Goal: Task Accomplishment & Management: Manage account settings

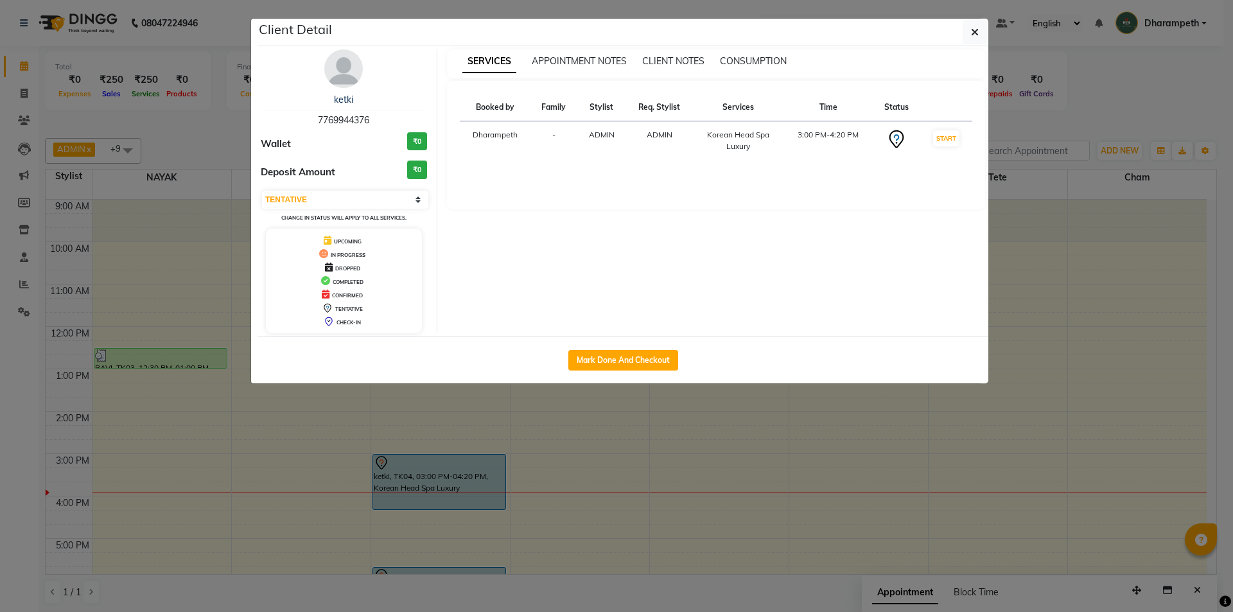
select select "7"
click at [984, 28] on button "button" at bounding box center [974, 32] width 24 height 24
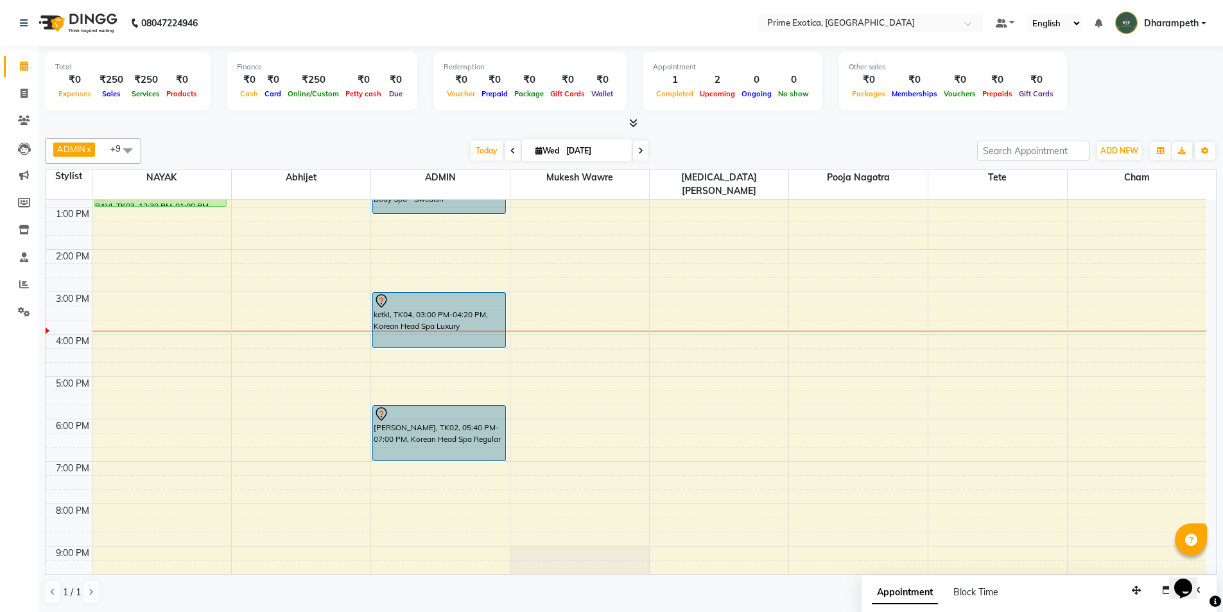
scroll to position [193, 0]
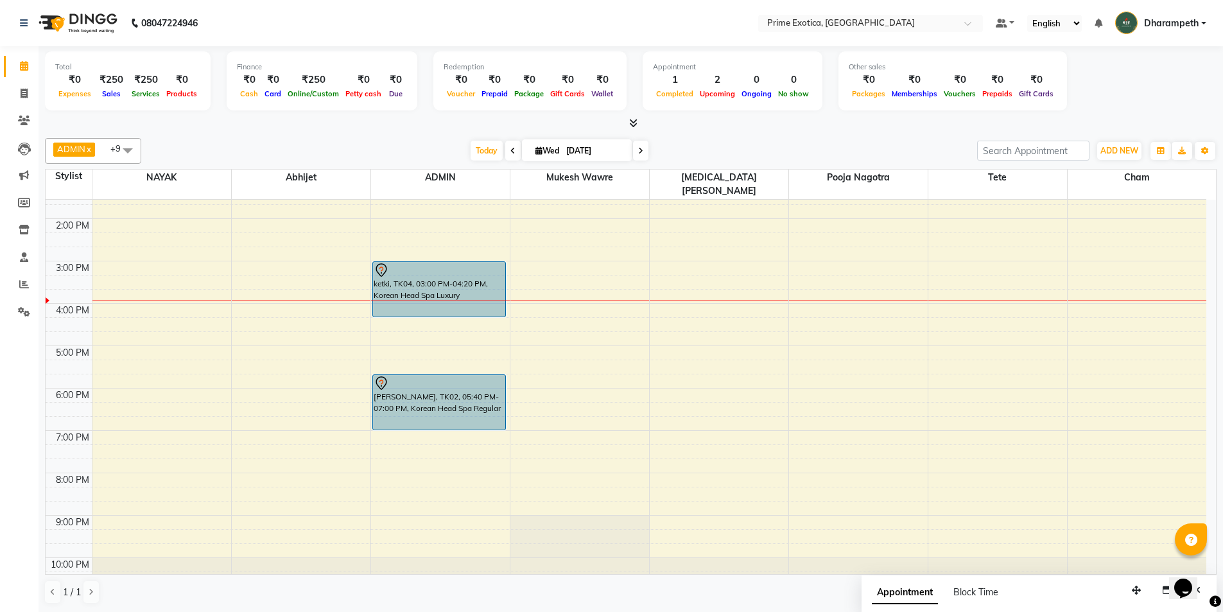
drag, startPoint x: 426, startPoint y: 286, endPoint x: 424, endPoint y: 272, distance: 14.9
click at [424, 272] on div "ketki, TK04, 03:00 PM-04:20 PM, Korean Head Spa Luxury" at bounding box center [439, 289] width 133 height 55
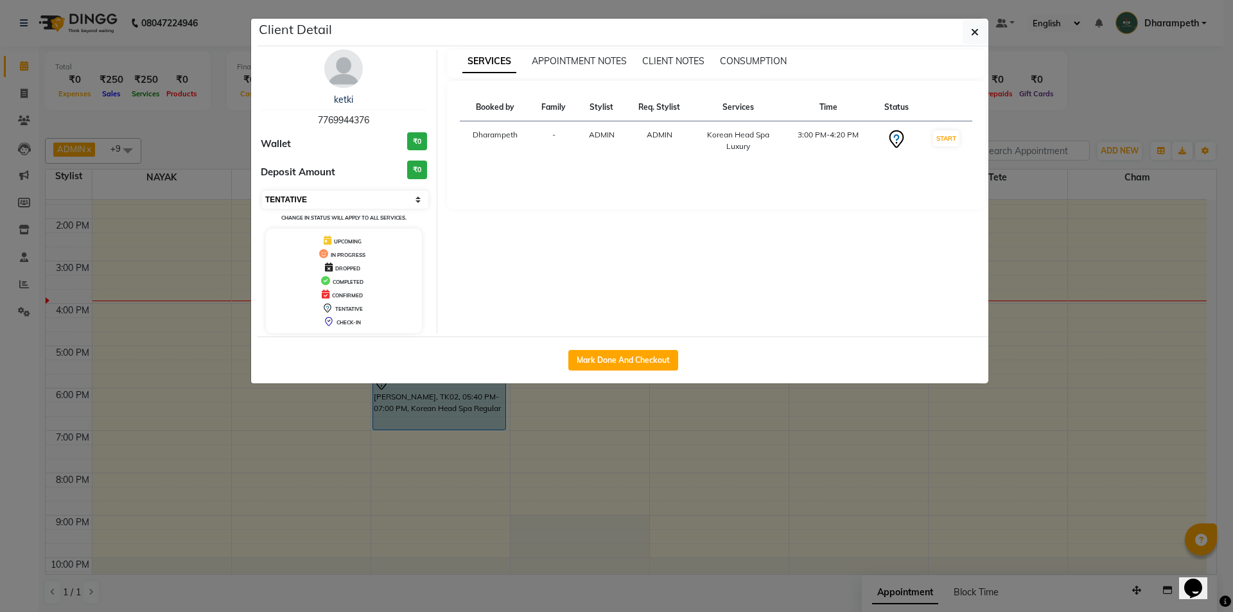
click at [408, 195] on select "Select IN SERVICE CONFIRMED TENTATIVE CHECK IN MARK DONE DROPPED UPCOMING" at bounding box center [345, 200] width 166 height 18
select select "1"
click at [262, 191] on select "Select IN SERVICE CONFIRMED TENTATIVE CHECK IN MARK DONE DROPPED UPCOMING" at bounding box center [345, 200] width 166 height 18
drag, startPoint x: 976, startPoint y: 35, endPoint x: 970, endPoint y: 45, distance: 11.6
click at [977, 35] on icon "button" at bounding box center [975, 32] width 8 height 10
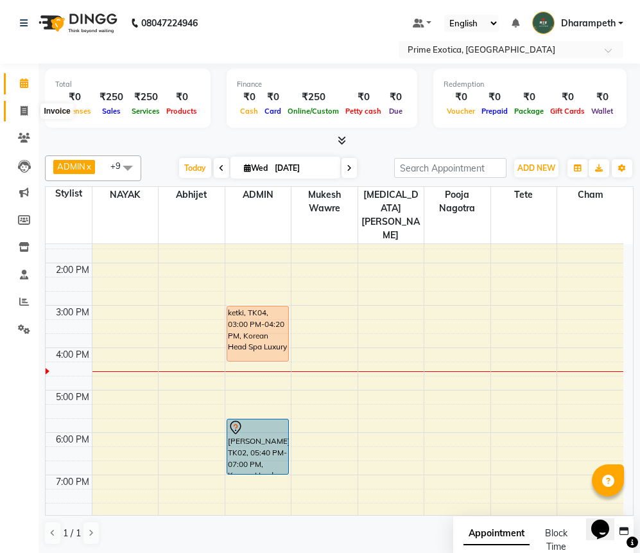
click at [28, 114] on icon at bounding box center [24, 111] width 7 height 10
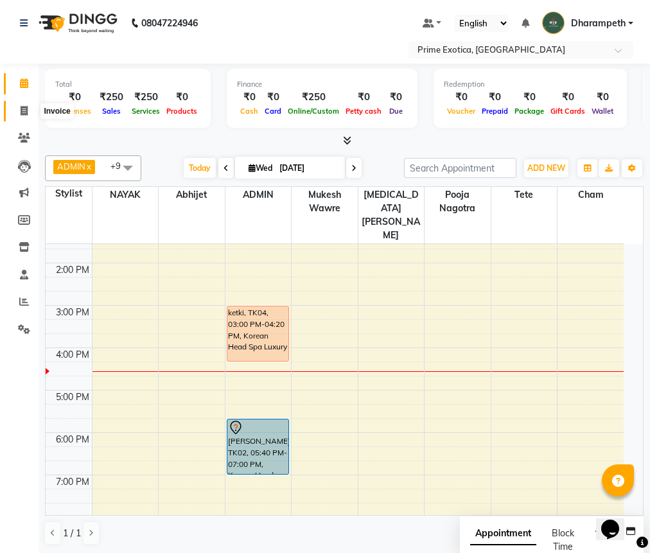
select select "5380"
select select "service"
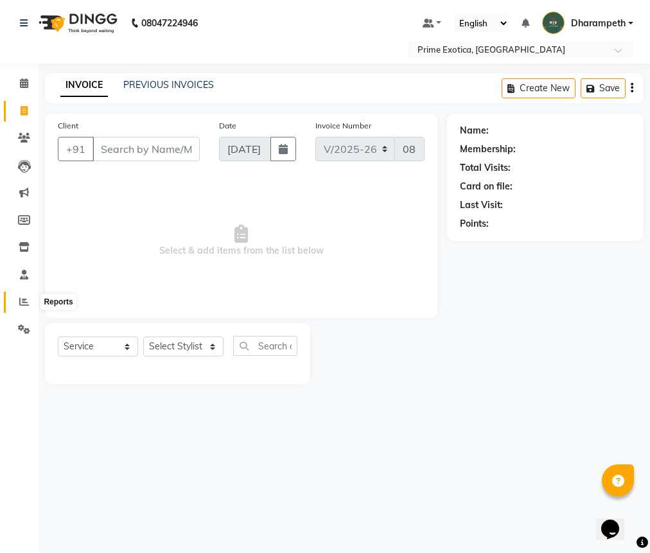
click at [22, 304] on icon at bounding box center [24, 302] width 10 height 10
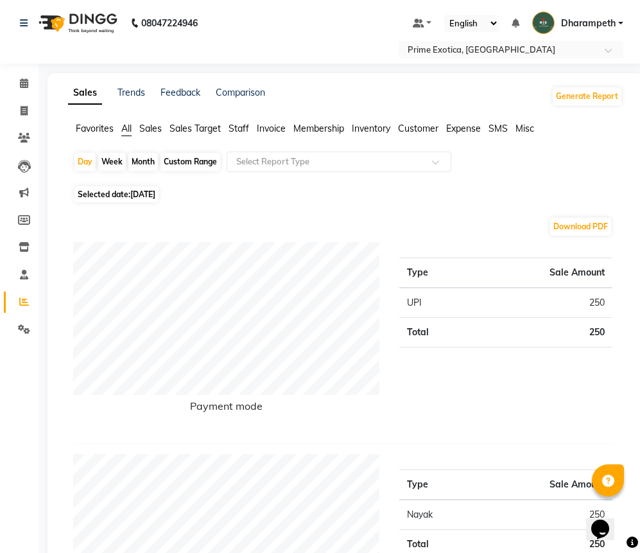
click at [234, 131] on span "Staff" at bounding box center [239, 129] width 21 height 12
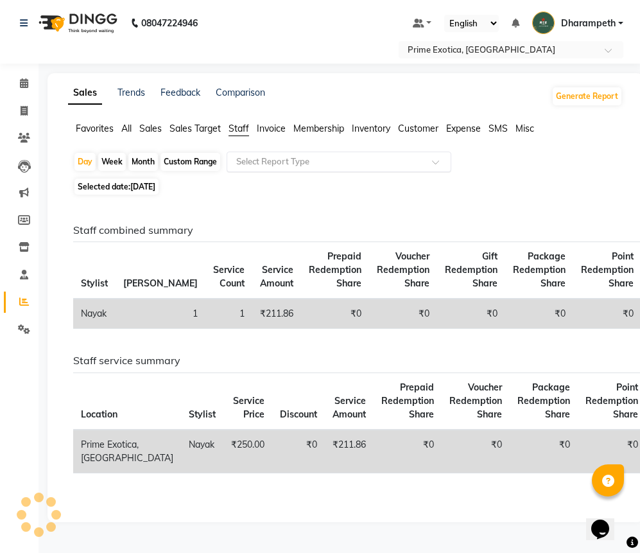
click at [269, 161] on input "text" at bounding box center [326, 161] width 185 height 13
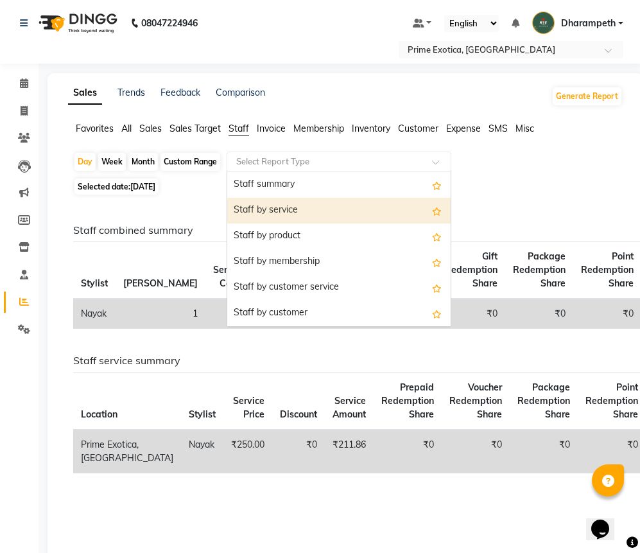
click at [278, 220] on div "Staff by service" at bounding box center [338, 211] width 223 height 26
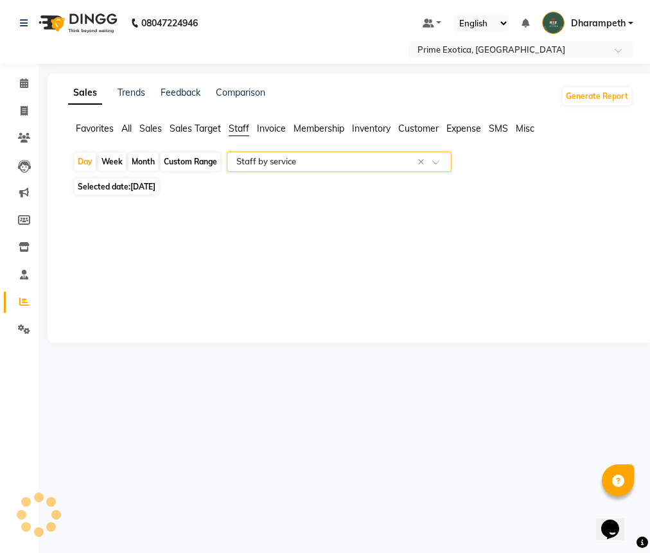
select select "filtered_report"
select select "pdf"
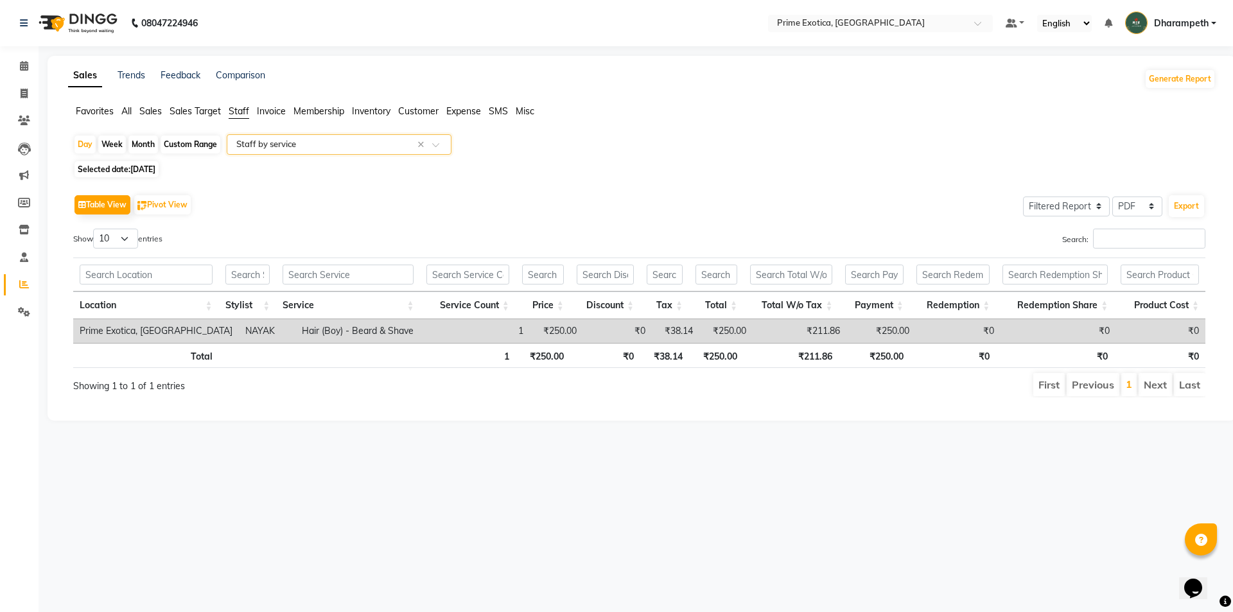
click at [159, 176] on span "Selected date: 03-09-2025" at bounding box center [116, 169] width 84 height 16
select select "9"
select select "2025"
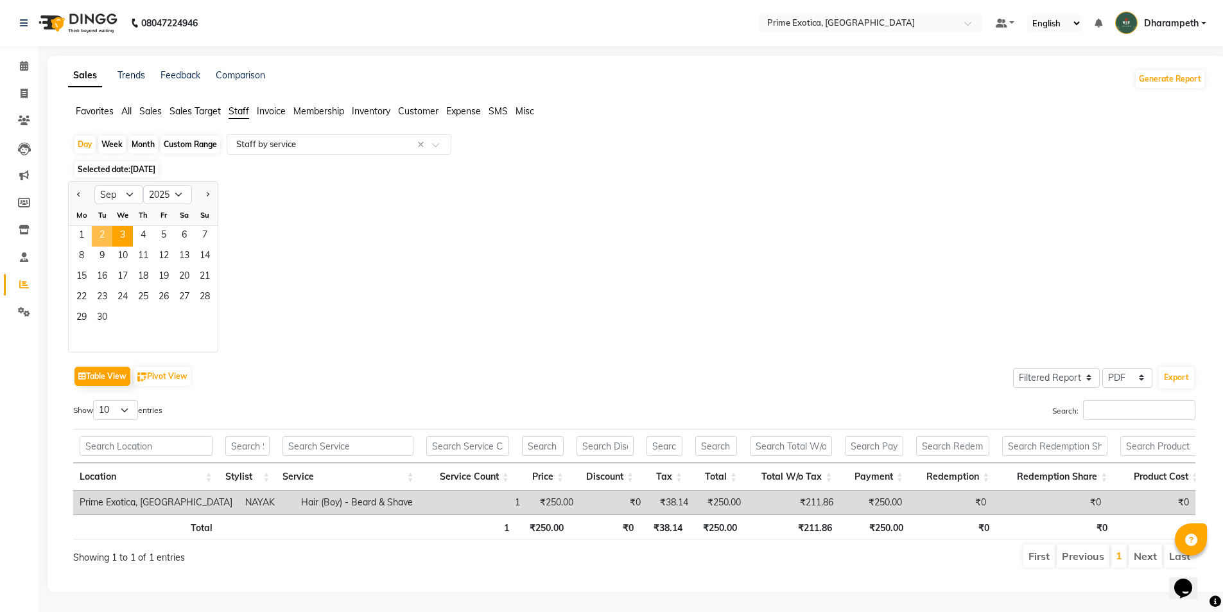
click at [111, 236] on span "2" at bounding box center [102, 236] width 21 height 21
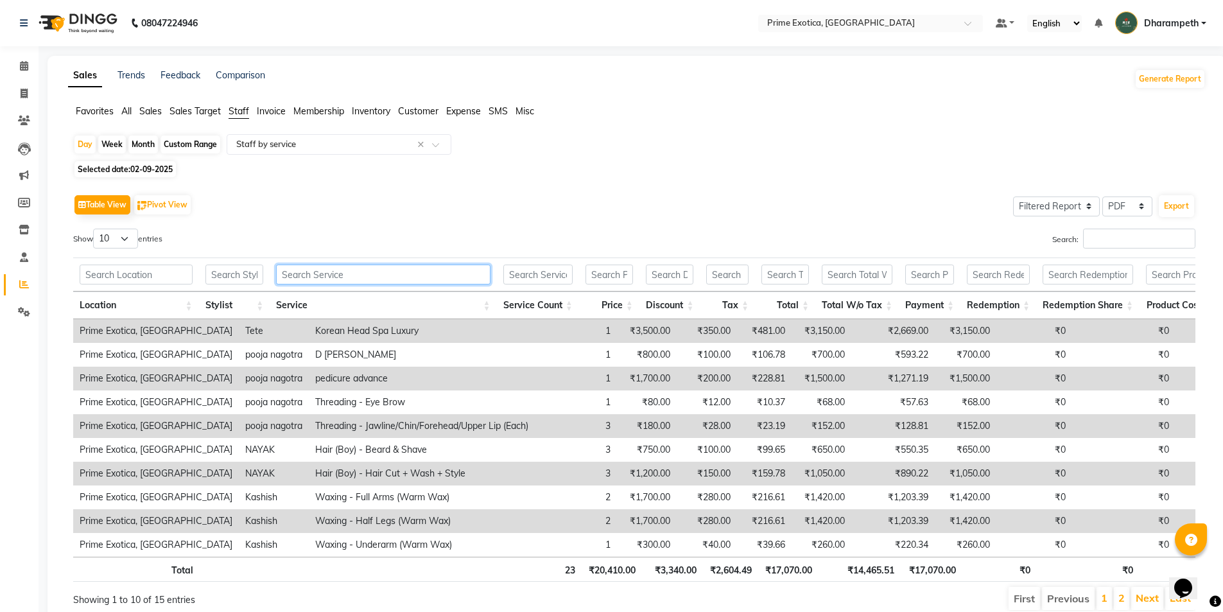
click at [353, 281] on input "text" at bounding box center [383, 275] width 214 height 20
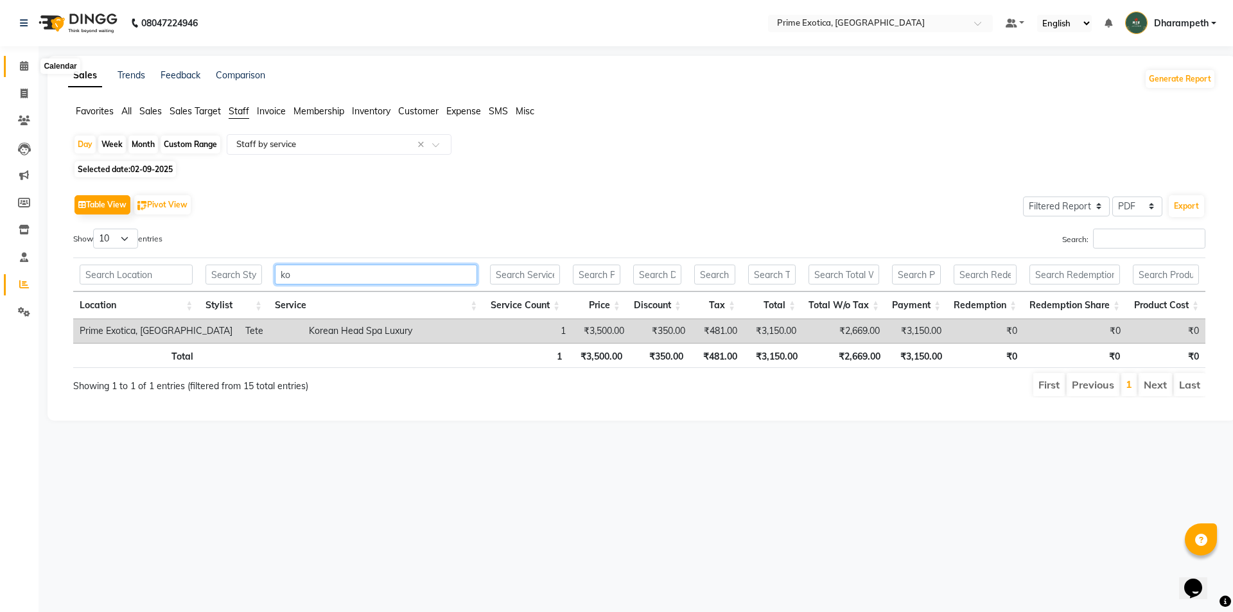
type input "ko"
click at [27, 60] on span at bounding box center [24, 66] width 22 height 15
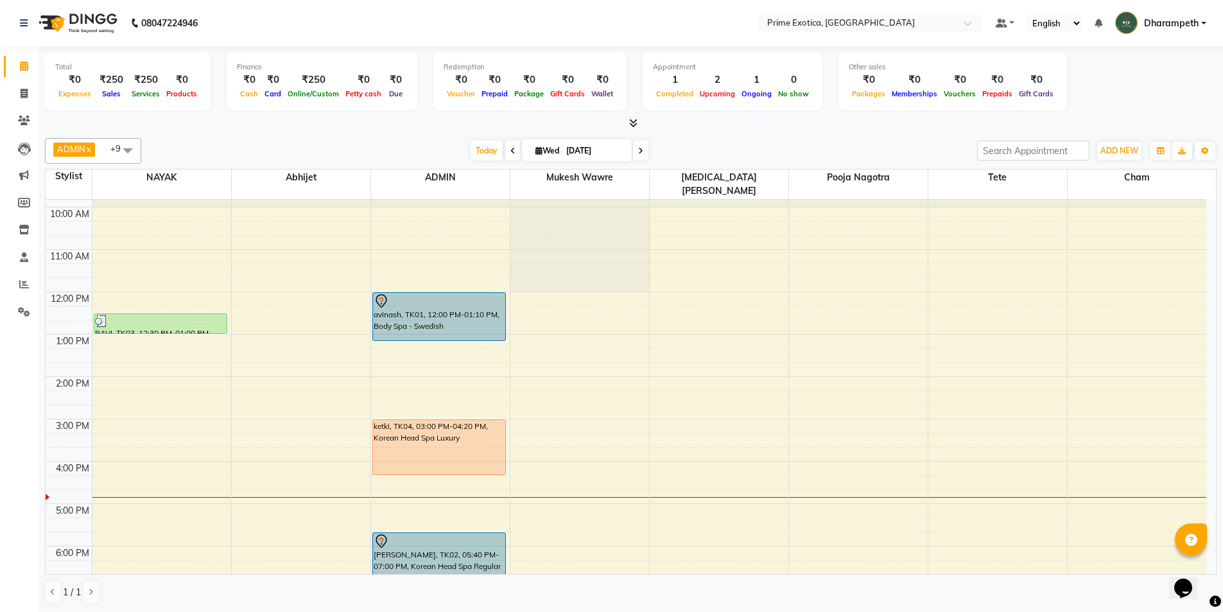
scroll to position [64, 0]
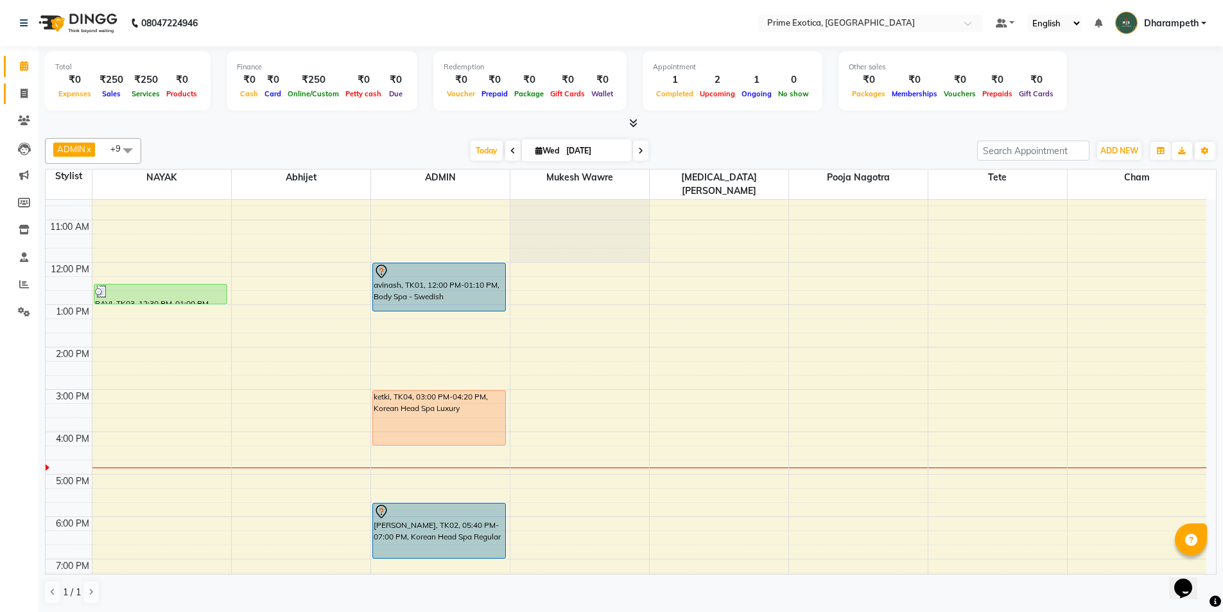
click at [21, 103] on link "Invoice" at bounding box center [19, 93] width 31 height 21
select select "service"
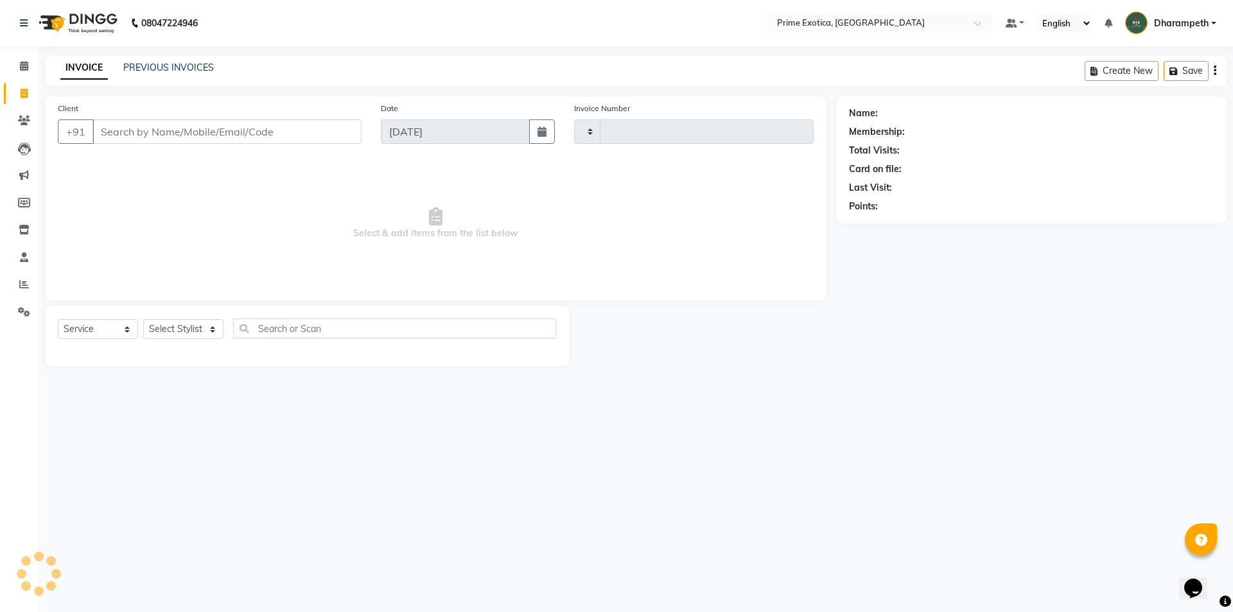
type input "0816"
select select "5380"
click at [150, 127] on input "Client" at bounding box center [226, 131] width 269 height 24
type input "8010929009"
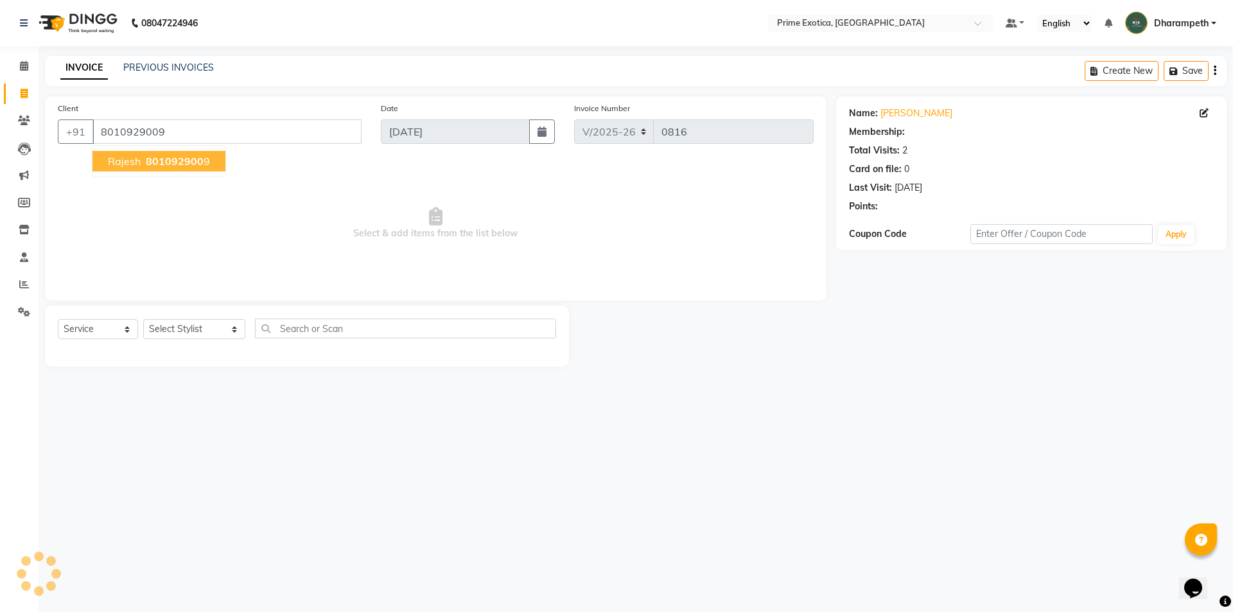
select select "1: Object"
click at [195, 177] on span "Select & add items from the list below" at bounding box center [436, 223] width 756 height 128
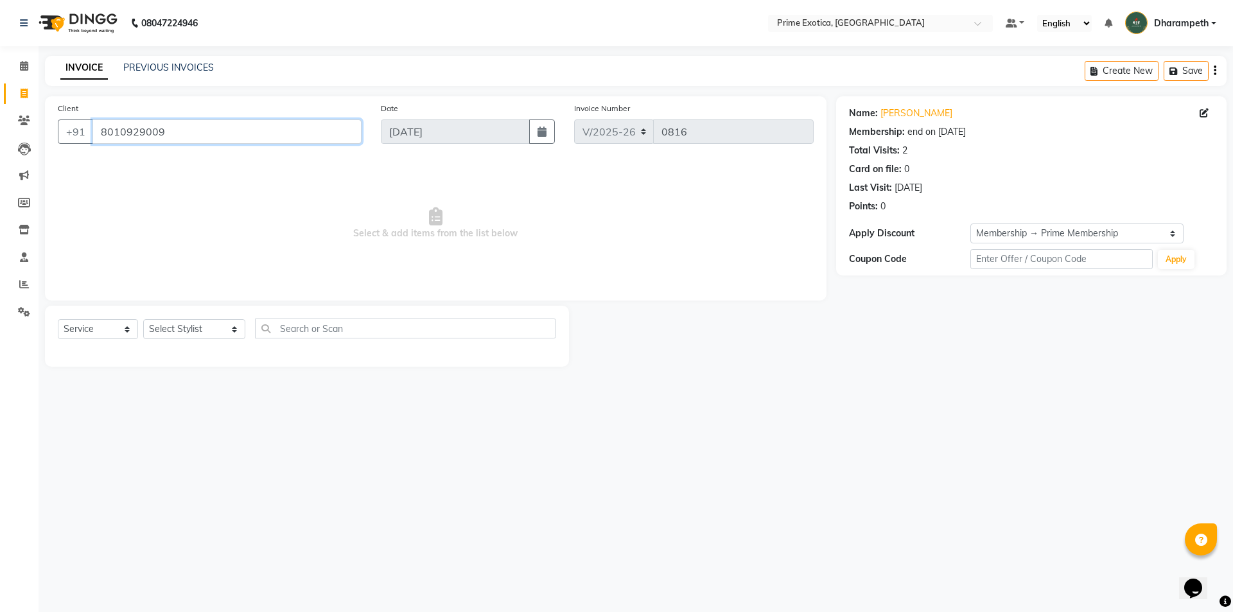
click at [182, 140] on input "8010929009" at bounding box center [226, 131] width 269 height 24
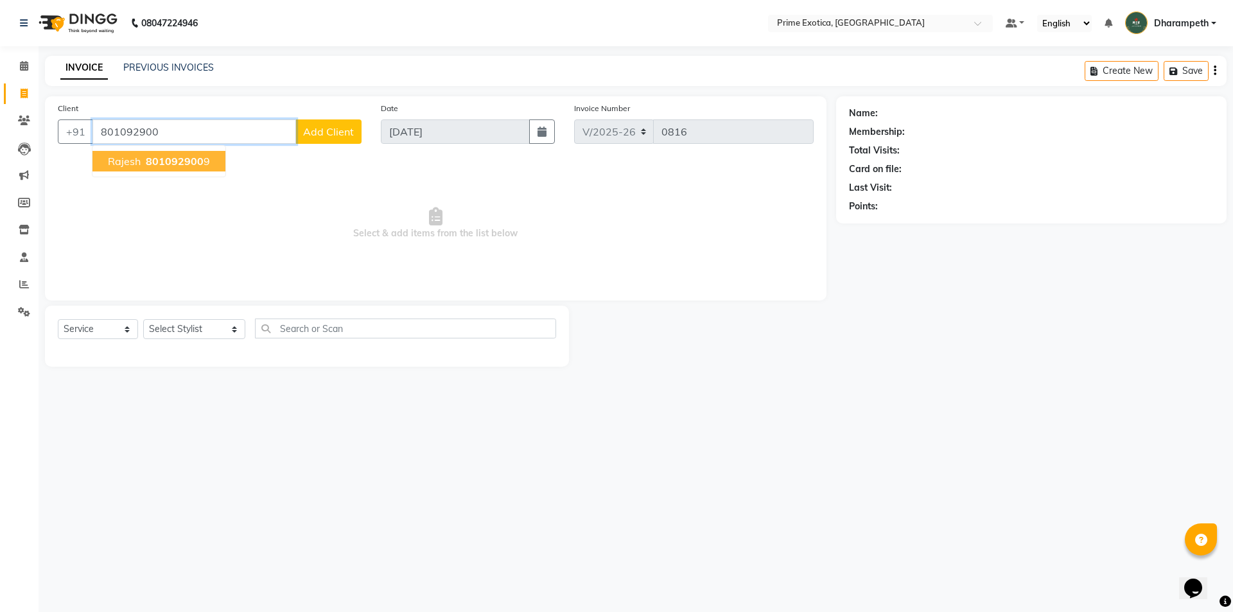
click at [187, 156] on span "801092900" at bounding box center [175, 161] width 58 height 13
type input "8010929009"
select select "1: Object"
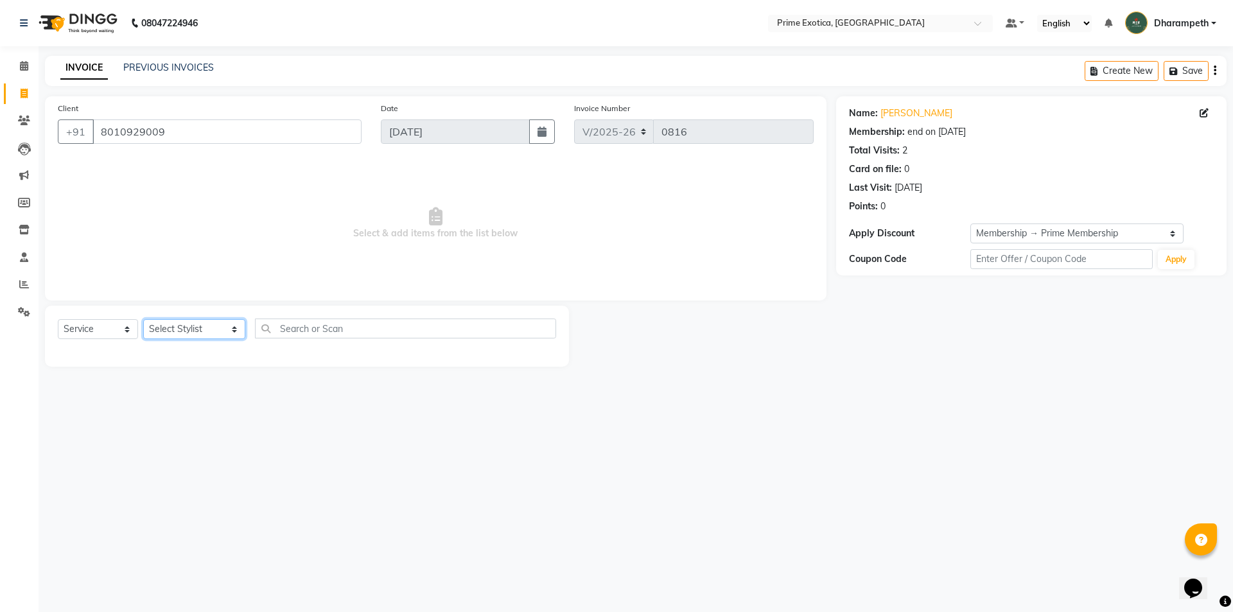
click at [161, 331] on select "Select Stylist [PERSON_NAME] ADMIN [PERSON_NAME] S [PERSON_NAME] Darshan [PERSO…" at bounding box center [194, 329] width 102 height 20
click at [26, 67] on icon at bounding box center [24, 66] width 8 height 10
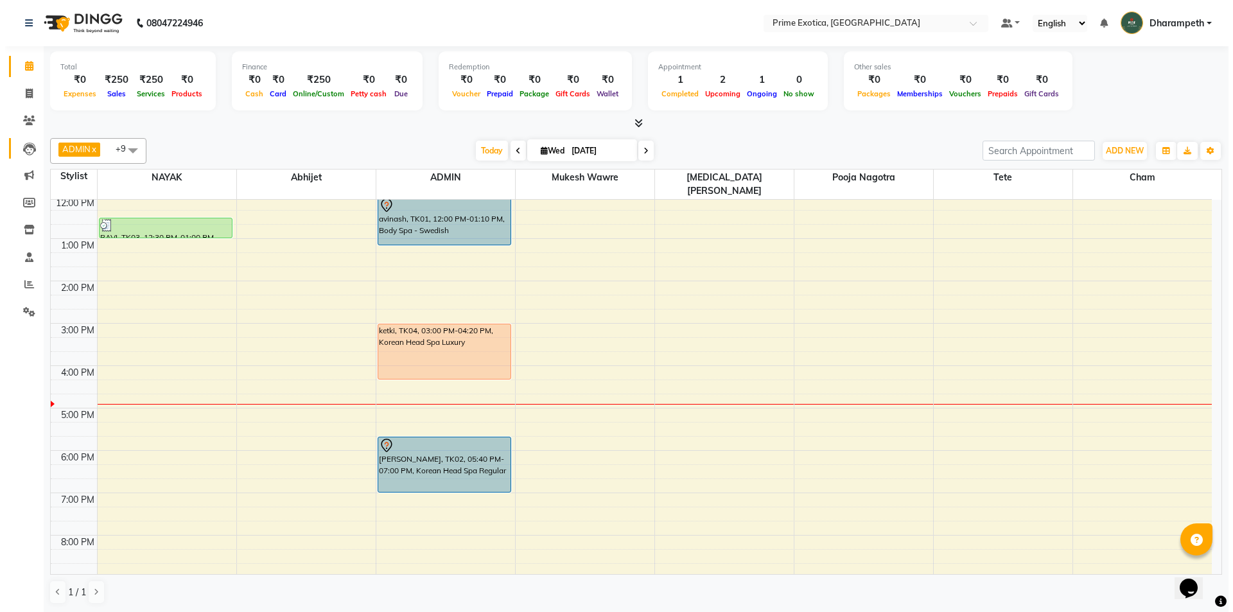
scroll to position [116, 0]
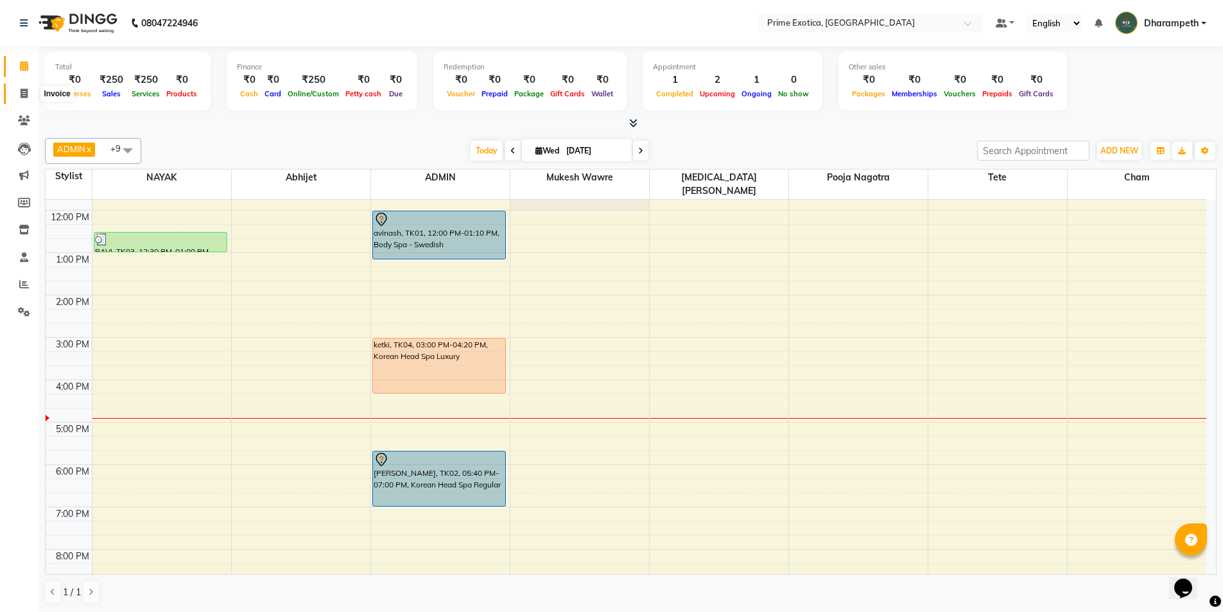
click at [14, 93] on span at bounding box center [24, 94] width 22 height 15
select select "service"
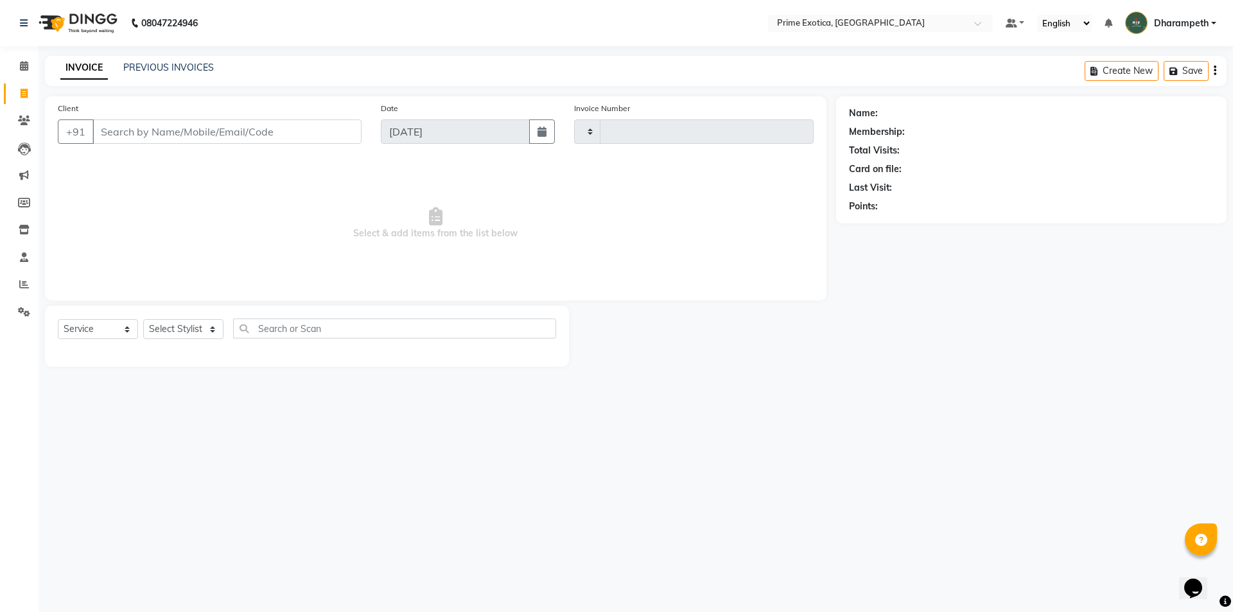
type input "0816"
select select "5380"
click at [22, 155] on link "Leads" at bounding box center [19, 148] width 31 height 21
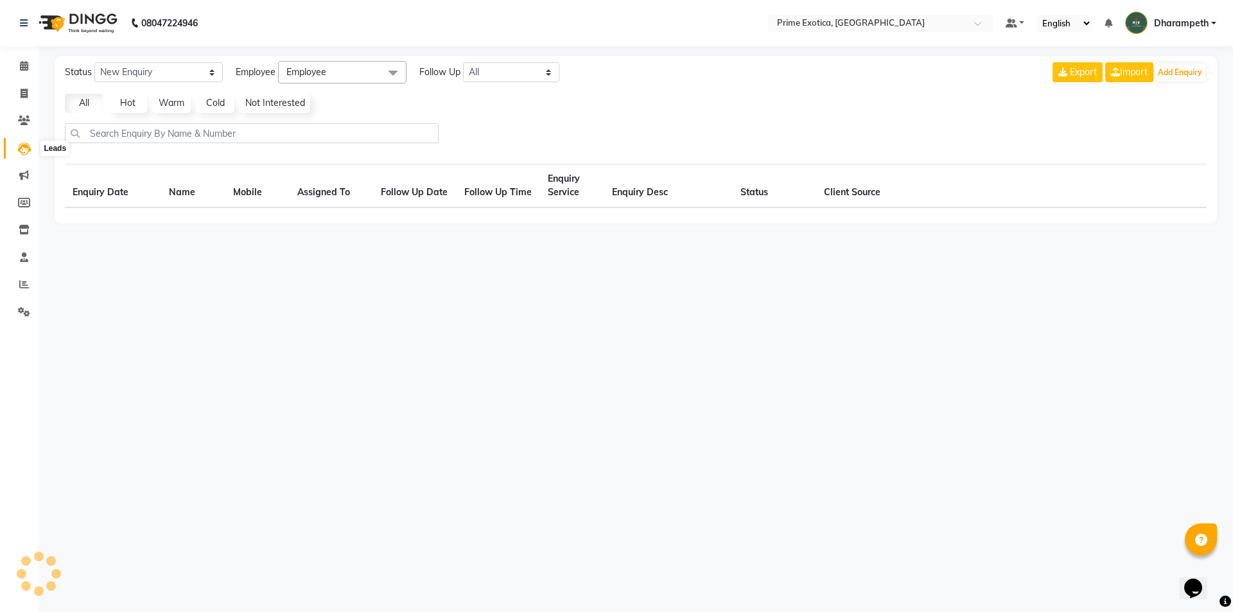
select select "10"
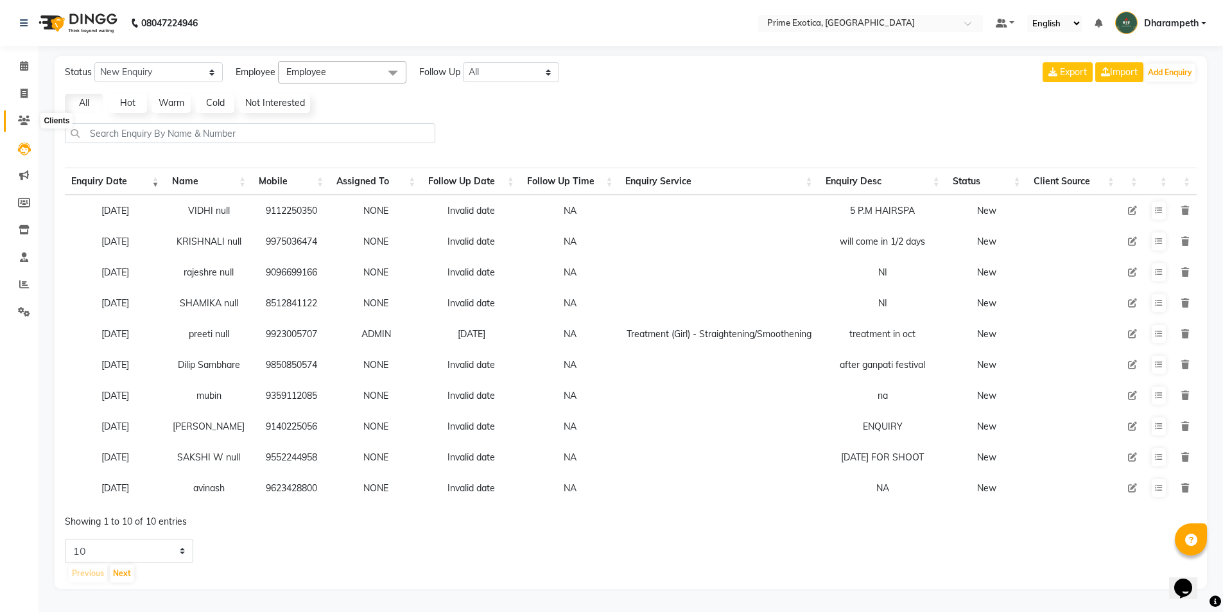
click at [29, 123] on icon at bounding box center [24, 121] width 12 height 10
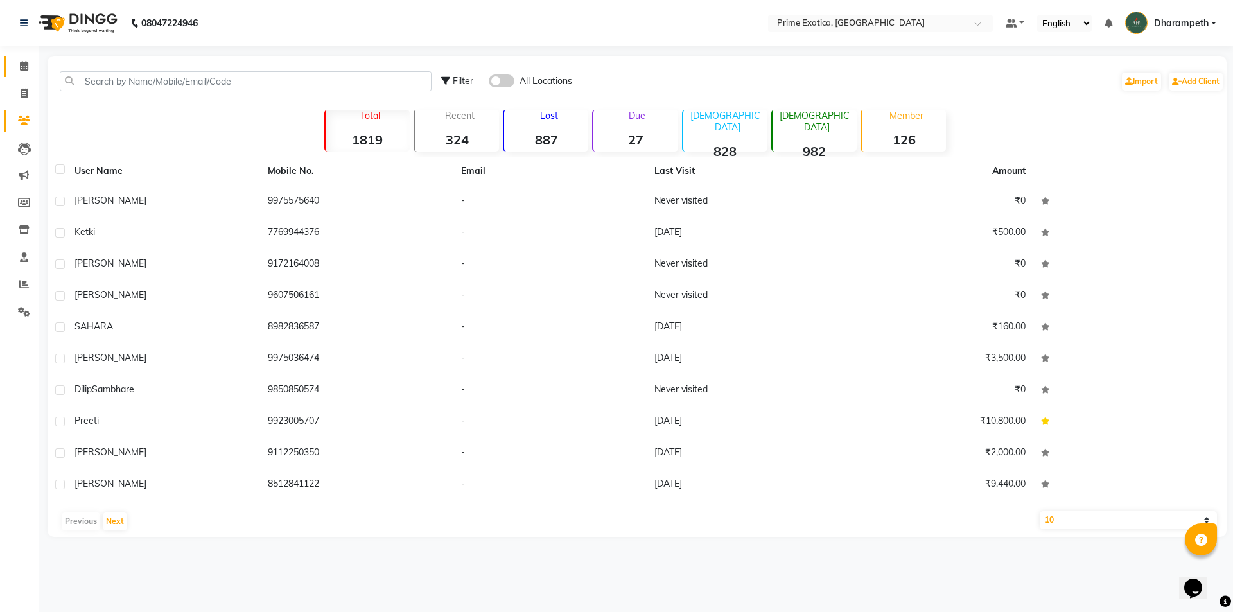
click at [12, 65] on link "Calendar" at bounding box center [19, 66] width 31 height 21
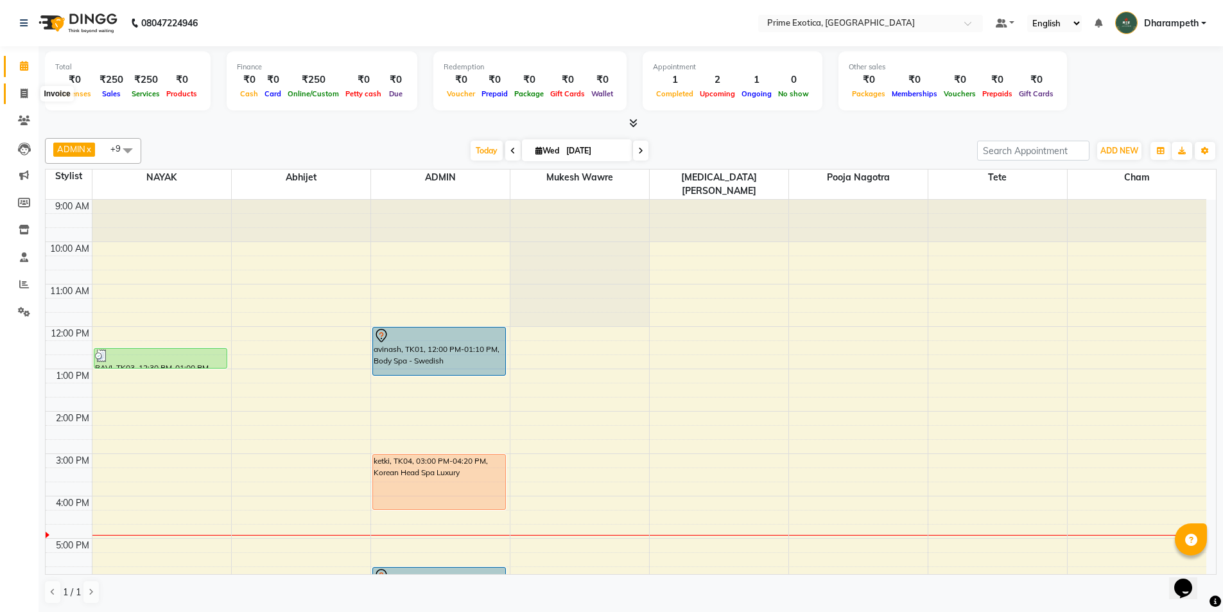
click at [24, 94] on icon at bounding box center [24, 94] width 7 height 10
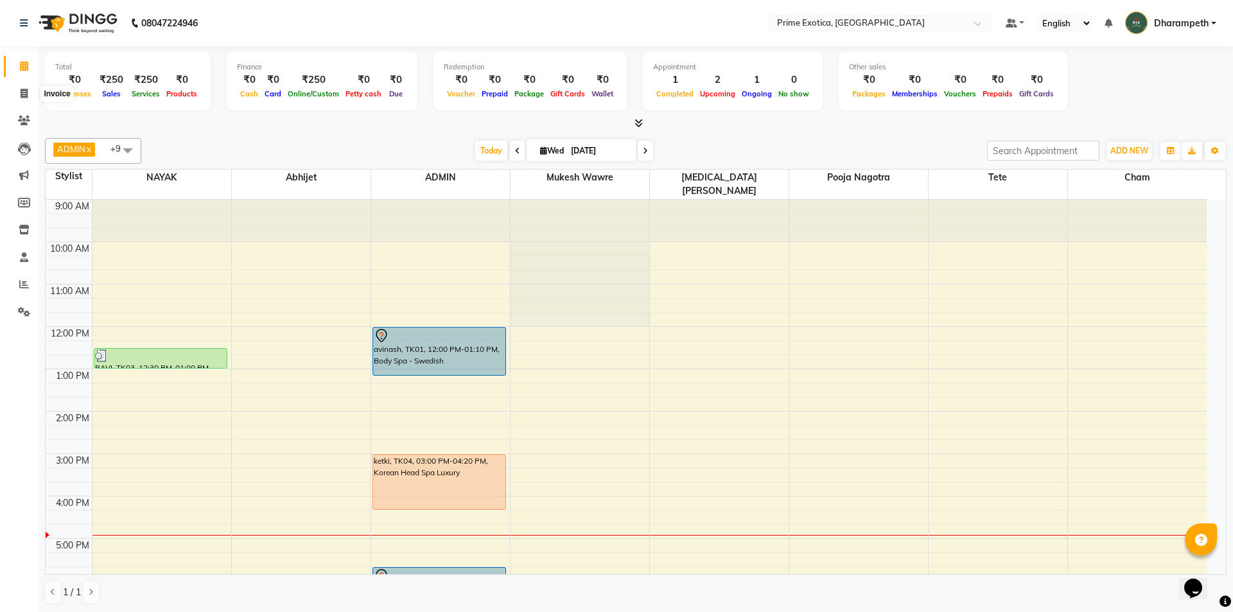
select select "5380"
select select "service"
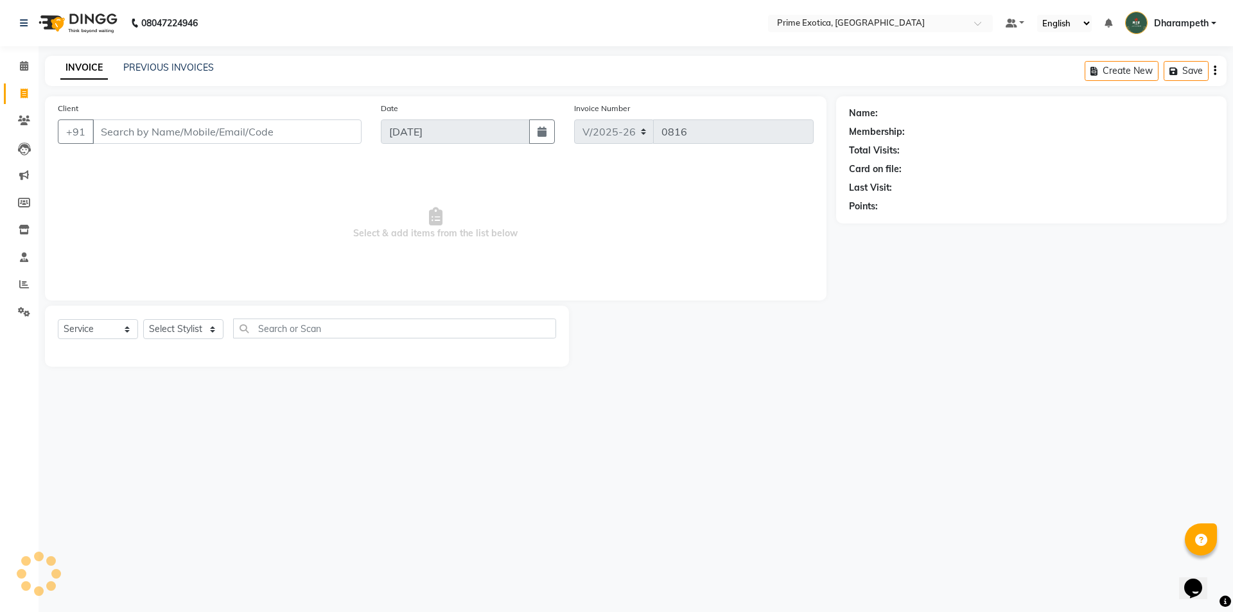
click at [136, 126] on input "Client" at bounding box center [226, 131] width 269 height 24
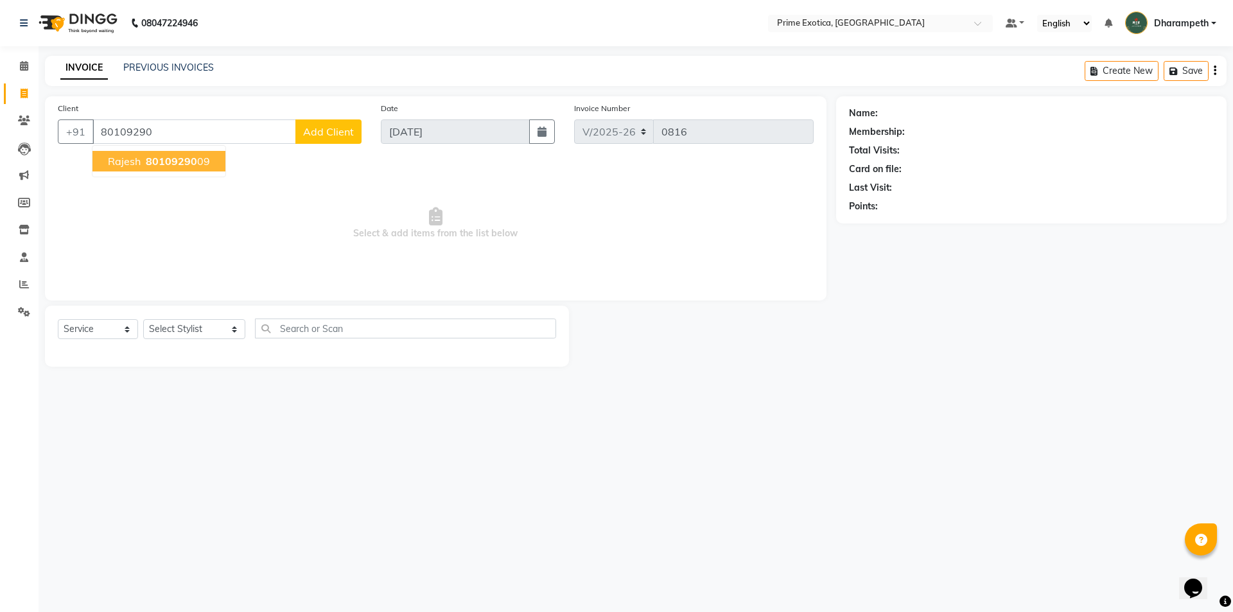
click at [164, 164] on span "80109290" at bounding box center [171, 161] width 51 height 13
type input "8010929009"
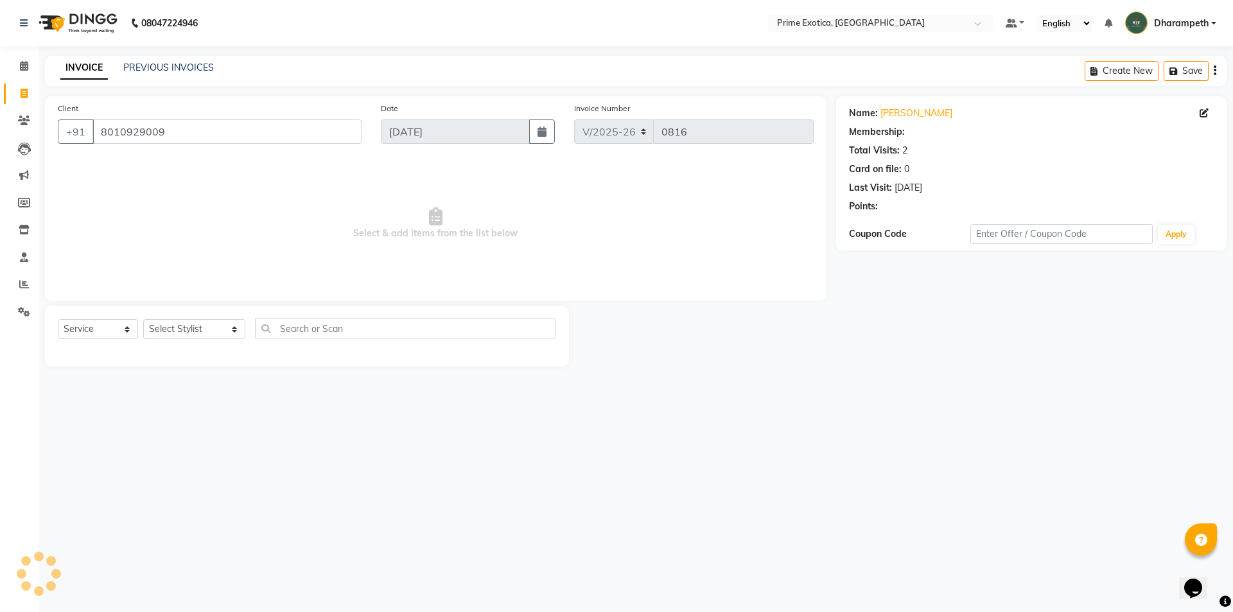
select select "1: Object"
click at [887, 110] on link "Rajesh" at bounding box center [916, 113] width 72 height 13
click at [212, 321] on select "Select Stylist [PERSON_NAME] ADMIN [PERSON_NAME] S [PERSON_NAME] Darshan [PERSO…" at bounding box center [194, 329] width 102 height 20
select select "88020"
click at [143, 319] on select "Select Stylist [PERSON_NAME] ADMIN [PERSON_NAME] S [PERSON_NAME] Darshan [PERSO…" at bounding box center [194, 329] width 102 height 20
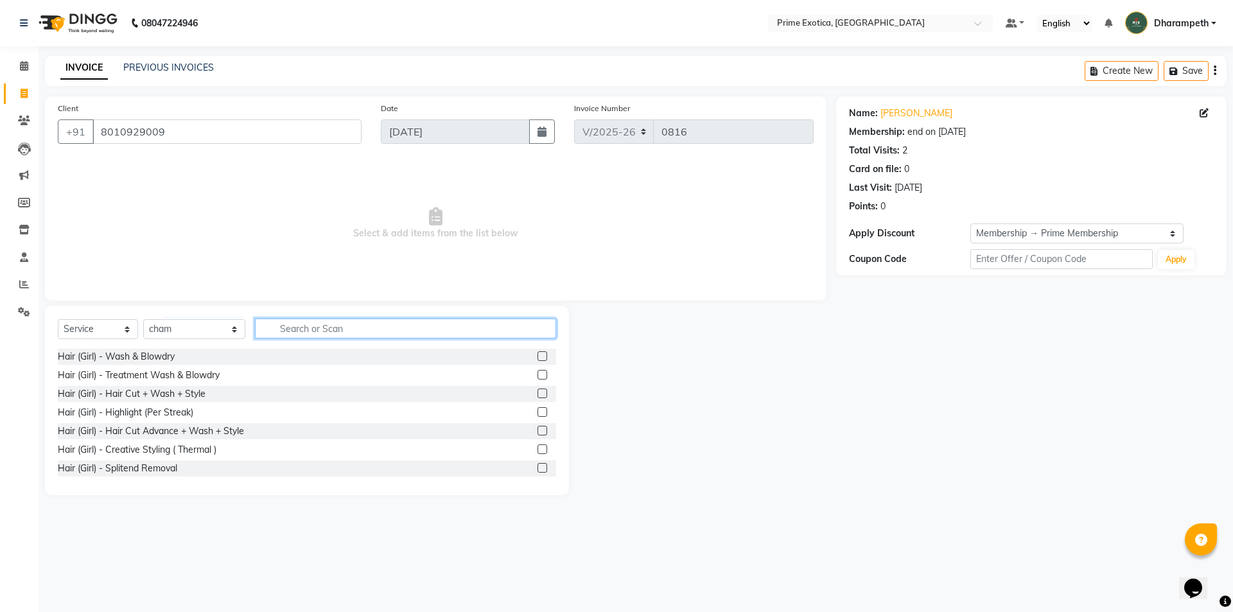
click at [268, 329] on input "text" at bounding box center [405, 328] width 301 height 20
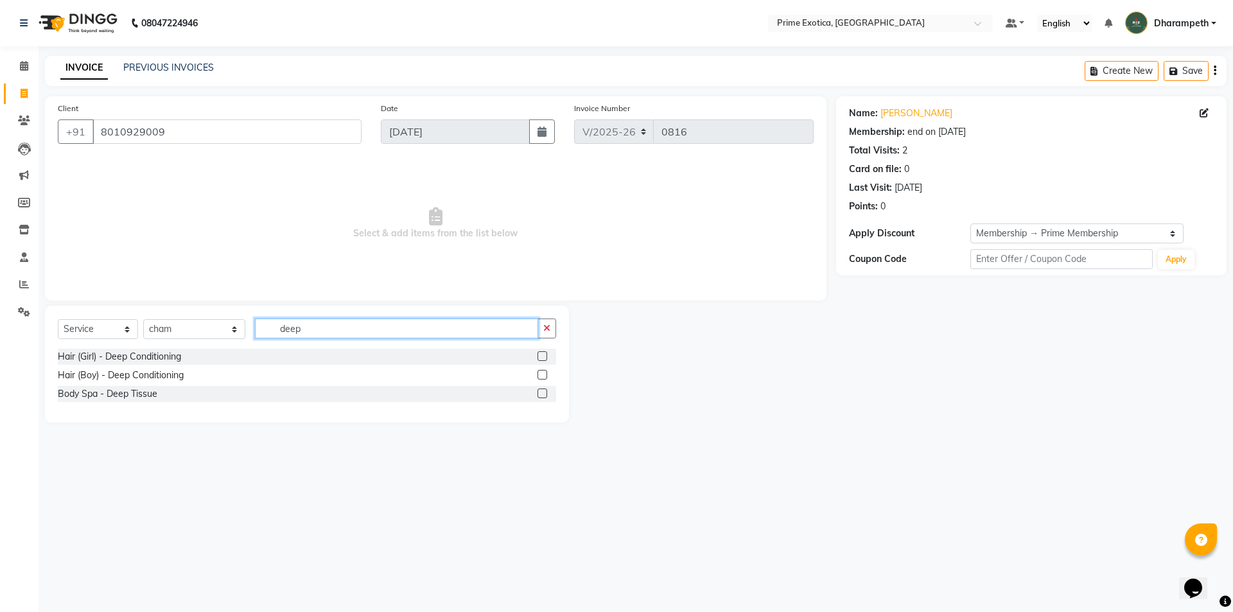
type input "deep"
click at [540, 390] on label at bounding box center [542, 393] width 10 height 10
click at [540, 390] on input "checkbox" at bounding box center [541, 394] width 8 height 8
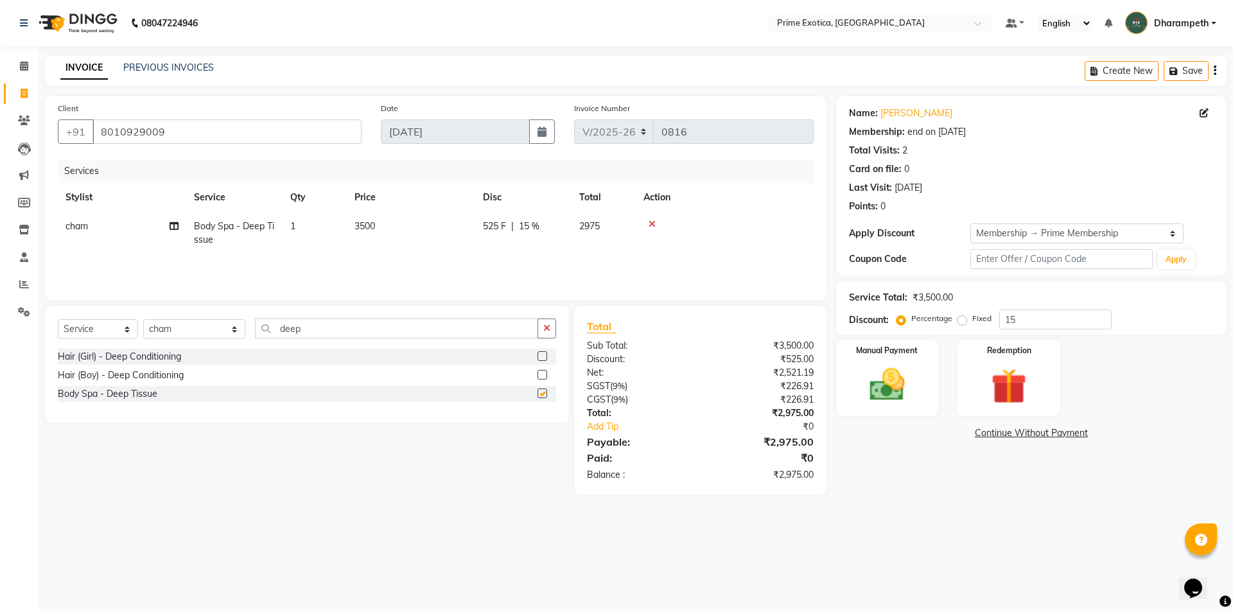
checkbox input "false"
click at [359, 229] on span "3500" at bounding box center [364, 226] width 21 height 12
select select "88020"
drag, startPoint x: 505, startPoint y: 253, endPoint x: 516, endPoint y: 253, distance: 11.6
click at [506, 253] on td "3500" at bounding box center [471, 236] width 128 height 49
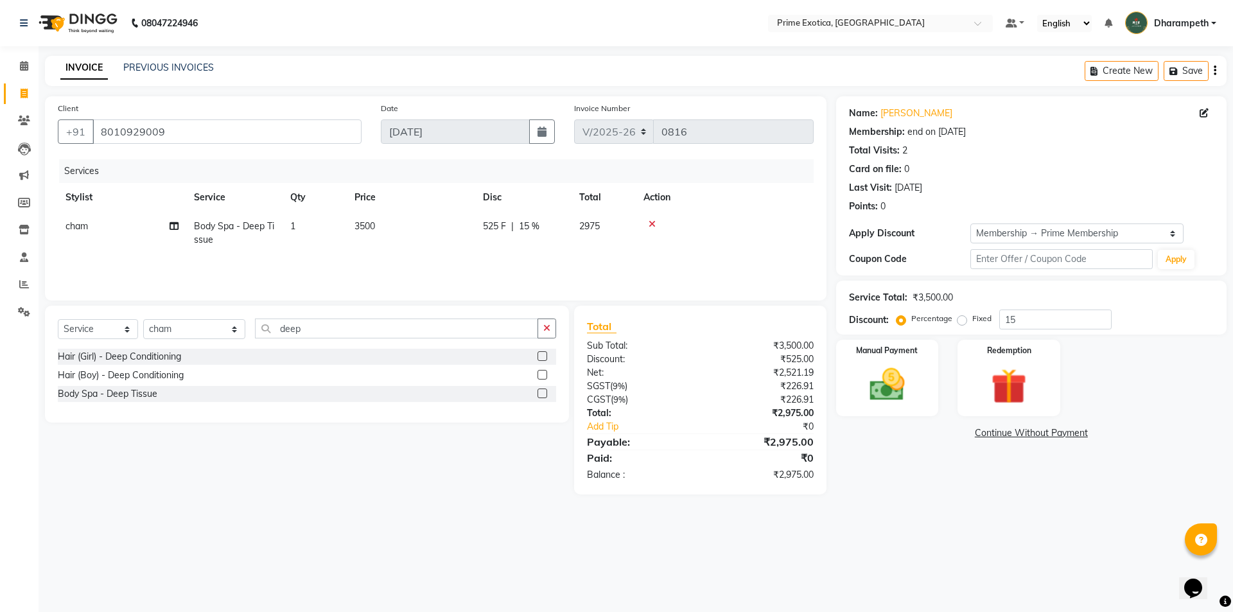
click at [576, 239] on tr "cham Body Spa - Deep Tissue 1 3500 525 F | 15 % 2975" at bounding box center [436, 233] width 756 height 42
click at [507, 231] on div "525 F | 15 %" at bounding box center [523, 226] width 81 height 13
select select "88020"
click at [573, 230] on input "525" at bounding box center [562, 230] width 39 height 20
type input "500"
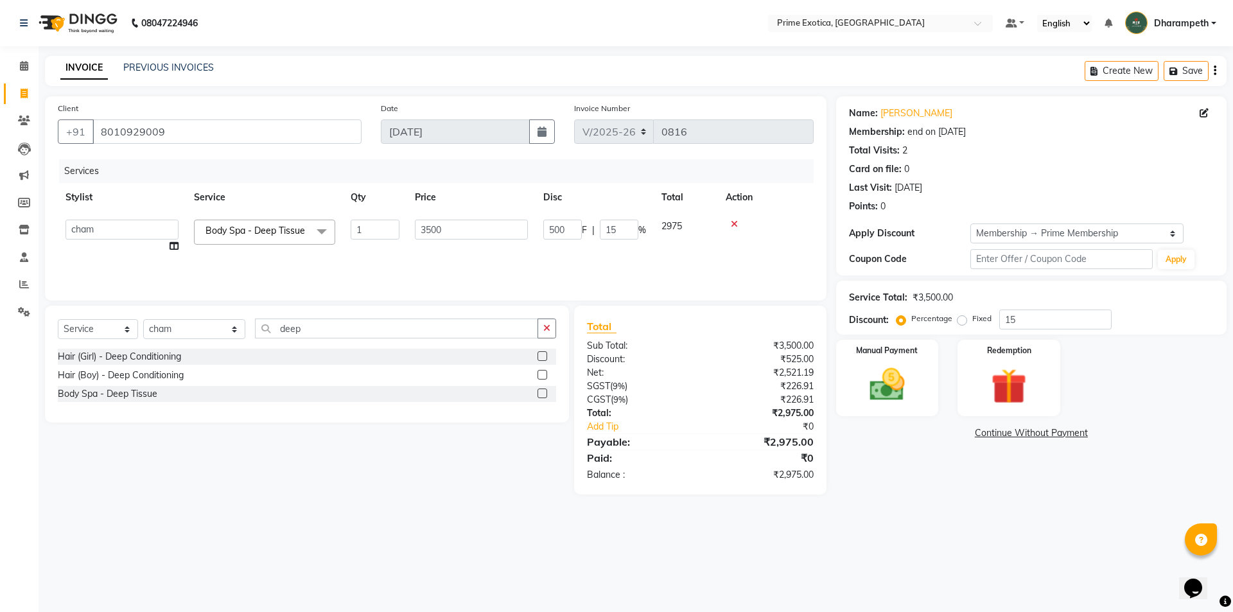
click at [578, 248] on tr "Abhijet ADMIN ANGELA S JOHN cham Darshan Gaikwad Kashish Mukesh Wawre NAYAK nik…" at bounding box center [436, 236] width 756 height 49
click at [927, 366] on div "Manual Payment" at bounding box center [886, 377] width 107 height 79
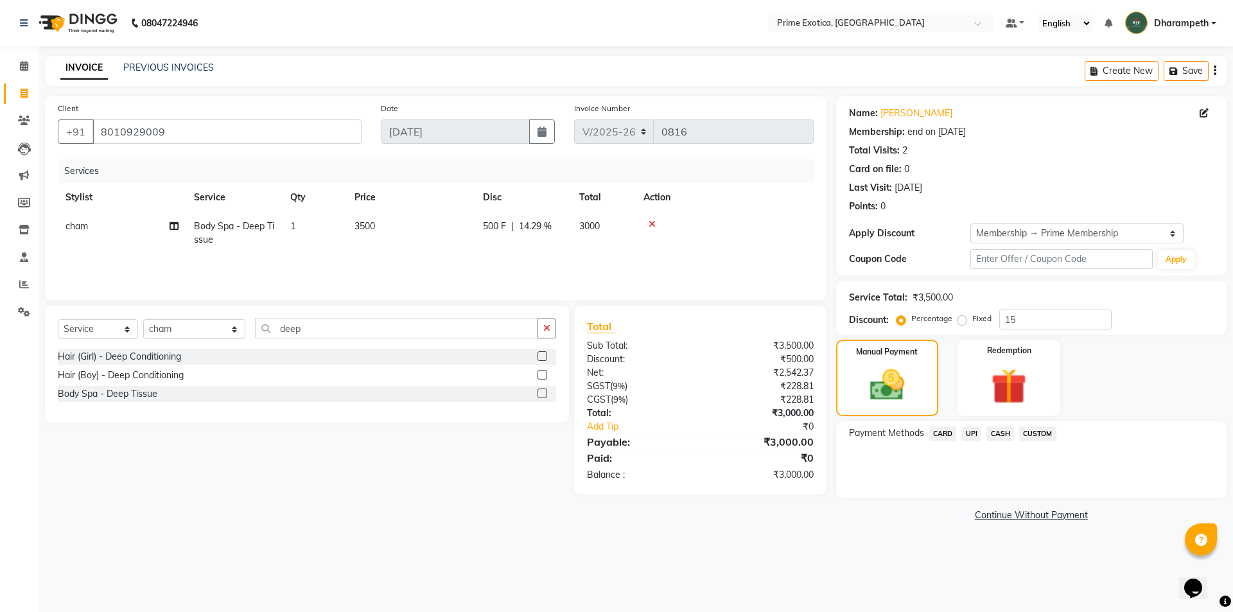
click at [976, 435] on span "UPI" at bounding box center [971, 433] width 20 height 15
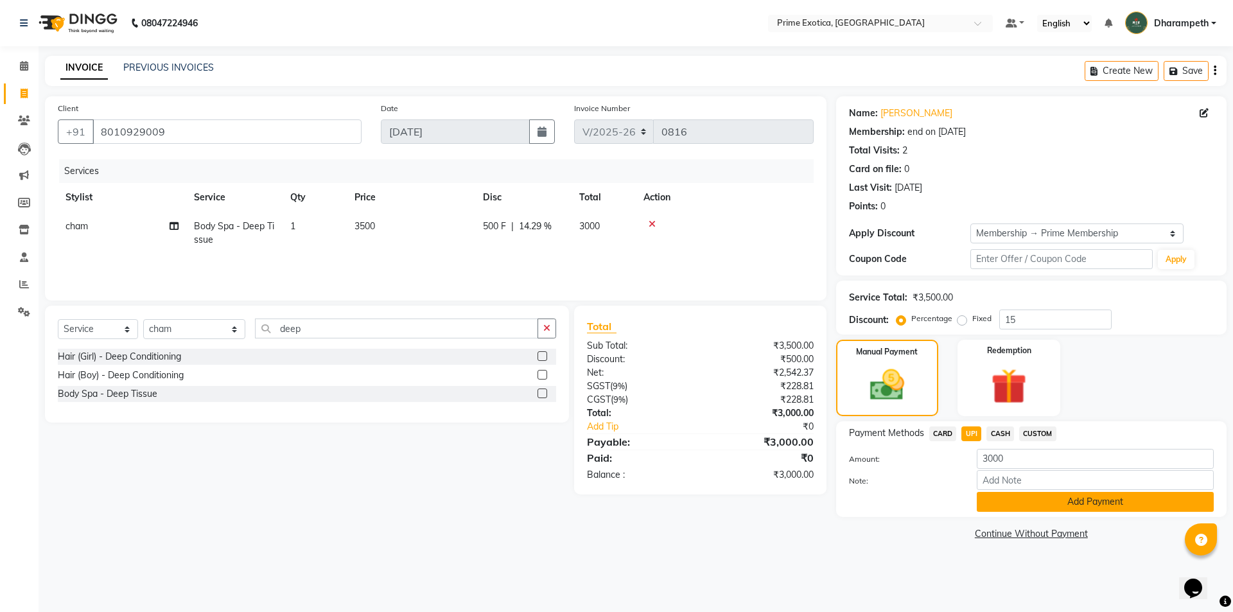
click at [1041, 494] on button "Add Payment" at bounding box center [1095, 502] width 237 height 20
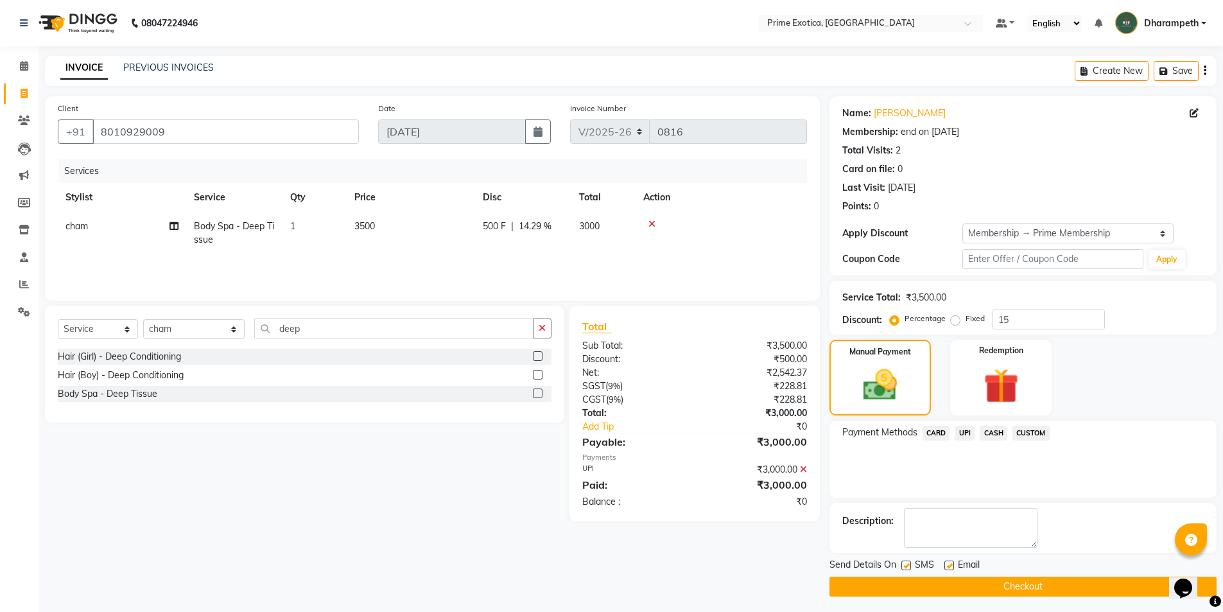
click at [1077, 574] on div "Send Details On SMS Email Checkout" at bounding box center [1023, 577] width 387 height 39
click at [1079, 586] on button "Checkout" at bounding box center [1023, 587] width 387 height 20
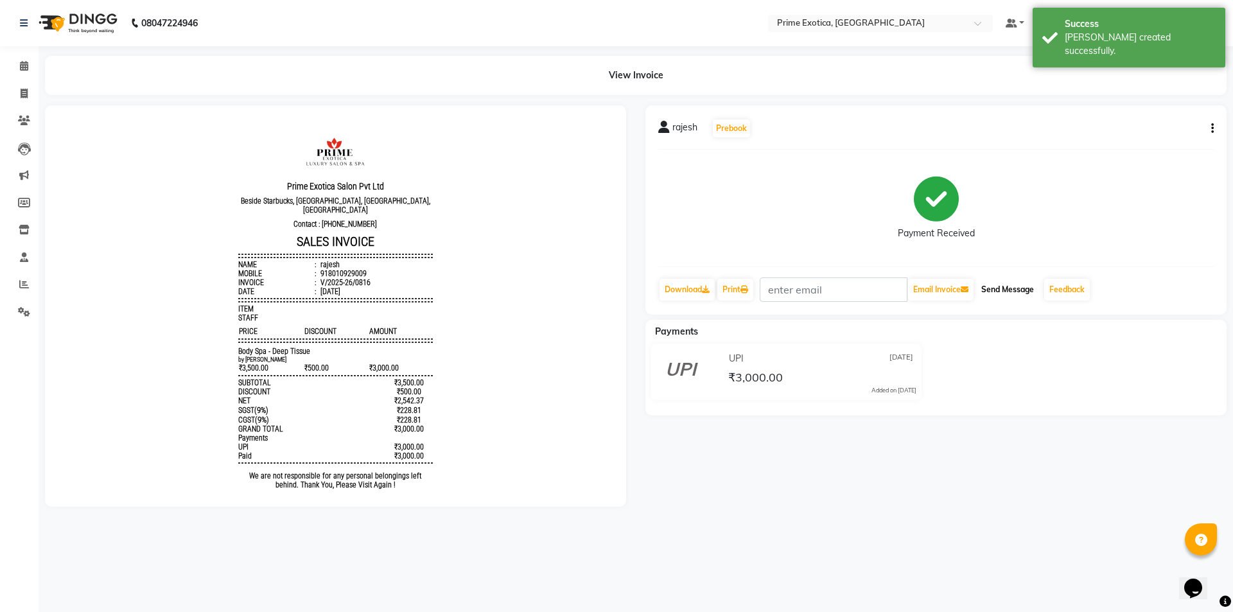
click at [1020, 295] on button "Send Message" at bounding box center [1007, 290] width 63 height 22
click at [1084, 295] on link "Feedback" at bounding box center [1067, 290] width 46 height 22
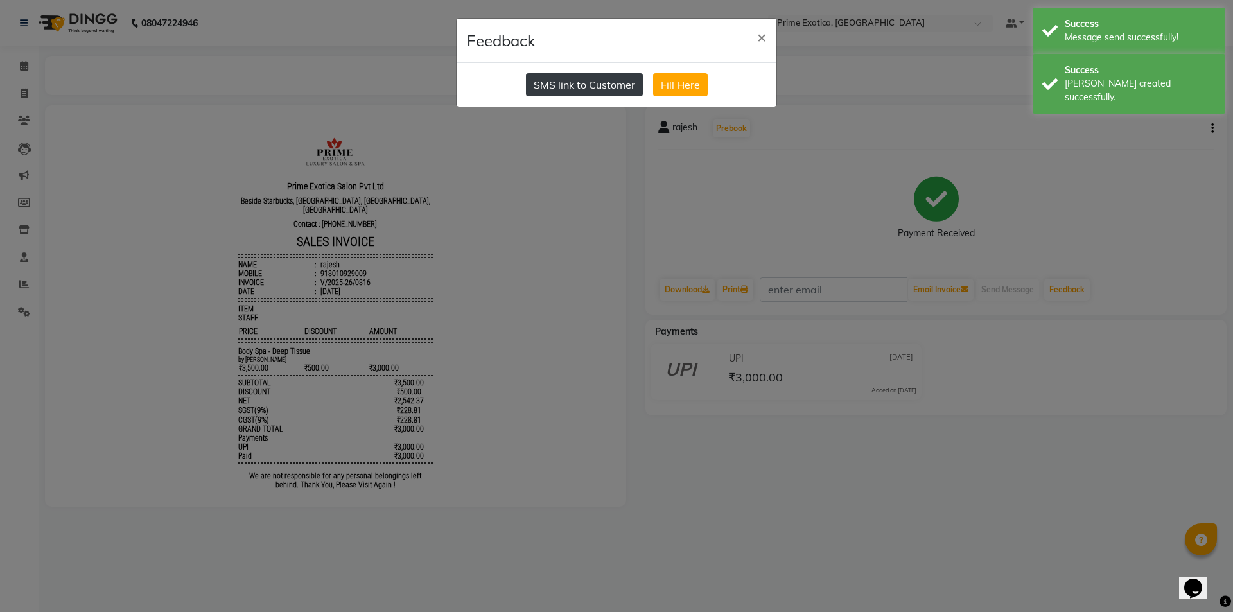
click at [559, 92] on button "SMS link to Customer" at bounding box center [584, 84] width 117 height 23
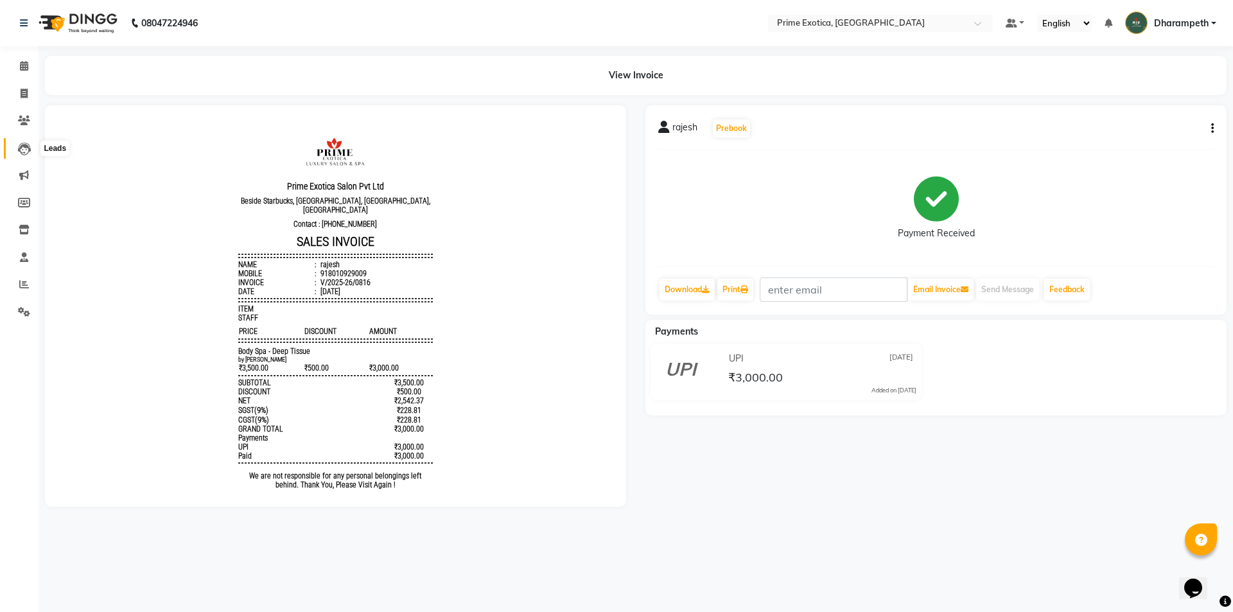
click at [17, 153] on span at bounding box center [24, 148] width 22 height 15
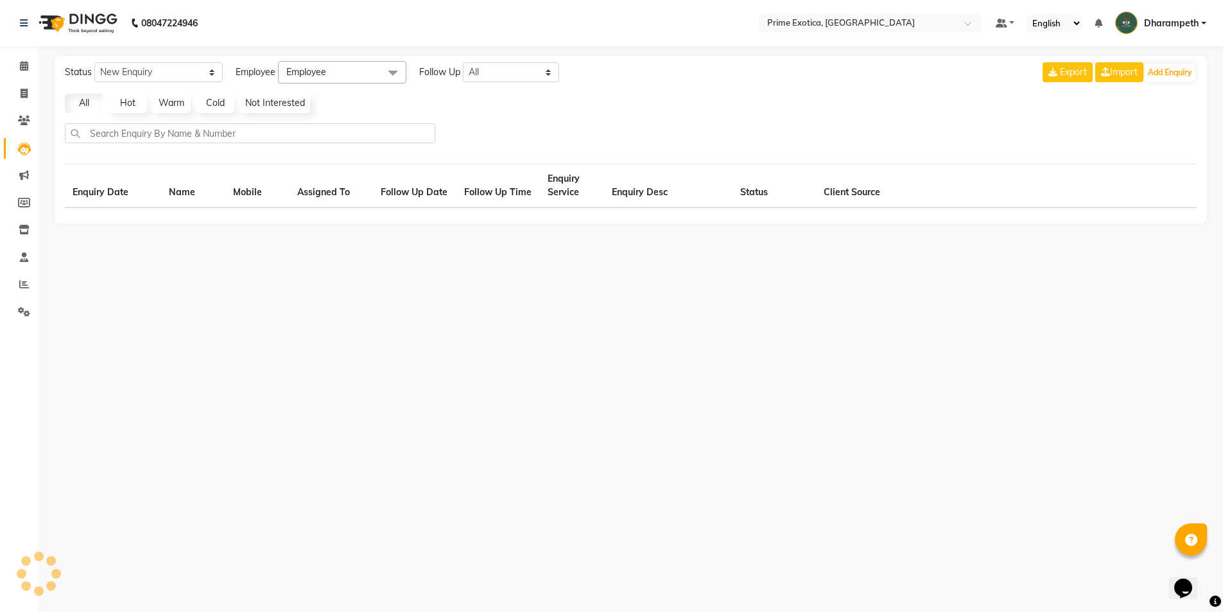
select select "10"
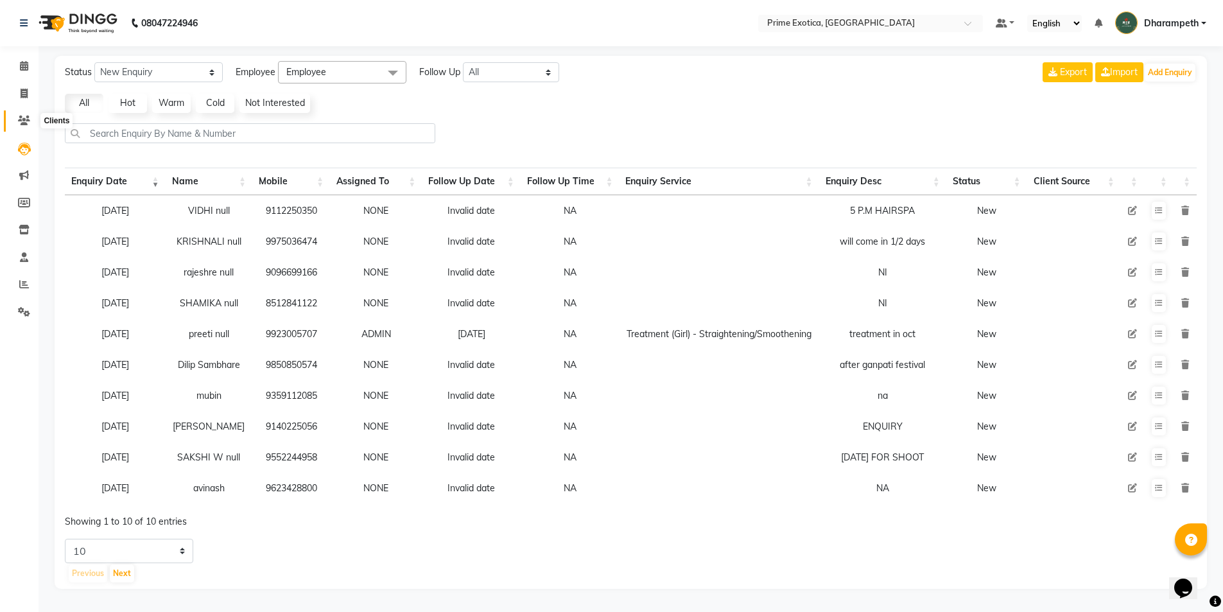
click at [30, 125] on icon at bounding box center [24, 121] width 12 height 10
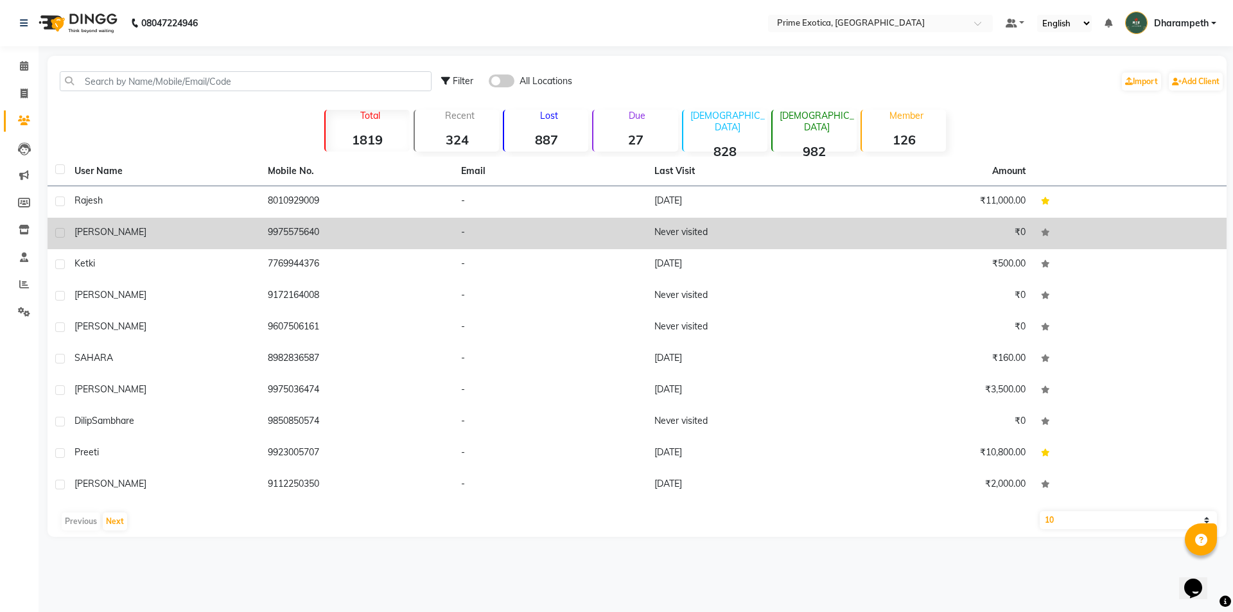
click at [60, 233] on label at bounding box center [60, 233] width 10 height 10
click at [60, 233] on input "checkbox" at bounding box center [59, 233] width 8 height 8
checkbox input "true"
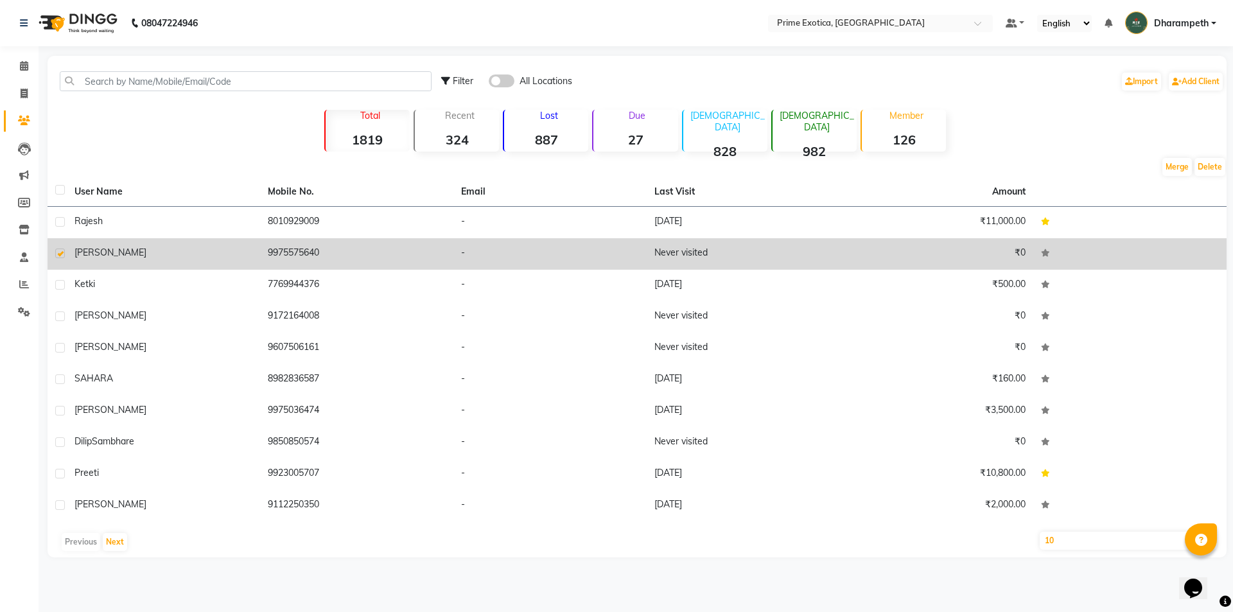
copy td "9975575640"
drag, startPoint x: 263, startPoint y: 261, endPoint x: 328, endPoint y: 268, distance: 65.3
click at [328, 268] on td "9975575640" at bounding box center [356, 253] width 193 height 31
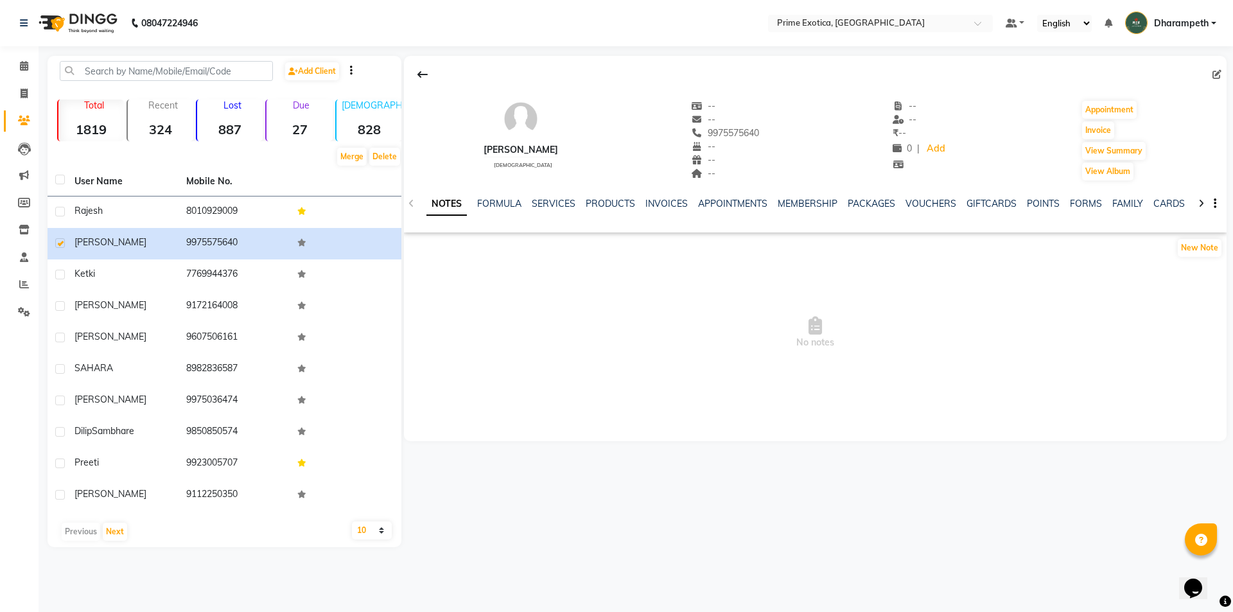
click at [12, 77] on li "Calendar" at bounding box center [19, 67] width 39 height 28
drag, startPoint x: 16, startPoint y: 101, endPoint x: 22, endPoint y: 87, distance: 15.3
click at [16, 101] on link "Invoice" at bounding box center [19, 93] width 31 height 21
select select "5380"
select select "service"
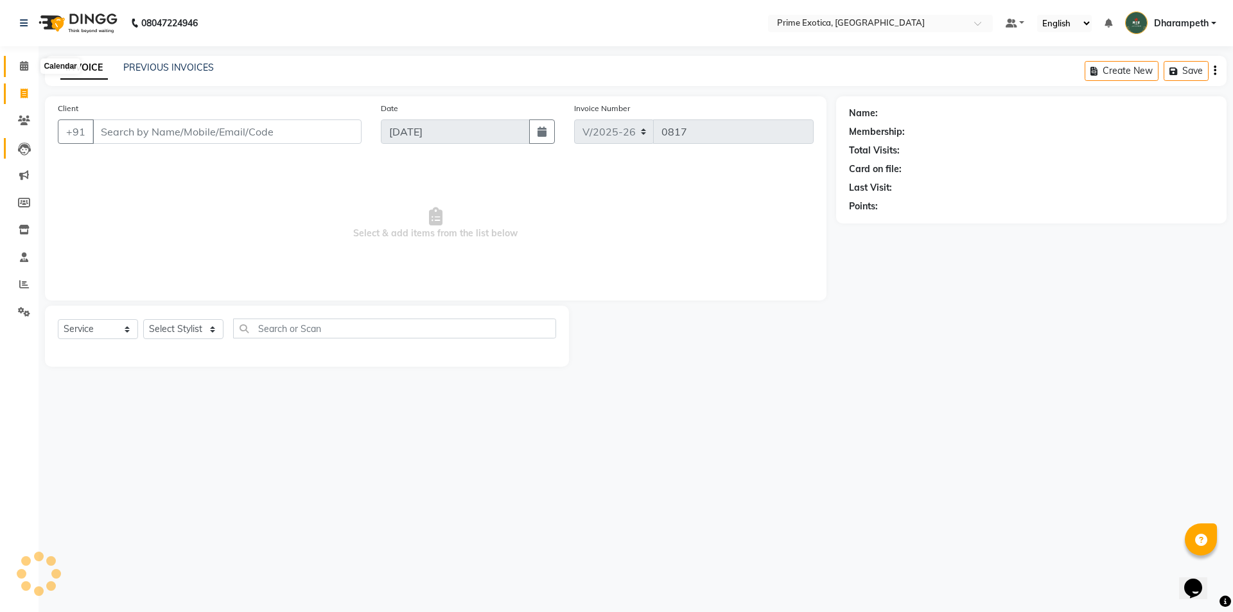
drag, startPoint x: 24, startPoint y: 67, endPoint x: 19, endPoint y: 155, distance: 88.1
click at [24, 67] on icon at bounding box center [24, 66] width 8 height 10
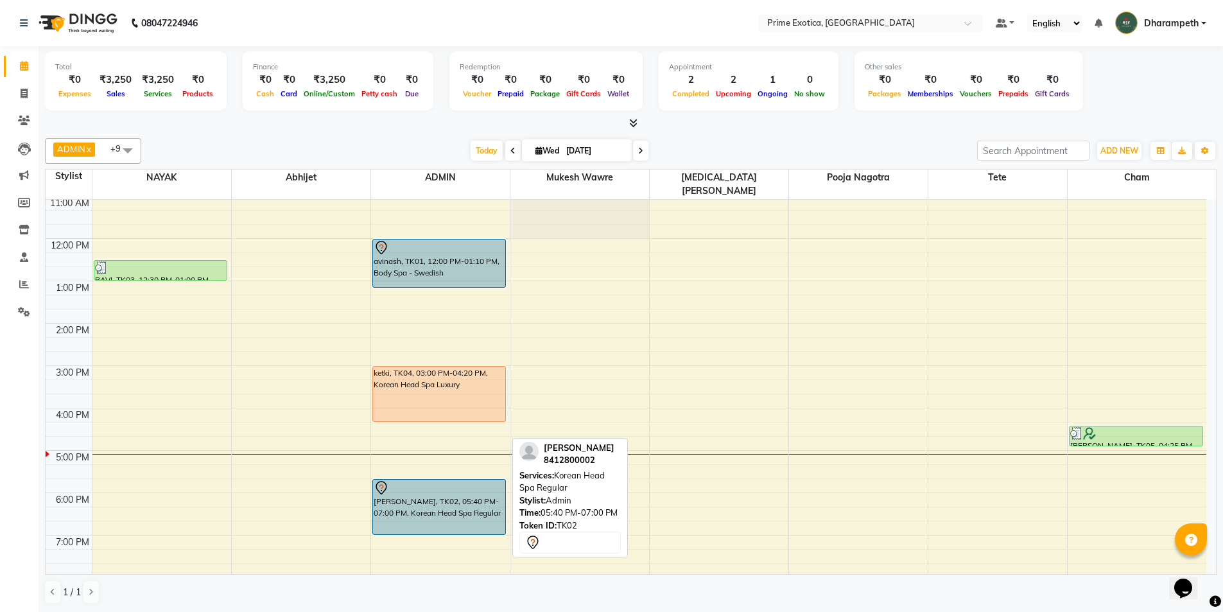
scroll to position [116, 0]
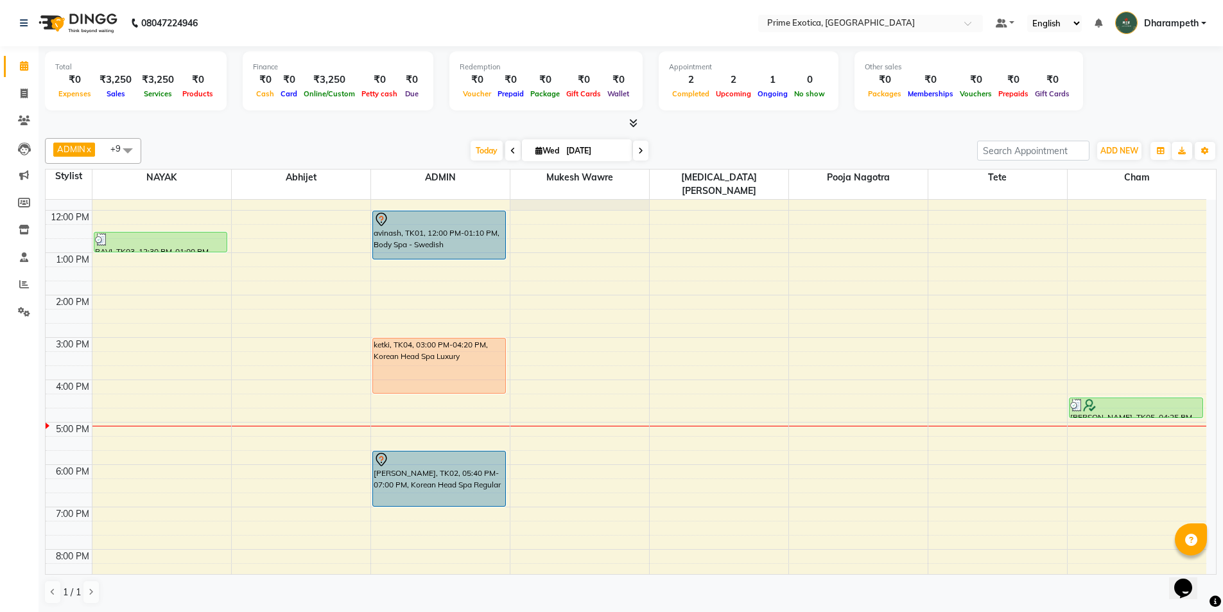
click at [396, 403] on div "9:00 AM 10:00 AM 11:00 AM 12:00 PM 1:00 PM 2:00 PM 3:00 PM 4:00 PM 5:00 PM 6:00…" at bounding box center [626, 379] width 1161 height 593
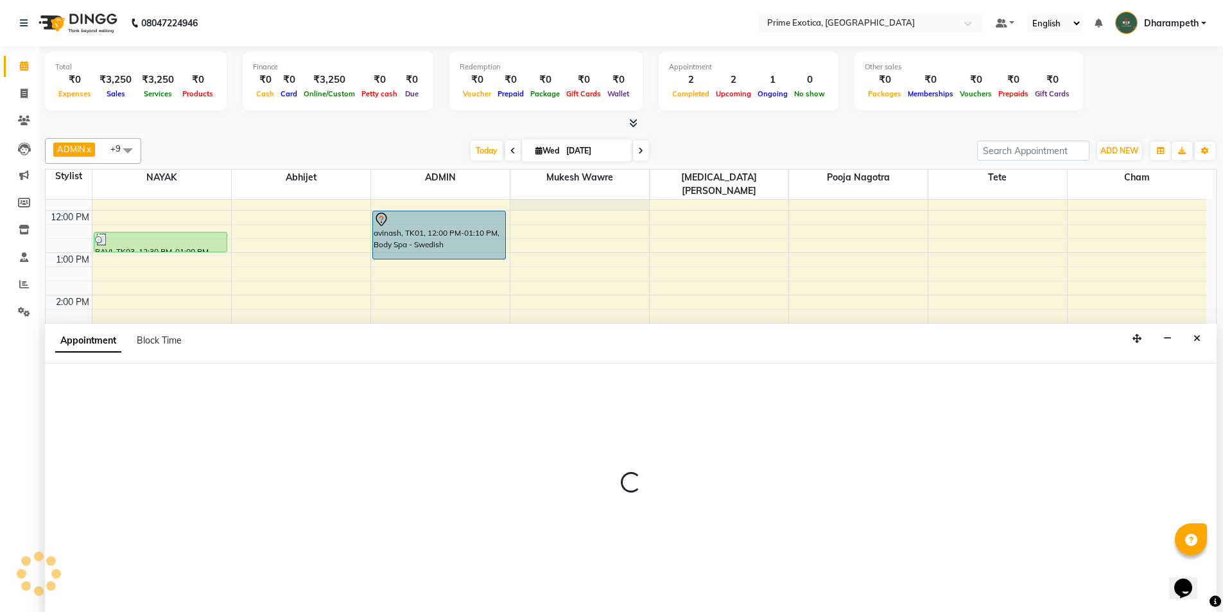
scroll to position [1, 0]
select select "37067"
select select "1005"
select select "tentative"
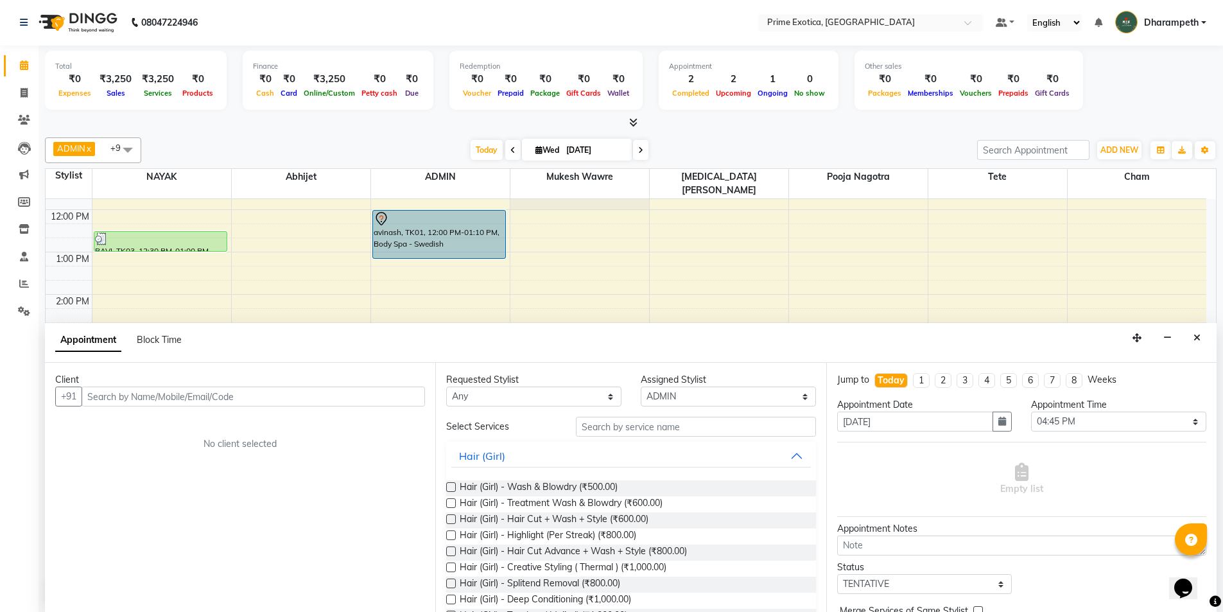
click at [164, 387] on input "text" at bounding box center [254, 397] width 344 height 20
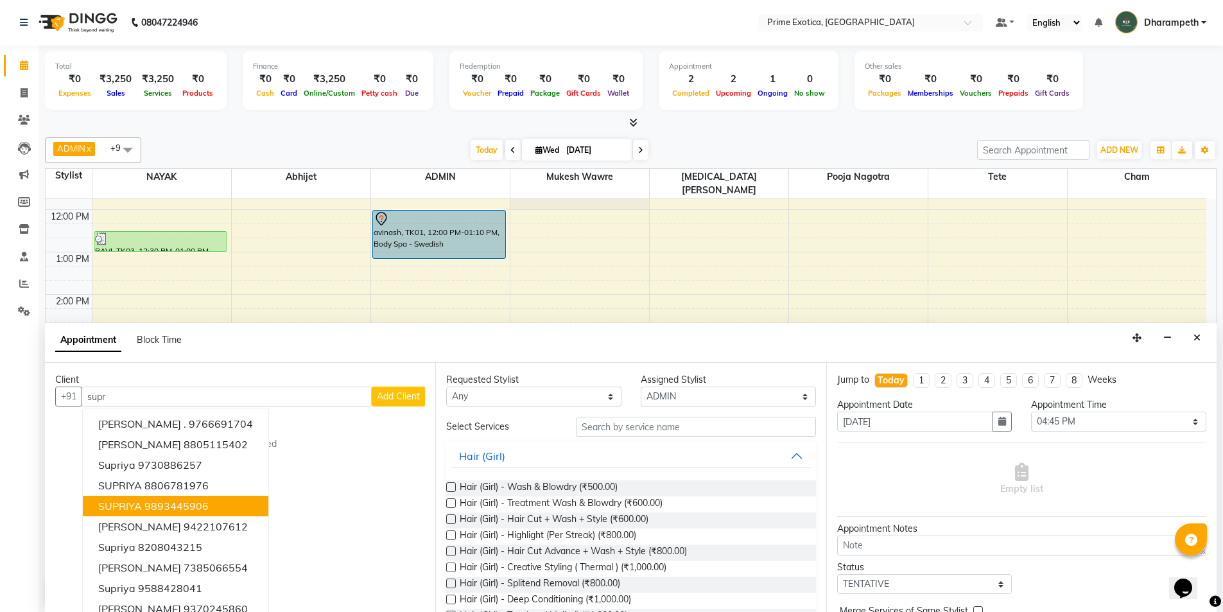
click at [211, 508] on button "SUPRIYA 9893445906" at bounding box center [176, 506] width 186 height 21
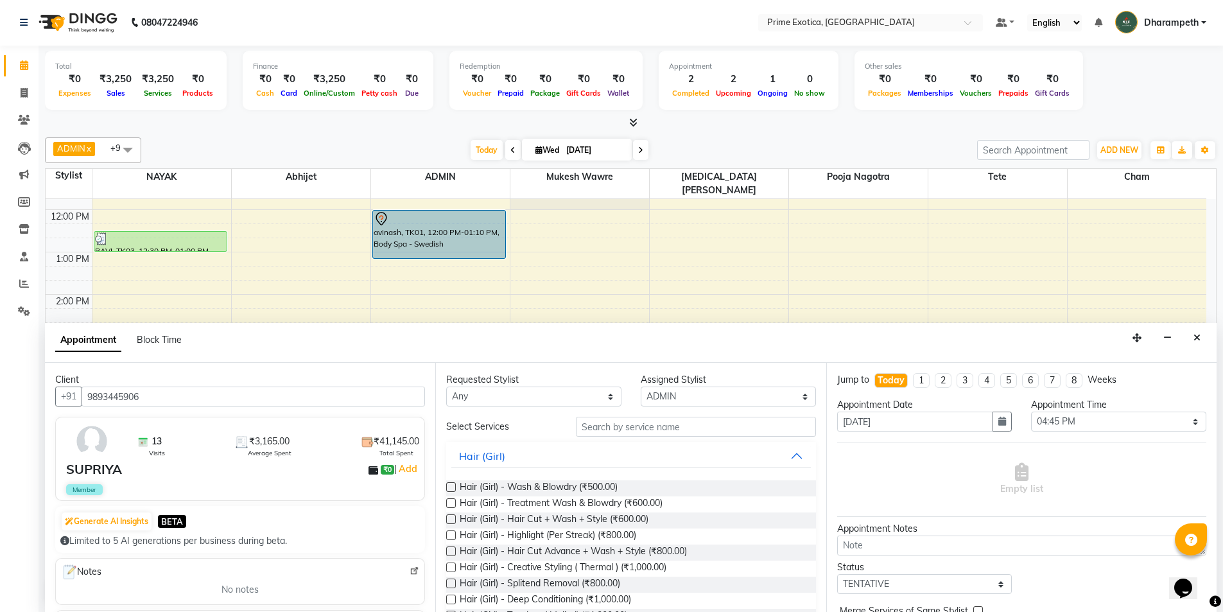
type input "9893445906"
click at [484, 387] on select "Any Abhijet ADMIN ANGELA S JOHN cham Darshan Gaikwad Kashish Mukesh Wawre NAYAK…" at bounding box center [533, 397] width 175 height 20
select select "37067"
click at [446, 387] on select "Any Abhijet ADMIN ANGELA S JOHN cham Darshan Gaikwad Kashish Mukesh Wawre NAYAK…" at bounding box center [533, 397] width 175 height 20
click at [611, 421] on input "text" at bounding box center [696, 427] width 240 height 20
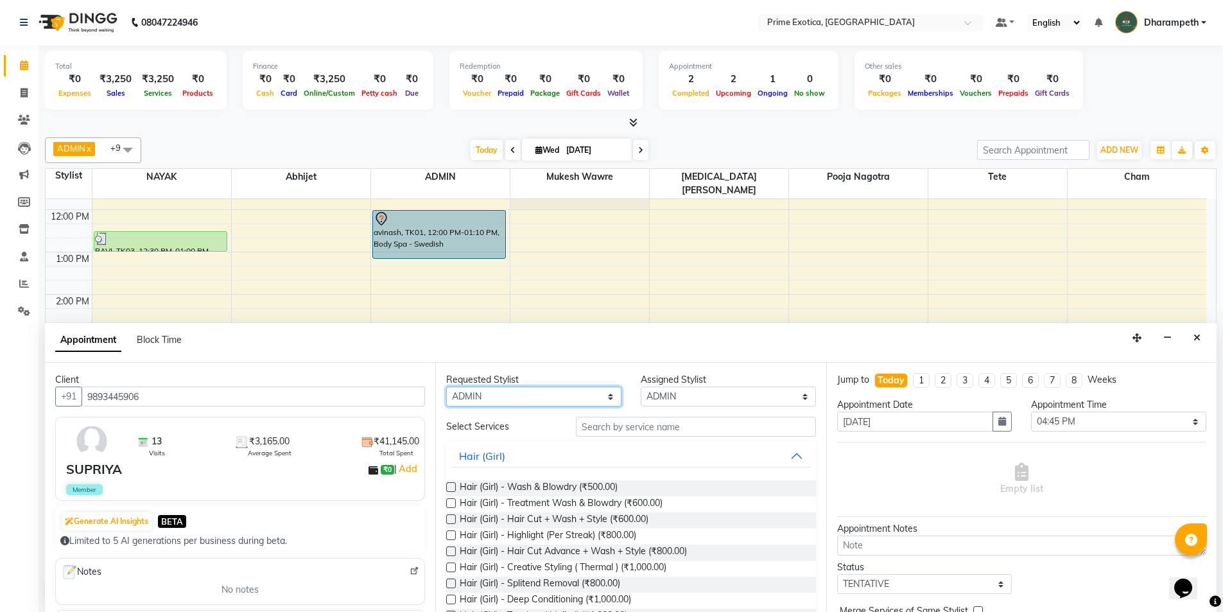
click at [537, 394] on select "Any Abhijet ADMIN ANGELA S JOHN cham Darshan Gaikwad Kashish Mukesh Wawre NAYAK…" at bounding box center [533, 397] width 175 height 20
click at [654, 433] on input "text" at bounding box center [696, 427] width 240 height 20
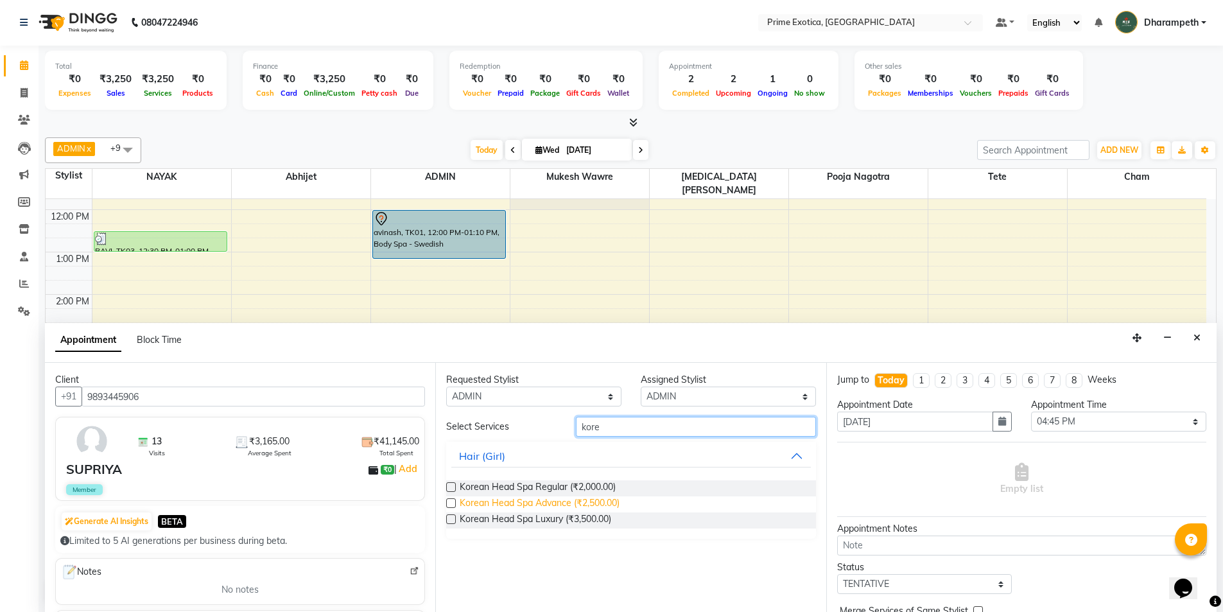
type input "kore"
click at [544, 505] on span "Korean Head Spa Advance (₹2,500.00)" at bounding box center [540, 504] width 160 height 16
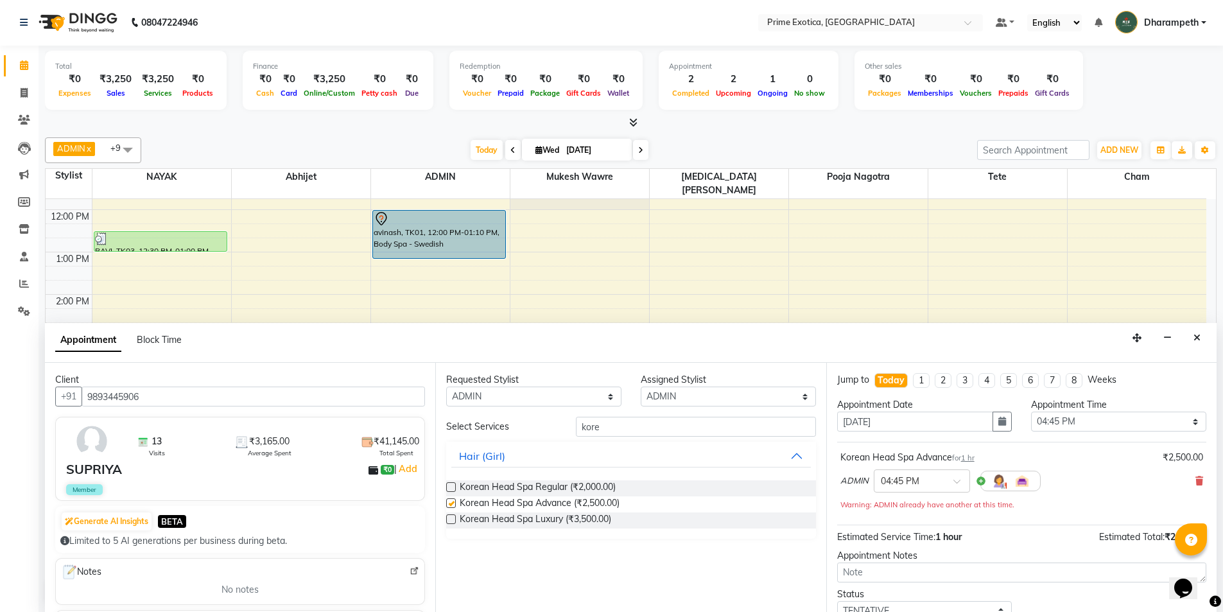
checkbox input "false"
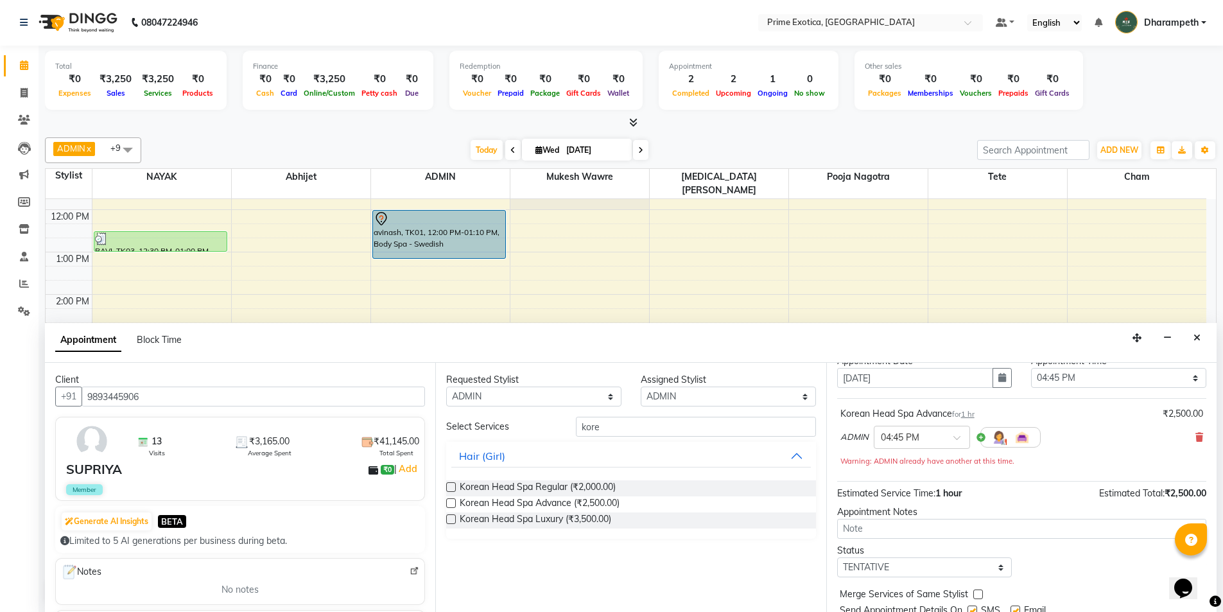
scroll to position [90, 0]
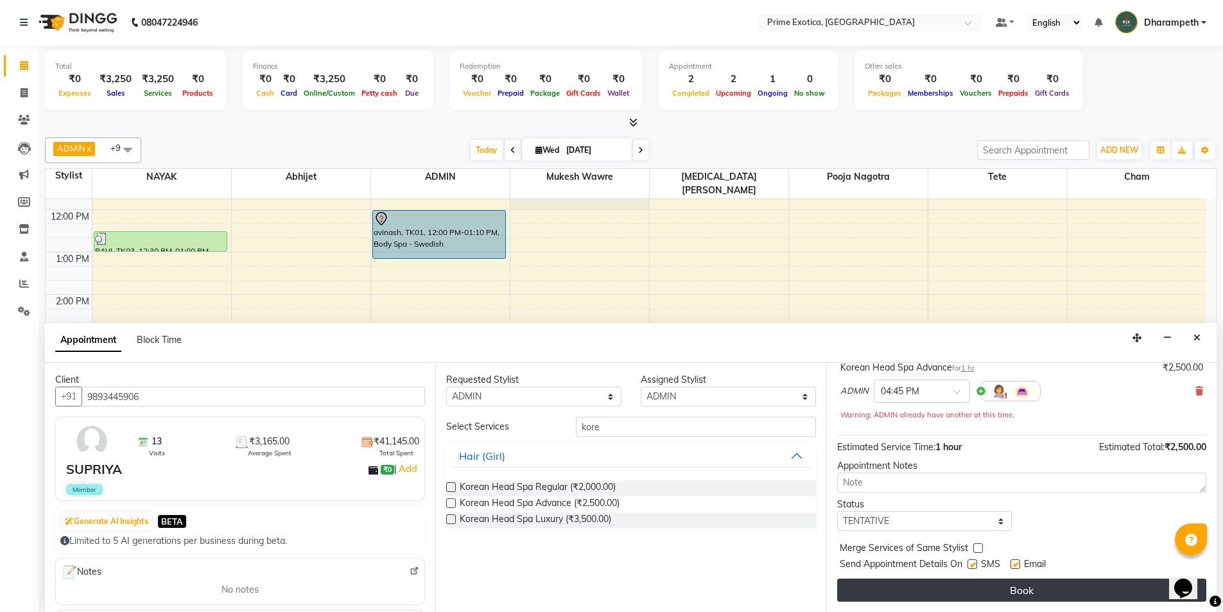
click at [987, 591] on button "Book" at bounding box center [1021, 589] width 369 height 23
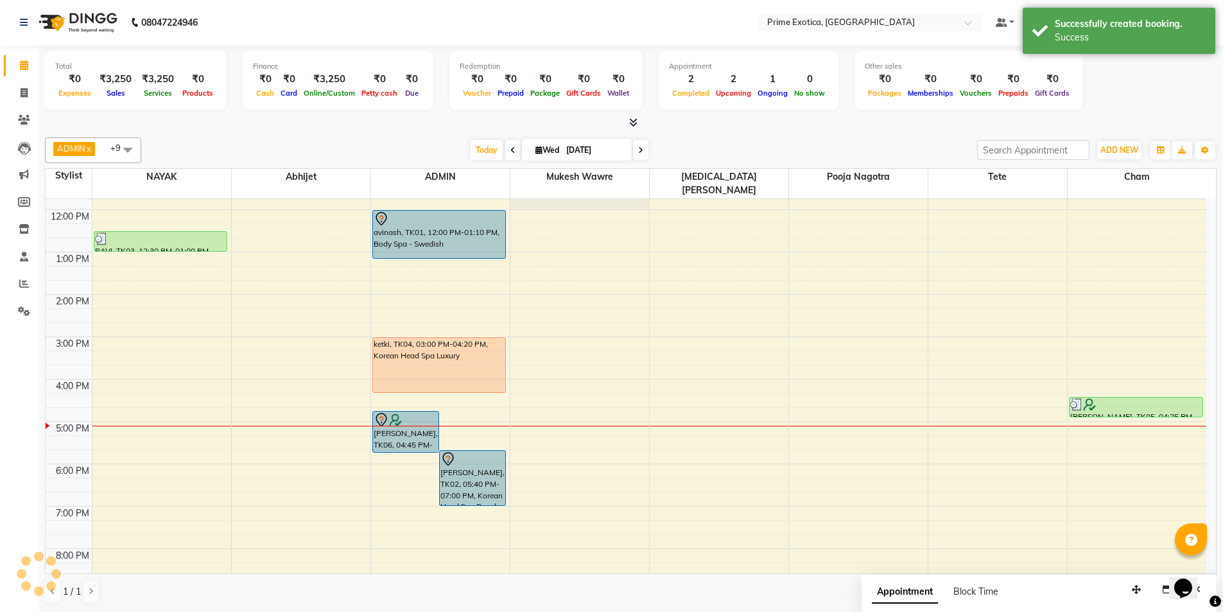
scroll to position [0, 0]
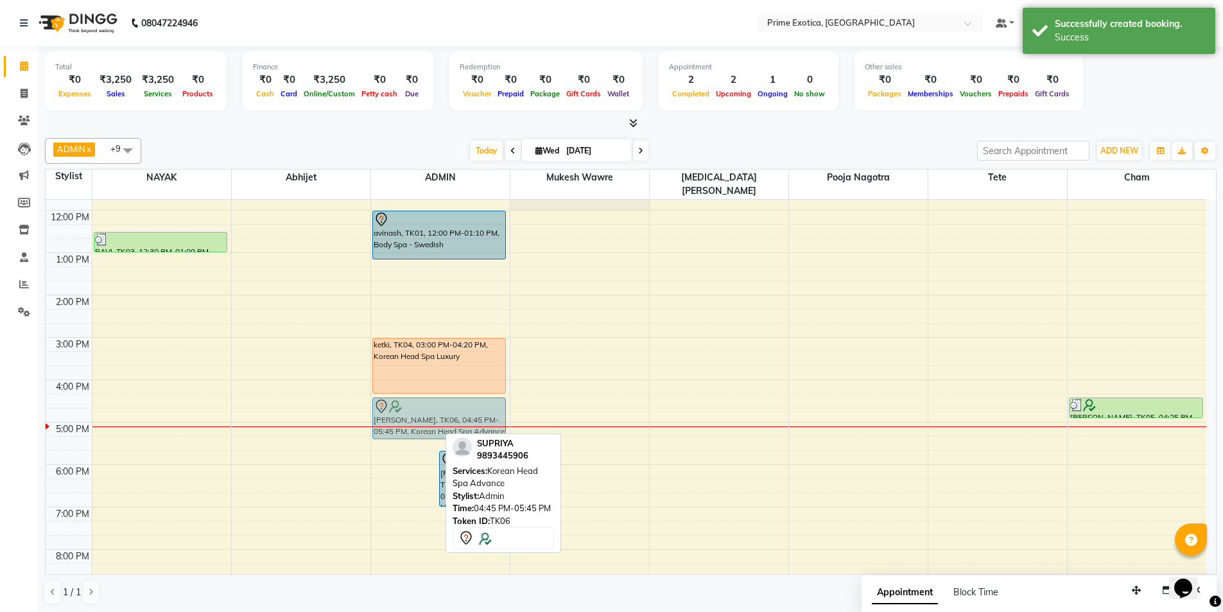
drag, startPoint x: 415, startPoint y: 431, endPoint x: 412, endPoint y: 421, distance: 11.0
click at [412, 421] on div "SUPRIYA, TK06, 04:45 PM-05:45 PM, Korean Head Spa Advance ISHA SHAH, TK02, 05:4…" at bounding box center [440, 379] width 139 height 593
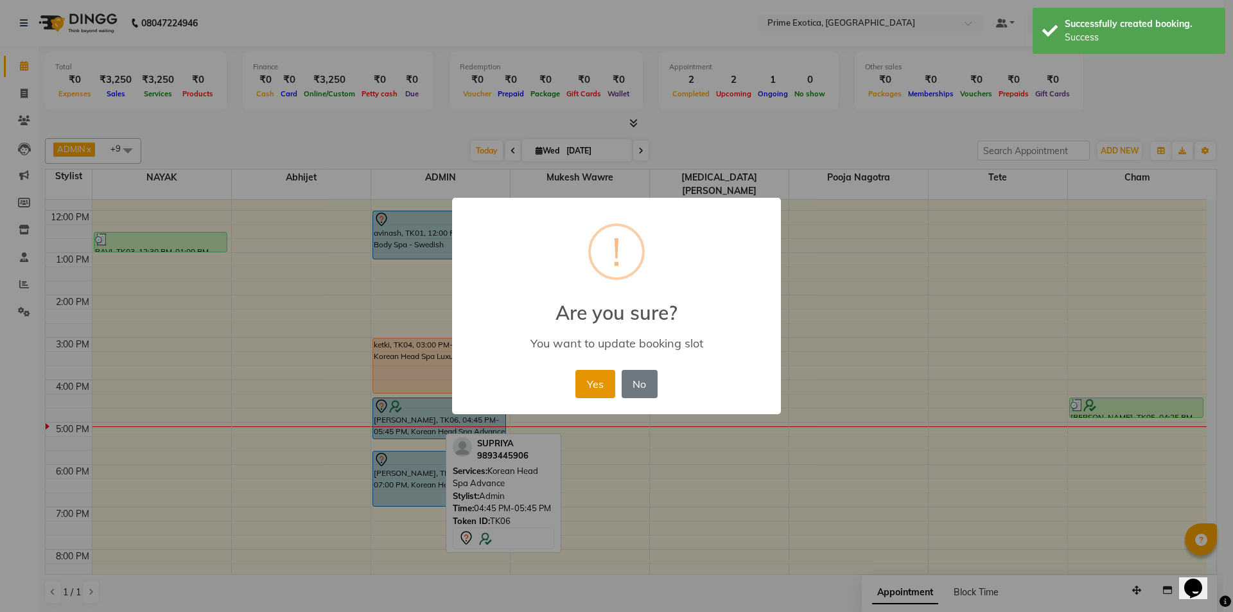
click at [593, 381] on button "Yes" at bounding box center [594, 384] width 39 height 28
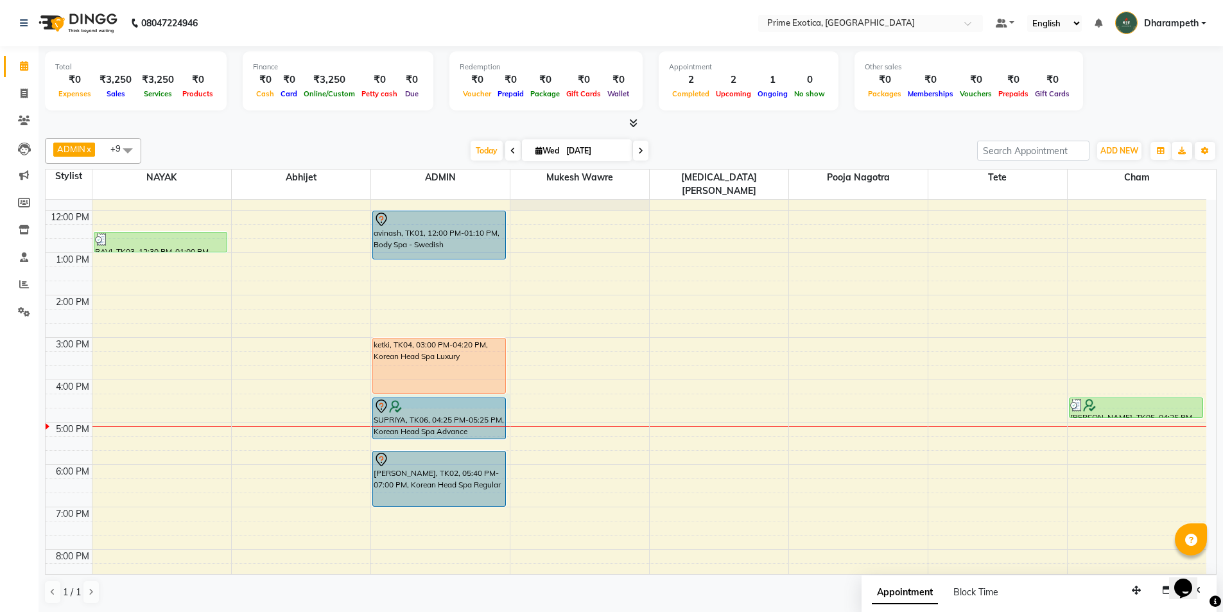
click at [431, 381] on div "9:00 AM 10:00 AM 11:00 AM 12:00 PM 1:00 PM 2:00 PM 3:00 PM 4:00 PM 5:00 PM 6:00…" at bounding box center [626, 379] width 1161 height 593
select select "37067"
select select "975"
select select "tentative"
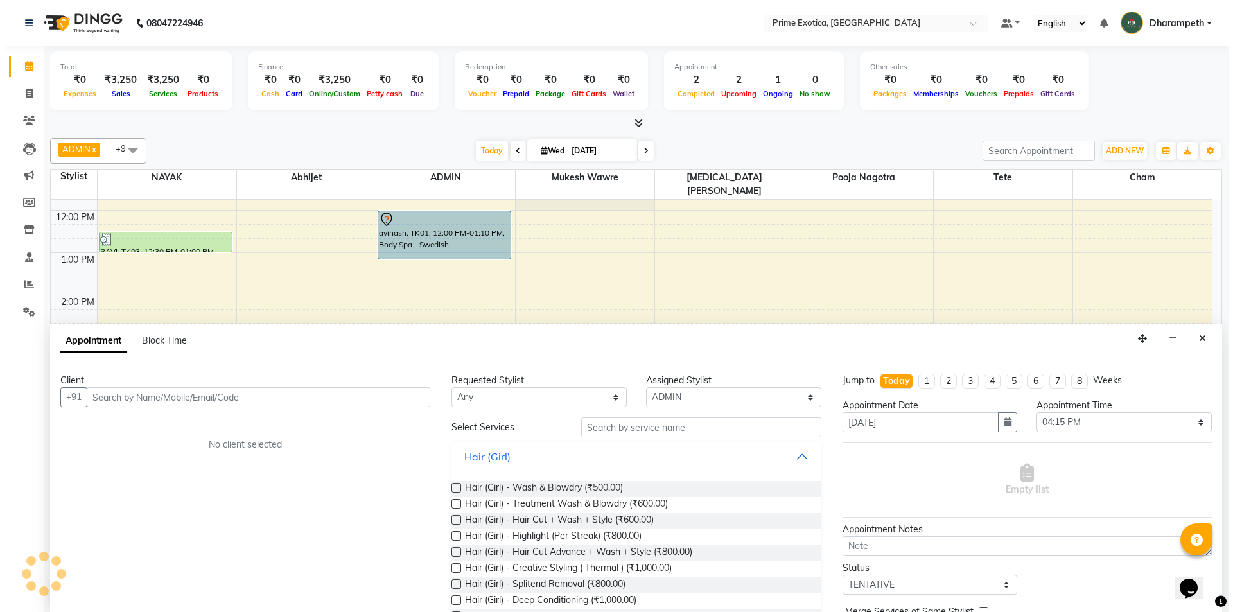
scroll to position [1, 0]
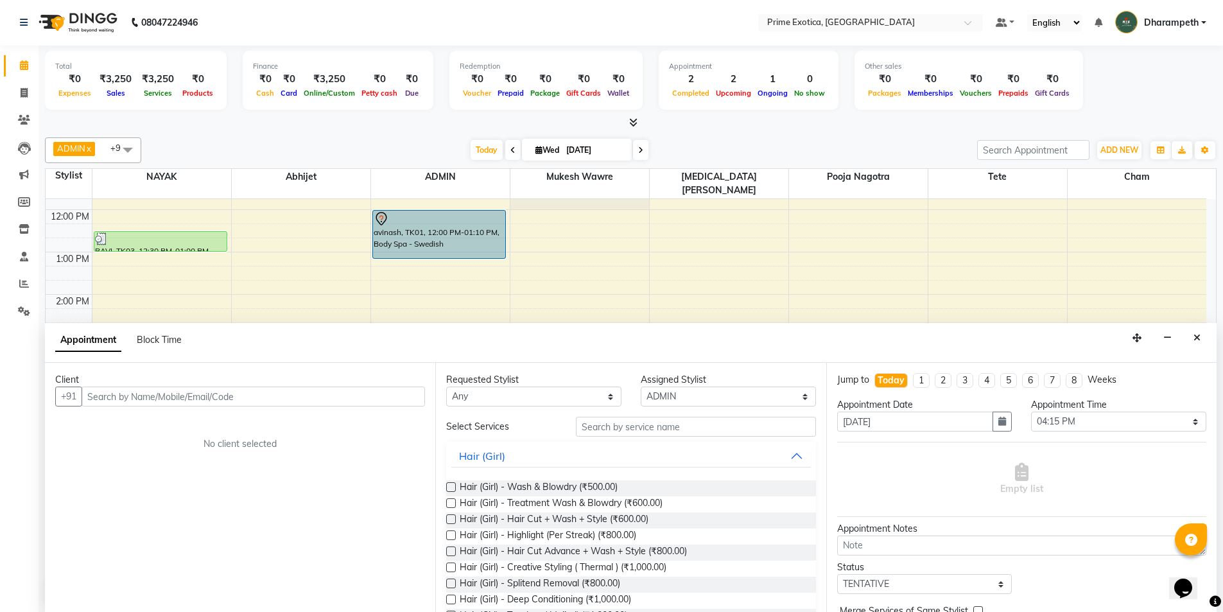
click at [253, 404] on input "text" at bounding box center [254, 397] width 344 height 20
click at [1197, 343] on button "Close" at bounding box center [1197, 338] width 19 height 20
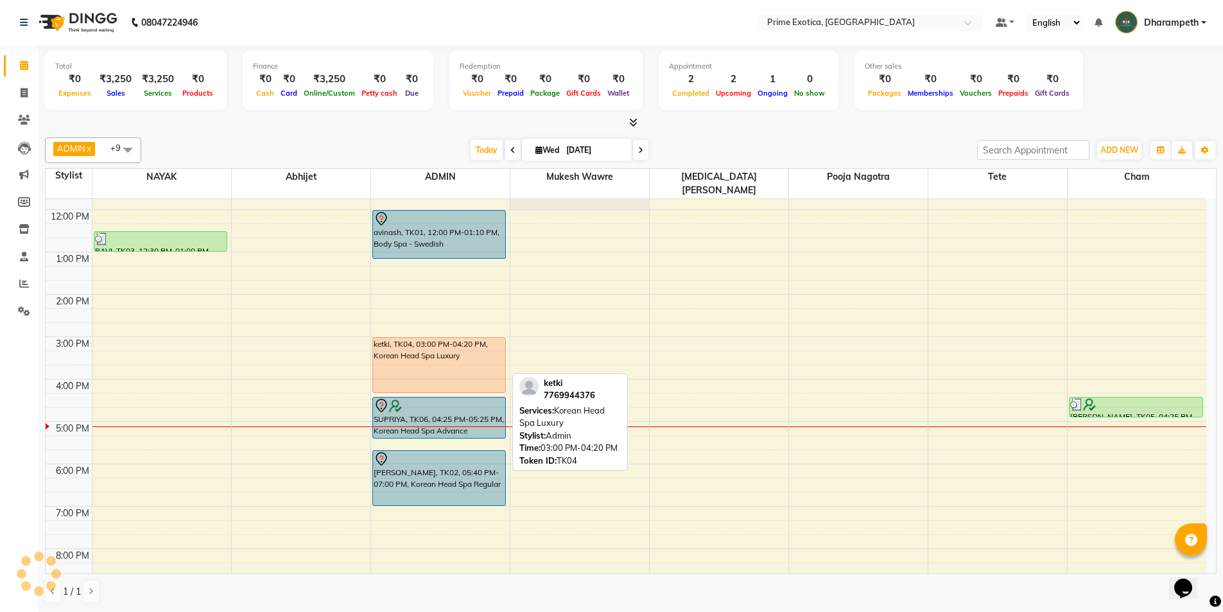
click at [424, 369] on div "ketki, TK04, 03:00 PM-04:20 PM, Korean Head Spa Luxury" at bounding box center [439, 365] width 133 height 55
click at [466, 353] on div "ketki, TK04, 03:00 PM-04:20 PM, Korean Head Spa Luxury" at bounding box center [439, 365] width 133 height 55
select select "1"
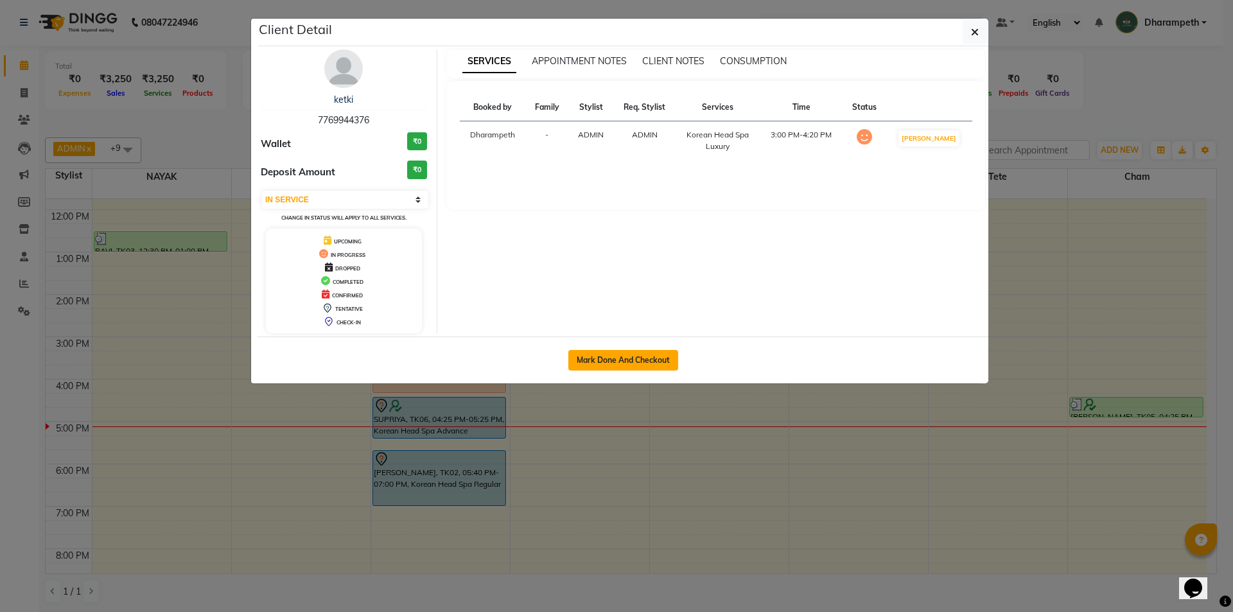
click at [644, 361] on button "Mark Done And Checkout" at bounding box center [623, 360] width 110 height 21
select select "5380"
select select "service"
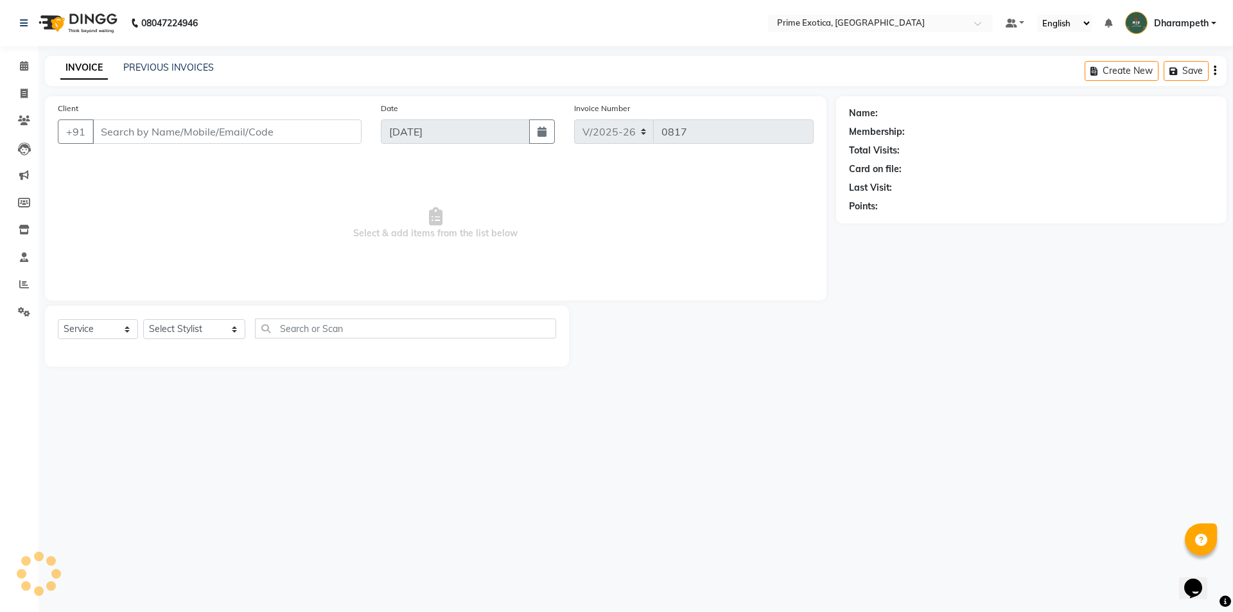
type input "7769944376"
select select "37067"
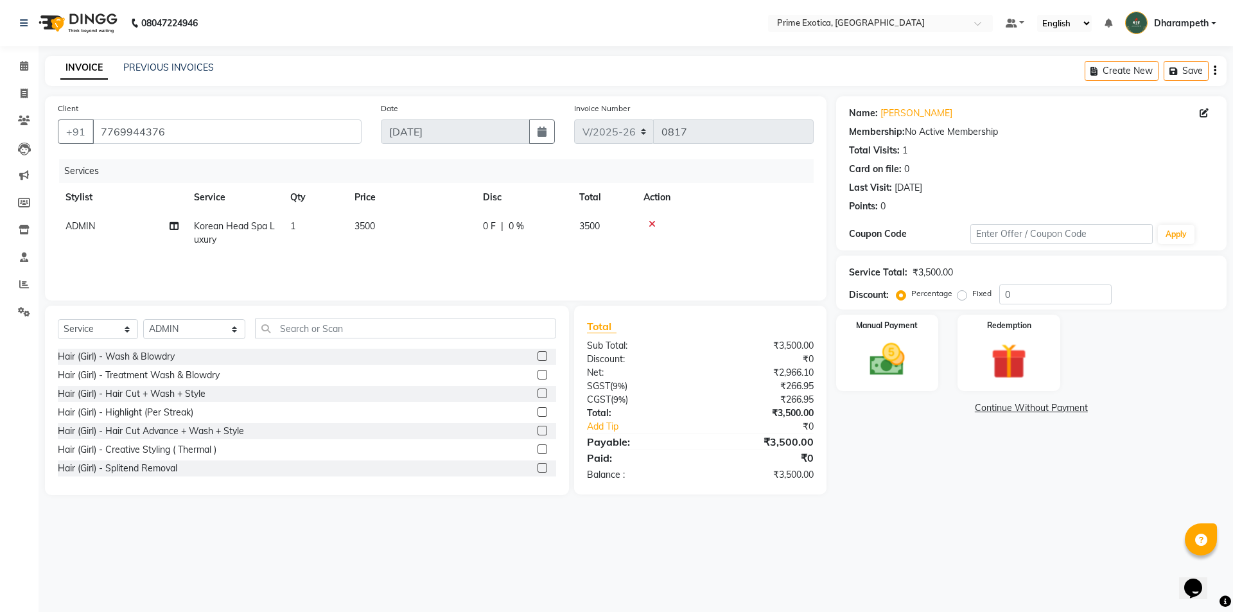
click at [101, 233] on td "ADMIN" at bounding box center [122, 233] width 128 height 42
select select "37067"
drag, startPoint x: 131, startPoint y: 229, endPoint x: 133, endPoint y: 237, distance: 8.6
click at [131, 229] on select "Abhijet ADMIN ANGELA S JOHN cham Darshan Gaikwad Kashish Mukesh Wawre NAYAK nik…" at bounding box center [121, 230] width 113 height 20
select select "84212"
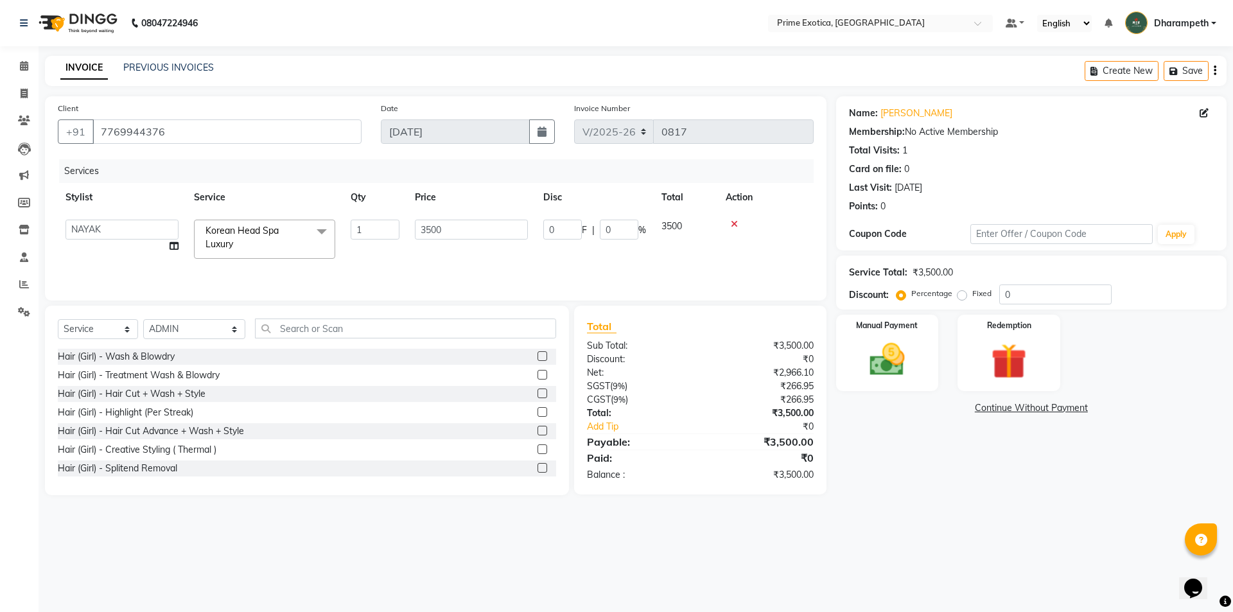
drag, startPoint x: 457, startPoint y: 268, endPoint x: 587, endPoint y: 253, distance: 131.2
click at [458, 267] on div "Services Stylist Service Qty Price Disc Total Action Abhijet ADMIN ANGELA S JOH…" at bounding box center [436, 223] width 756 height 128
click at [598, 250] on td "0 F | 0 %" at bounding box center [594, 239] width 118 height 55
click at [576, 230] on input "0" at bounding box center [562, 230] width 39 height 20
type input "500"
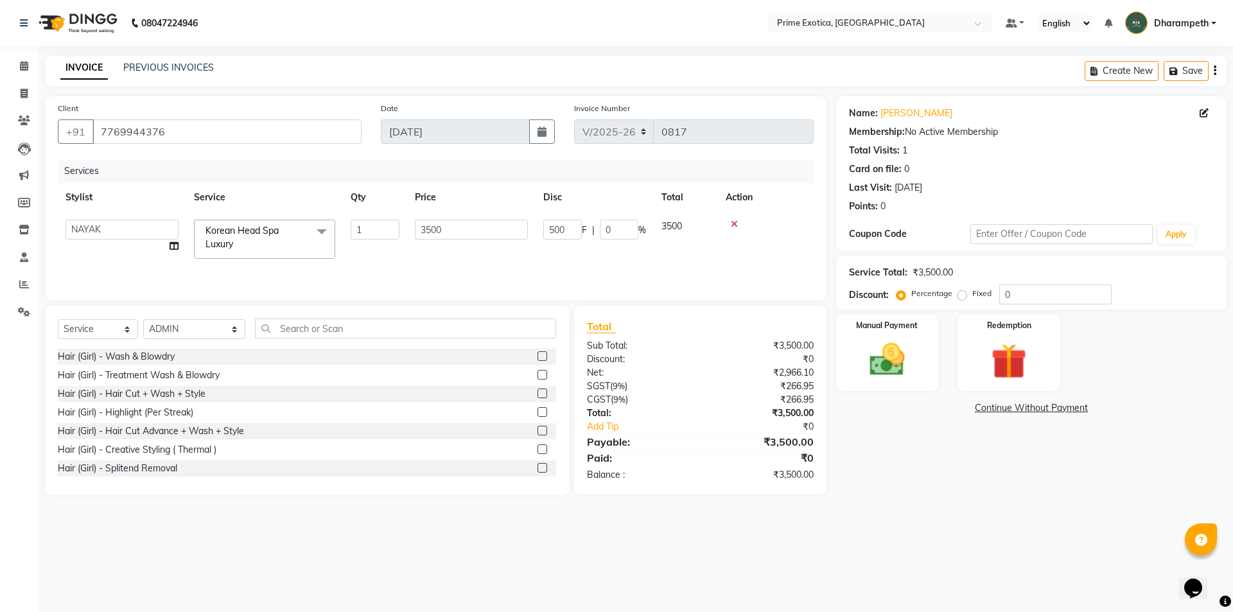
click at [598, 254] on tr "Abhijet ADMIN ANGELA S JOHN cham Darshan Gaikwad Kashish Mukesh Wawre NAYAK nik…" at bounding box center [436, 239] width 756 height 55
drag, startPoint x: 728, startPoint y: 208, endPoint x: 753, endPoint y: 238, distance: 38.7
click at [730, 208] on th "Action" at bounding box center [725, 197] width 178 height 29
click at [910, 349] on img at bounding box center [887, 359] width 60 height 42
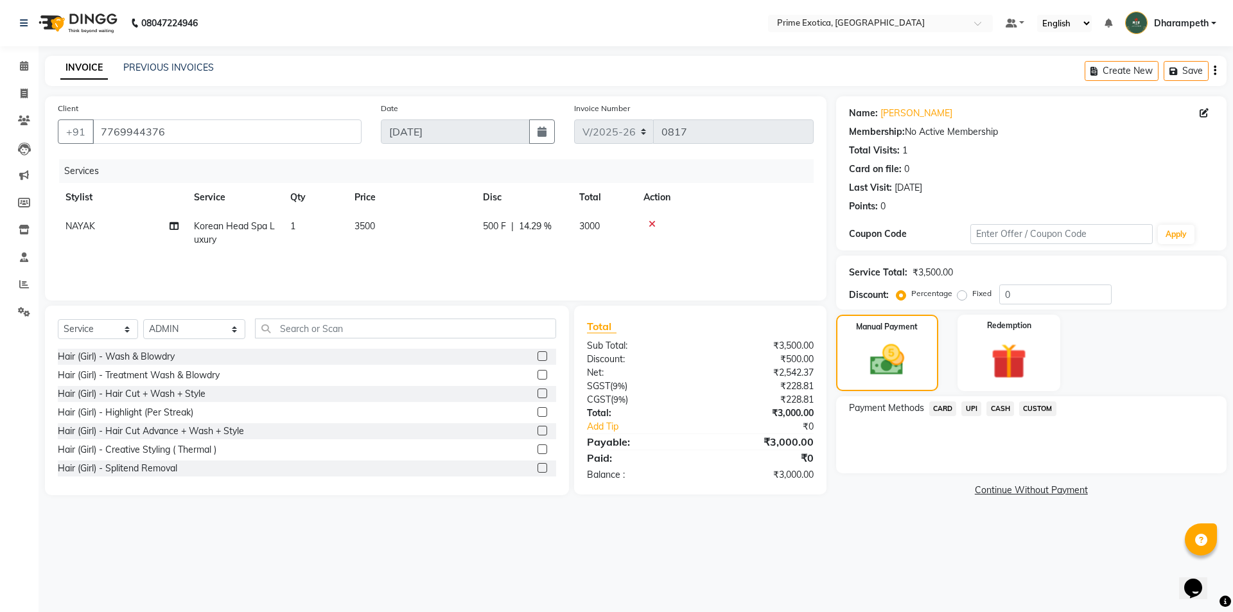
click at [975, 411] on span "UPI" at bounding box center [971, 408] width 20 height 15
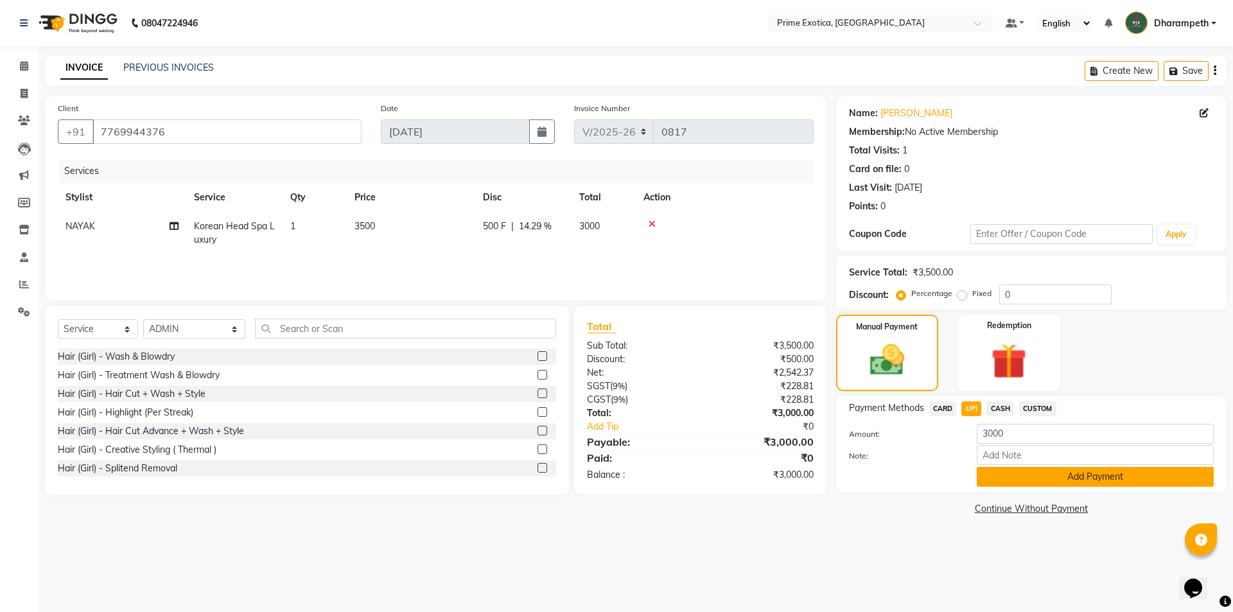
click at [1017, 476] on button "Add Payment" at bounding box center [1095, 477] width 237 height 20
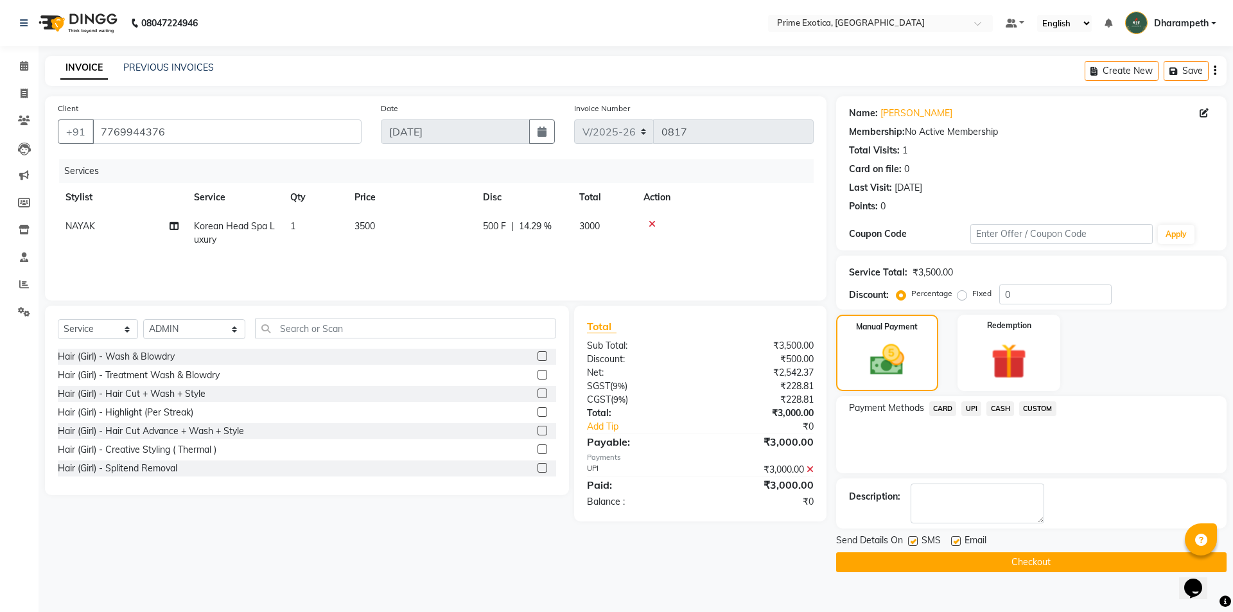
click at [1030, 579] on main "INVOICE PREVIOUS INVOICES Create New Save Client +91 7769944376 Date 03-09-2025…" at bounding box center [636, 323] width 1194 height 535
click at [1032, 566] on button "Checkout" at bounding box center [1031, 562] width 390 height 20
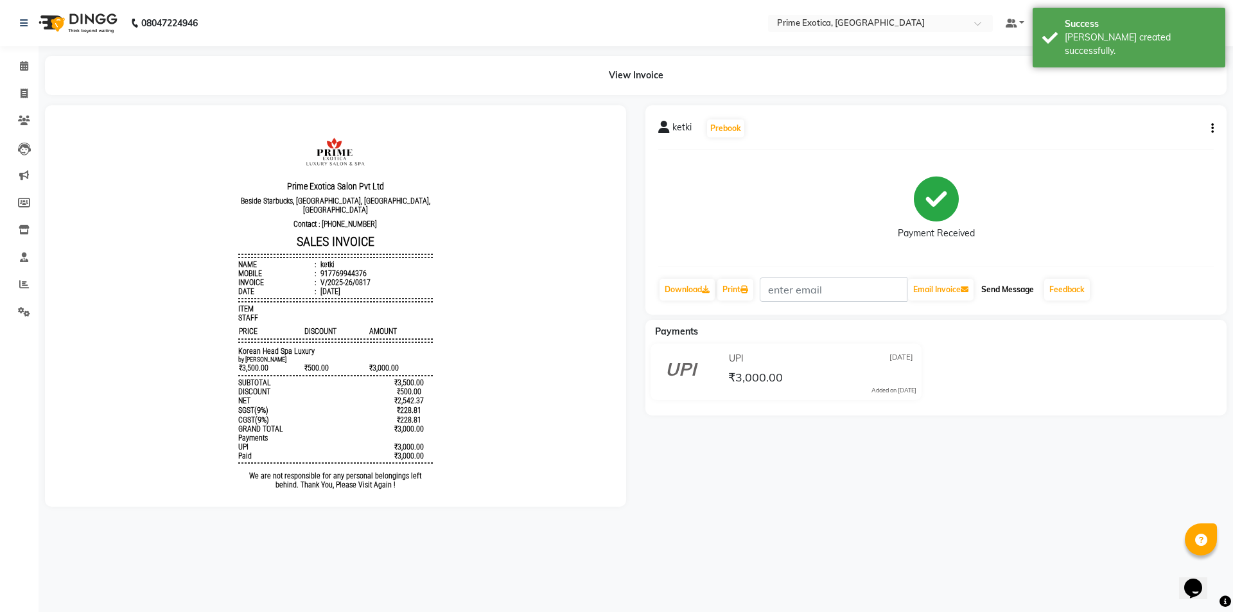
click at [1006, 290] on button "Send Message" at bounding box center [1007, 290] width 63 height 22
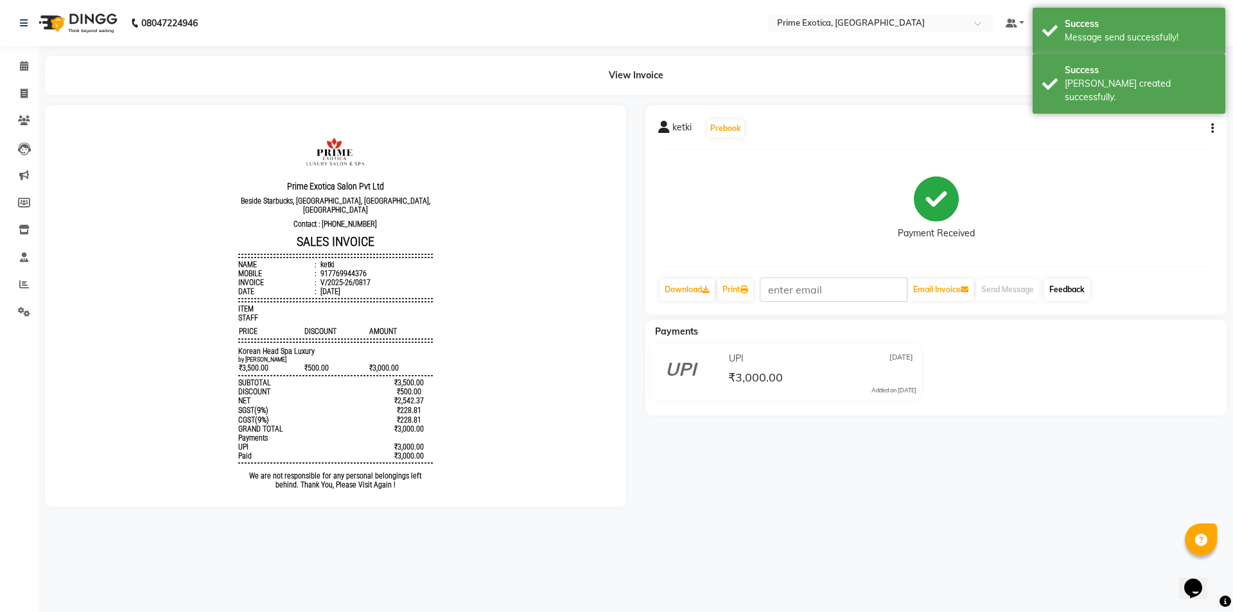
click at [1074, 292] on link "Feedback" at bounding box center [1067, 290] width 46 height 22
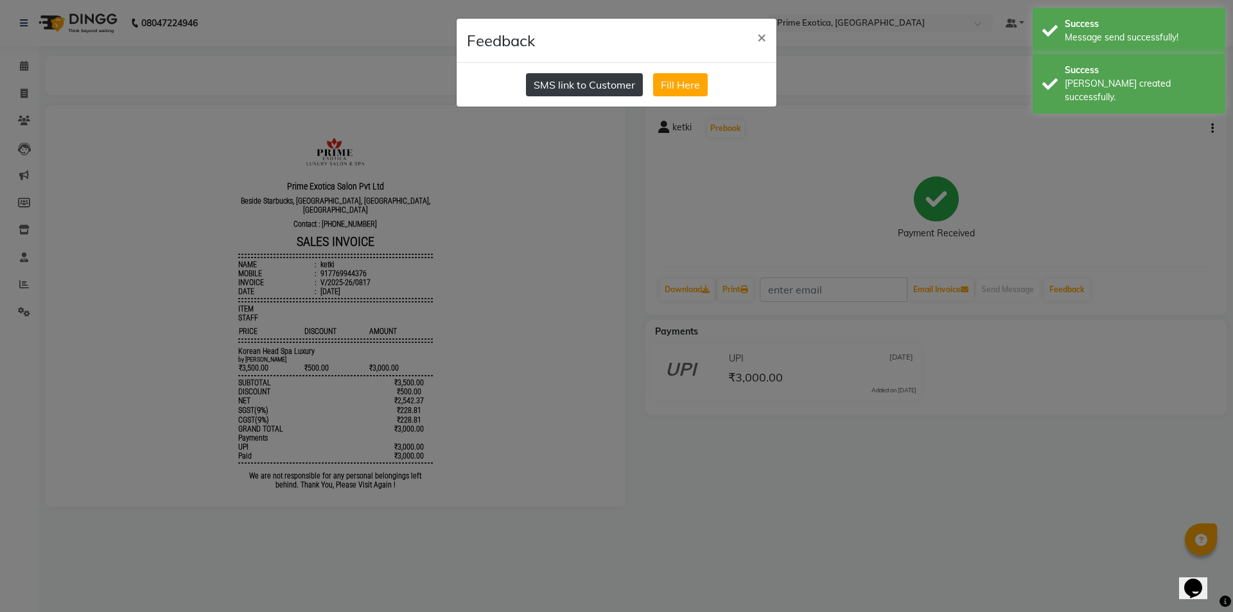
click at [546, 83] on button "SMS link to Customer" at bounding box center [584, 84] width 117 height 23
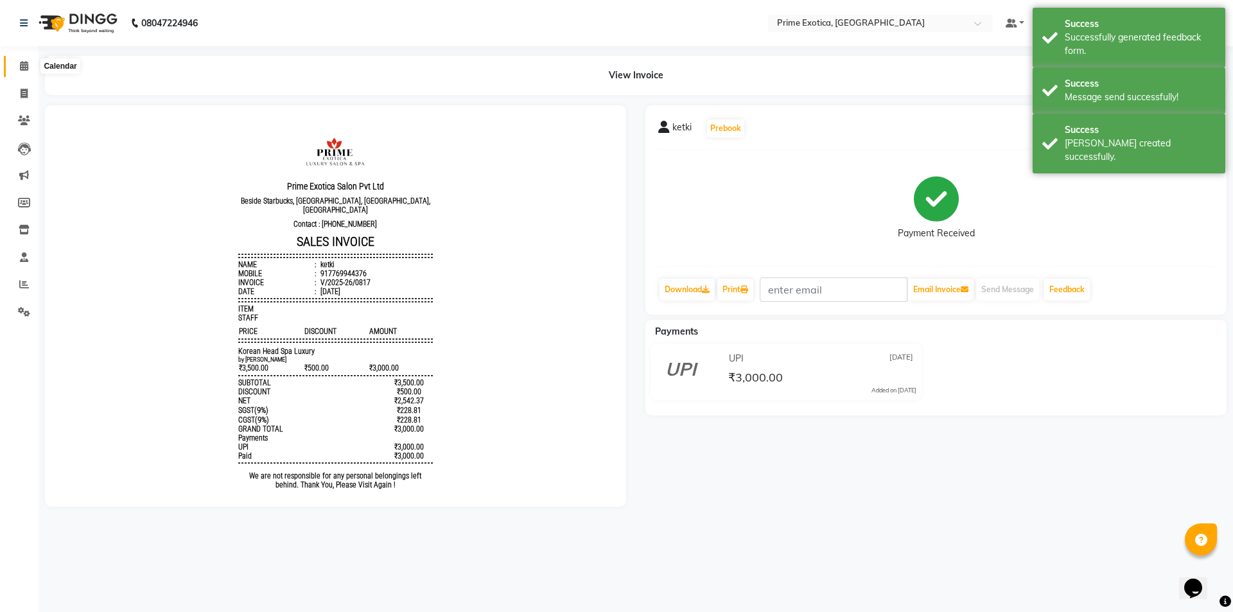
click at [19, 68] on span at bounding box center [24, 66] width 22 height 15
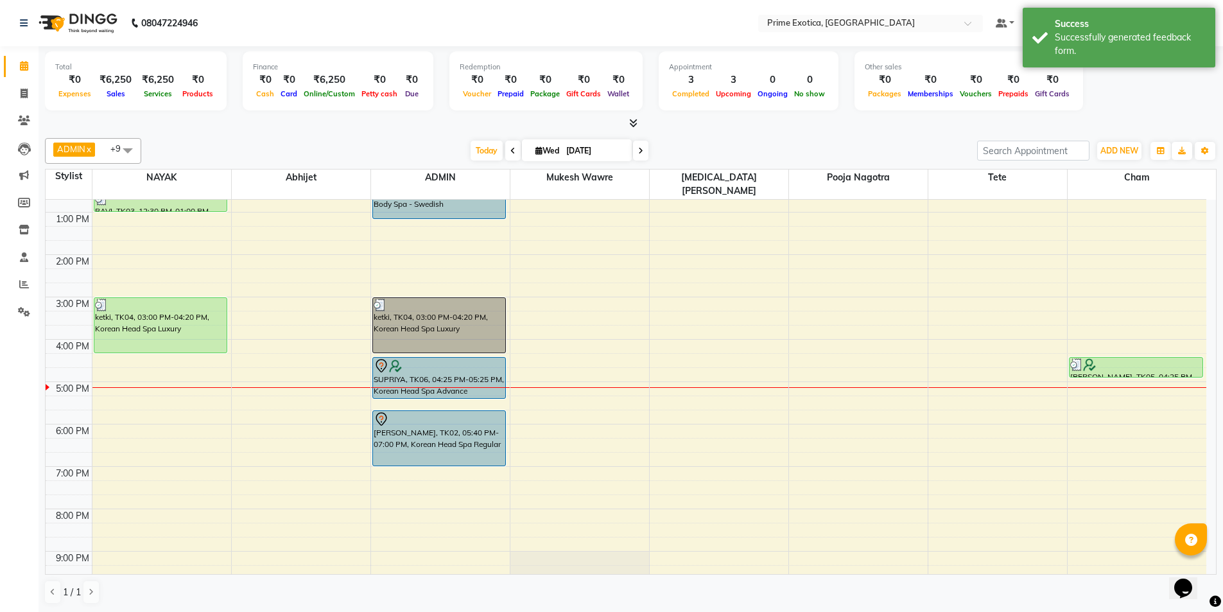
scroll to position [128, 0]
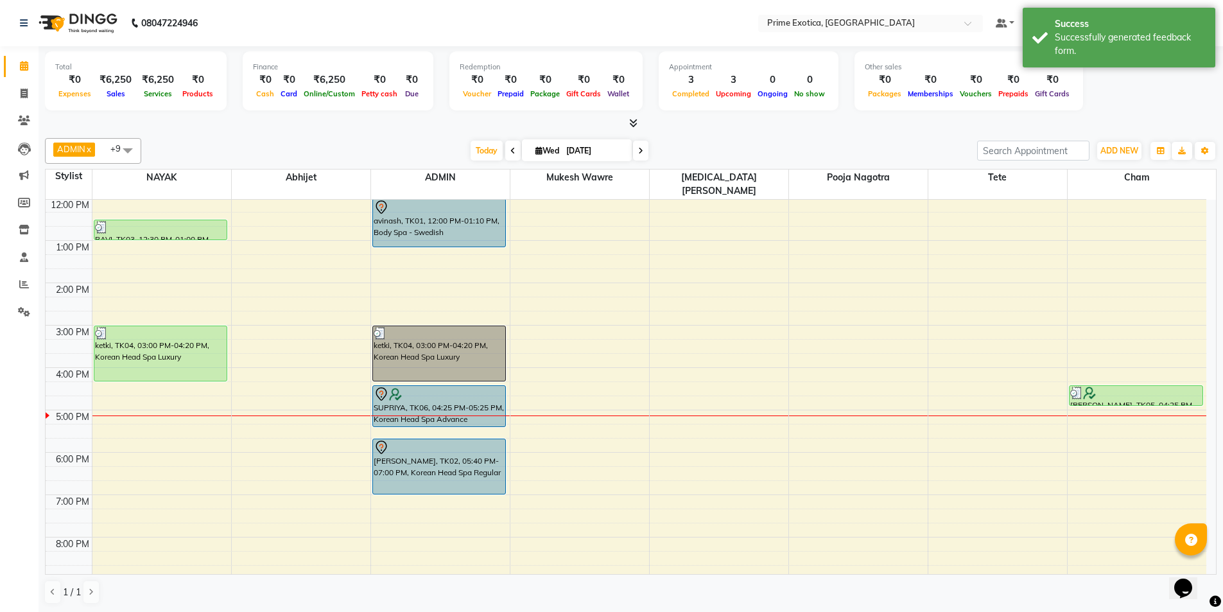
click at [409, 306] on div "9:00 AM 10:00 AM 11:00 AM 12:00 PM 1:00 PM 2:00 PM 3:00 PM 4:00 PM 5:00 PM 6:00…" at bounding box center [626, 367] width 1161 height 593
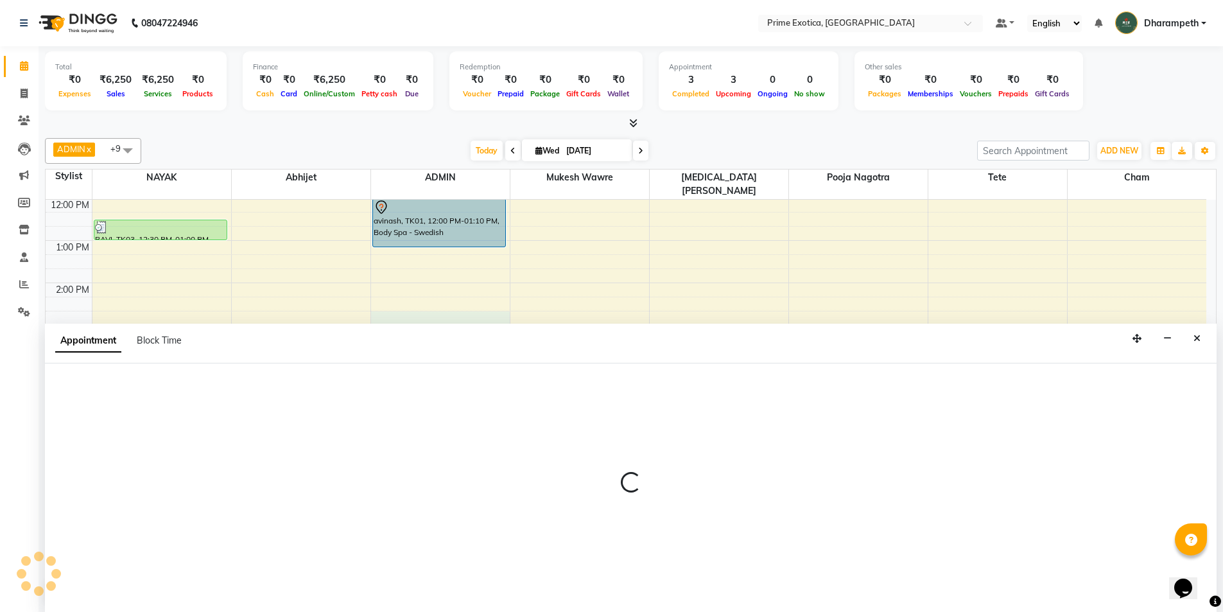
select select "37067"
select select "885"
select select "tentative"
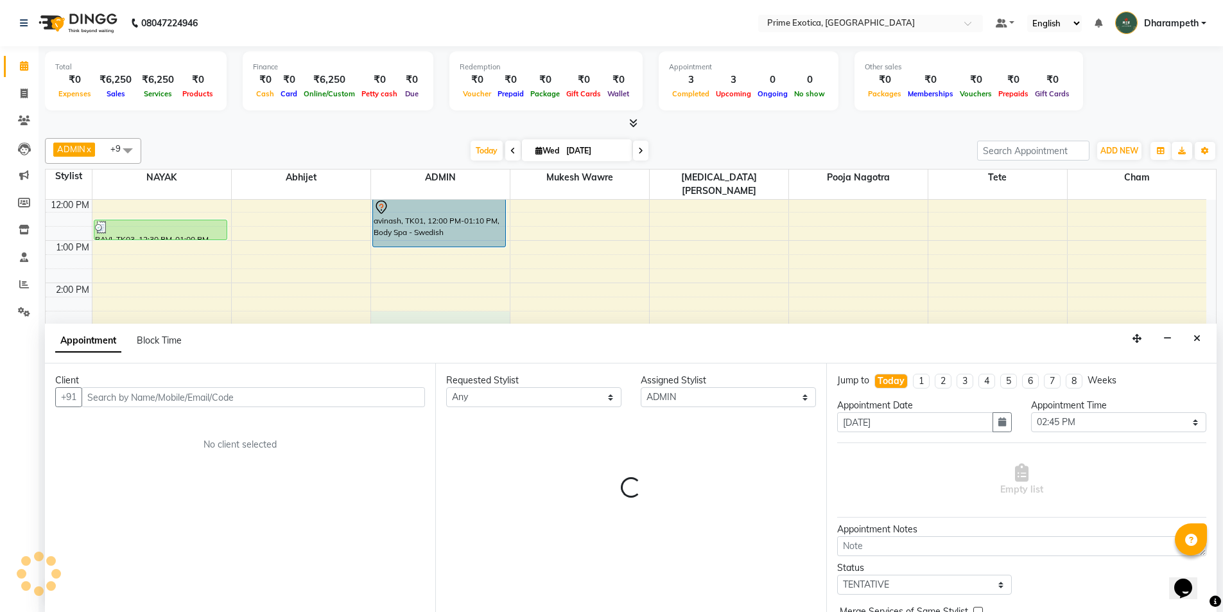
scroll to position [1, 0]
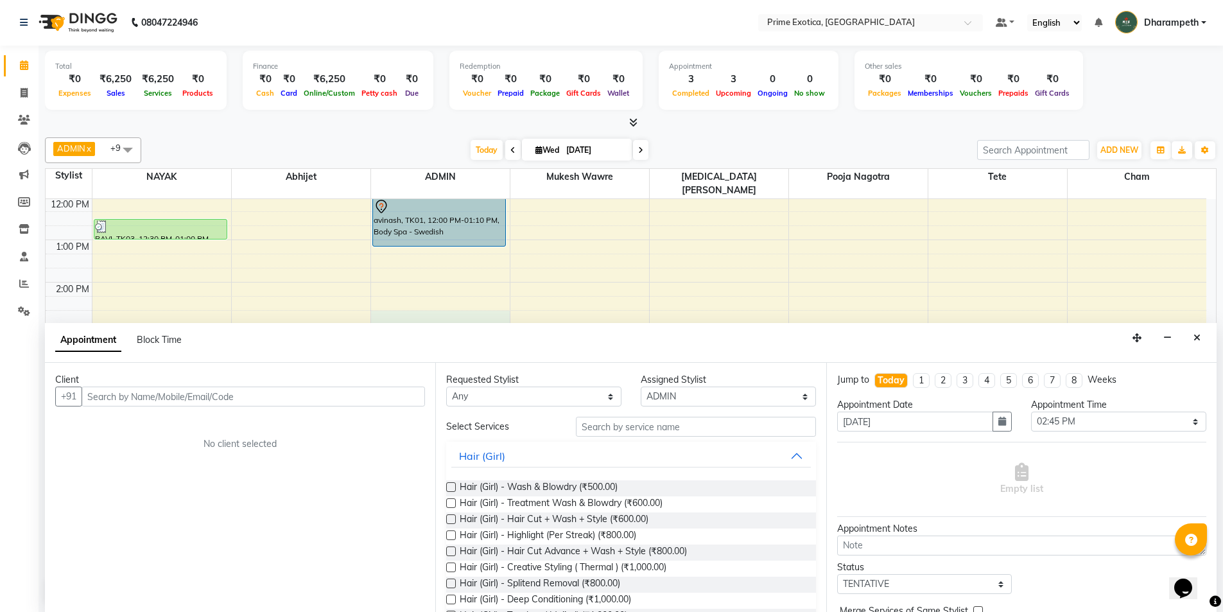
click at [260, 136] on div "ADMIN x cham x Mukesh Wawre x pooja nagotra x Tete x nikita meshram x NAYAK x c…" at bounding box center [631, 370] width 1172 height 476
click at [1193, 332] on button "Close" at bounding box center [1197, 338] width 19 height 20
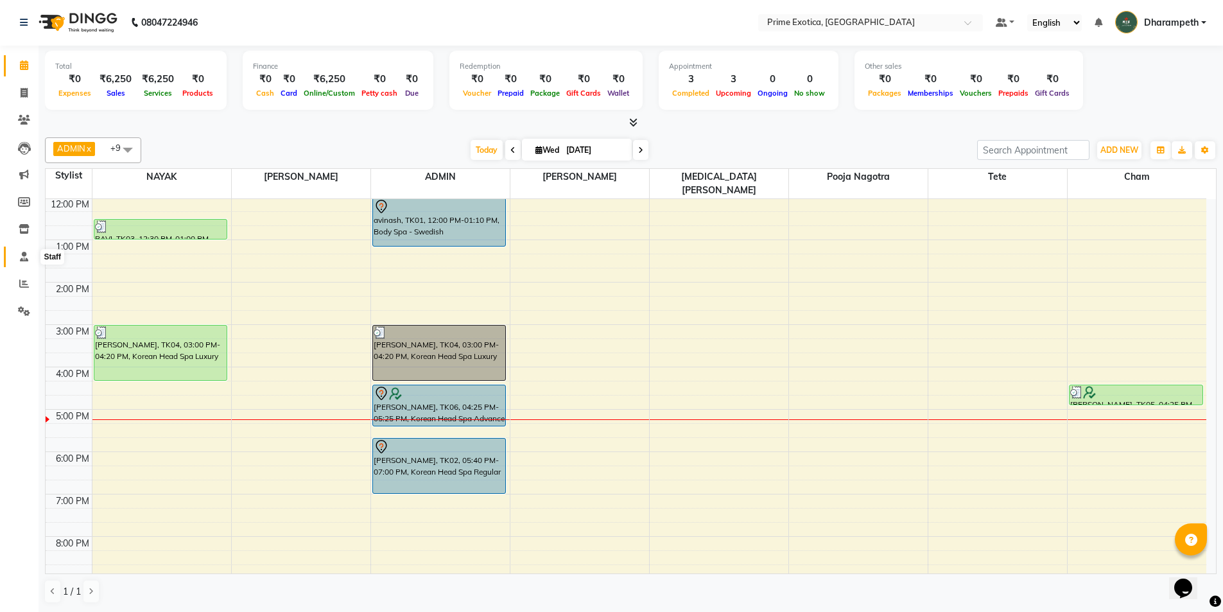
click at [20, 252] on icon at bounding box center [24, 257] width 8 height 10
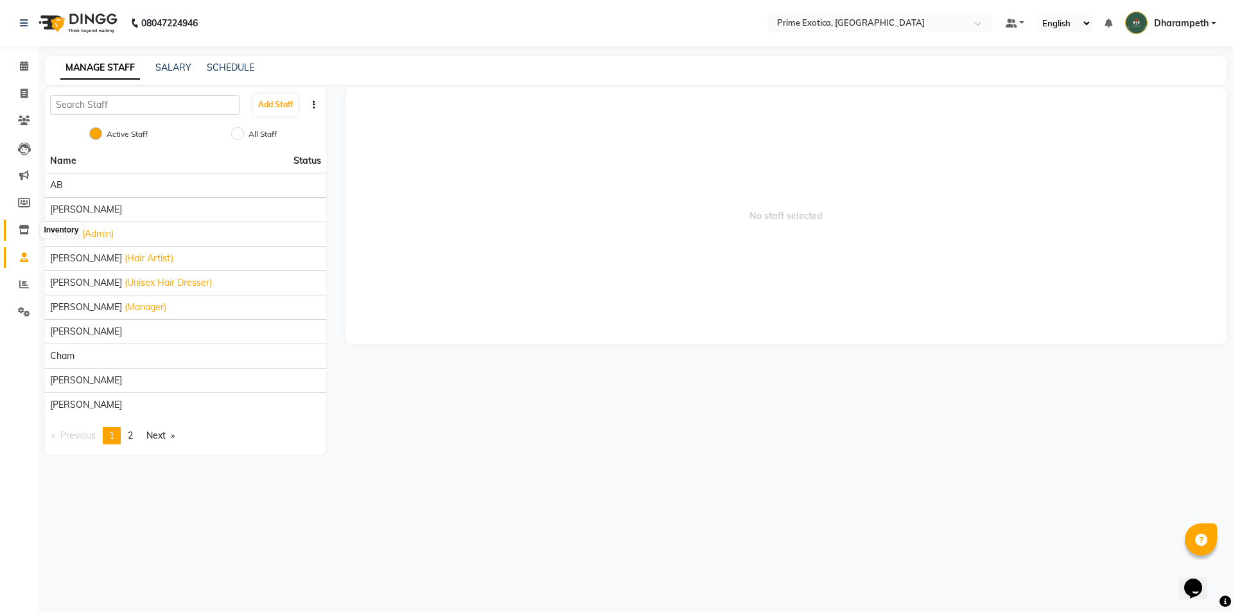
click at [23, 230] on icon at bounding box center [24, 230] width 11 height 10
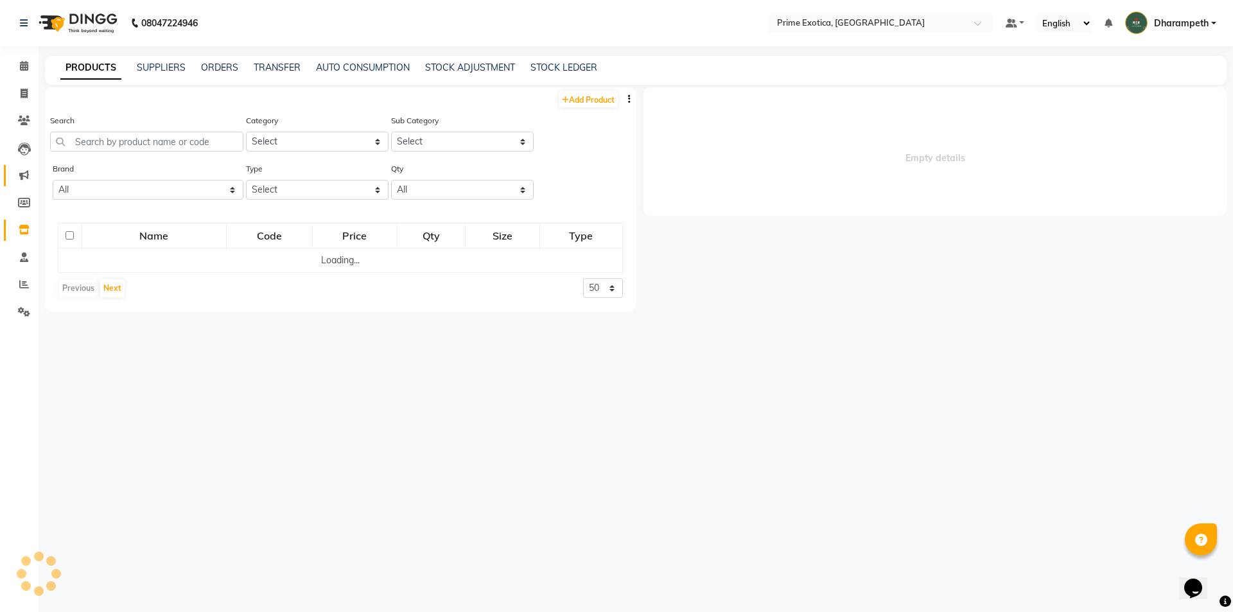
select select
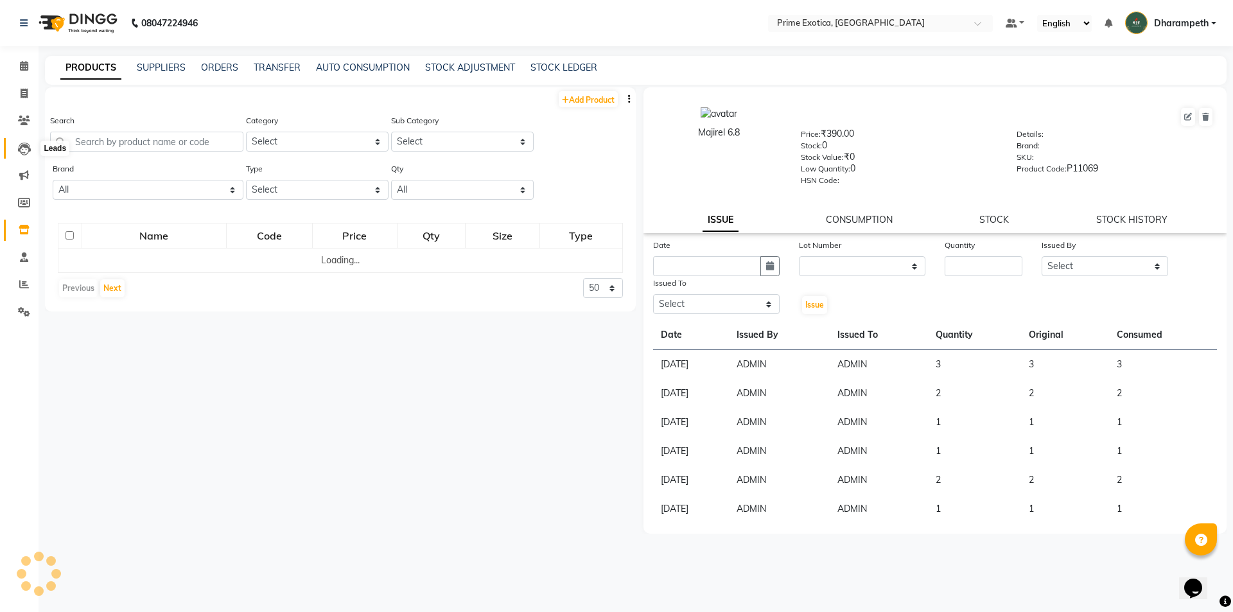
click at [21, 153] on icon at bounding box center [24, 149] width 13 height 13
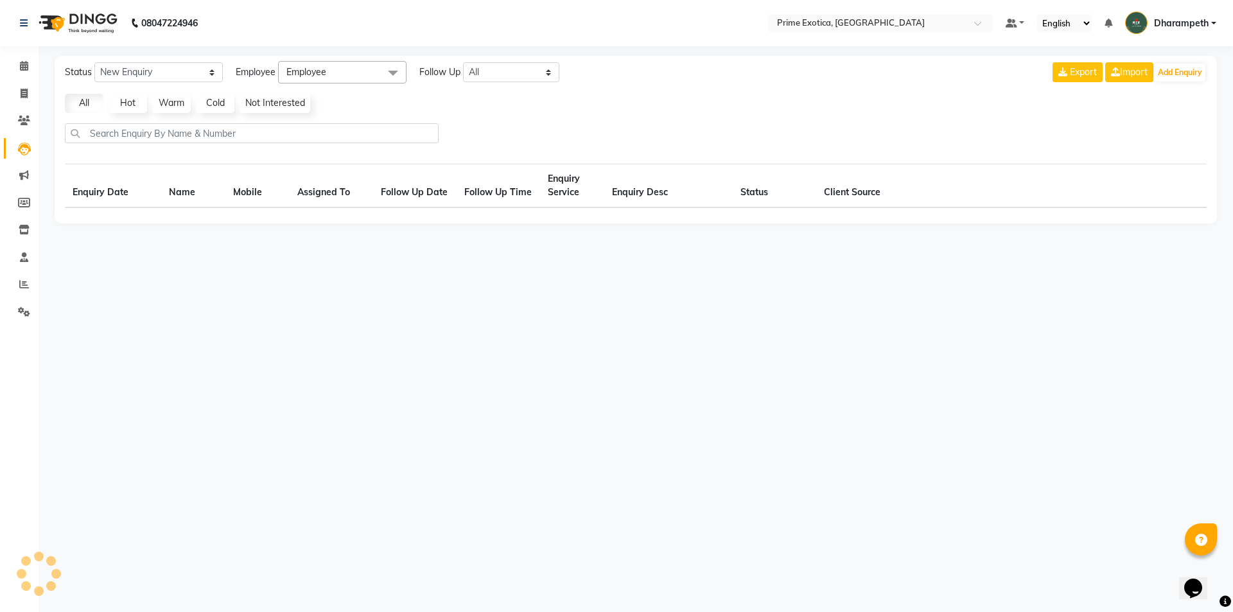
select select "10"
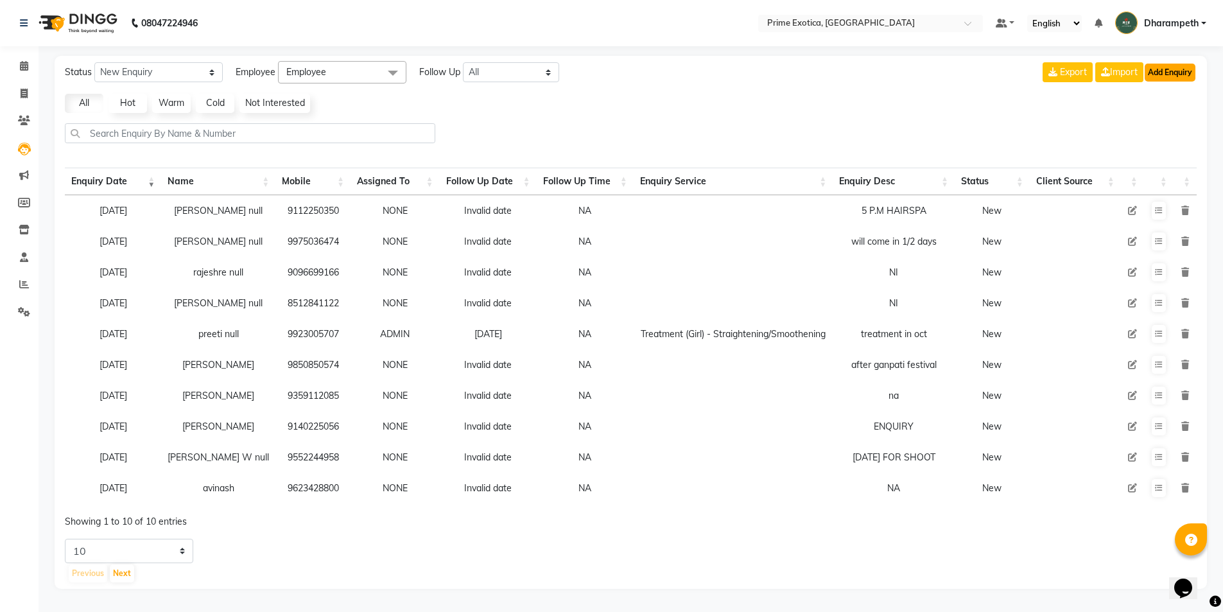
click at [1172, 73] on button "Add Enquiry" at bounding box center [1170, 73] width 51 height 18
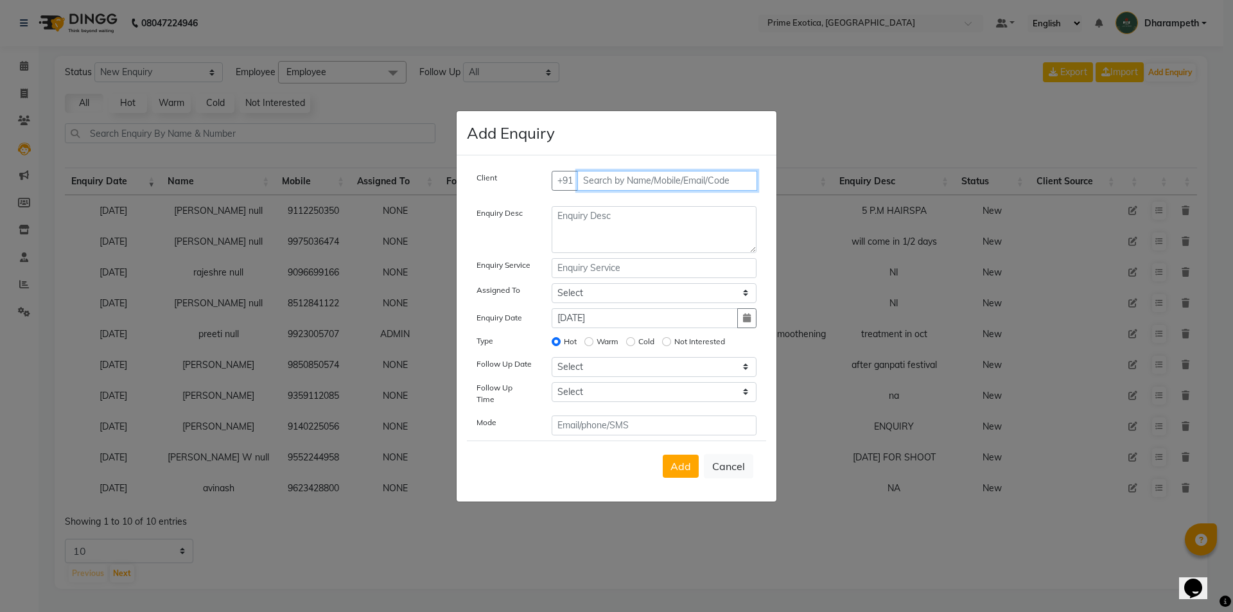
click at [645, 187] on input "text" at bounding box center [667, 181] width 180 height 20
click at [718, 454] on button "Cancel" at bounding box center [728, 466] width 49 height 24
select select
radio input "false"
select select
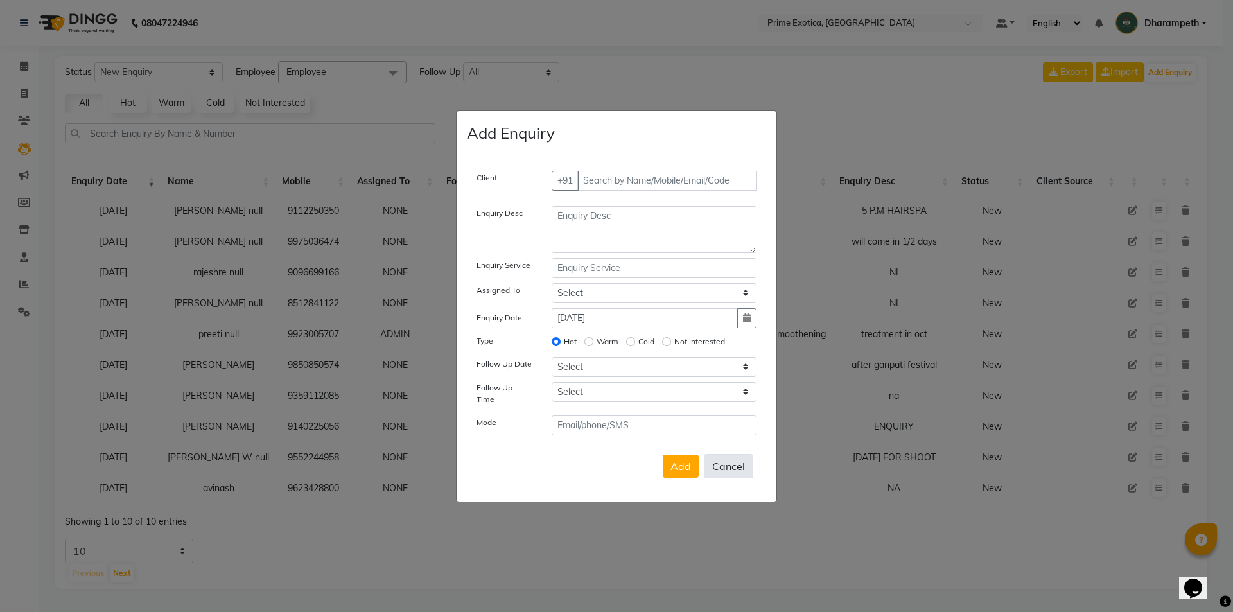
select select
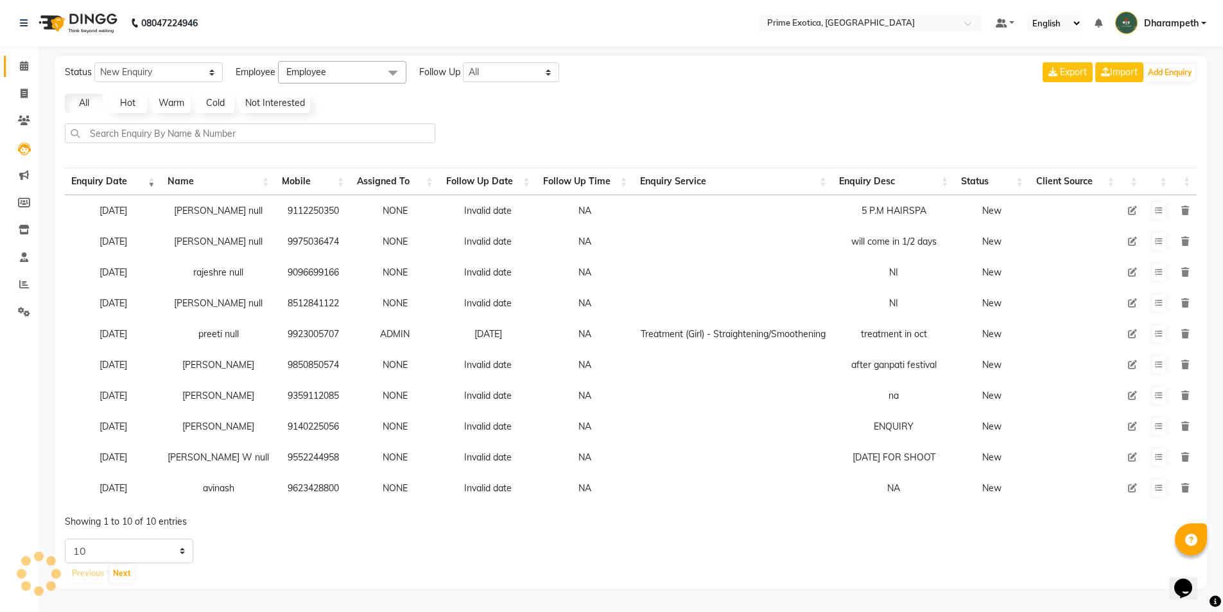
click at [21, 75] on link "Calendar" at bounding box center [19, 66] width 31 height 21
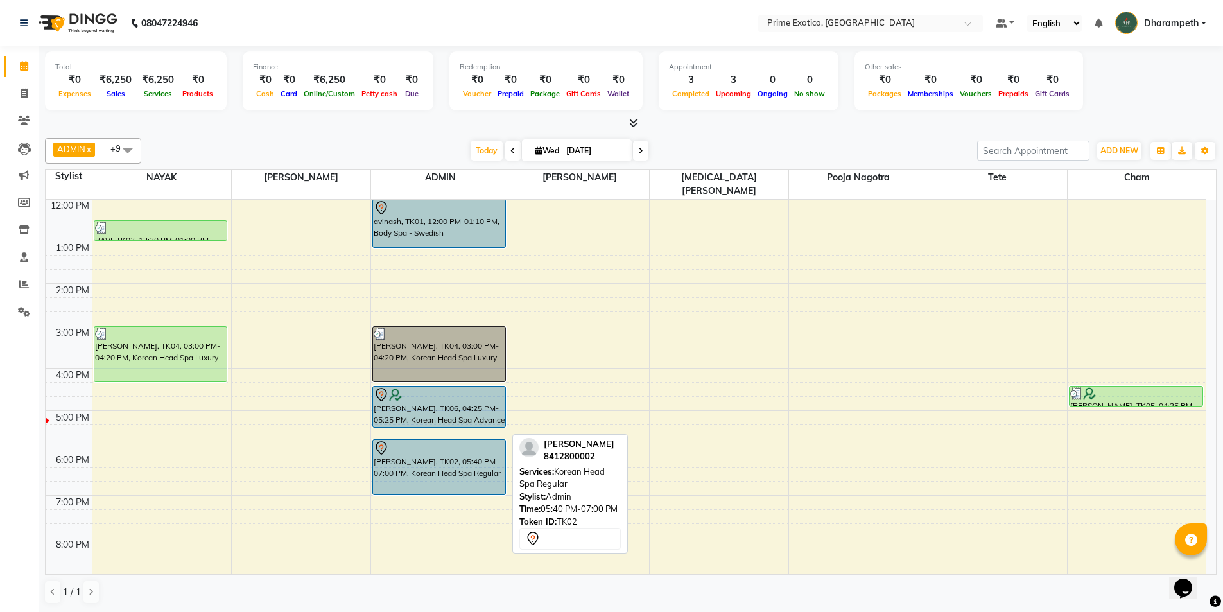
scroll to position [128, 0]
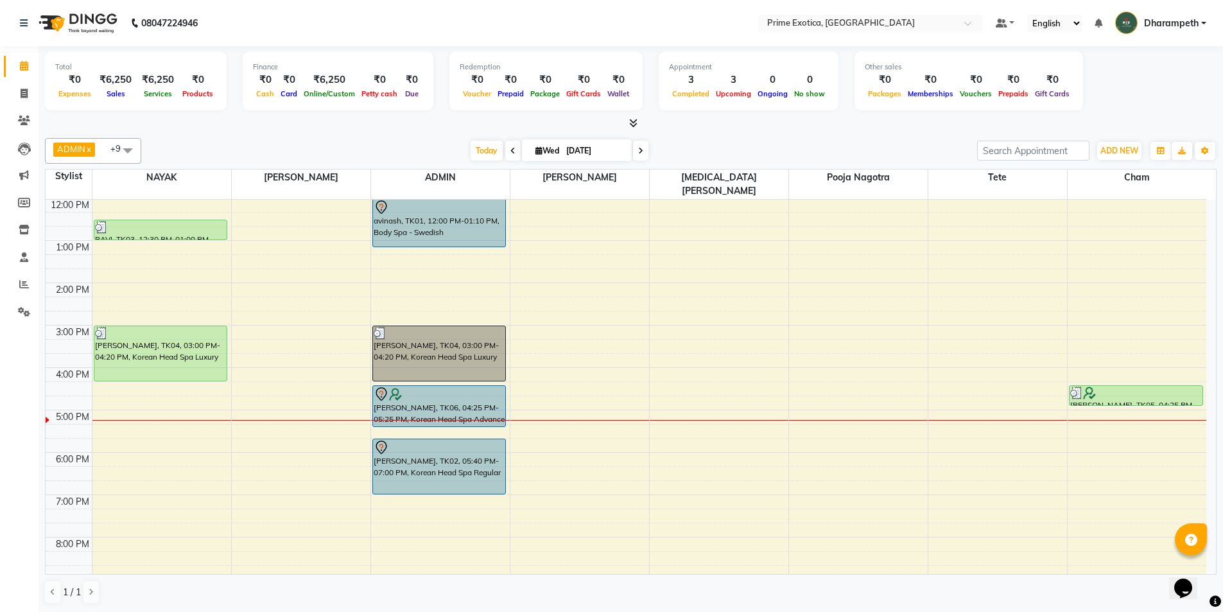
click at [638, 151] on icon at bounding box center [640, 151] width 5 height 8
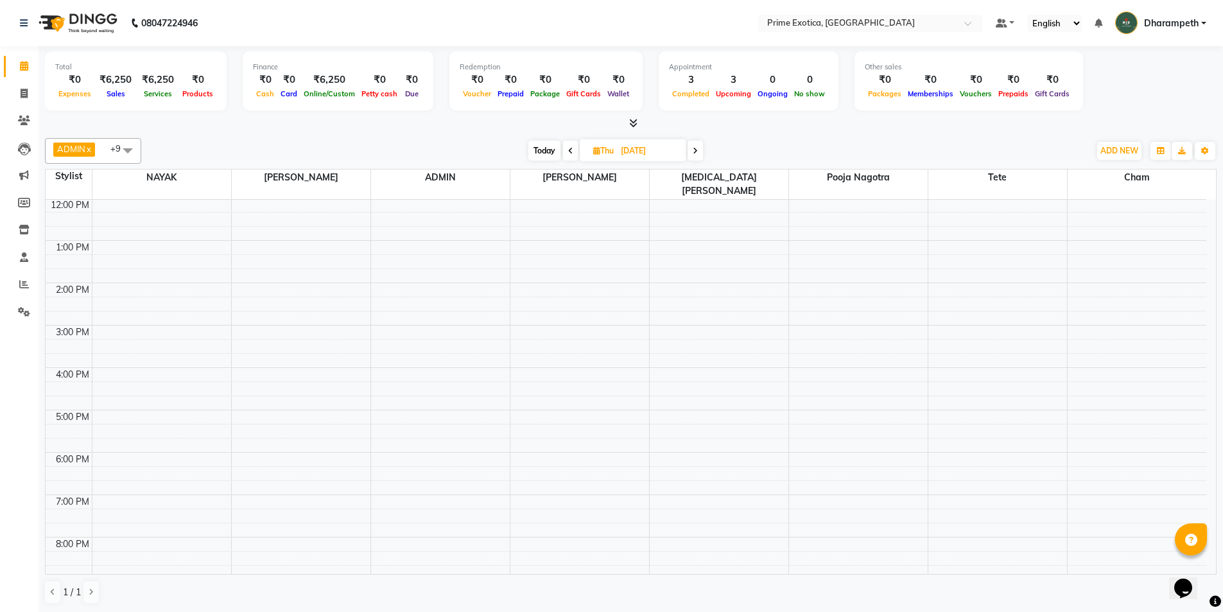
click at [563, 152] on span at bounding box center [570, 151] width 15 height 20
type input "[DATE]"
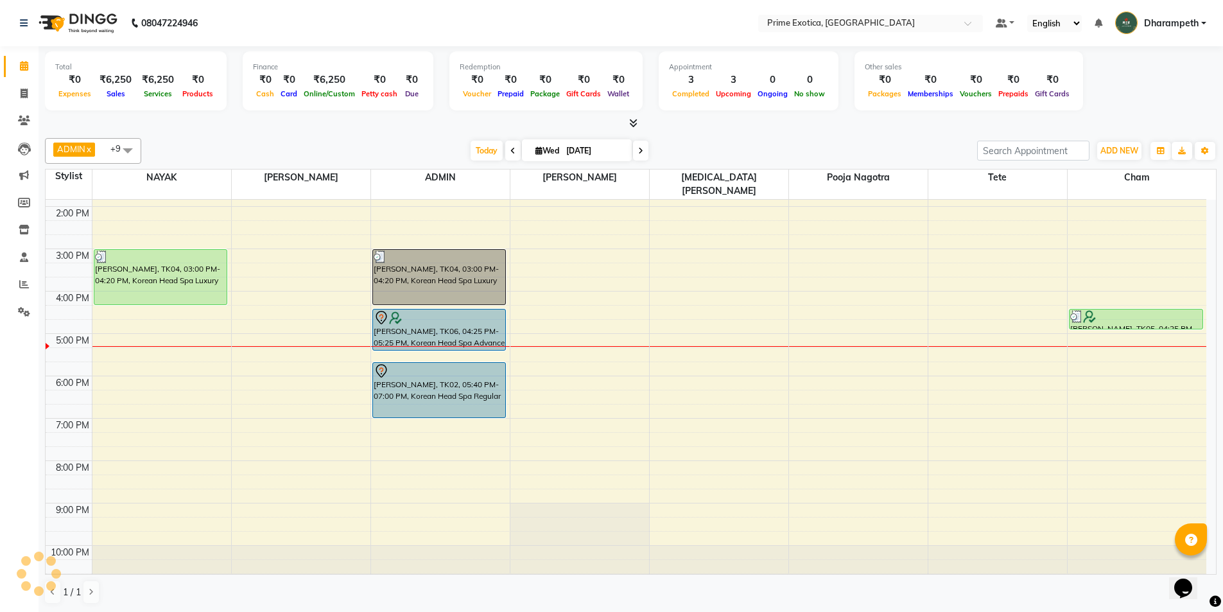
scroll to position [1, 0]
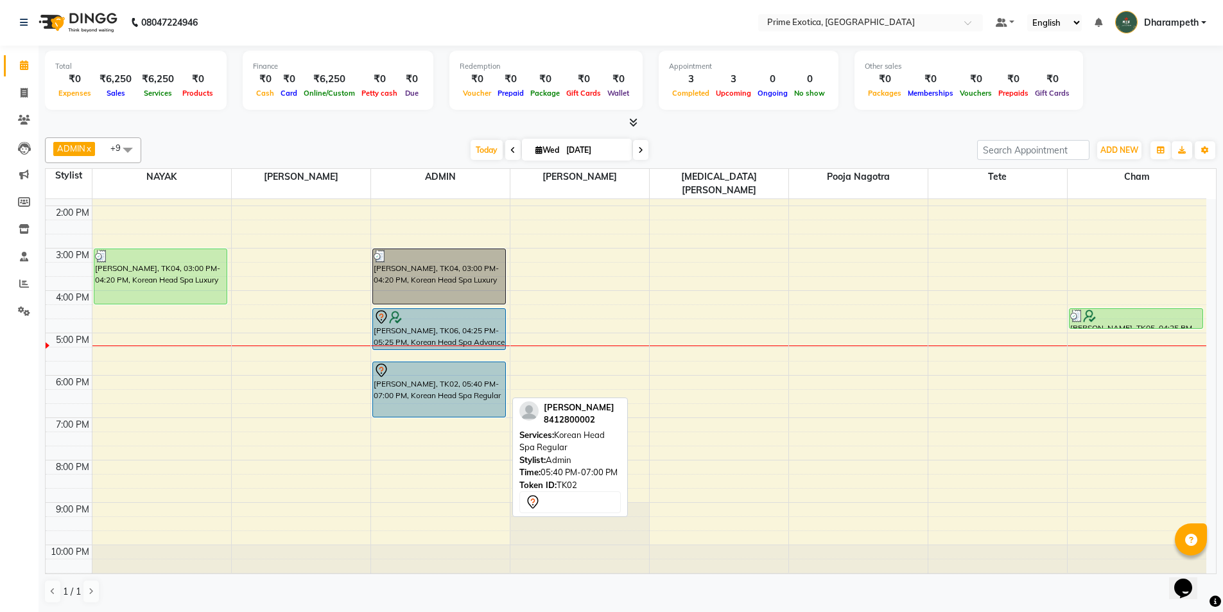
click at [408, 374] on div "ISHA SHAH, TK02, 05:40 PM-07:00 PM, Korean Head Spa Regular" at bounding box center [439, 389] width 133 height 55
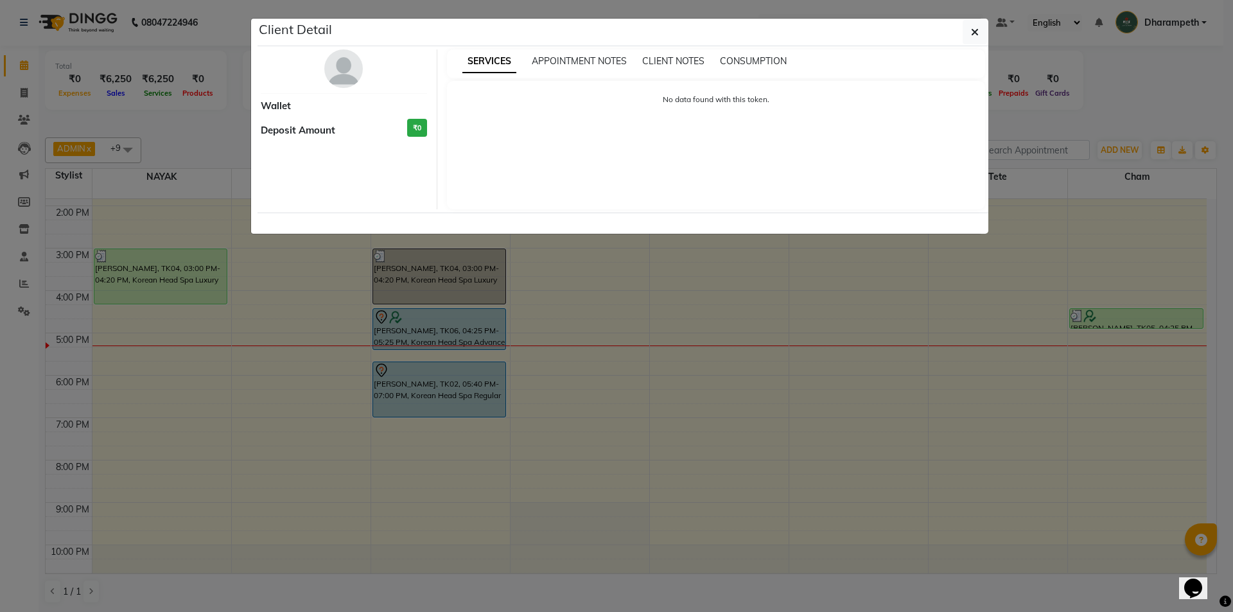
select select "7"
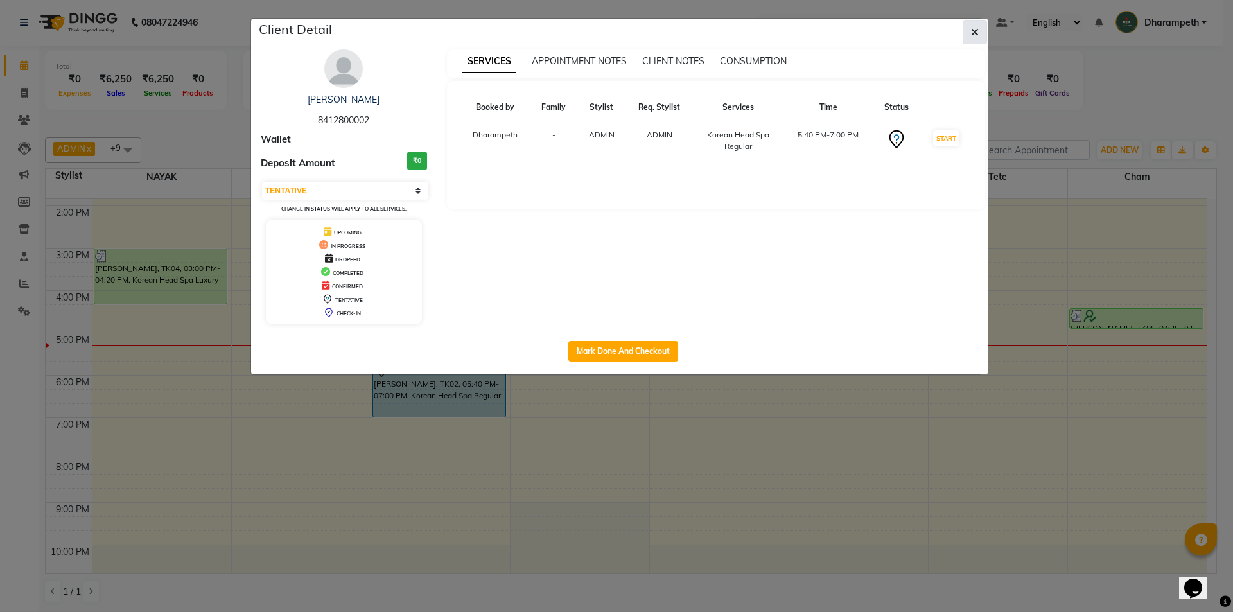
click at [976, 33] on icon "button" at bounding box center [975, 32] width 8 height 10
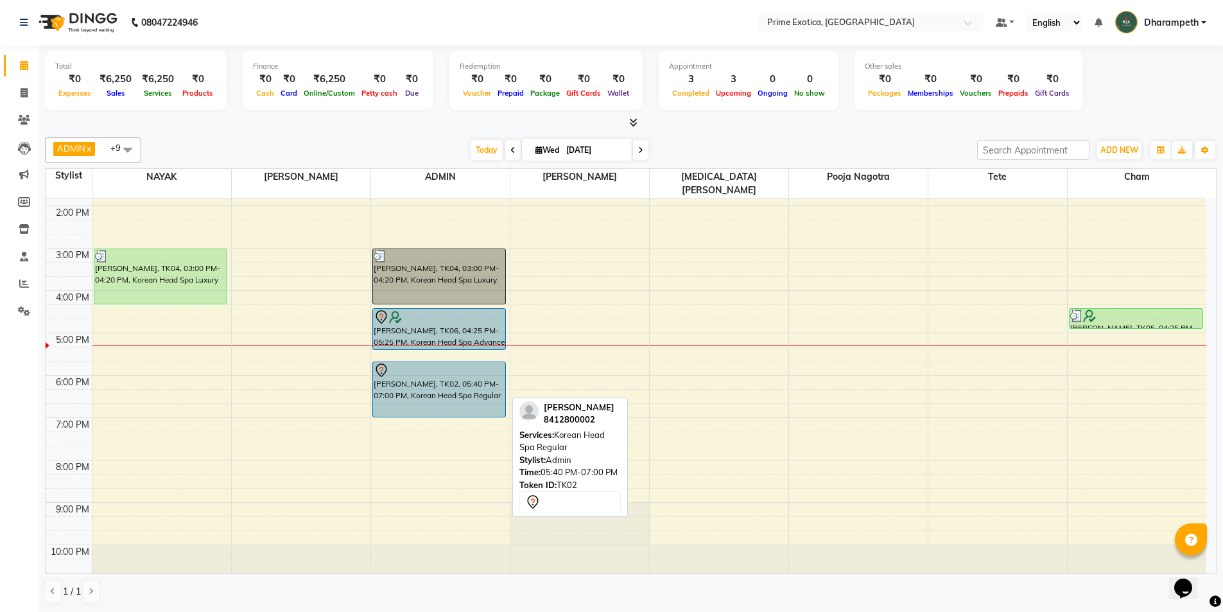
click at [416, 375] on div "ISHA SHAH, TK02, 05:40 PM-07:00 PM, Korean Head Spa Regular" at bounding box center [439, 389] width 133 height 55
select select "7"
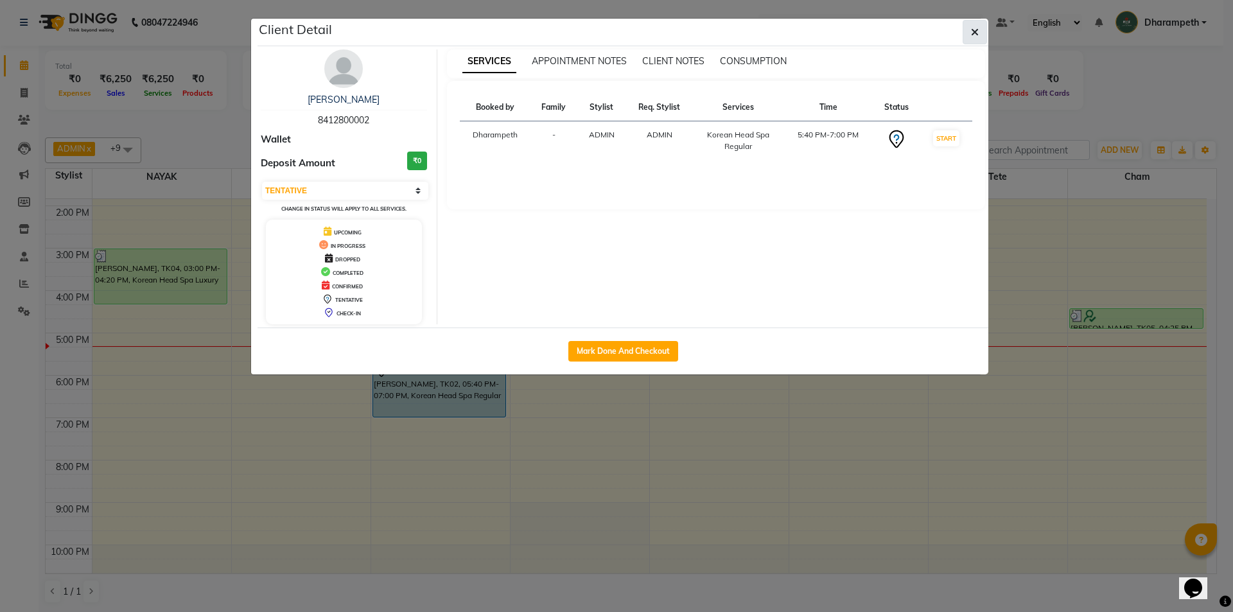
click at [980, 31] on button "button" at bounding box center [974, 32] width 24 height 24
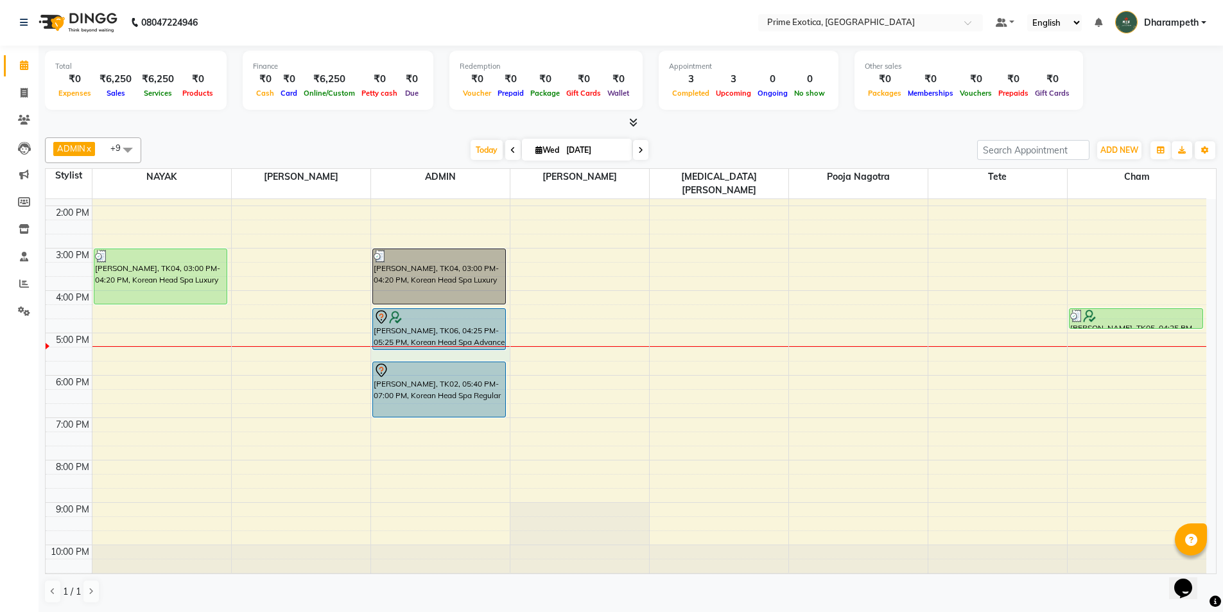
click at [385, 339] on div "9:00 AM 10:00 AM 11:00 AM 12:00 PM 1:00 PM 2:00 PM 3:00 PM 4:00 PM 5:00 PM 6:00…" at bounding box center [626, 290] width 1161 height 593
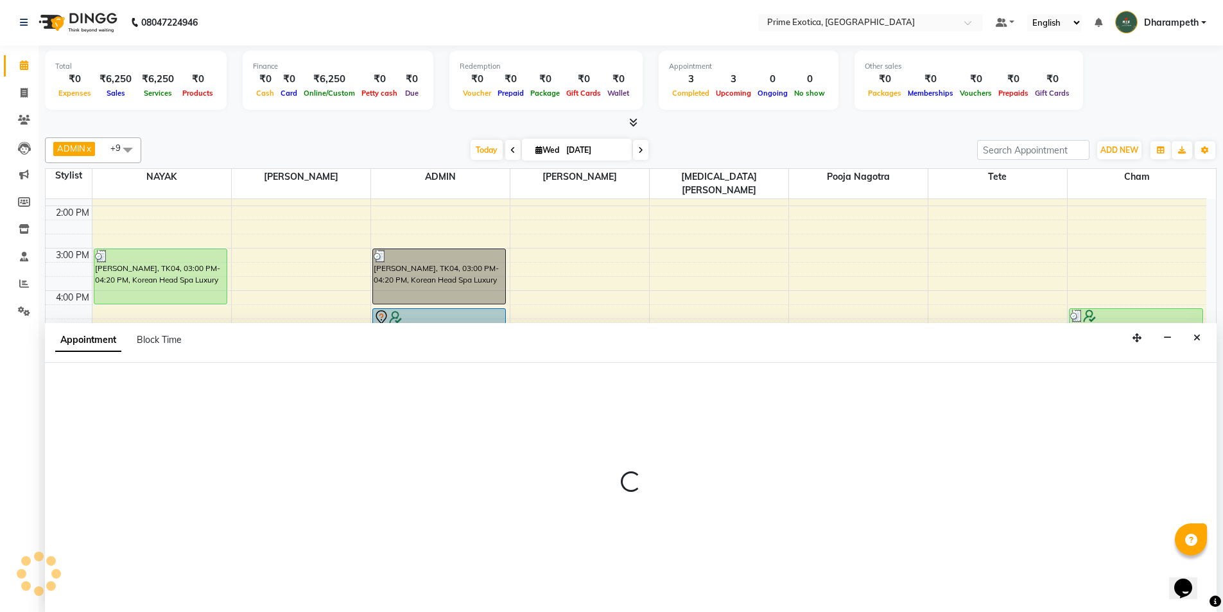
select select "37067"
select select "1035"
select select "tentative"
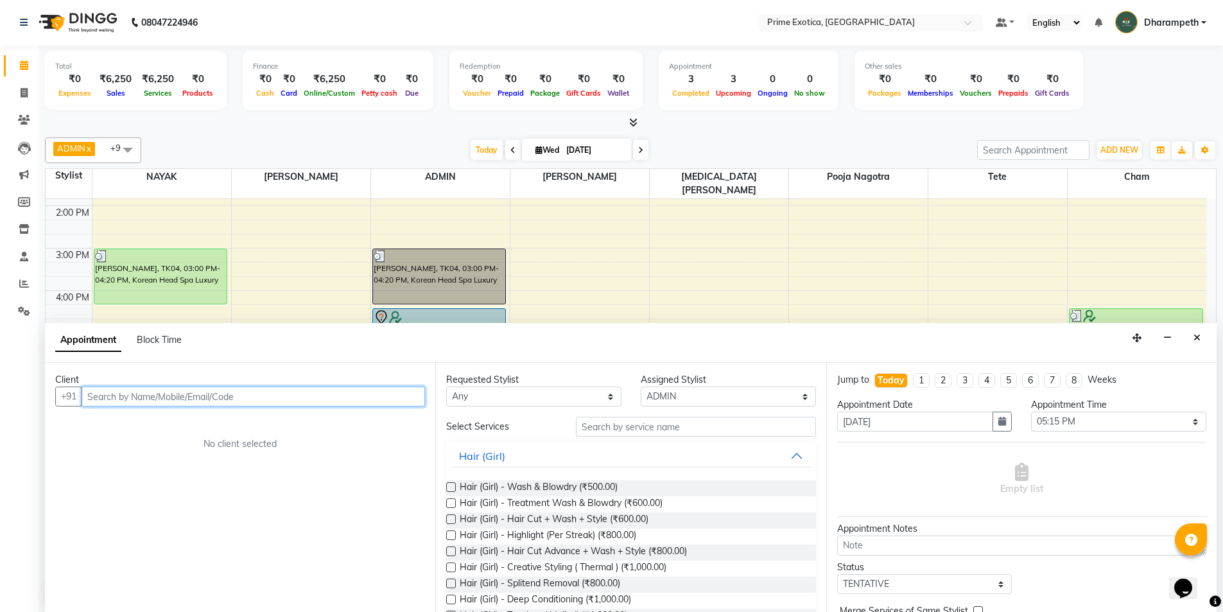
click at [113, 403] on input "text" at bounding box center [254, 397] width 344 height 20
type input "9545223388"
click at [406, 398] on span "Add Client" at bounding box center [398, 396] width 43 height 12
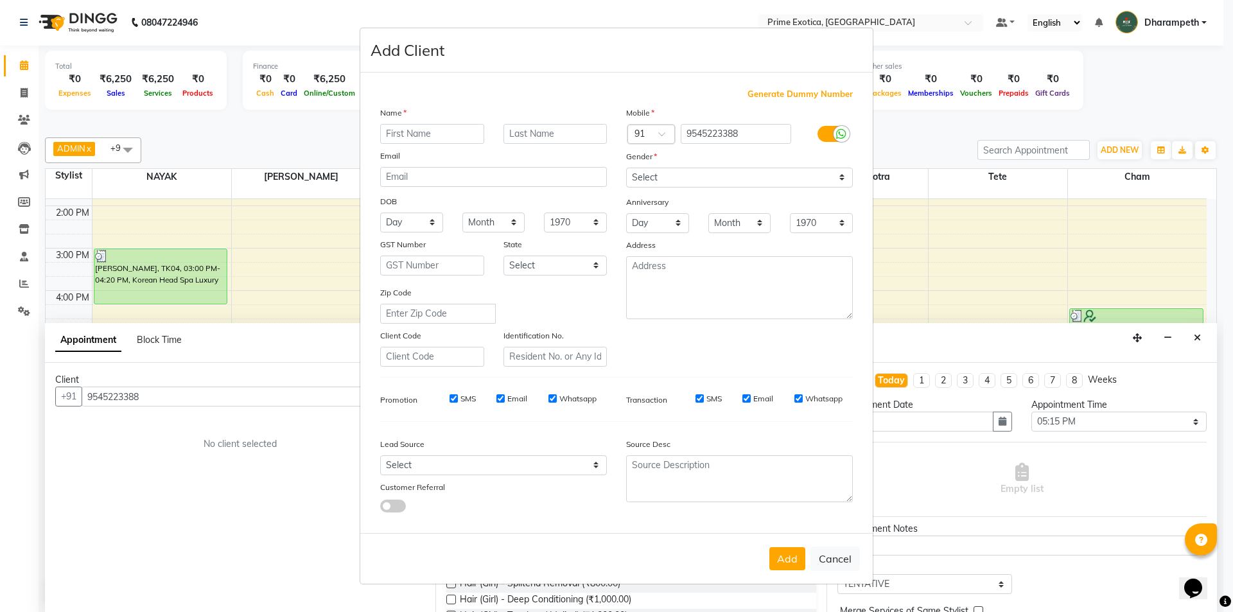
click at [440, 132] on input "text" at bounding box center [432, 134] width 104 height 20
type input "nikhil"
click at [738, 171] on select "Select Male Female Other Prefer Not To Say" at bounding box center [739, 178] width 227 height 20
select select "male"
click at [626, 168] on select "Select Male Female Other Prefer Not To Say" at bounding box center [739, 178] width 227 height 20
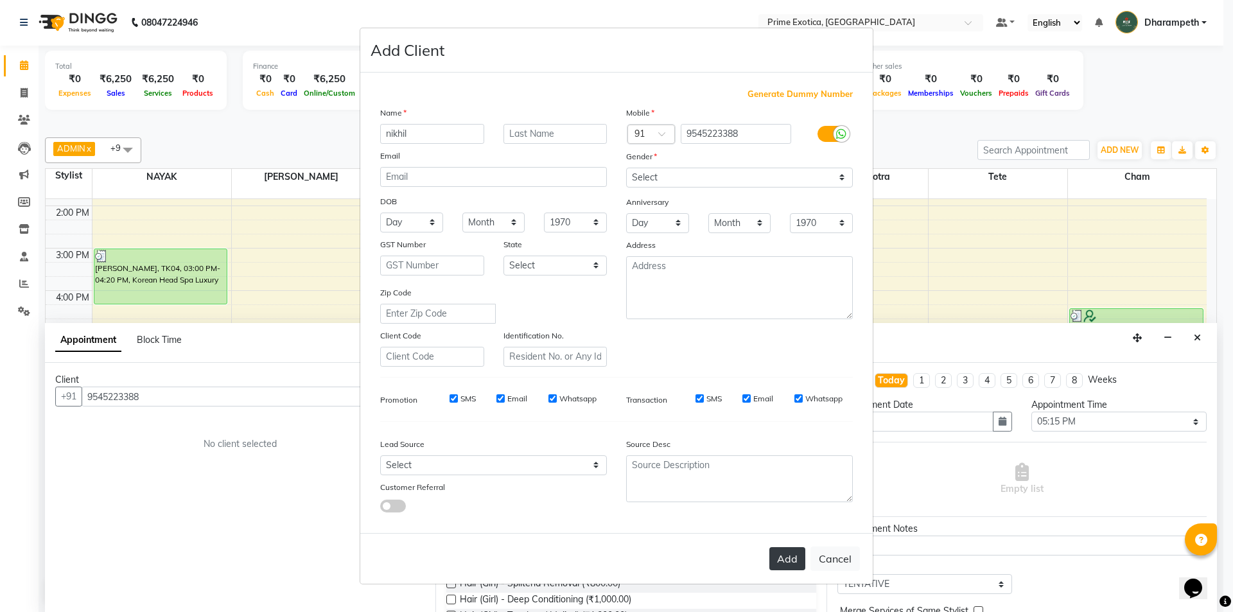
click at [779, 559] on button "Add" at bounding box center [787, 558] width 36 height 23
select select
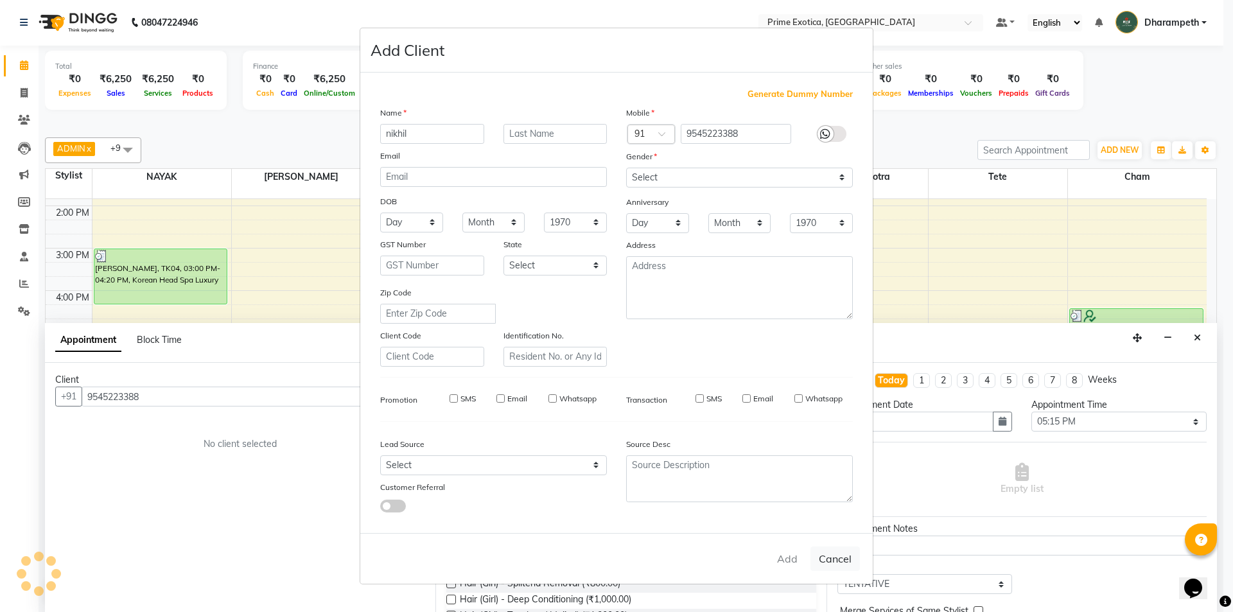
select select
checkbox input "false"
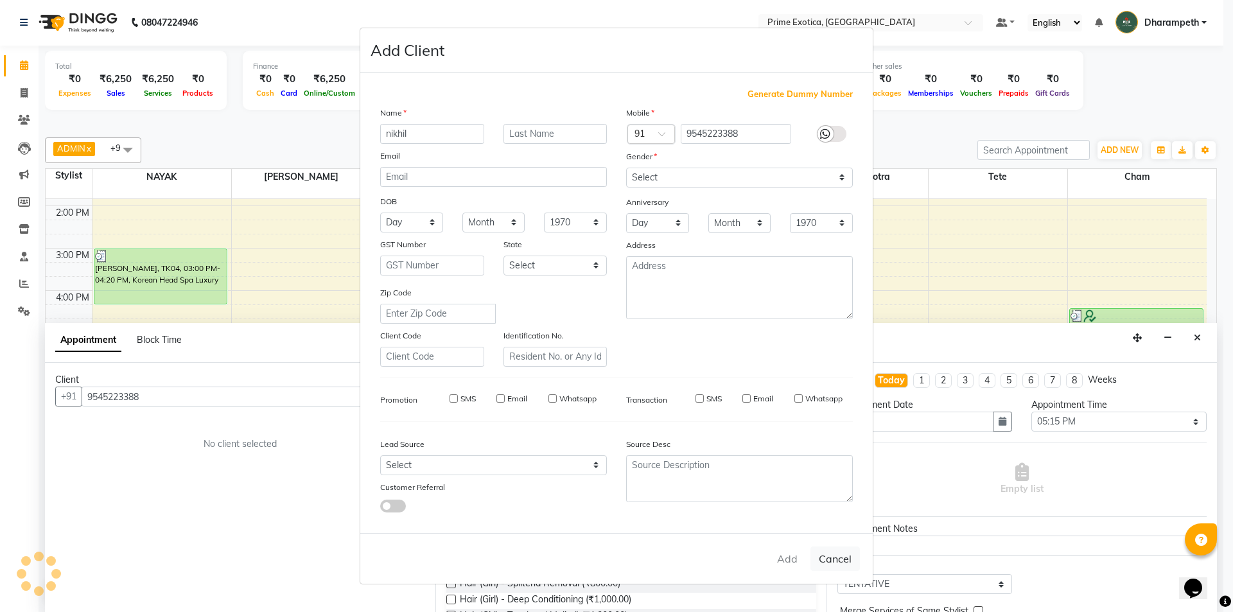
checkbox input "false"
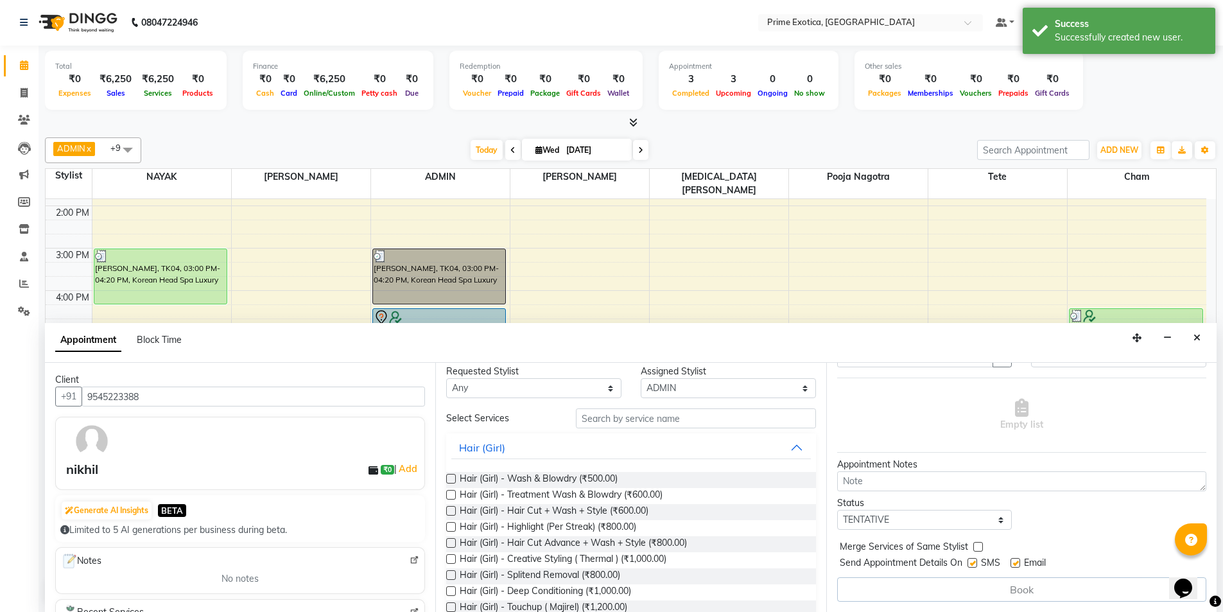
scroll to position [0, 0]
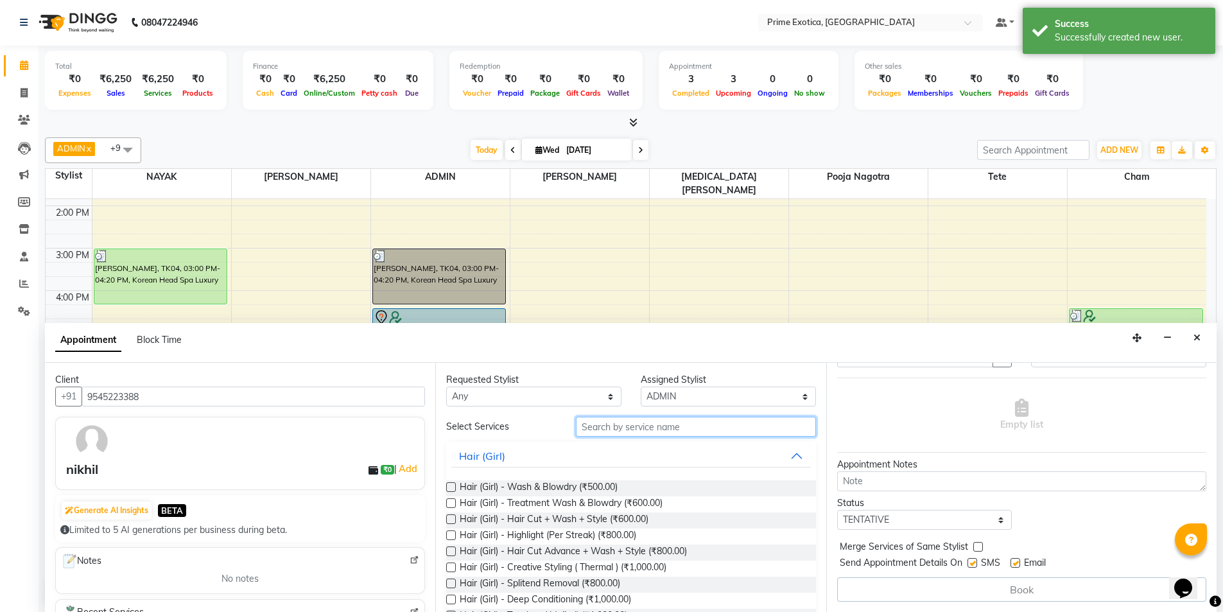
click at [632, 431] on input "text" at bounding box center [696, 427] width 240 height 20
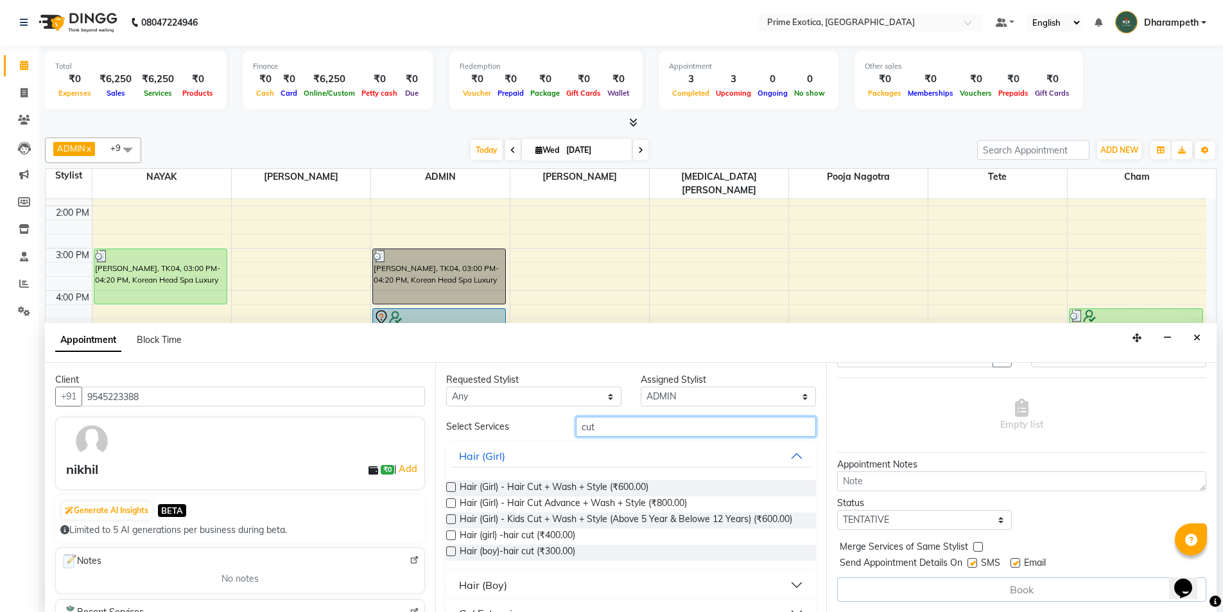
type input "cut"
click at [524, 399] on select "Any Abhijet ADMIN ANGELA S JOHN cham Darshan Gaikwad Kashish Mukesh Wawre NAYAK…" at bounding box center [533, 397] width 175 height 20
select select "37067"
click at [446, 387] on select "Any Abhijet ADMIN ANGELA S JOHN cham Darshan Gaikwad Kashish Mukesh Wawre NAYAK…" at bounding box center [533, 397] width 175 height 20
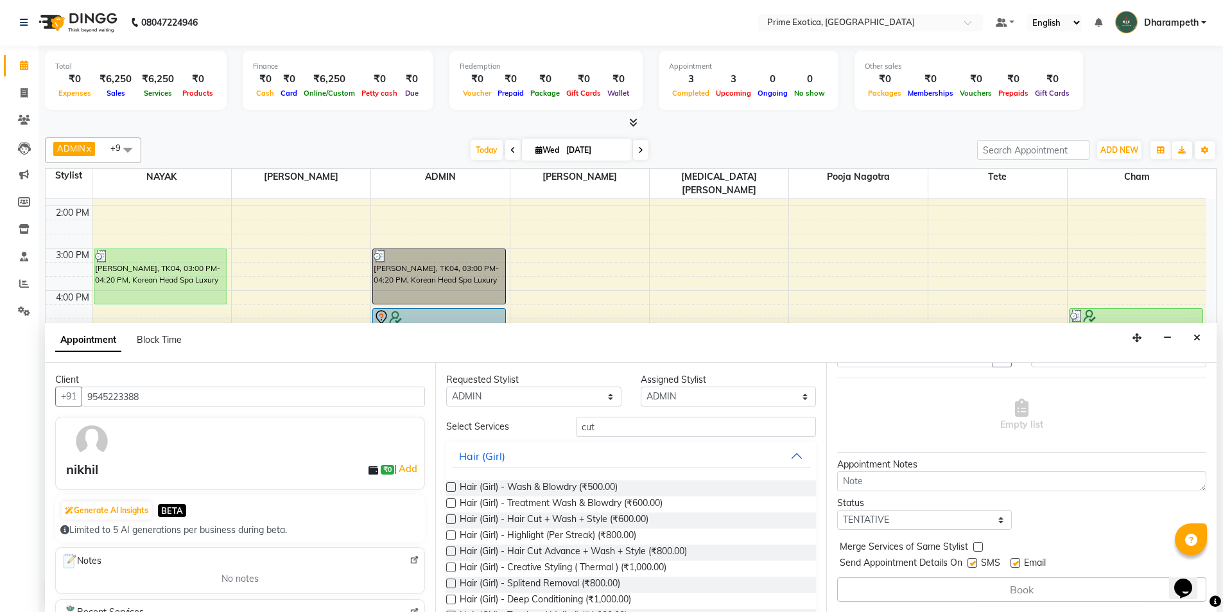
click at [644, 410] on div "Requested Stylist Any Abhijet ADMIN ANGELA S JOHN cham Darshan Gaikwad Kashish …" at bounding box center [630, 487] width 390 height 249
click at [642, 423] on input "cut" at bounding box center [696, 427] width 240 height 20
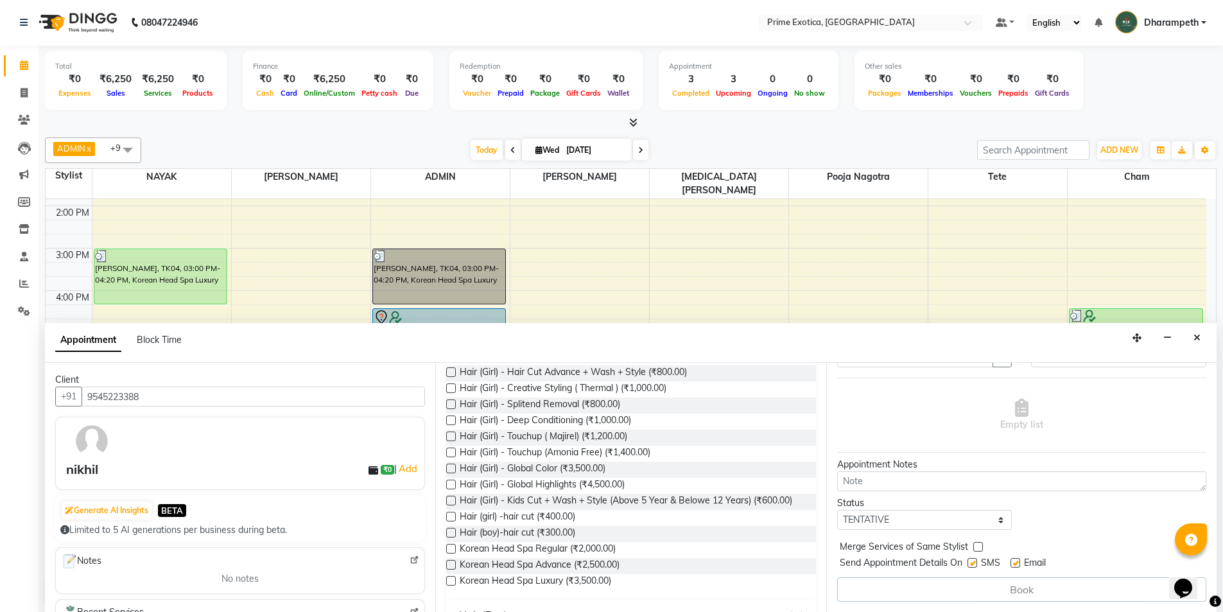
scroll to position [257, 0]
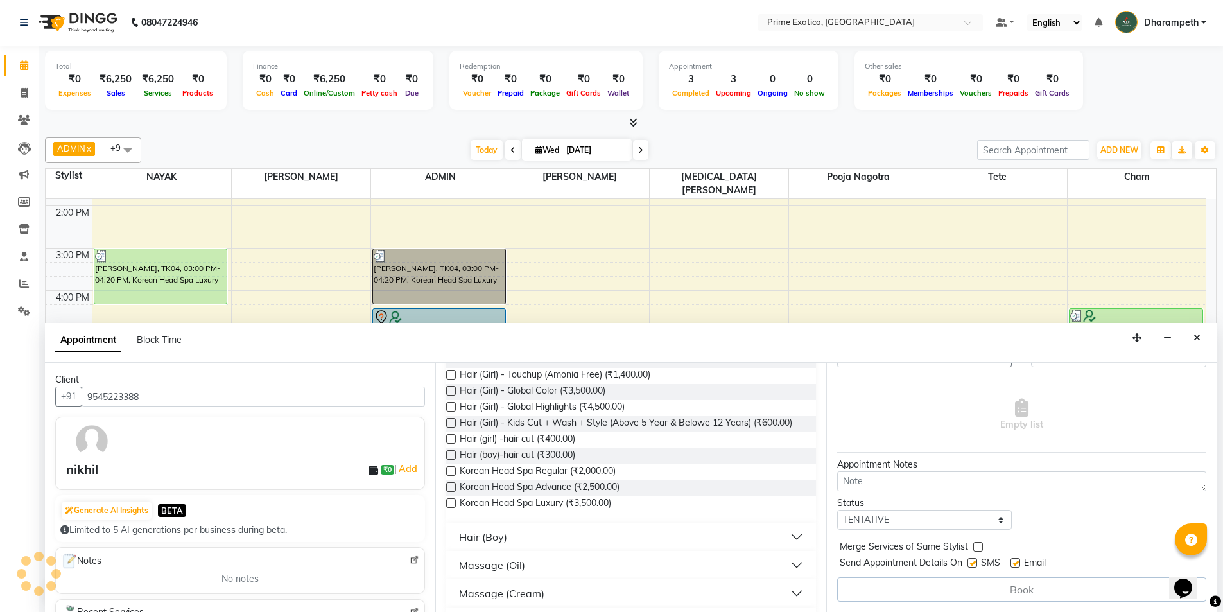
click at [544, 534] on button "Hair (Boy)" at bounding box center [630, 536] width 359 height 23
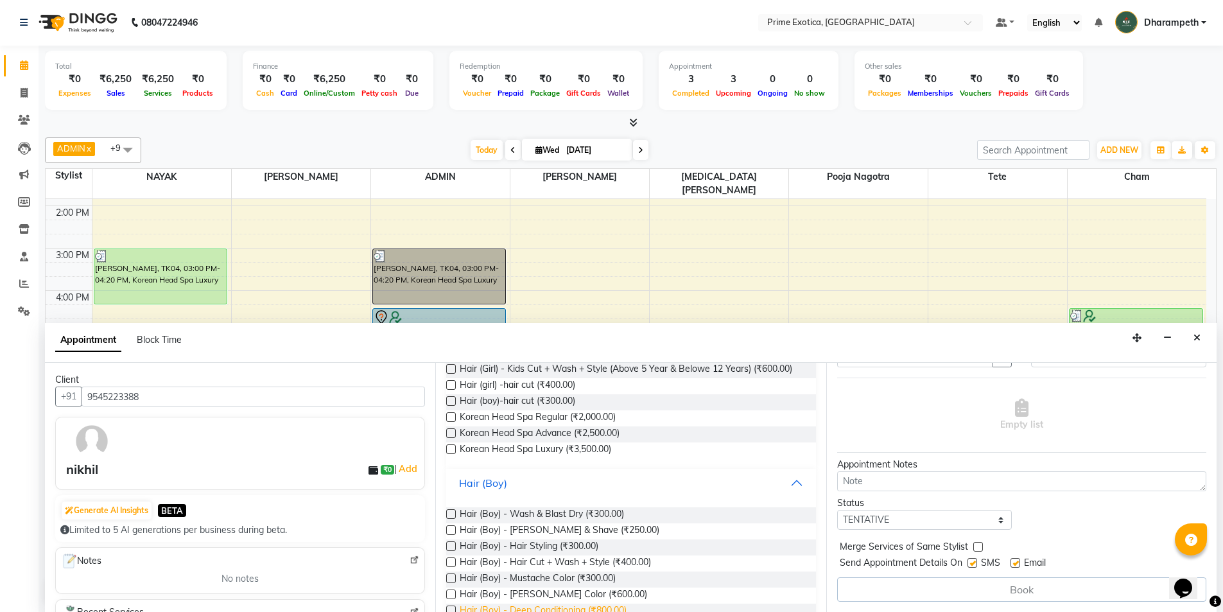
scroll to position [385, 0]
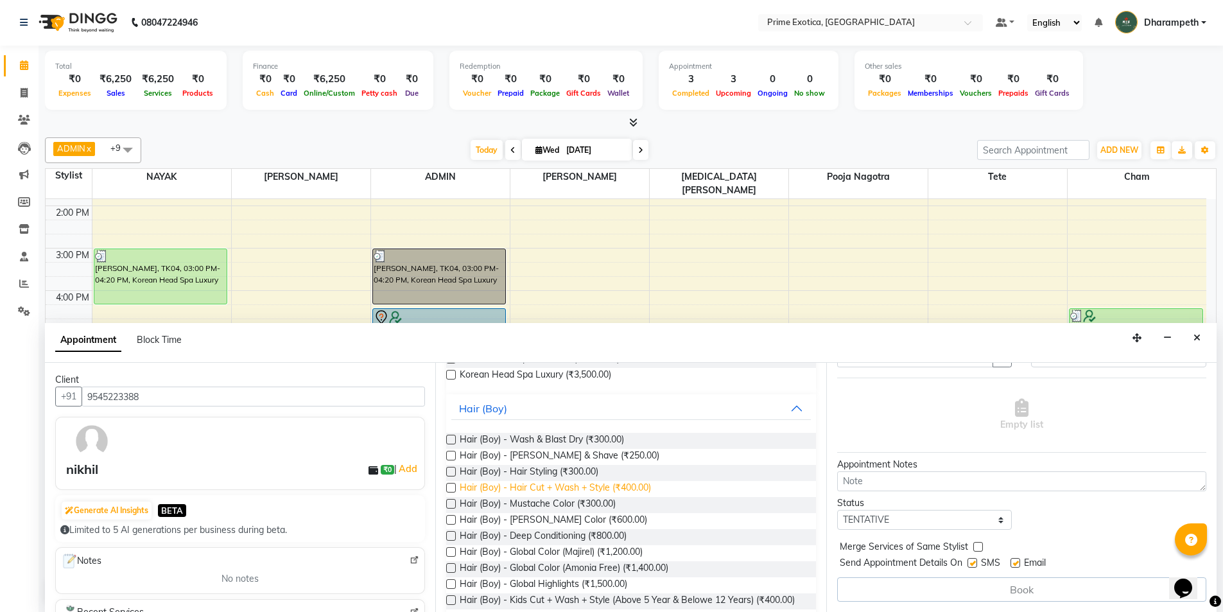
click at [535, 491] on span "Hair (Boy) - Hair Cut + Wash + Style (₹400.00)" at bounding box center [555, 489] width 191 height 16
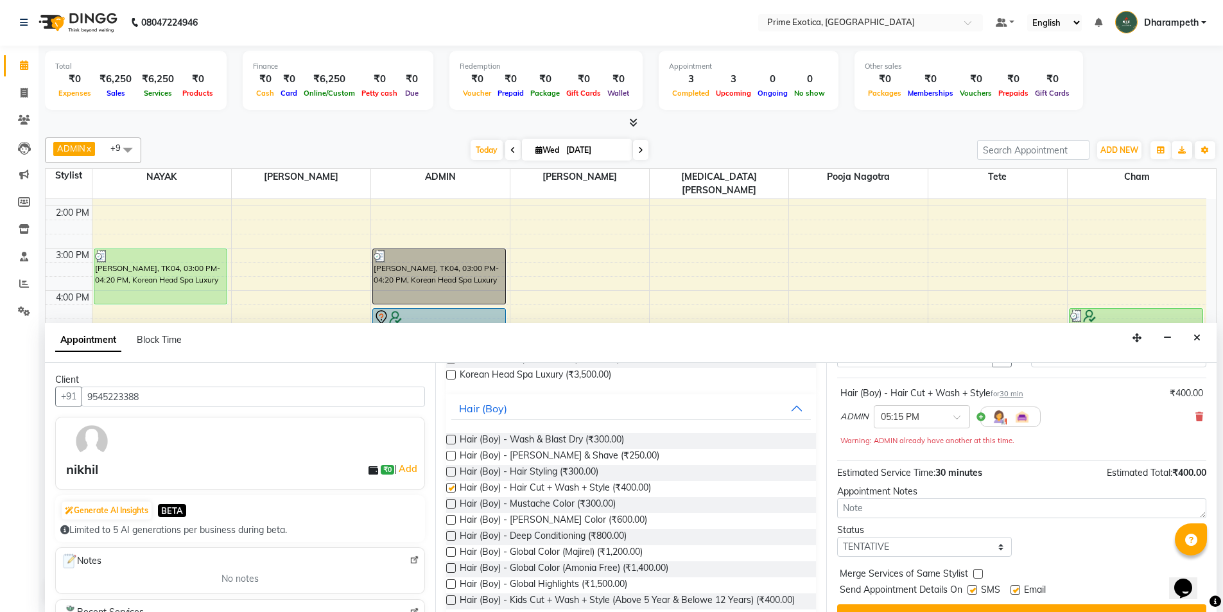
checkbox input "false"
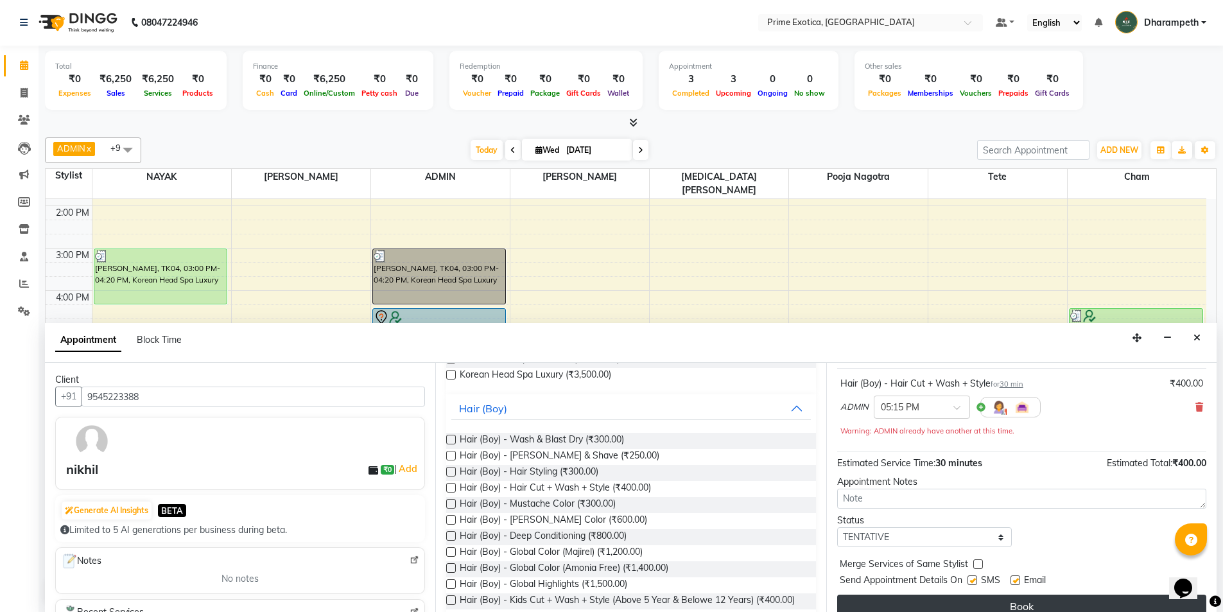
scroll to position [90, 0]
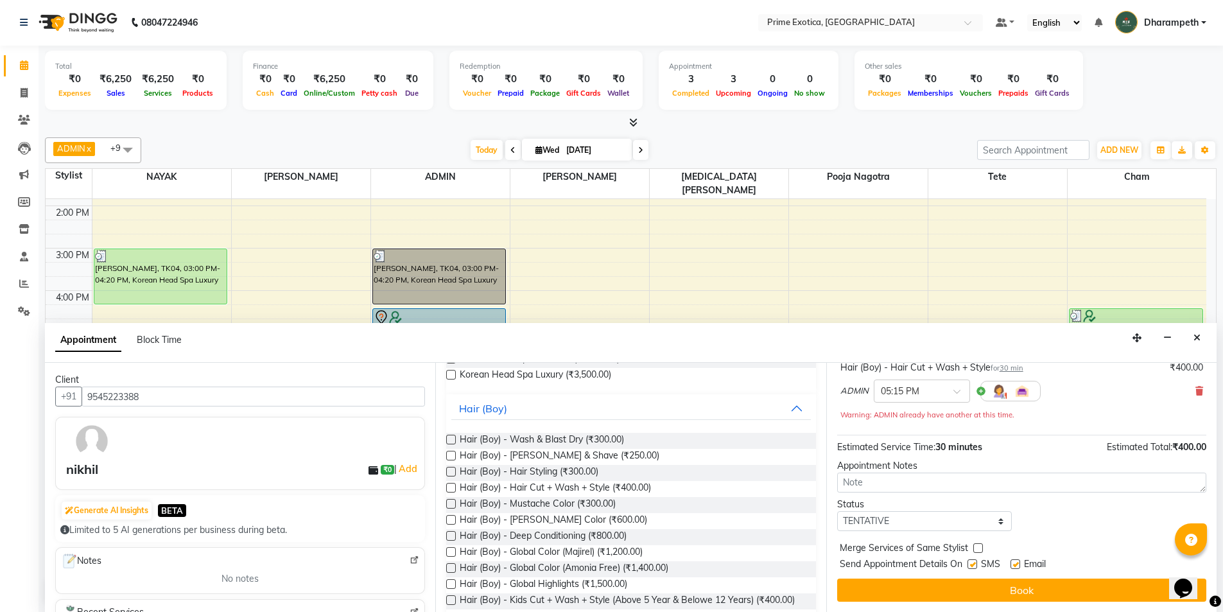
drag, startPoint x: 926, startPoint y: 587, endPoint x: 1042, endPoint y: 571, distance: 116.7
click at [927, 587] on button "Book" at bounding box center [1021, 589] width 369 height 23
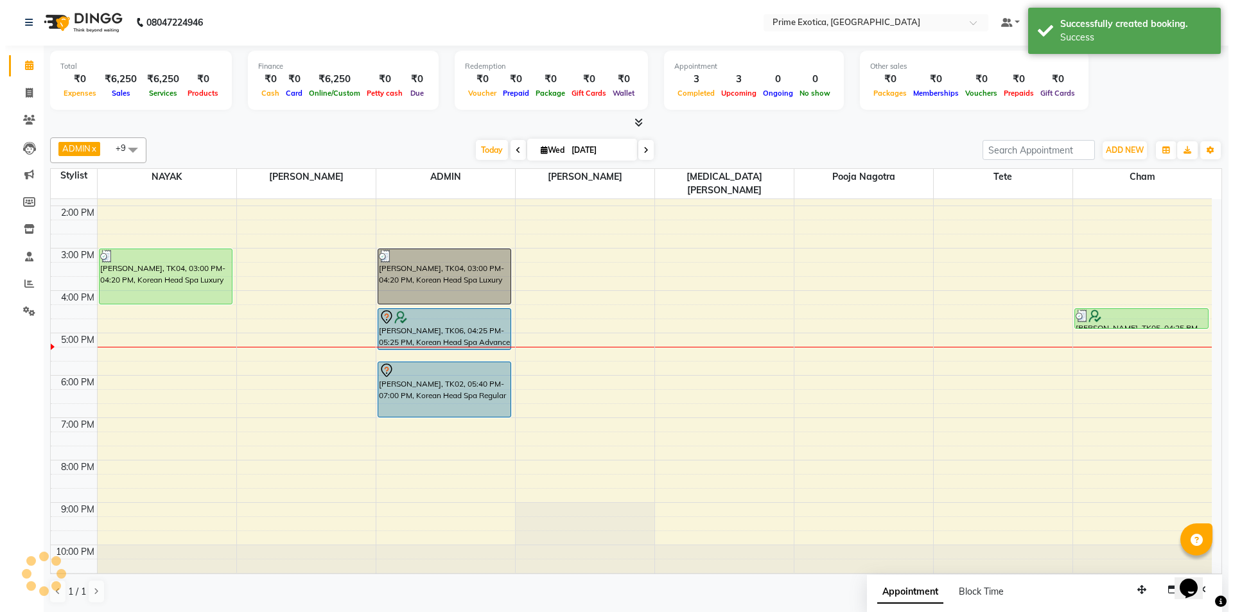
scroll to position [0, 0]
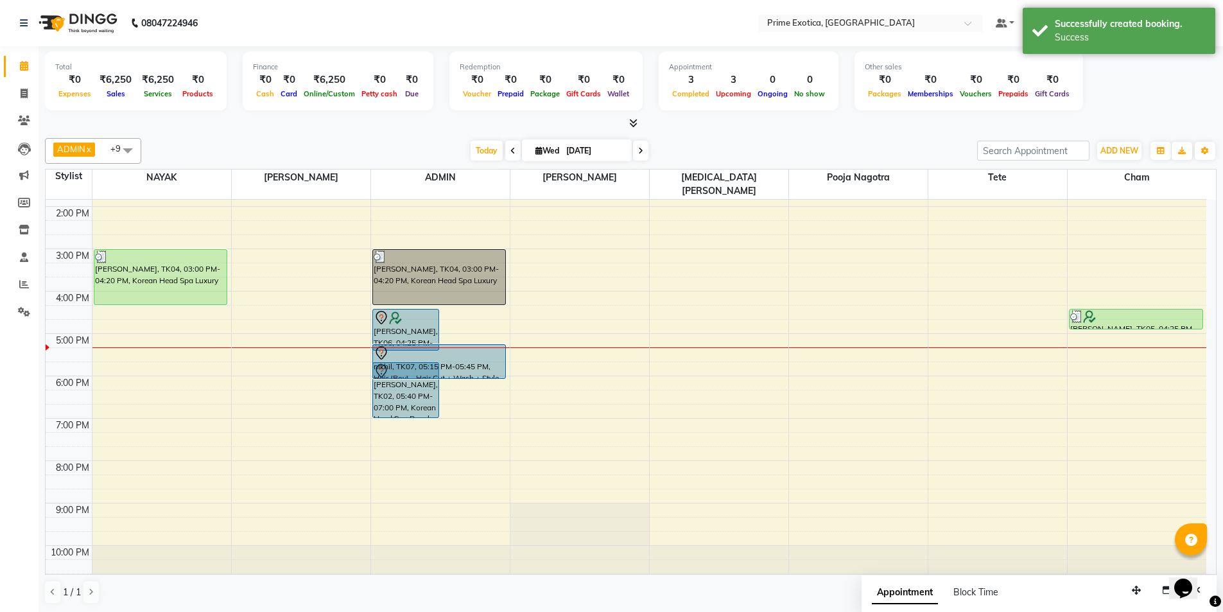
drag, startPoint x: 478, startPoint y: 350, endPoint x: 480, endPoint y: 363, distance: 13.7
click at [480, 363] on div "SUPRIYA, TK06, 04:25 PM-05:25 PM, Korean Head Spa Advance nikhil, TK07, 05:15 P…" at bounding box center [440, 291] width 139 height 593
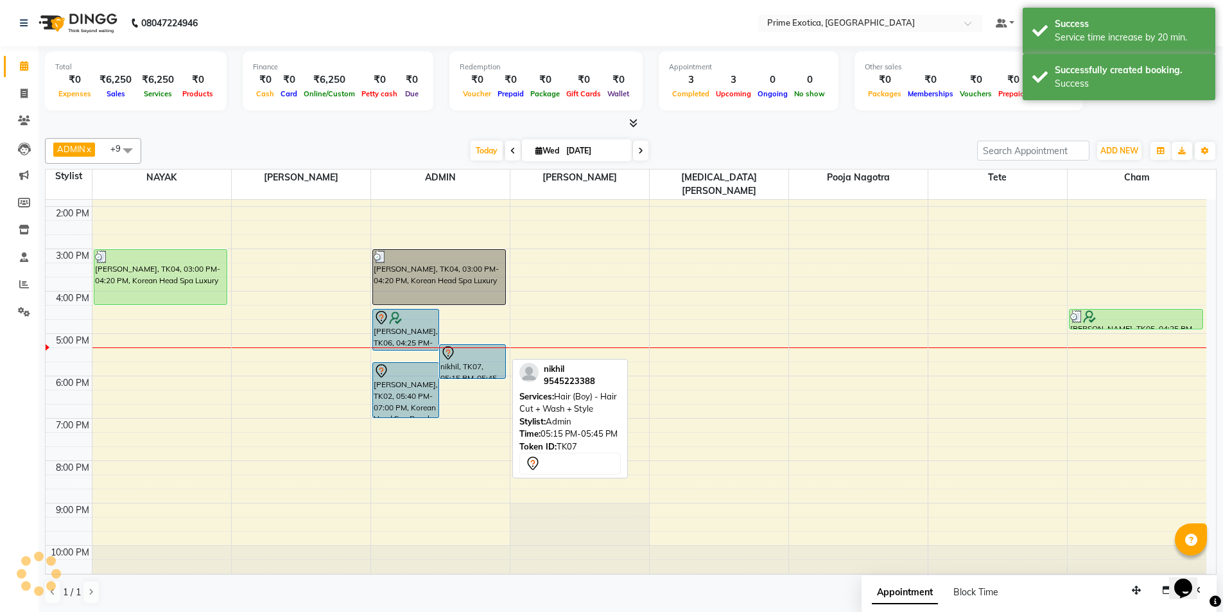
click at [479, 351] on div "nikhil, TK07, 05:15 PM-05:45 PM, Hair (Boy) - Hair Cut + Wash + Style" at bounding box center [472, 361] width 65 height 33
select select "7"
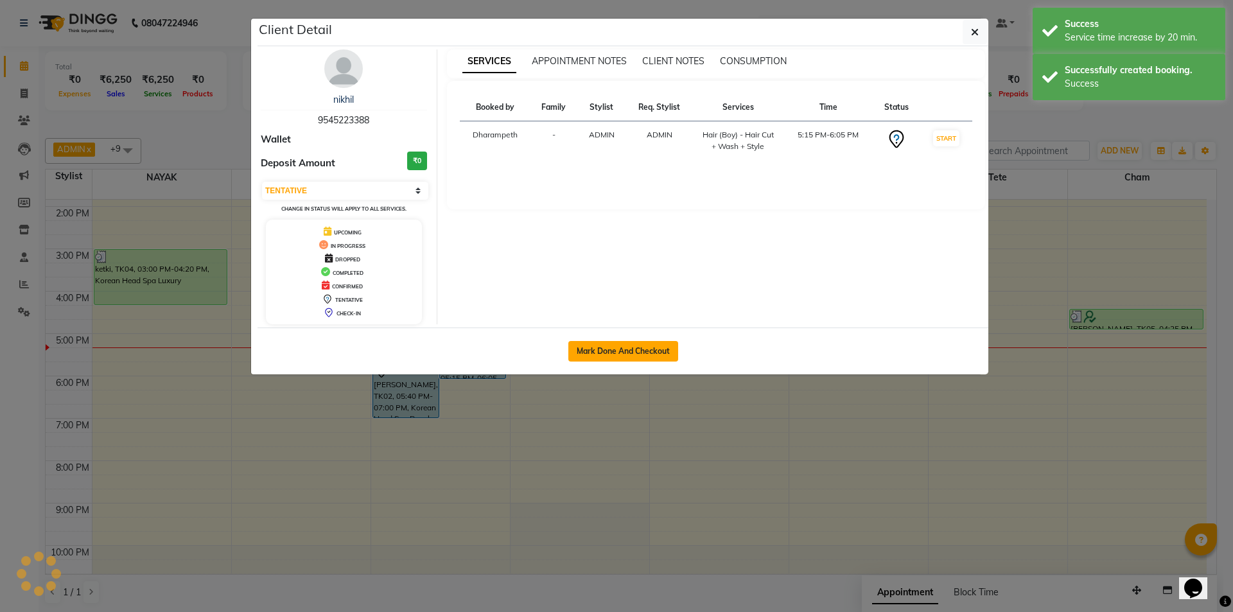
click button "Mark Done And Checkout"
select select "service"
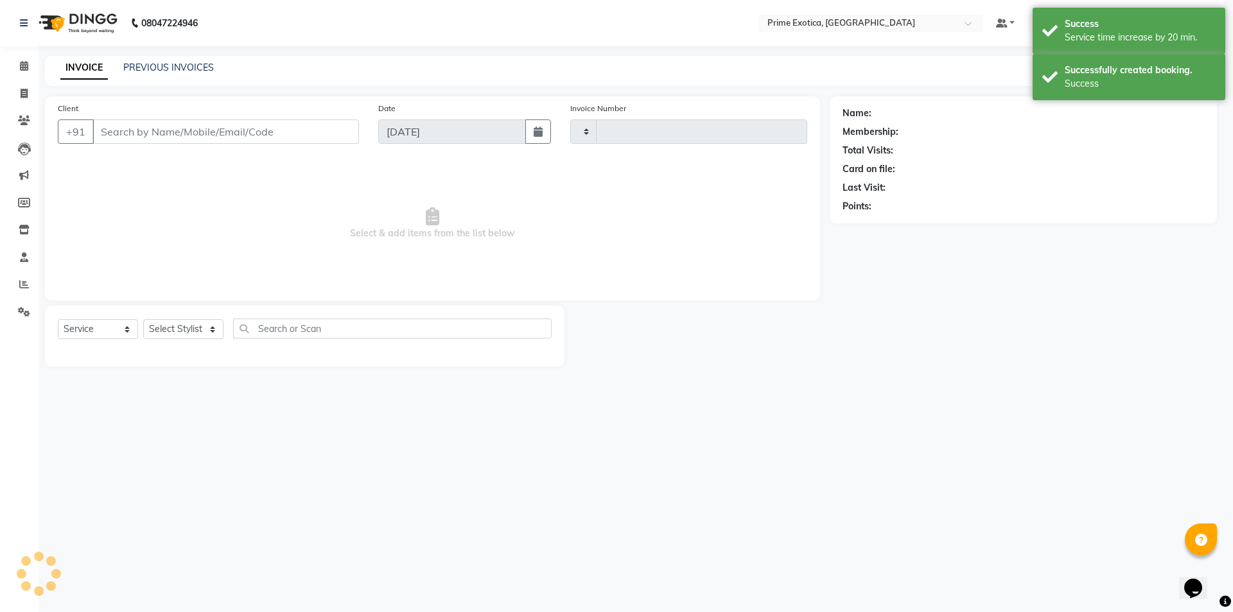
type input "0818"
select select "5380"
click select "Select Stylist"
type input "9545223388"
select select "37067"
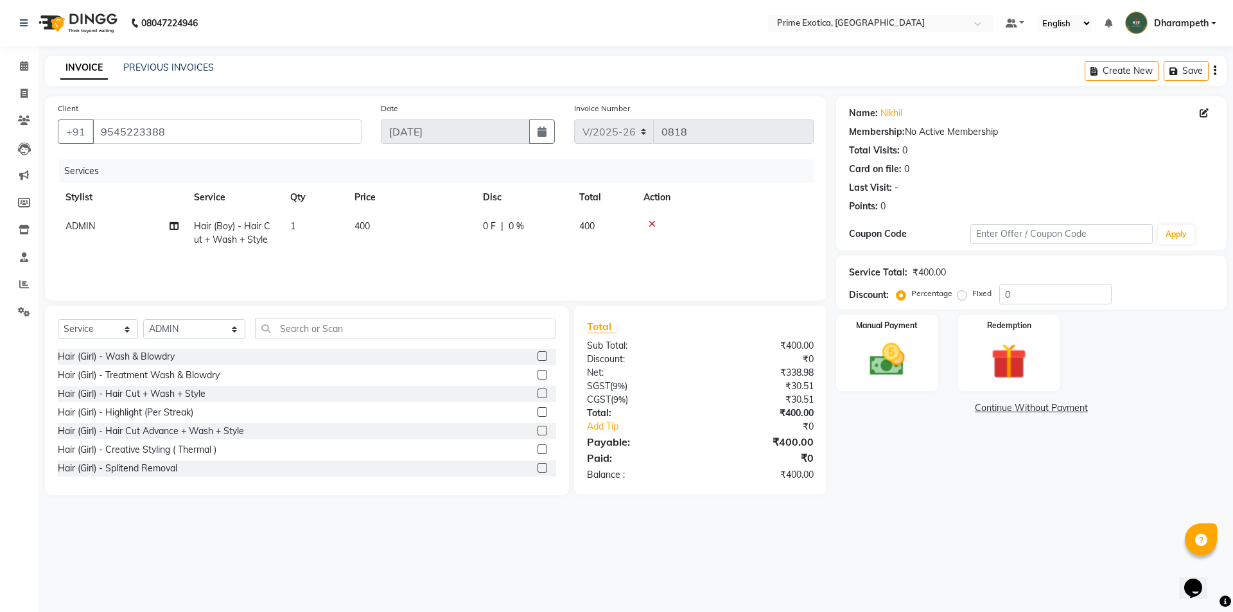
click td
click div "Manual Payment"
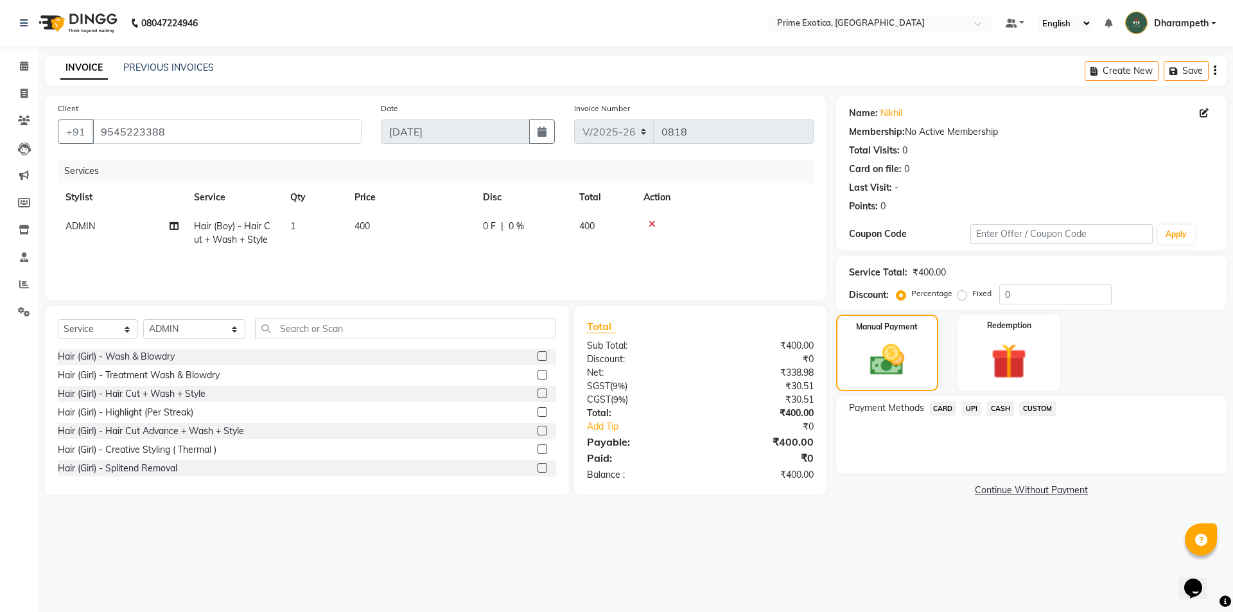
click span "CASH"
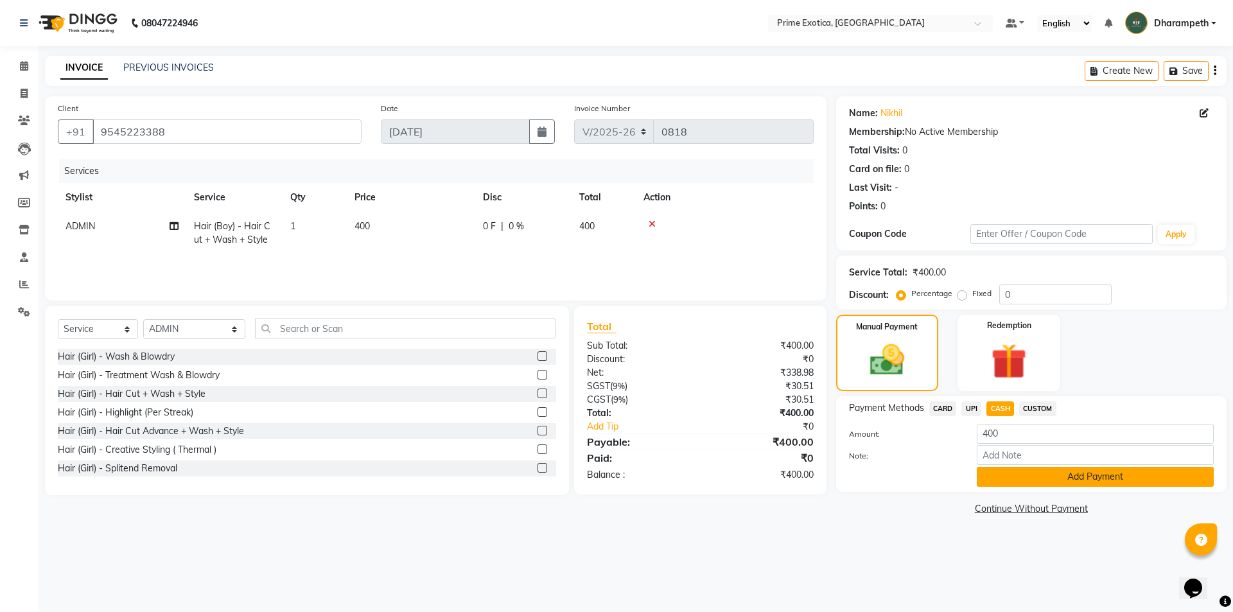
click button "Add Payment"
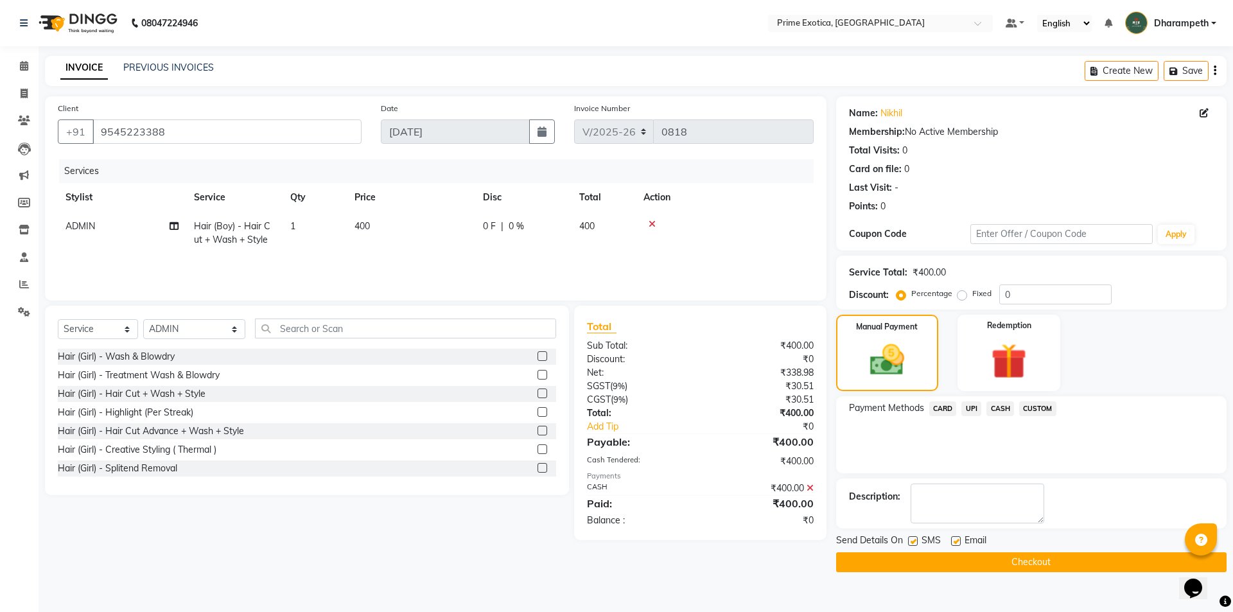
click div "08047224946 Select Location × Prime Exotica, Dharampeth Default Panel My Panel …"
click button "Checkout"
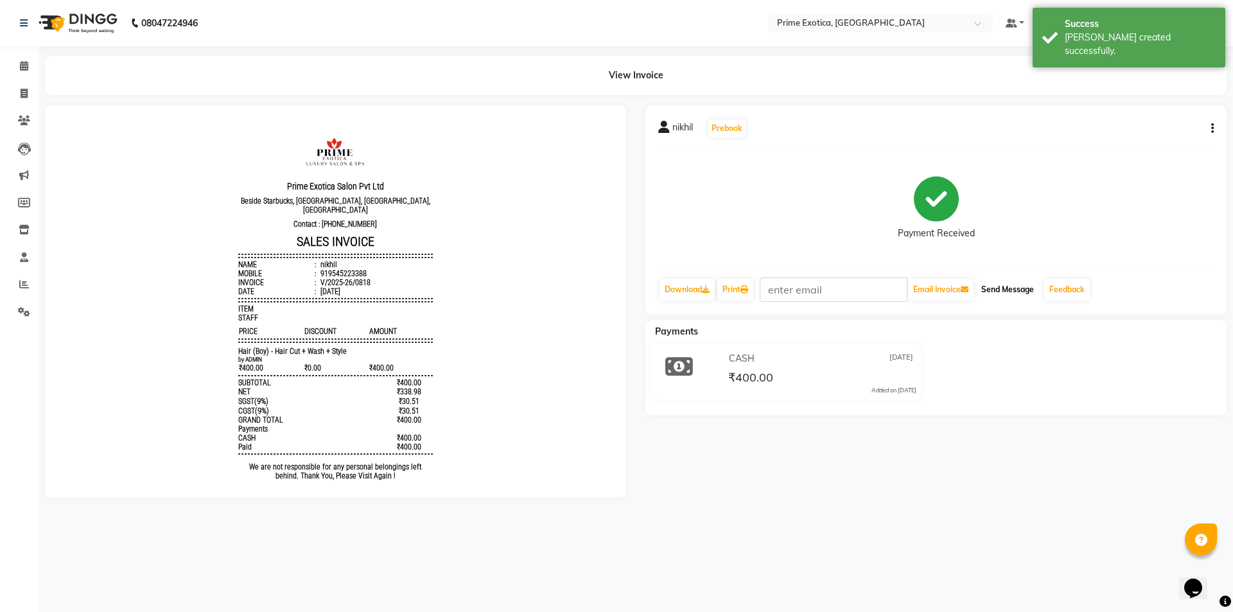
click button "Send Message"
click link "Feedback"
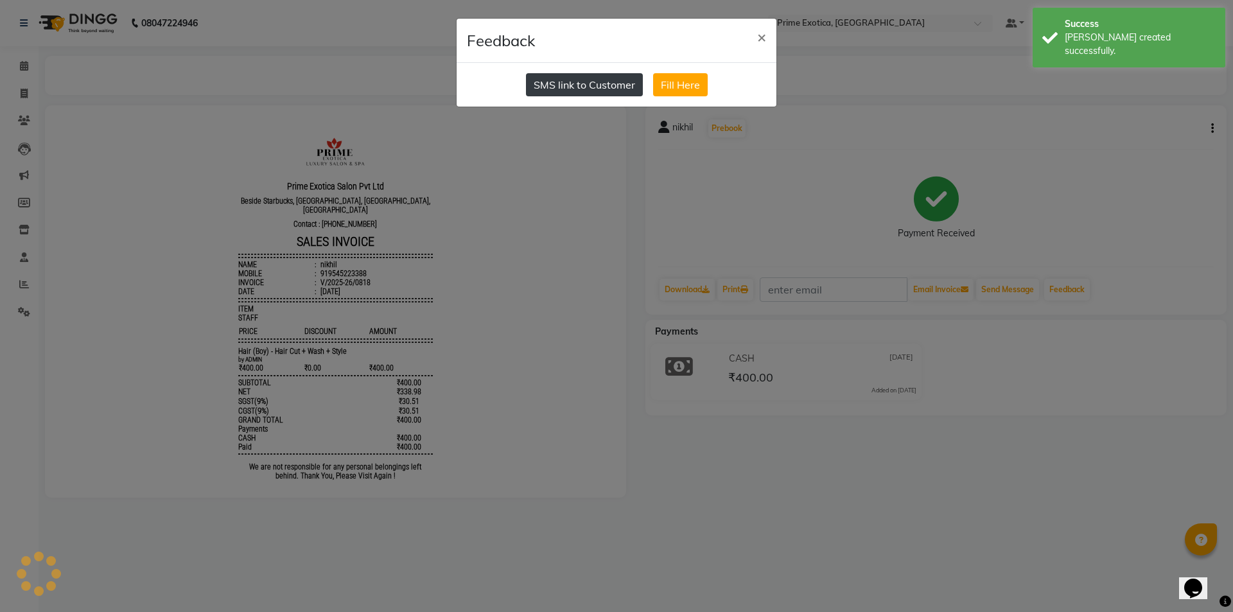
click button "SMS link to Customer"
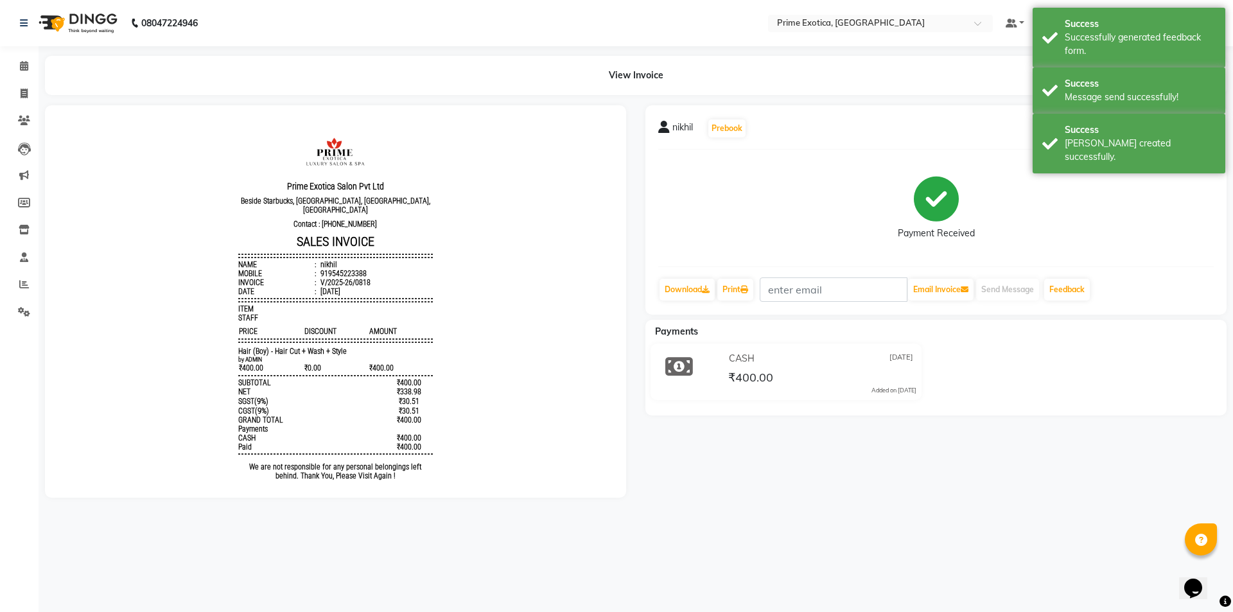
click li "Calendar"
drag, startPoint x: 19, startPoint y: 71, endPoint x: 29, endPoint y: 83, distance: 16.1
click span
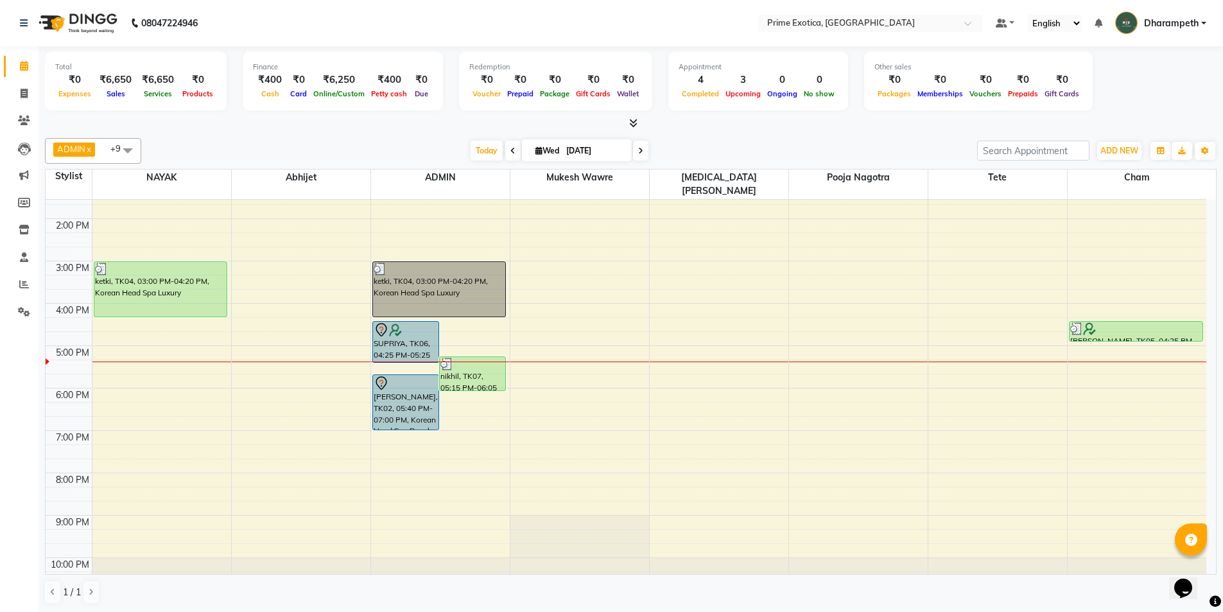
scroll to position [205, 0]
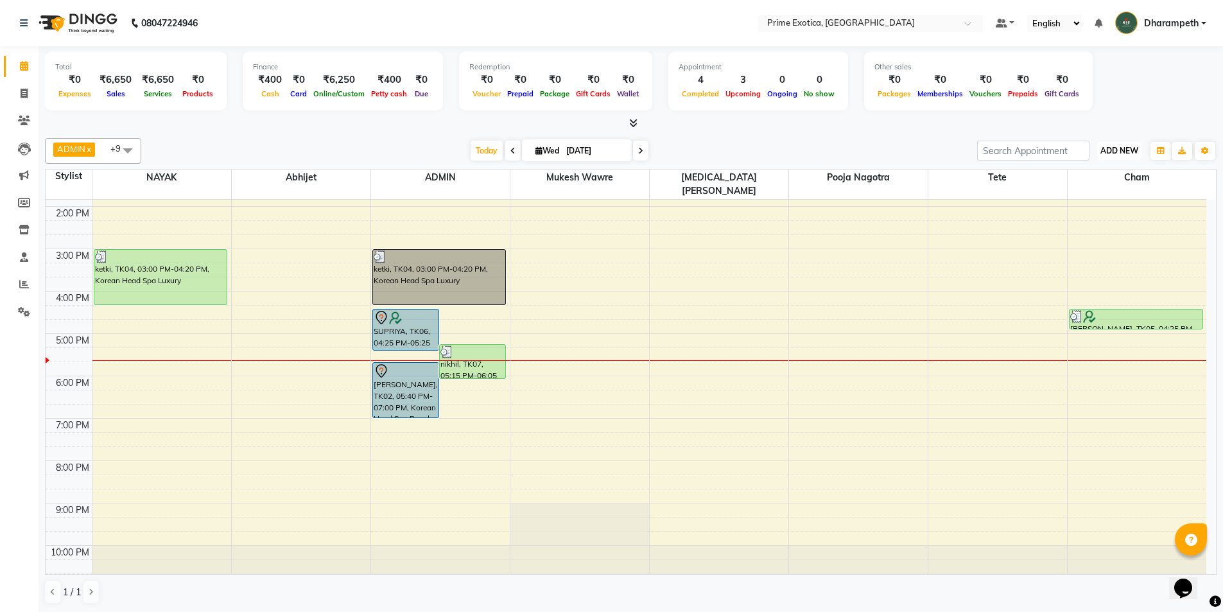
click span "ADD NEW"
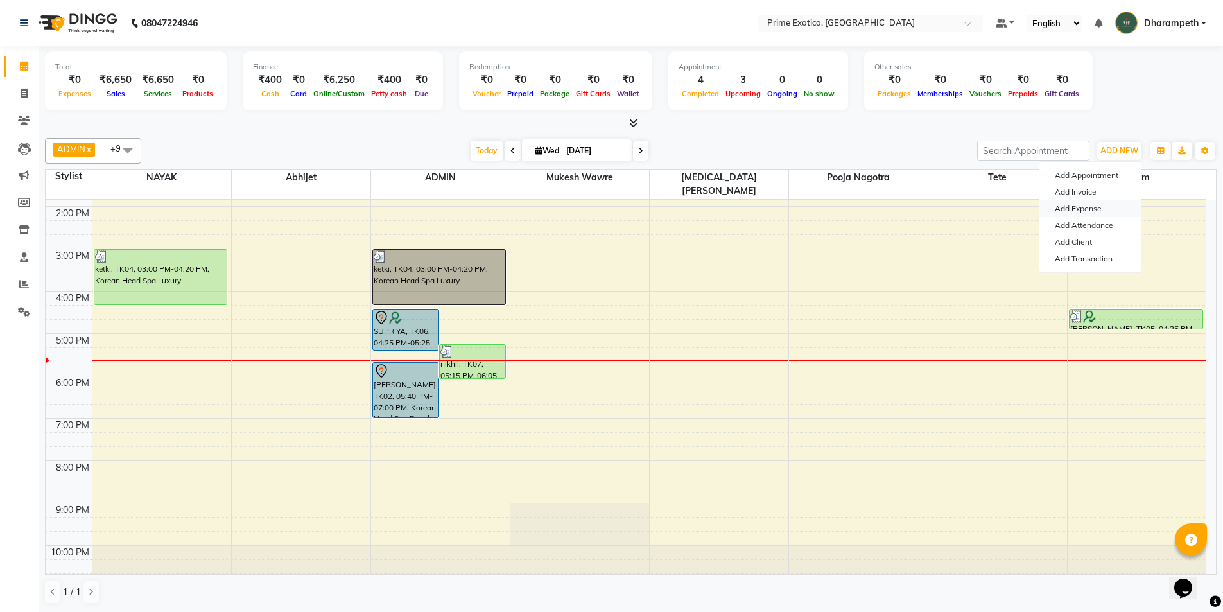
click link "Add Expense"
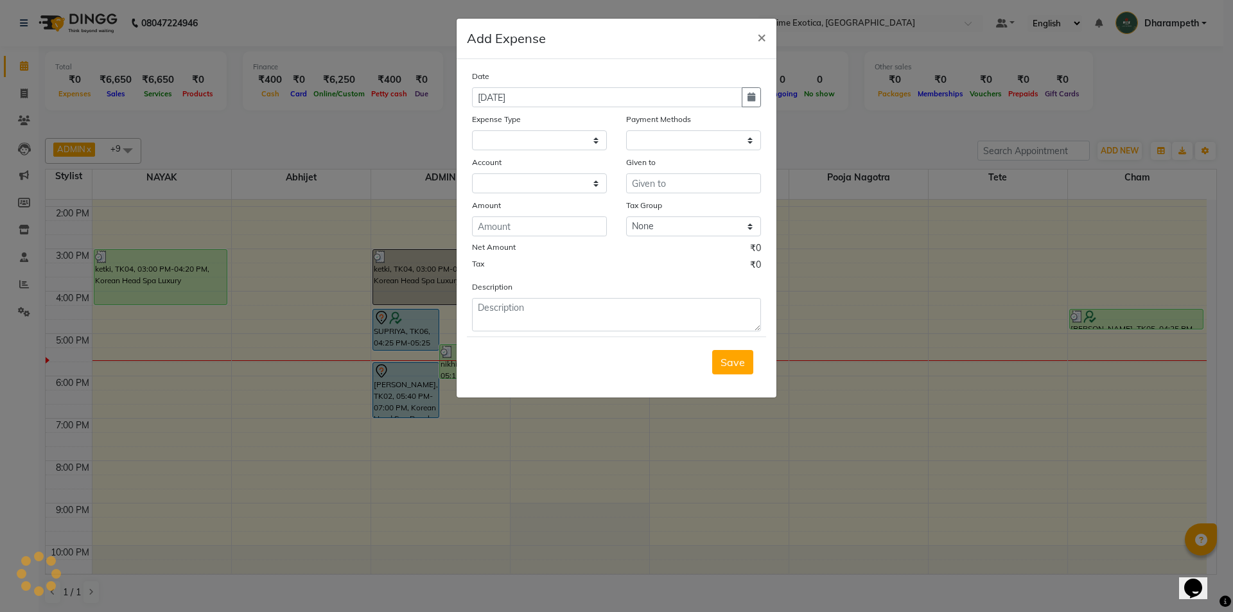
select select
select select "1"
select select "4307"
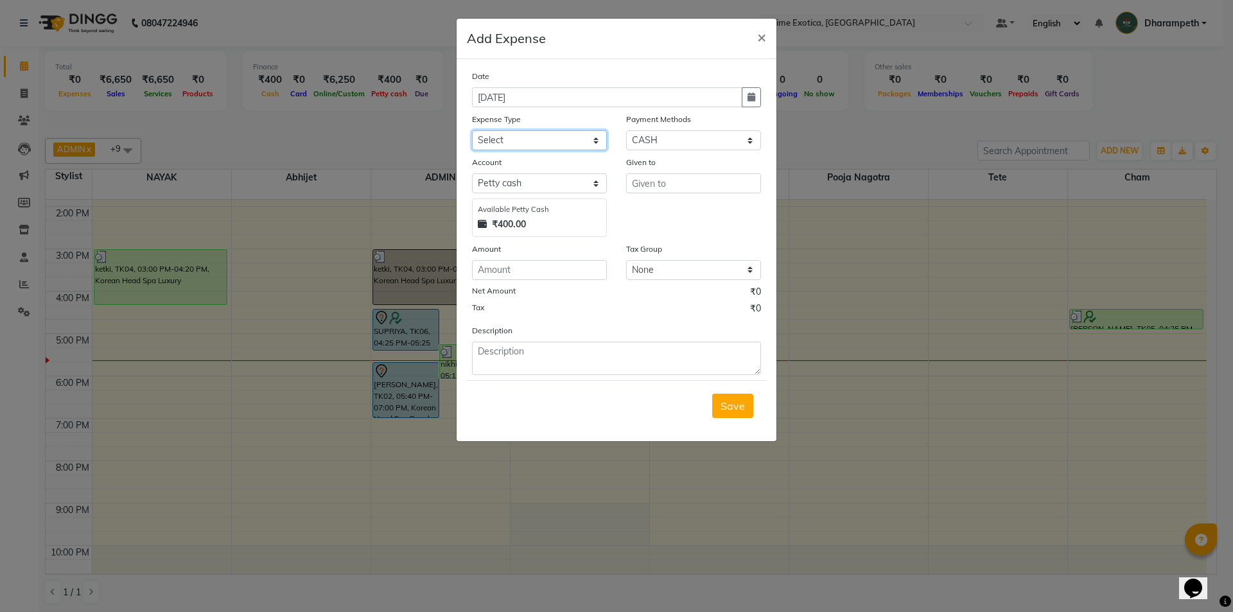
click select "Select ABC Advance Salary Bank charges Car maintenance Cash transfer to bank Ca…"
select select "11912"
click select "Select ABC Advance Salary Bank charges Car maintenance Cash transfer to bank Ca…"
click input "text"
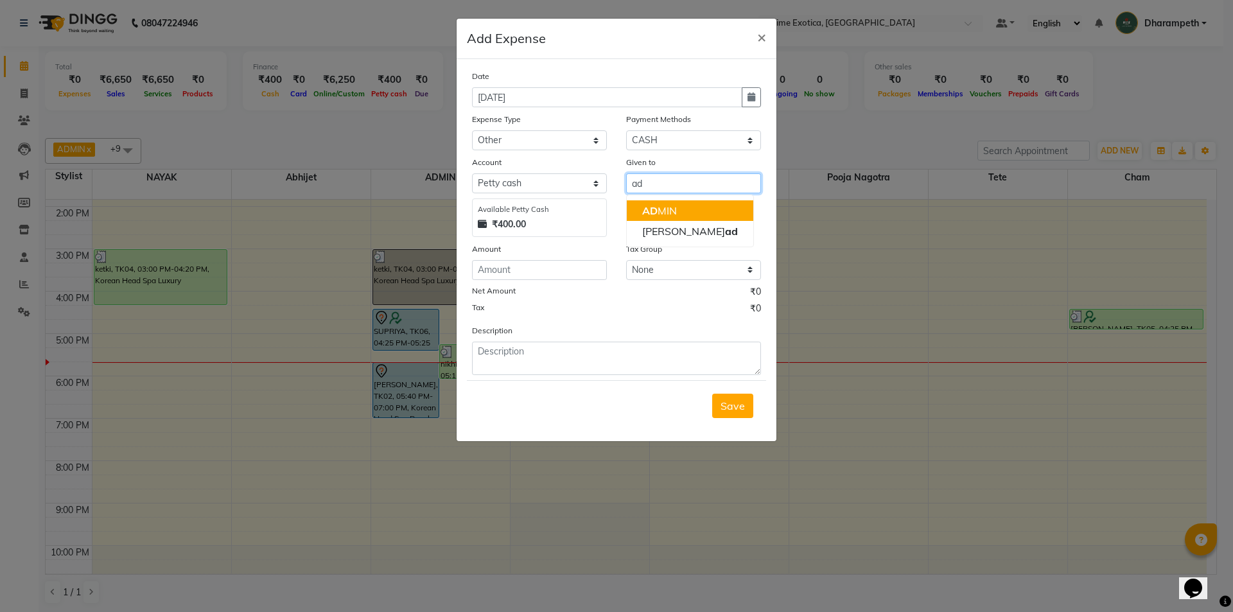
click button "AD MIN"
type input "ADMIN"
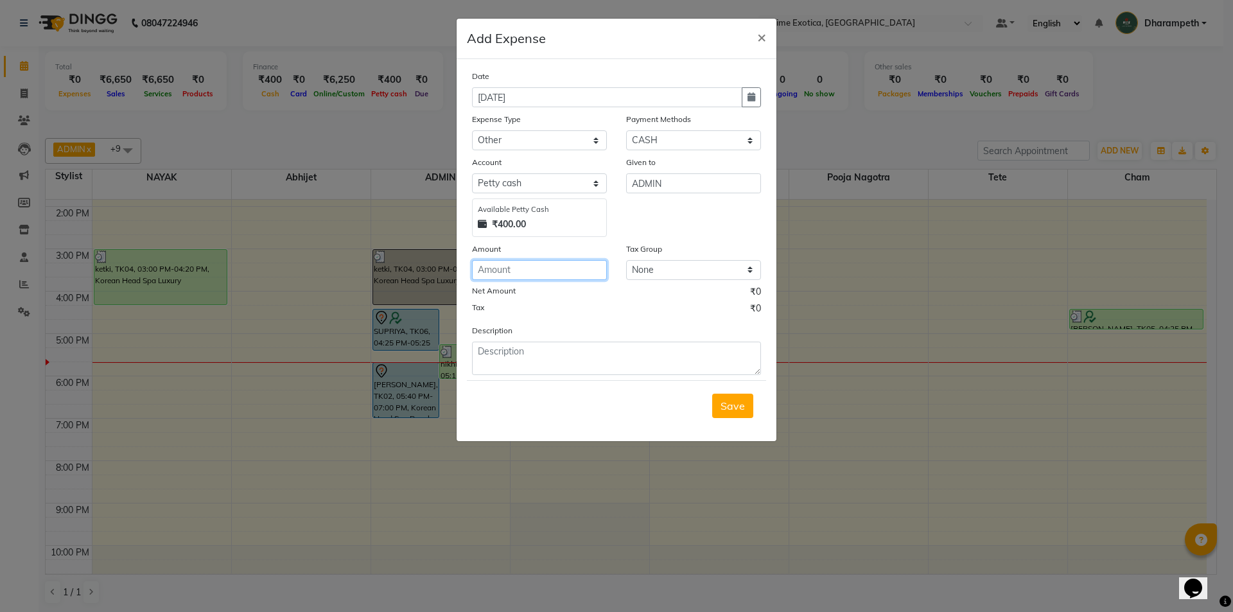
click input "number"
type input "125"
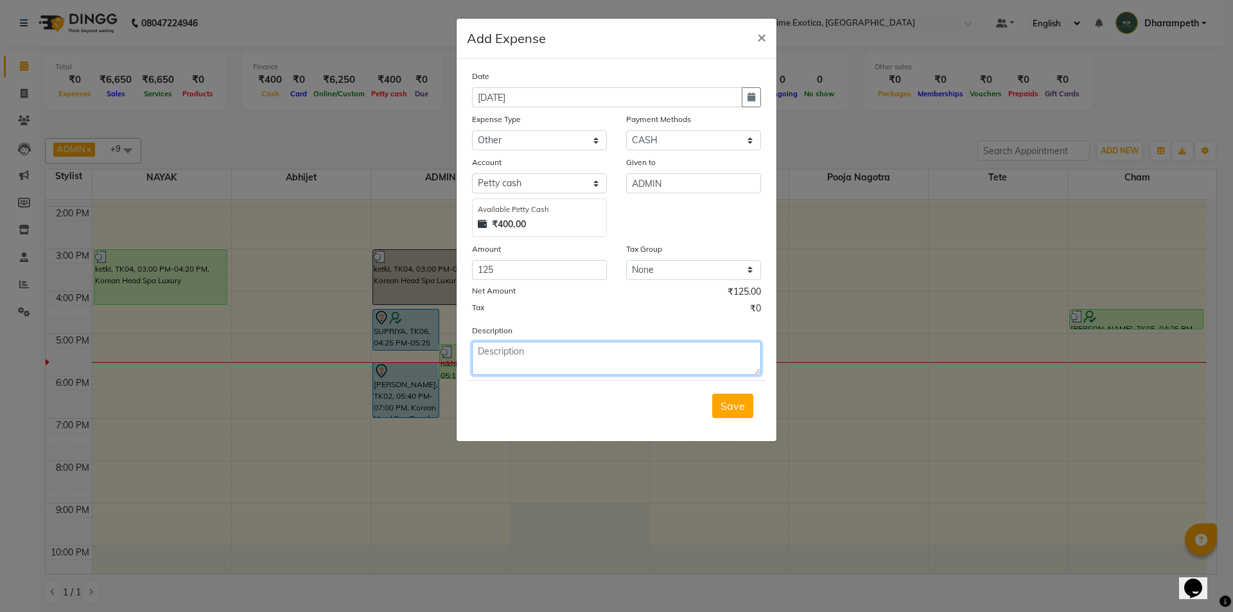
drag, startPoint x: 568, startPoint y: 354, endPoint x: 550, endPoint y: 345, distance: 20.1
click textarea
type textarea "125 facit print card"
click span "Save"
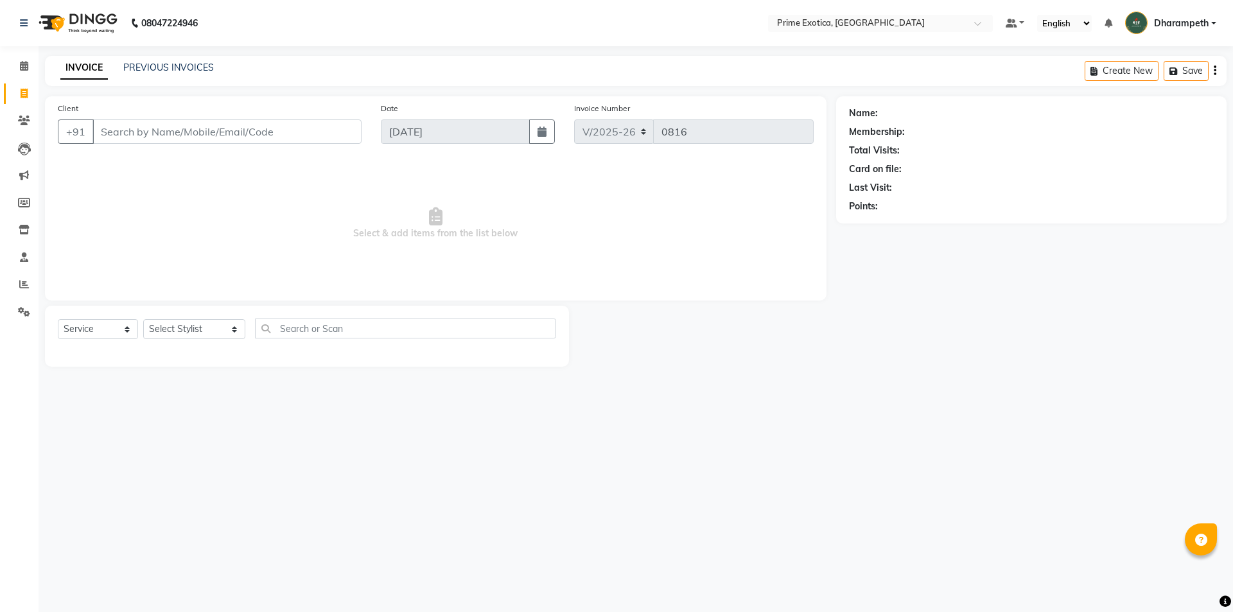
select select "5380"
select select "service"
click at [128, 140] on input "Client" at bounding box center [226, 131] width 269 height 24
type input "9975575640"
click at [315, 134] on span "Add Client" at bounding box center [328, 131] width 51 height 13
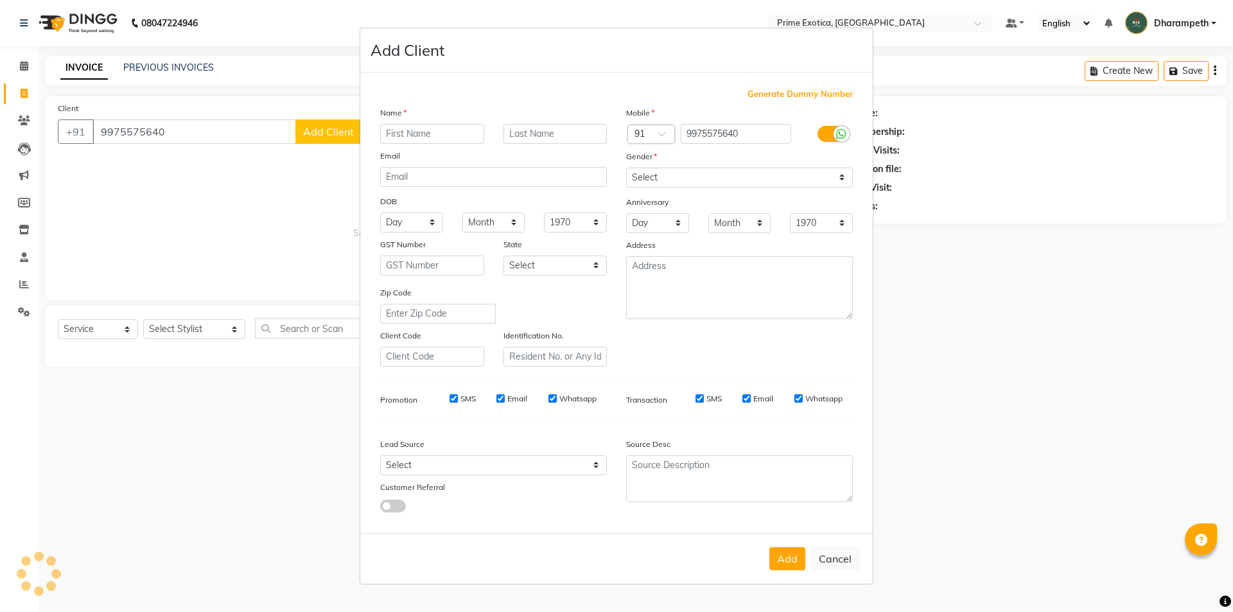
click at [412, 134] on input "text" at bounding box center [432, 134] width 104 height 20
type input "mohnish"
click at [665, 175] on select "Select Male Female Other Prefer Not To Say" at bounding box center [739, 178] width 227 height 20
select select "male"
click at [626, 168] on select "Select Male Female Other Prefer Not To Say" at bounding box center [739, 178] width 227 height 20
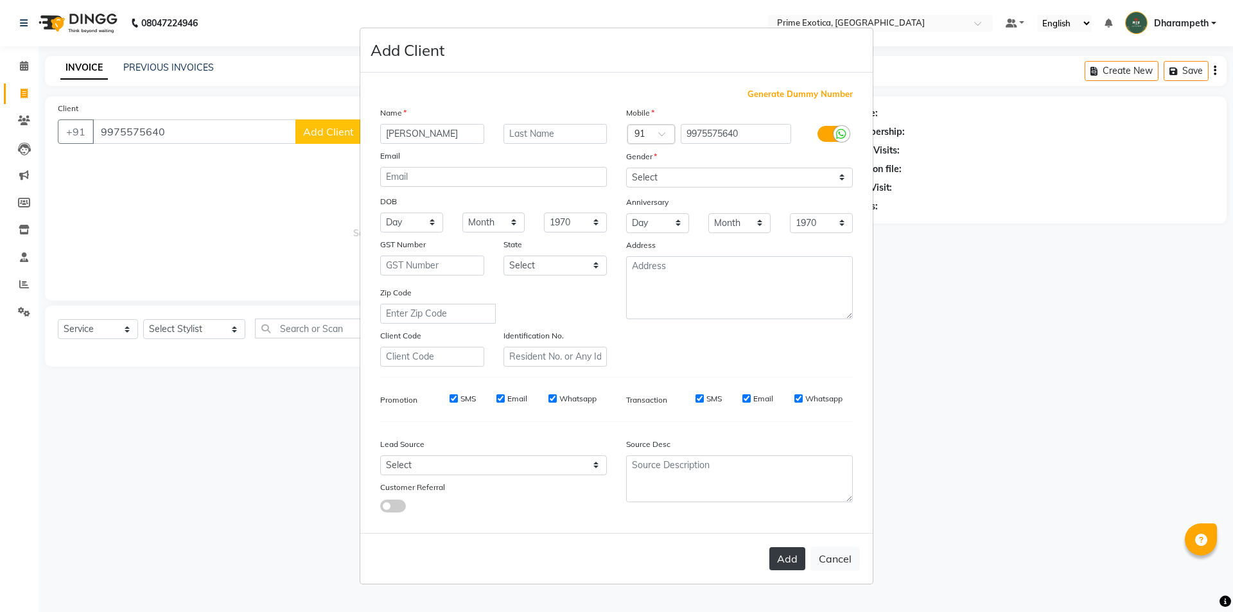
drag, startPoint x: 783, startPoint y: 555, endPoint x: 803, endPoint y: 546, distance: 22.4
click at [786, 555] on button "Add" at bounding box center [787, 558] width 36 height 23
select select
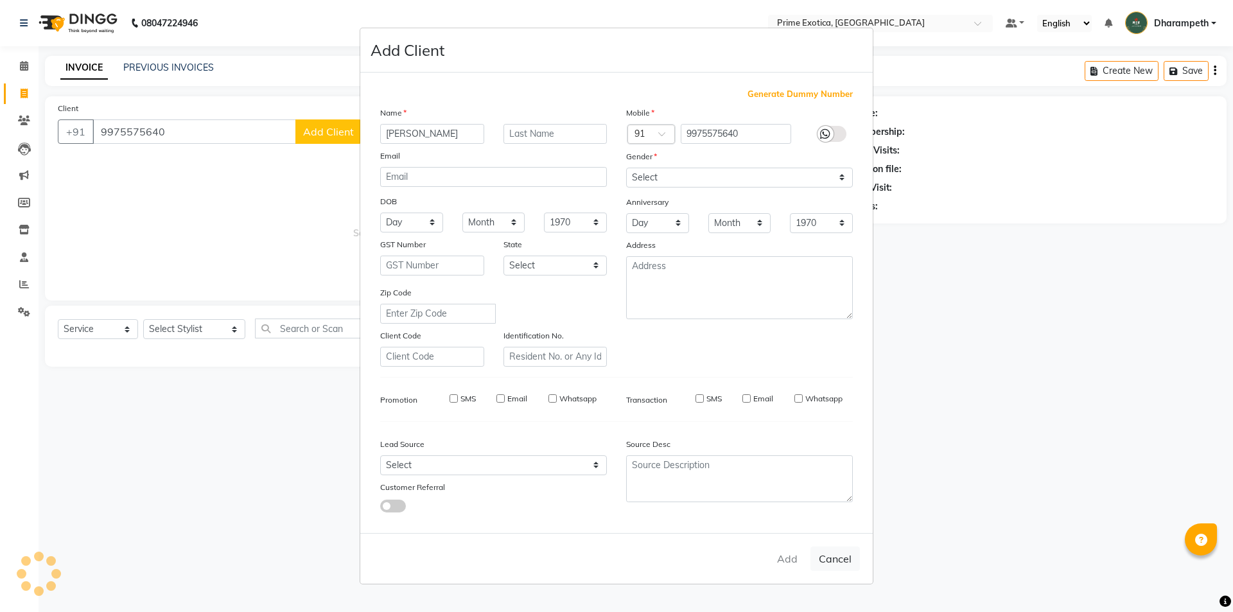
select select
checkbox input "false"
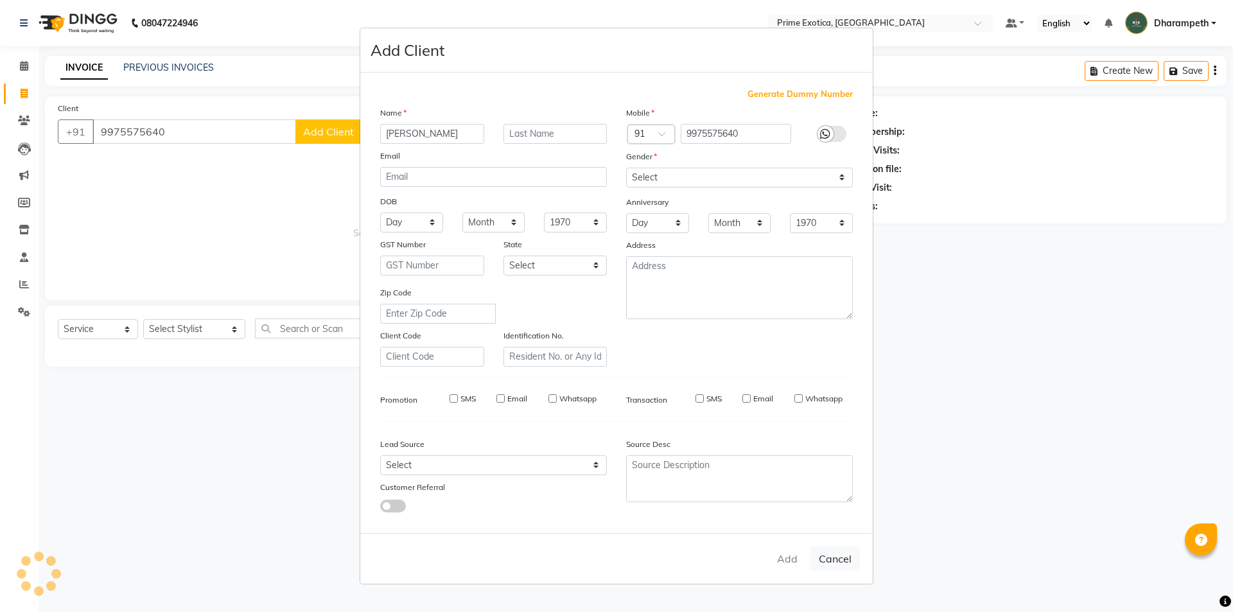
checkbox input "false"
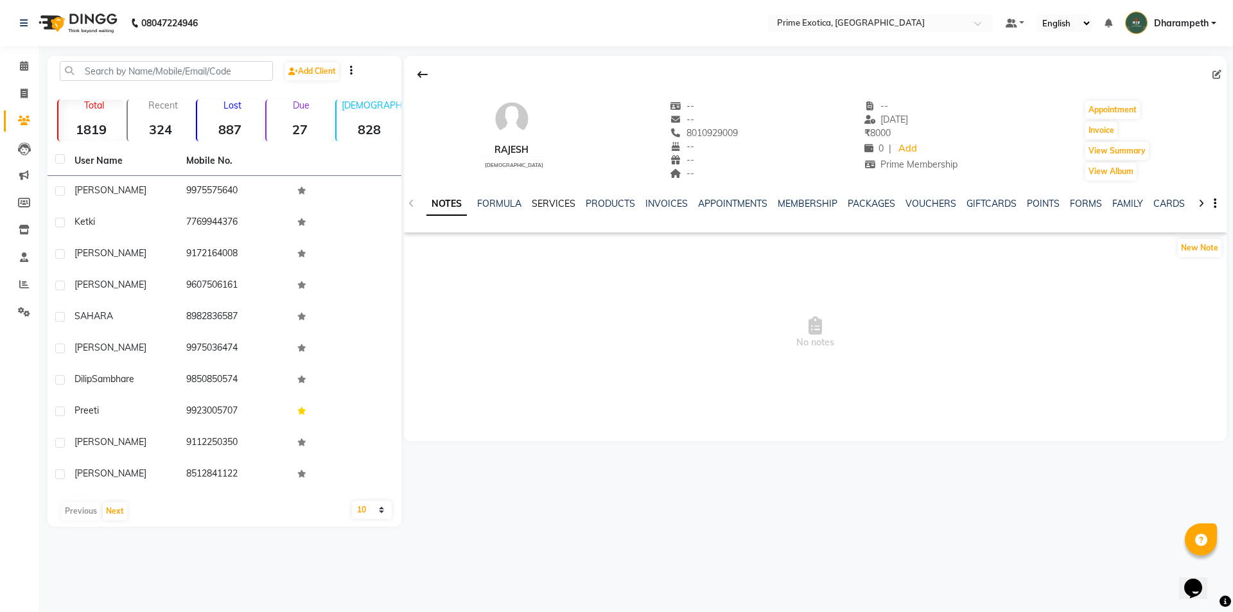
click at [553, 204] on link "SERVICES" at bounding box center [554, 204] width 44 height 12
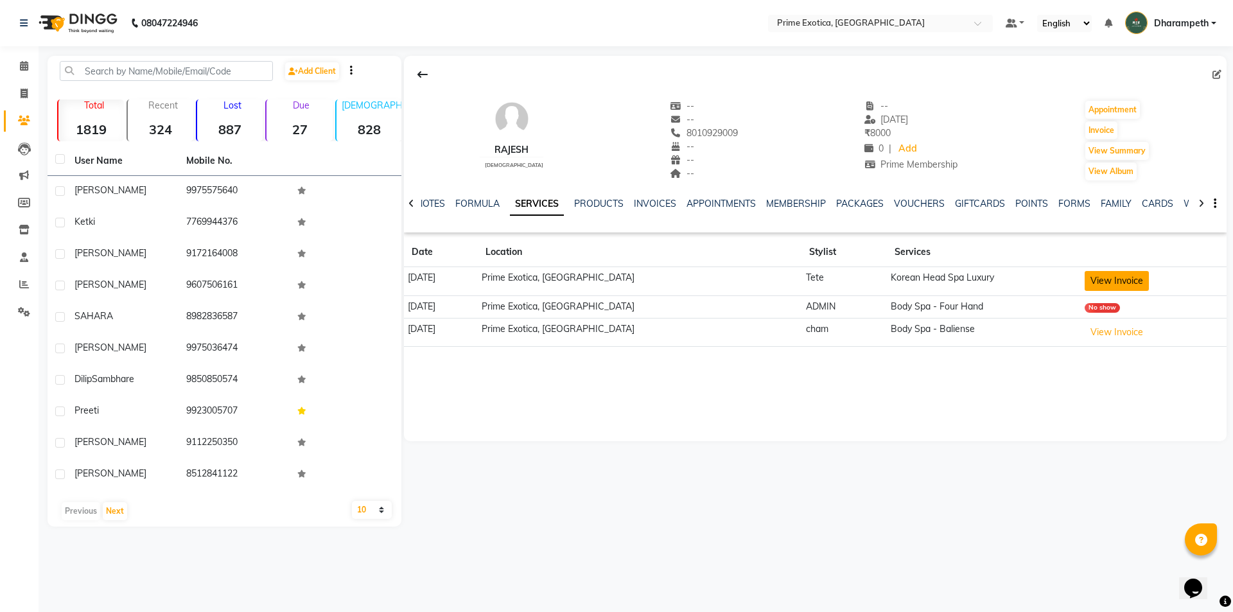
click at [1112, 277] on button "View Invoice" at bounding box center [1116, 281] width 64 height 20
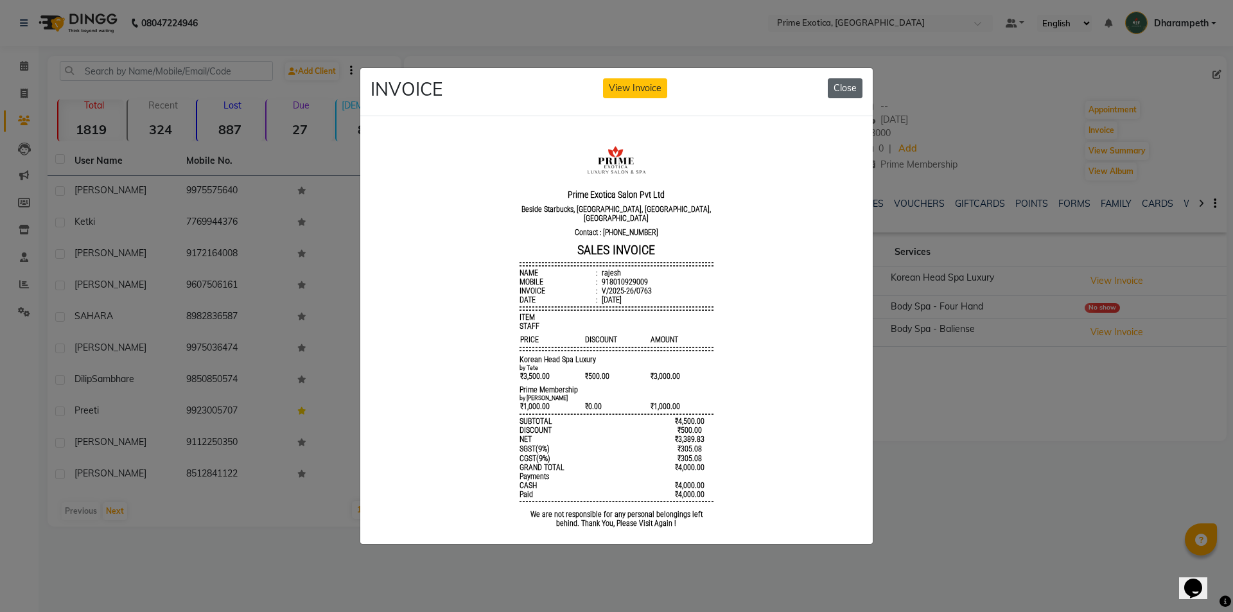
click at [856, 80] on button "Close" at bounding box center [845, 88] width 35 height 20
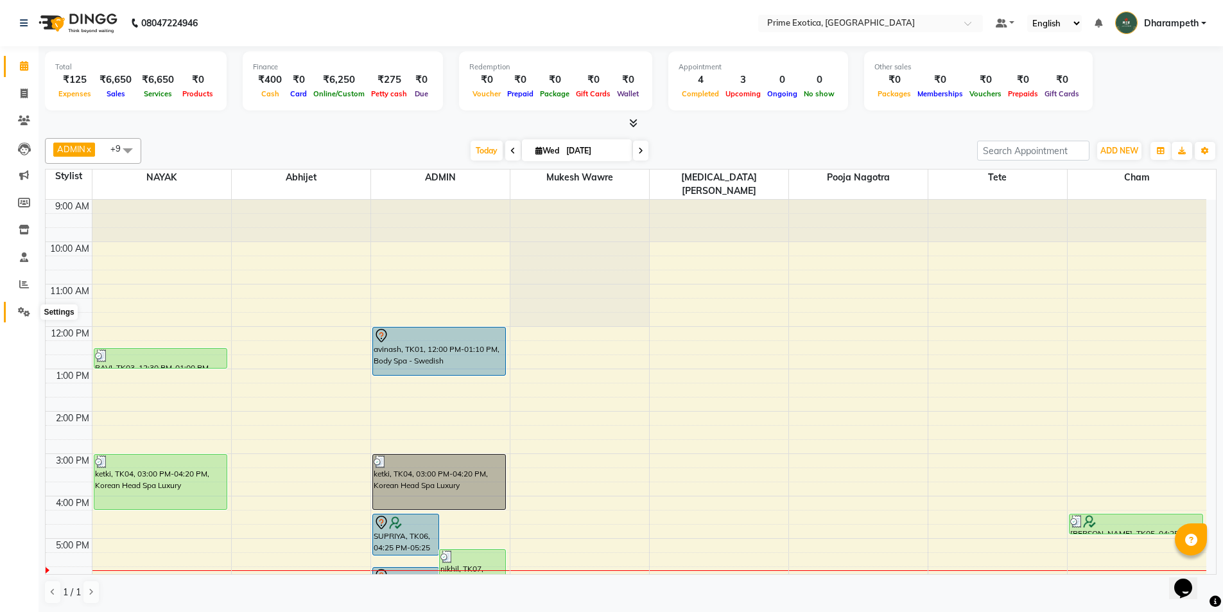
click at [19, 313] on icon at bounding box center [24, 312] width 12 height 10
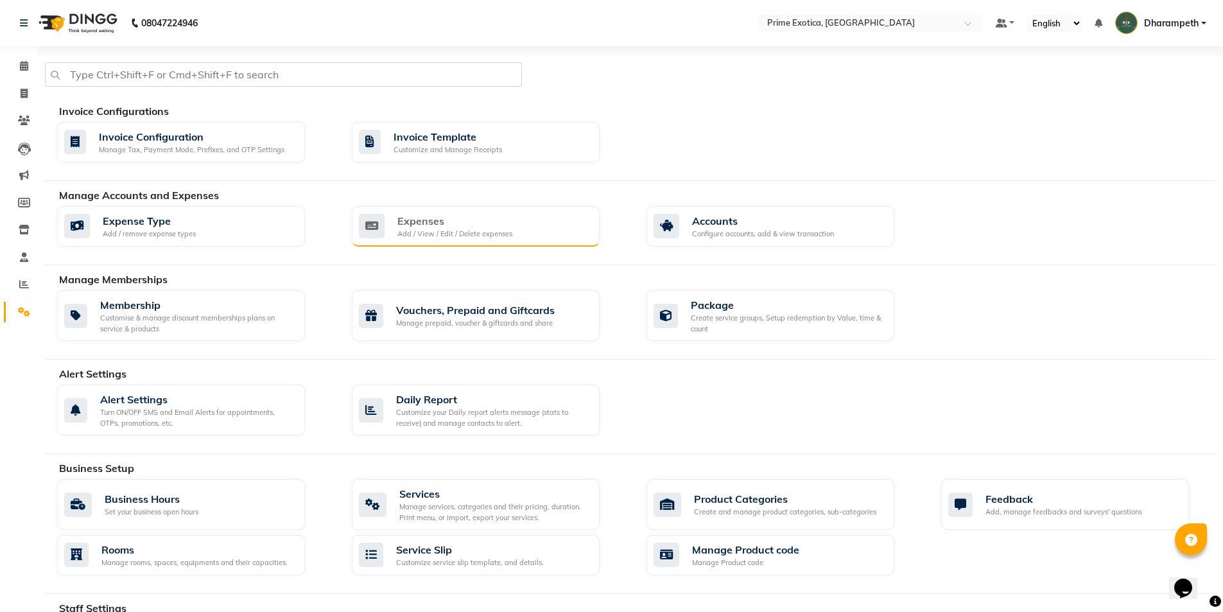
click at [444, 238] on div "Add / View / Edit / Delete expenses" at bounding box center [454, 234] width 115 height 11
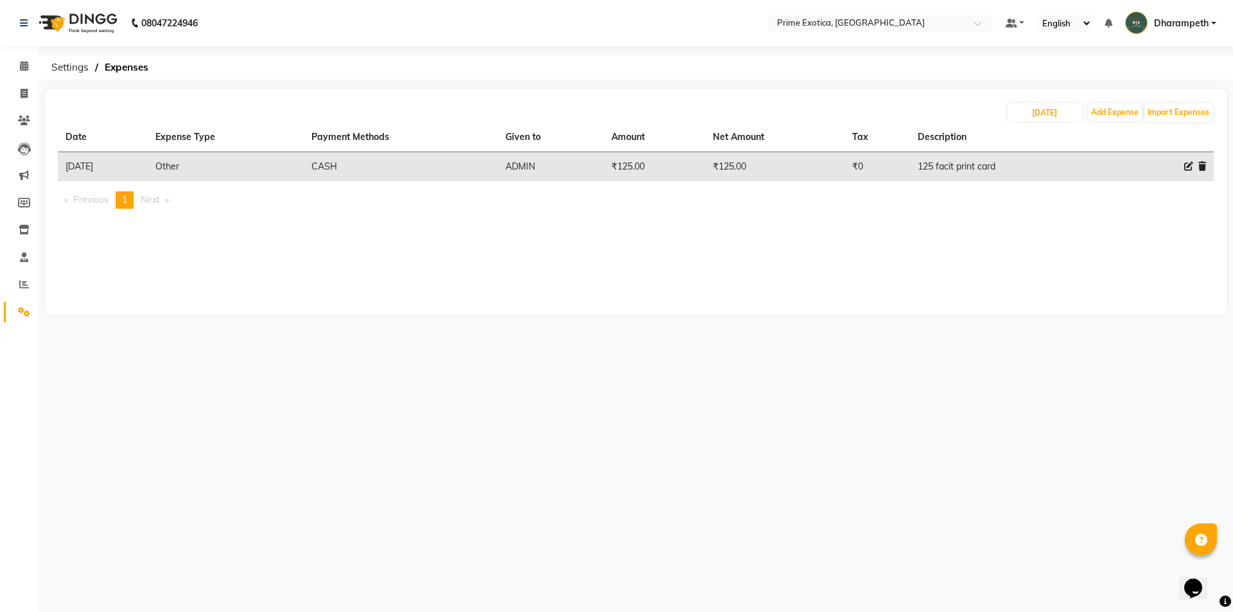
click at [1205, 163] on icon at bounding box center [1202, 166] width 8 height 9
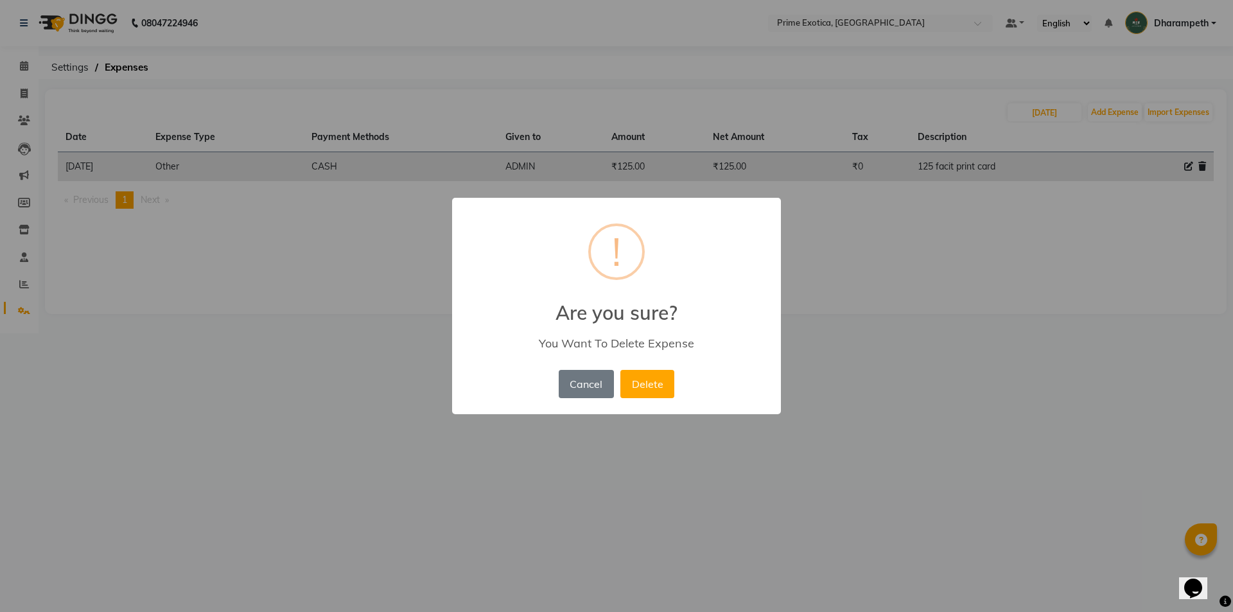
drag, startPoint x: 668, startPoint y: 375, endPoint x: 656, endPoint y: 383, distance: 14.4
click at [668, 376] on button "Delete" at bounding box center [647, 384] width 54 height 28
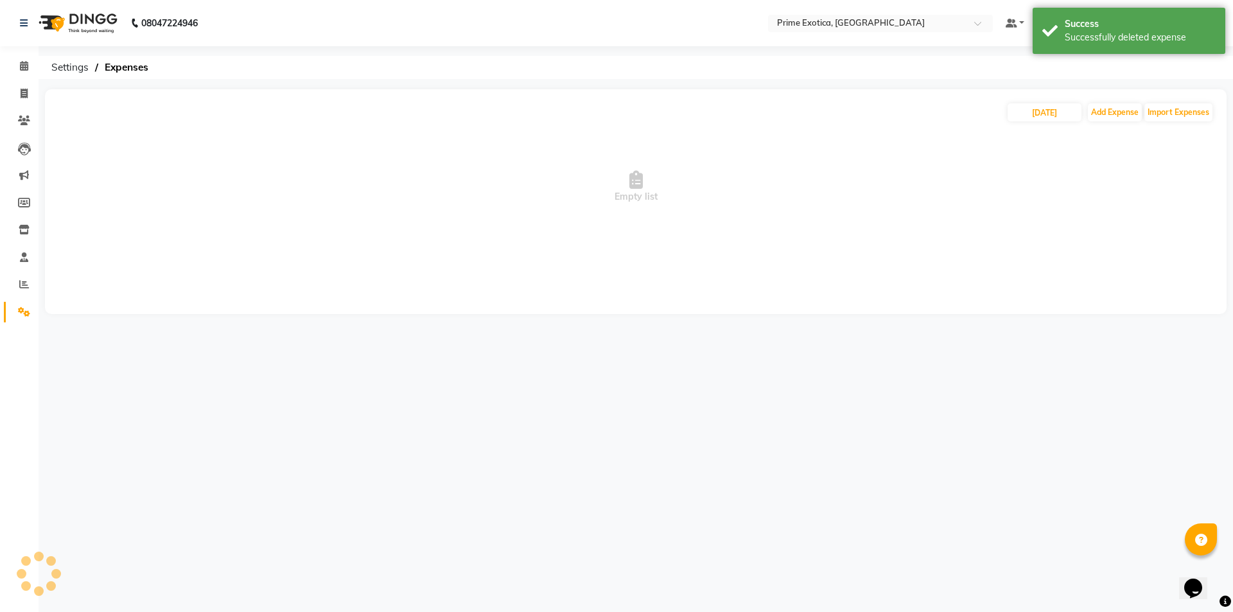
click at [656, 383] on div "08047224946 Select Location × Prime Exotica, Dharampeth Default Panel My Panel …" at bounding box center [616, 306] width 1233 height 612
click at [21, 58] on link "Calendar" at bounding box center [19, 66] width 31 height 21
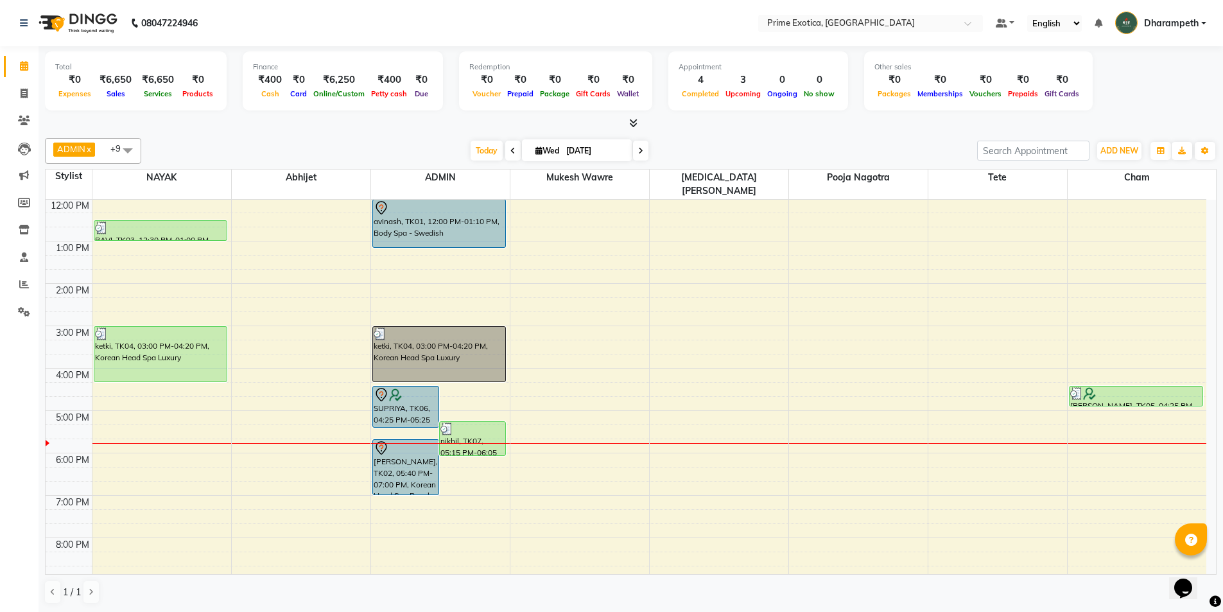
scroll to position [128, 0]
click at [19, 153] on icon at bounding box center [24, 149] width 13 height 13
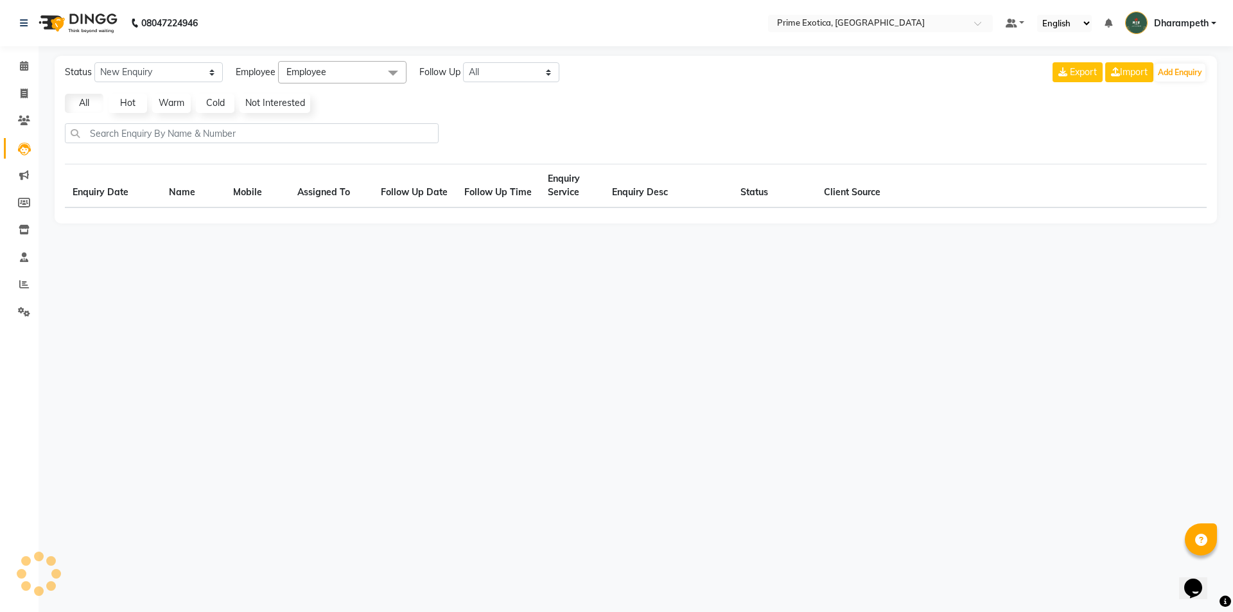
select select "10"
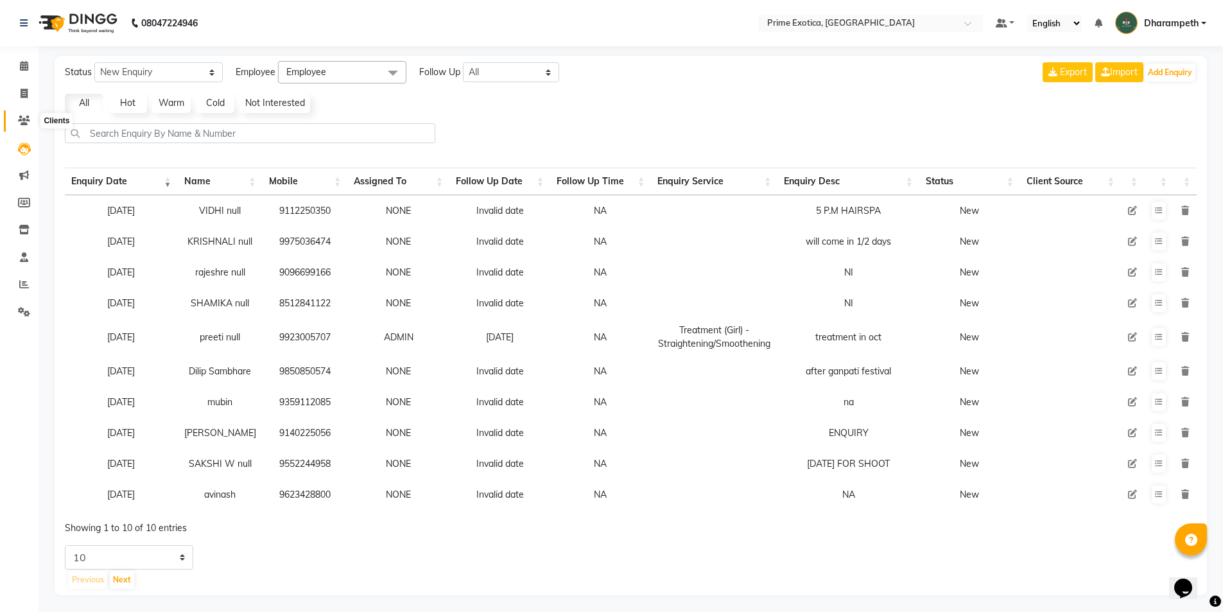
click at [24, 114] on span at bounding box center [24, 121] width 22 height 15
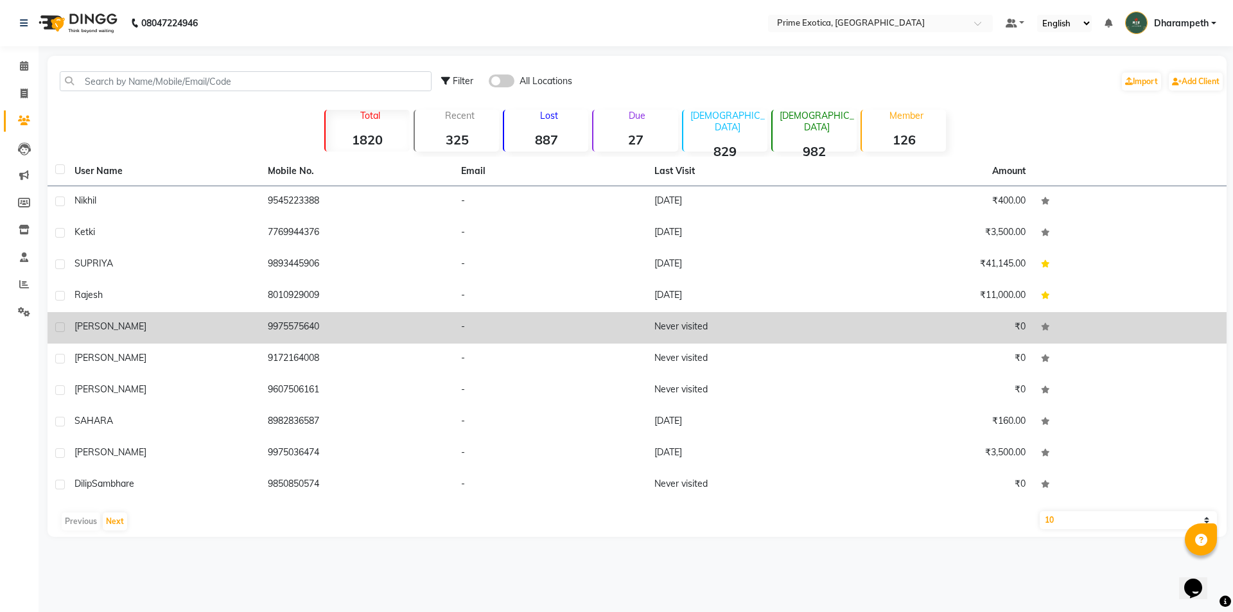
drag, startPoint x: 268, startPoint y: 326, endPoint x: 351, endPoint y: 329, distance: 82.3
click at [351, 329] on td "9975575640" at bounding box center [356, 327] width 193 height 31
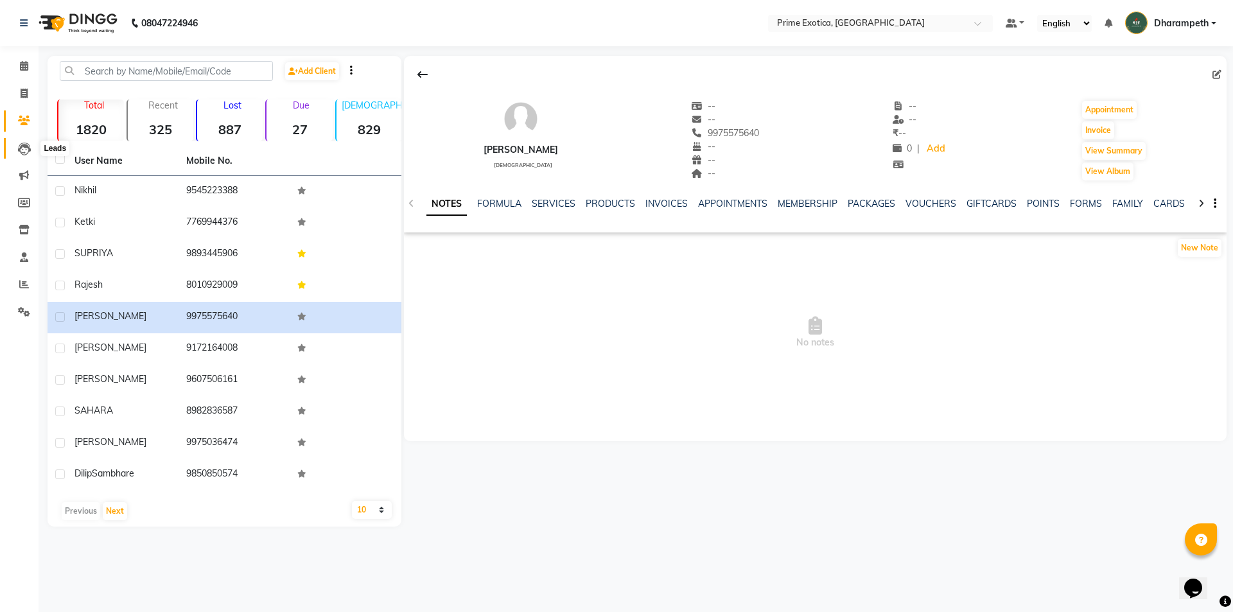
drag, startPoint x: 28, startPoint y: 141, endPoint x: 48, endPoint y: 148, distance: 21.9
click at [27, 141] on span at bounding box center [24, 148] width 22 height 15
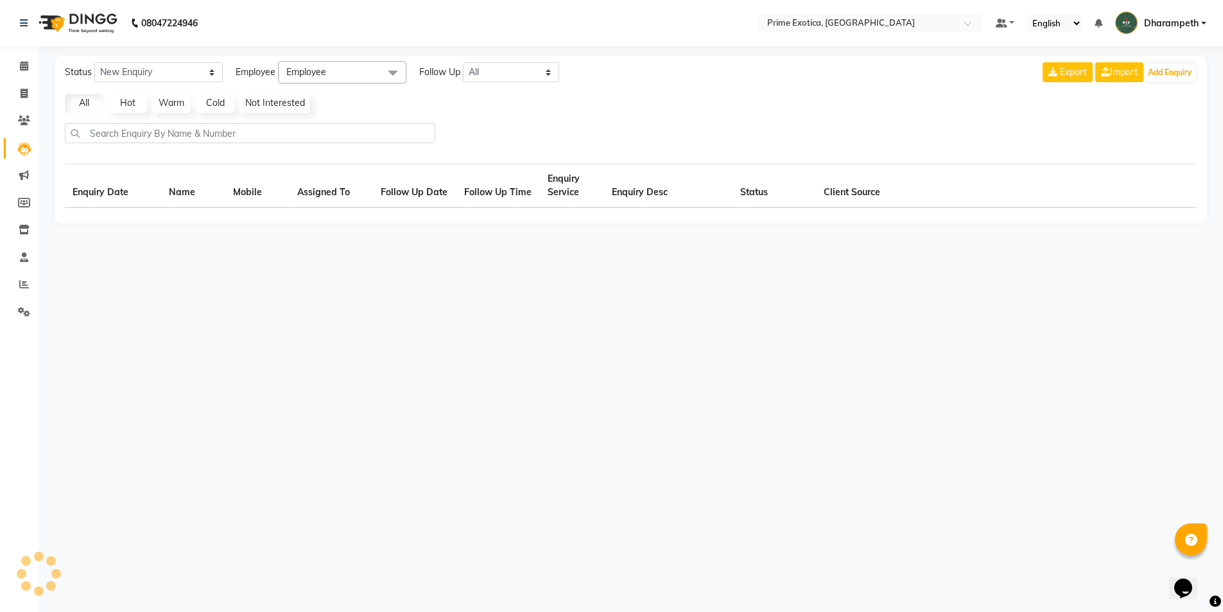
select select "10"
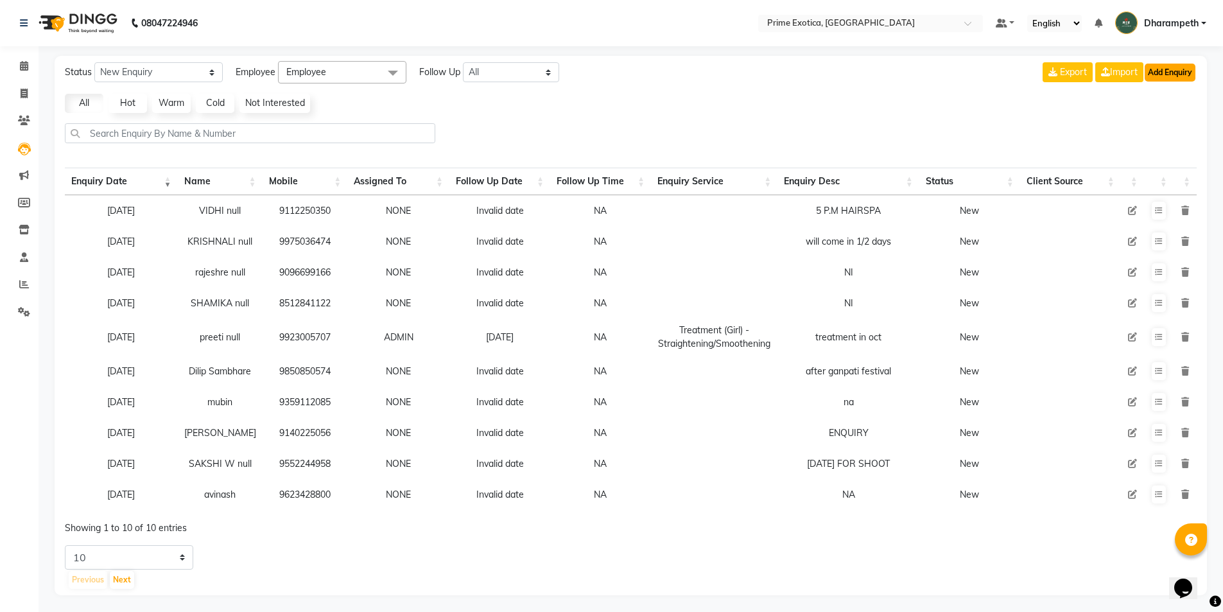
click at [1175, 80] on button "Add Enquiry" at bounding box center [1170, 73] width 51 height 18
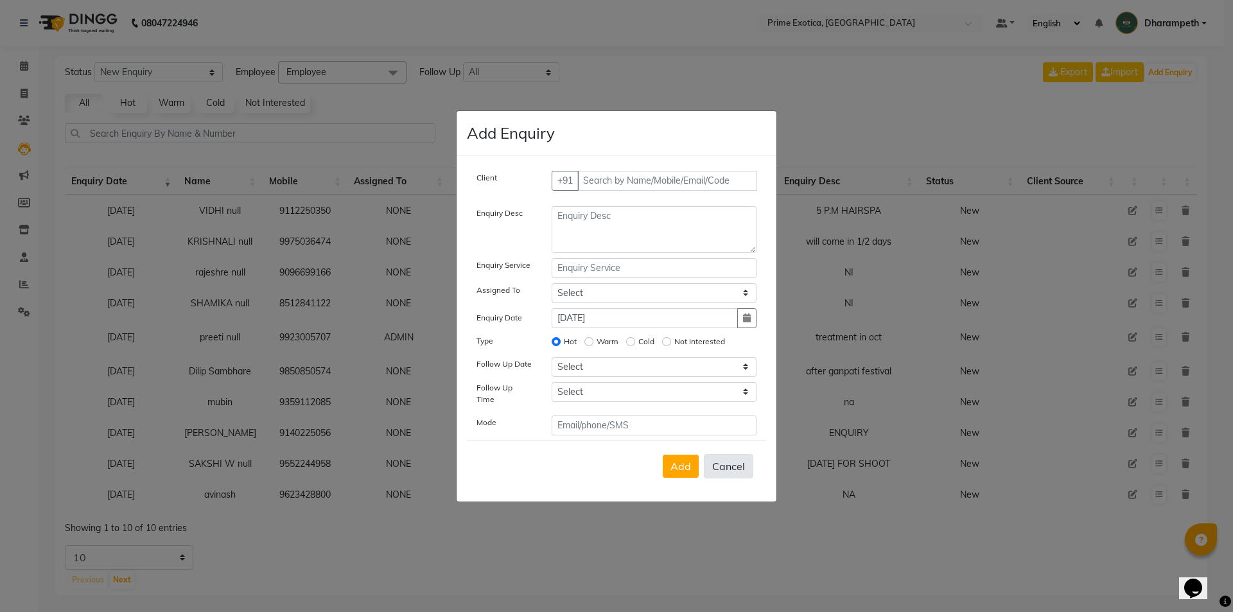
click at [724, 460] on button "Cancel" at bounding box center [728, 466] width 49 height 24
select select
radio input "false"
select select
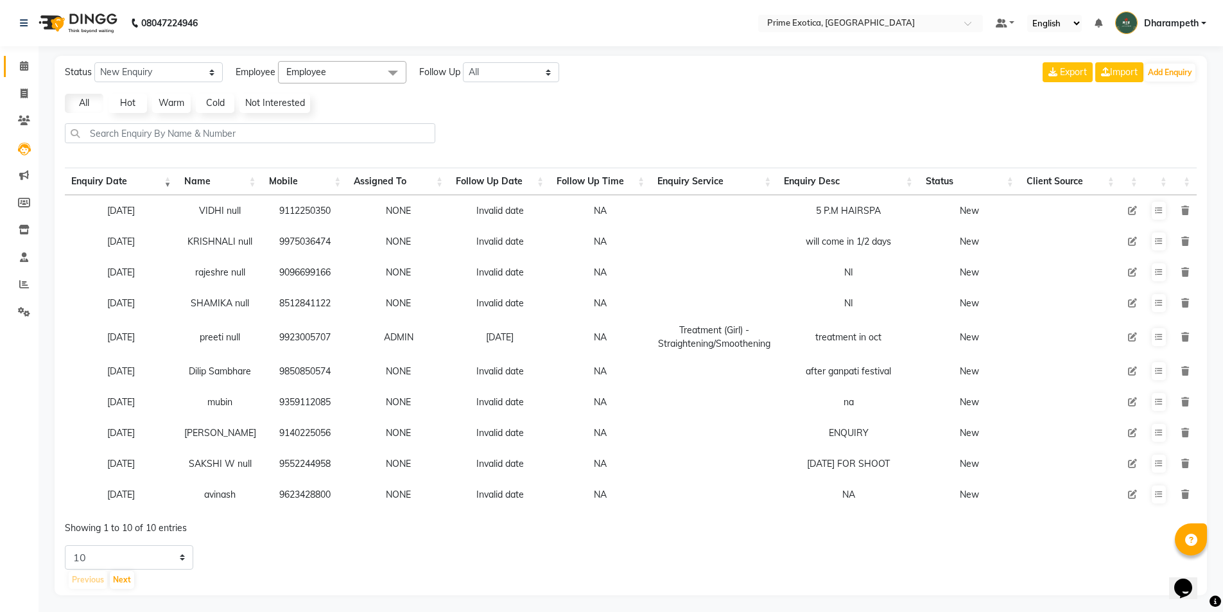
click at [24, 56] on li "Calendar" at bounding box center [19, 67] width 39 height 28
click at [24, 77] on li "Calendar" at bounding box center [19, 67] width 39 height 28
click at [13, 104] on li "Invoice" at bounding box center [19, 94] width 39 height 28
click at [23, 65] on icon at bounding box center [24, 66] width 8 height 10
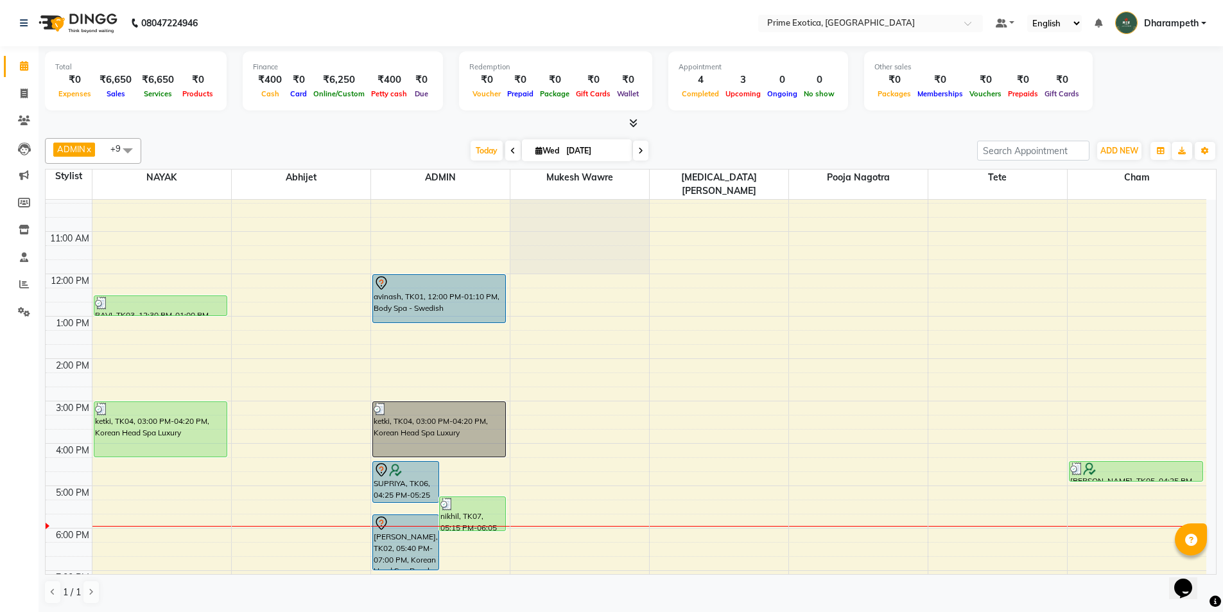
scroll to position [128, 0]
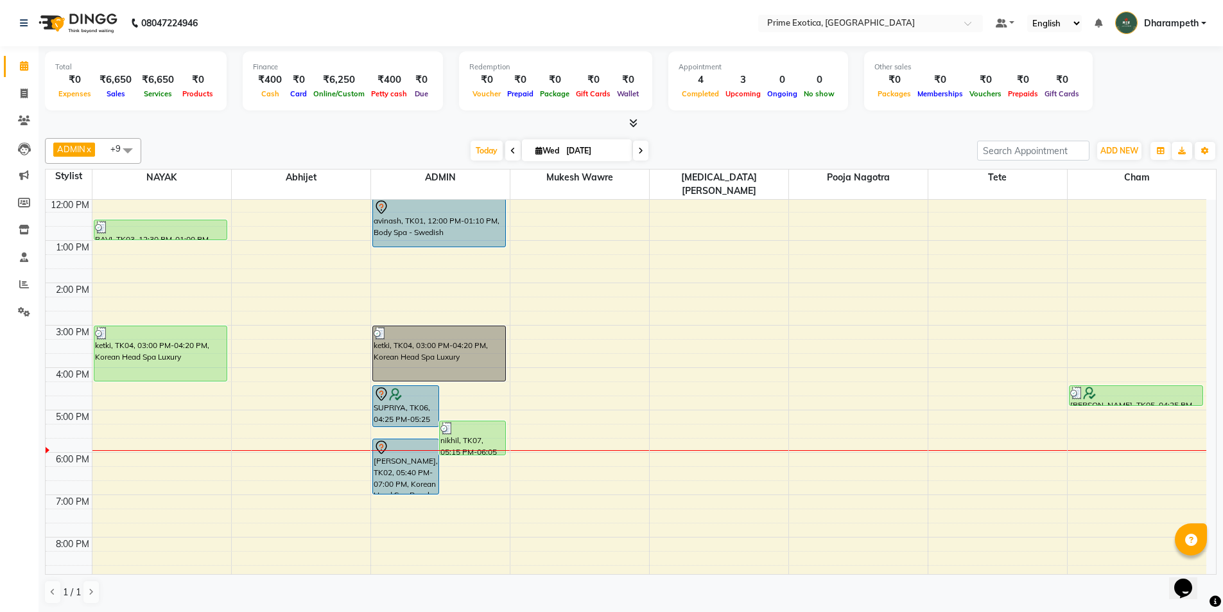
click at [454, 390] on div "9:00 AM 10:00 AM 11:00 AM 12:00 PM 1:00 PM 2:00 PM 3:00 PM 4:00 PM 5:00 PM 6:00…" at bounding box center [626, 367] width 1161 height 593
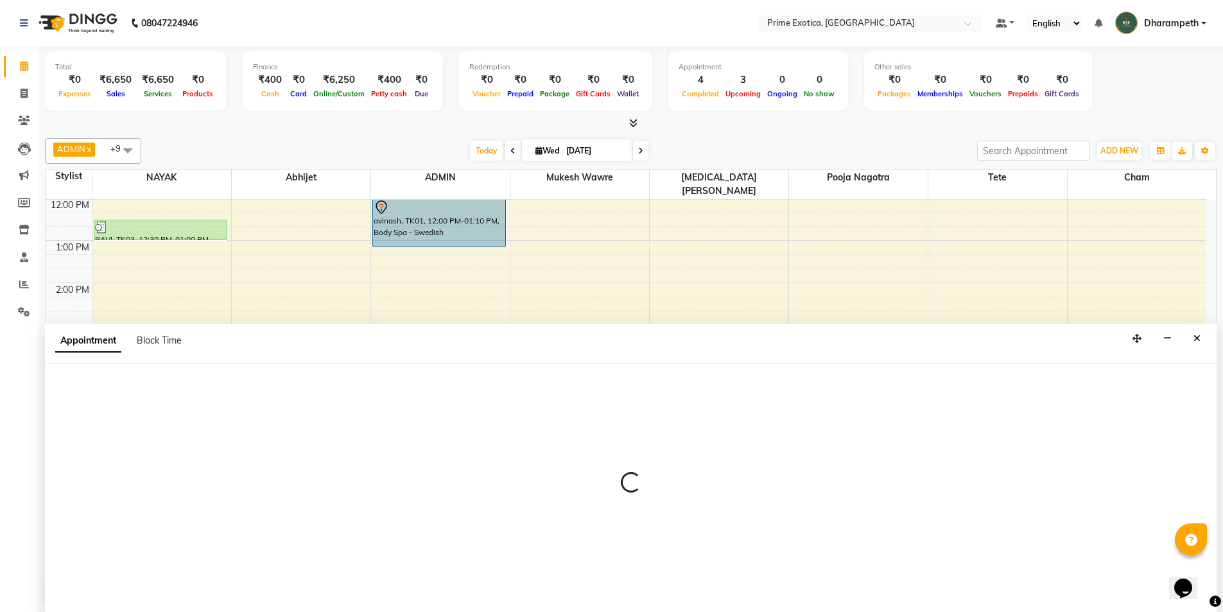
scroll to position [1, 0]
select select "37067"
select select "1005"
select select "tentative"
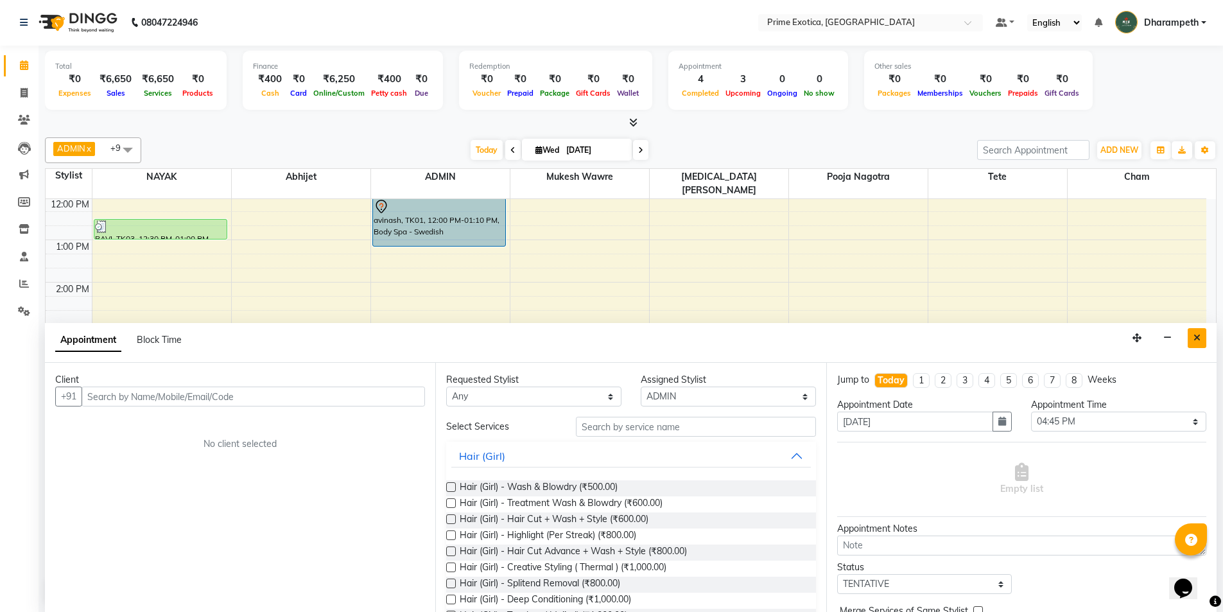
click at [1197, 341] on icon "Close" at bounding box center [1197, 337] width 7 height 9
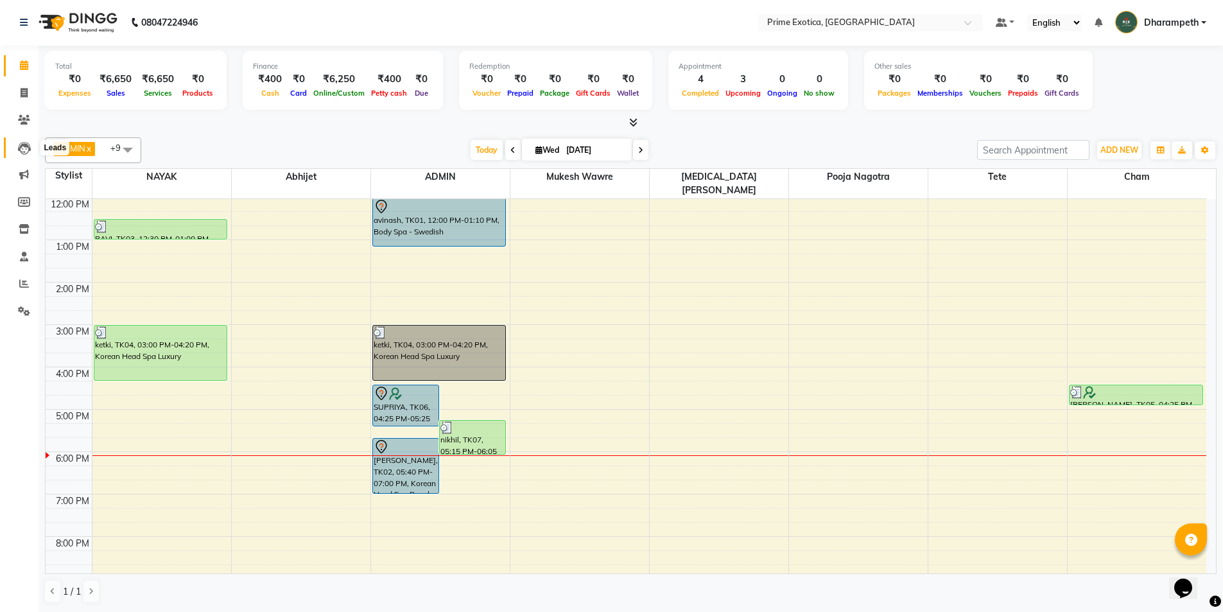
click at [24, 146] on icon at bounding box center [24, 148] width 13 height 13
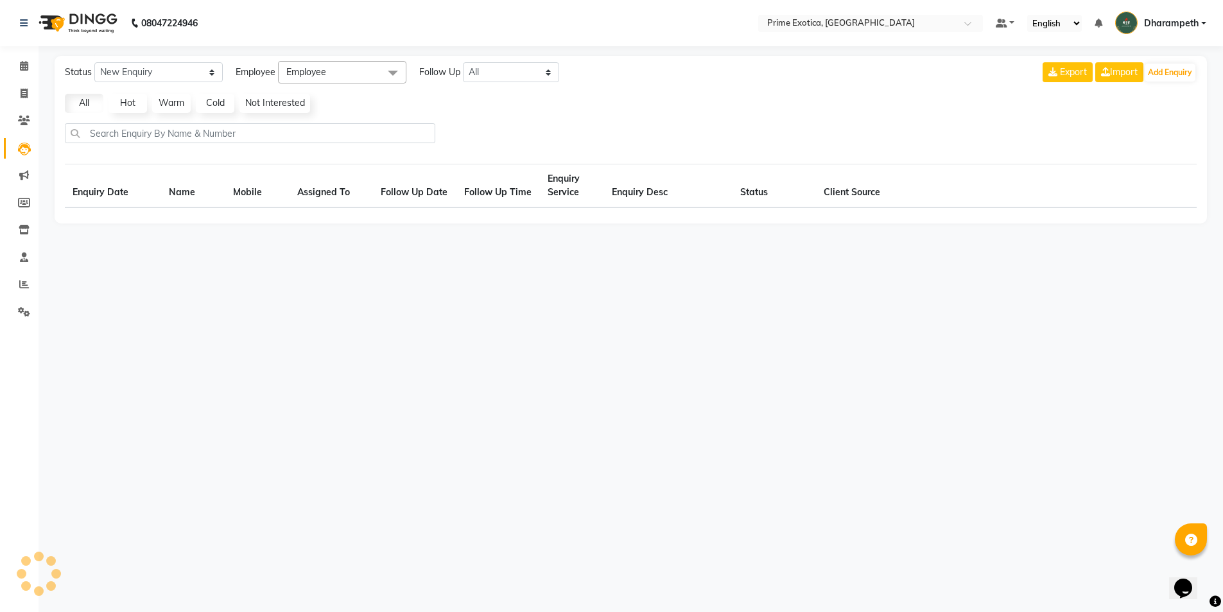
select select "10"
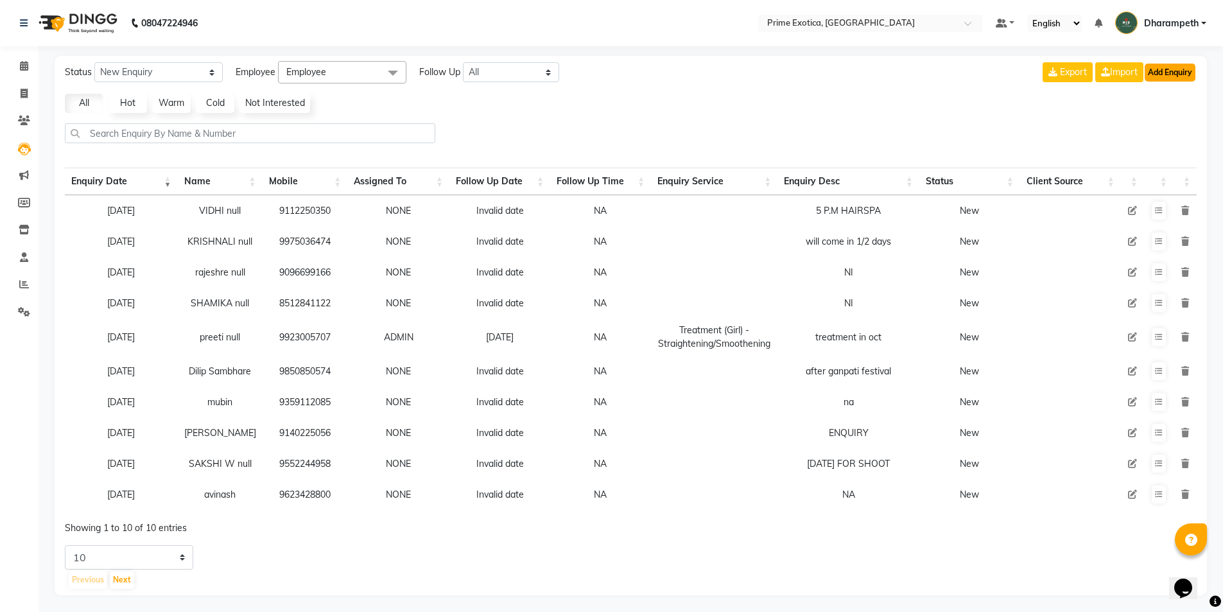
click at [1169, 74] on button "Add Enquiry" at bounding box center [1170, 73] width 51 height 18
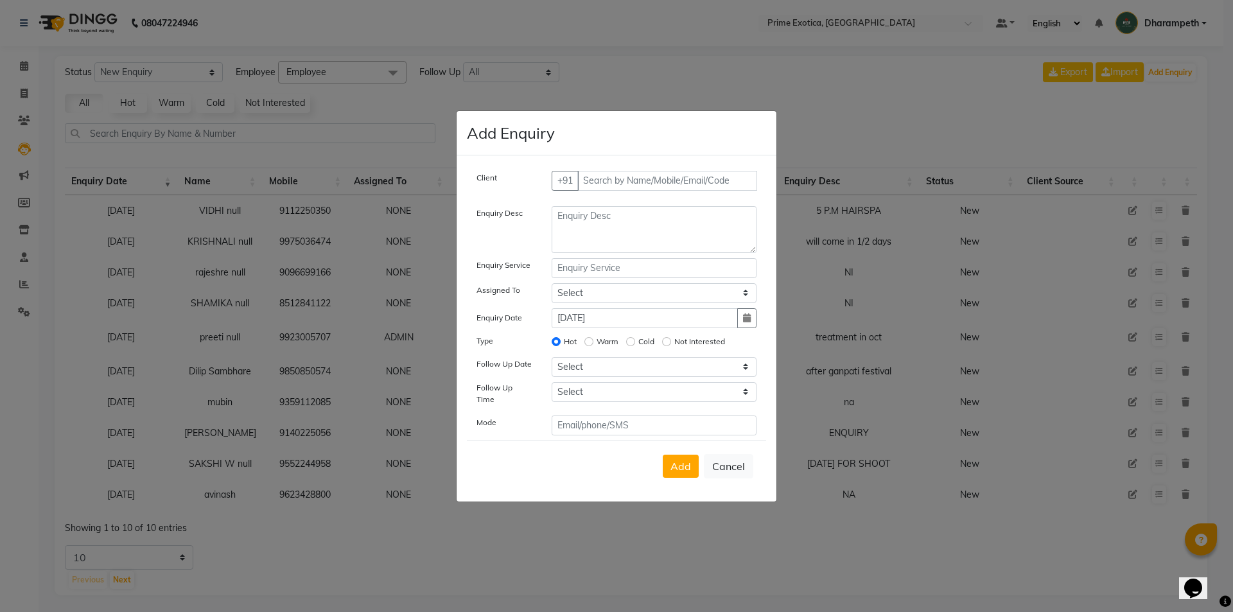
click at [595, 168] on div "Client +91 Enquiry Desc Enquiry Service Assigned To Select AB Abhijet ADMIN aja…" at bounding box center [617, 328] width 320 height 346
click at [597, 182] on input "text" at bounding box center [667, 181] width 180 height 20
click at [603, 189] on input "text" at bounding box center [667, 181] width 180 height 20
click at [600, 190] on input "text" at bounding box center [667, 181] width 180 height 20
click at [634, 191] on input "text" at bounding box center [667, 181] width 180 height 20
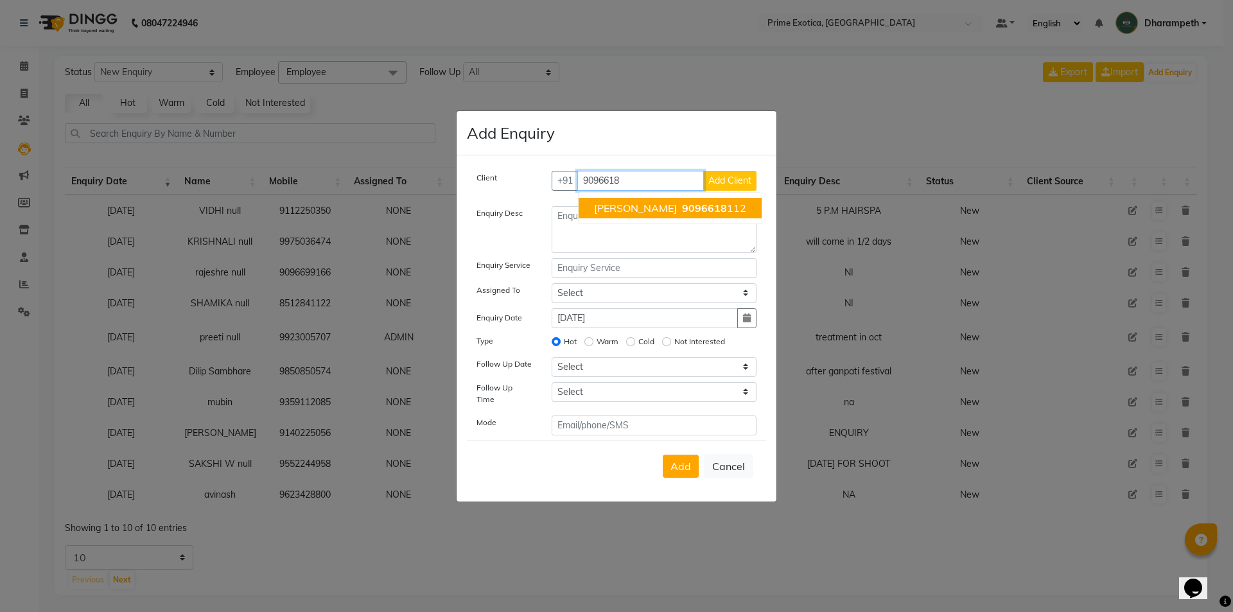
click at [632, 207] on span "FALGUNI" at bounding box center [635, 208] width 83 height 13
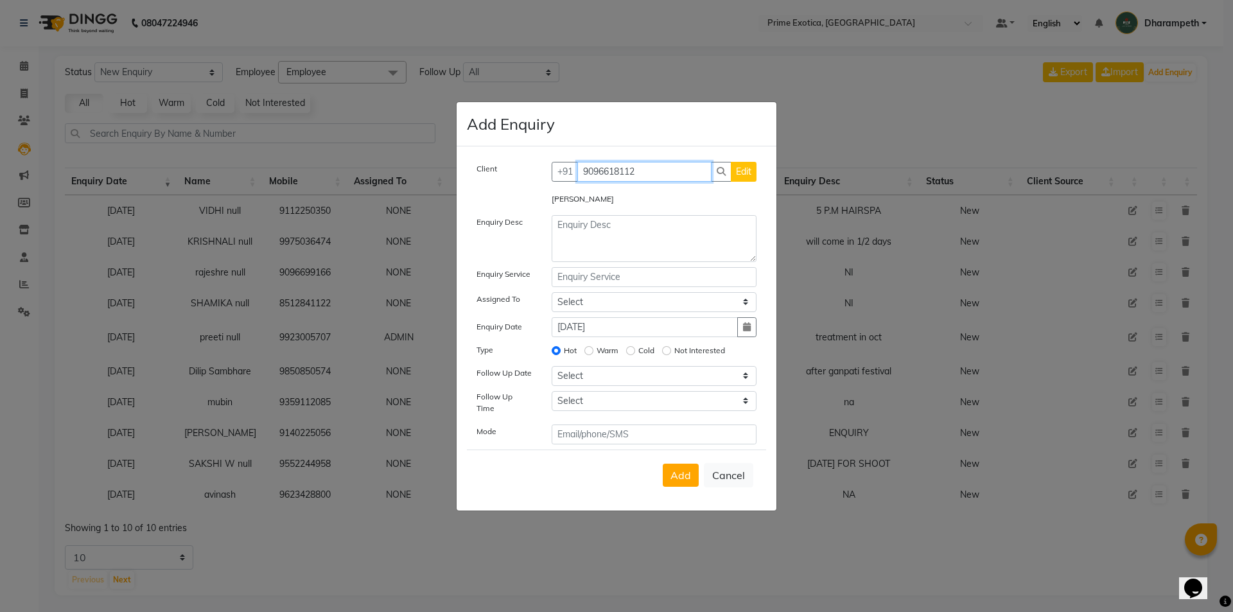
type input "9096618112"
click at [629, 218] on div "Client +91 9096618112 Edit FALGUNI Enquiry Desc Enquiry Service Assigned To Sel…" at bounding box center [616, 303] width 299 height 283
click at [648, 236] on textarea at bounding box center [654, 238] width 205 height 47
type textarea "2 people hairspa"
click at [688, 482] on div "Add Cancel" at bounding box center [616, 474] width 299 height 51
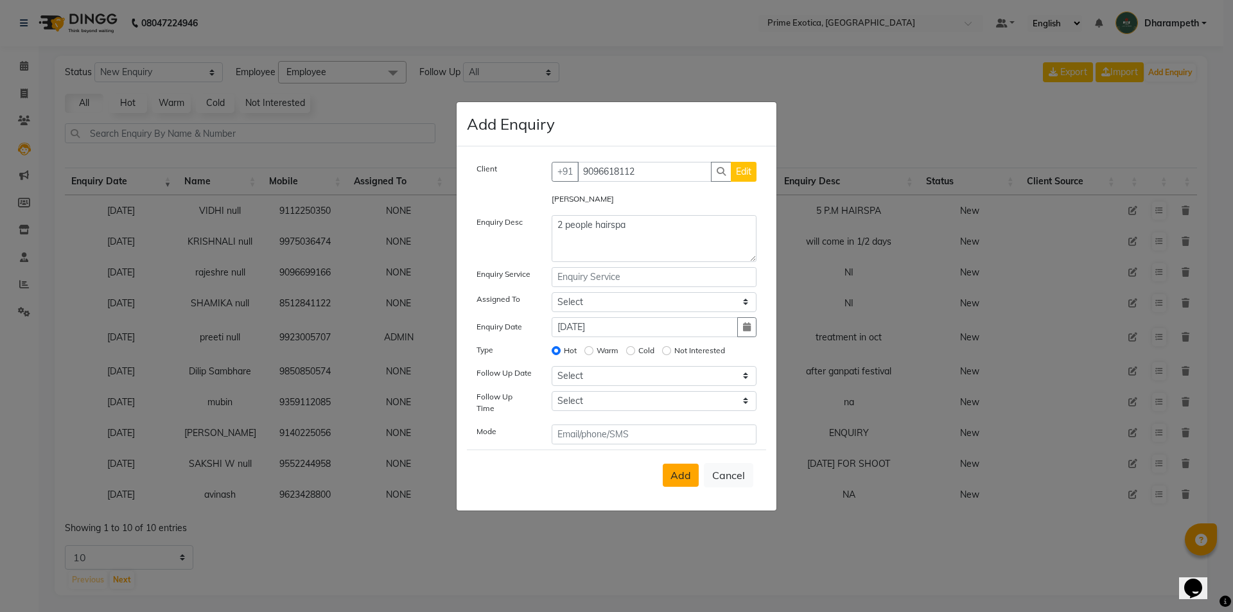
click at [688, 476] on span "Add" at bounding box center [680, 475] width 21 height 13
select select
radio input "false"
select select
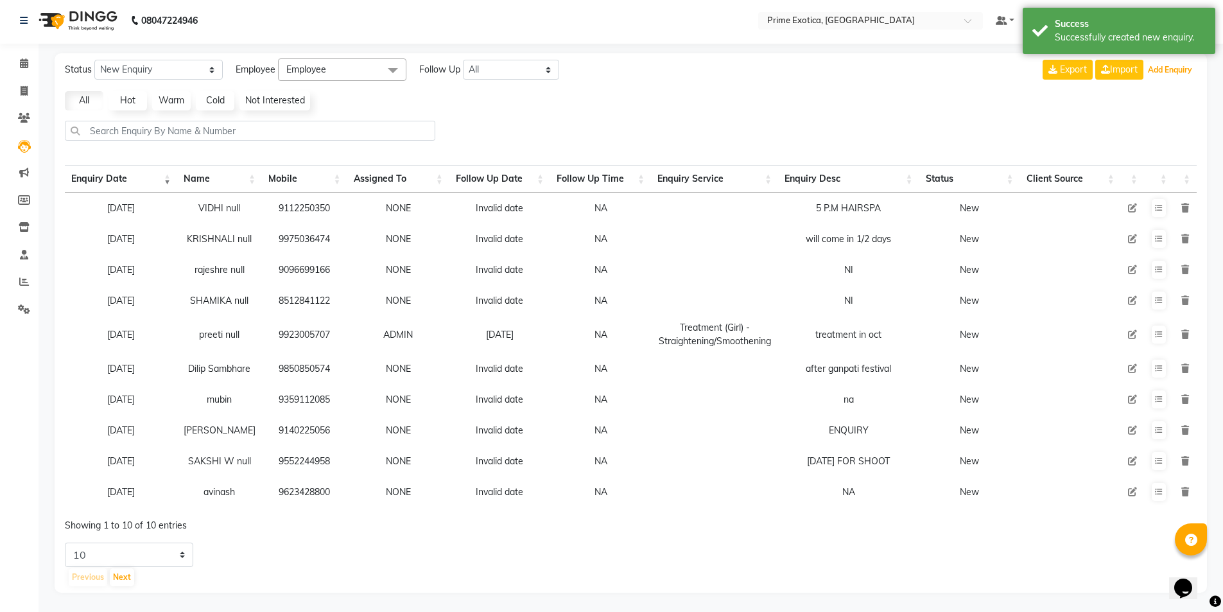
scroll to position [19, 0]
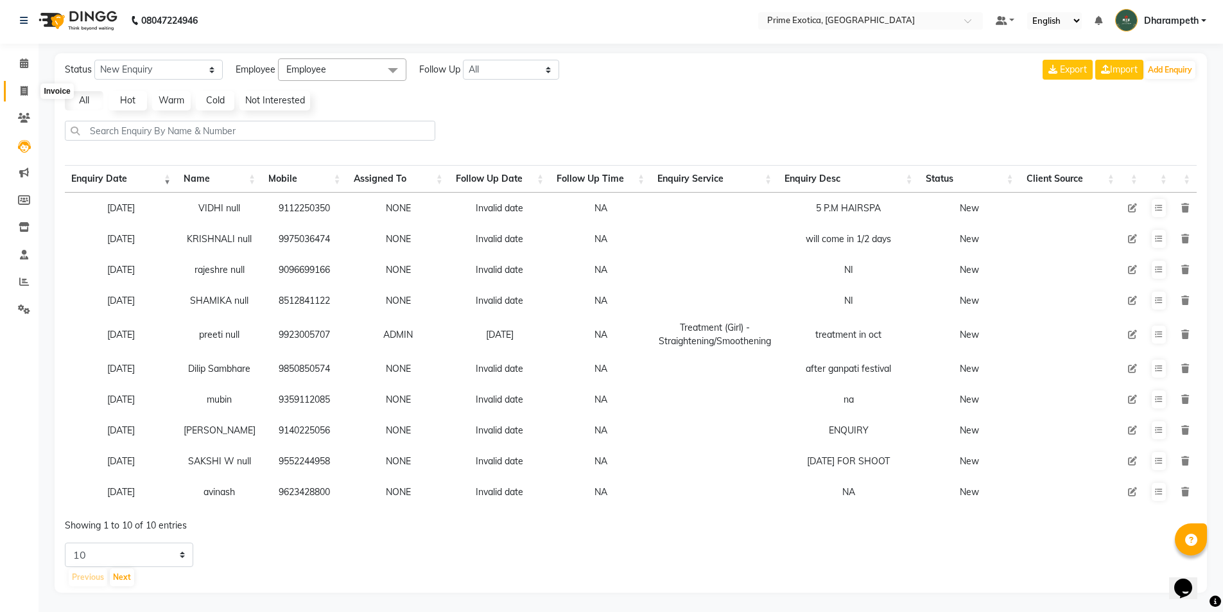
click at [19, 78] on span at bounding box center [24, 75] width 22 height 15
select select "service"
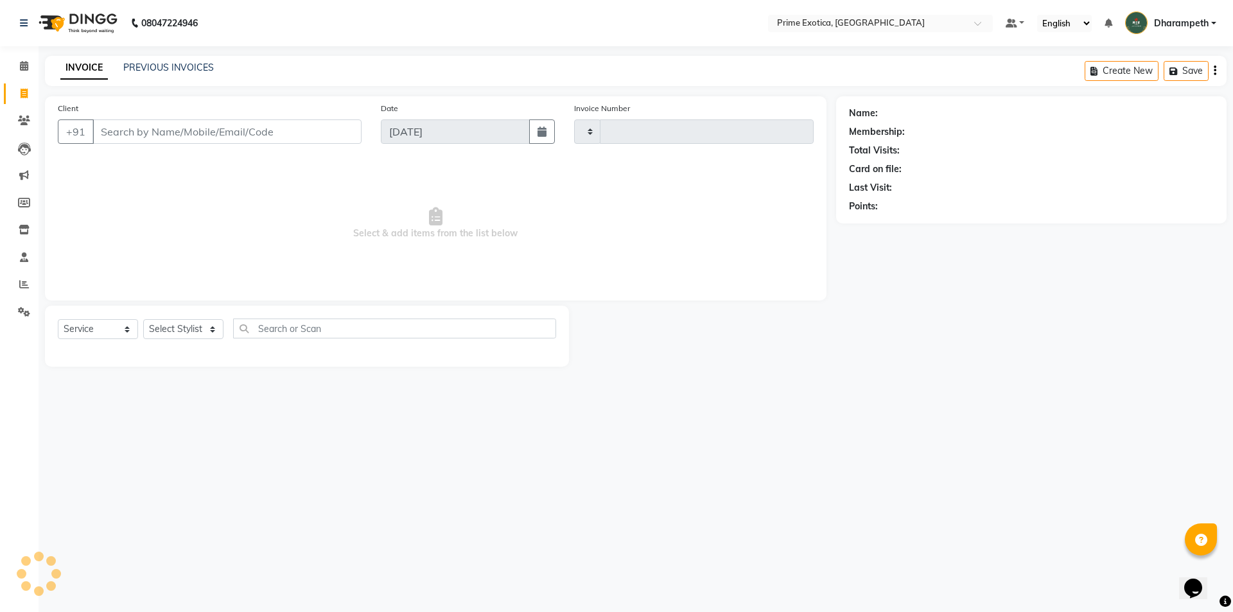
type input "0819"
select select "5380"
click at [28, 60] on span at bounding box center [24, 66] width 22 height 15
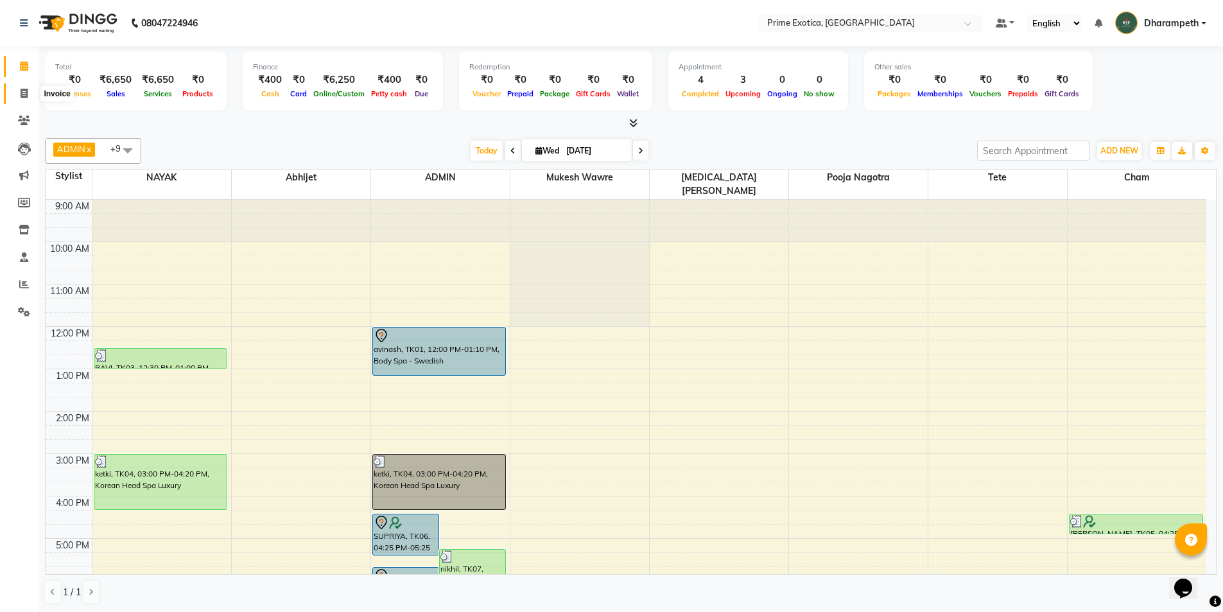
click at [20, 99] on span at bounding box center [24, 94] width 22 height 15
select select "5380"
select select "service"
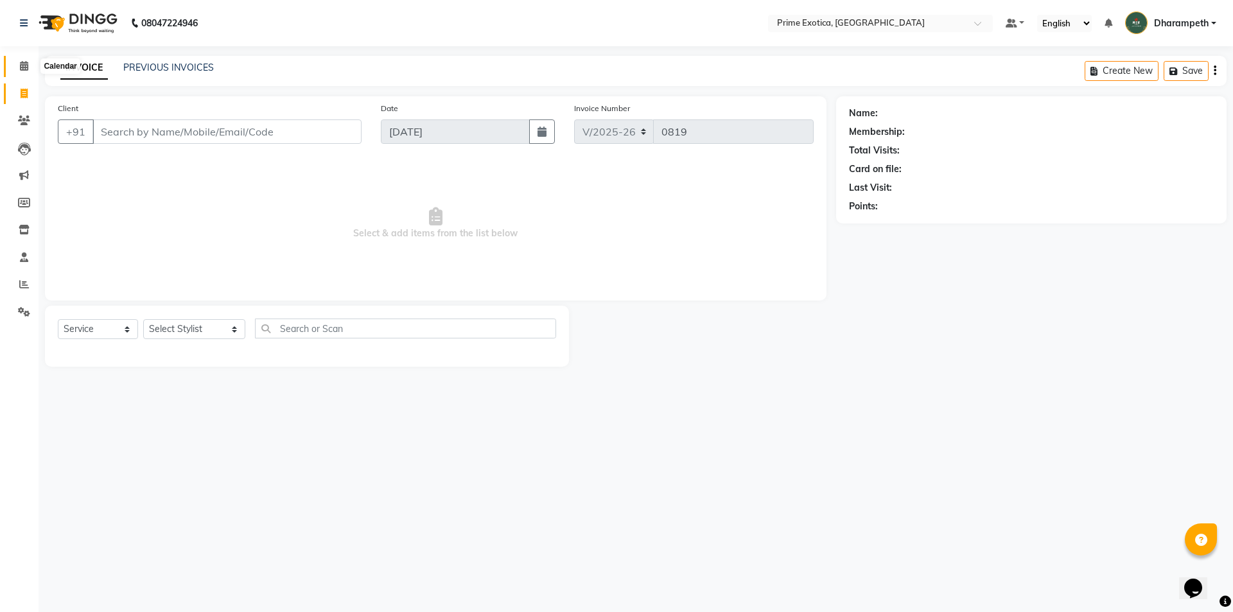
click at [18, 68] on span at bounding box center [24, 66] width 22 height 15
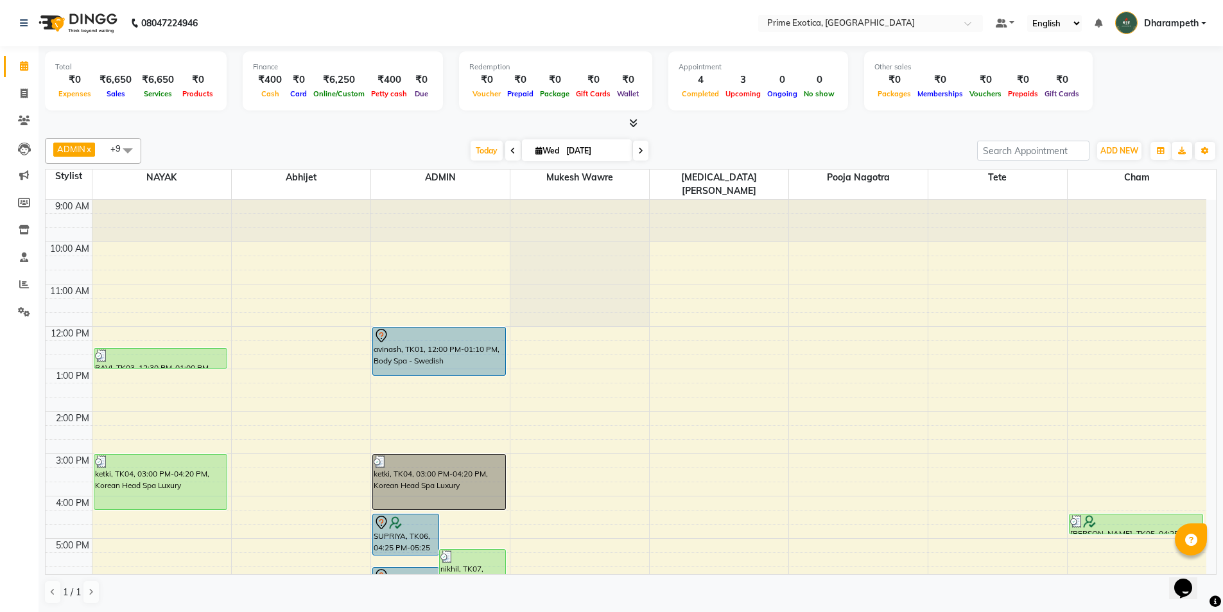
click at [634, 155] on span at bounding box center [640, 151] width 15 height 20
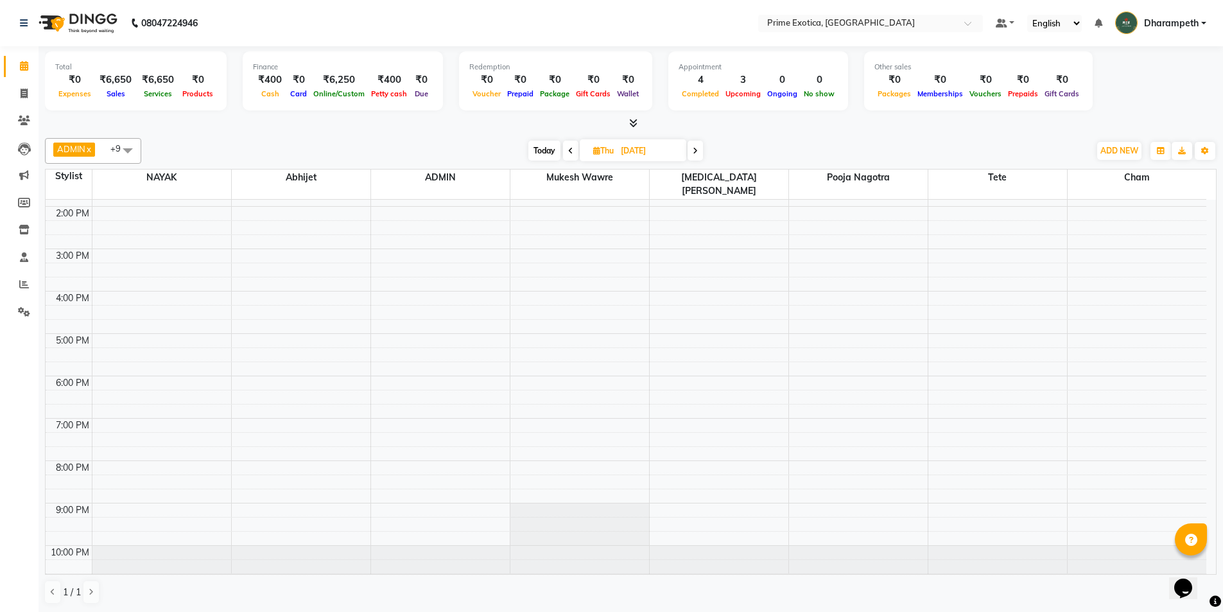
click at [565, 158] on span at bounding box center [570, 151] width 15 height 20
type input "[DATE]"
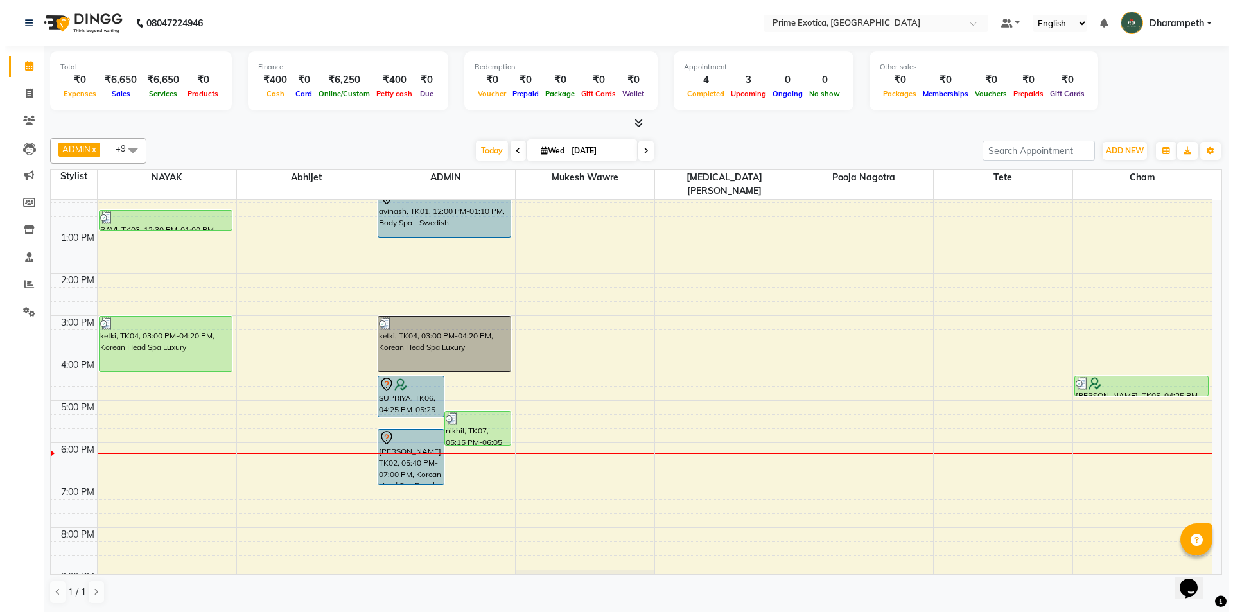
scroll to position [76, 0]
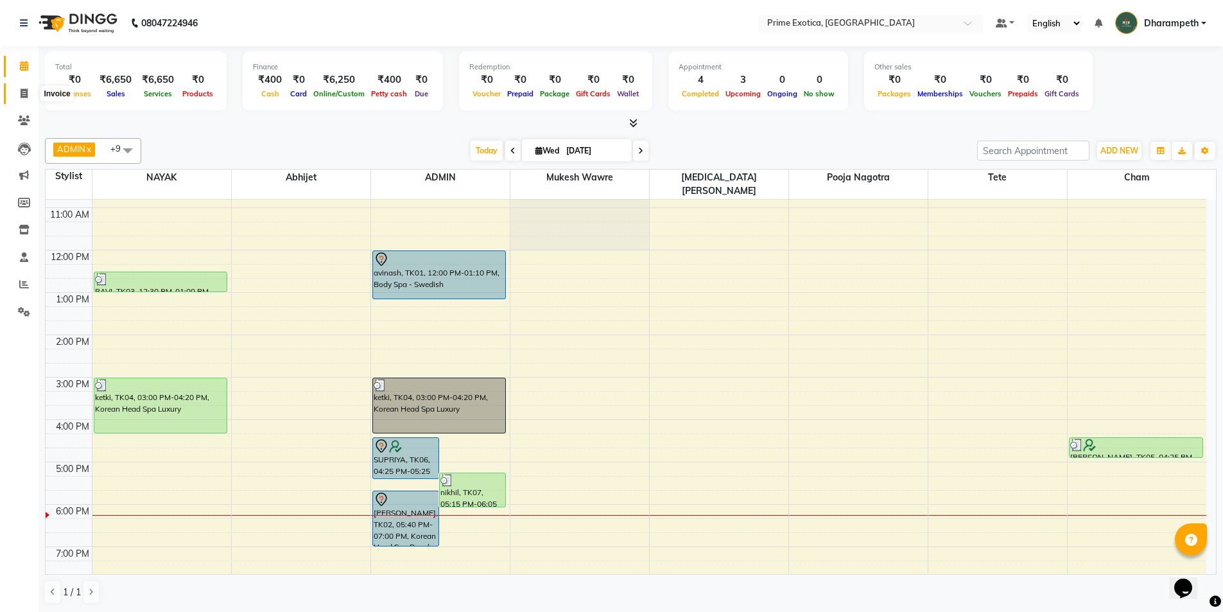
click at [28, 94] on icon at bounding box center [24, 94] width 7 height 10
select select "5380"
select select "service"
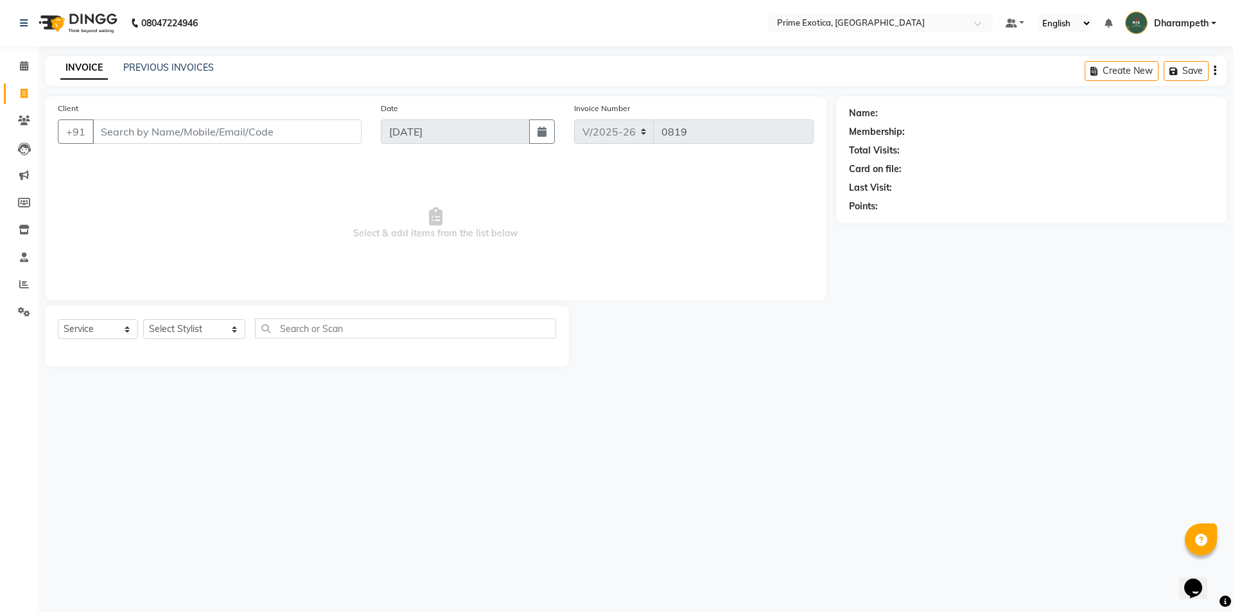
click at [129, 130] on input "Client" at bounding box center [226, 131] width 269 height 24
type input "9423879086"
click at [317, 141] on button "Add Client" at bounding box center [328, 131] width 66 height 24
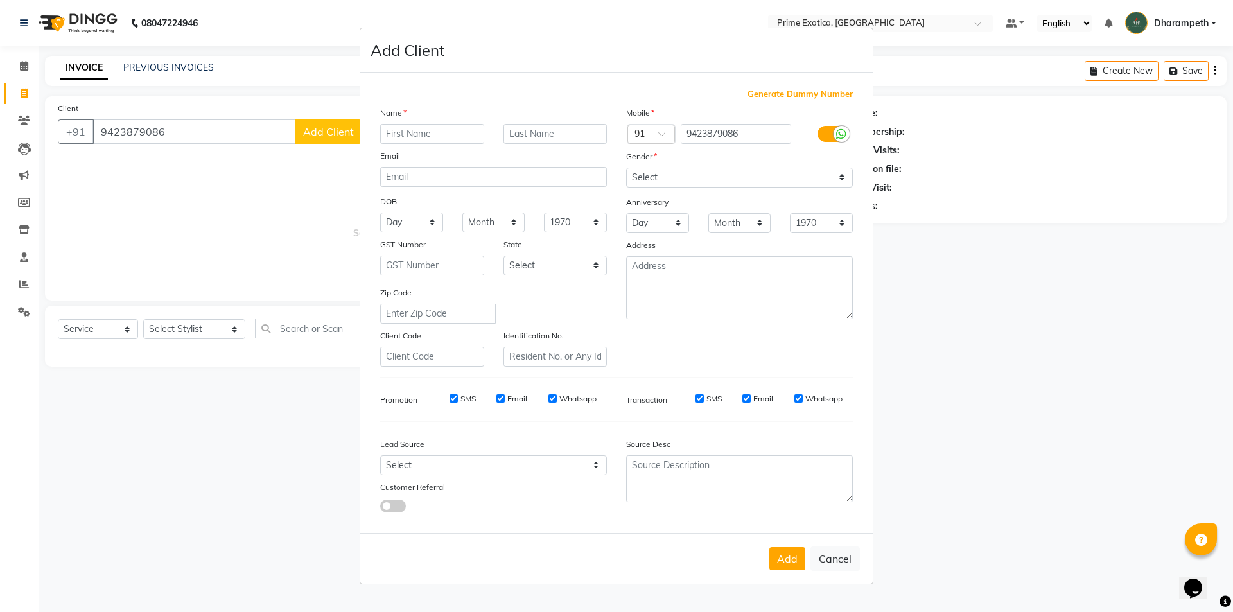
click at [412, 137] on input "text" at bounding box center [432, 134] width 104 height 20
type input "leena"
drag, startPoint x: 634, startPoint y: 180, endPoint x: 636, endPoint y: 186, distance: 6.5
click at [634, 180] on select "Select Male Female Other Prefer Not To Say" at bounding box center [739, 178] width 227 height 20
select select "female"
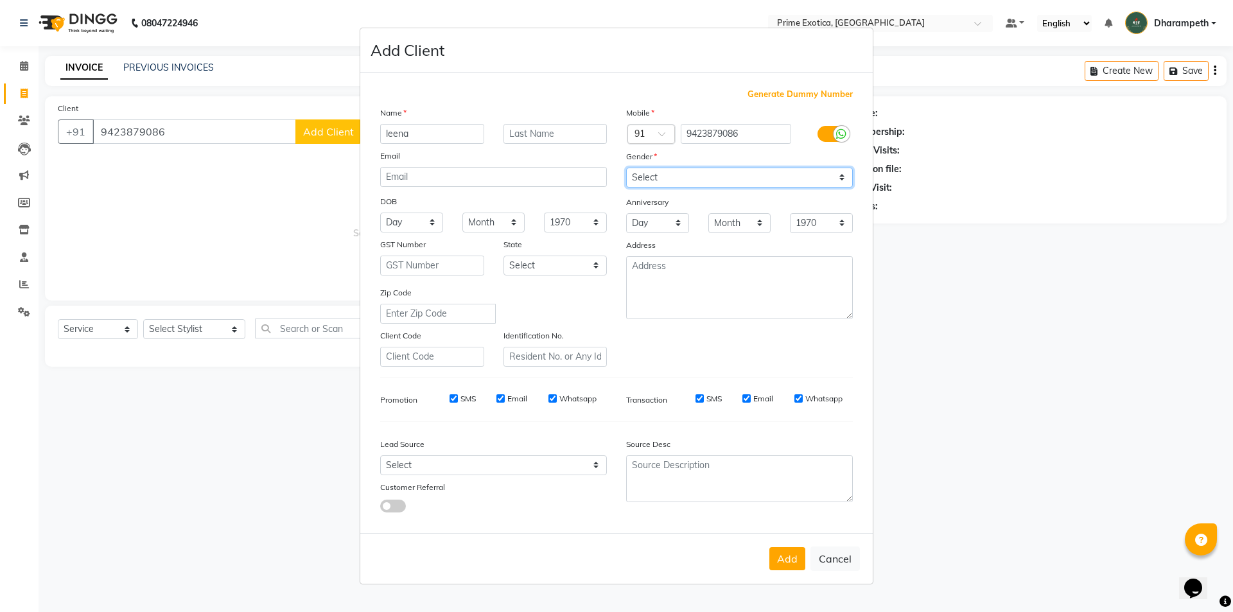
click at [626, 168] on select "Select Male Female Other Prefer Not To Say" at bounding box center [739, 178] width 227 height 20
drag, startPoint x: 775, startPoint y: 555, endPoint x: 774, endPoint y: 548, distance: 6.5
click at [775, 552] on button "Add" at bounding box center [787, 558] width 36 height 23
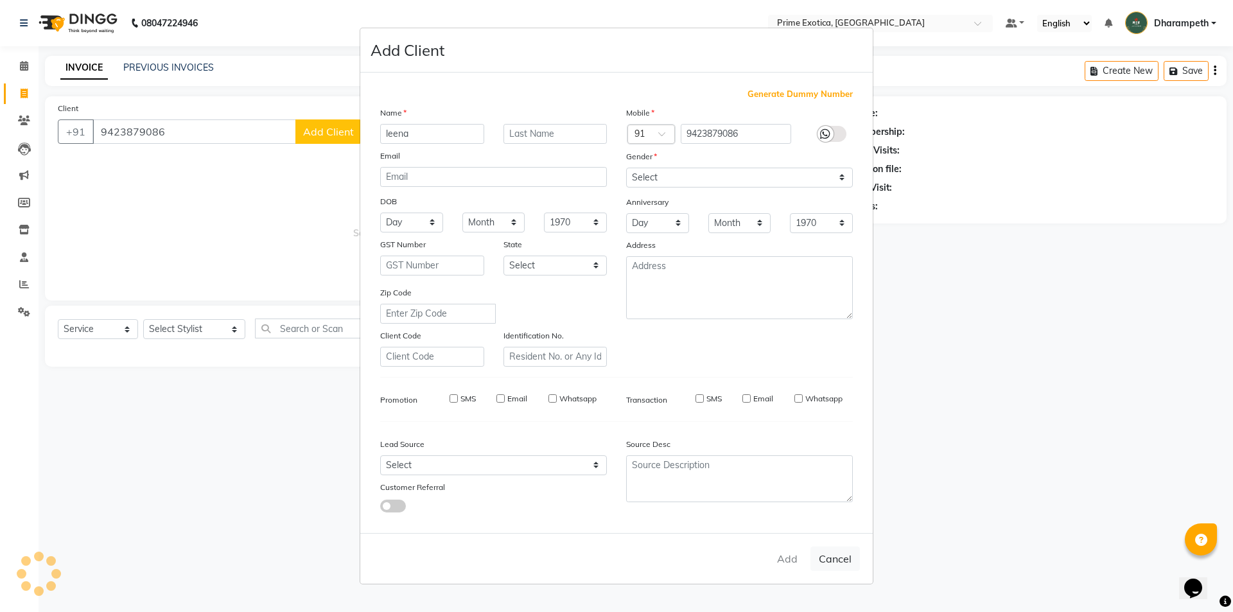
select select
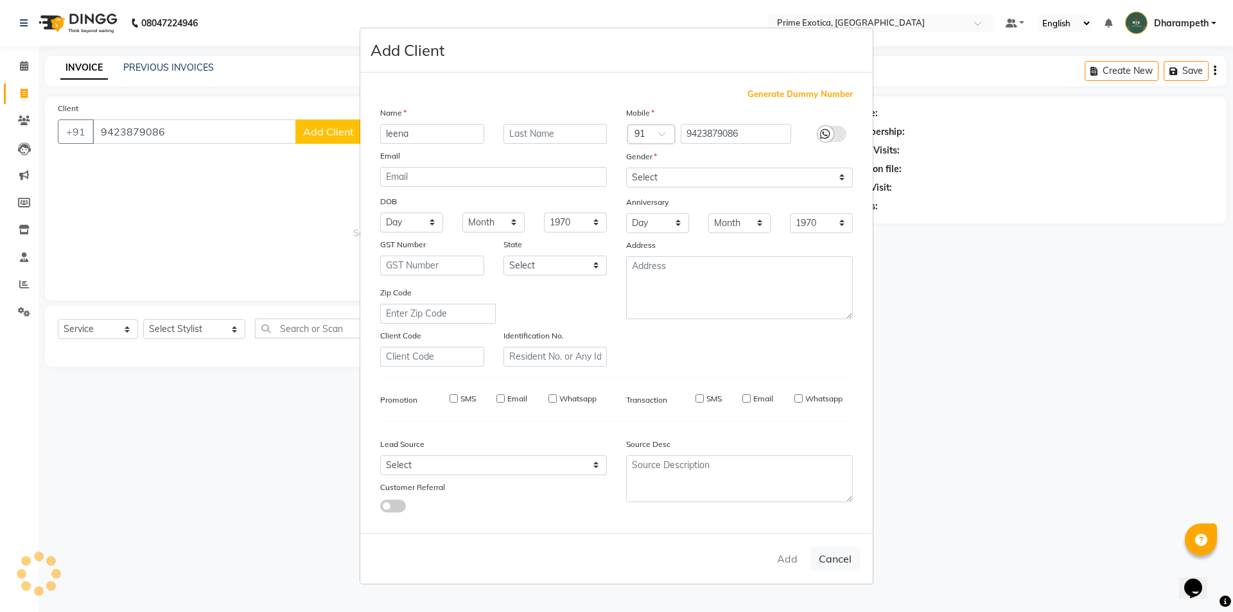
select select
checkbox input "false"
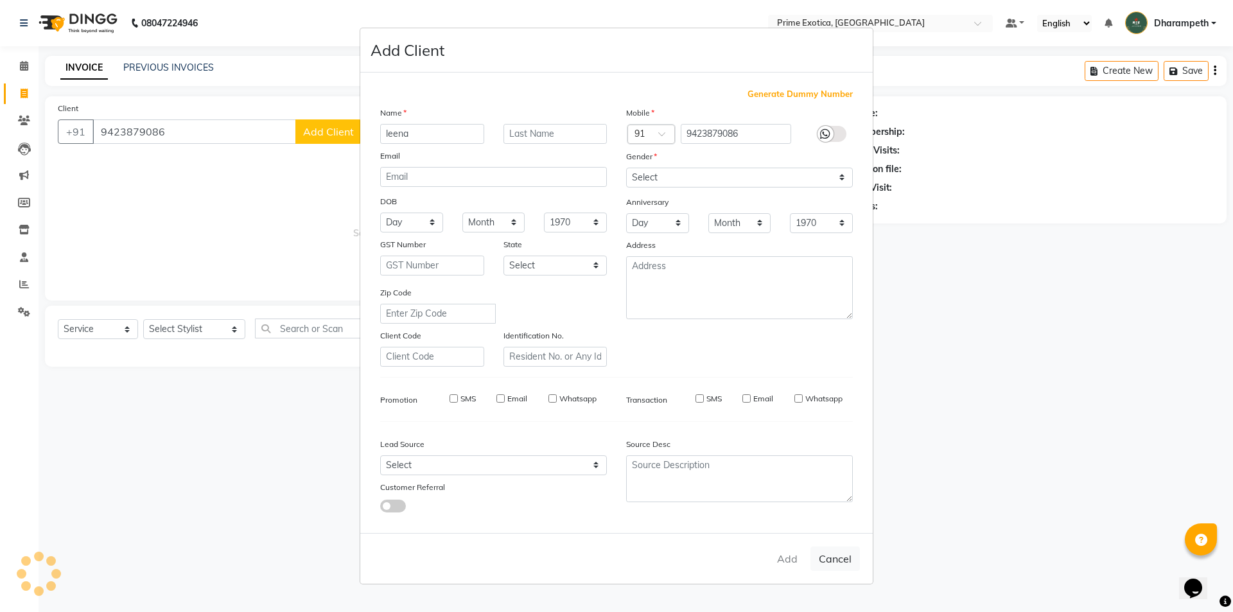
checkbox input "false"
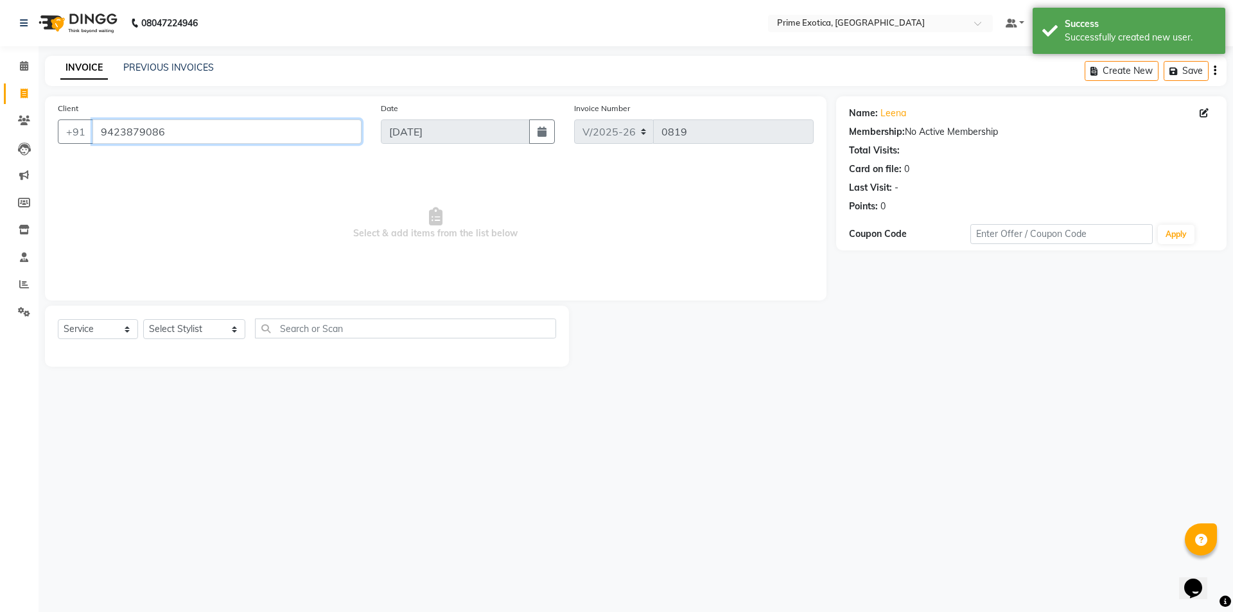
drag, startPoint x: 101, startPoint y: 134, endPoint x: 249, endPoint y: 134, distance: 147.7
click at [249, 134] on input "9423879086" at bounding box center [226, 131] width 269 height 24
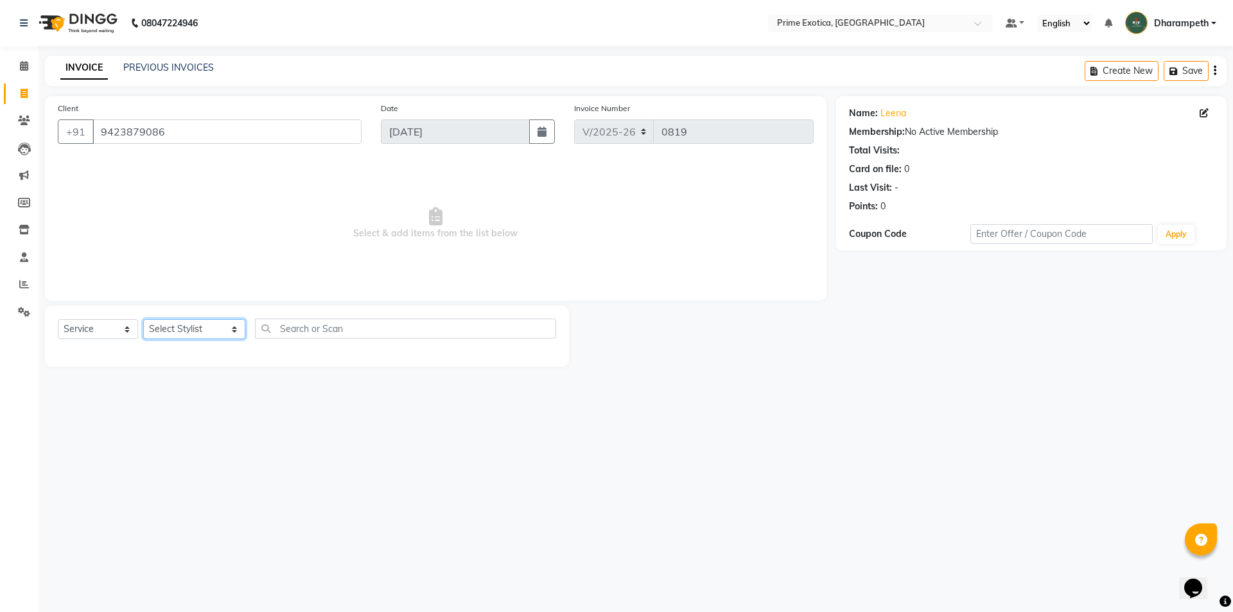
click at [176, 332] on select "Select Stylist [PERSON_NAME] ADMIN [PERSON_NAME] S [PERSON_NAME] Darshan [PERSO…" at bounding box center [194, 329] width 102 height 20
select select "62128"
click at [143, 319] on select "Select Stylist [PERSON_NAME] ADMIN [PERSON_NAME] S [PERSON_NAME] Darshan [PERSO…" at bounding box center [194, 329] width 102 height 20
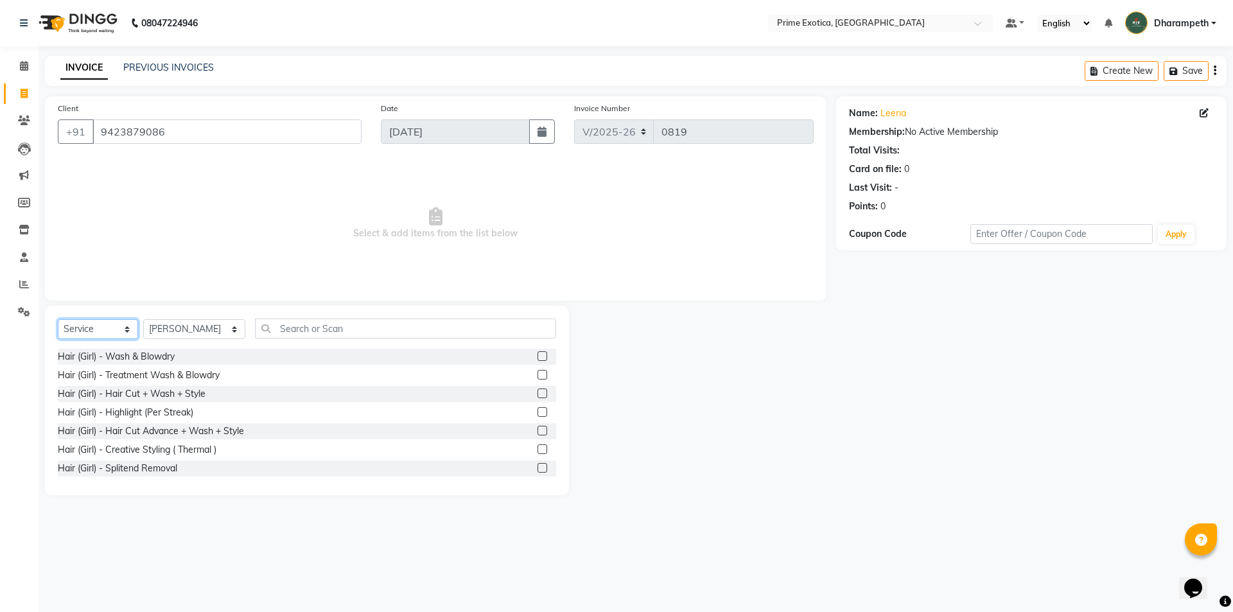
click at [101, 327] on select "Select Service Product Membership Package Voucher Prepaid Gift Card" at bounding box center [98, 329] width 80 height 20
click at [58, 319] on select "Select Service Product Membership Package Voucher Prepaid Gift Card" at bounding box center [98, 329] width 80 height 20
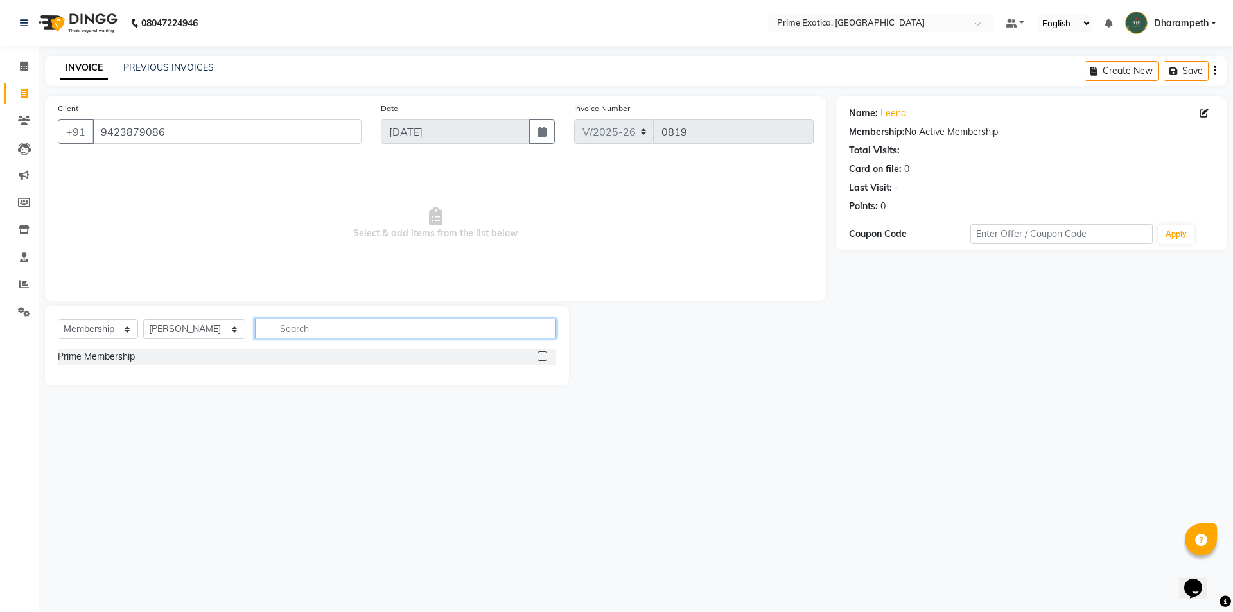
click at [255, 333] on input "text" at bounding box center [405, 328] width 301 height 20
click at [539, 360] on label at bounding box center [542, 356] width 10 height 10
click at [539, 360] on input "checkbox" at bounding box center [541, 356] width 8 height 8
select select "select"
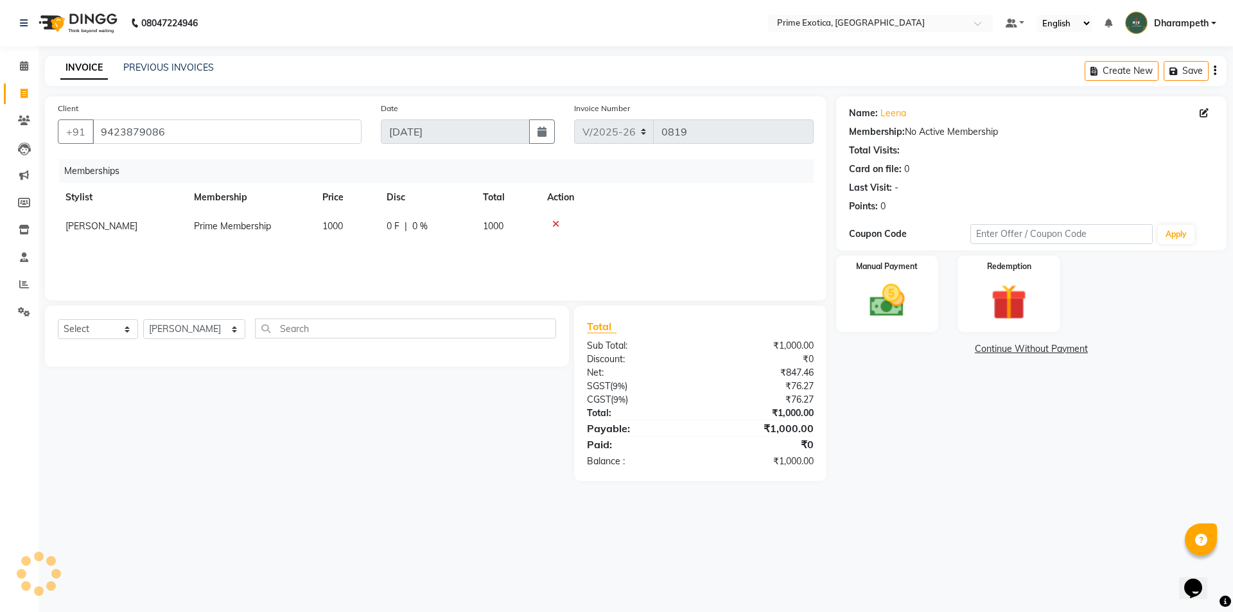
click at [402, 255] on div "Memberships Stylist Membership Price Disc Total Action ANGELA S JOHN Prime Memb…" at bounding box center [436, 223] width 756 height 128
click at [855, 297] on div "Manual Payment" at bounding box center [886, 293] width 107 height 79
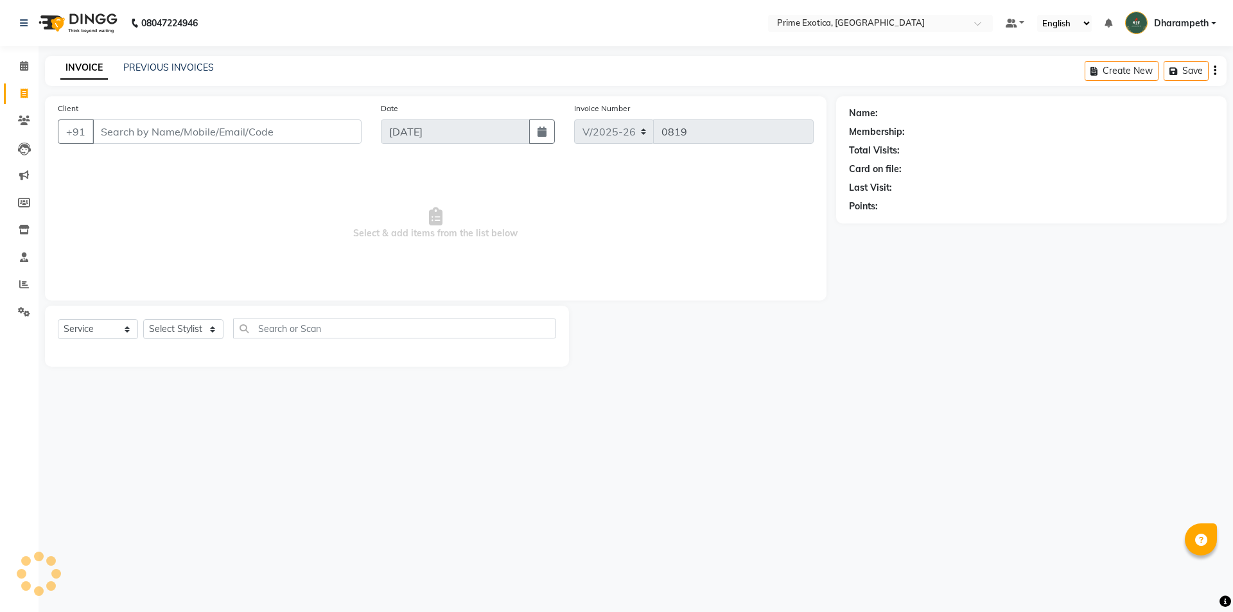
select select "5380"
select select "service"
click at [20, 62] on icon at bounding box center [24, 66] width 8 height 10
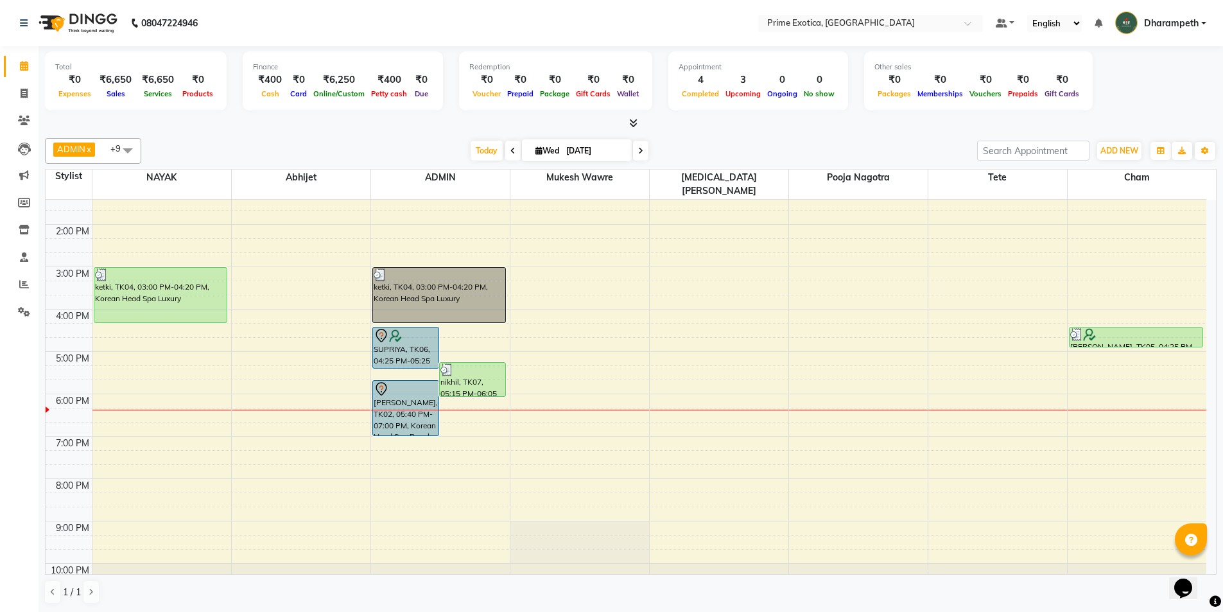
scroll to position [193, 0]
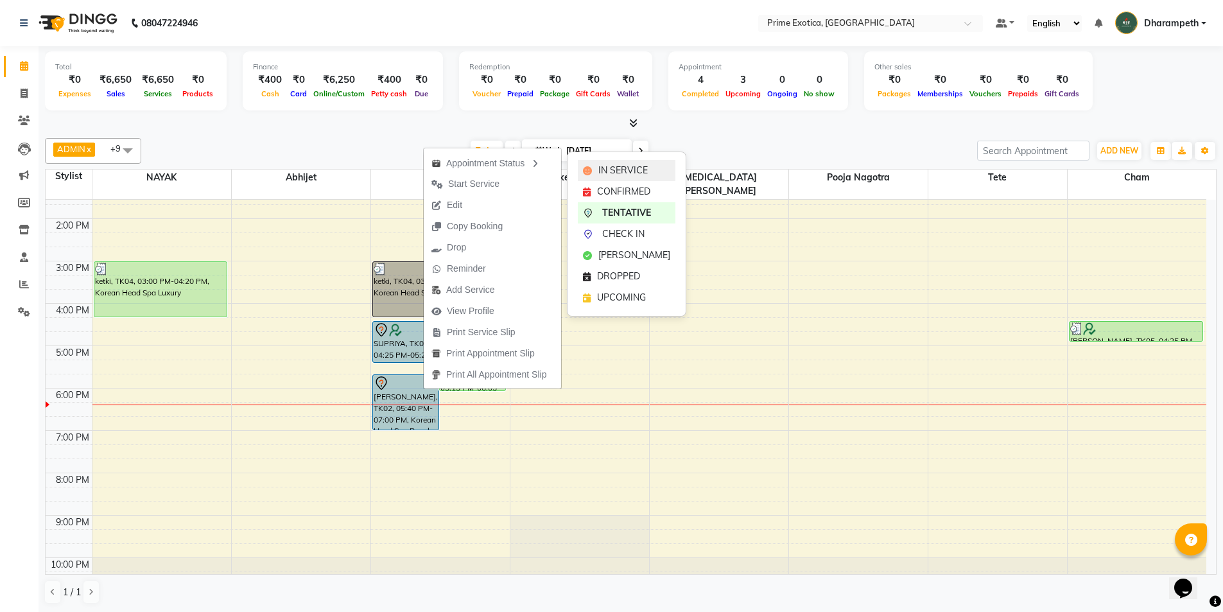
click at [612, 173] on span "IN SERVICE" at bounding box center [622, 170] width 49 height 13
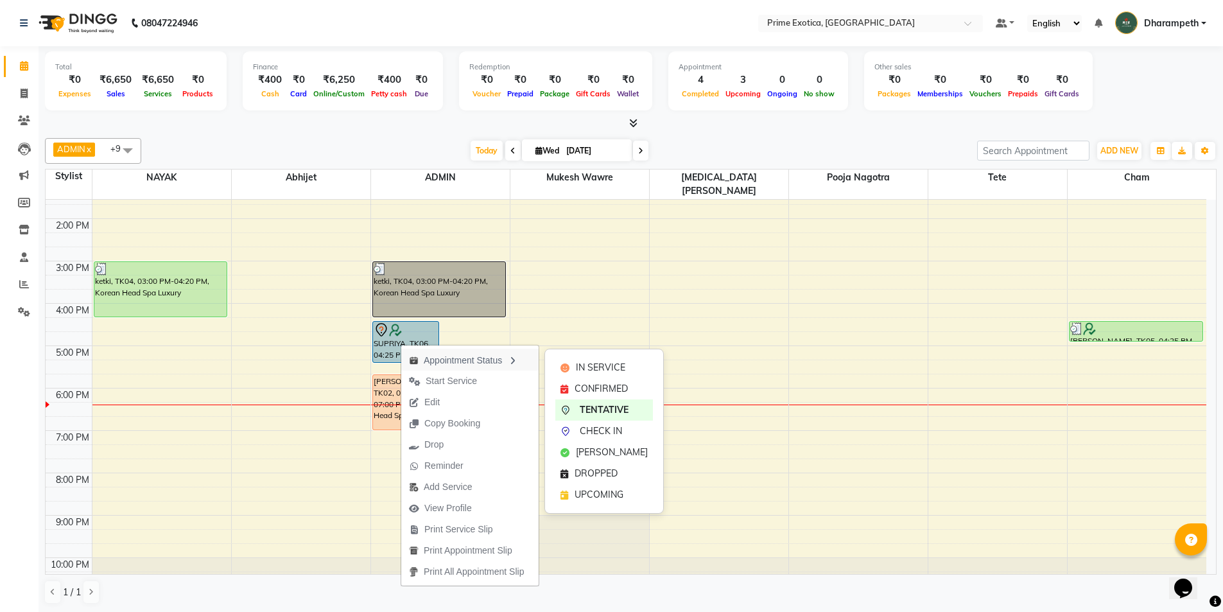
click at [424, 357] on div "Appointment Status" at bounding box center [469, 360] width 137 height 22
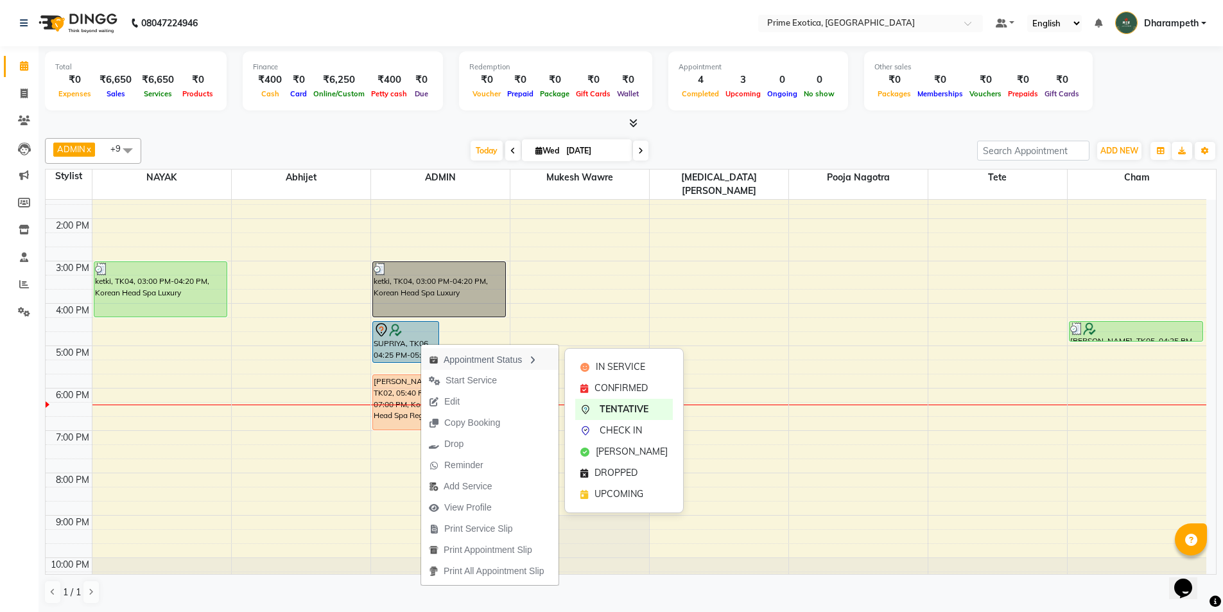
click at [471, 360] on div "Appointment Status" at bounding box center [489, 359] width 137 height 22
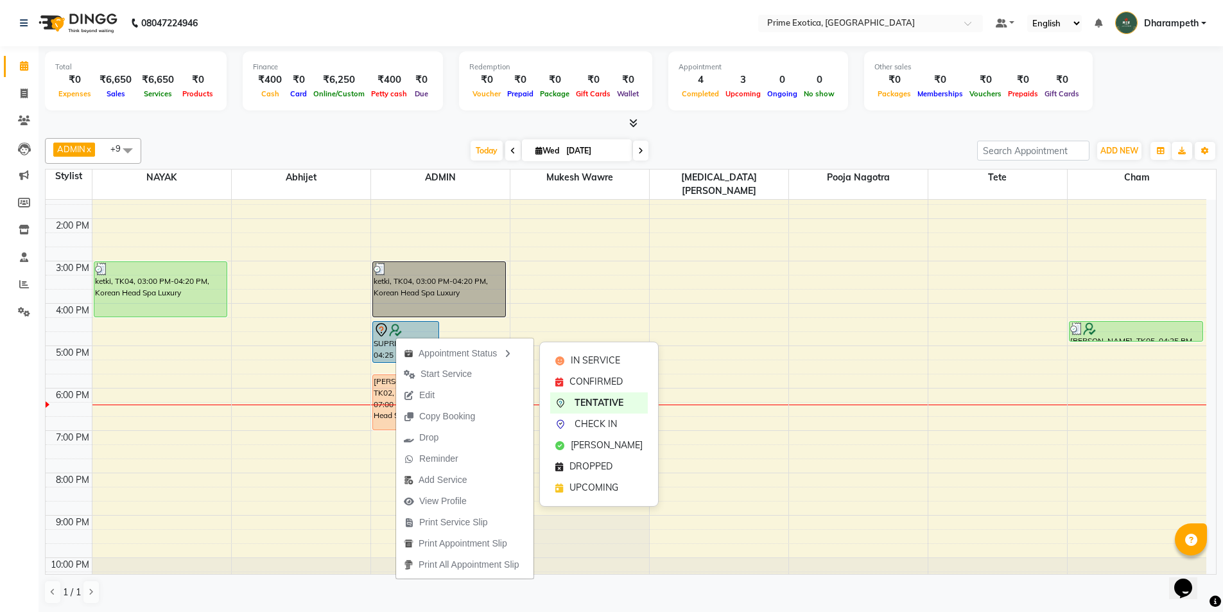
click at [581, 379] on span "CONFIRMED" at bounding box center [596, 381] width 53 height 13
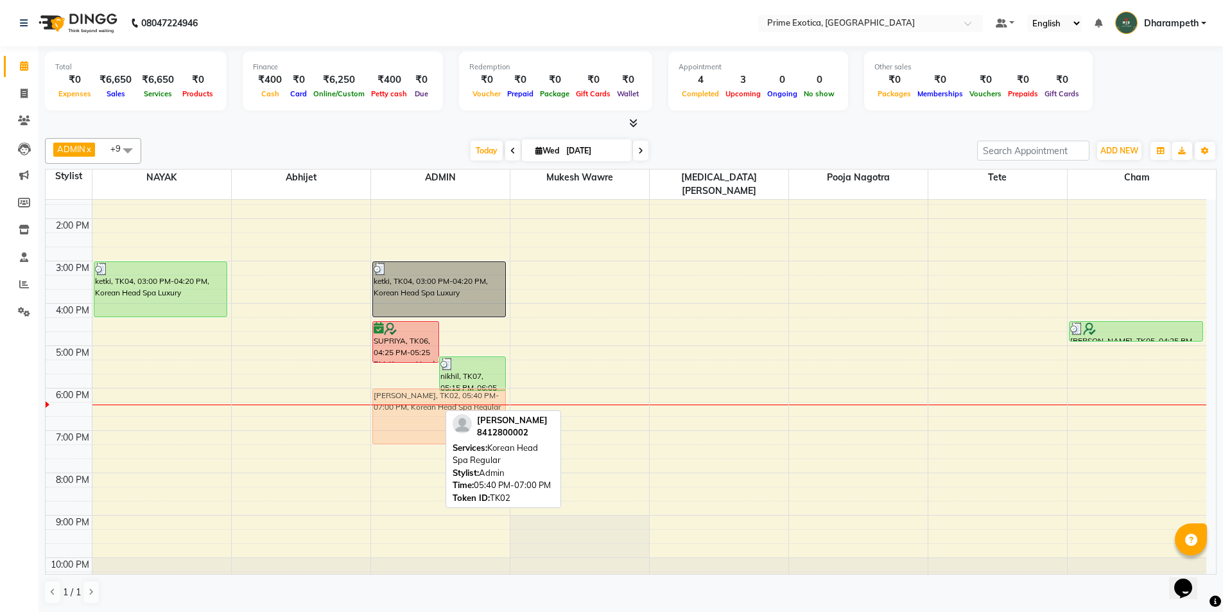
drag, startPoint x: 401, startPoint y: 397, endPoint x: 404, endPoint y: 406, distance: 9.8
click at [404, 406] on div "[PERSON_NAME], TK06, 04:25 PM-05:25 PM, Korean Head Spa Advance nikhil, TK07, 0…" at bounding box center [440, 303] width 139 height 593
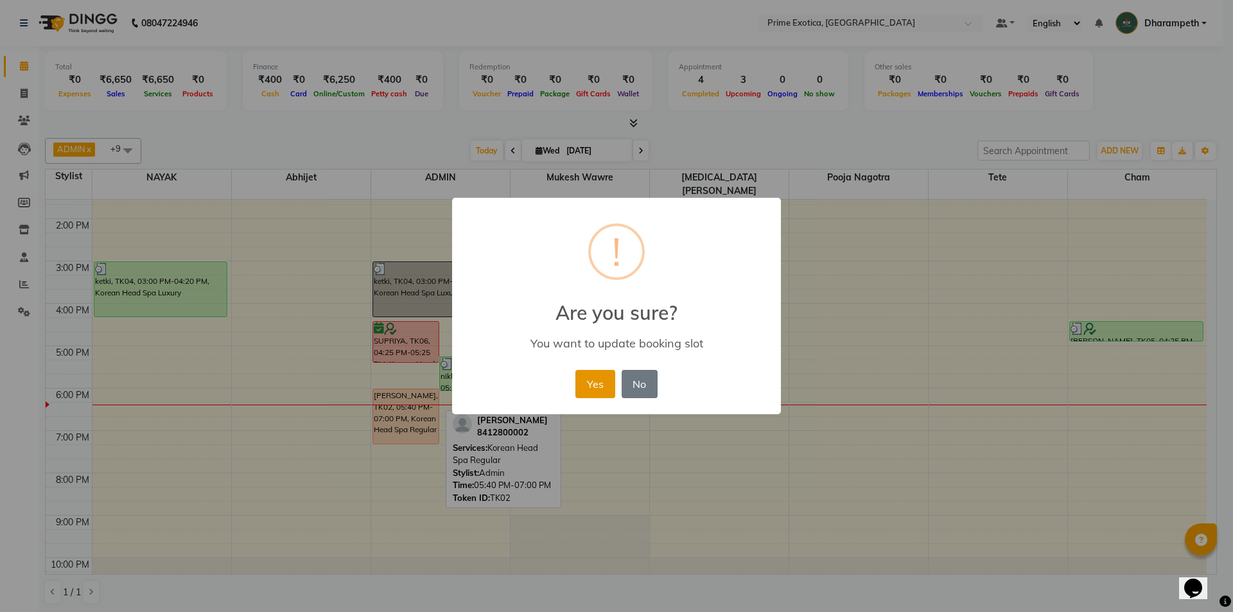
click at [595, 381] on button "Yes" at bounding box center [594, 384] width 39 height 28
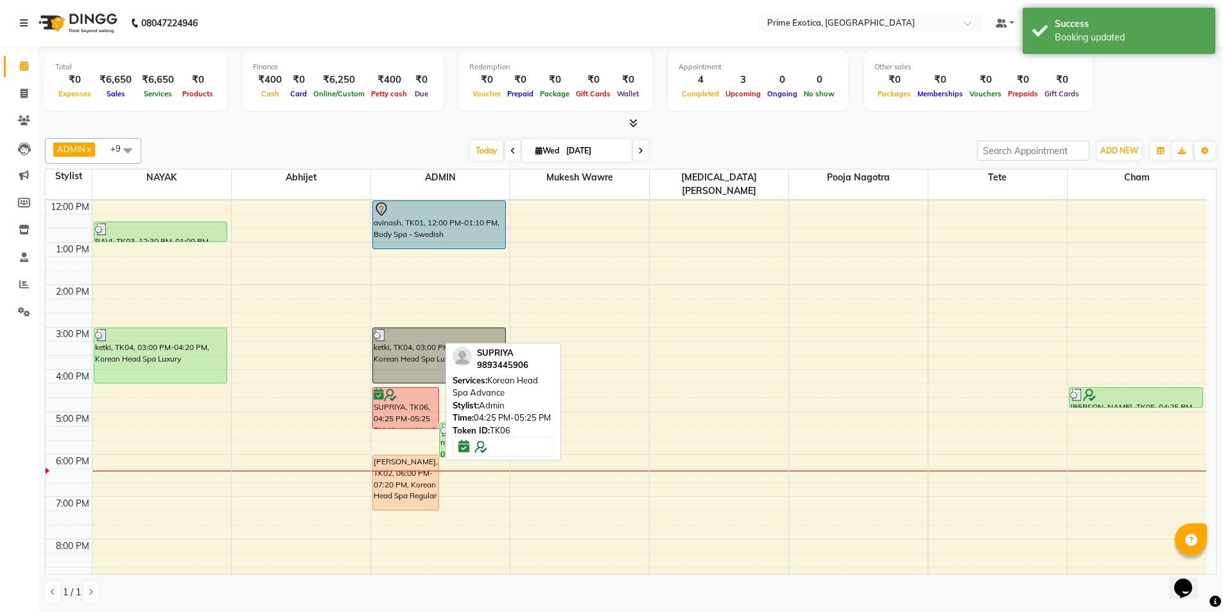
scroll to position [64, 0]
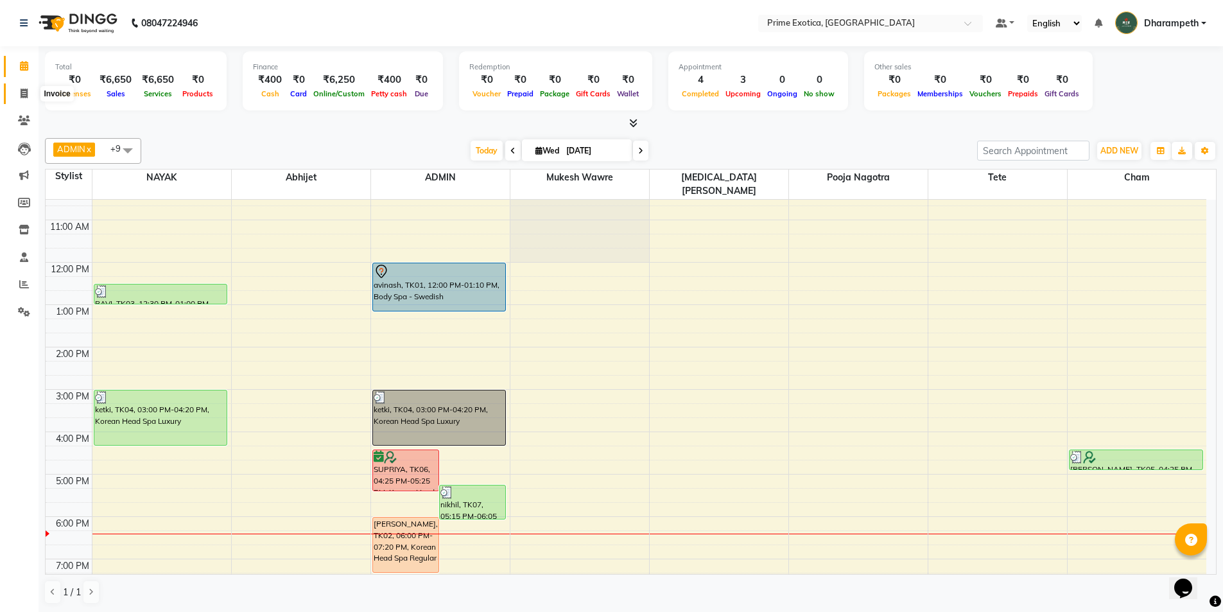
click at [22, 95] on icon at bounding box center [24, 94] width 7 height 10
select select "service"
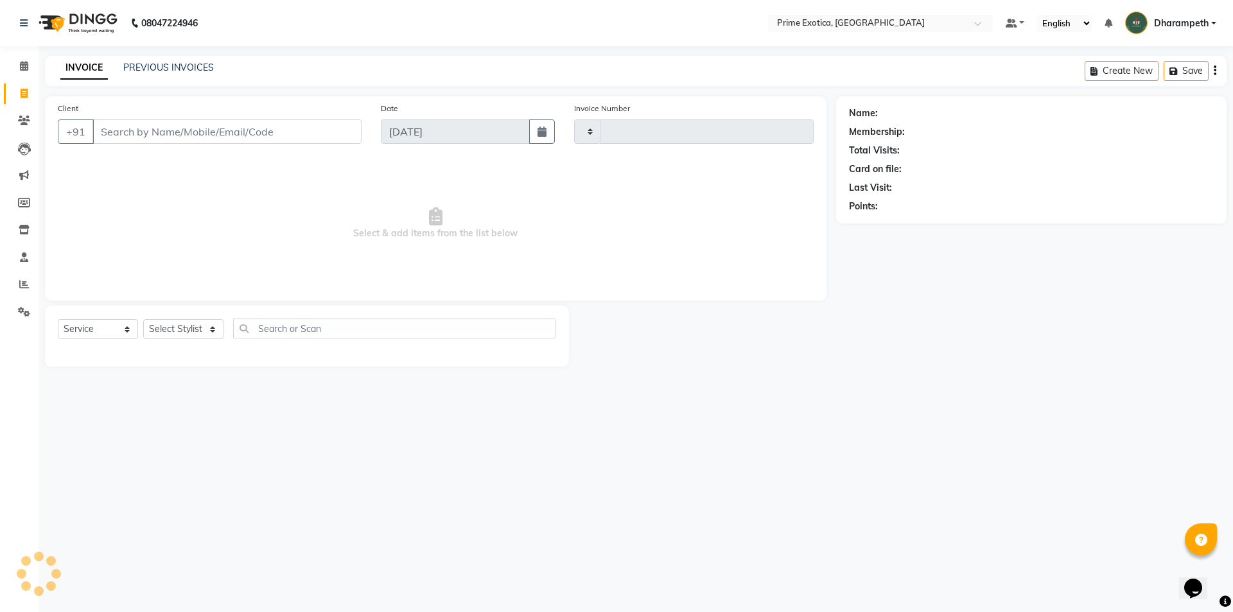
type input "0819"
select select "5380"
click at [169, 71] on link "PREVIOUS INVOICES" at bounding box center [168, 68] width 91 height 12
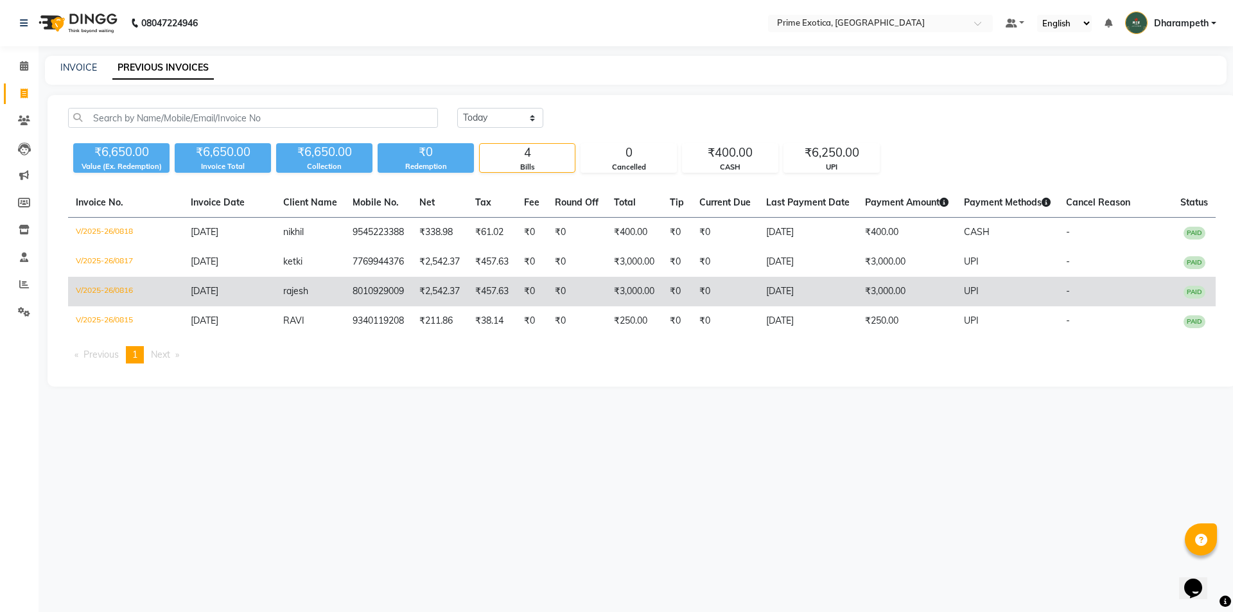
click at [101, 285] on td "V/2025-26/0816" at bounding box center [125, 292] width 115 height 30
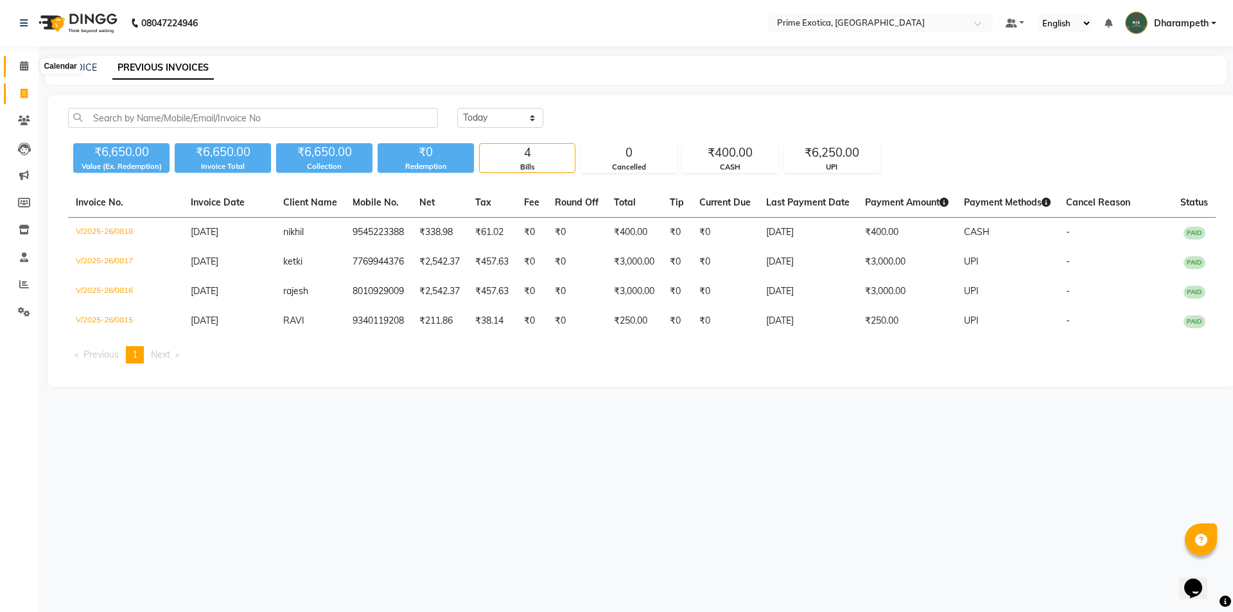
click at [23, 76] on link "Calendar" at bounding box center [19, 66] width 31 height 21
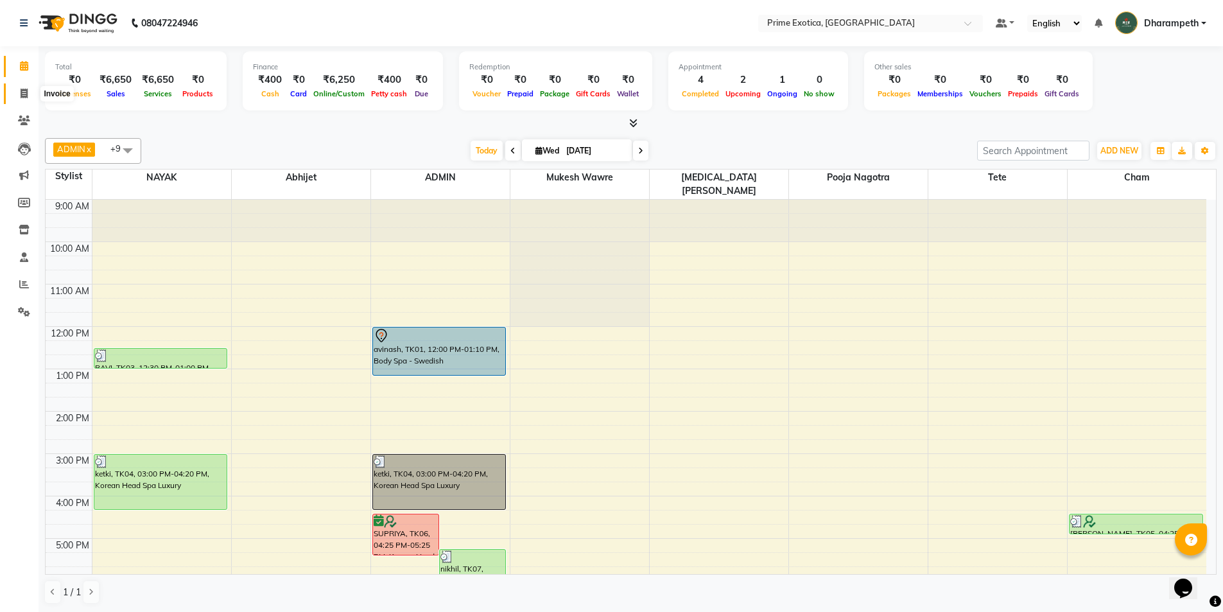
click at [19, 99] on span at bounding box center [24, 94] width 22 height 15
select select "service"
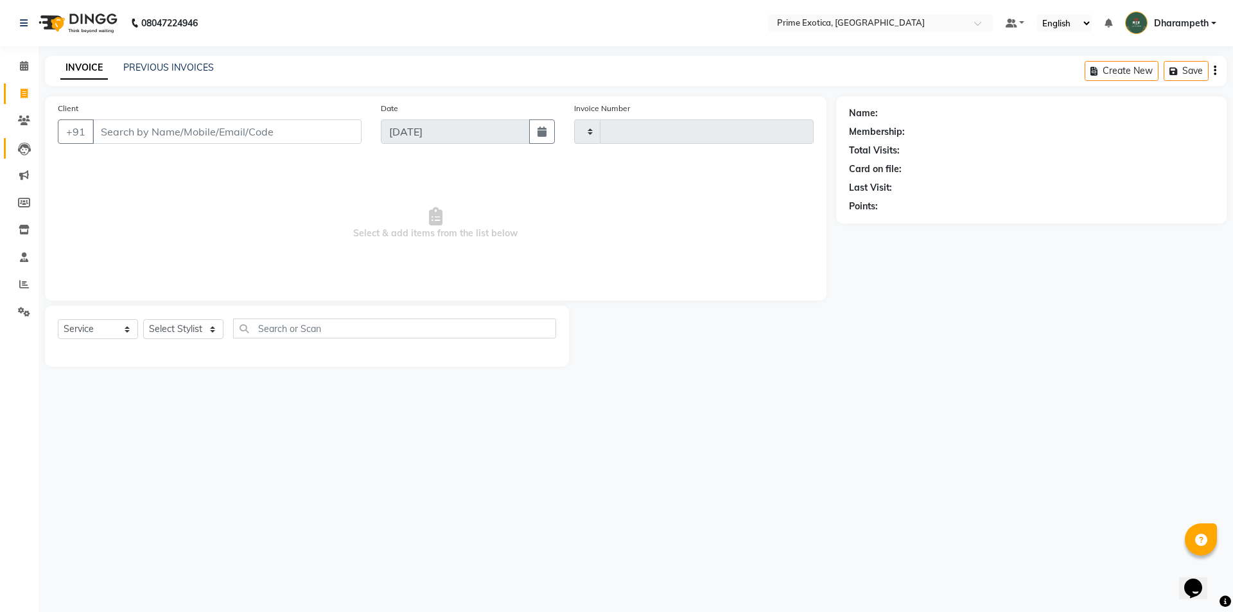
type input "0819"
select select "5380"
click at [23, 69] on icon at bounding box center [24, 66] width 8 height 10
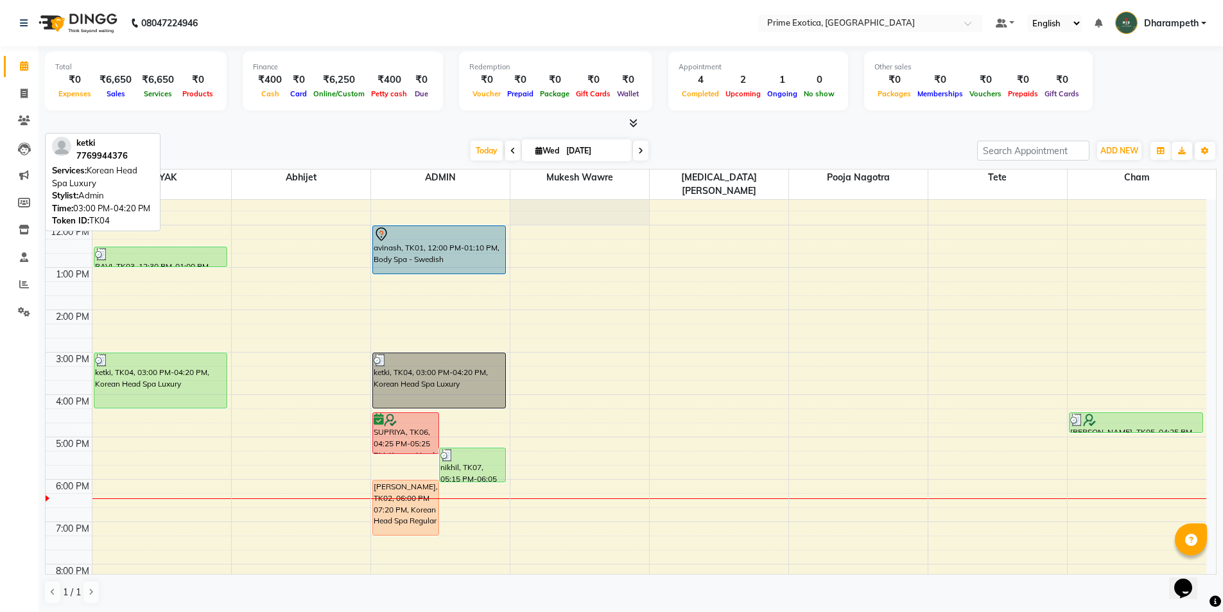
scroll to position [128, 0]
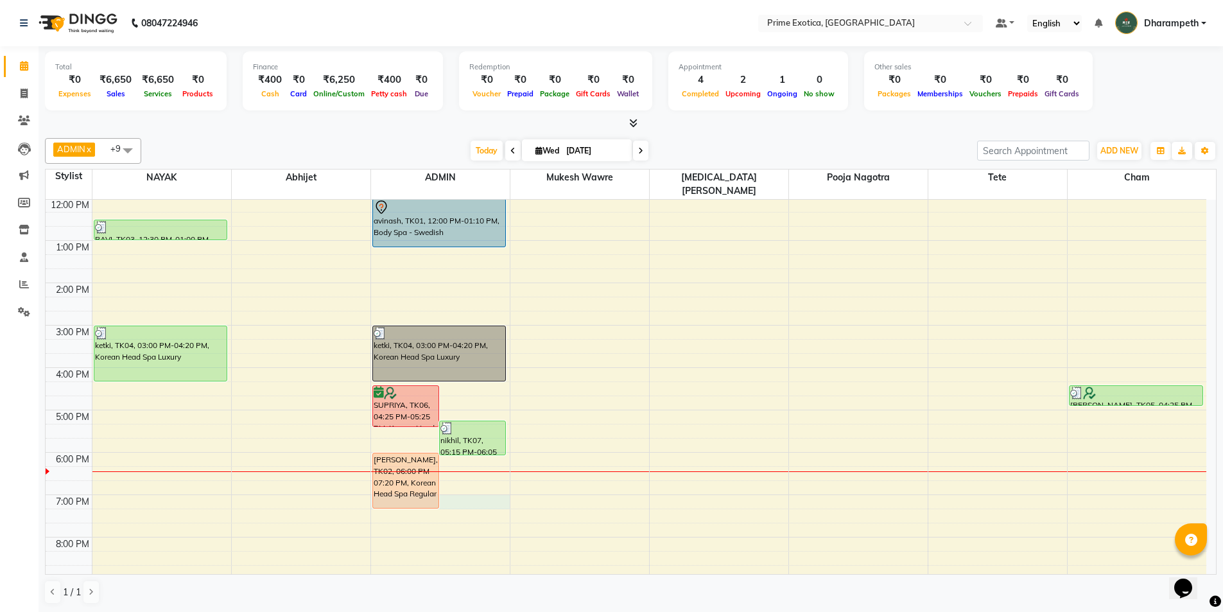
click at [457, 482] on div "9:00 AM 10:00 AM 11:00 AM 12:00 PM 1:00 PM 2:00 PM 3:00 PM 4:00 PM 5:00 PM 6:00…" at bounding box center [626, 367] width 1161 height 593
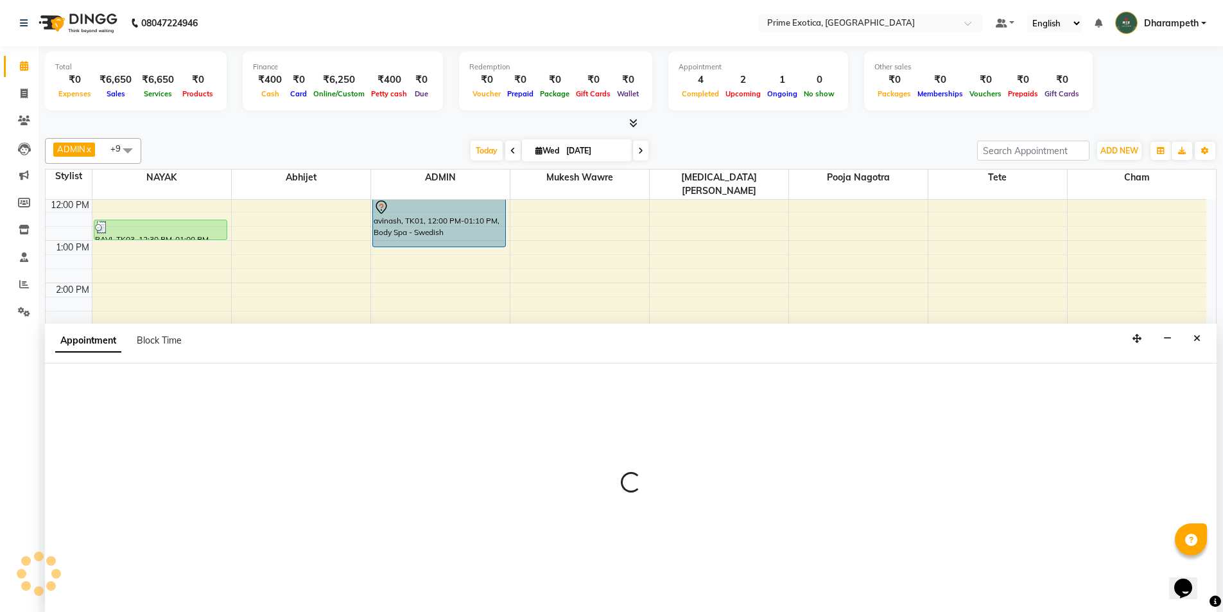
scroll to position [1, 0]
select select "37067"
select select "1140"
select select "tentative"
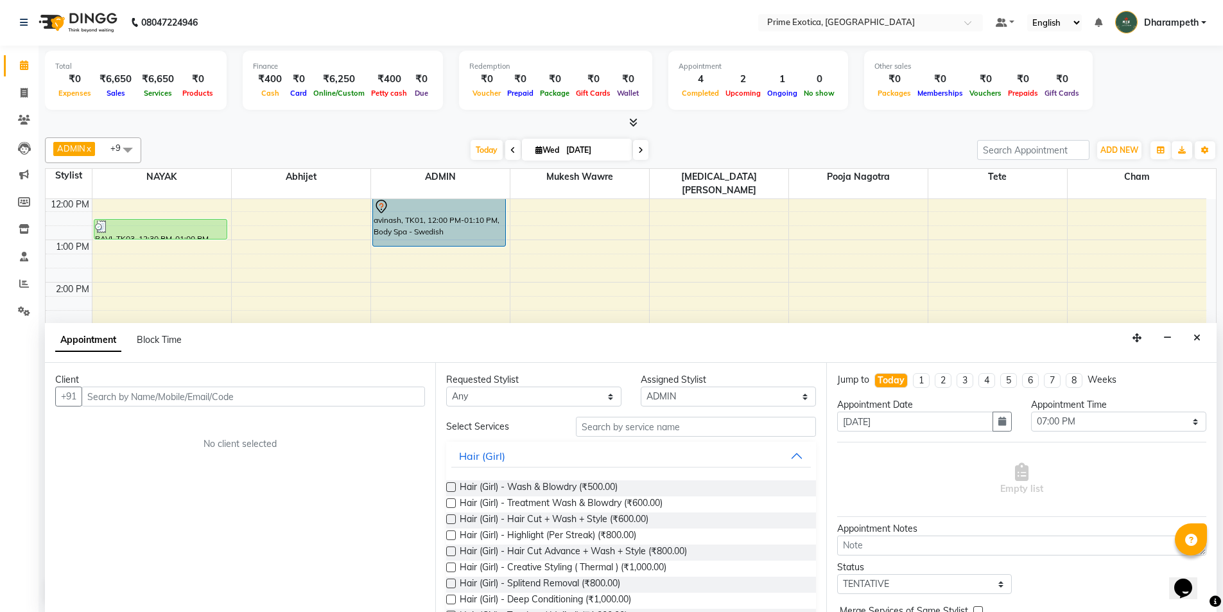
click at [97, 398] on input "text" at bounding box center [254, 397] width 344 height 20
click at [134, 417] on span "942387" at bounding box center [152, 423] width 39 height 13
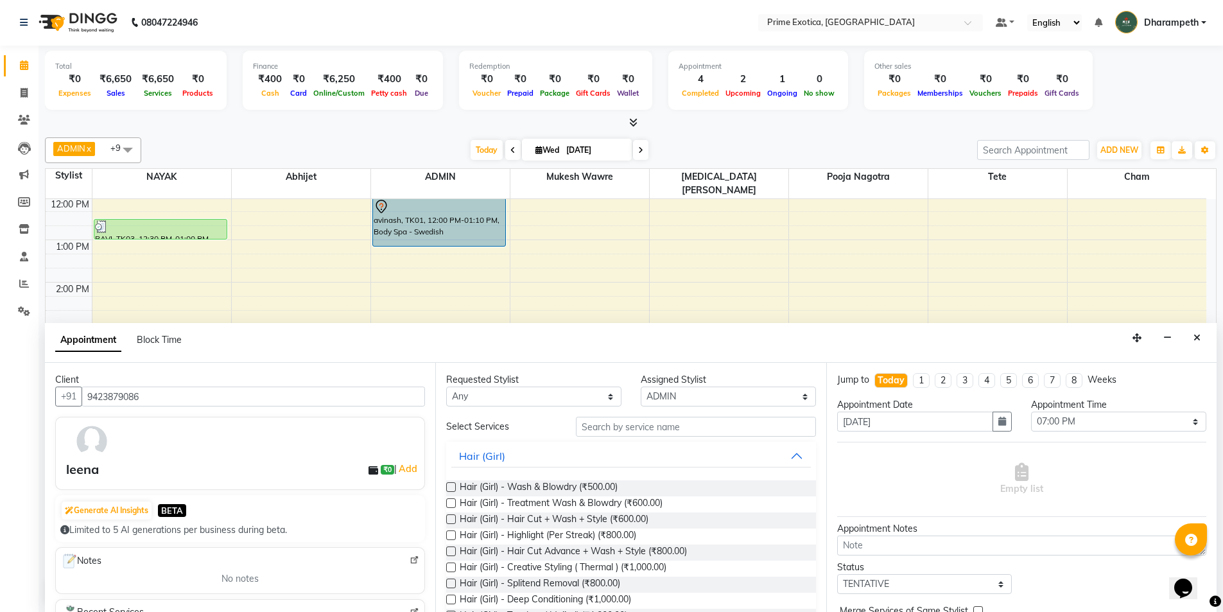
type input "9423879086"
click at [469, 383] on div "Requested Stylist" at bounding box center [533, 379] width 175 height 13
click at [473, 393] on select "Any Abhijet ADMIN ANGELA S JOHN cham Darshan Gaikwad Kashish Mukesh Wawre NAYAK…" at bounding box center [533, 397] width 175 height 20
select select "37067"
click at [446, 387] on select "Any Abhijet ADMIN ANGELA S JOHN cham Darshan Gaikwad Kashish Mukesh Wawre NAYAK…" at bounding box center [533, 397] width 175 height 20
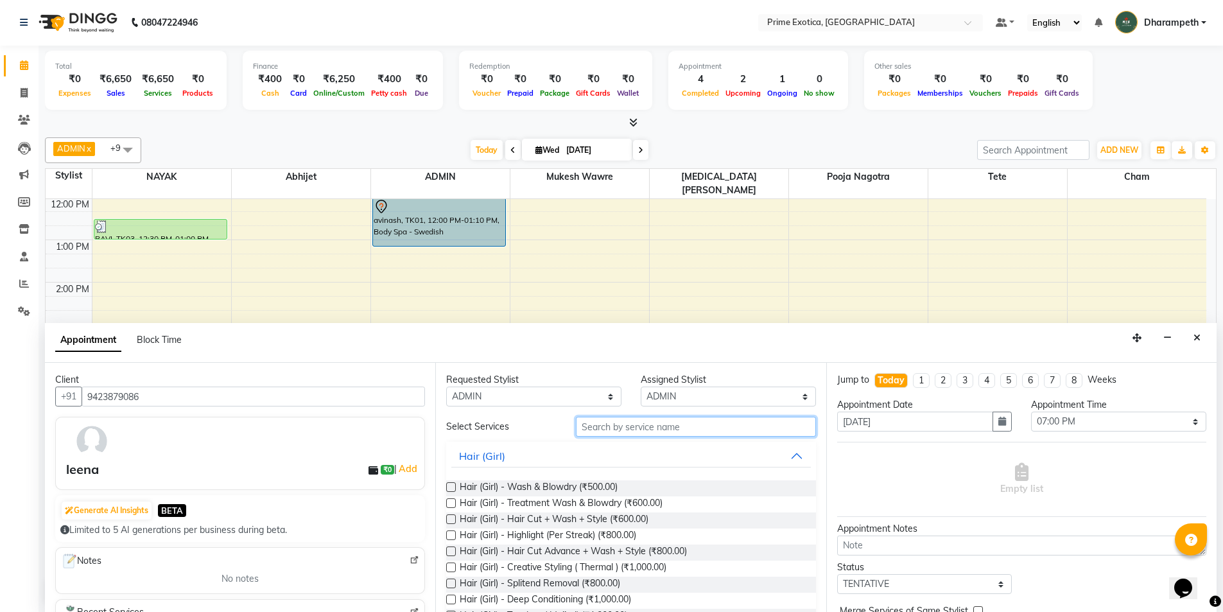
click at [605, 422] on input "text" at bounding box center [696, 427] width 240 height 20
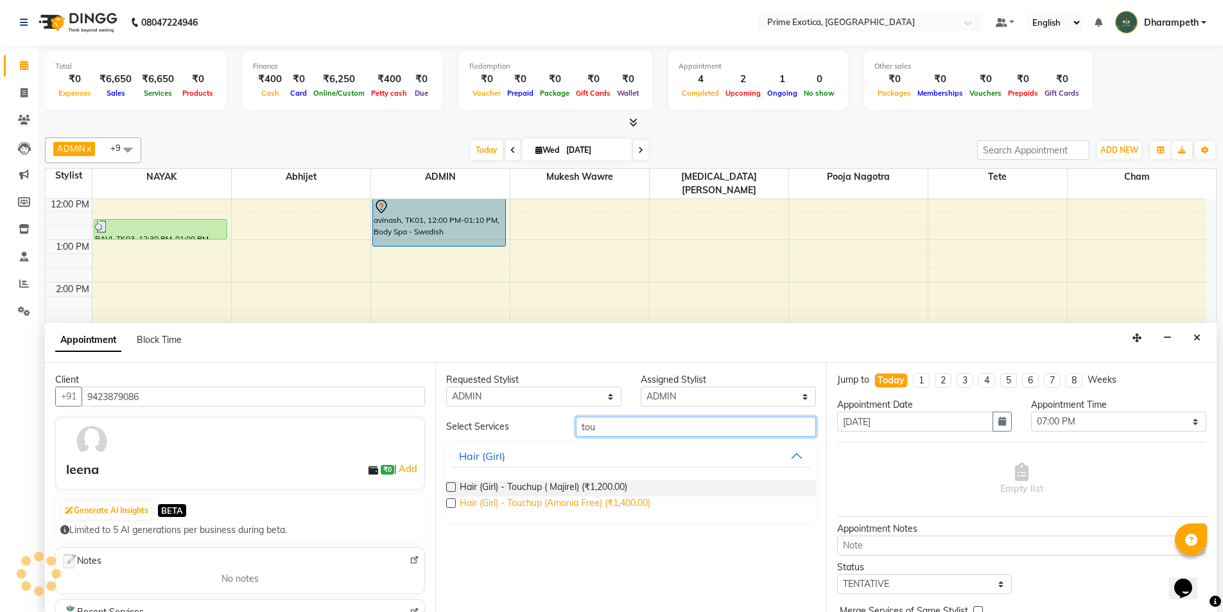
type input "tou"
click at [634, 503] on span "Hair (Girl) - Touchup (Amonia Free) (₹1,400.00)" at bounding box center [555, 504] width 191 height 16
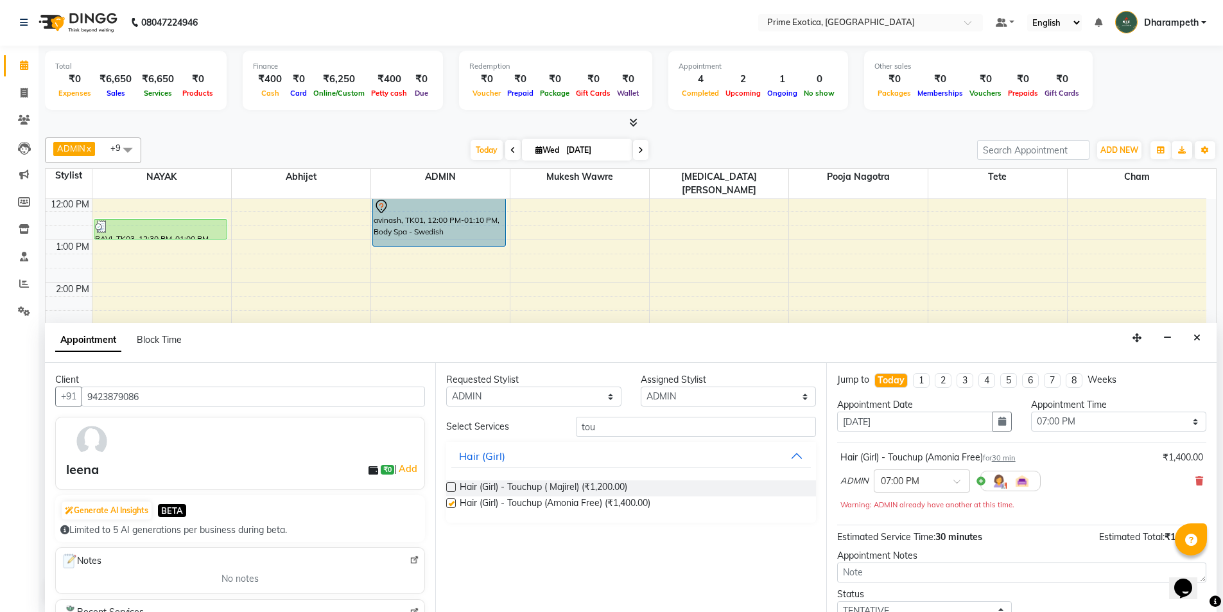
checkbox input "false"
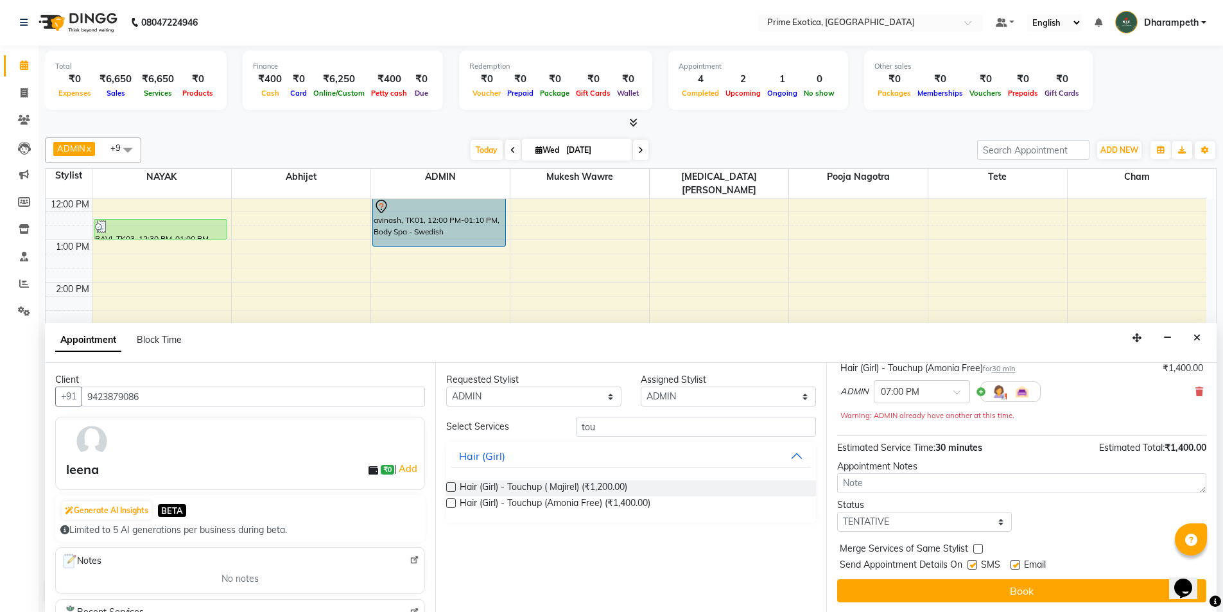
scroll to position [90, 0]
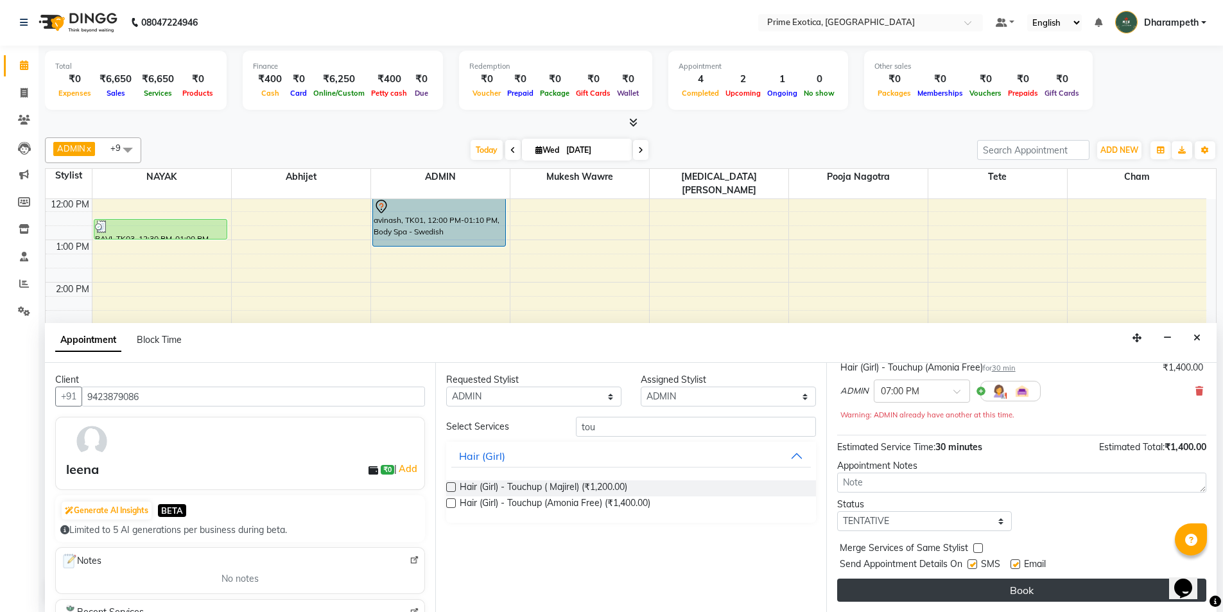
click at [984, 584] on button "Book" at bounding box center [1021, 589] width 369 height 23
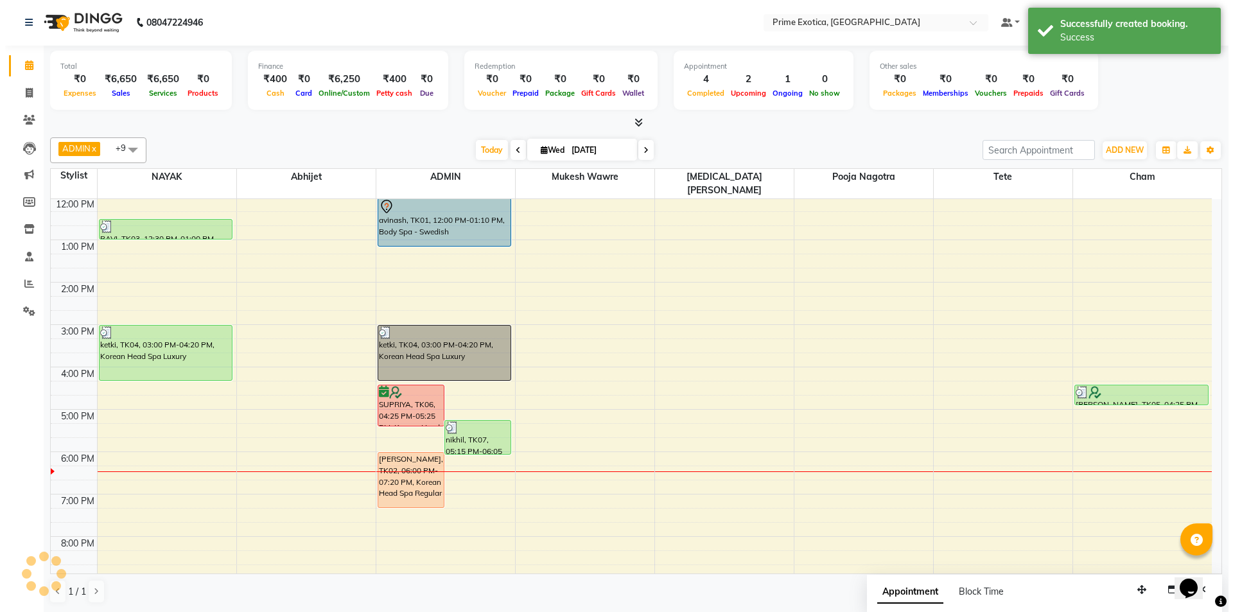
scroll to position [0, 0]
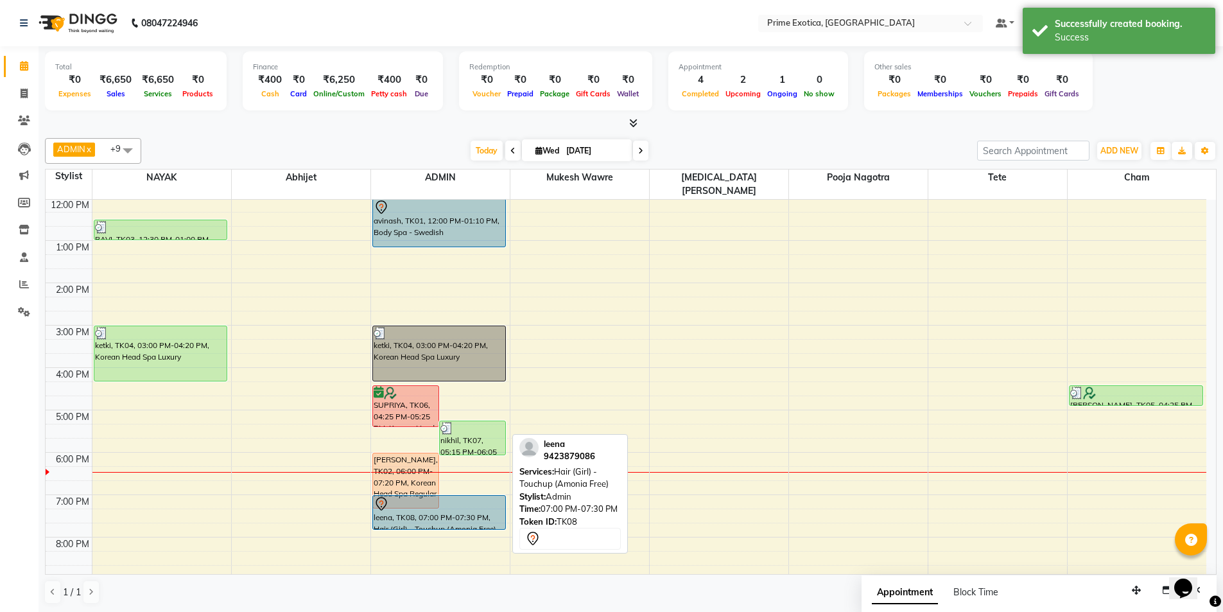
drag, startPoint x: 480, startPoint y: 499, endPoint x: 482, endPoint y: 510, distance: 11.1
click at [482, 515] on div "SUPRIYA, TK06, 04:25 PM-05:25 PM, Korean Head Spa Advance nikhil, TK07, 05:15 P…" at bounding box center [440, 367] width 139 height 593
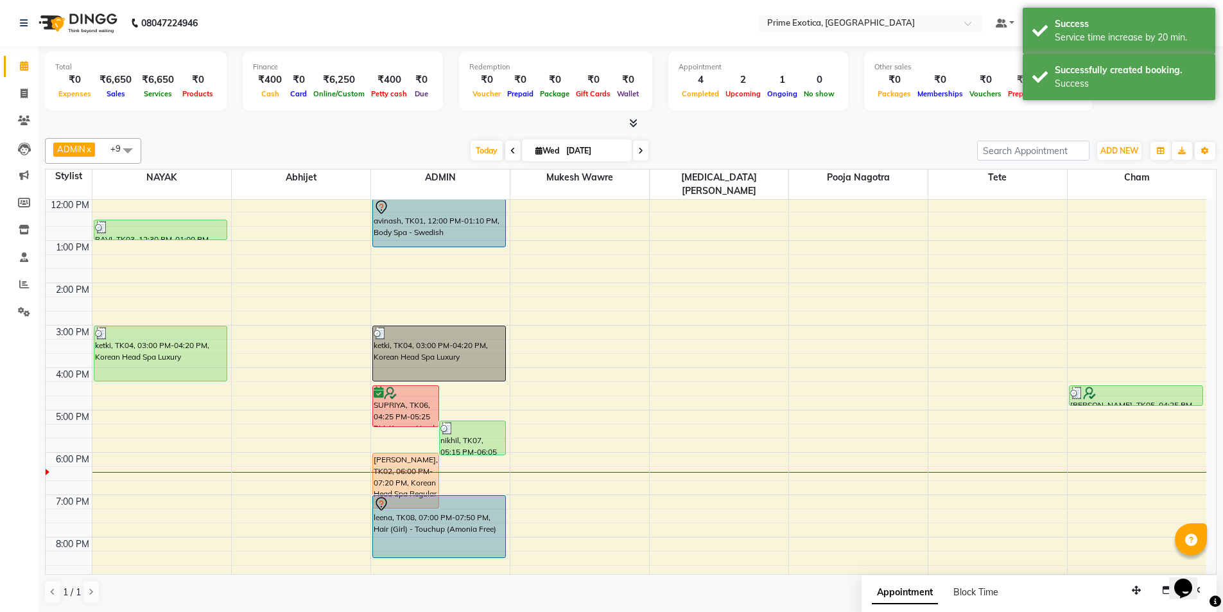
drag, startPoint x: 482, startPoint y: 516, endPoint x: 482, endPoint y: 539, distance: 23.1
click at [482, 544] on div "SUPRIYA, TK06, 04:25 PM-05:25 PM, Korean Head Spa Advance nikhil, TK07, 05:15 P…" at bounding box center [440, 367] width 139 height 593
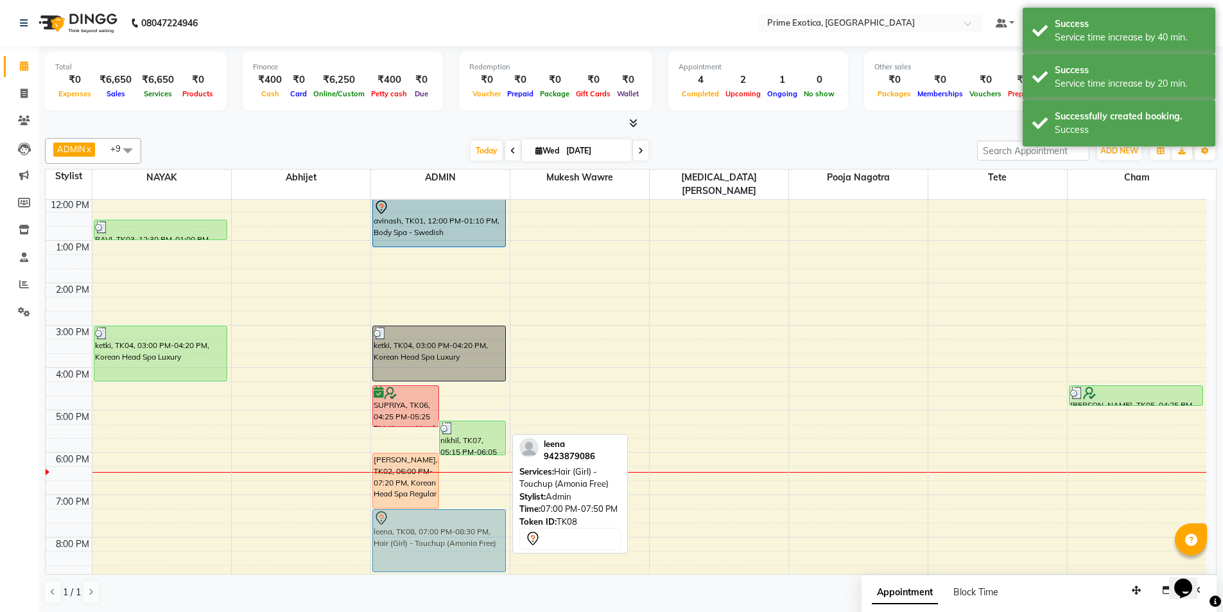
drag, startPoint x: 483, startPoint y: 509, endPoint x: 456, endPoint y: 528, distance: 33.7
click at [456, 528] on div "SUPRIYA, TK06, 04:25 PM-05:25 PM, Korean Head Spa Advance nikhil, TK07, 05:15 P…" at bounding box center [440, 367] width 139 height 593
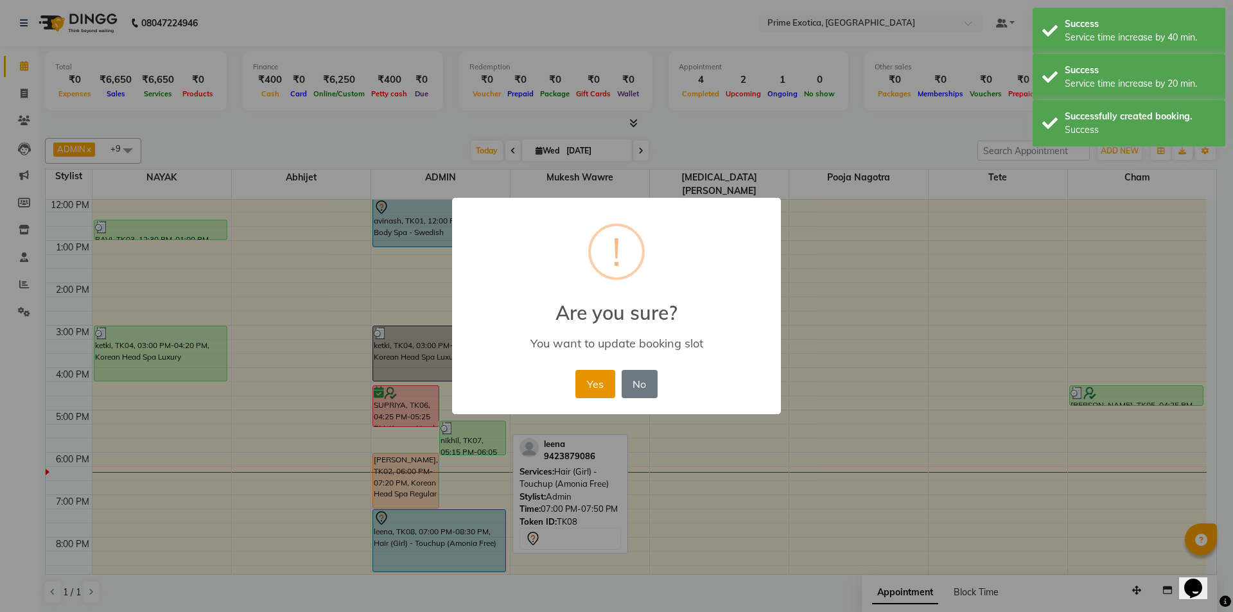
click at [602, 388] on button "Yes" at bounding box center [594, 384] width 39 height 28
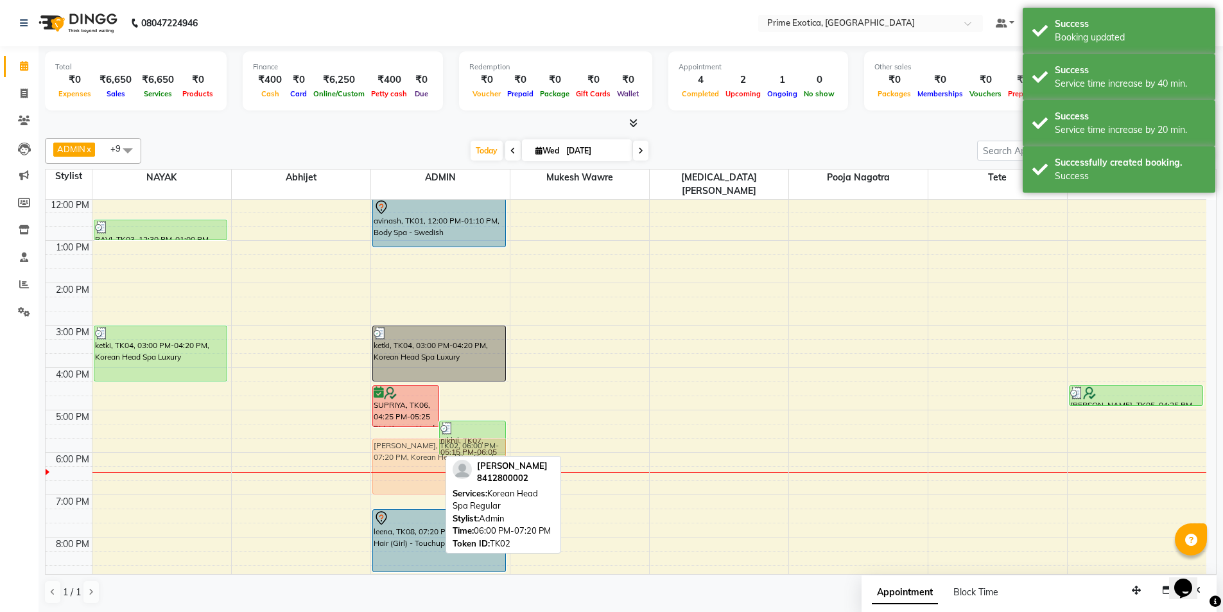
drag, startPoint x: 405, startPoint y: 471, endPoint x: 410, endPoint y: 458, distance: 13.6
click at [410, 458] on div "SUPRIYA, TK06, 04:25 PM-05:25 PM, Korean Head Spa Advance nikhil, TK07, 05:15 P…" at bounding box center [440, 367] width 139 height 593
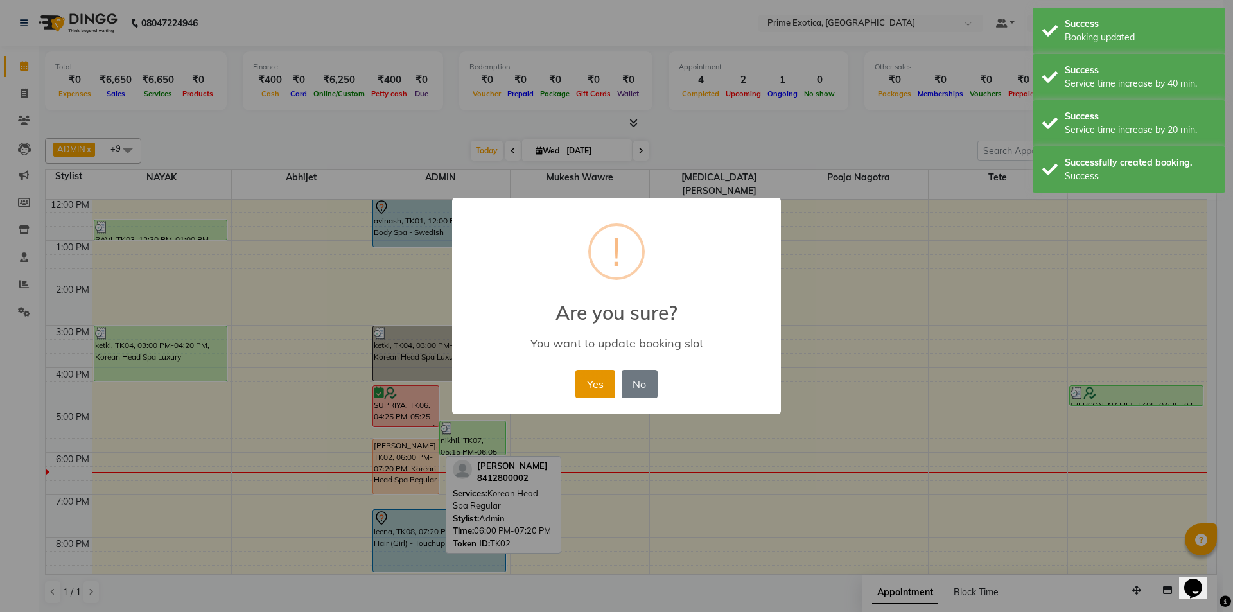
click at [604, 389] on button "Yes" at bounding box center [594, 384] width 39 height 28
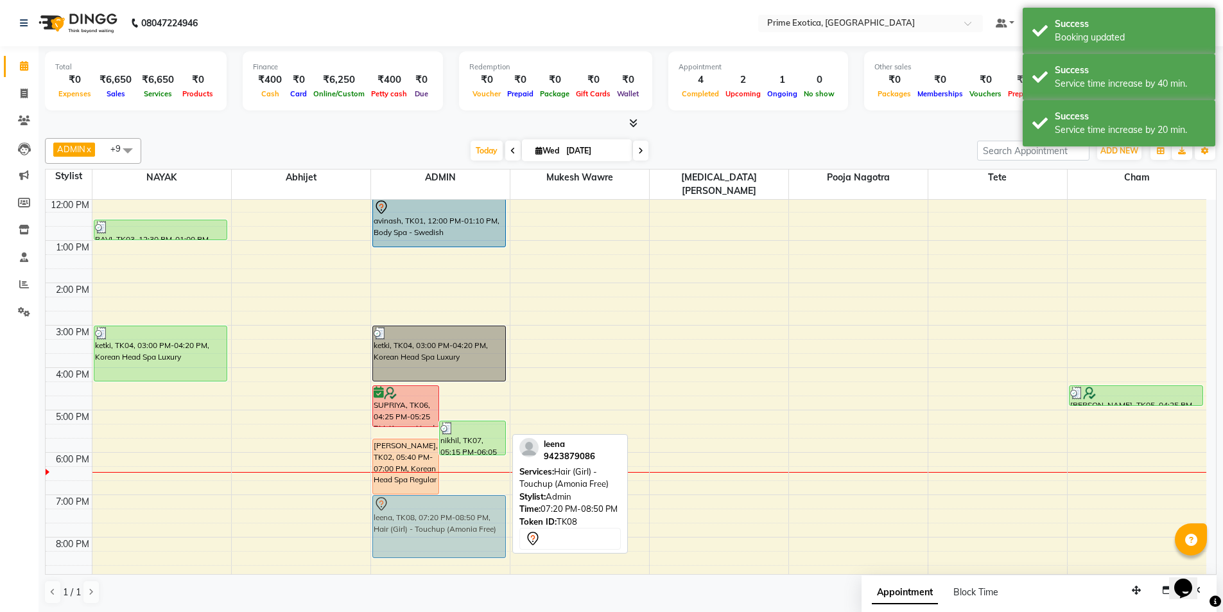
drag, startPoint x: 457, startPoint y: 505, endPoint x: 461, endPoint y: 495, distance: 10.4
click at [461, 495] on div "SUPRIYA, TK06, 04:25 PM-05:25 PM, Korean Head Spa Advance nikhil, TK07, 05:15 P…" at bounding box center [440, 367] width 139 height 593
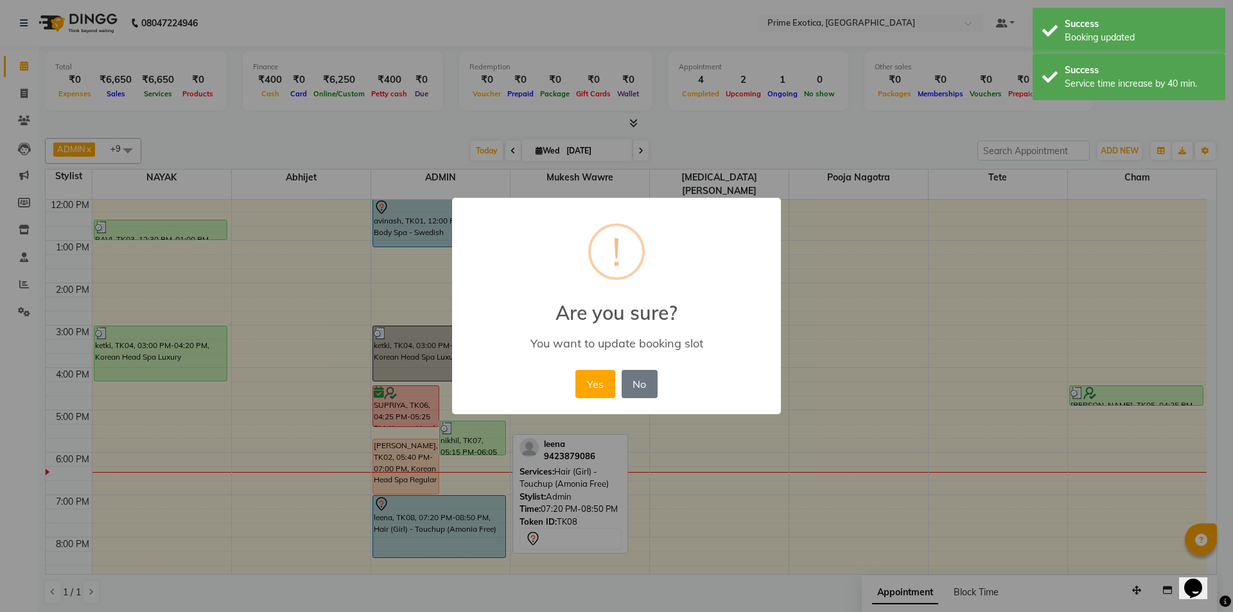
click at [579, 399] on div "Yes No No" at bounding box center [616, 384] width 88 height 35
click at [596, 377] on button "Yes" at bounding box center [594, 384] width 39 height 28
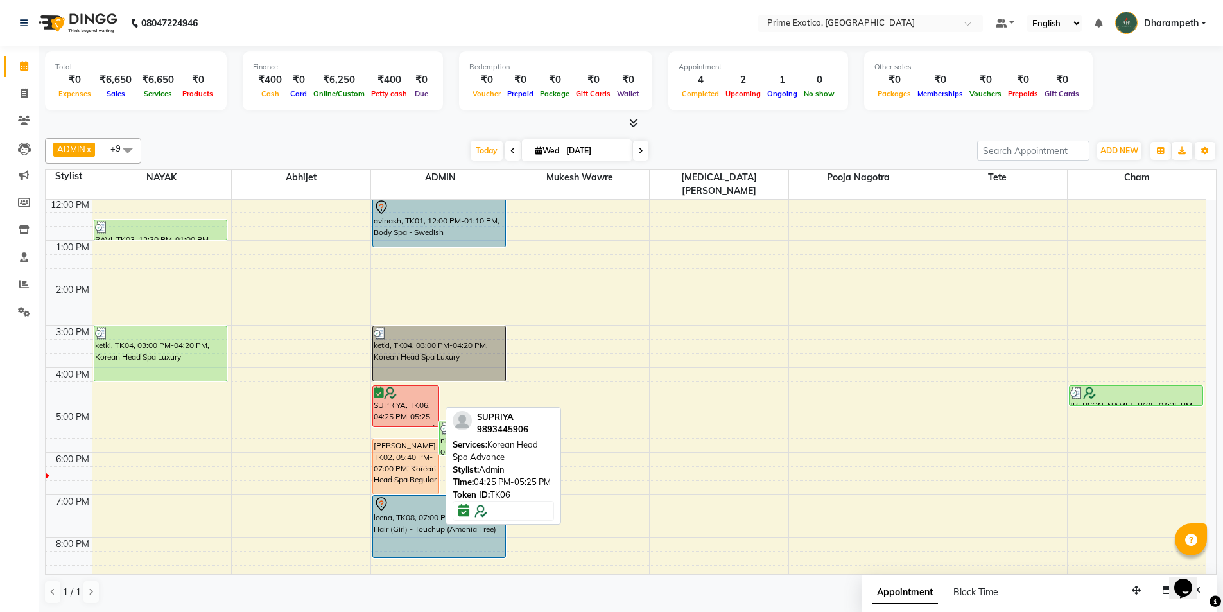
click at [409, 395] on div "SUPRIYA, TK06, 04:25 PM-05:25 PM, Korean Head Spa Advance" at bounding box center [405, 406] width 65 height 40
click at [400, 397] on div "SUPRIYA, TK06, 04:25 PM-05:25 PM, Korean Head Spa Advance" at bounding box center [405, 406] width 65 height 40
select select "6"
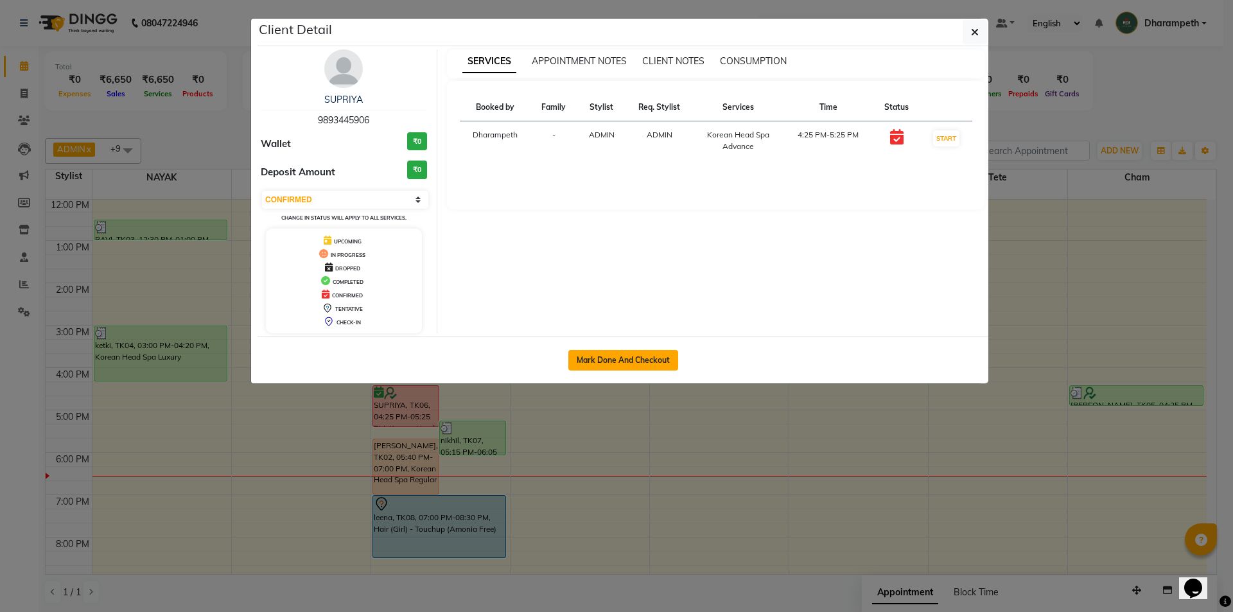
click at [670, 361] on button "Mark Done And Checkout" at bounding box center [623, 360] width 110 height 21
select select "service"
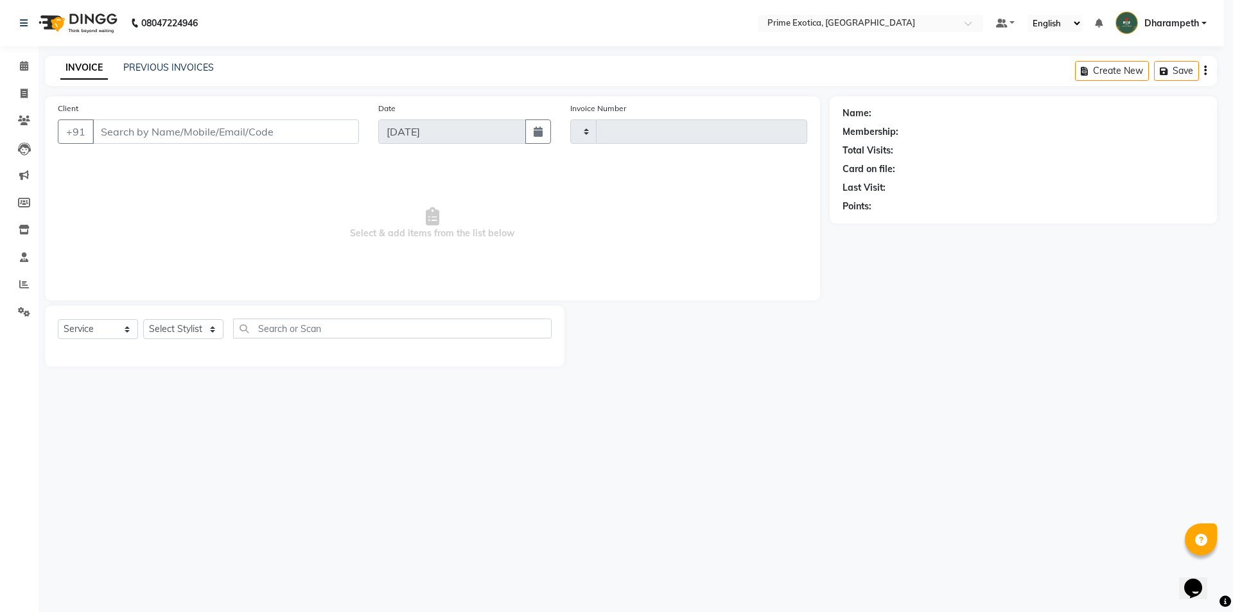
type input "0819"
select select "3"
select select "5380"
type input "9893445906"
select select "37067"
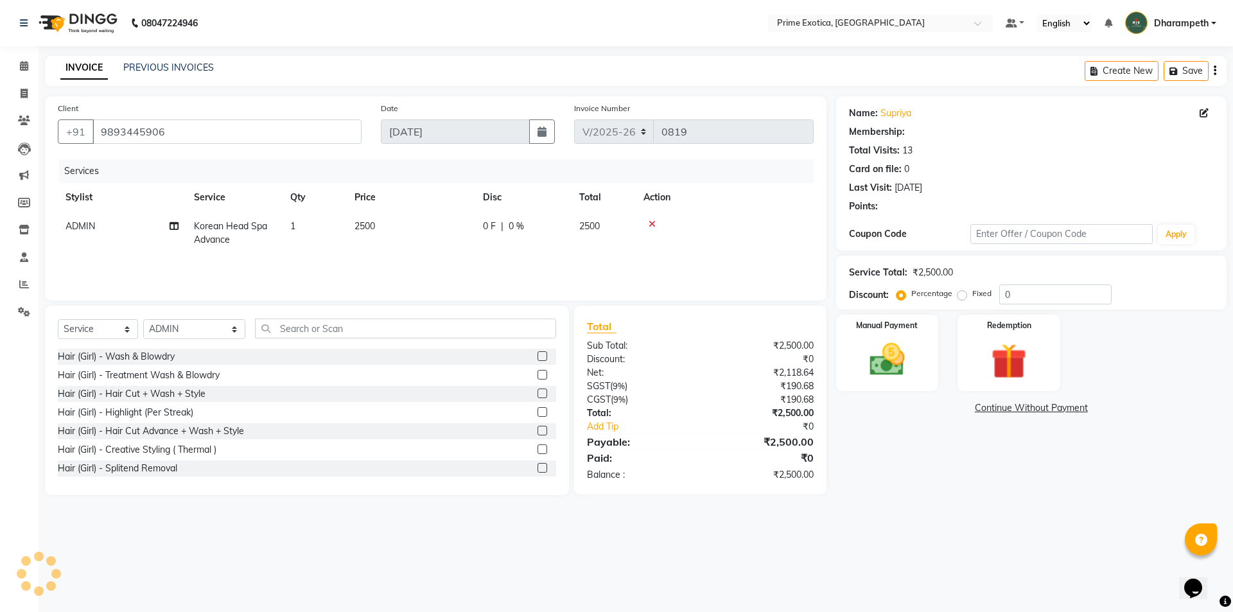
select select "1: Object"
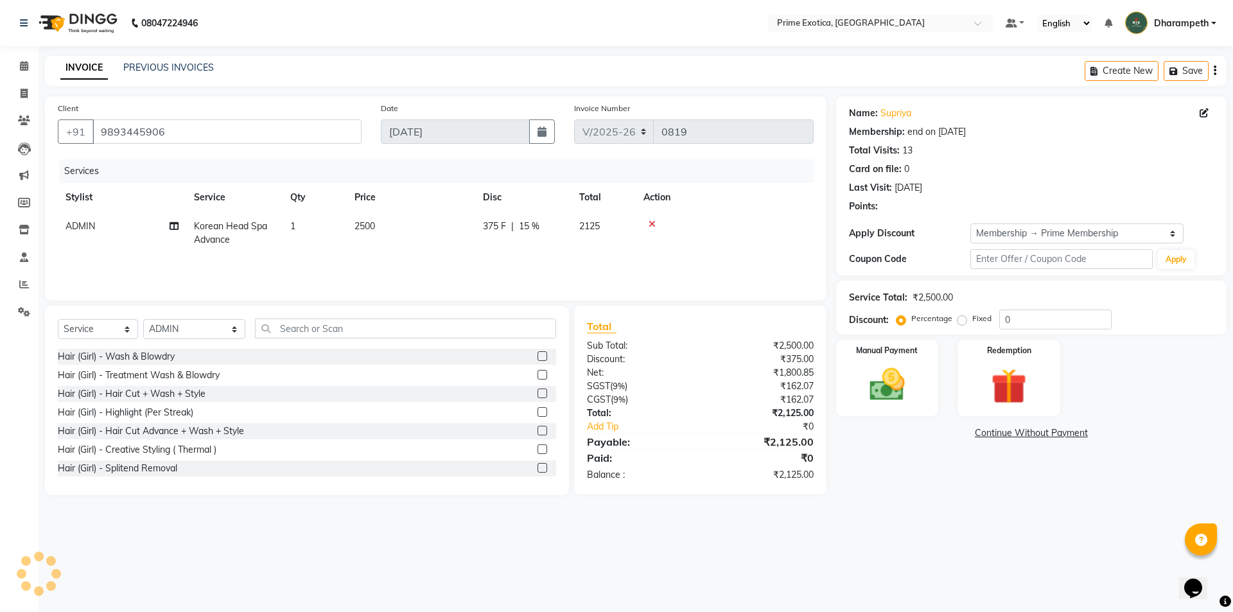
type input "15"
click at [74, 231] on span "ADMIN" at bounding box center [80, 226] width 30 height 12
select select "37067"
click at [107, 239] on td "[PERSON_NAME] ADMIN [PERSON_NAME] S [PERSON_NAME] Darshan [PERSON_NAME] [PERSON…" at bounding box center [122, 239] width 128 height 55
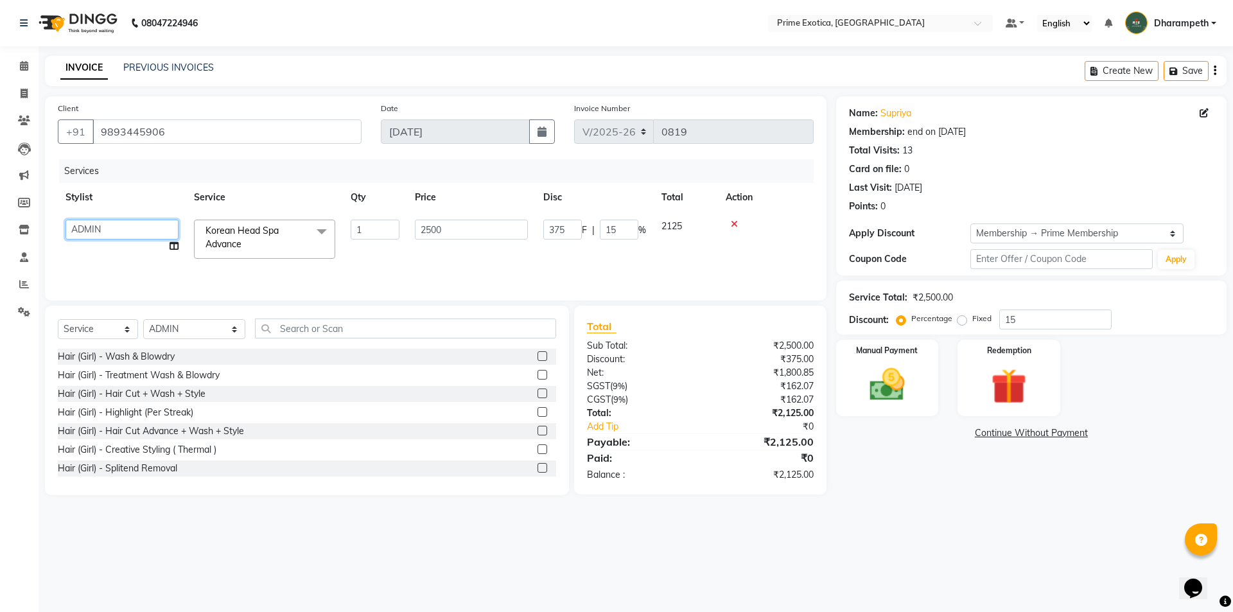
click at [110, 231] on select "[PERSON_NAME] ADMIN [PERSON_NAME] S [PERSON_NAME] Darshan [PERSON_NAME] [PERSON…" at bounding box center [121, 230] width 113 height 20
select select "80927"
click at [391, 265] on td "1" at bounding box center [375, 239] width 64 height 55
click at [274, 242] on span "Korean Head Spa Advance x" at bounding box center [258, 238] width 113 height 28
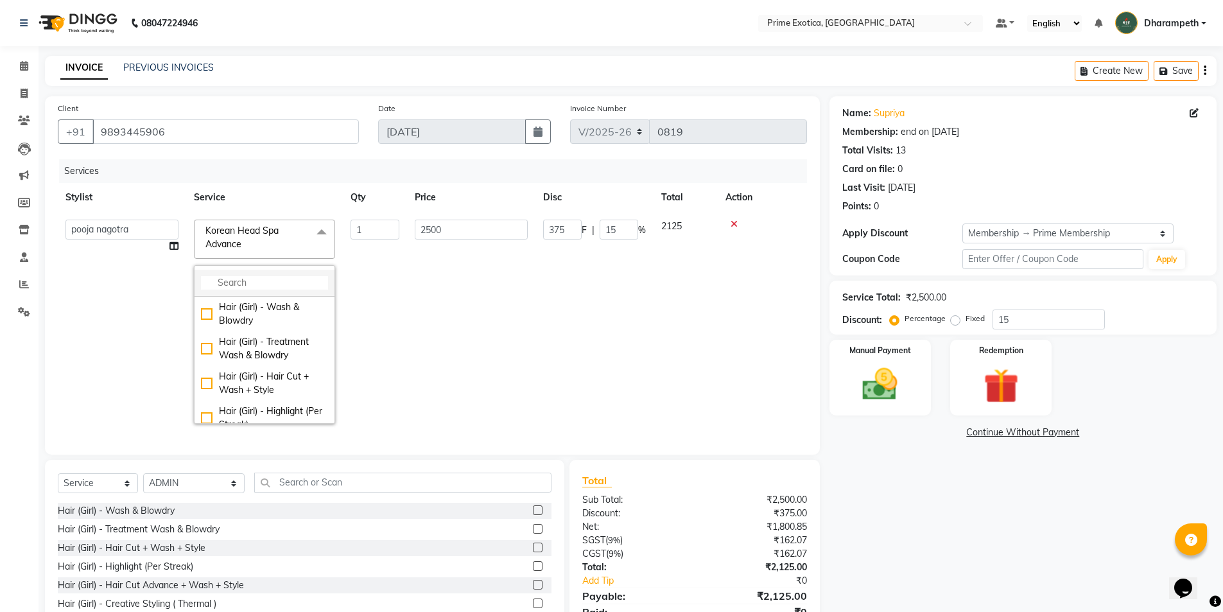
click at [274, 284] on input "multiselect-search" at bounding box center [264, 282] width 127 height 13
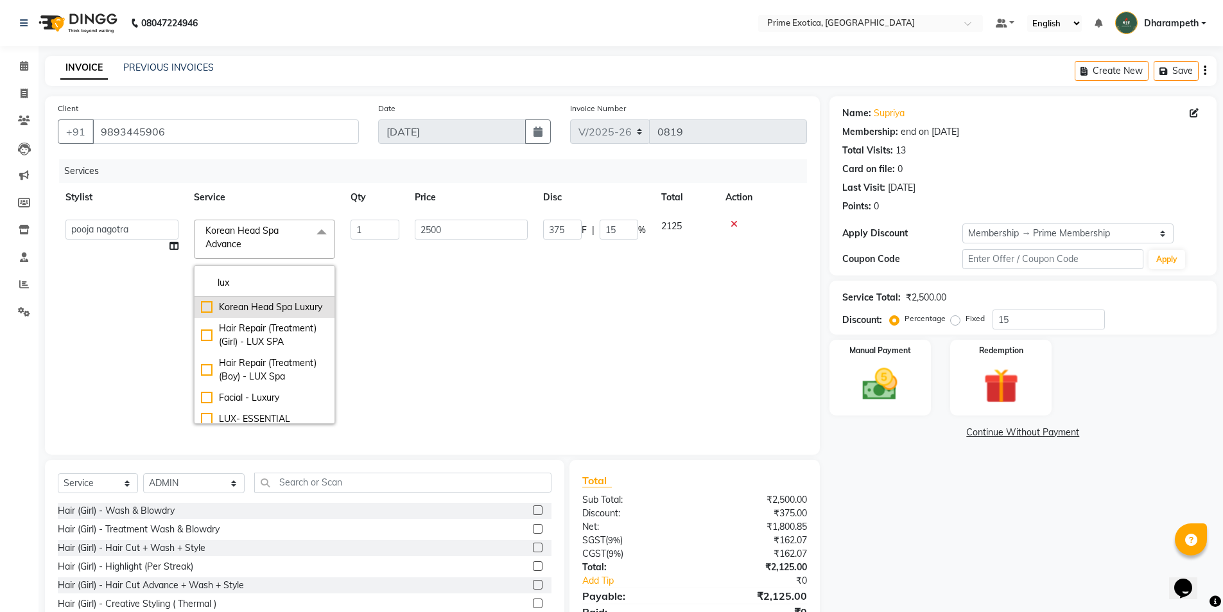
type input "lux"
click at [257, 314] on div "Korean Head Spa Luxury" at bounding box center [264, 306] width 127 height 13
checkbox input "true"
type input "3500"
click at [451, 317] on td "3500" at bounding box center [471, 322] width 128 height 220
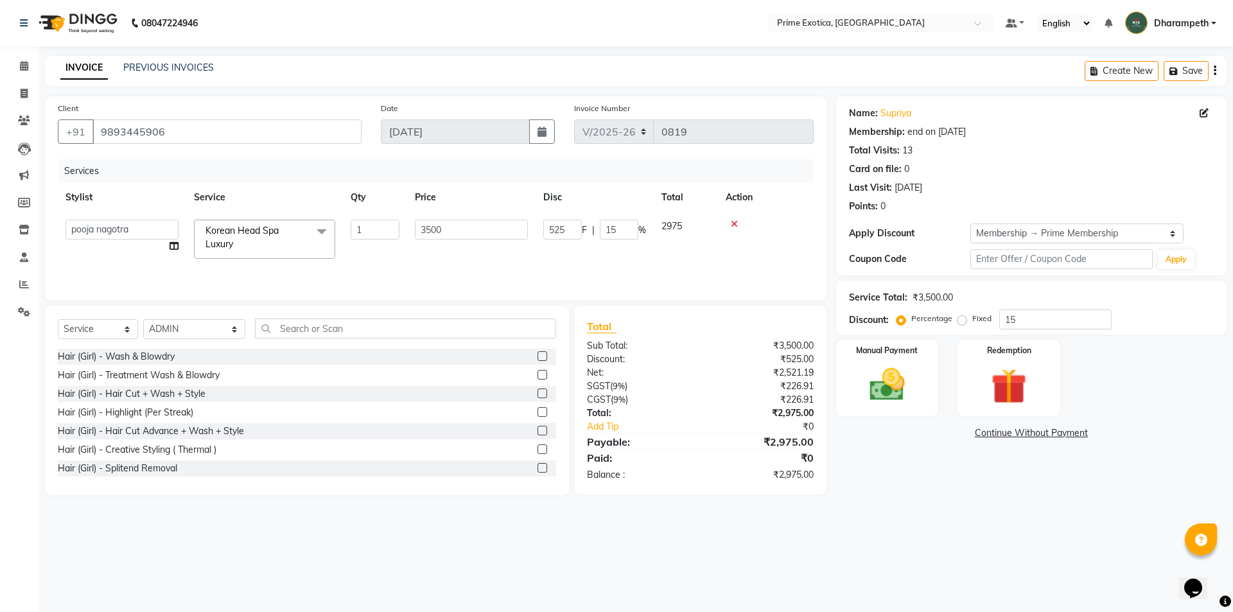
click at [592, 245] on td "525 F | 15 %" at bounding box center [594, 239] width 118 height 55
click at [570, 234] on input "525" at bounding box center [562, 230] width 39 height 20
type input "500"
click at [582, 251] on tr "pooja nagotra Korean Head Spa Luxury 1 3500 500 F | 14.29 % 3000" at bounding box center [436, 233] width 756 height 42
click at [889, 358] on div "Manual Payment" at bounding box center [886, 377] width 107 height 79
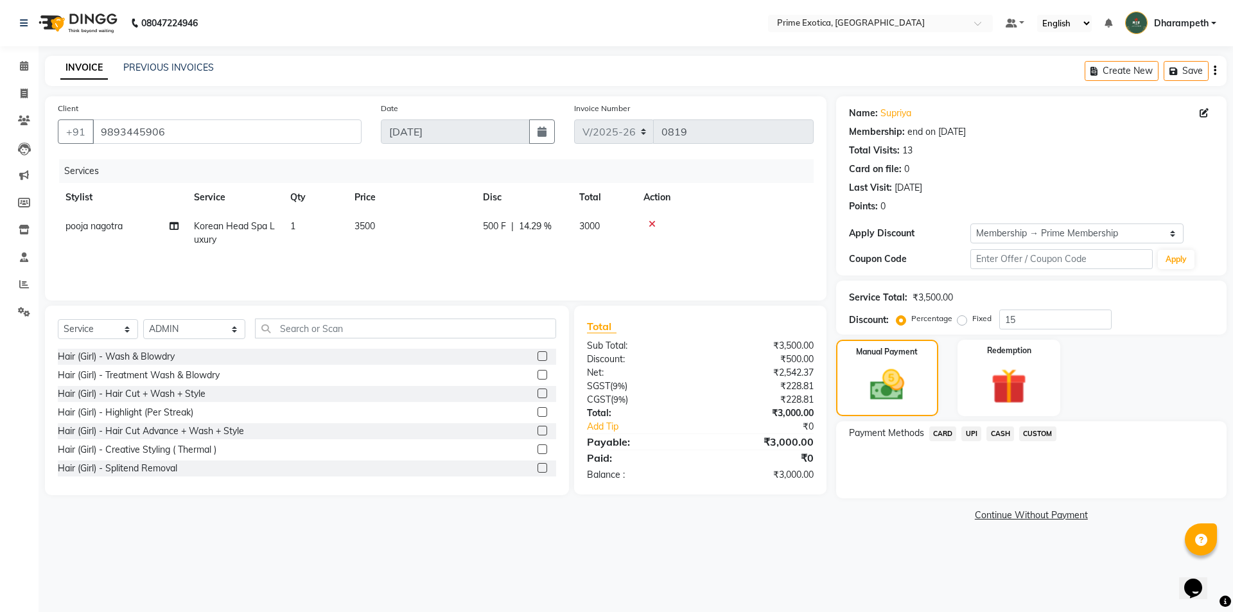
click at [1003, 434] on span "CASH" at bounding box center [1000, 433] width 28 height 15
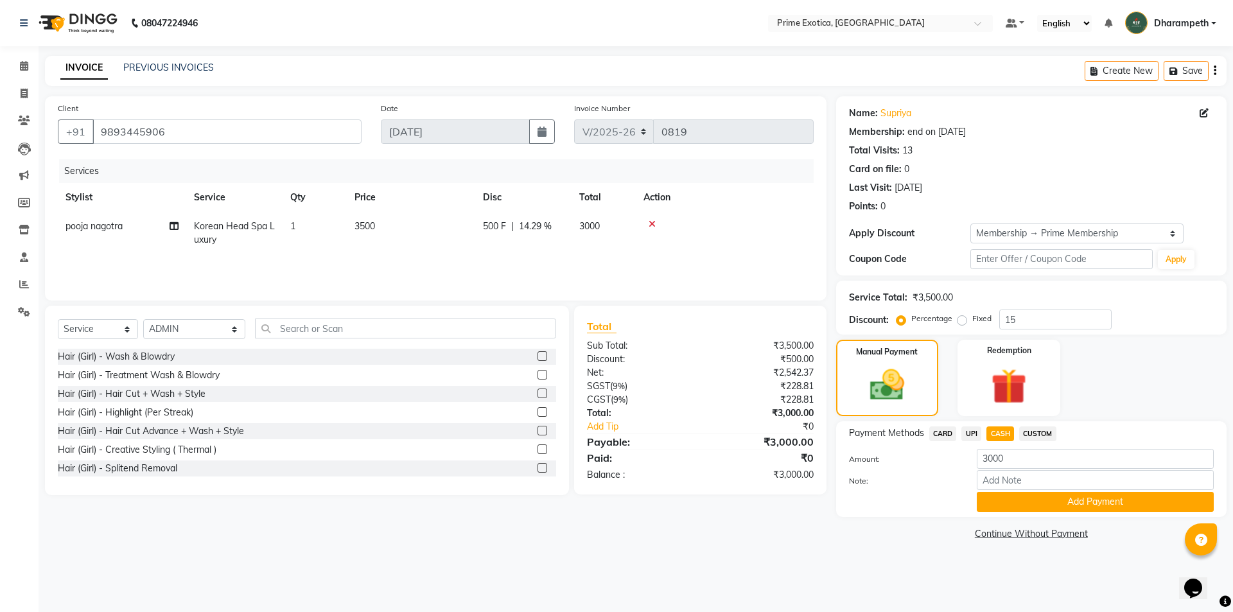
click at [952, 437] on span "CARD" at bounding box center [943, 433] width 28 height 15
click at [1020, 459] on input "3000" at bounding box center [1095, 459] width 237 height 20
type input "3200"
click at [1054, 503] on button "Add Payment" at bounding box center [1095, 502] width 237 height 20
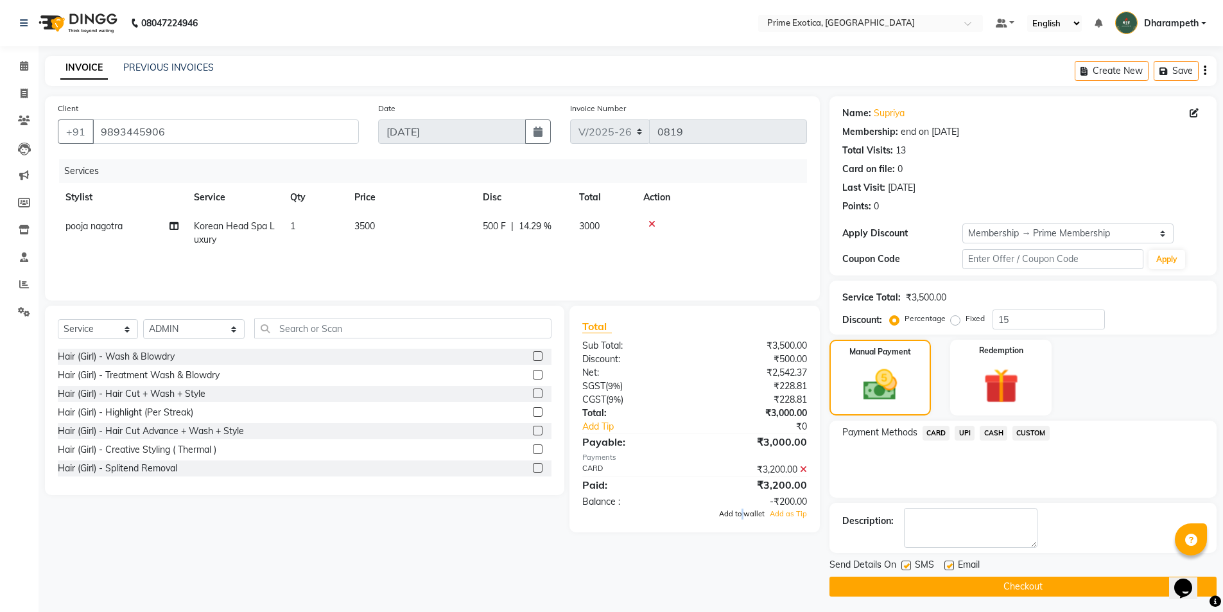
click at [745, 516] on span "Add to wallet" at bounding box center [742, 513] width 46 height 9
click at [1018, 585] on button "Checkout" at bounding box center [1023, 587] width 387 height 20
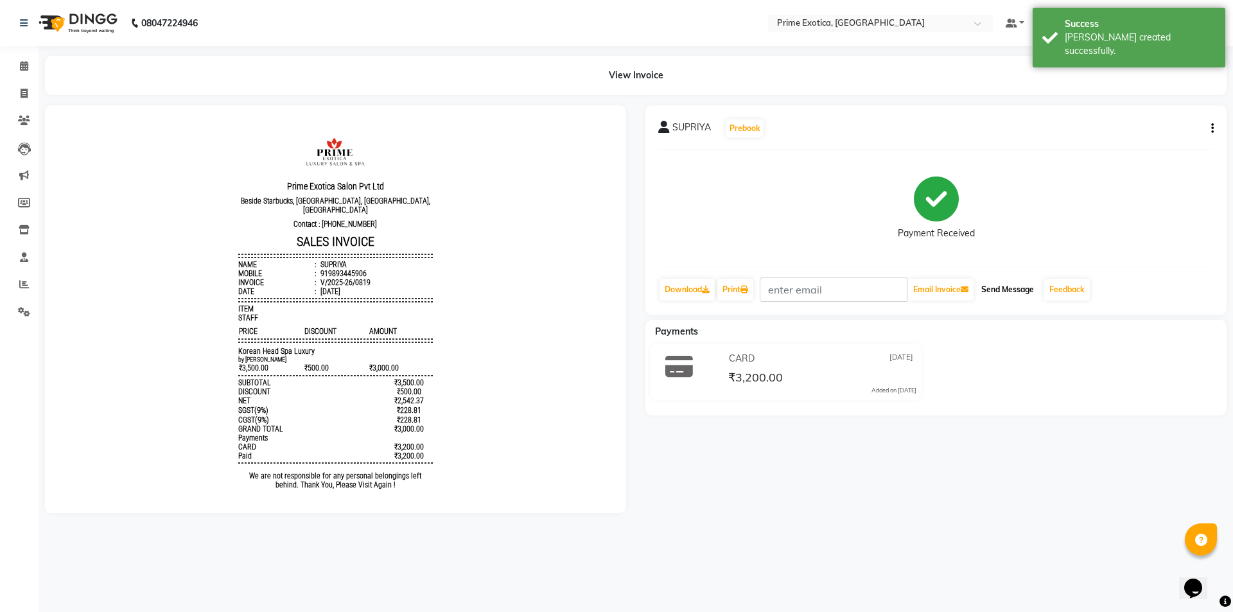
click at [996, 291] on button "Send Message" at bounding box center [1007, 290] width 63 height 22
click at [1068, 289] on link "Feedback" at bounding box center [1067, 290] width 46 height 22
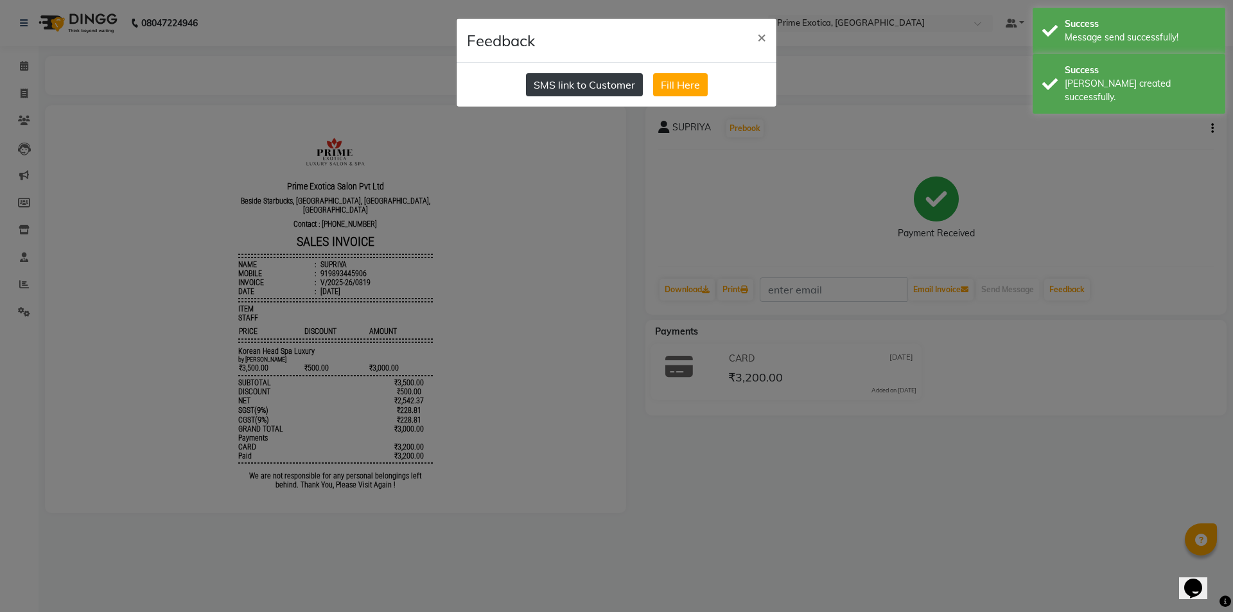
click at [556, 87] on button "SMS link to Customer" at bounding box center [584, 84] width 117 height 23
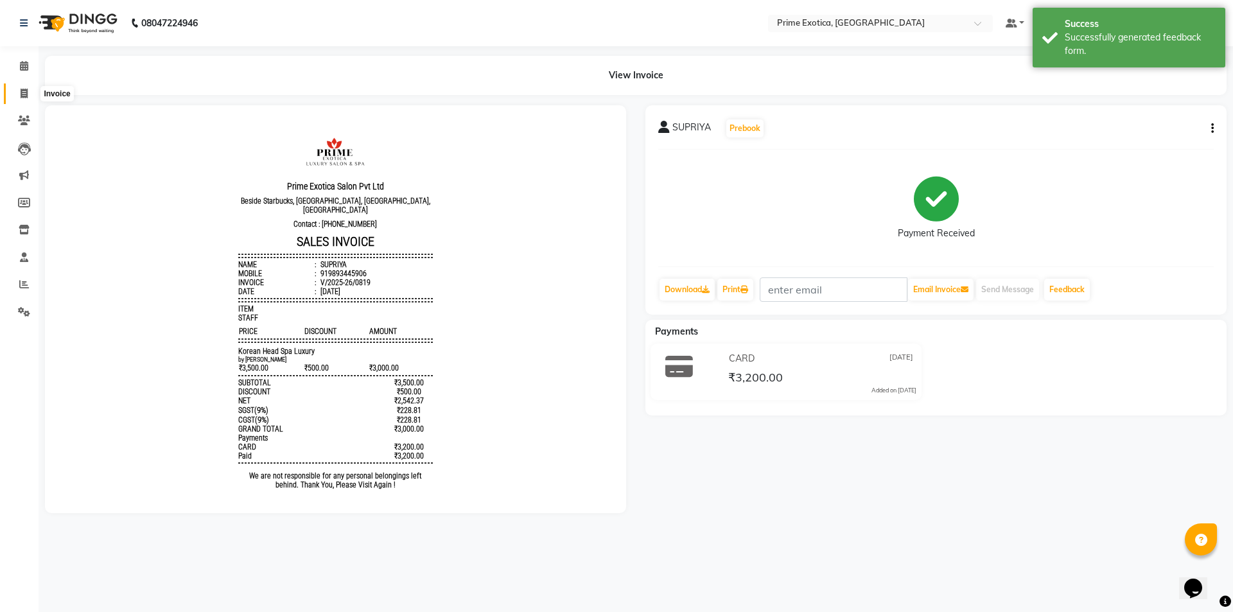
click at [25, 89] on icon at bounding box center [24, 94] width 7 height 10
select select "service"
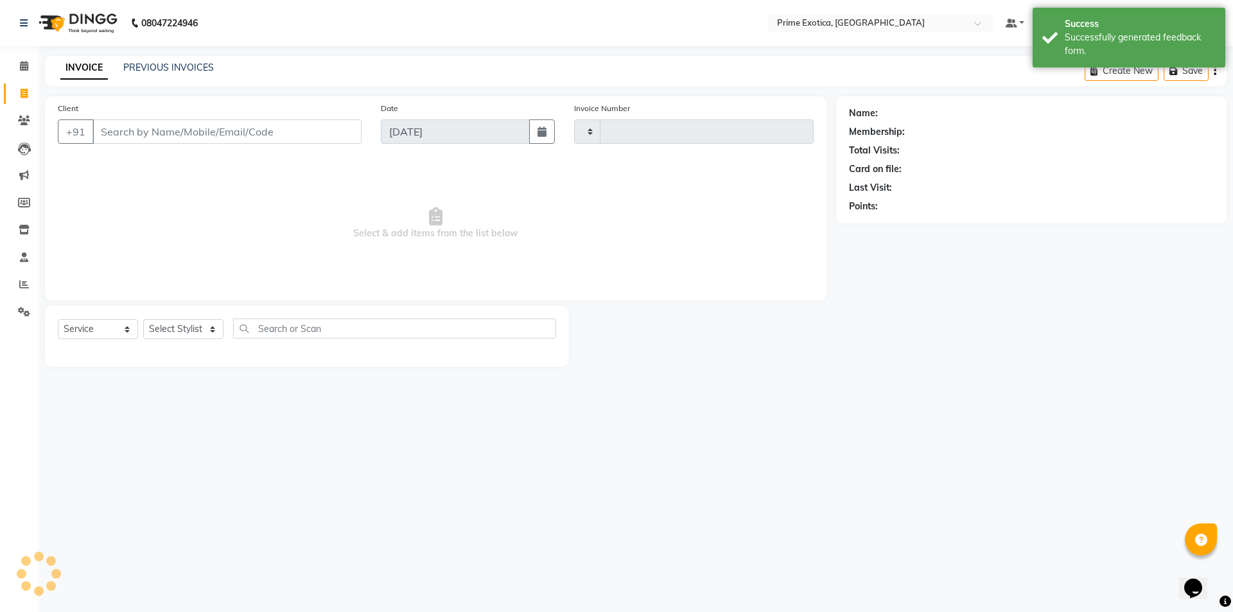
type input "0820"
select select "5380"
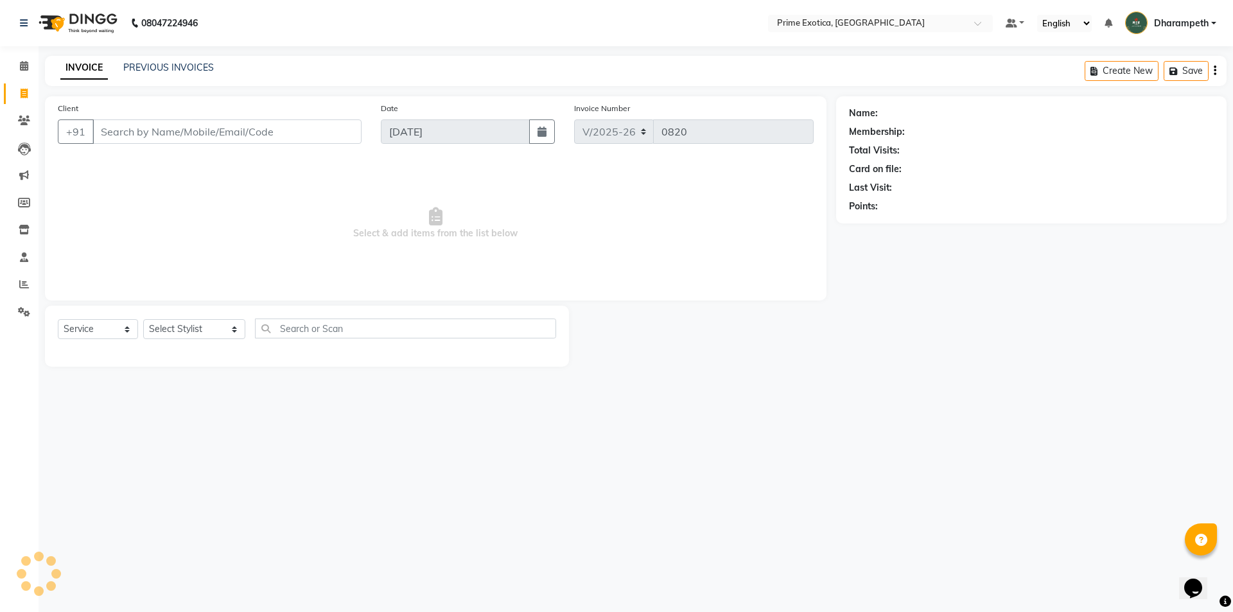
click at [227, 130] on input "Client" at bounding box center [226, 131] width 269 height 24
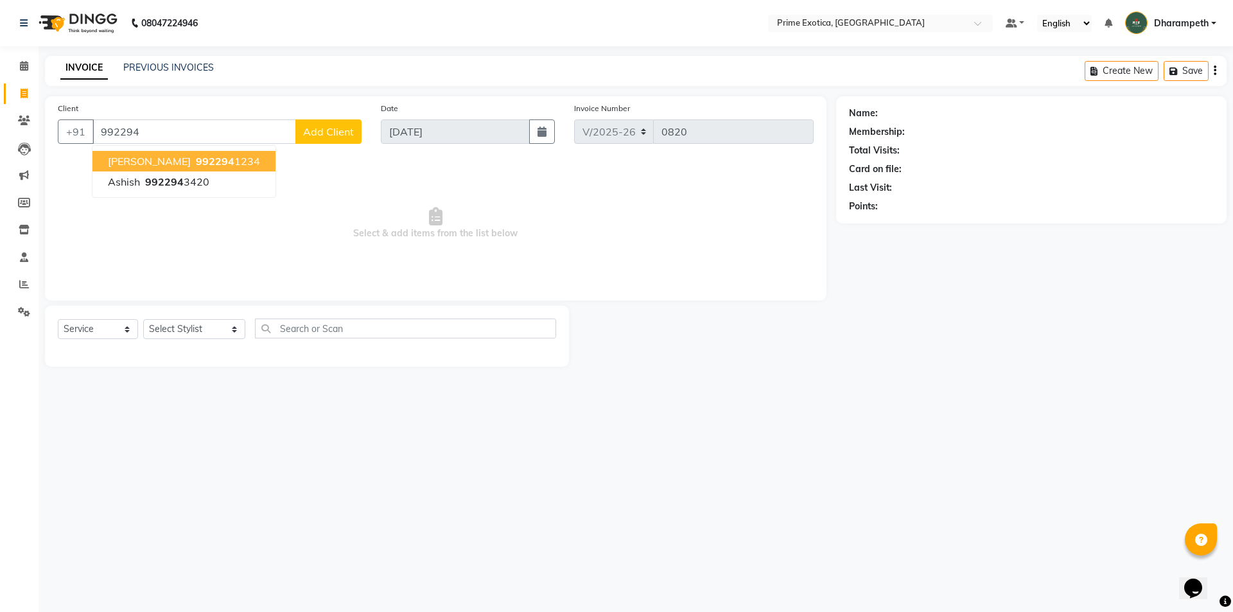
drag, startPoint x: 214, startPoint y: 161, endPoint x: 213, endPoint y: 216, distance: 55.9
click at [214, 160] on span "992294" at bounding box center [215, 161] width 39 height 13
type input "9922941234"
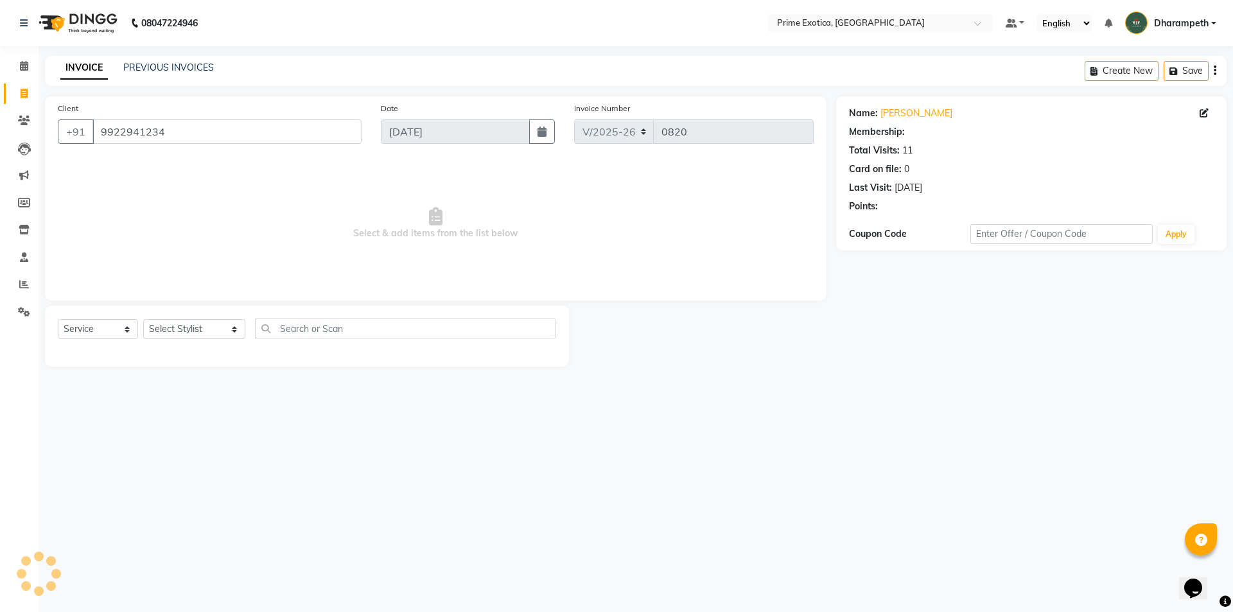
select select "1: Object"
click at [185, 327] on select "Select Stylist [PERSON_NAME] ADMIN [PERSON_NAME] S [PERSON_NAME] Darshan [PERSO…" at bounding box center [194, 329] width 102 height 20
select select "80928"
click at [143, 319] on select "Select Stylist [PERSON_NAME] ADMIN [PERSON_NAME] S [PERSON_NAME] Darshan [PERSO…" at bounding box center [194, 329] width 102 height 20
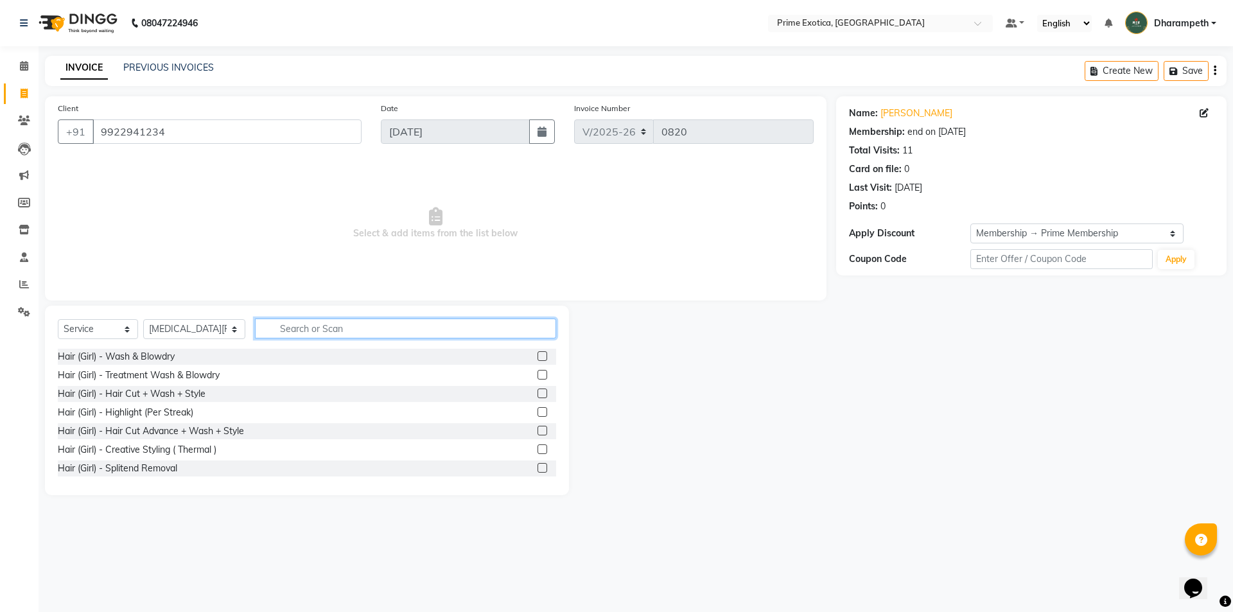
click at [308, 334] on input "text" at bounding box center [405, 328] width 301 height 20
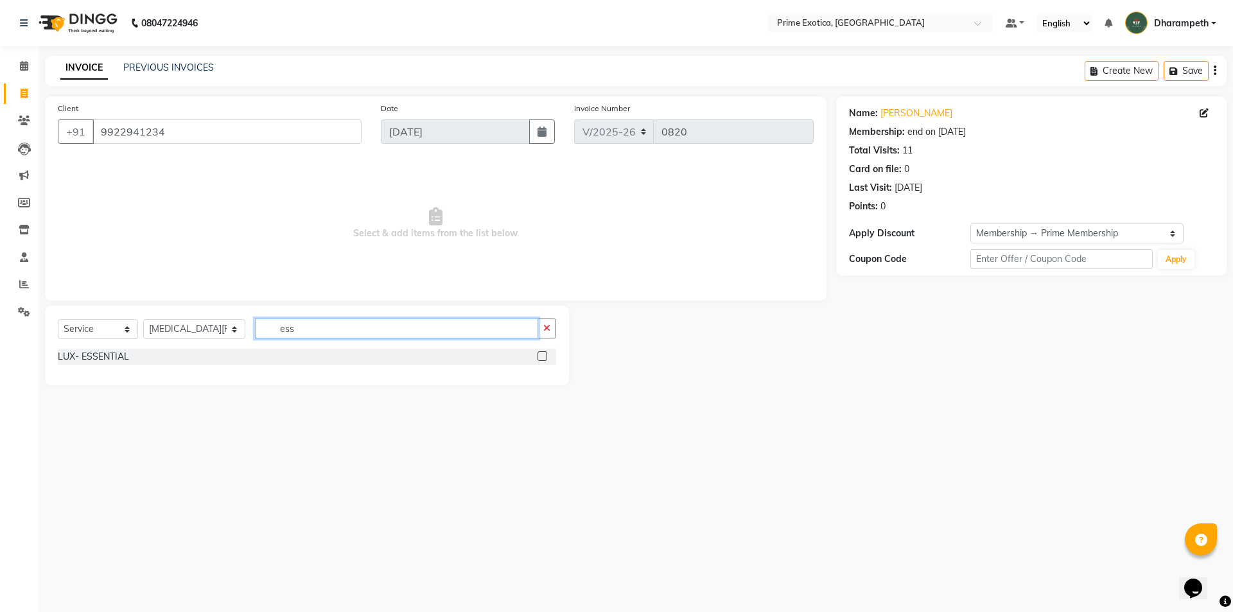
type input "ess"
click at [544, 356] on label at bounding box center [542, 356] width 10 height 10
click at [544, 356] on input "checkbox" at bounding box center [541, 356] width 8 height 8
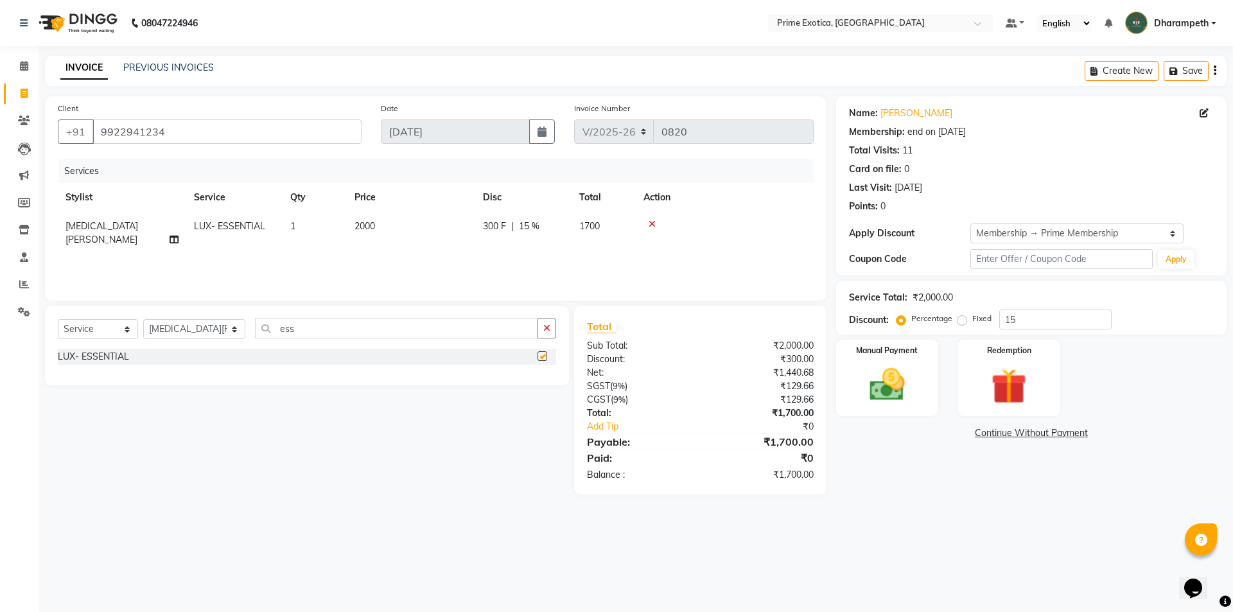
checkbox input "false"
click at [314, 331] on input "ess" at bounding box center [396, 328] width 283 height 20
type input "e"
type input "thre"
click at [545, 357] on label at bounding box center [542, 356] width 10 height 10
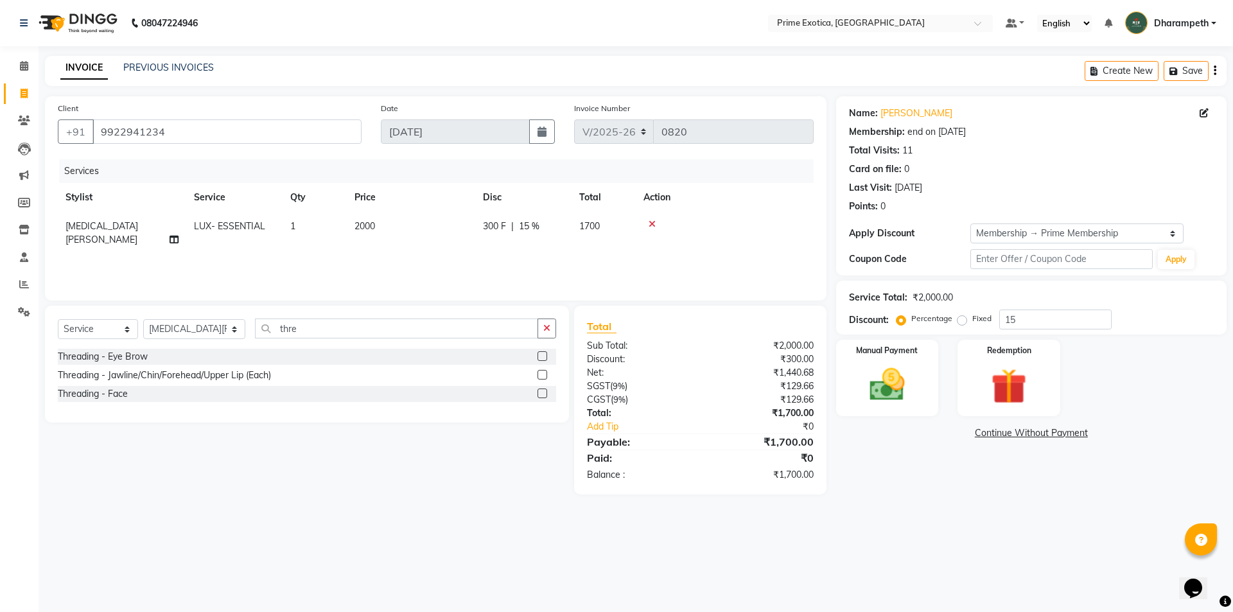
click at [545, 357] on input "checkbox" at bounding box center [541, 356] width 8 height 8
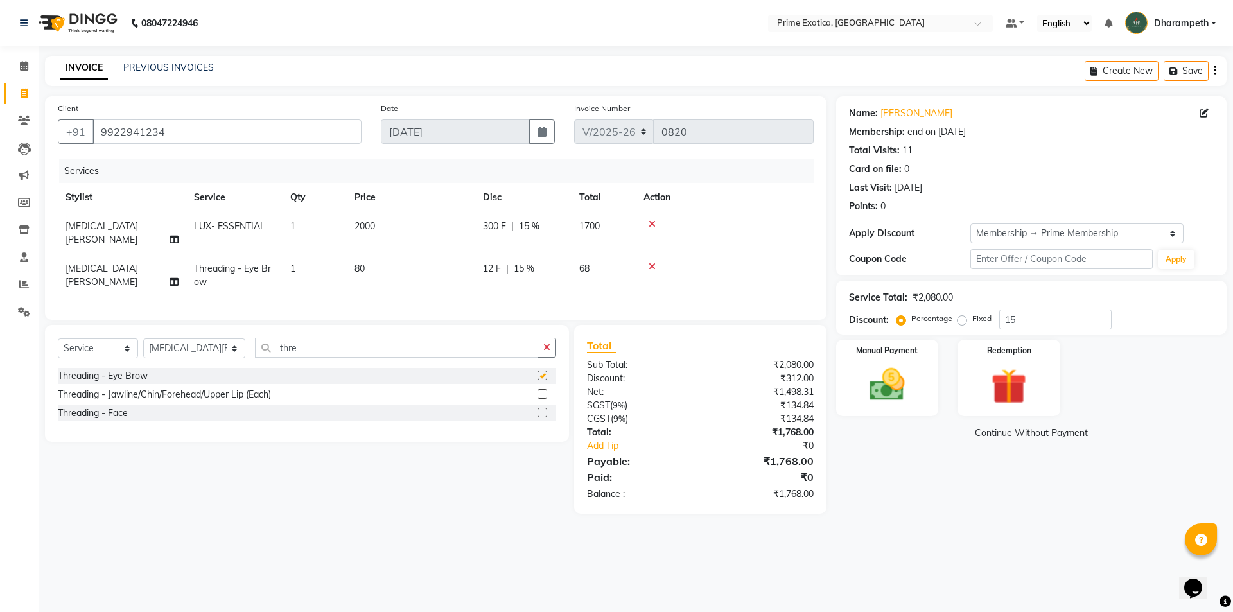
checkbox input "false"
click at [404, 284] on div "Services Stylist Service Qty Price Disc Total Action nikita meshram LUX- ESSENT…" at bounding box center [436, 233] width 756 height 148
click at [886, 372] on img at bounding box center [887, 384] width 60 height 42
click at [977, 433] on span "UPI" at bounding box center [971, 433] width 20 height 15
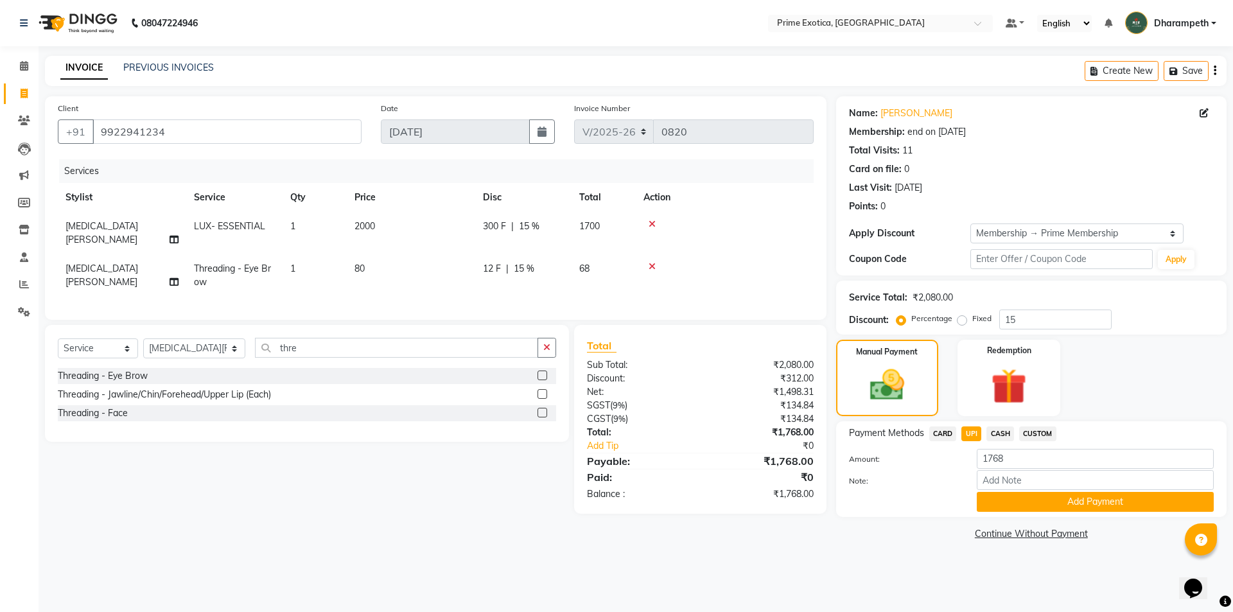
click at [485, 279] on td "12 F | 15 %" at bounding box center [523, 275] width 96 height 42
select select "80928"
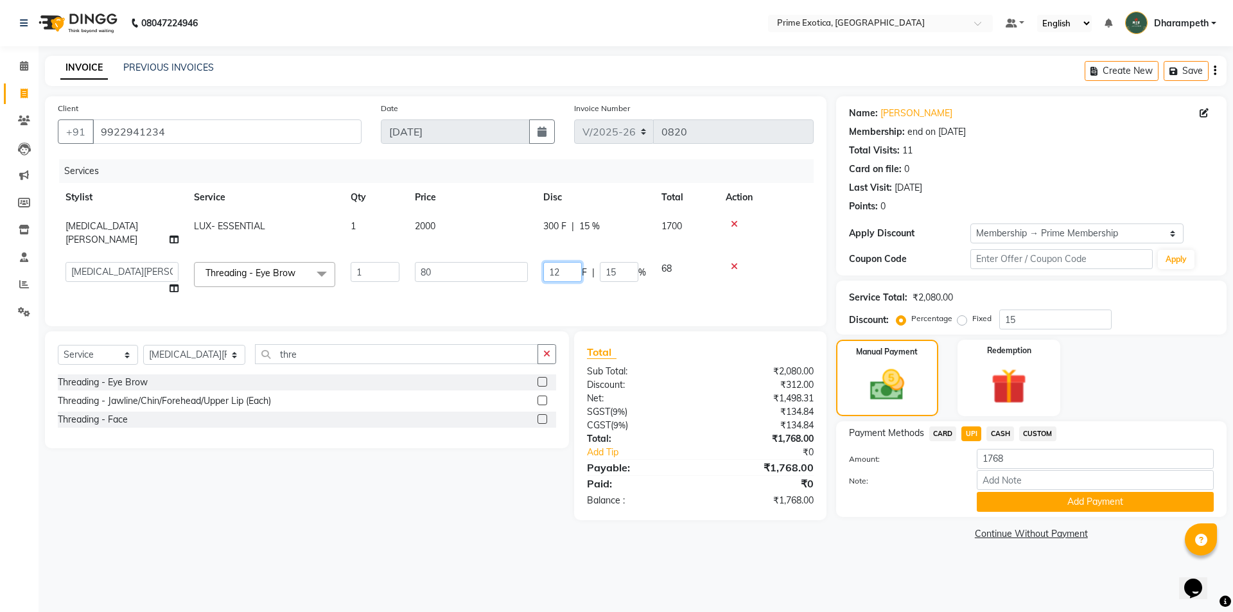
click at [567, 262] on input "12" at bounding box center [562, 272] width 39 height 20
type input "1"
type input "60"
click at [593, 286] on div "Services Stylist Service Qty Price Disc Total Action nikita meshram LUX- ESSENT…" at bounding box center [436, 236] width 756 height 154
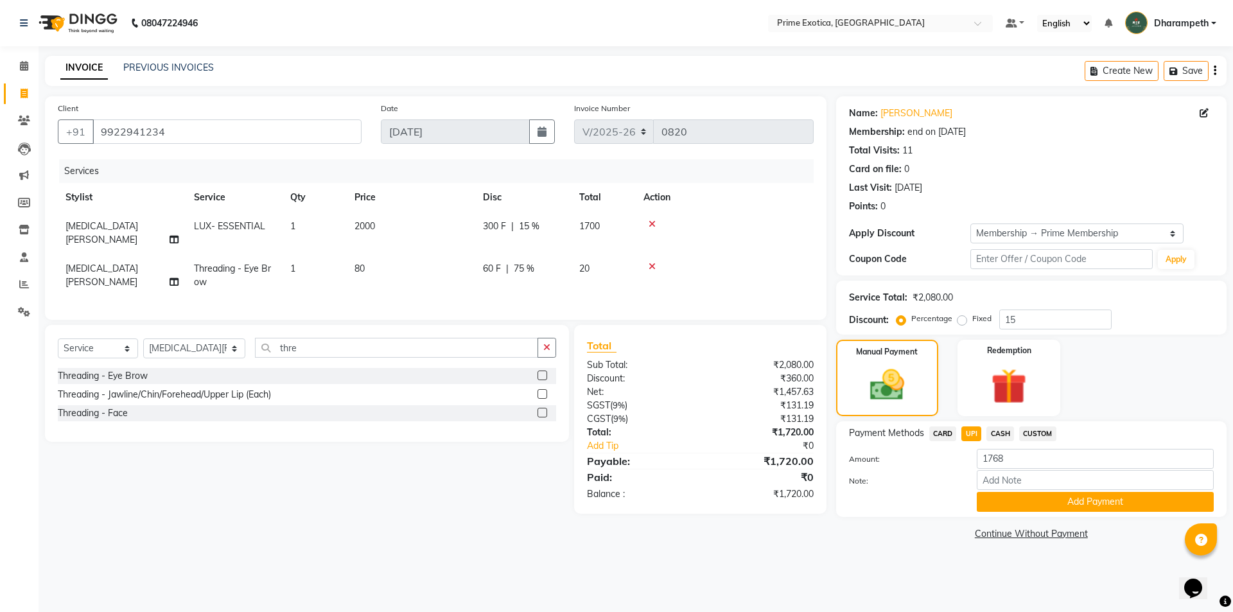
click at [491, 262] on span "60 F" at bounding box center [492, 268] width 18 height 13
select select "80928"
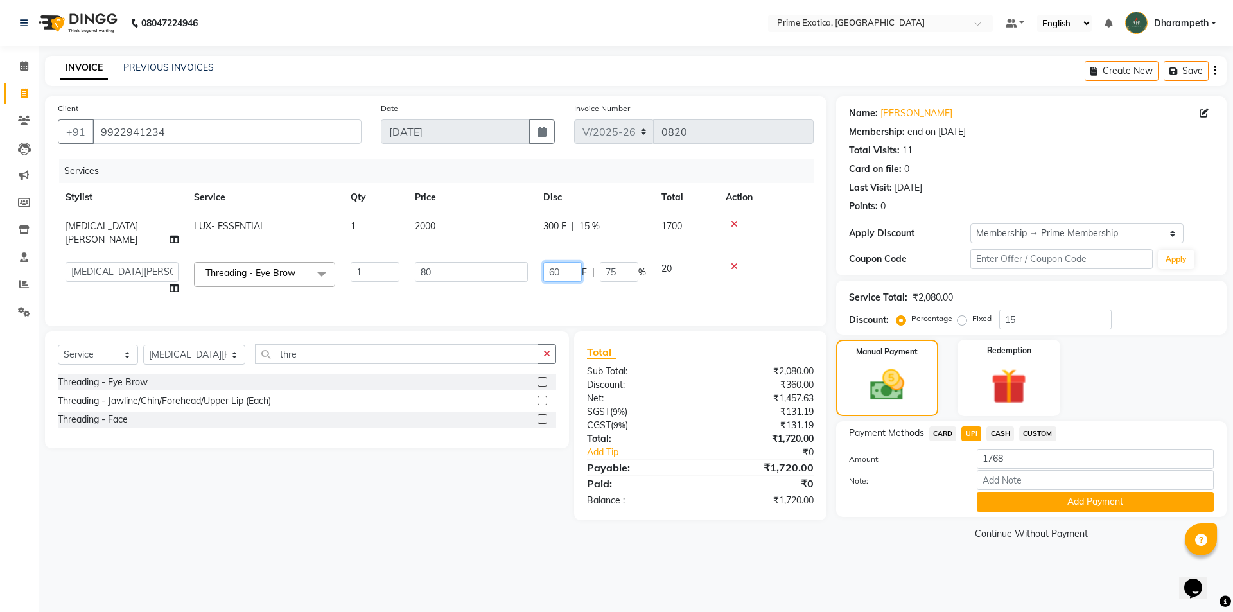
click at [563, 262] on input "60" at bounding box center [562, 272] width 39 height 20
type input "6"
type input "70"
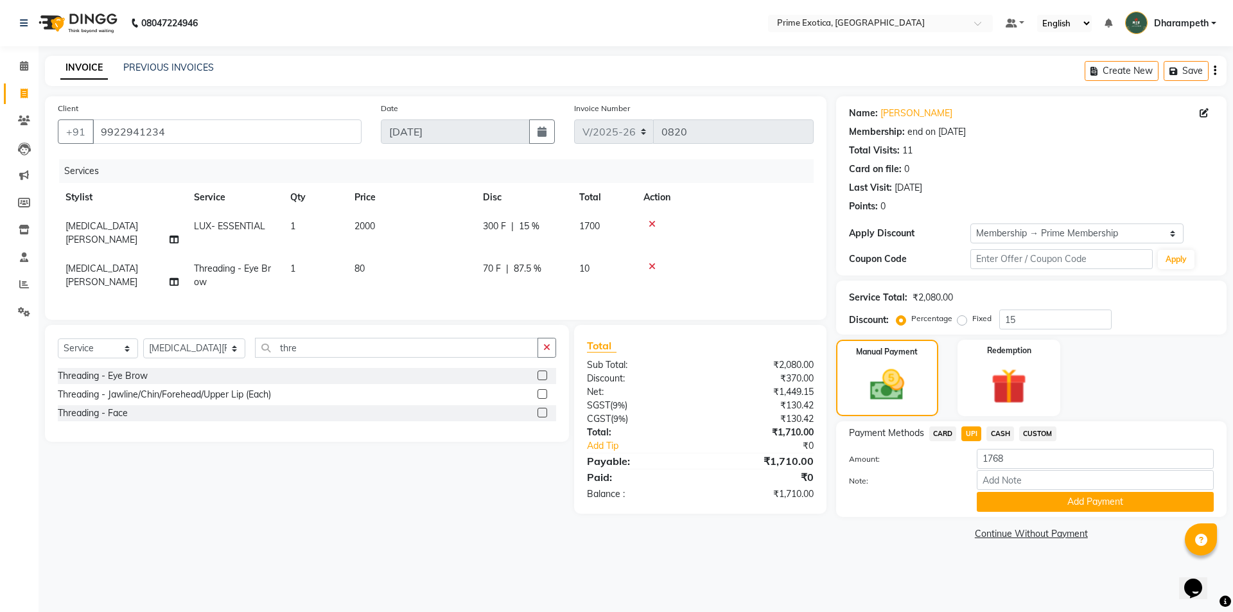
click at [779, 262] on div at bounding box center [724, 266] width 162 height 9
click at [652, 262] on icon at bounding box center [651, 266] width 7 height 9
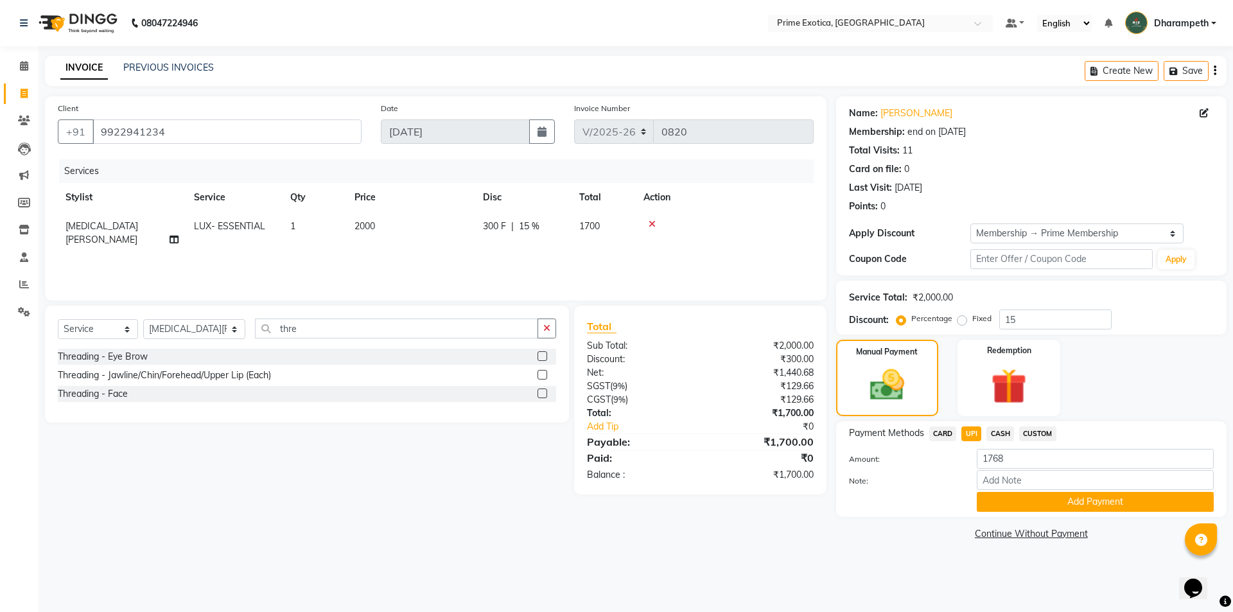
click at [522, 244] on div "Services Stylist Service Qty Price Disc Total Action nikita meshram LUX- ESSENT…" at bounding box center [436, 223] width 756 height 128
click at [508, 232] on div "300 F | 15 %" at bounding box center [523, 226] width 81 height 13
select select "80928"
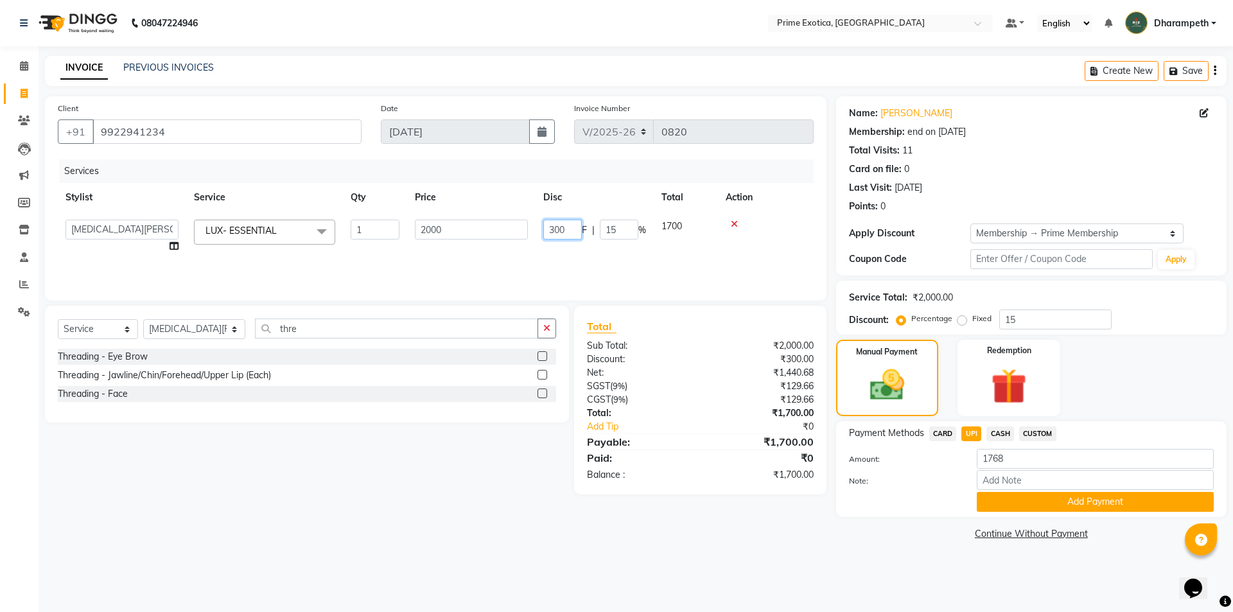
click at [570, 231] on input "300" at bounding box center [562, 230] width 39 height 20
type input "3"
type input "2"
type input "292"
click at [590, 256] on div "Services Stylist Service Qty Price Disc Total Action Abhijet ADMIN ANGELA S JOH…" at bounding box center [436, 223] width 756 height 128
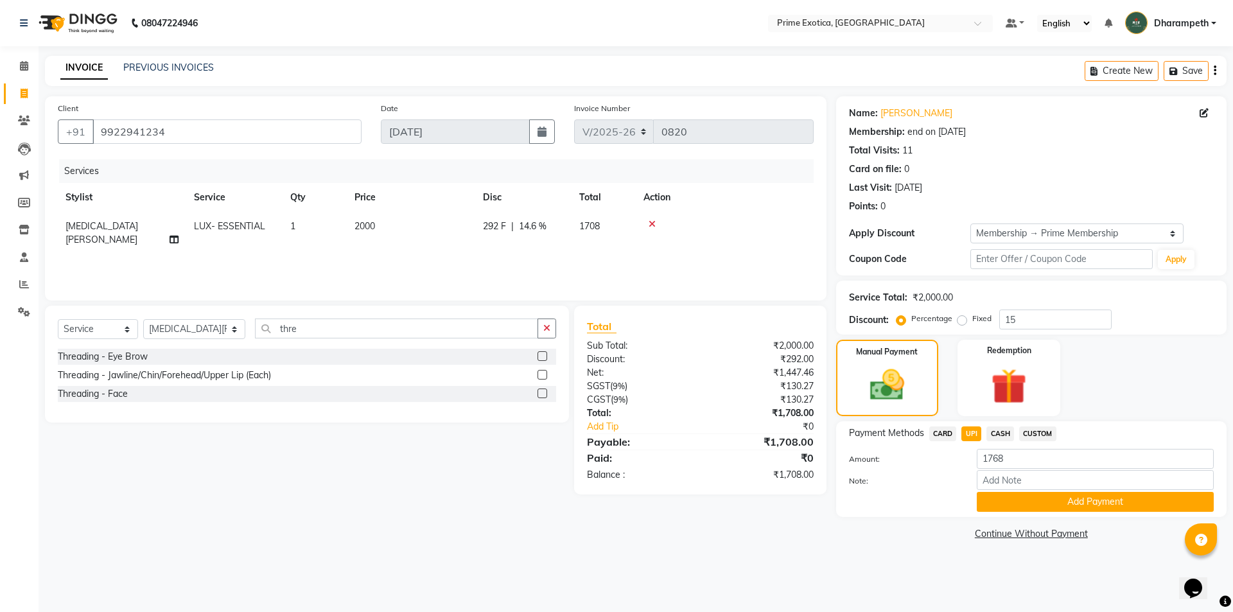
click at [1083, 512] on div "Payment Methods CARD UPI CASH CUSTOM Amount: 1768 Note: Add Payment" at bounding box center [1031, 469] width 390 height 96
click at [1089, 505] on button "Add Payment" at bounding box center [1095, 502] width 237 height 20
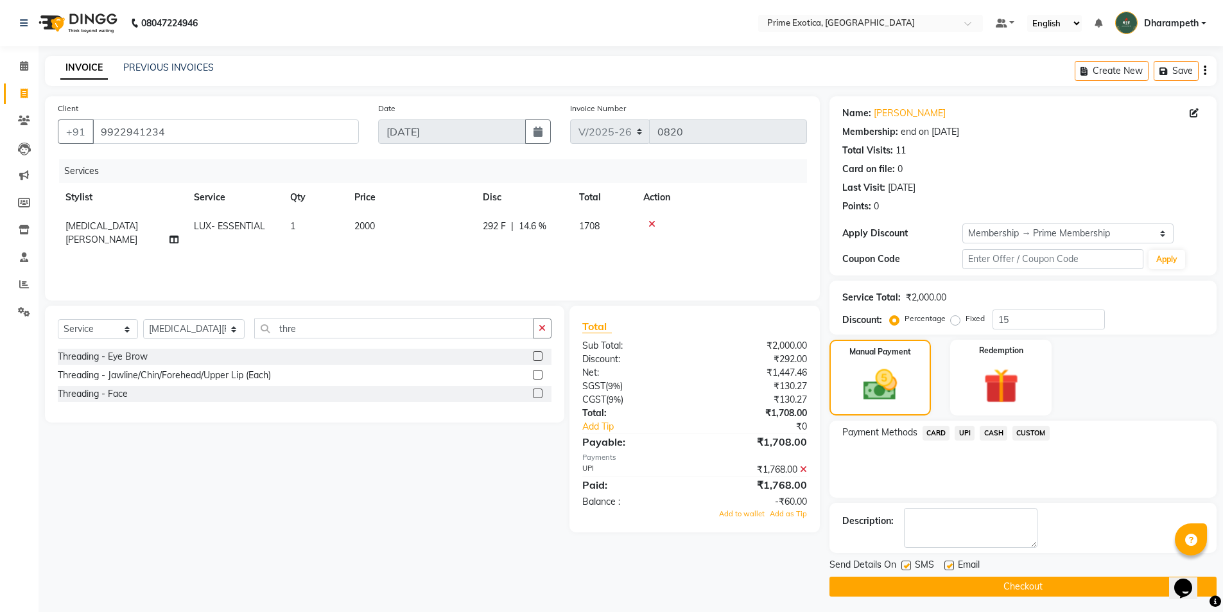
click at [1090, 589] on button "Checkout" at bounding box center [1023, 587] width 387 height 20
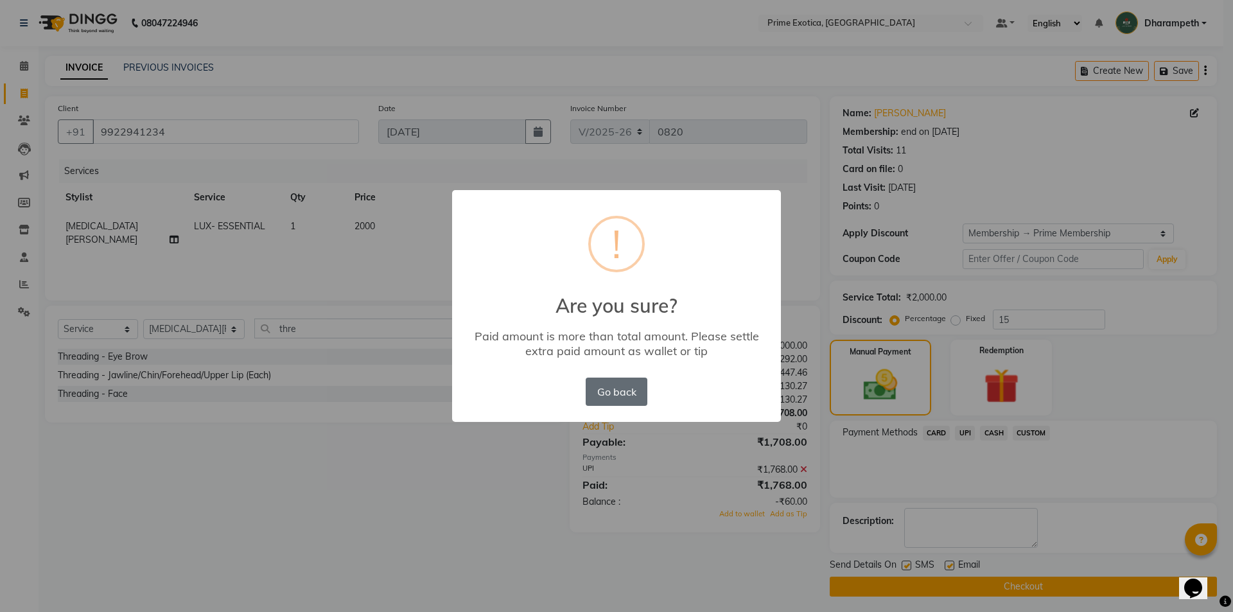
click at [632, 392] on button "Go back" at bounding box center [617, 392] width 62 height 28
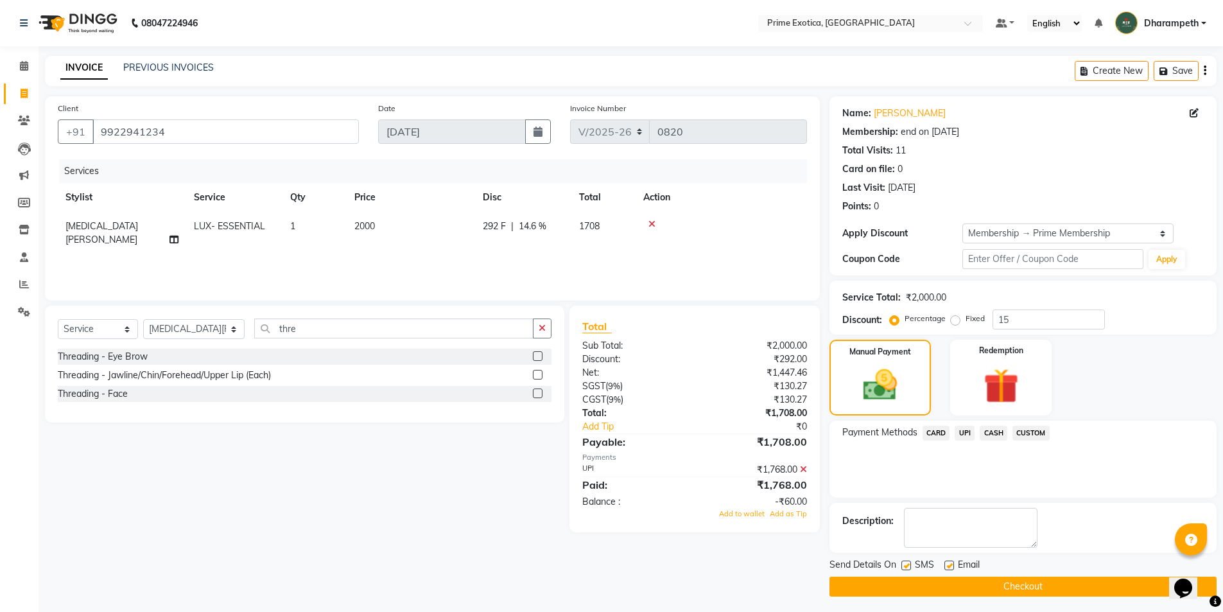
click at [803, 469] on icon at bounding box center [803, 469] width 7 height 9
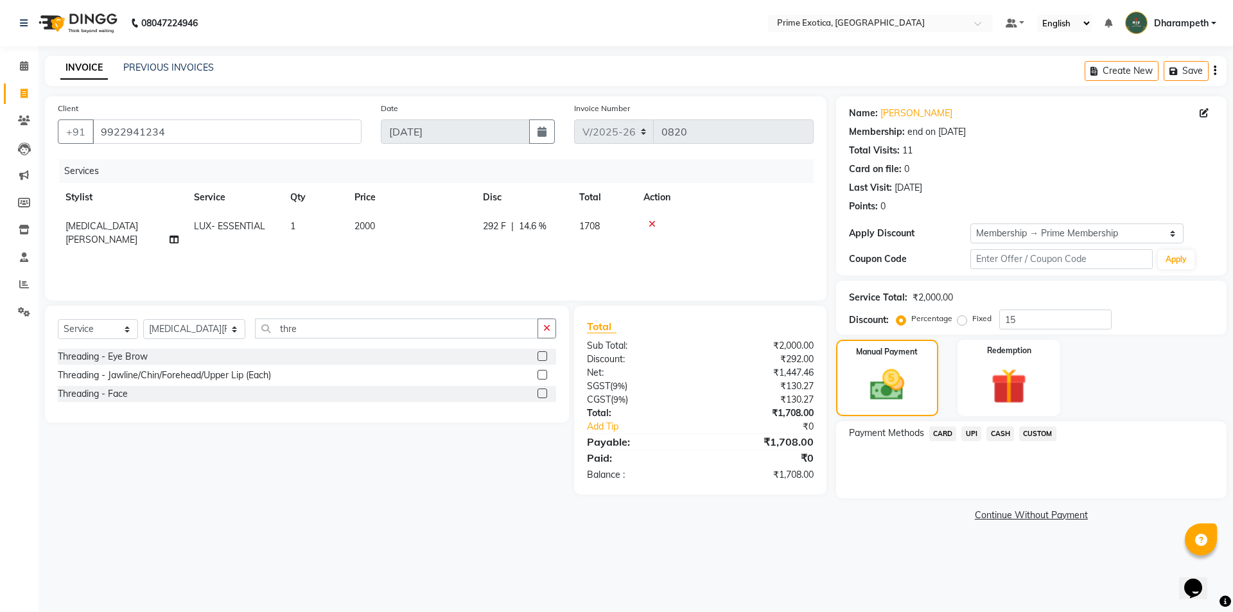
click at [887, 519] on link "Continue Without Payment" at bounding box center [1031, 515] width 385 height 13
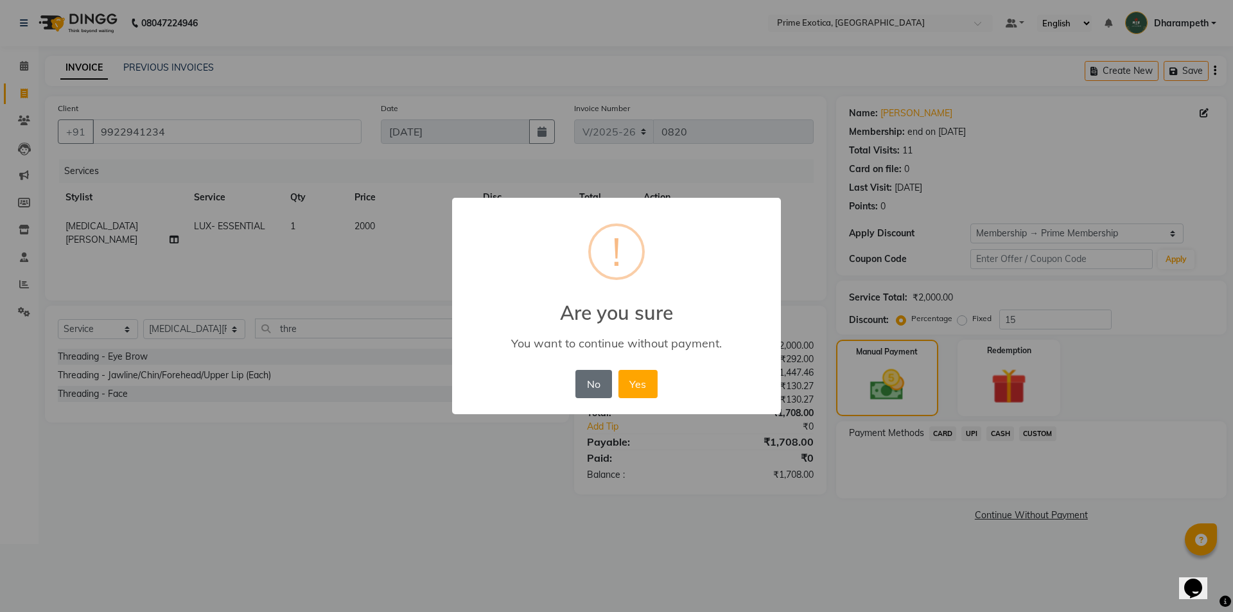
click at [599, 395] on button "No" at bounding box center [593, 384] width 36 height 28
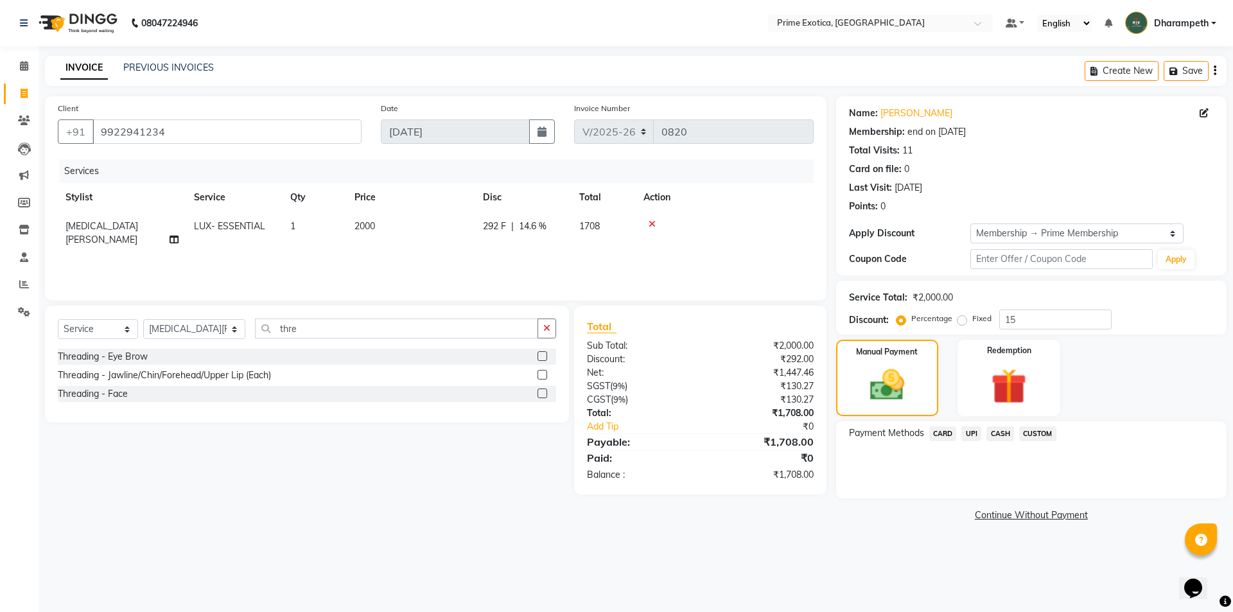
click at [971, 437] on span "UPI" at bounding box center [971, 433] width 20 height 15
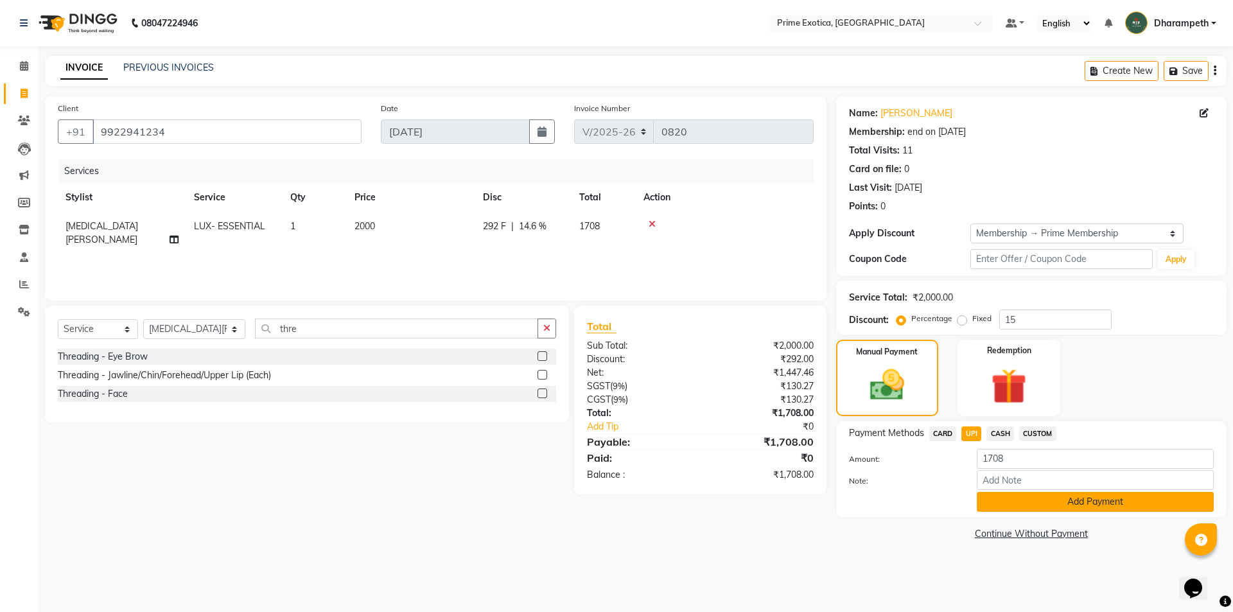
click at [1045, 508] on button "Add Payment" at bounding box center [1095, 502] width 237 height 20
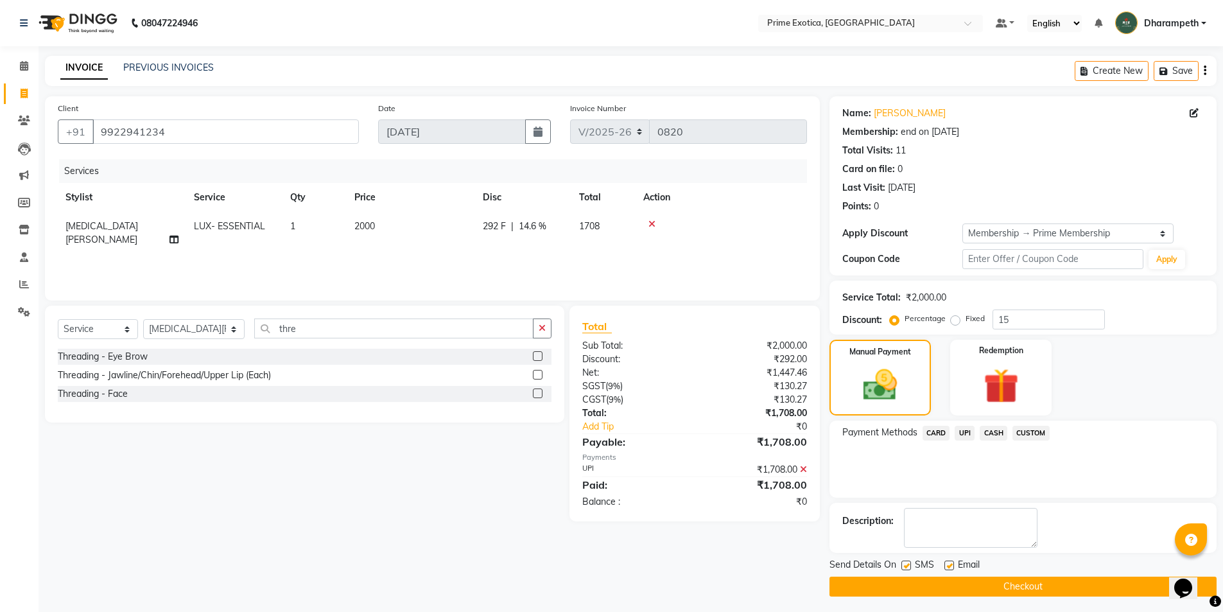
click at [1027, 590] on button "Checkout" at bounding box center [1023, 587] width 387 height 20
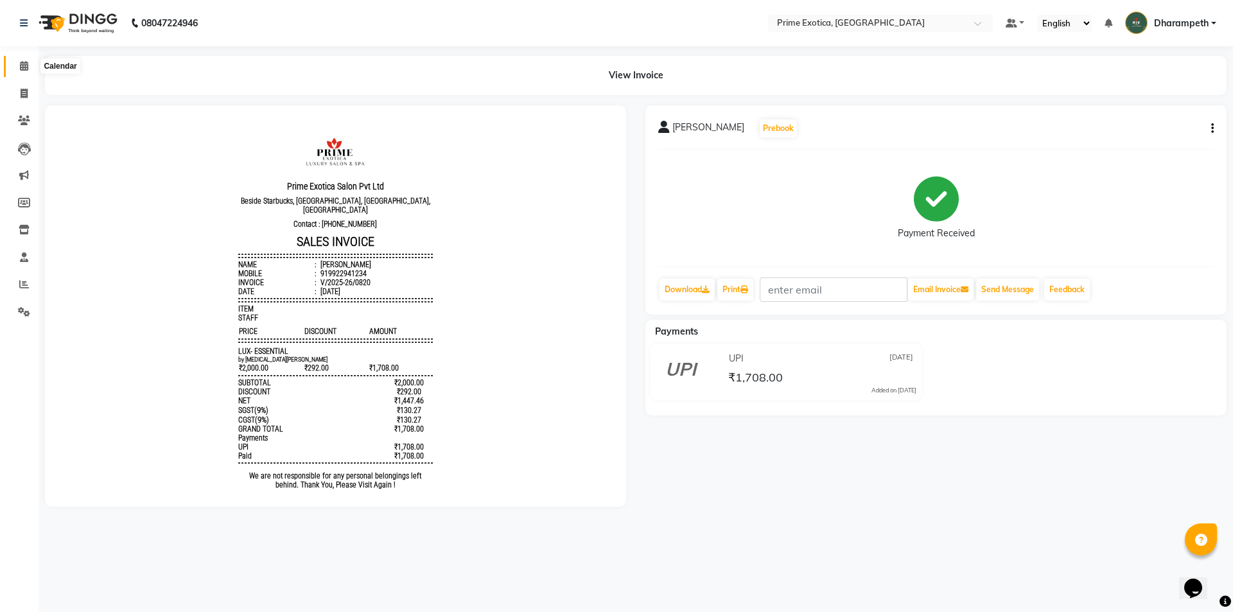
drag, startPoint x: 14, startPoint y: 62, endPoint x: 23, endPoint y: 79, distance: 19.5
click at [15, 62] on span at bounding box center [24, 66] width 22 height 15
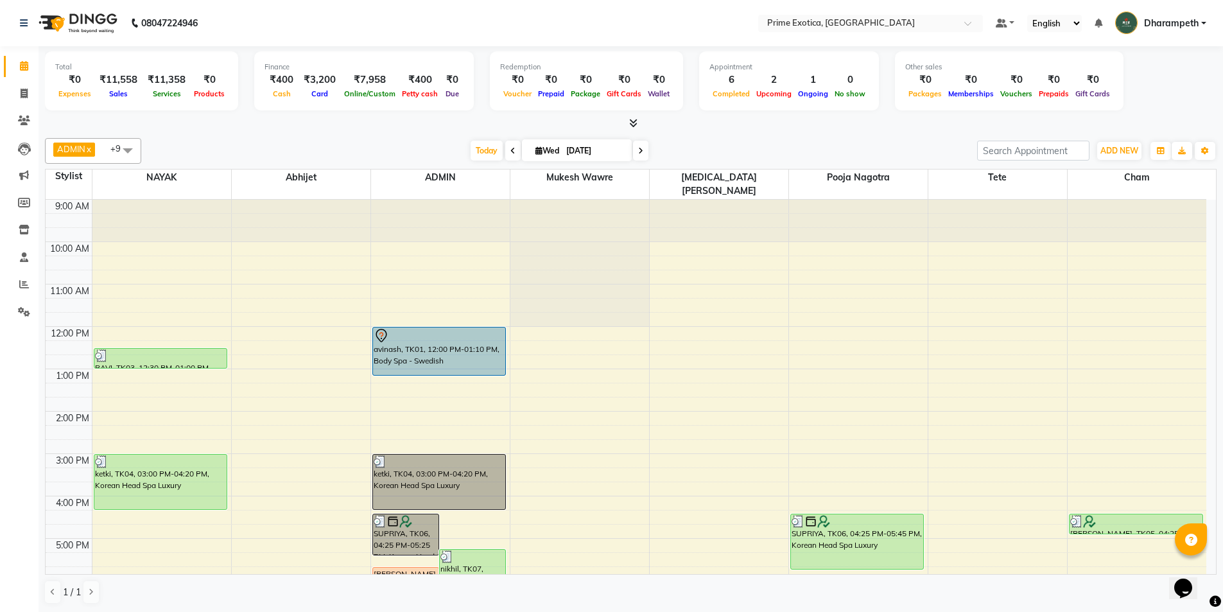
click at [638, 152] on icon at bounding box center [640, 151] width 5 height 8
type input "04-09-2025"
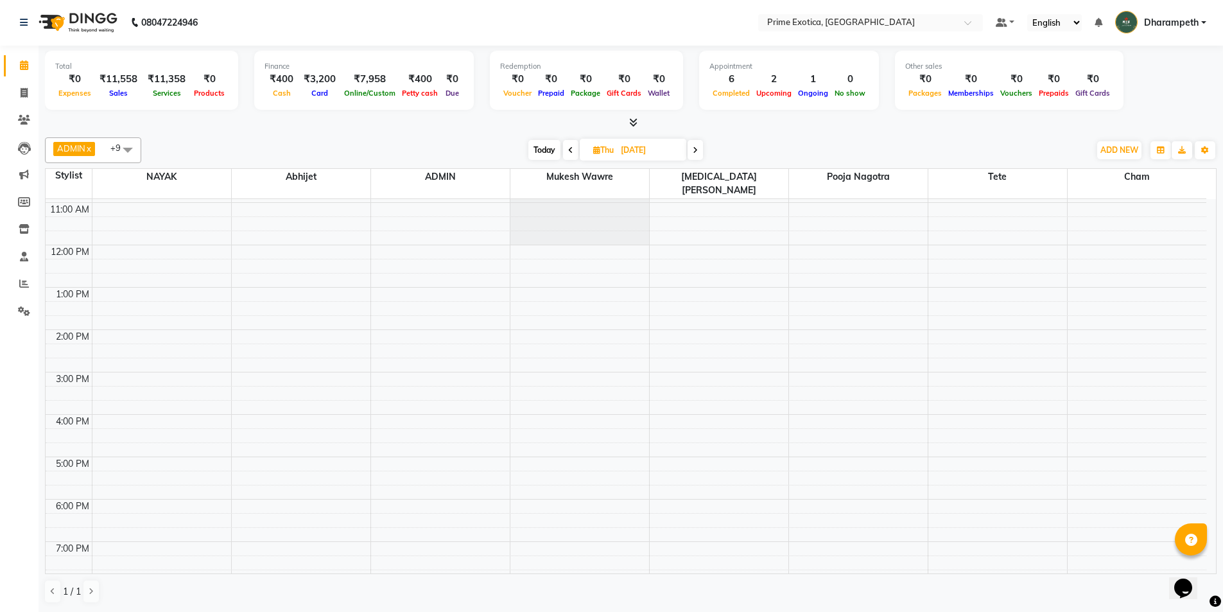
scroll to position [141, 0]
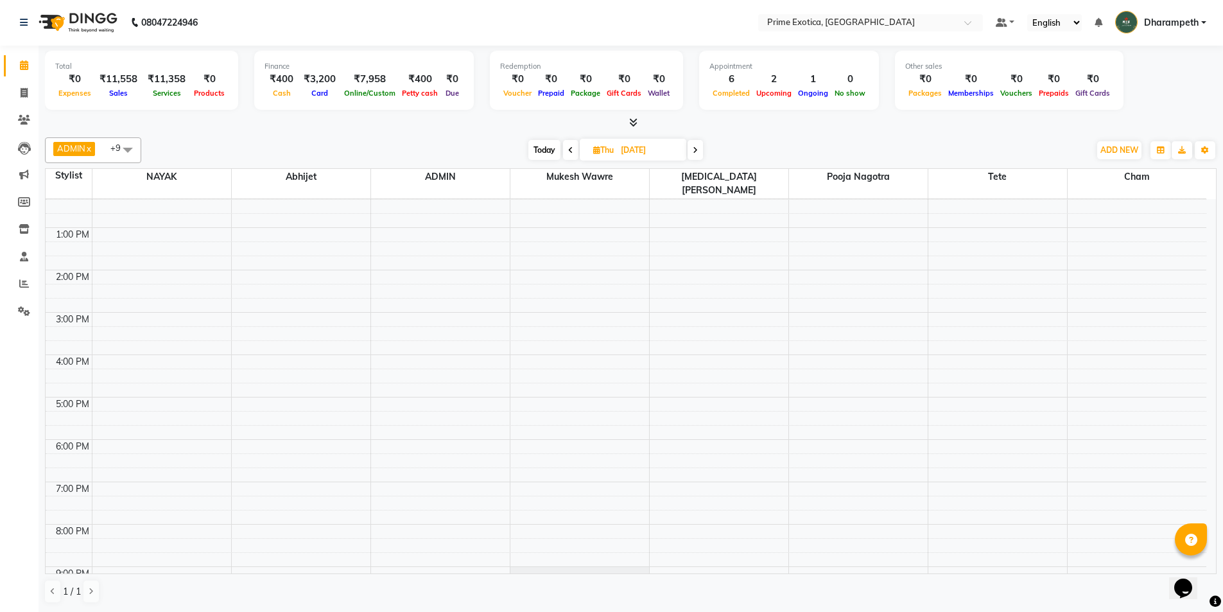
click at [405, 388] on div "9:00 AM 10:00 AM 11:00 AM 12:00 PM 1:00 PM 2:00 PM 3:00 PM 4:00 PM 5:00 PM 6:00…" at bounding box center [626, 354] width 1161 height 593
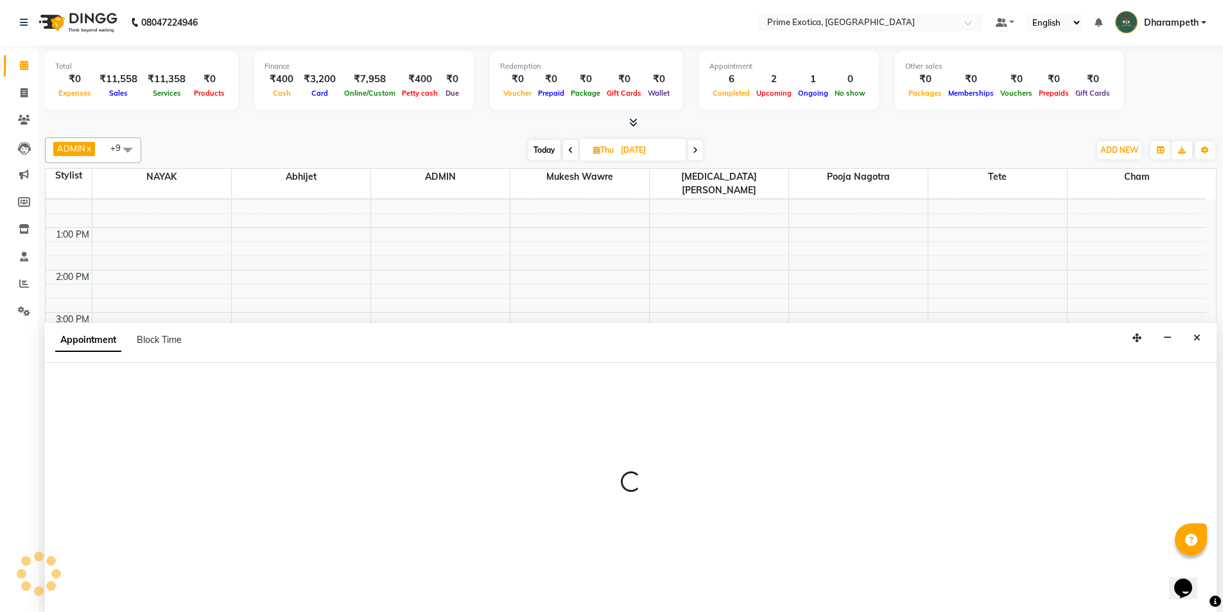
select select "37067"
select select "tentative"
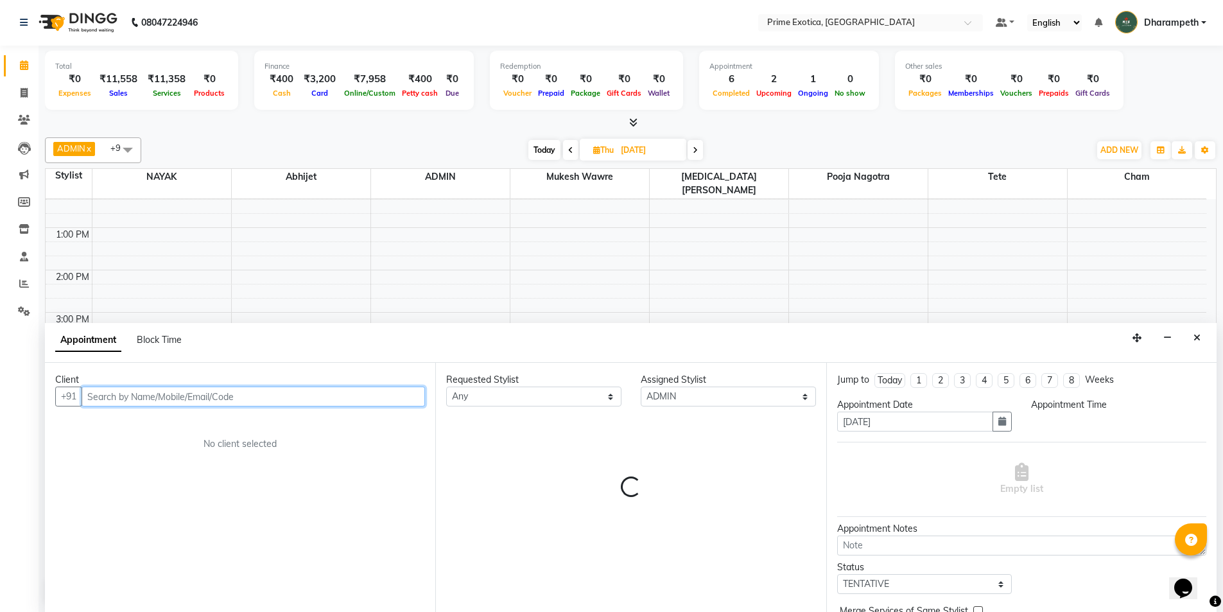
select select "1020"
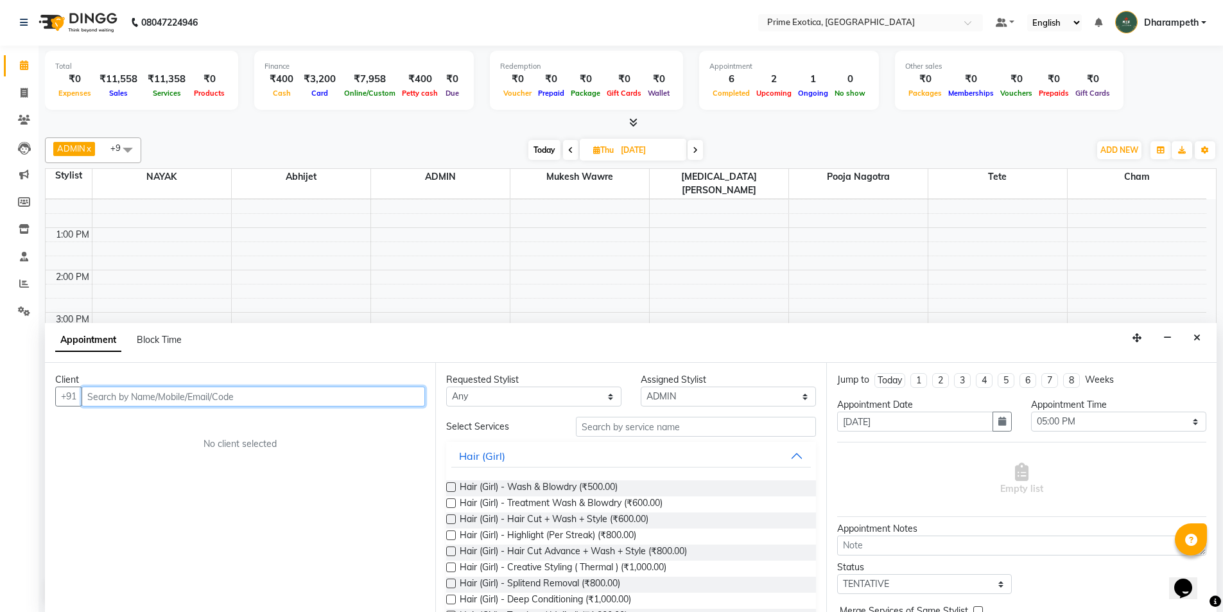
click at [171, 395] on input "text" at bounding box center [254, 397] width 344 height 20
click at [186, 423] on span "8450986" at bounding box center [175, 423] width 45 height 13
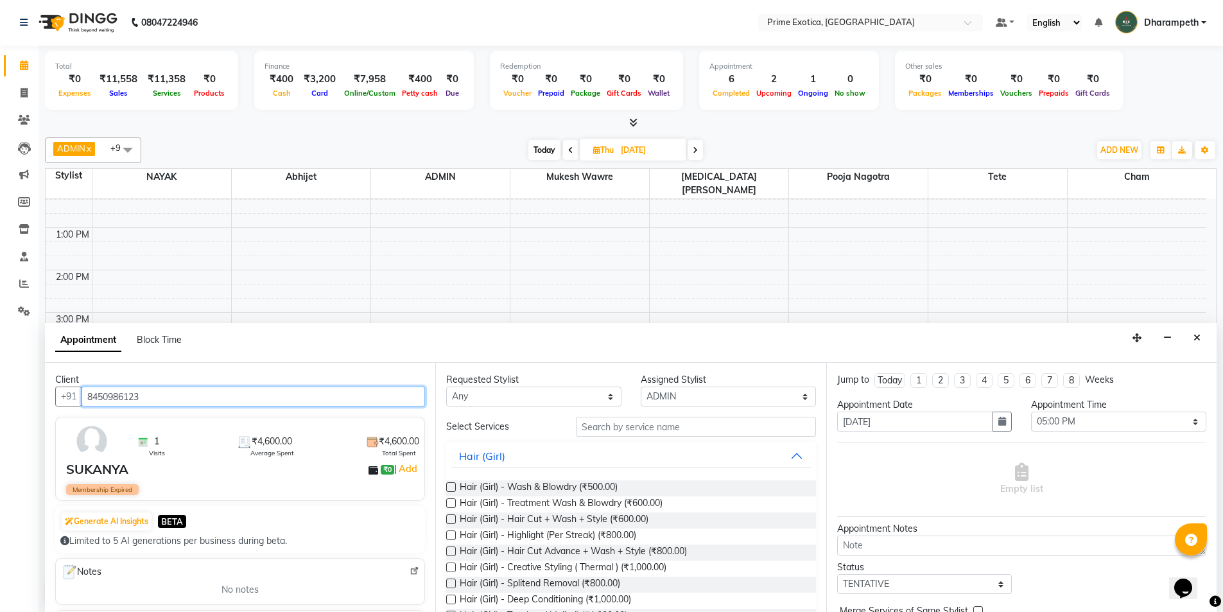
type input "8450986123"
click at [482, 397] on select "Any Abhijet ADMIN ANGELA S JOHN cham Darshan Gaikwad Kashish Mukesh Wawre NAYAK…" at bounding box center [533, 397] width 175 height 20
select select "37067"
click at [446, 387] on select "Any Abhijet ADMIN ANGELA S JOHN cham Darshan Gaikwad Kashish Mukesh Wawre NAYAK…" at bounding box center [533, 397] width 175 height 20
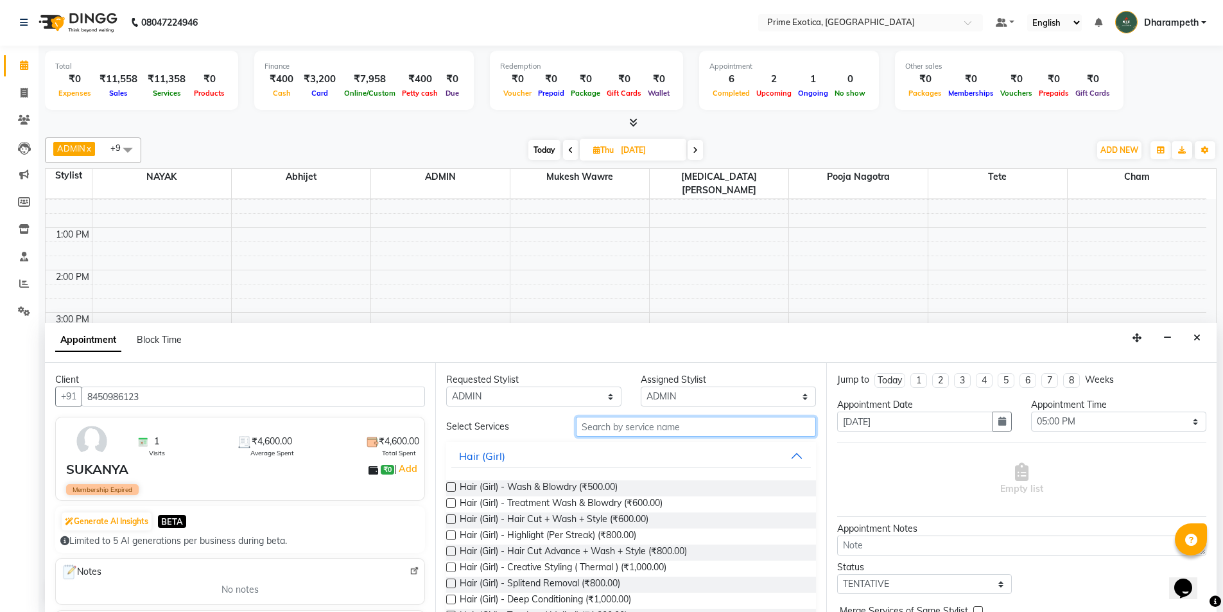
click at [609, 428] on input "text" at bounding box center [696, 427] width 240 height 20
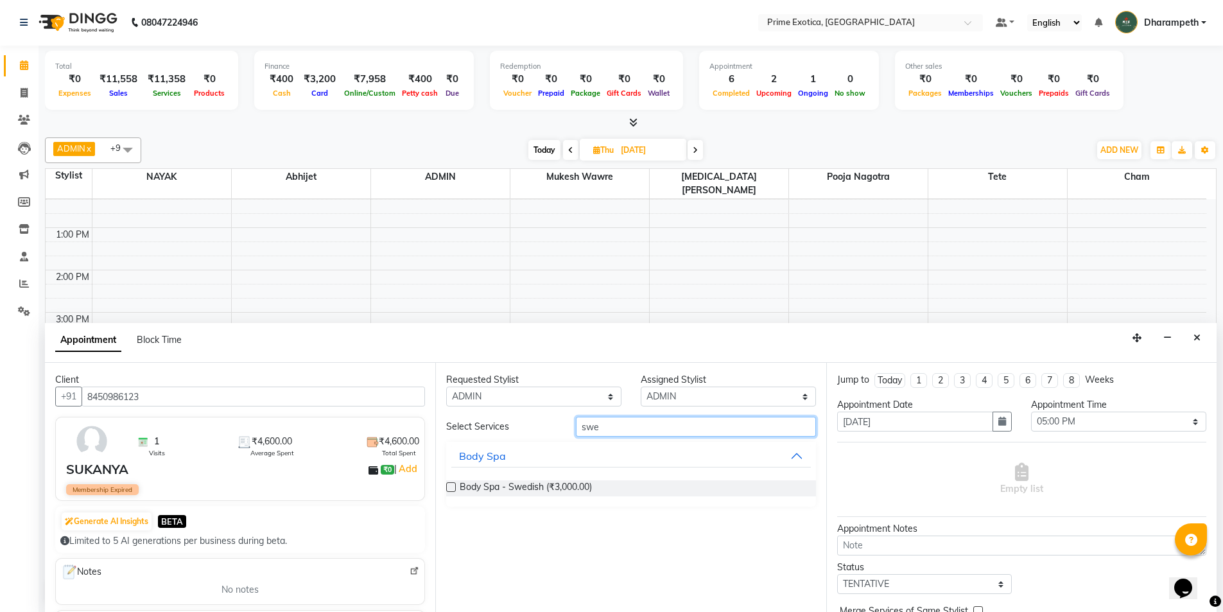
type input "swe"
click at [638, 485] on div "Body Spa - Swedish (₹3,000.00)" at bounding box center [630, 488] width 369 height 16
click at [447, 487] on label at bounding box center [451, 487] width 10 height 10
click at [447, 487] on input "checkbox" at bounding box center [450, 488] width 8 height 8
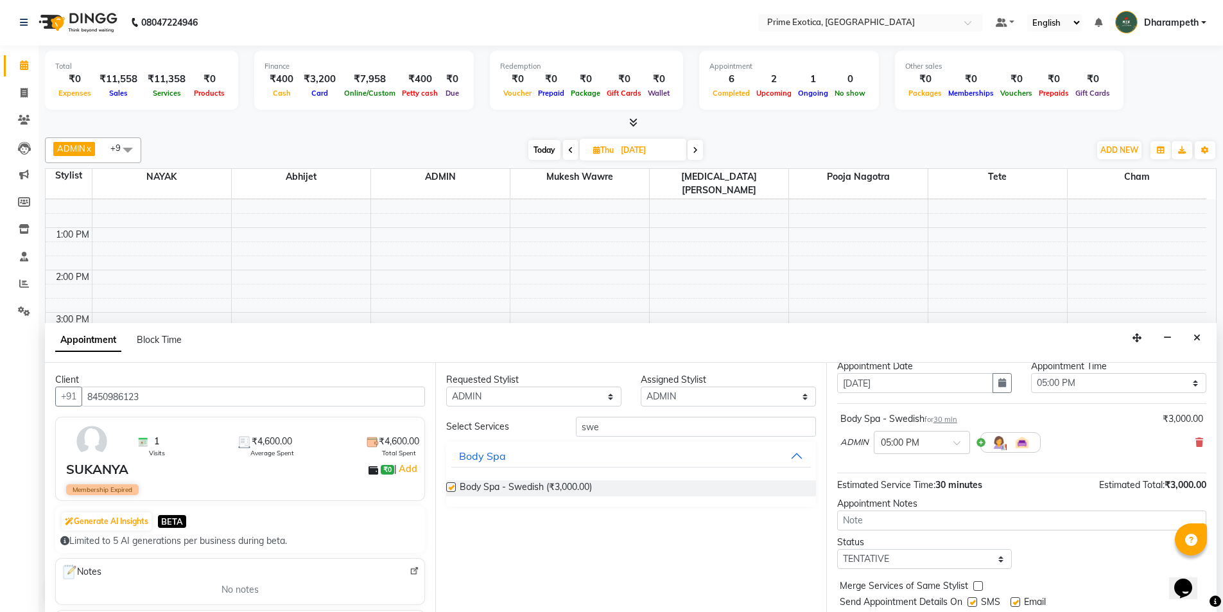
checkbox input "false"
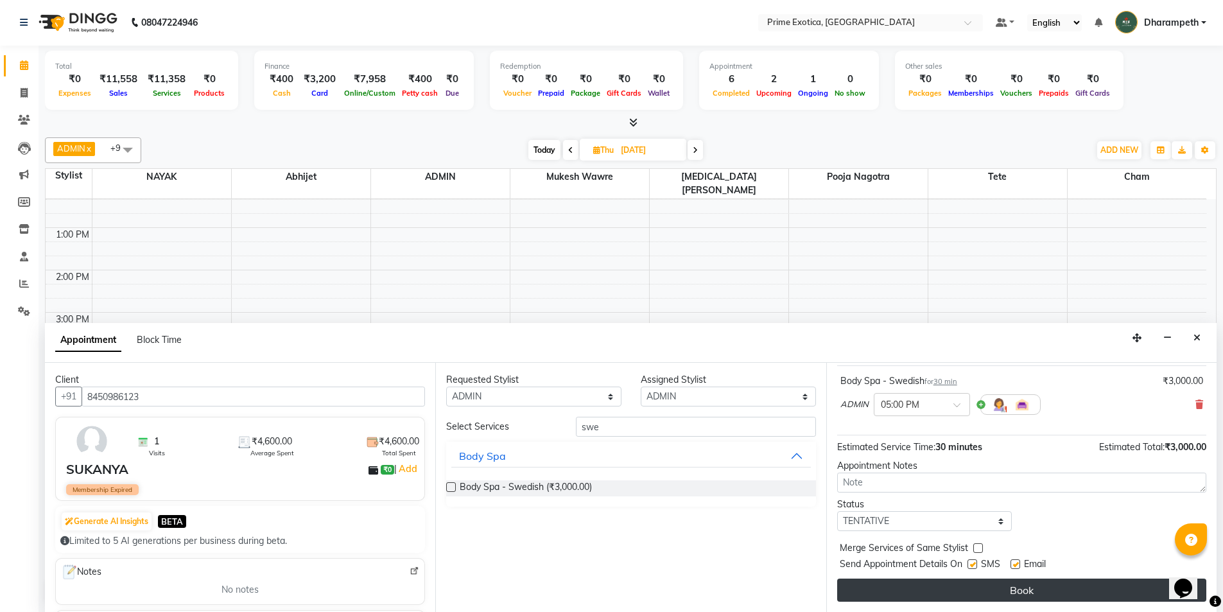
click at [974, 589] on button "Book" at bounding box center [1021, 589] width 369 height 23
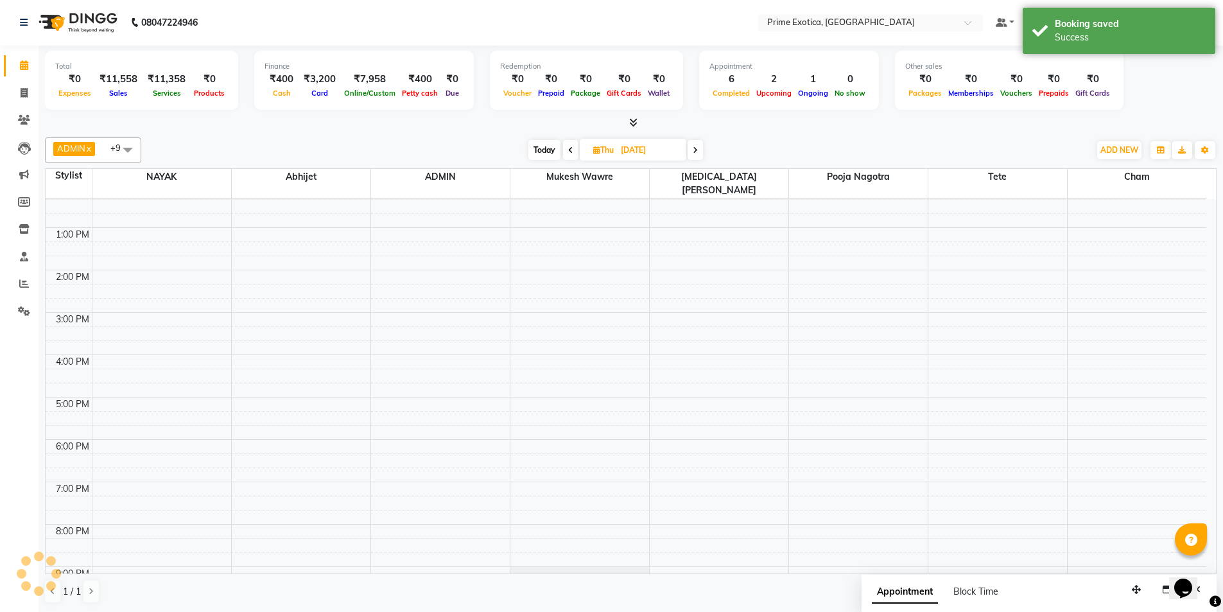
scroll to position [0, 0]
drag, startPoint x: 451, startPoint y: 404, endPoint x: 455, endPoint y: 419, distance: 15.4
click at [455, 419] on div "SUKANYAnull, 05:00 PM-05:30 PM, Body Spa - Swedish SUKANYAnull, 05:00 PM-05:30 …" at bounding box center [440, 355] width 139 height 593
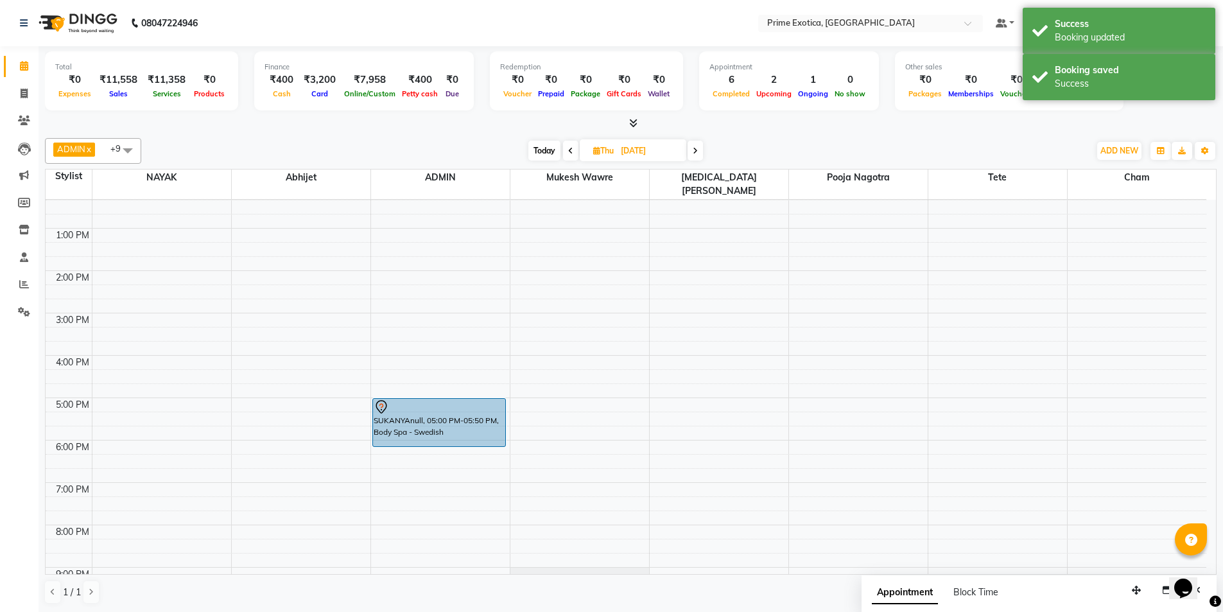
drag, startPoint x: 462, startPoint y: 419, endPoint x: 464, endPoint y: 430, distance: 11.2
click at [464, 430] on div "SUKANYAnull, 05:00 PM-05:50 PM, Body Spa - Swedish SUKANYAnull, 05:00 PM-05:50 …" at bounding box center [440, 355] width 139 height 593
click at [568, 154] on icon at bounding box center [570, 151] width 5 height 8
type input "[DATE]"
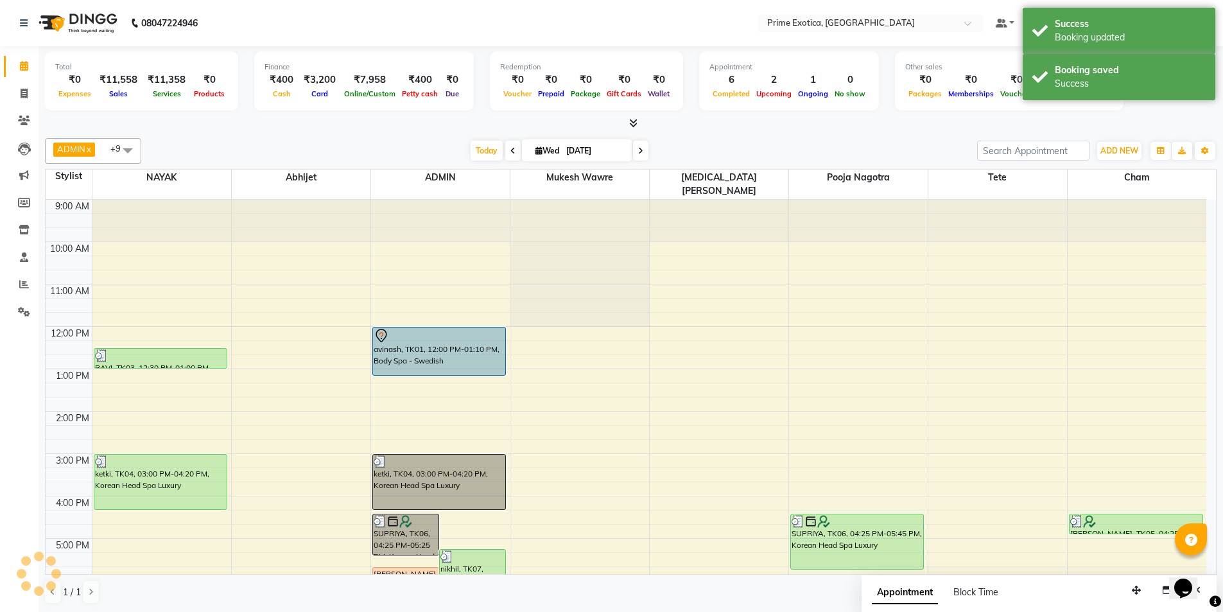
scroll to position [205, 0]
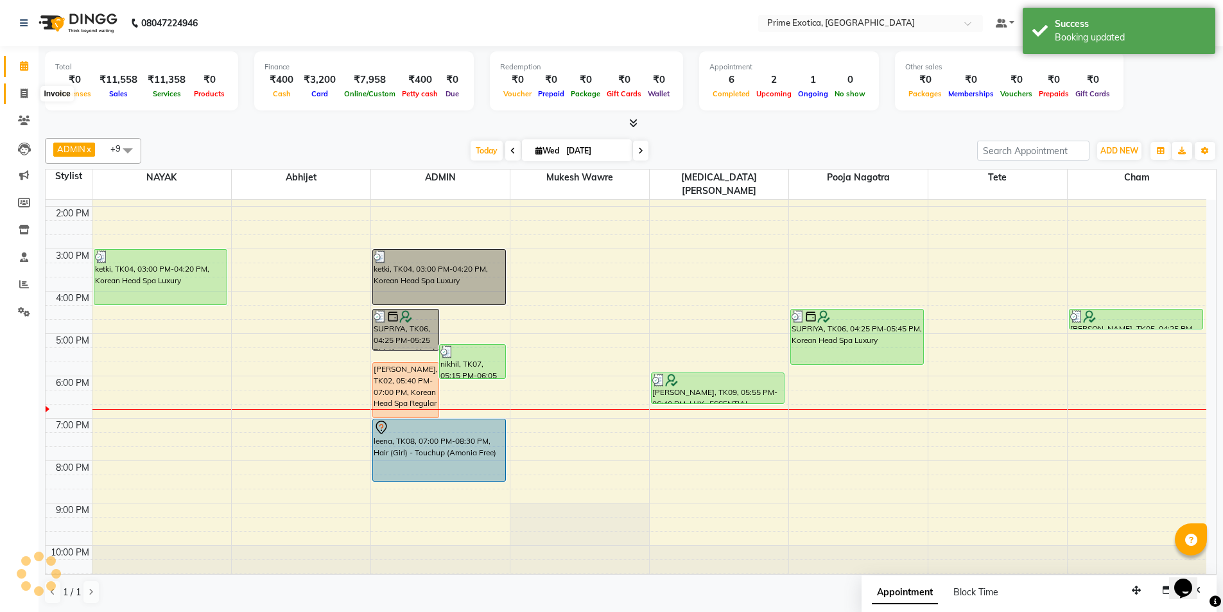
click at [22, 92] on icon at bounding box center [24, 94] width 7 height 10
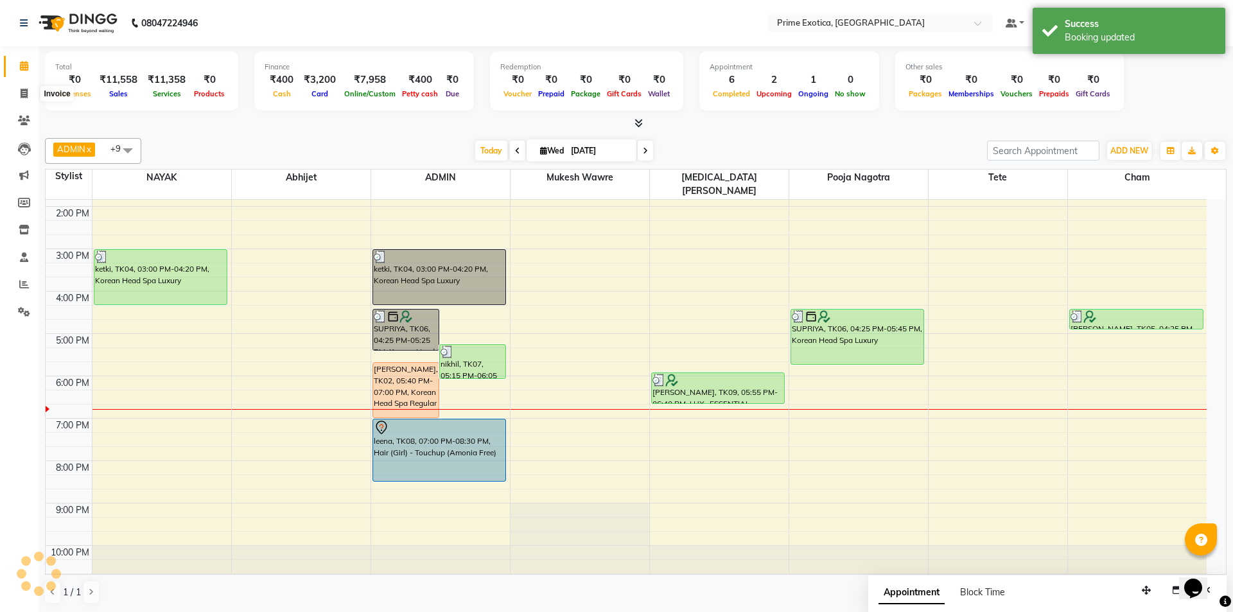
select select "5380"
select select "service"
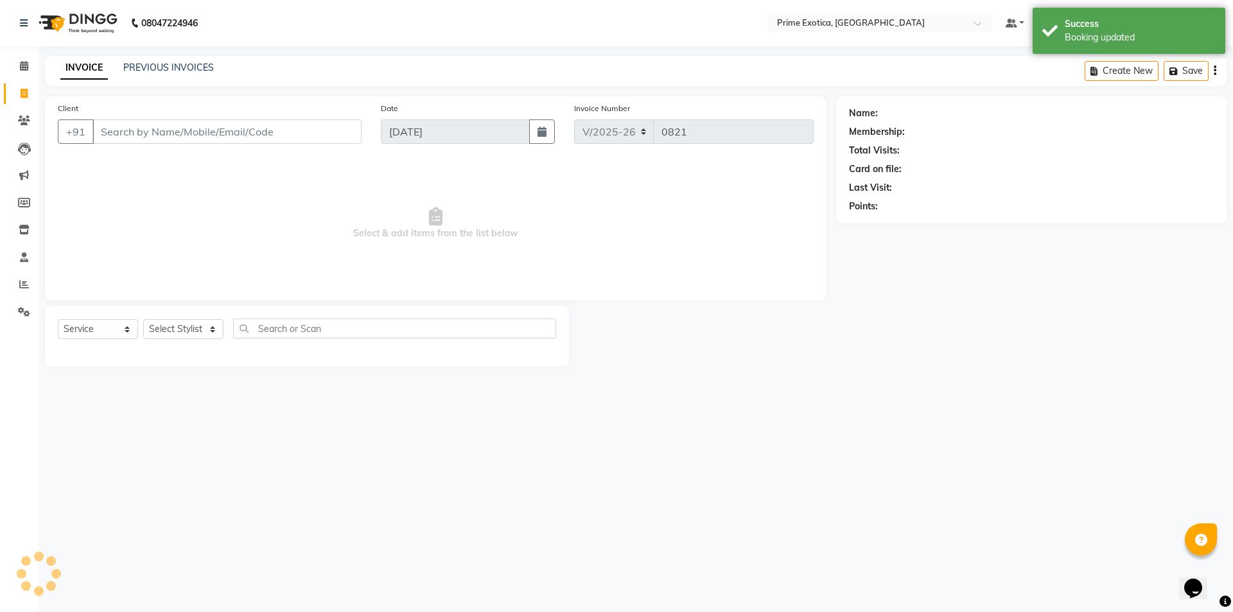
click at [158, 55] on div "08047224946 Select Location × Prime Exotica, Dharampeth Default Panel My Panel …" at bounding box center [616, 306] width 1233 height 612
click at [154, 67] on link "PREVIOUS INVOICES" at bounding box center [168, 68] width 91 height 12
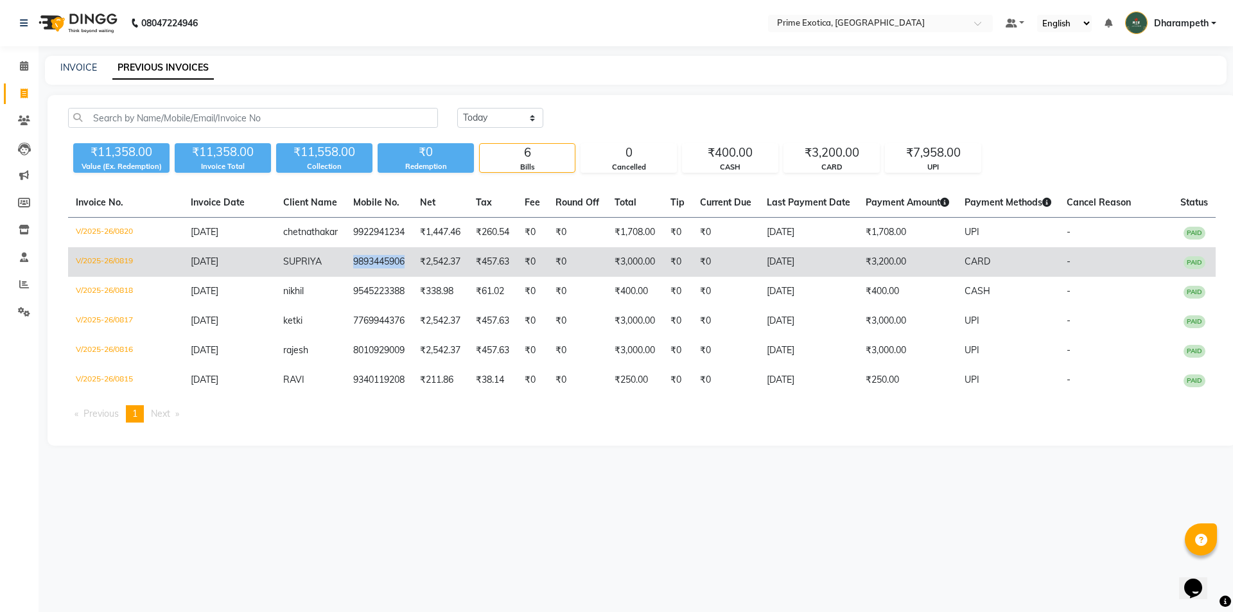
copy td "9893445906"
drag, startPoint x: 345, startPoint y: 274, endPoint x: 403, endPoint y: 270, distance: 57.2
click at [403, 270] on td "9893445906" at bounding box center [389, 275] width 67 height 30
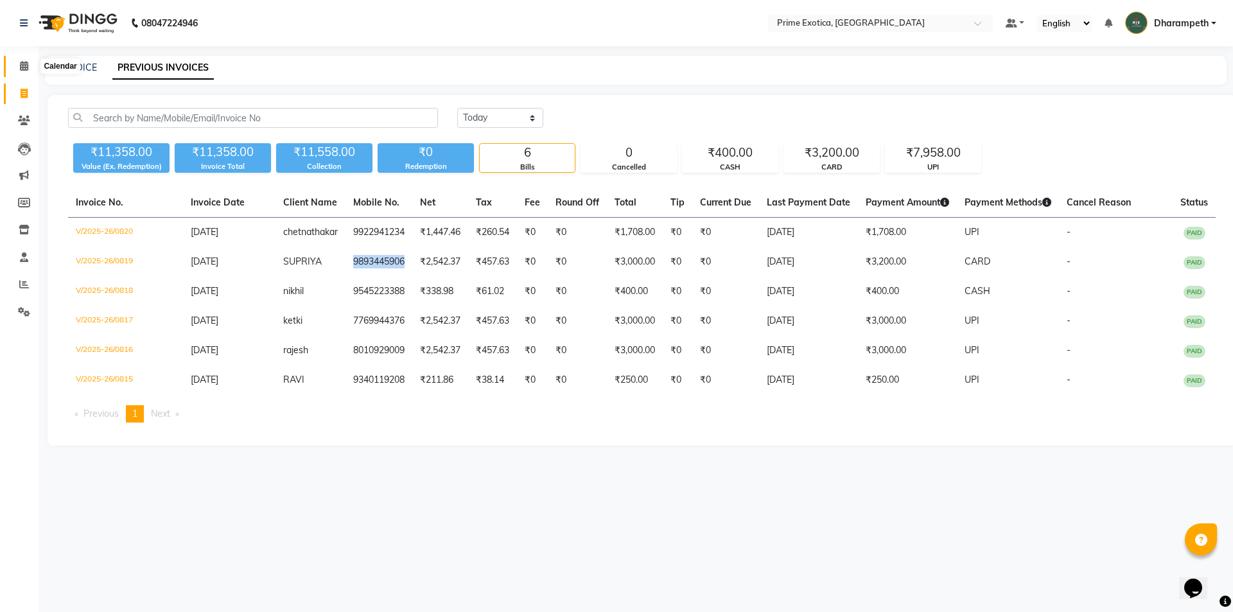
click at [22, 58] on link "Calendar" at bounding box center [19, 66] width 31 height 21
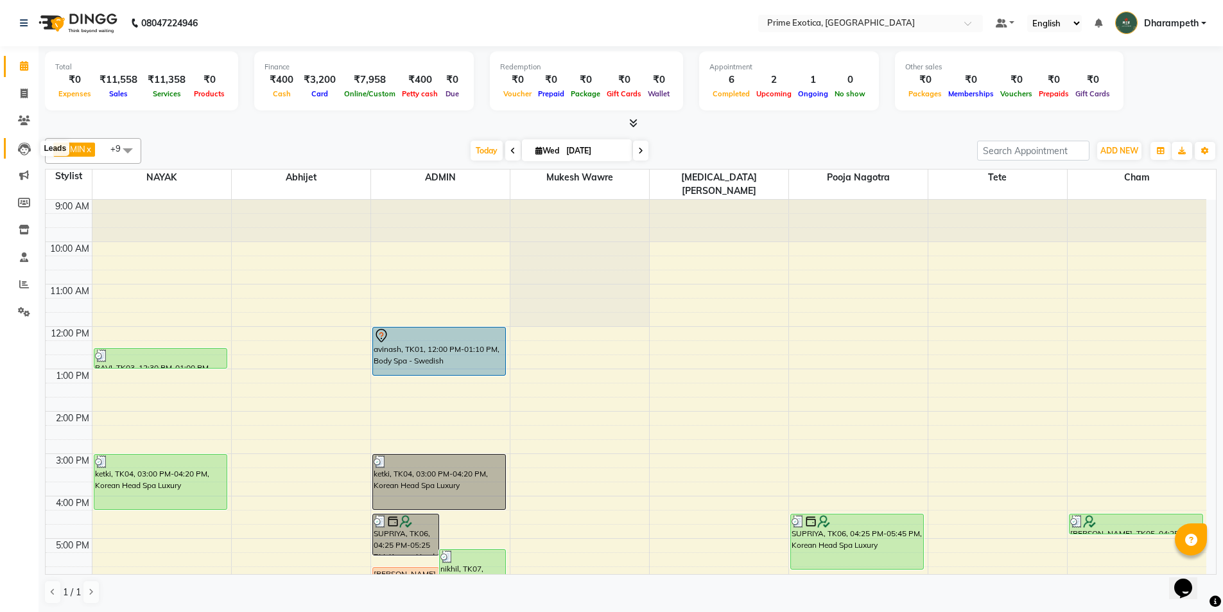
click at [21, 144] on icon at bounding box center [24, 149] width 13 height 13
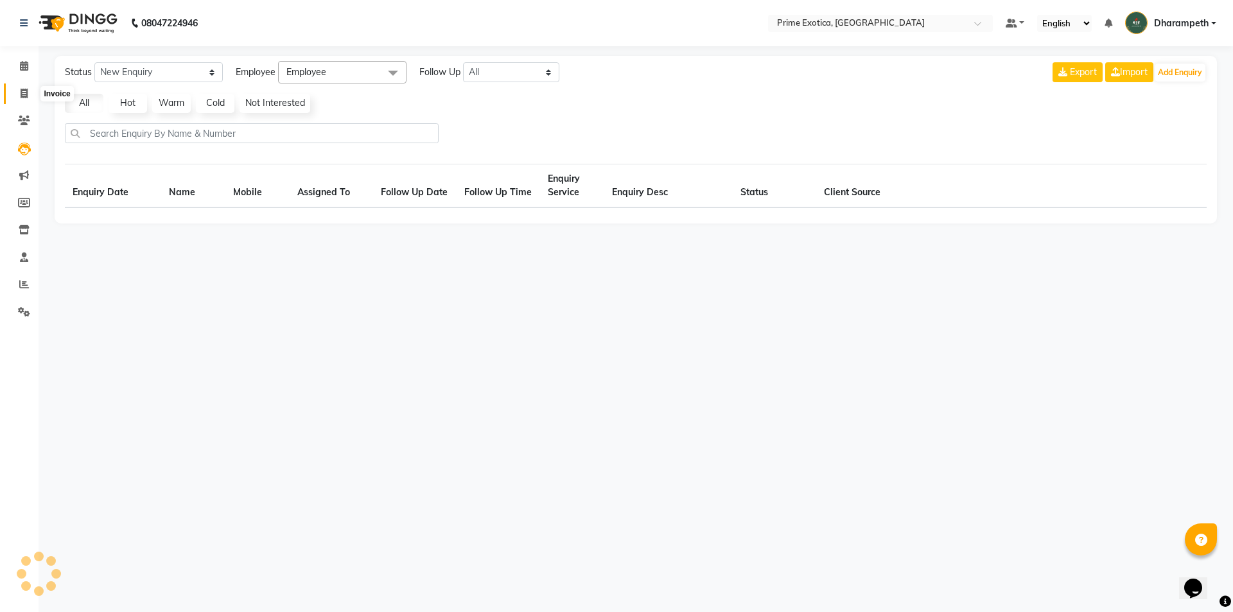
click at [19, 95] on span at bounding box center [24, 94] width 22 height 15
select select "service"
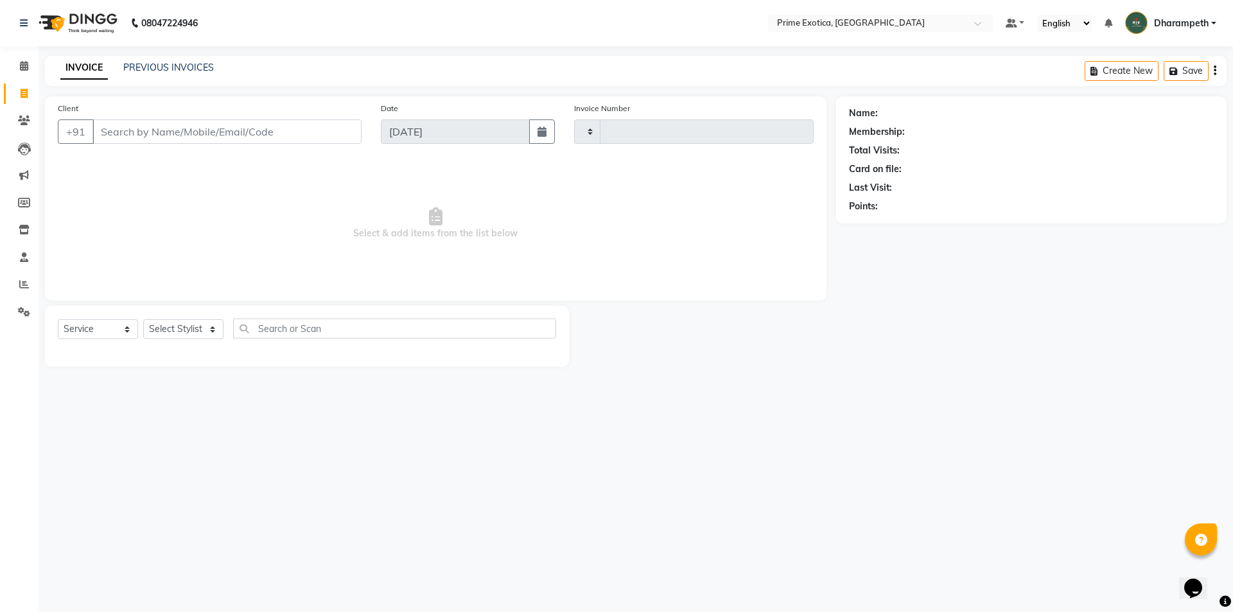
click at [171, 129] on input "Client" at bounding box center [226, 131] width 269 height 24
type input "0821"
select select "5380"
type input "9893445906"
select select "1: Object"
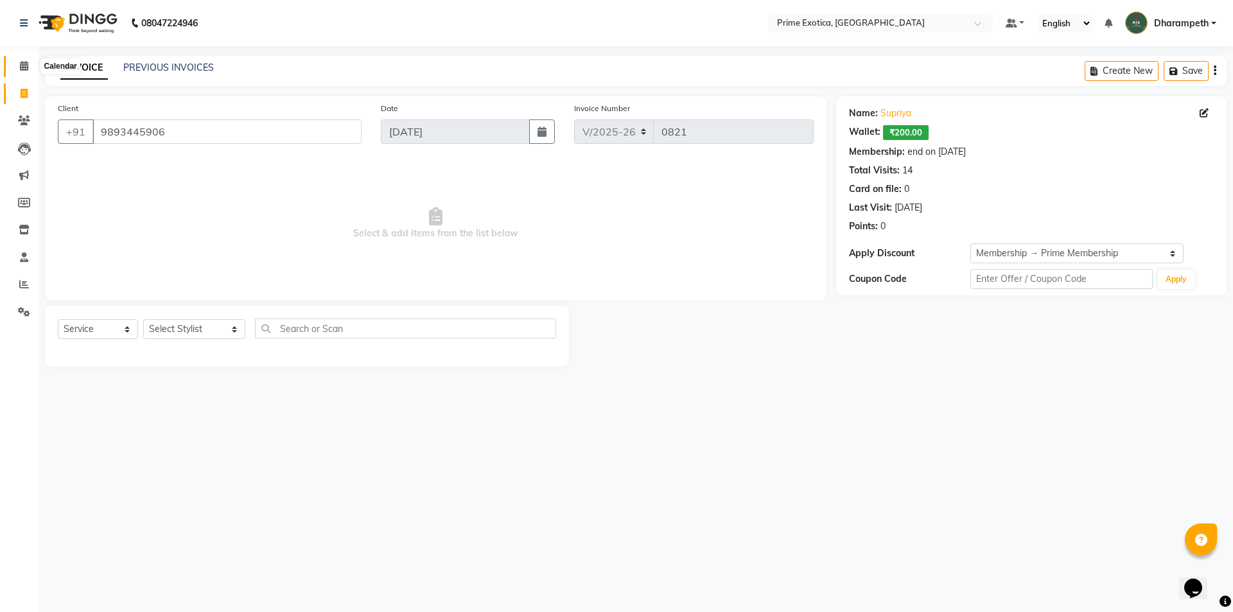
click at [24, 65] on icon at bounding box center [24, 66] width 8 height 10
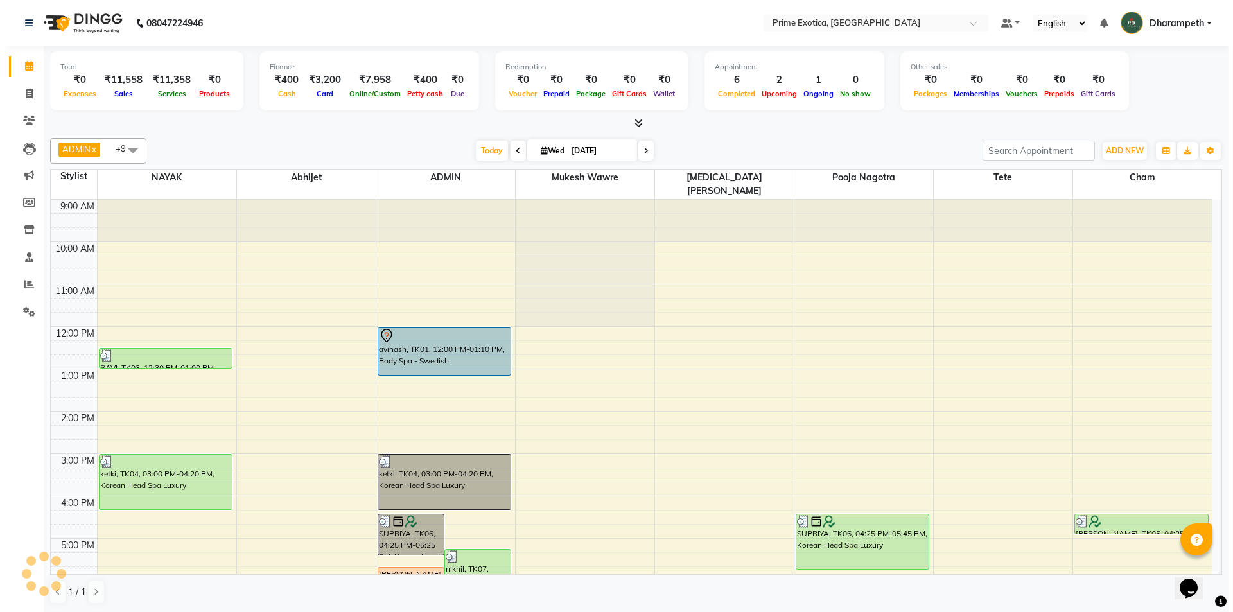
scroll to position [180, 0]
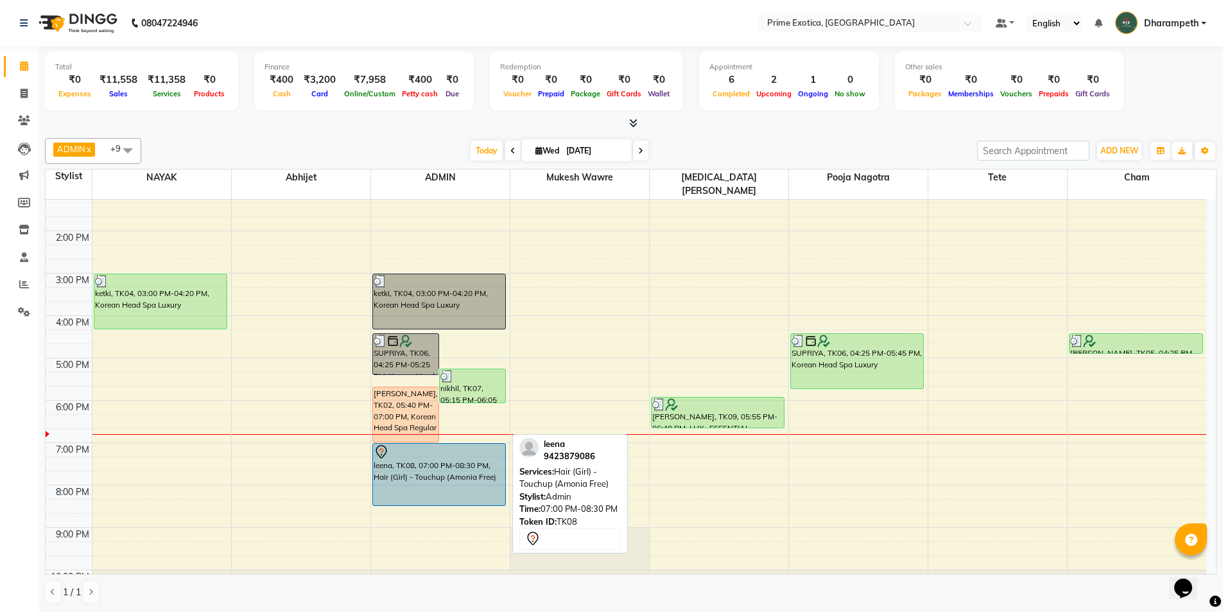
click at [442, 468] on div "leena, TK08, 07:00 PM-08:30 PM, Hair (Girl) - Touchup (Amonia Free)" at bounding box center [439, 475] width 133 height 62
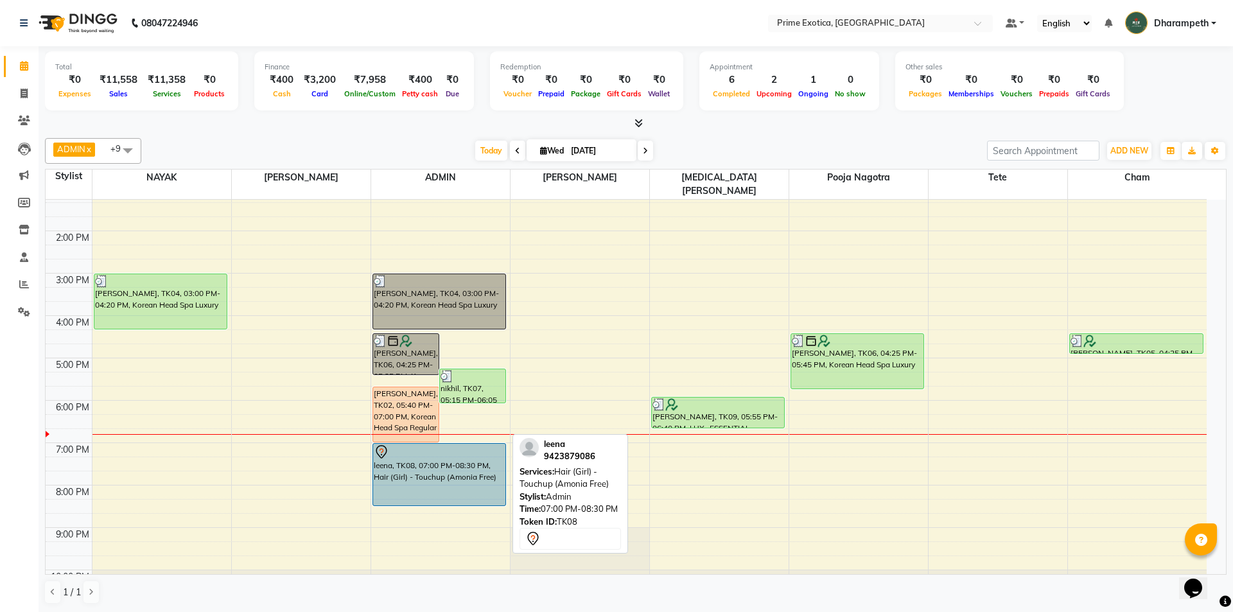
select select "7"
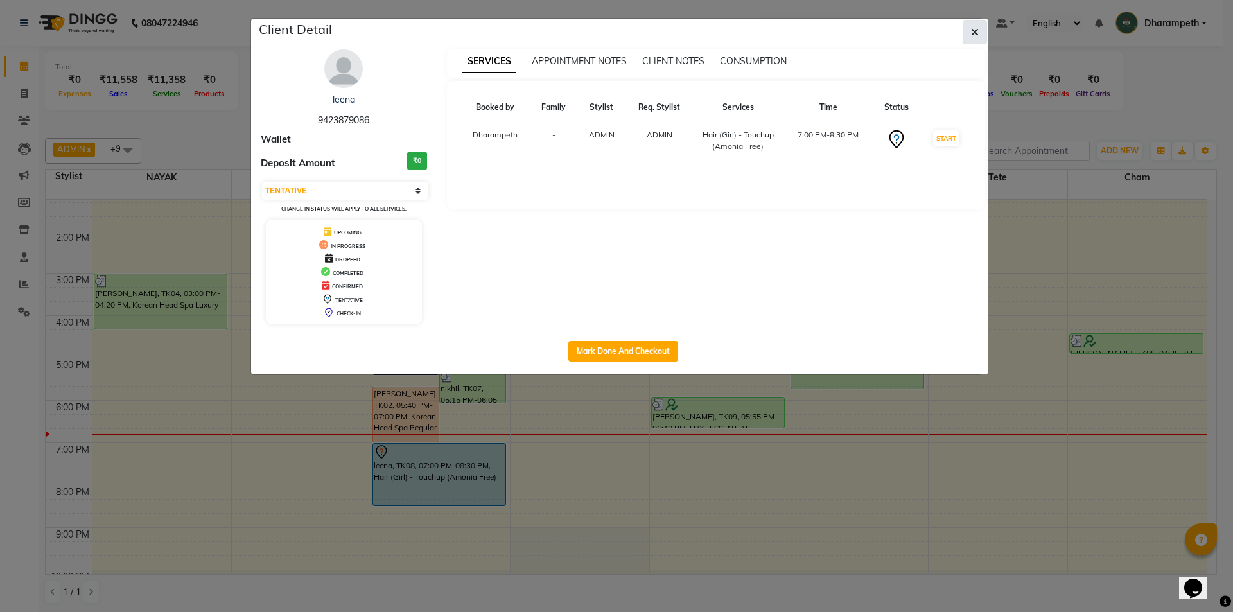
click at [968, 33] on button "button" at bounding box center [974, 32] width 24 height 24
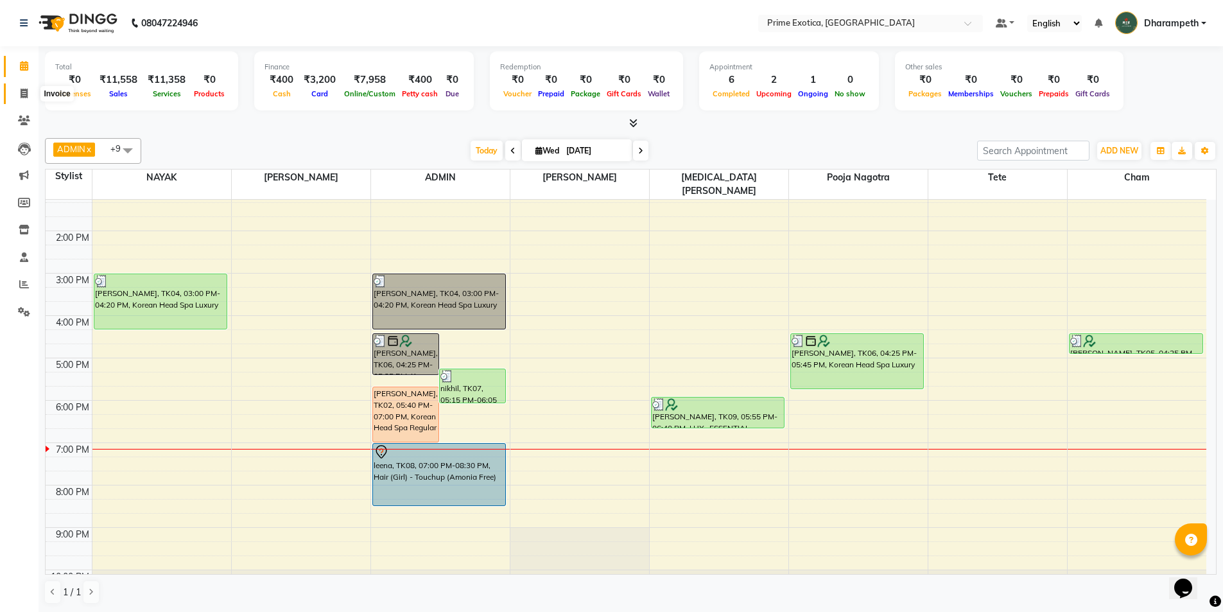
click at [15, 92] on span at bounding box center [24, 94] width 22 height 15
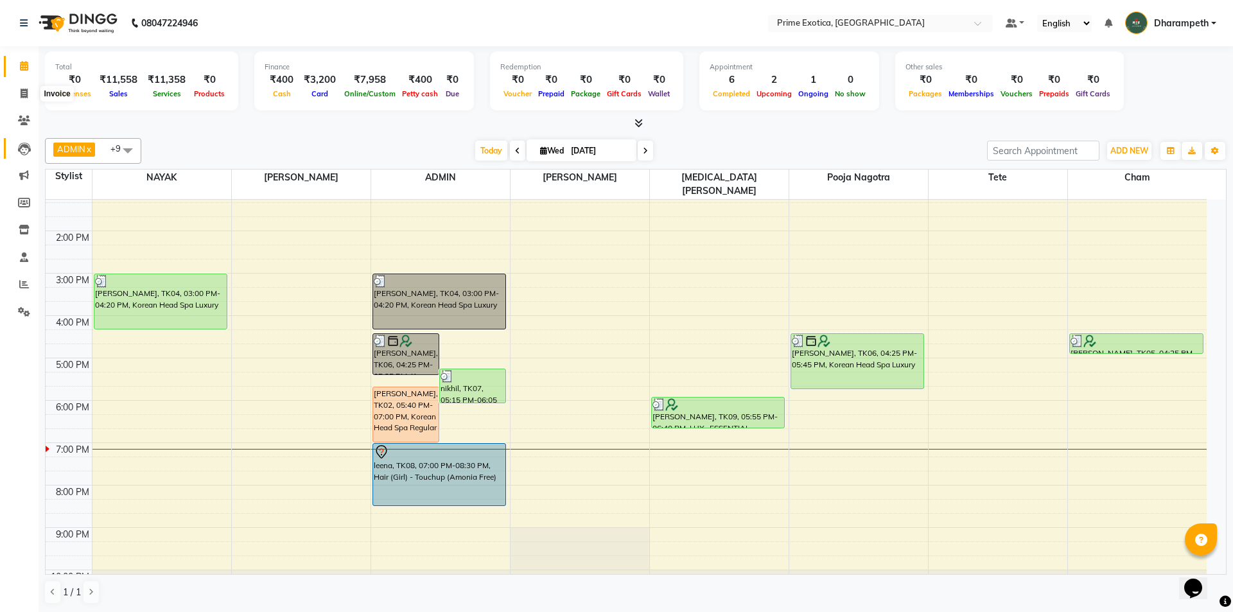
select select "service"
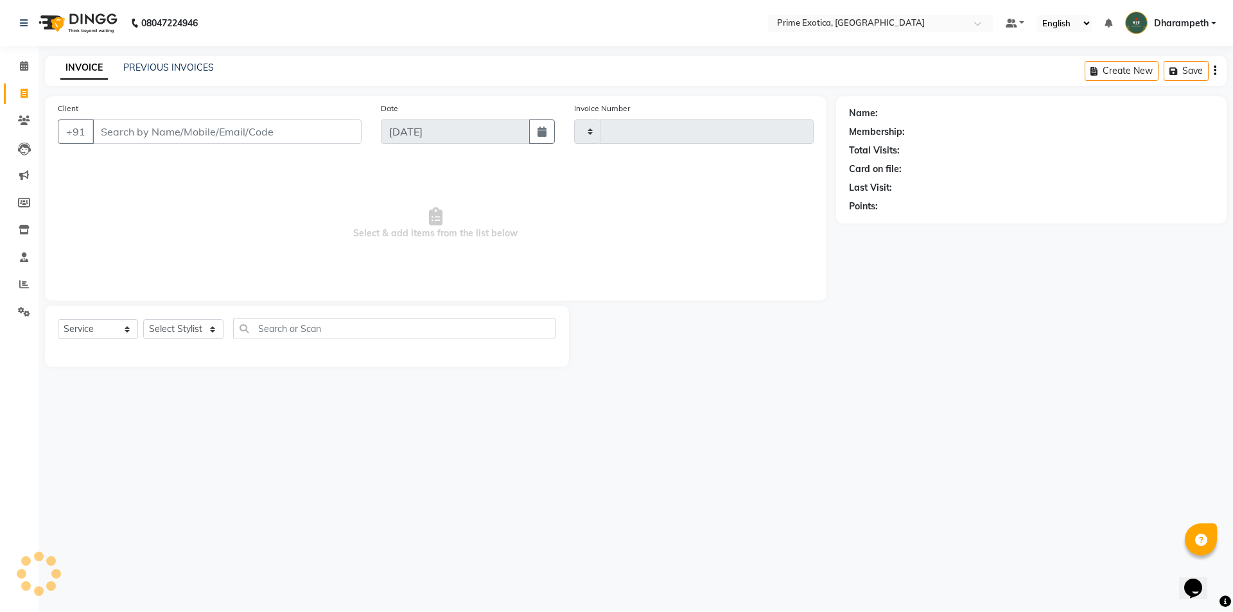
type input "0821"
select select "5380"
click at [209, 319] on select "Select Stylist" at bounding box center [183, 329] width 80 height 20
select select "37067"
click at [143, 319] on select "Select Stylist [PERSON_NAME] ADMIN [PERSON_NAME] S [PERSON_NAME] Darshan [PERSO…" at bounding box center [194, 329] width 102 height 20
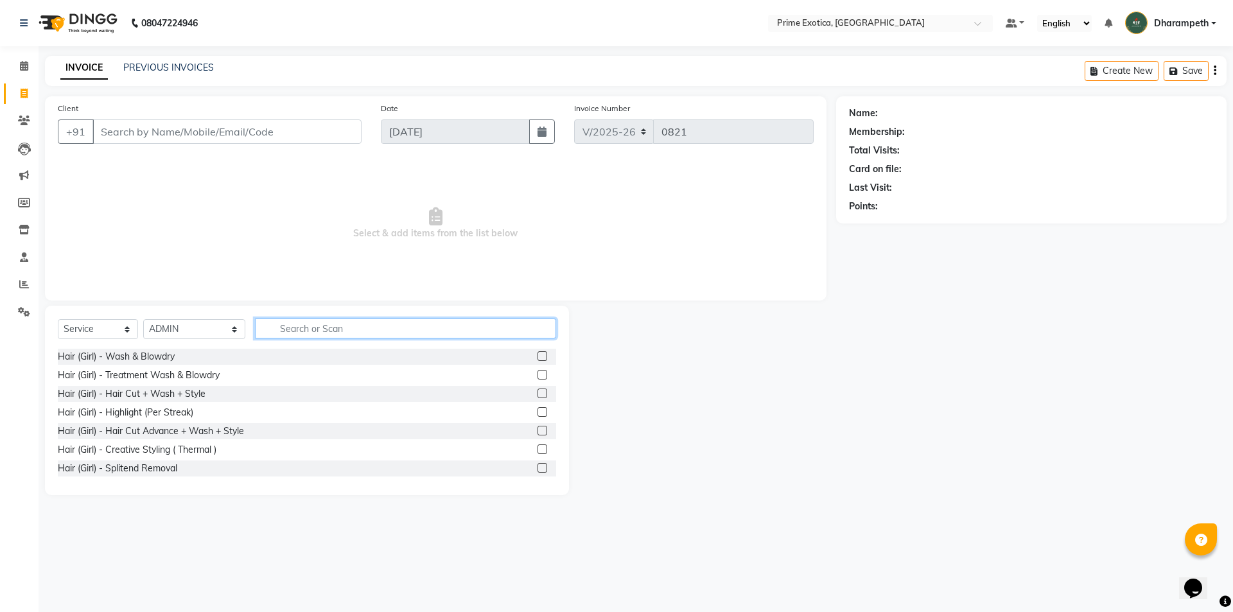
click at [278, 322] on input "text" at bounding box center [405, 328] width 301 height 20
type input "adv"
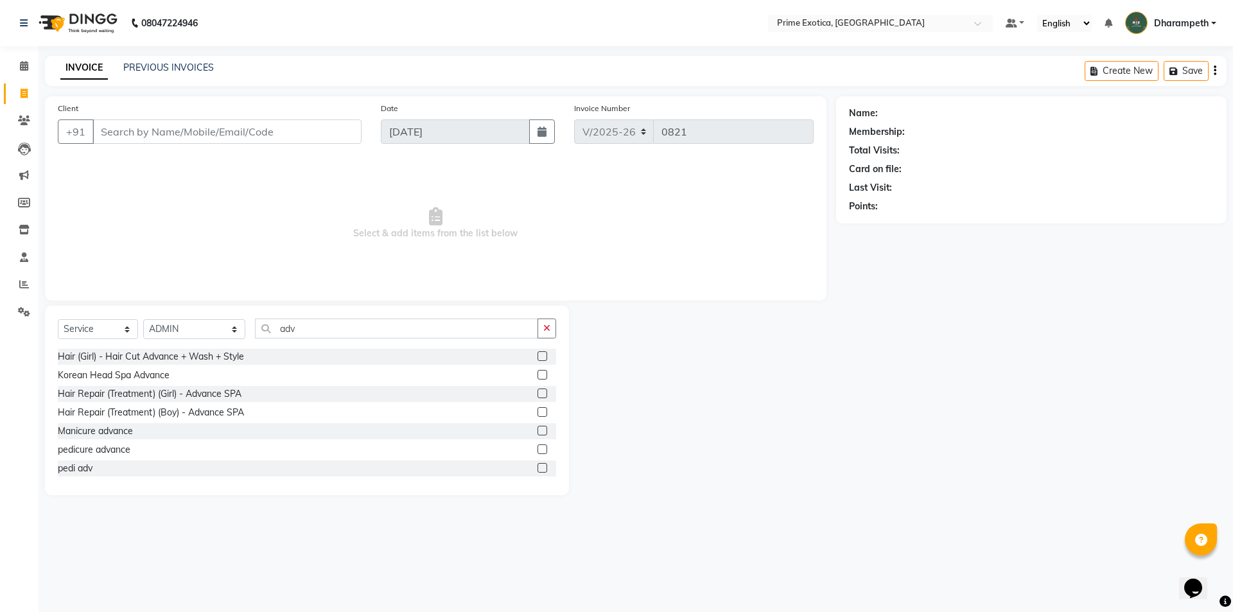
click at [537, 372] on label at bounding box center [542, 375] width 10 height 10
click at [537, 372] on input "checkbox" at bounding box center [541, 375] width 8 height 8
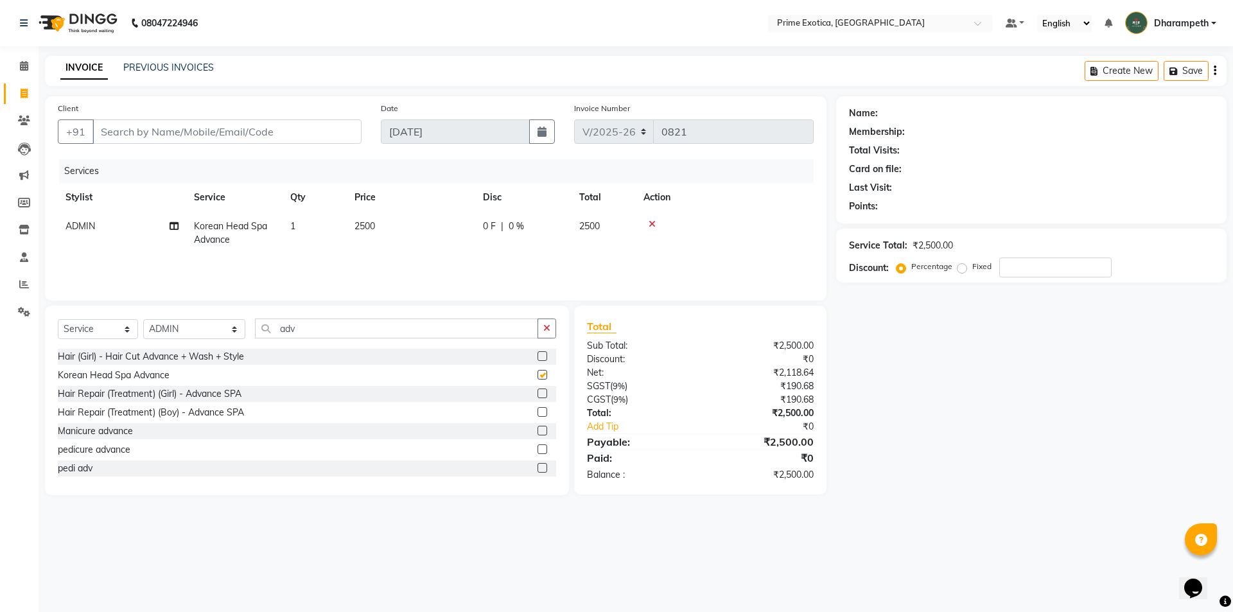
checkbox input "false"
click at [429, 259] on div "Services Stylist Service Qty Price Disc Total Action ADMIN Korean Head Spa Adva…" at bounding box center [436, 223] width 756 height 128
click at [500, 248] on td "0 F | 0 %" at bounding box center [523, 233] width 96 height 42
select select "37067"
click at [374, 237] on input "1" at bounding box center [375, 230] width 49 height 20
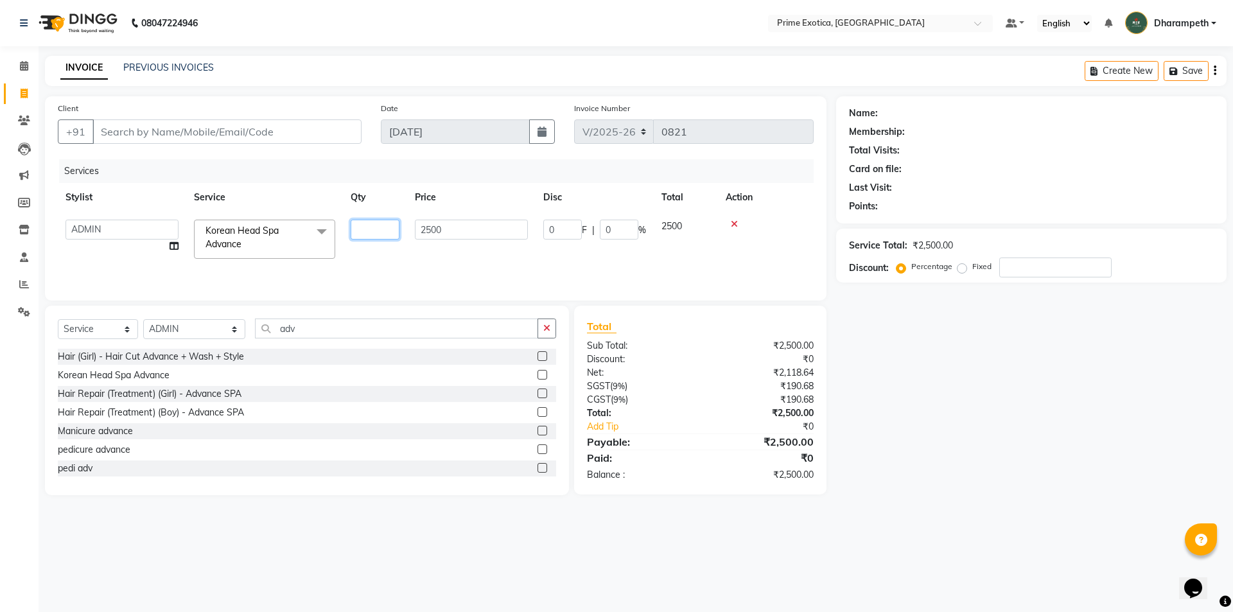
type input "2"
click at [447, 252] on td "2500" at bounding box center [471, 239] width 128 height 55
select select "37067"
click at [1039, 261] on input "number" at bounding box center [1055, 267] width 112 height 20
type input "2"
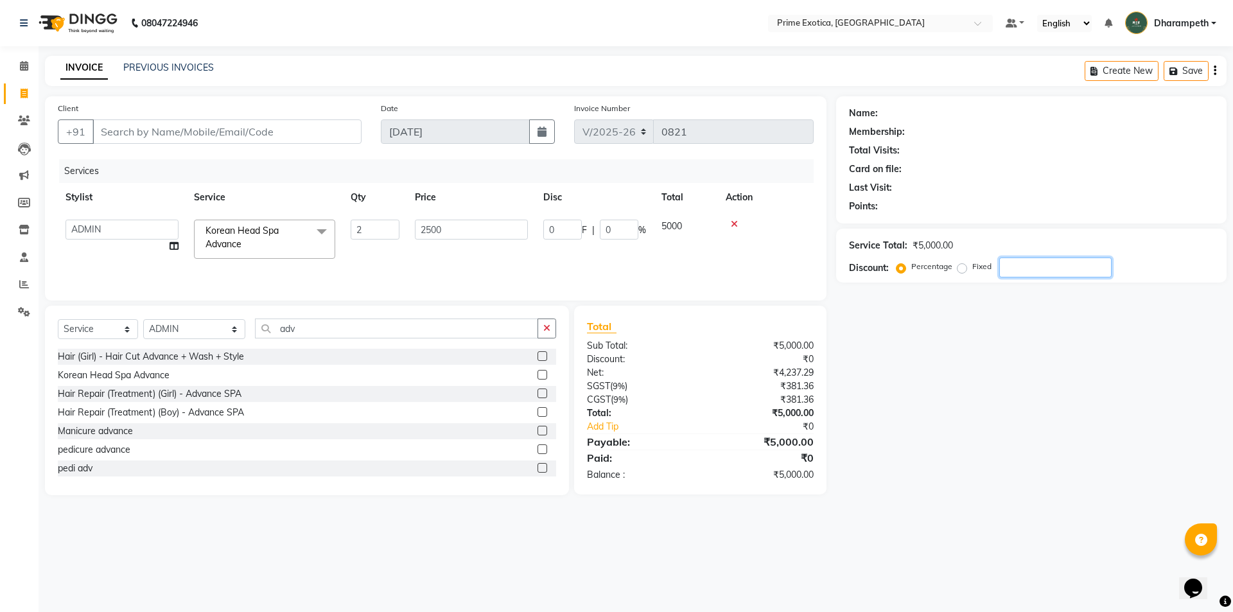
type input "100"
type input "2"
type input "20"
type input "1000"
type input "20"
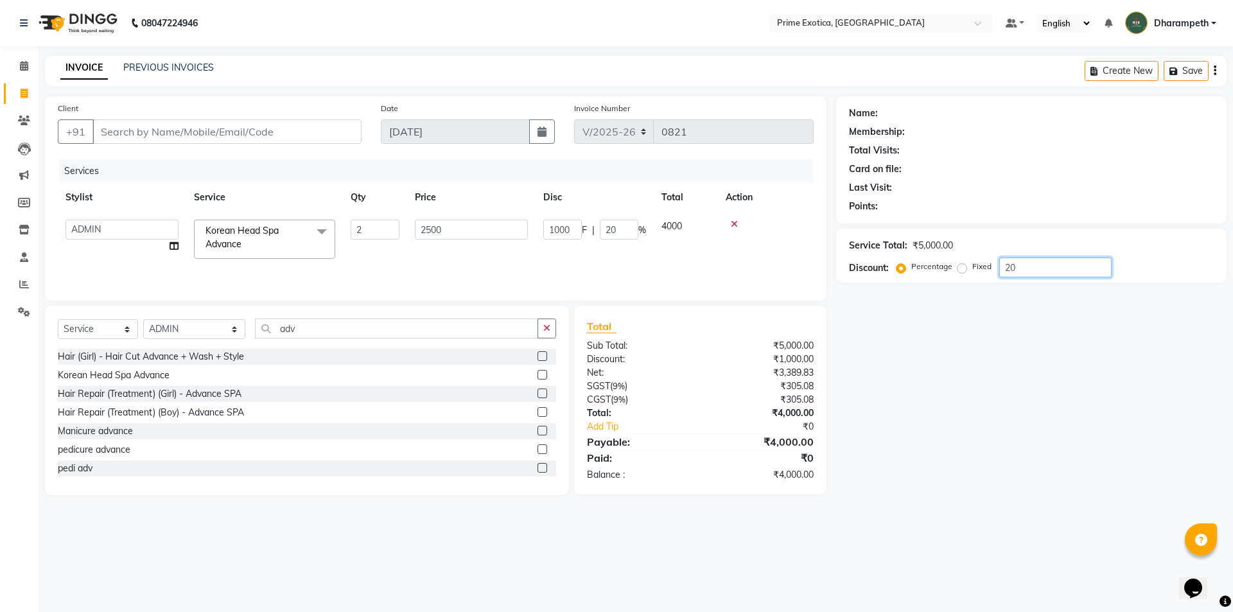
type input "20"
click at [994, 351] on div "Name: Membership: Total Visits: Card on file: Last Visit: Points: Service Total…" at bounding box center [1036, 295] width 400 height 399
click at [625, 231] on input "20" at bounding box center [619, 230] width 39 height 20
type input "2"
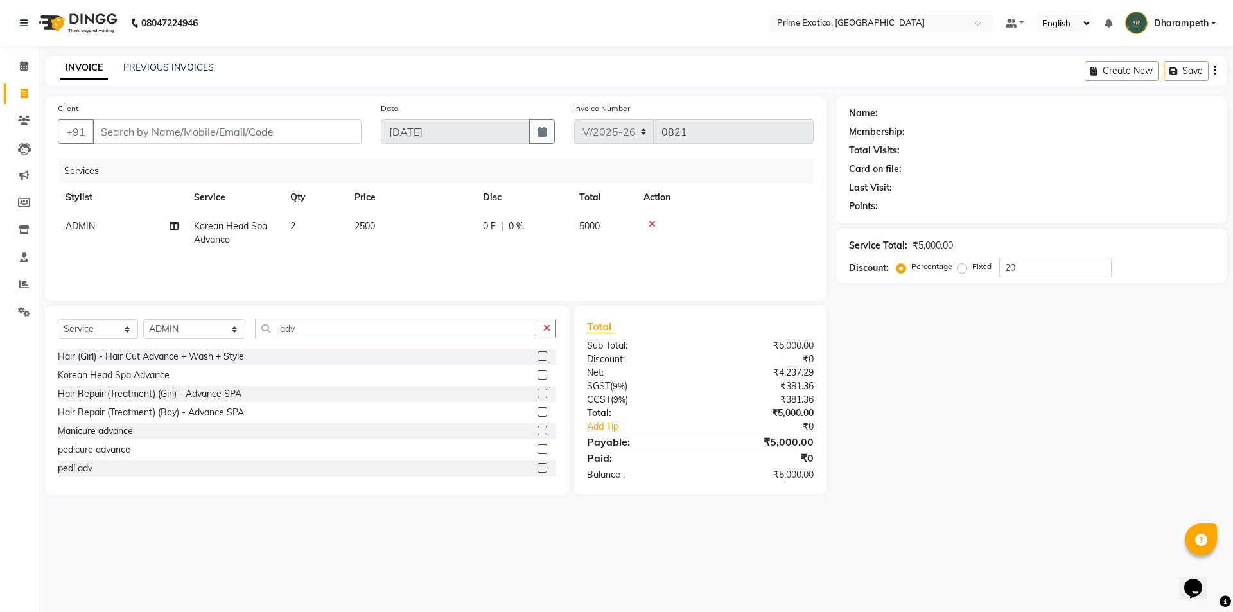
click at [347, 237] on td "2500" at bounding box center [411, 233] width 128 height 42
select select "37067"
click at [385, 229] on input "2" at bounding box center [375, 230] width 49 height 20
type input "1"
click at [396, 251] on tr "ADMIN Korean Head Spa Advance 1 2500 0 F | 0 % 2500" at bounding box center [436, 233] width 756 height 42
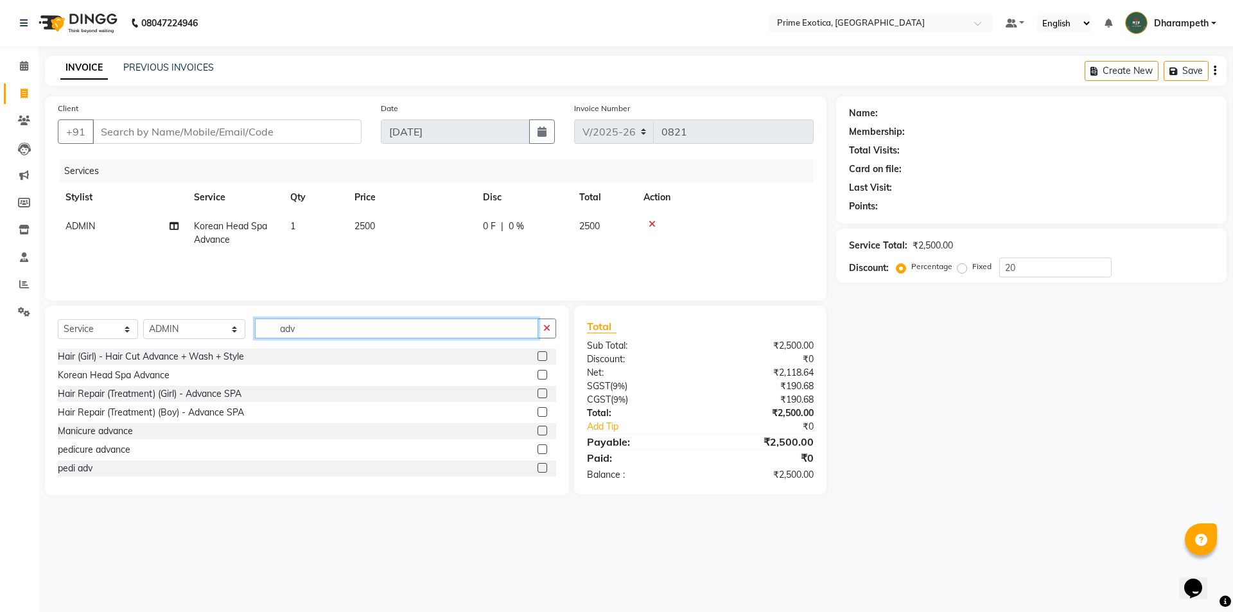
click at [300, 326] on input "adv" at bounding box center [396, 328] width 283 height 20
click at [537, 374] on label at bounding box center [542, 375] width 10 height 10
click at [537, 374] on input "checkbox" at bounding box center [541, 375] width 8 height 8
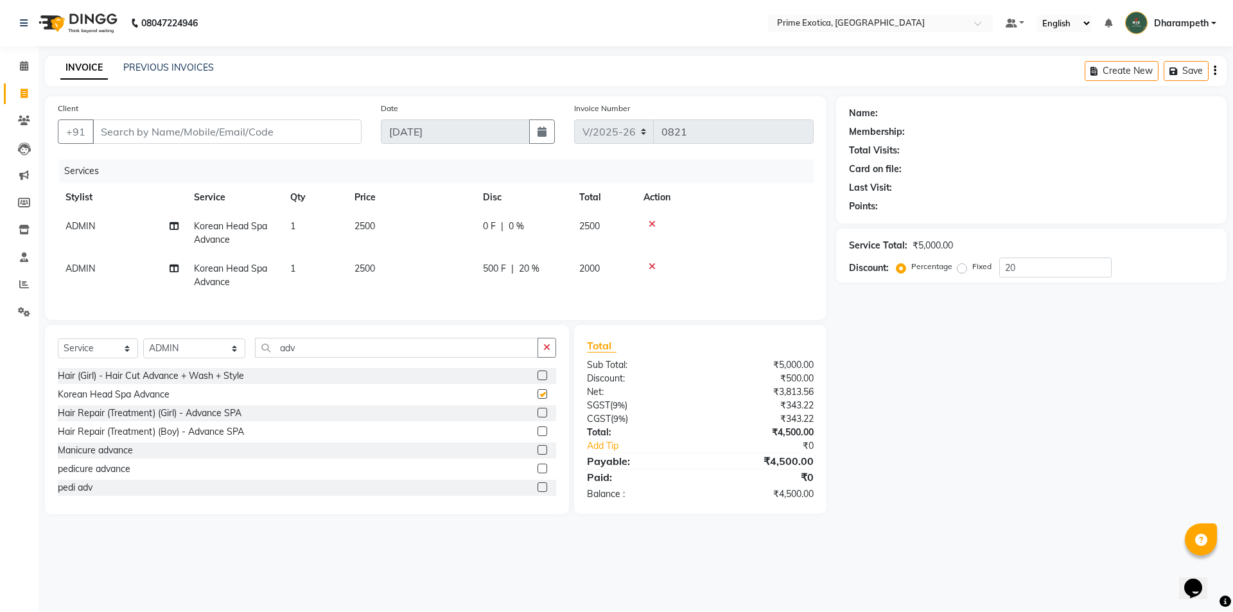
checkbox input "false"
click at [1049, 272] on input "20" at bounding box center [1055, 267] width 112 height 20
type input "2"
click at [560, 249] on td "0 F | 0 %" at bounding box center [523, 233] width 96 height 42
select select "37067"
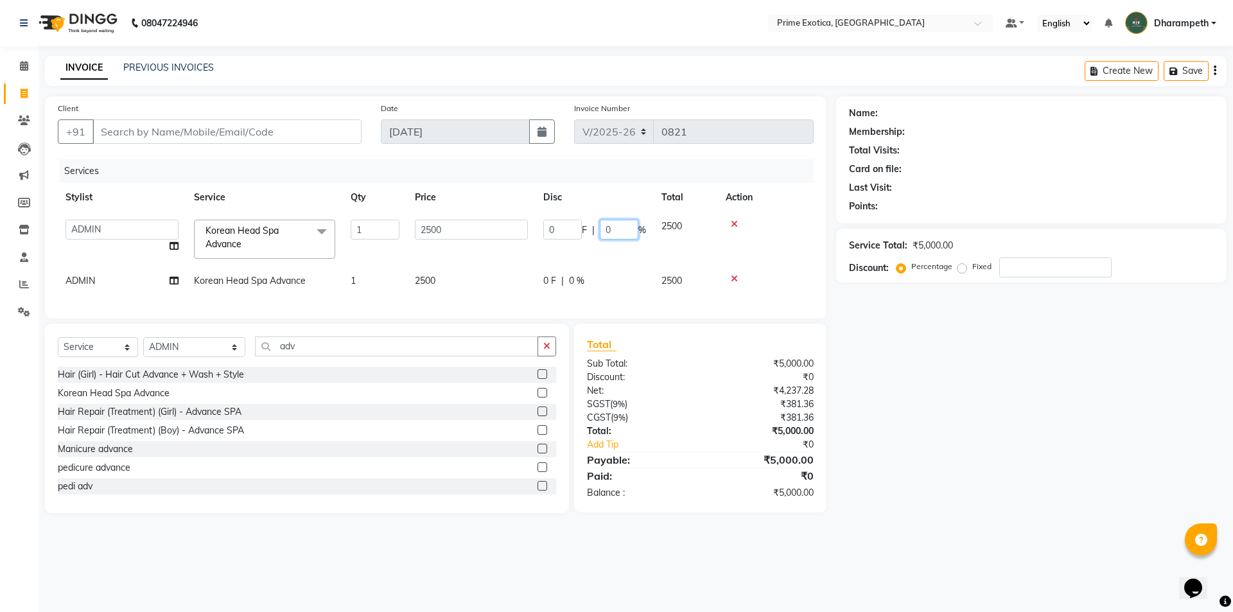
click at [613, 229] on input "0" at bounding box center [619, 230] width 39 height 20
type input "10"
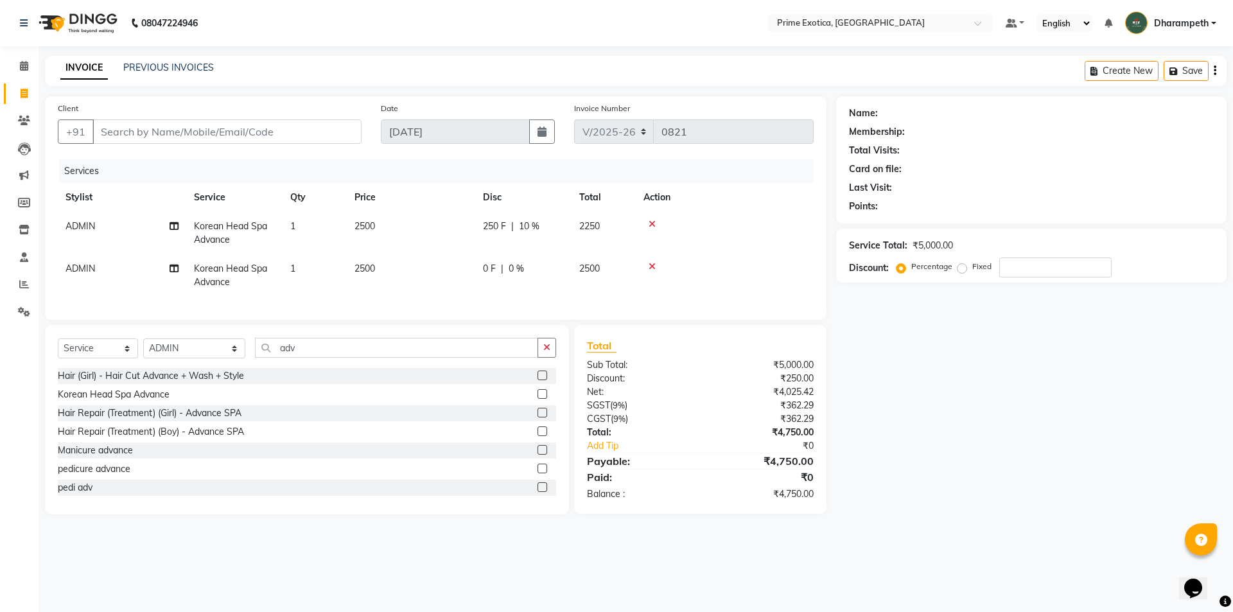
click at [772, 245] on td at bounding box center [725, 233] width 178 height 42
click at [531, 265] on div "0 F | 0 %" at bounding box center [523, 268] width 81 height 13
select select "37067"
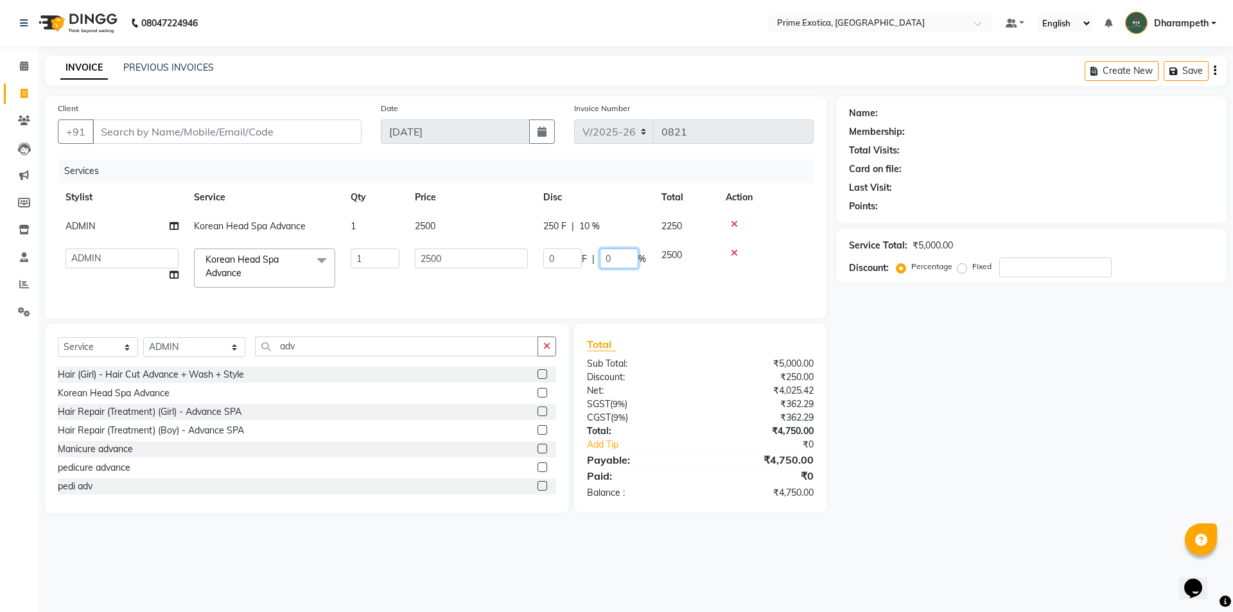
click at [623, 253] on input "0" at bounding box center [619, 258] width 39 height 20
type input "10"
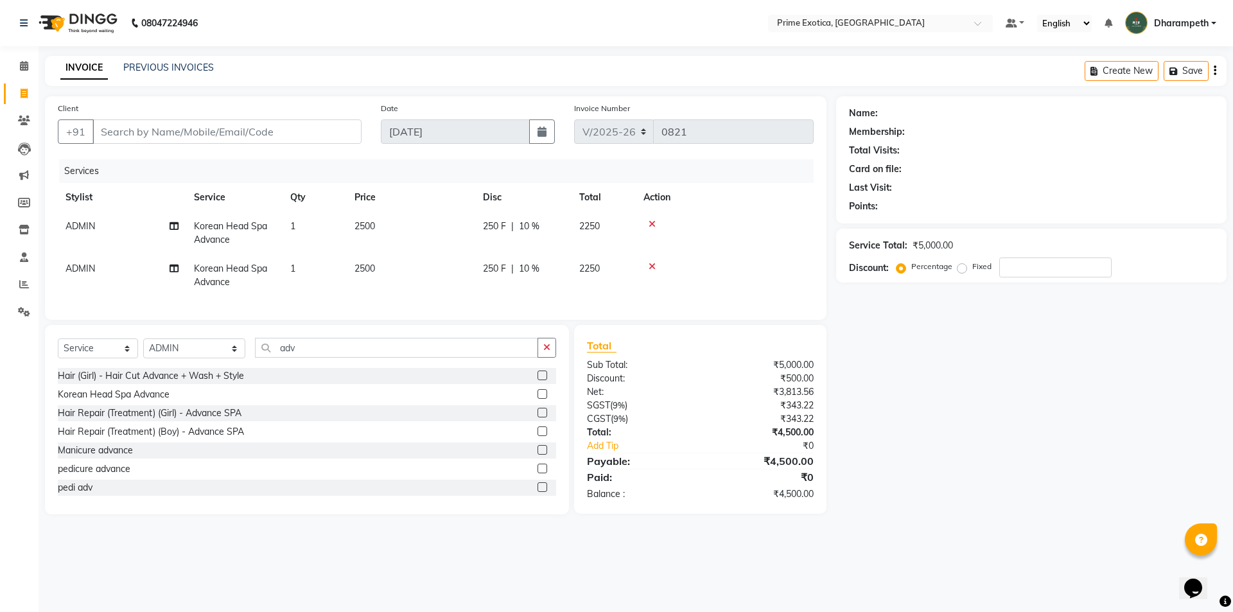
click at [792, 251] on tbody "ADMIN Korean Head Spa Advance 1 2500 250 F | 10 % 2250 ADMIN Korean Head Spa Ad…" at bounding box center [436, 254] width 756 height 85
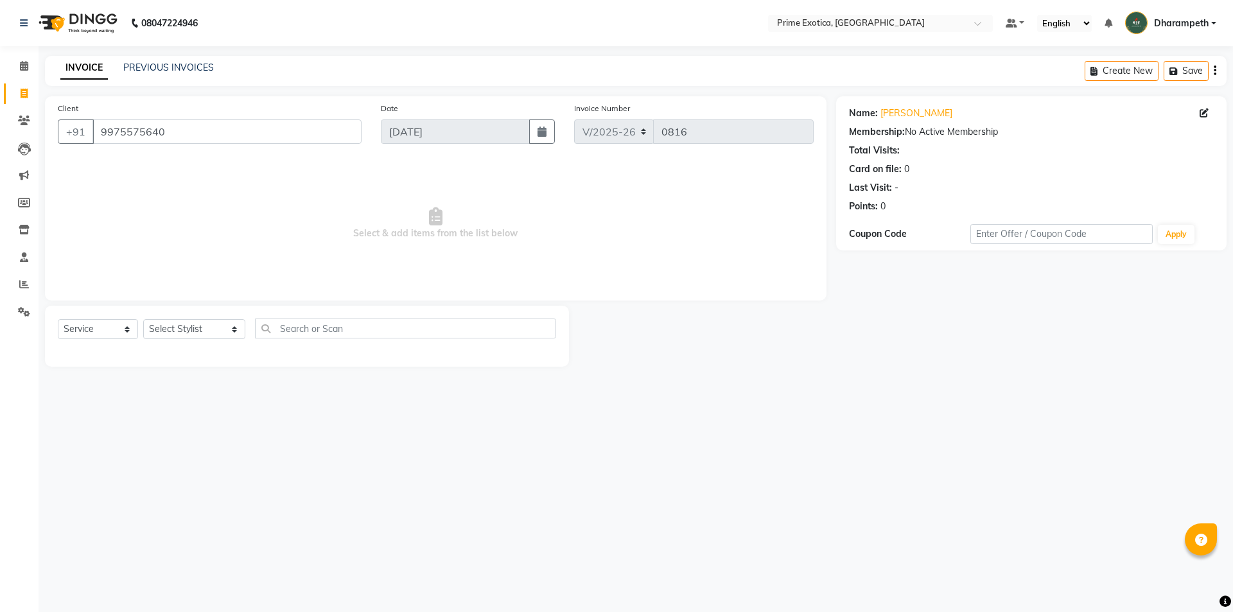
select select "5380"
select select "service"
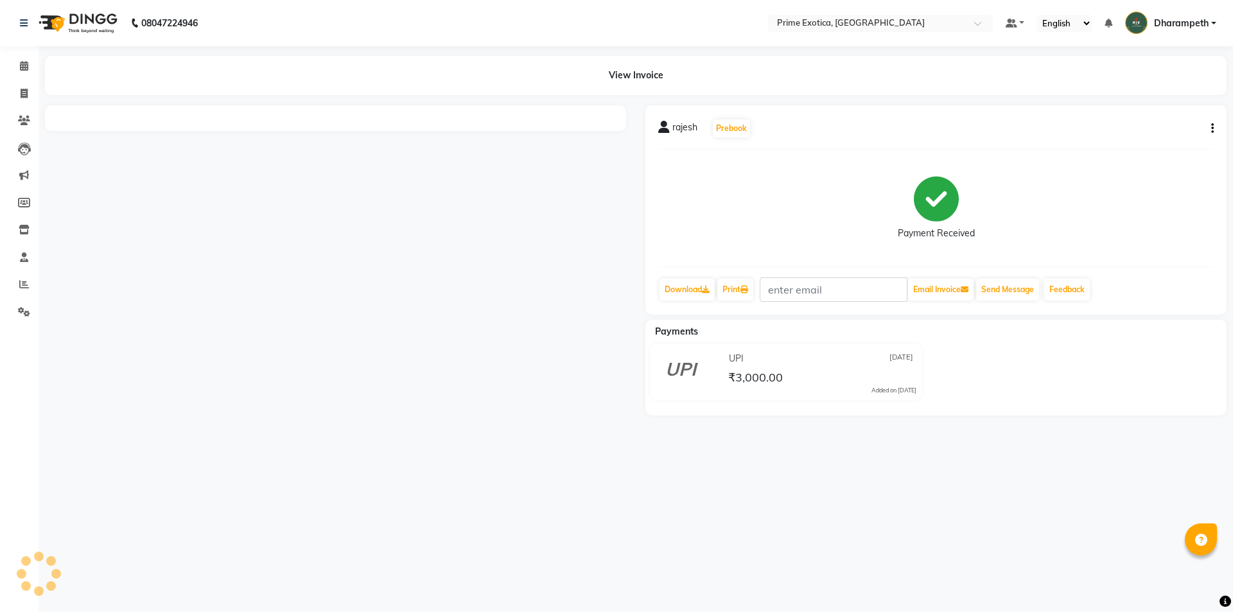
select select "en"
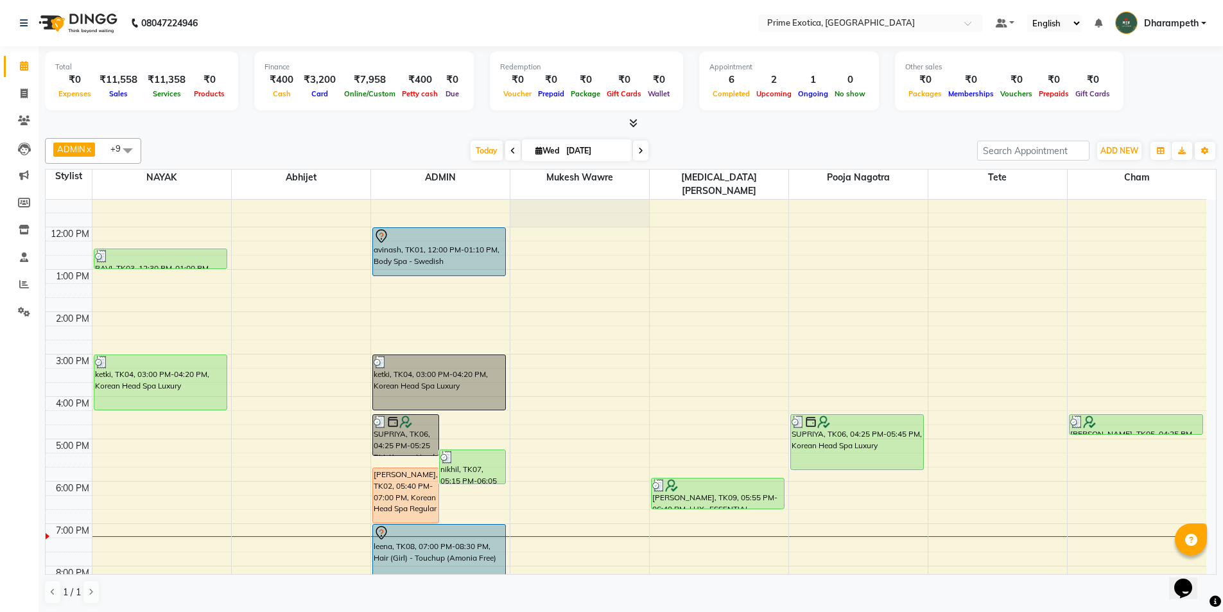
scroll to position [141, 0]
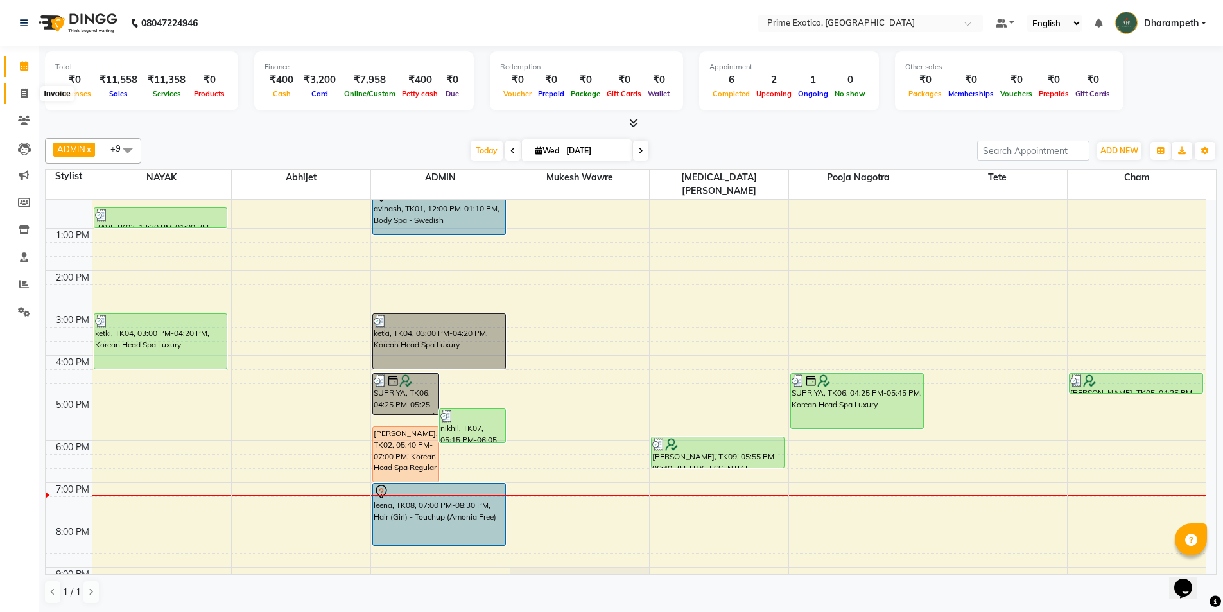
click at [23, 96] on icon at bounding box center [24, 94] width 7 height 10
select select "service"
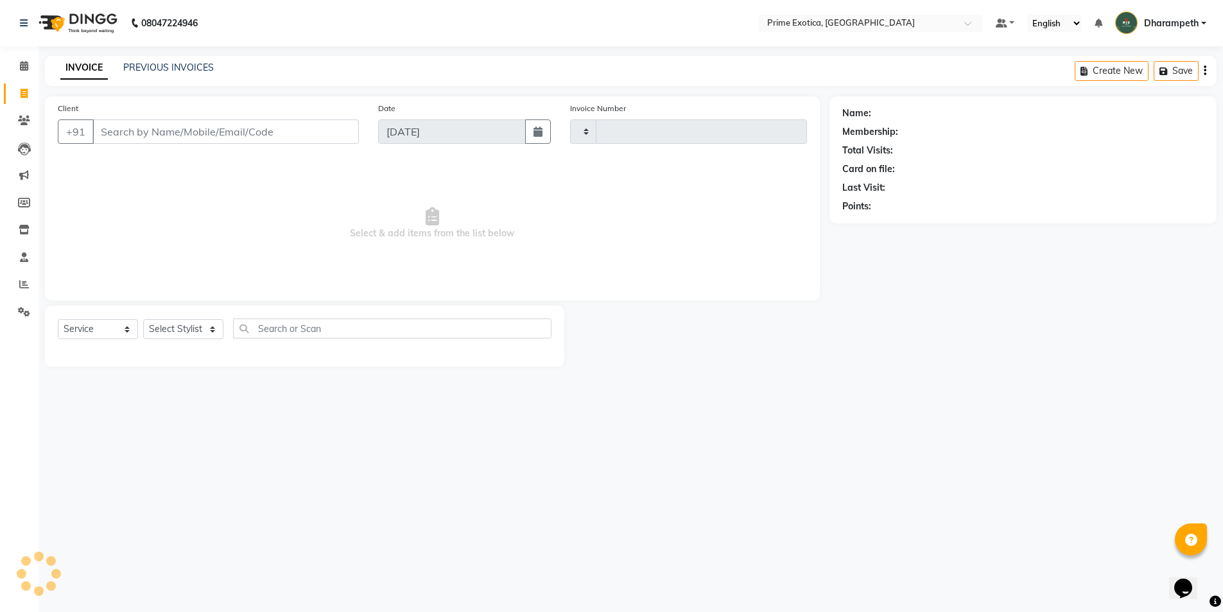
type input "0821"
select select "5380"
click at [135, 140] on input "Client" at bounding box center [226, 131] width 269 height 24
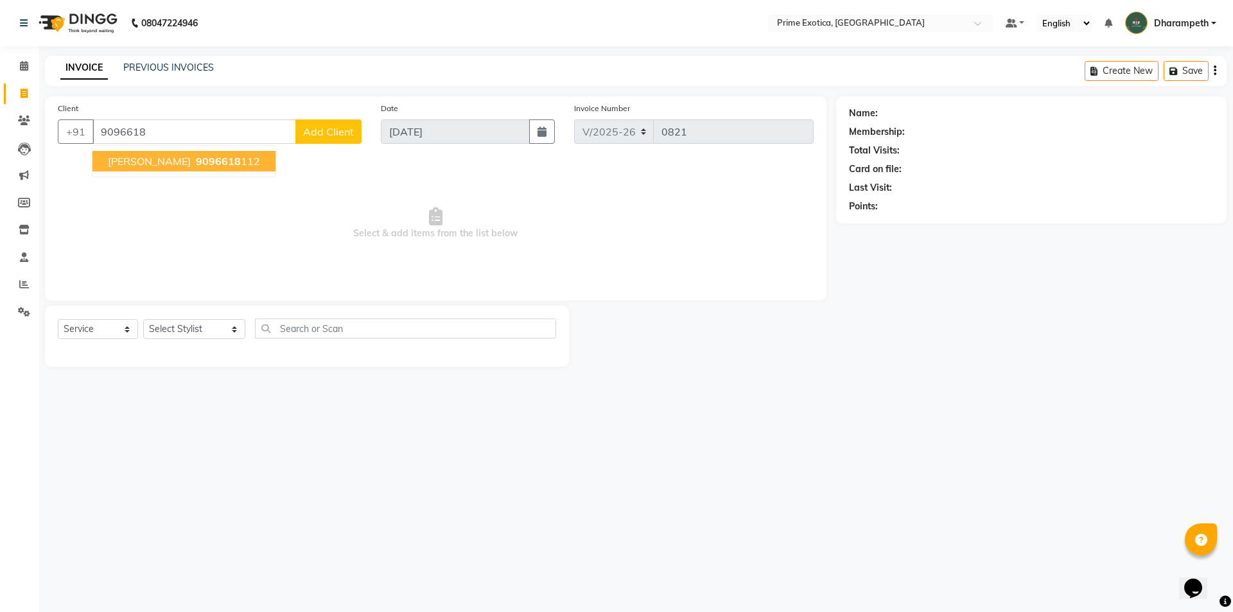
click at [196, 162] on span "9096618" at bounding box center [218, 161] width 45 height 13
type input "9096618112"
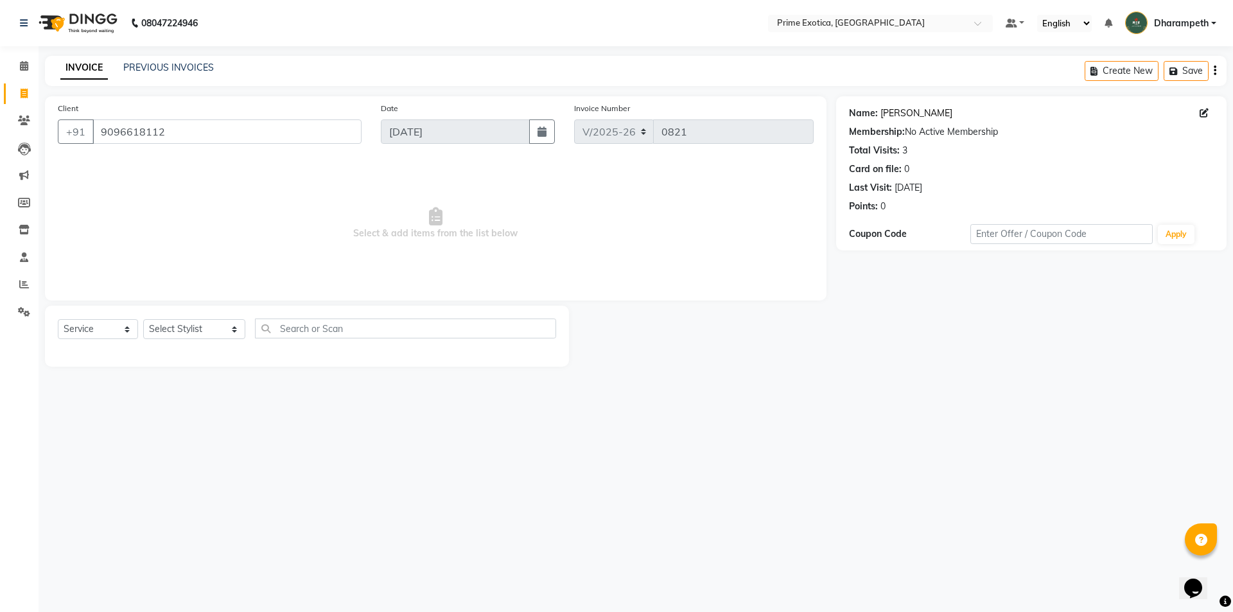
click at [891, 108] on link "Falguni" at bounding box center [916, 113] width 72 height 13
drag, startPoint x: 101, startPoint y: 129, endPoint x: 170, endPoint y: 132, distance: 68.7
click at [170, 132] on input "9096618112" at bounding box center [226, 131] width 269 height 24
click at [12, 62] on link "Calendar" at bounding box center [19, 66] width 31 height 21
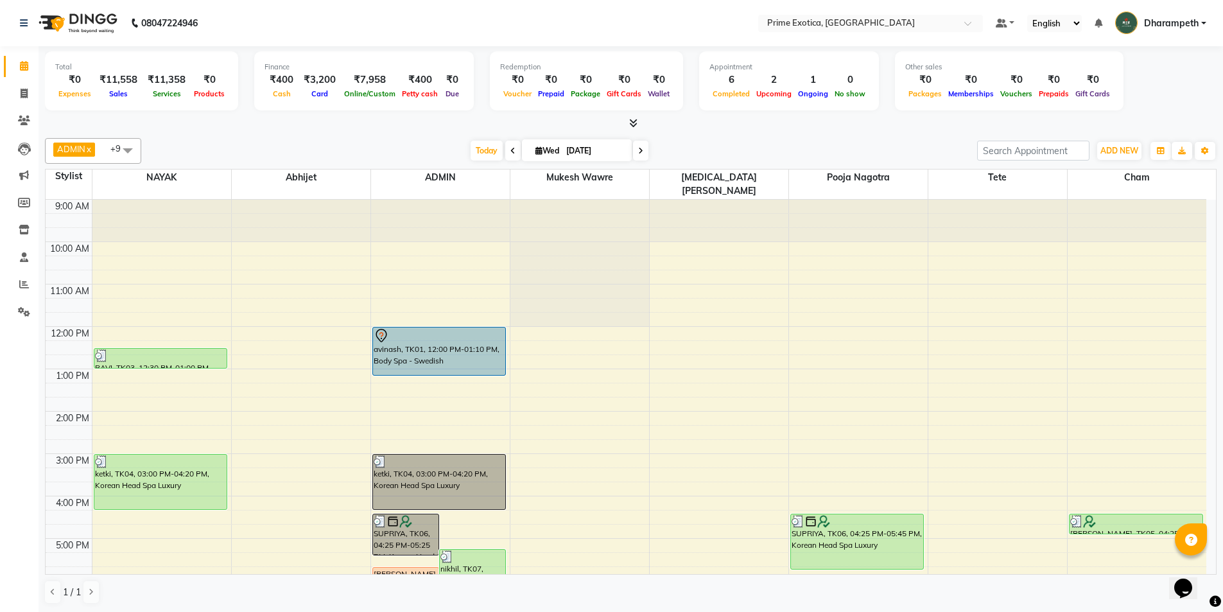
click at [631, 153] on div "Today Wed 03-09-2025" at bounding box center [559, 150] width 180 height 19
click at [639, 152] on icon at bounding box center [640, 151] width 5 height 8
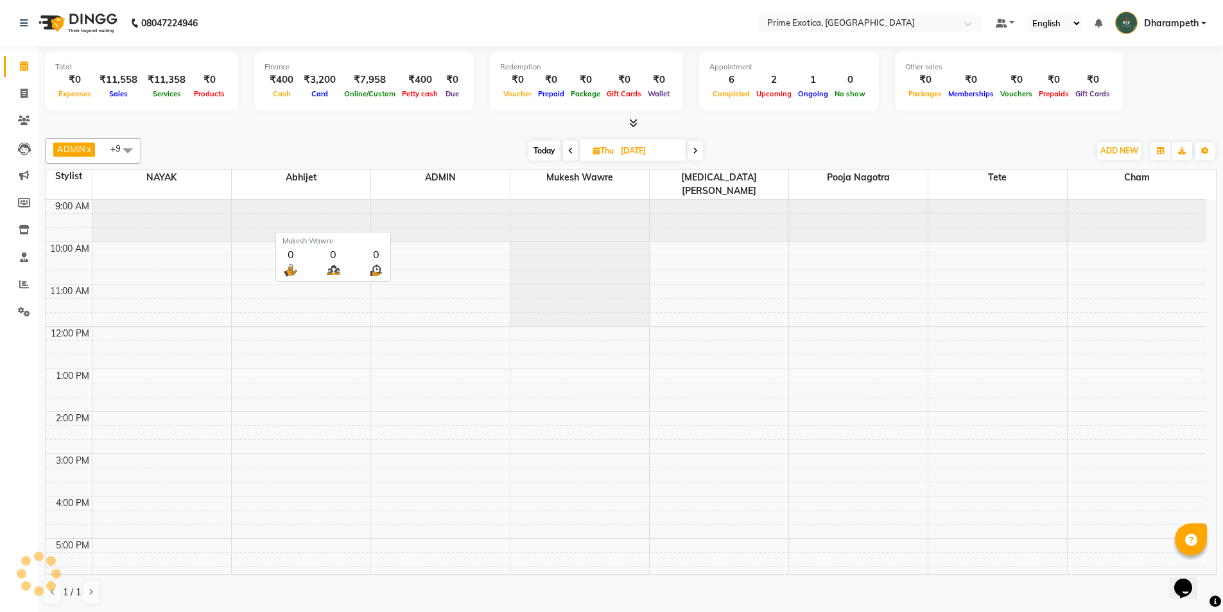
scroll to position [205, 0]
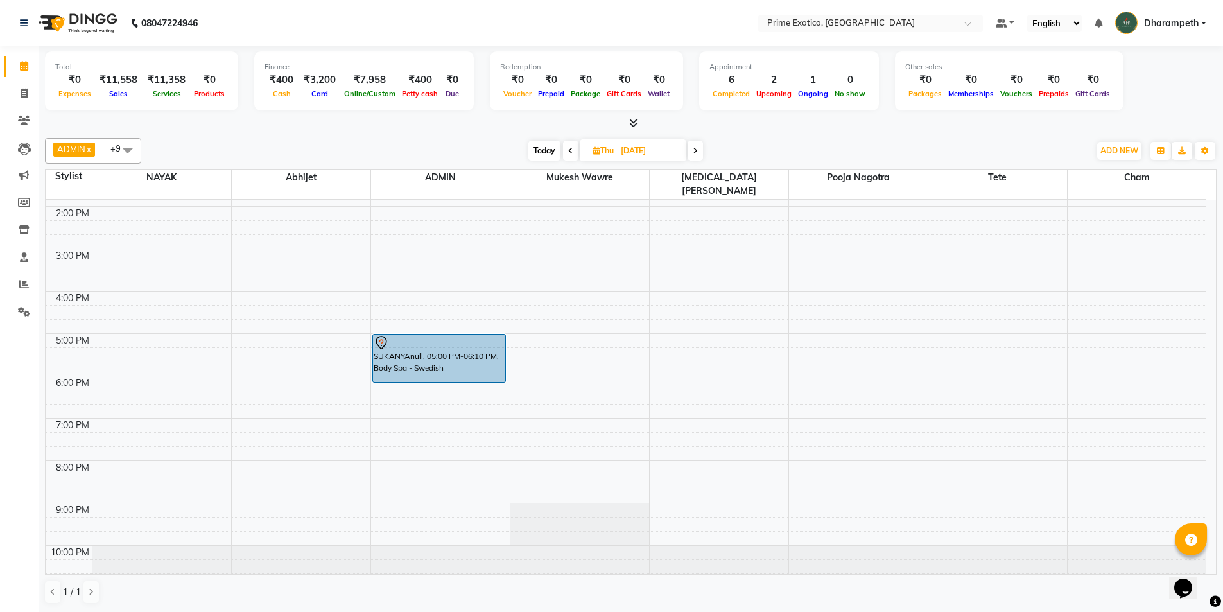
click at [695, 147] on icon at bounding box center [695, 151] width 5 height 8
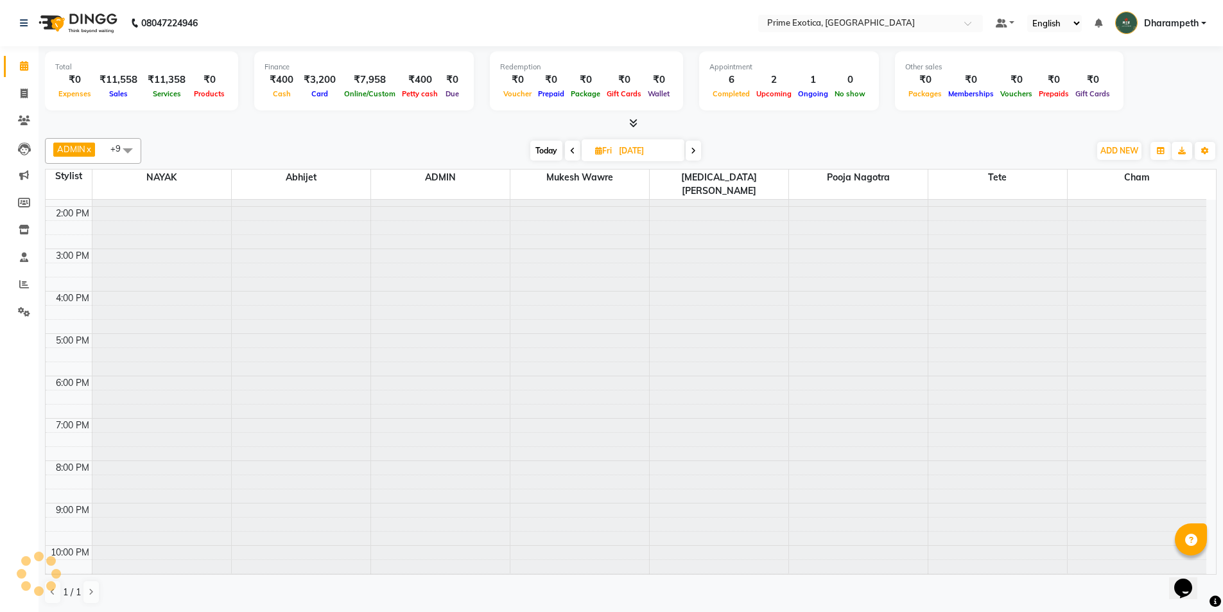
scroll to position [0, 0]
click at [695, 147] on icon at bounding box center [693, 151] width 5 height 8
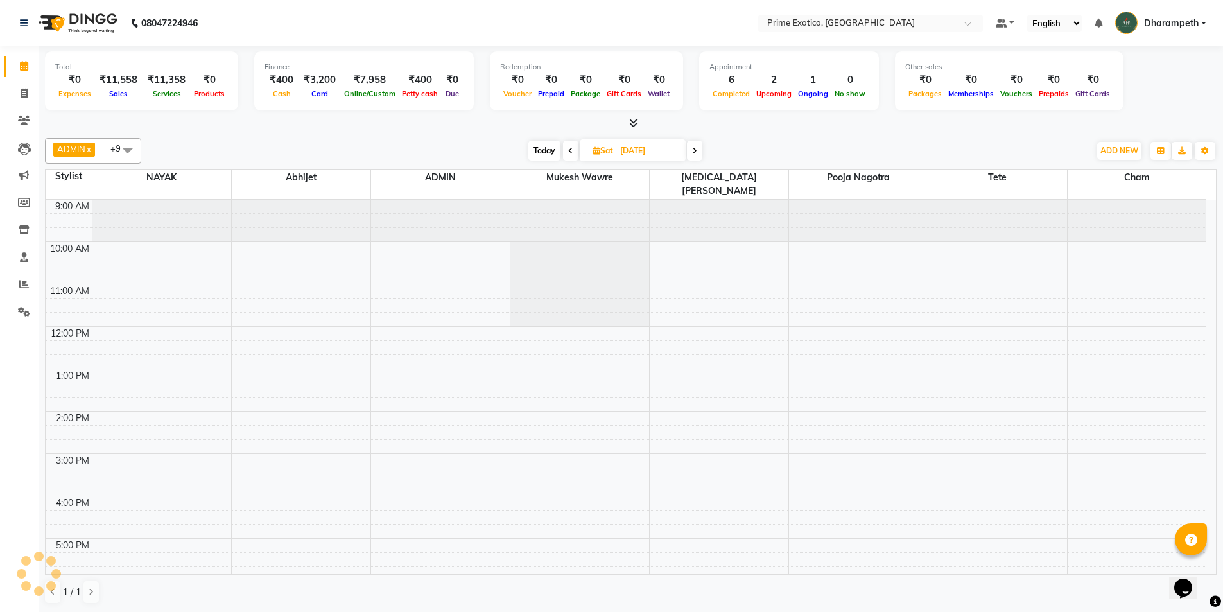
scroll to position [205, 0]
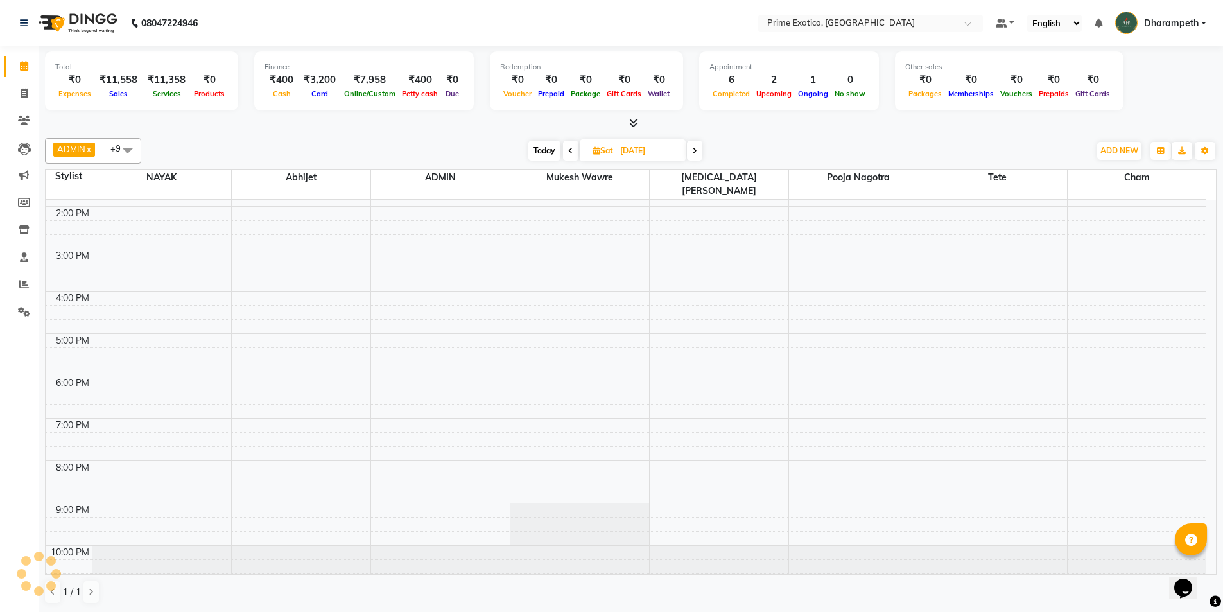
click at [695, 147] on icon at bounding box center [694, 151] width 5 height 8
type input "07-09-2025"
click at [21, 150] on icon at bounding box center [24, 149] width 13 height 13
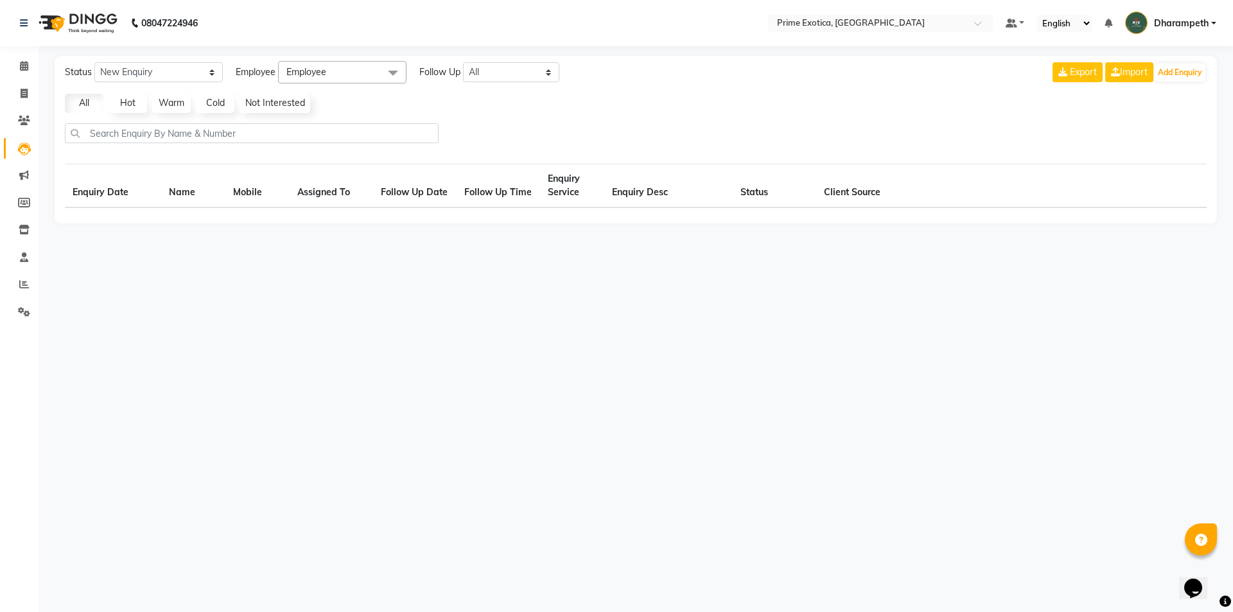
select select "10"
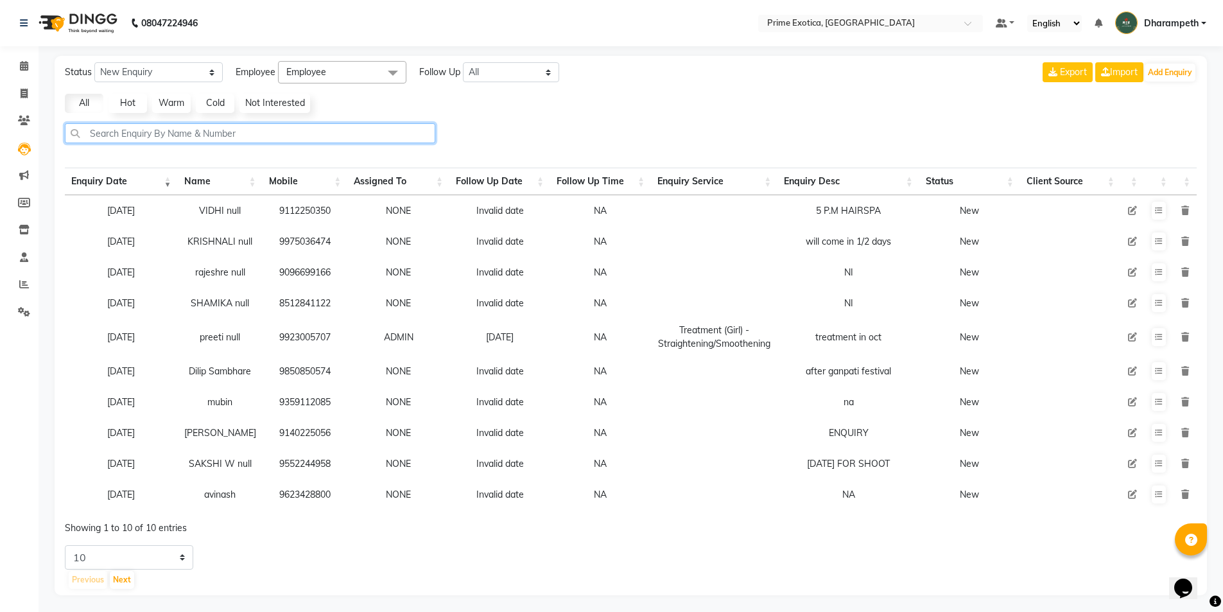
click at [229, 134] on input "text" at bounding box center [250, 133] width 370 height 20
paste input "9096618112"
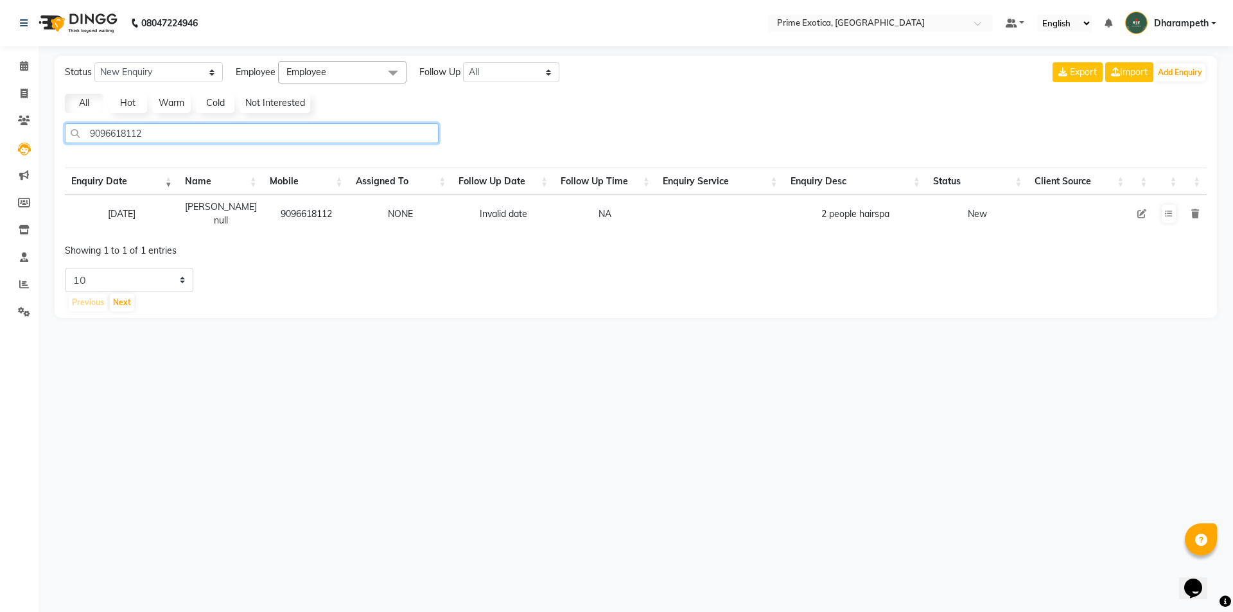
type input "9096618112"
drag, startPoint x: 822, startPoint y: 215, endPoint x: 860, endPoint y: 215, distance: 37.9
click at [860, 215] on div "2 people hairspa" at bounding box center [855, 213] width 130 height 13
click at [828, 236] on div at bounding box center [877, 246] width 677 height 21
click at [675, 313] on div "Previous Next" at bounding box center [636, 302] width 1139 height 21
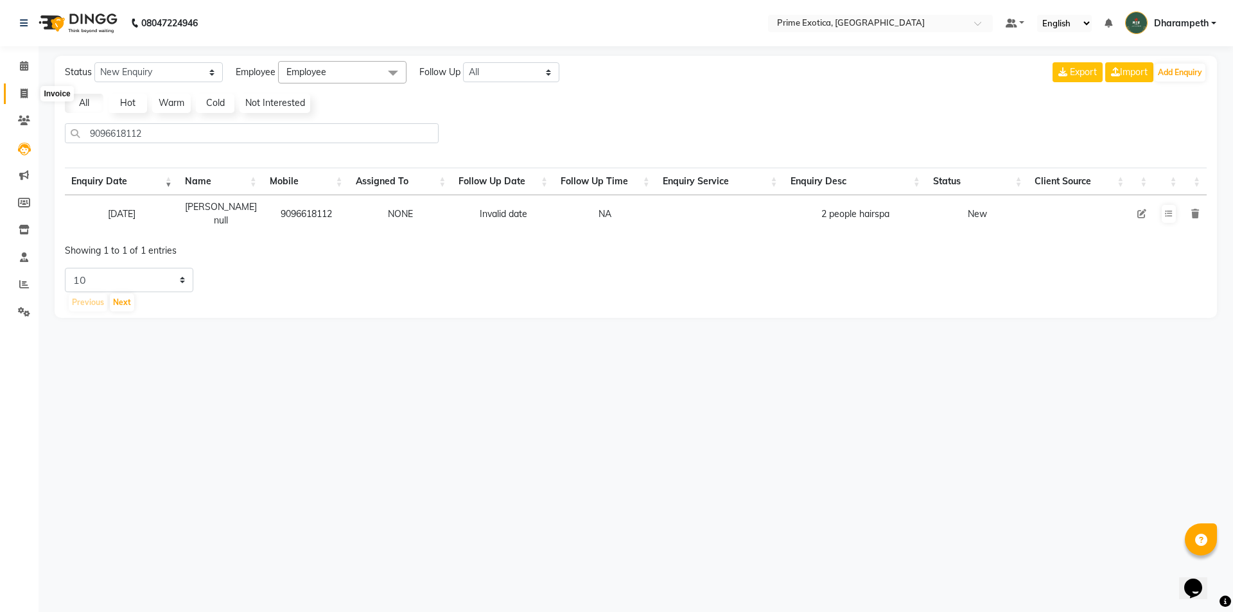
click at [30, 95] on span at bounding box center [24, 94] width 22 height 15
select select "5380"
select select "service"
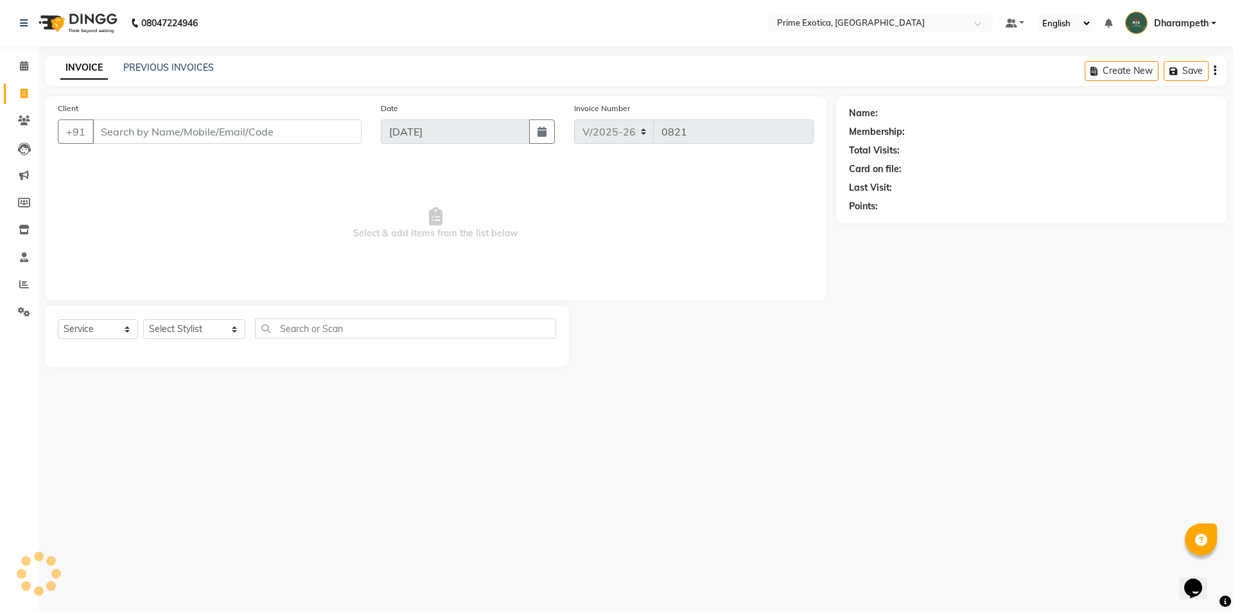
click at [180, 145] on div "Client +91" at bounding box center [209, 127] width 323 height 53
click at [180, 132] on input "Client" at bounding box center [226, 131] width 269 height 24
click at [208, 139] on input "Client" at bounding box center [226, 131] width 269 height 24
click at [134, 132] on input "Client" at bounding box center [226, 131] width 269 height 24
drag, startPoint x: 16, startPoint y: 71, endPoint x: 14, endPoint y: 150, distance: 79.0
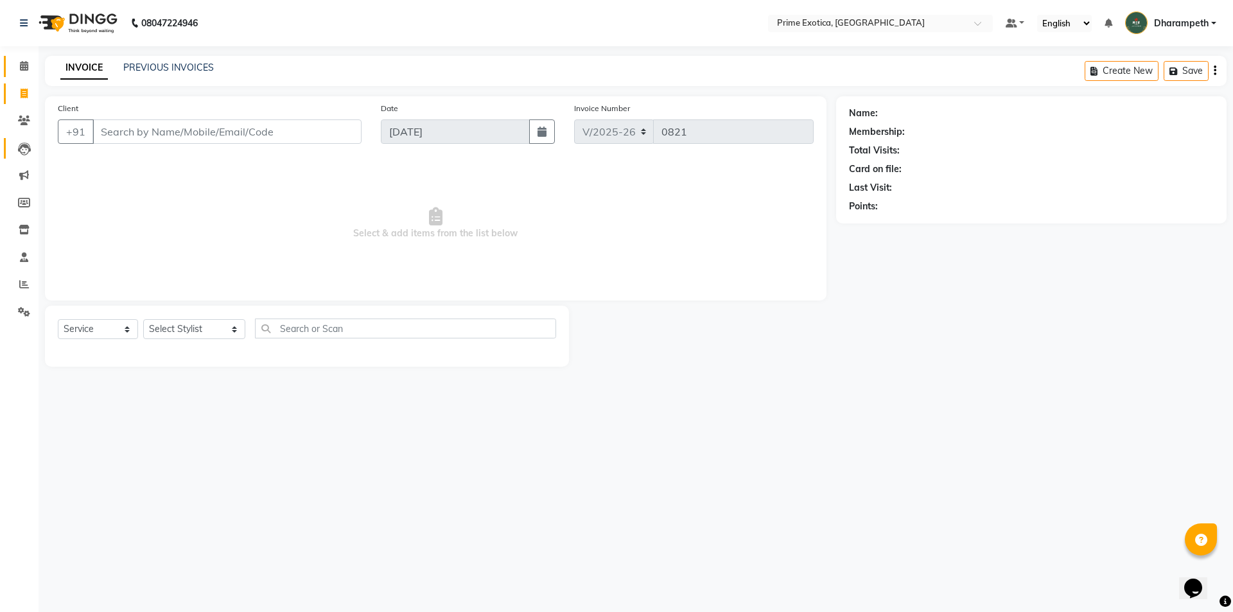
click at [17, 71] on span at bounding box center [24, 66] width 22 height 15
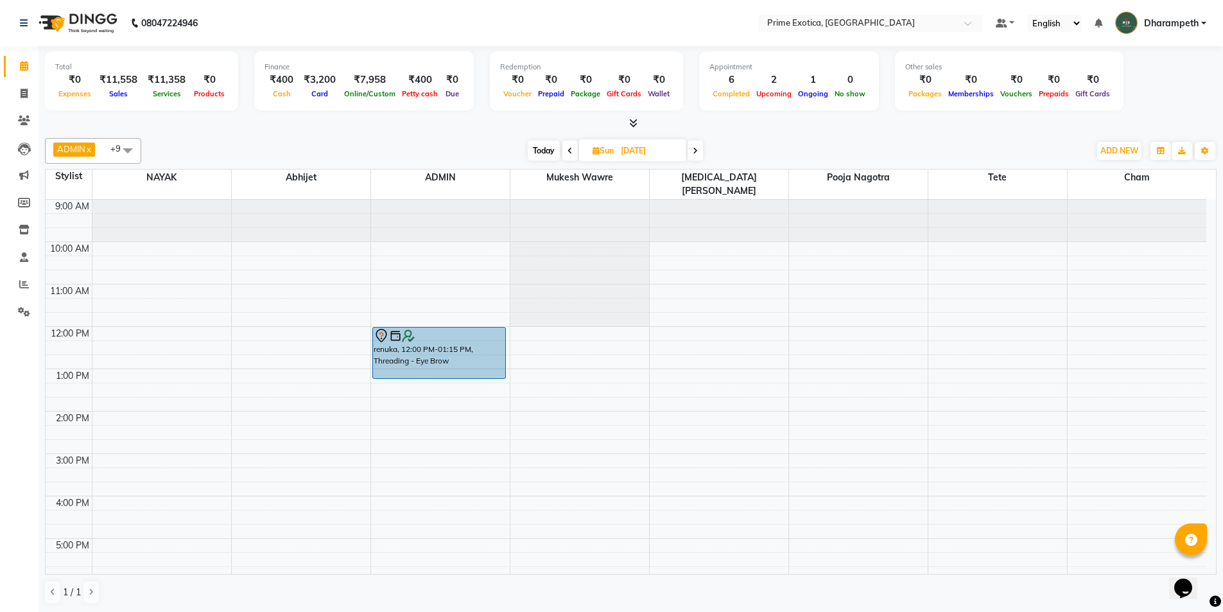
click at [573, 151] on span at bounding box center [569, 151] width 15 height 20
click at [563, 152] on span at bounding box center [570, 151] width 15 height 20
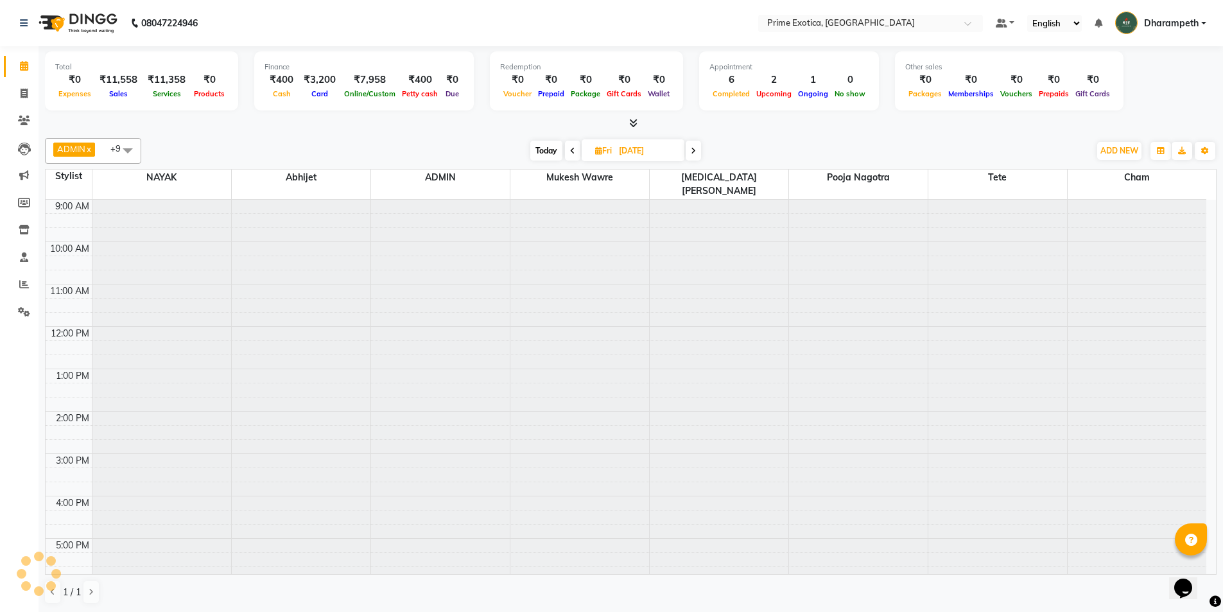
scroll to position [205, 0]
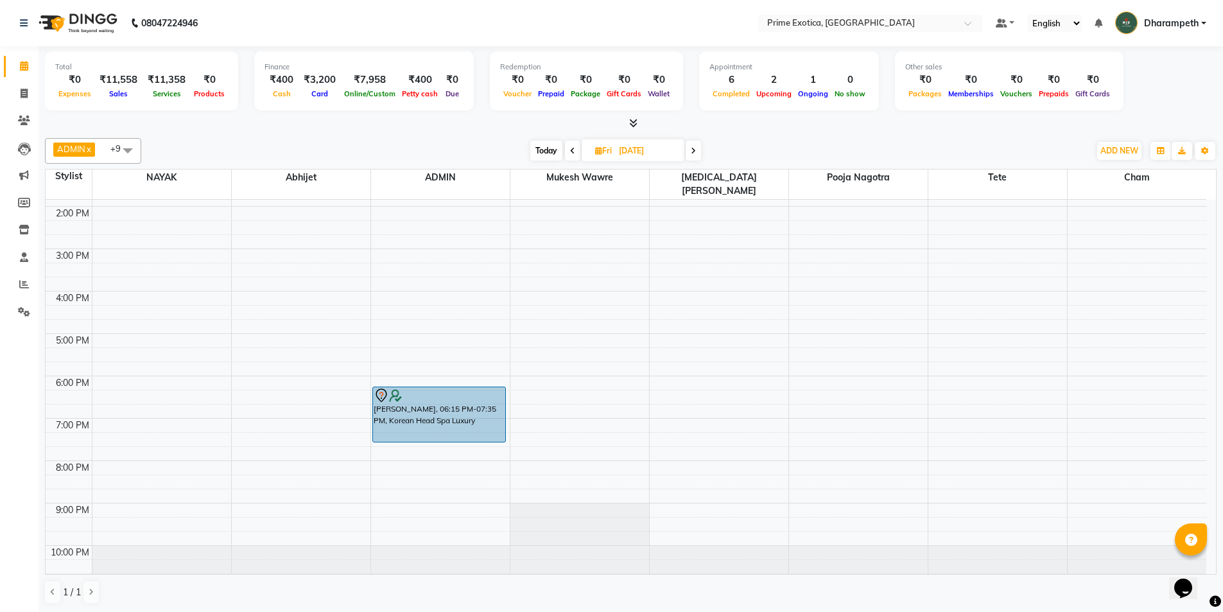
click at [576, 145] on span at bounding box center [572, 151] width 15 height 20
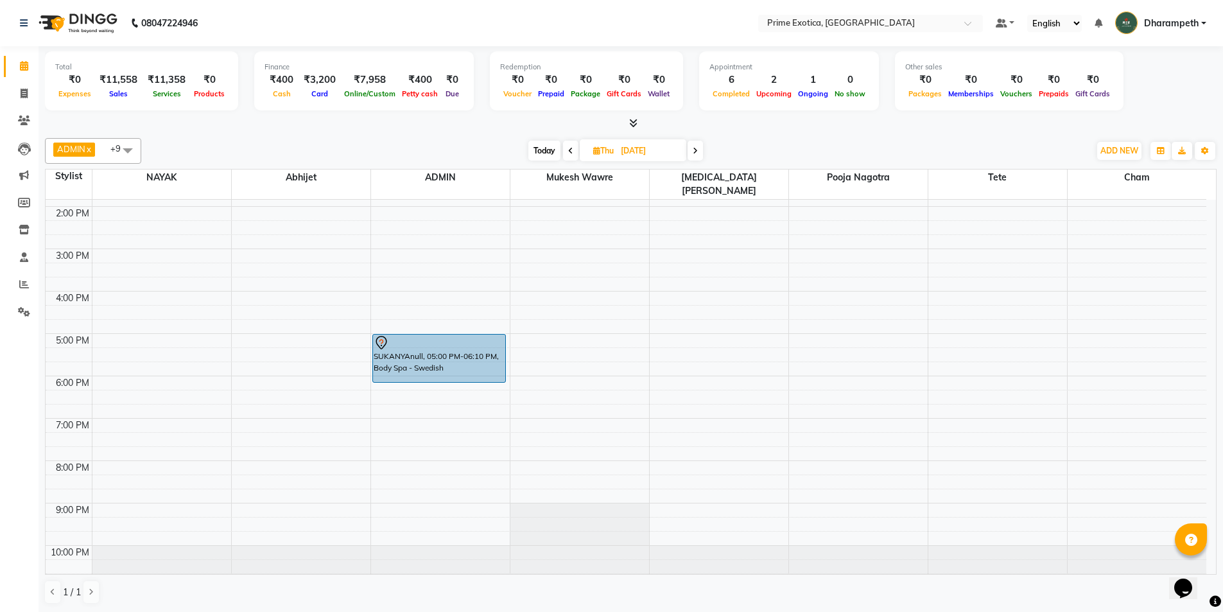
click at [571, 147] on icon at bounding box center [570, 151] width 5 height 8
type input "[DATE]"
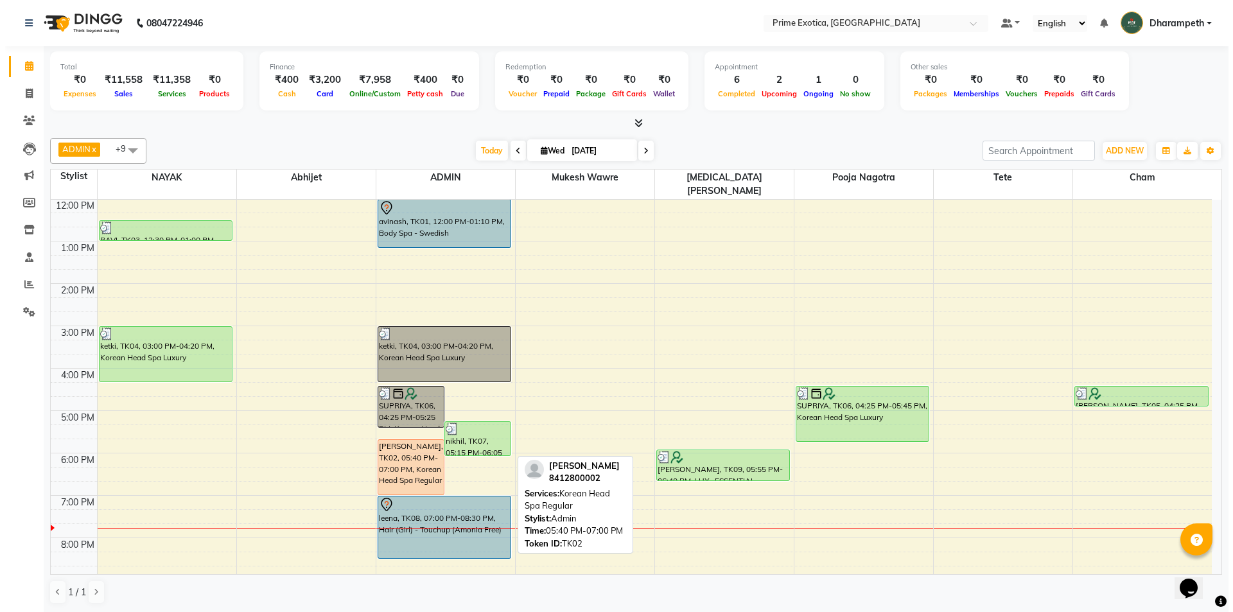
scroll to position [128, 0]
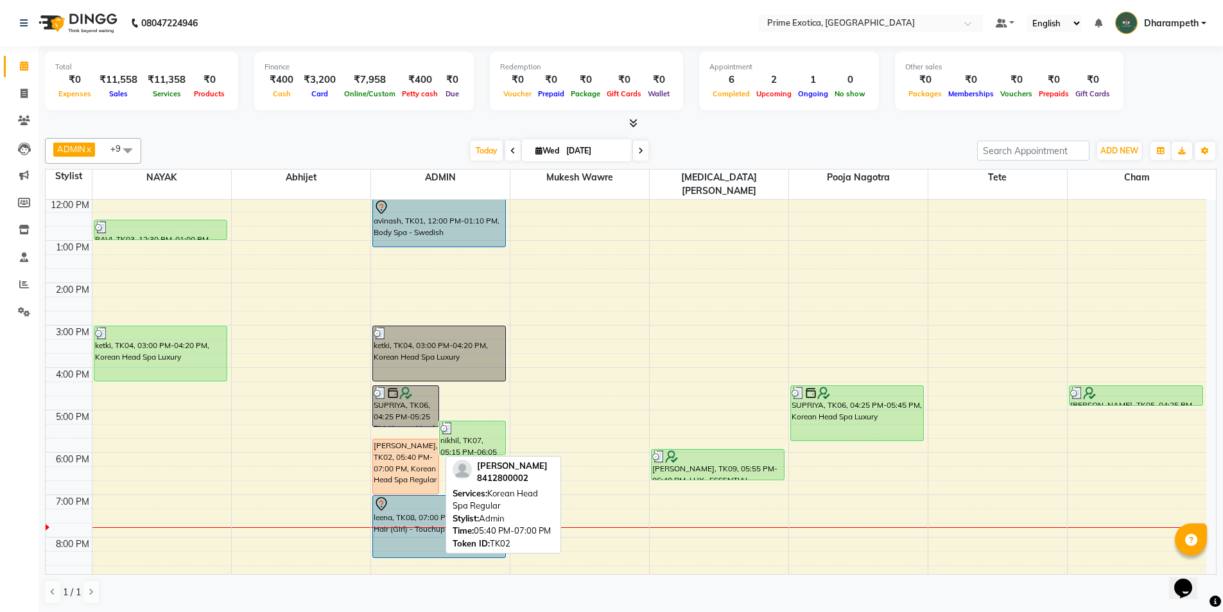
click at [415, 461] on div "[PERSON_NAME], TK02, 05:40 PM-07:00 PM, Korean Head Spa Regular" at bounding box center [405, 466] width 65 height 55
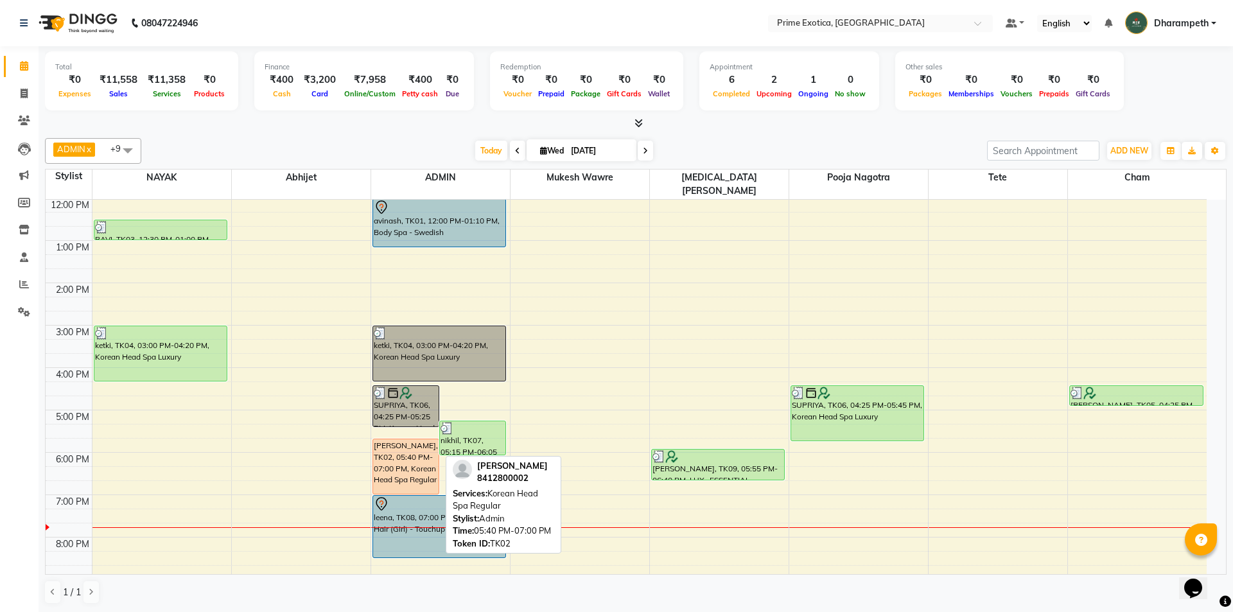
select select "1"
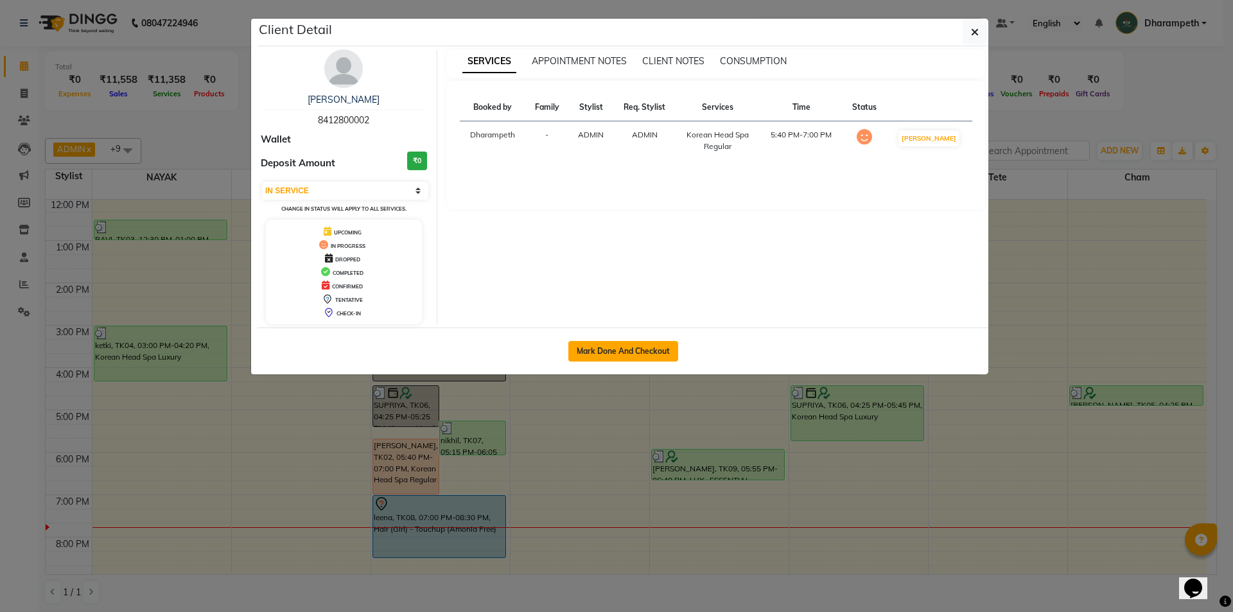
click at [600, 348] on button "Mark Done And Checkout" at bounding box center [623, 351] width 110 height 21
select select "5380"
select select "service"
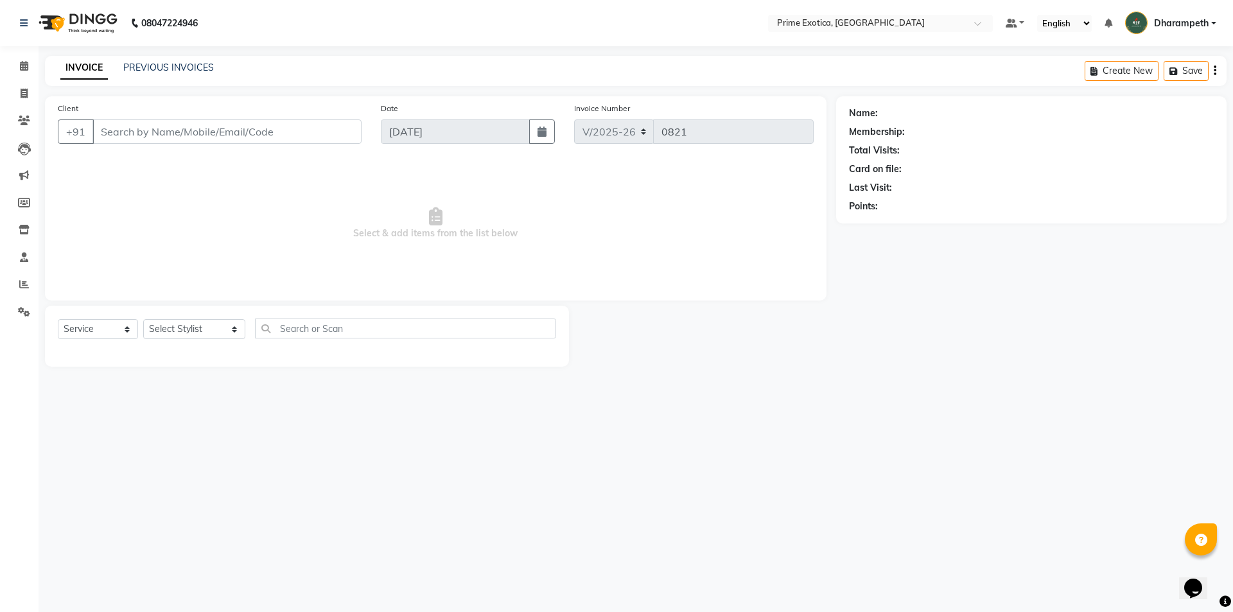
type input "8412800002"
select select "37067"
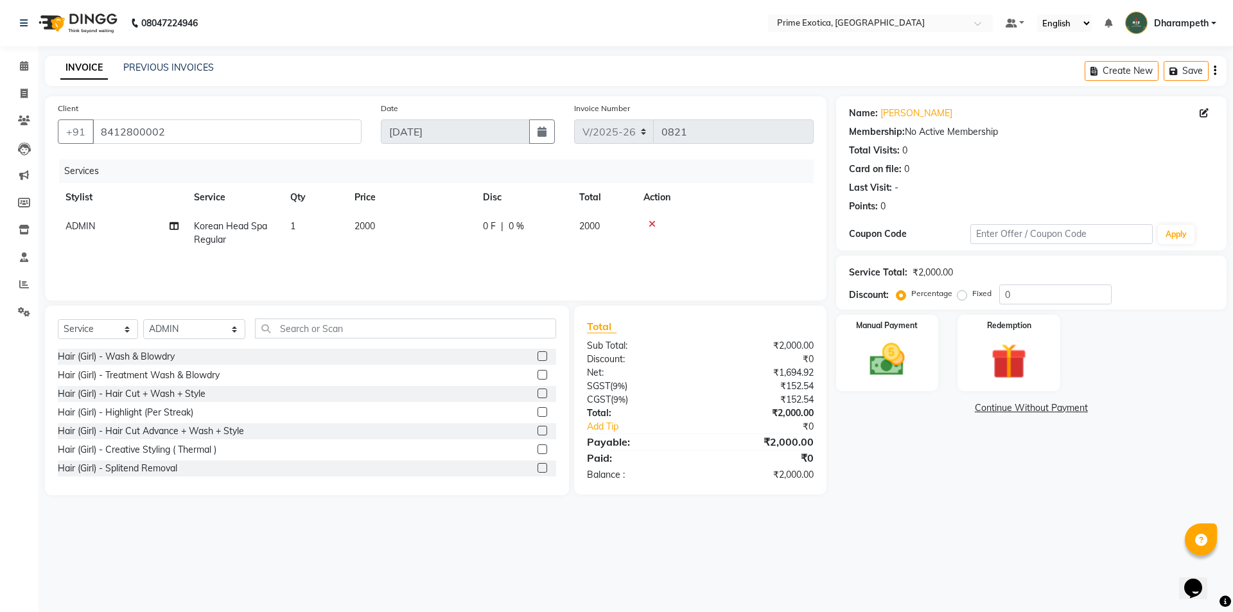
click at [134, 218] on td "ADMIN" at bounding box center [122, 233] width 128 height 42
select select "37067"
click at [132, 227] on select "[PERSON_NAME] ADMIN [PERSON_NAME] S [PERSON_NAME] Darshan [PERSON_NAME] [PERSON…" at bounding box center [121, 230] width 113 height 20
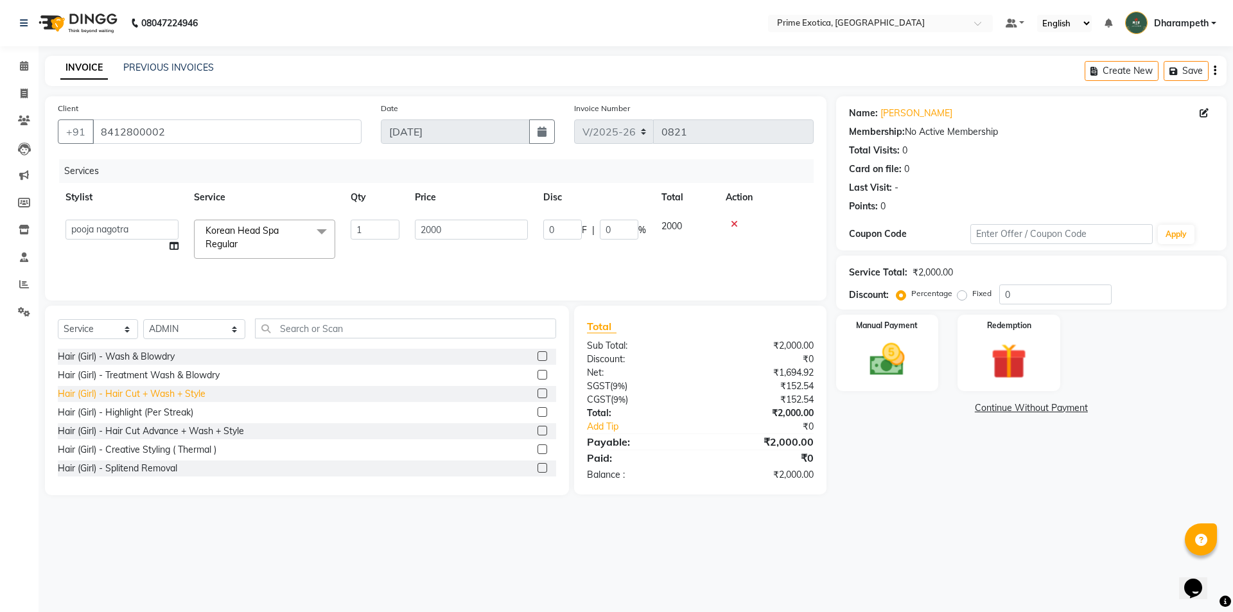
select select "80927"
click at [903, 370] on img at bounding box center [887, 359] width 60 height 42
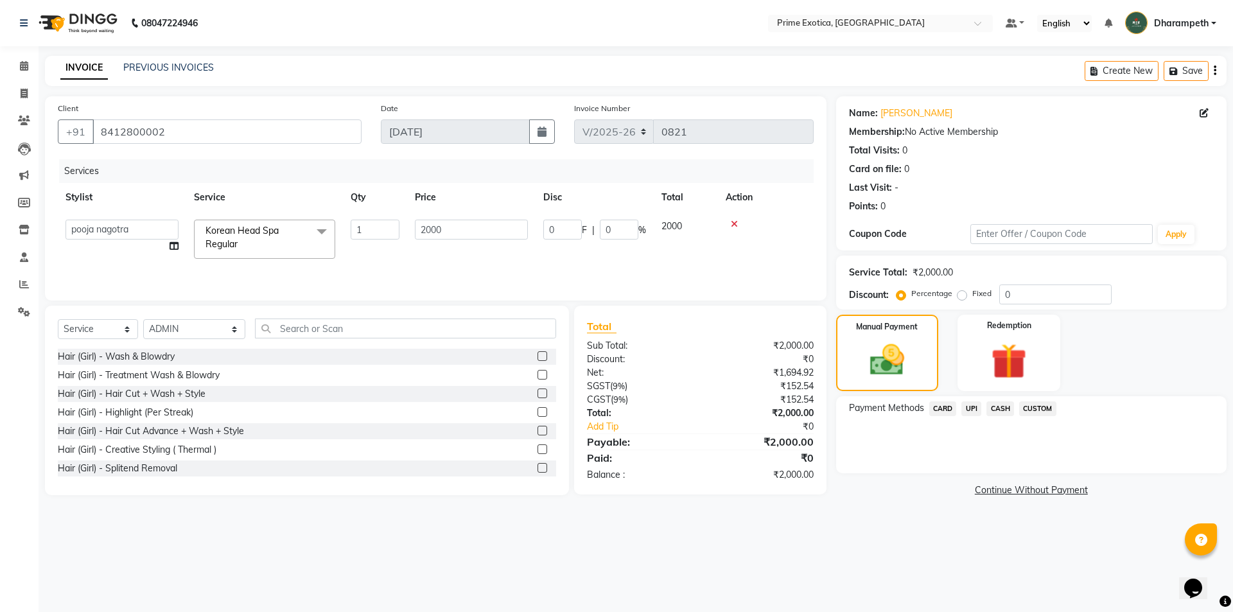
click at [1001, 414] on span "CASH" at bounding box center [1000, 408] width 28 height 15
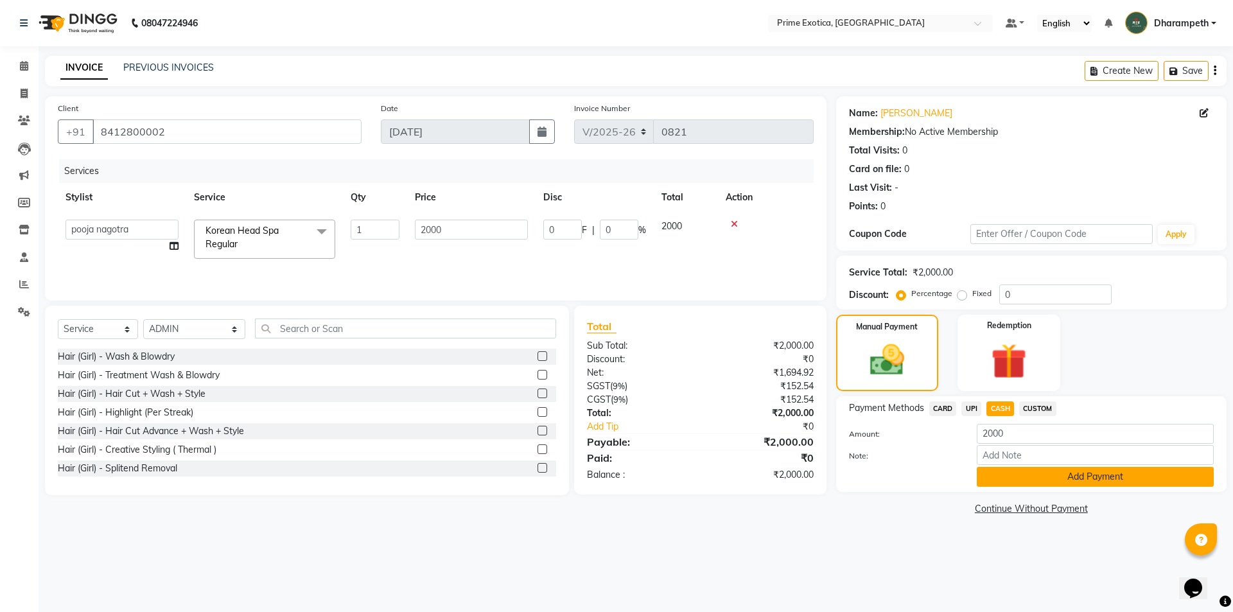
click at [1030, 483] on button "Add Payment" at bounding box center [1095, 477] width 237 height 20
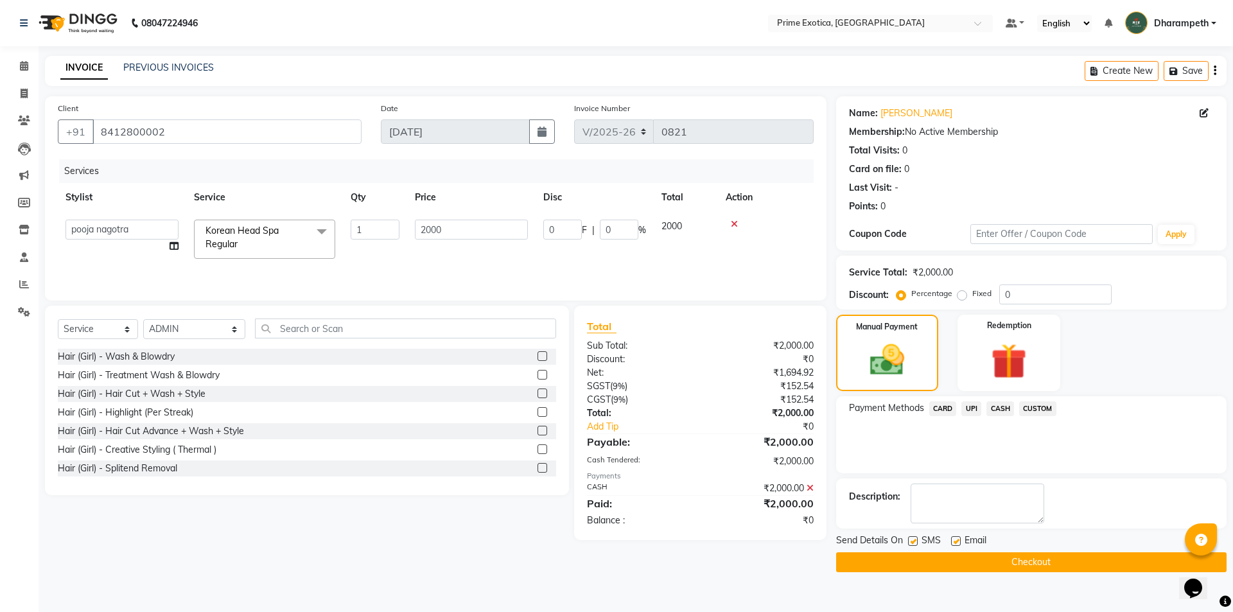
click at [1029, 555] on button "Checkout" at bounding box center [1031, 562] width 390 height 20
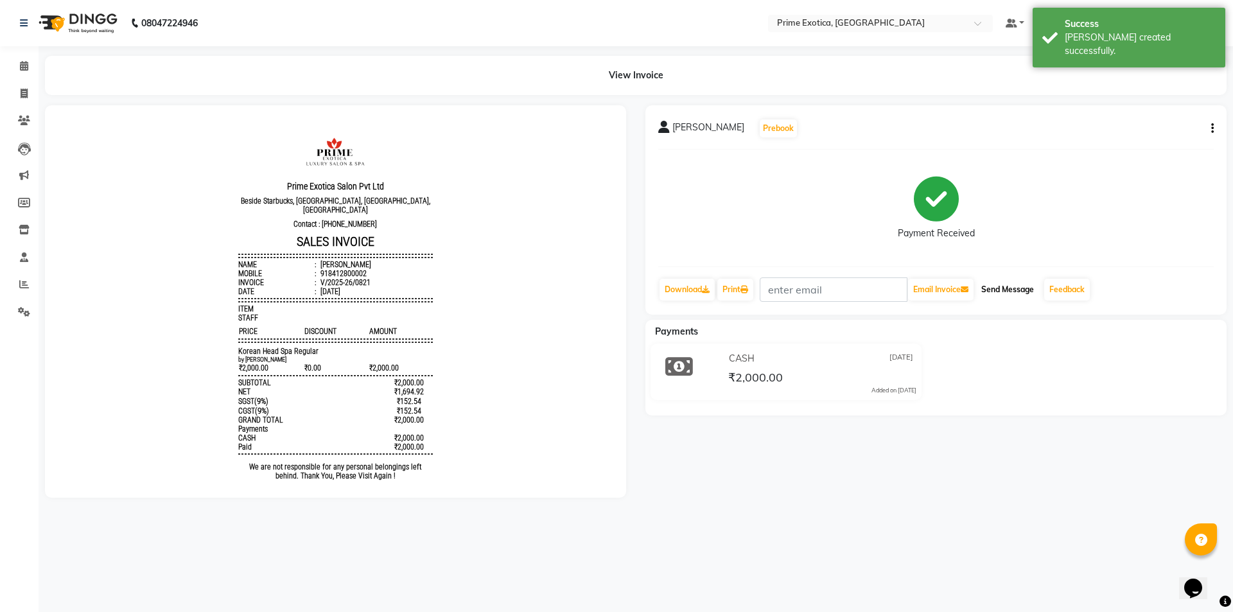
click at [1003, 297] on button "Send Message" at bounding box center [1007, 290] width 63 height 22
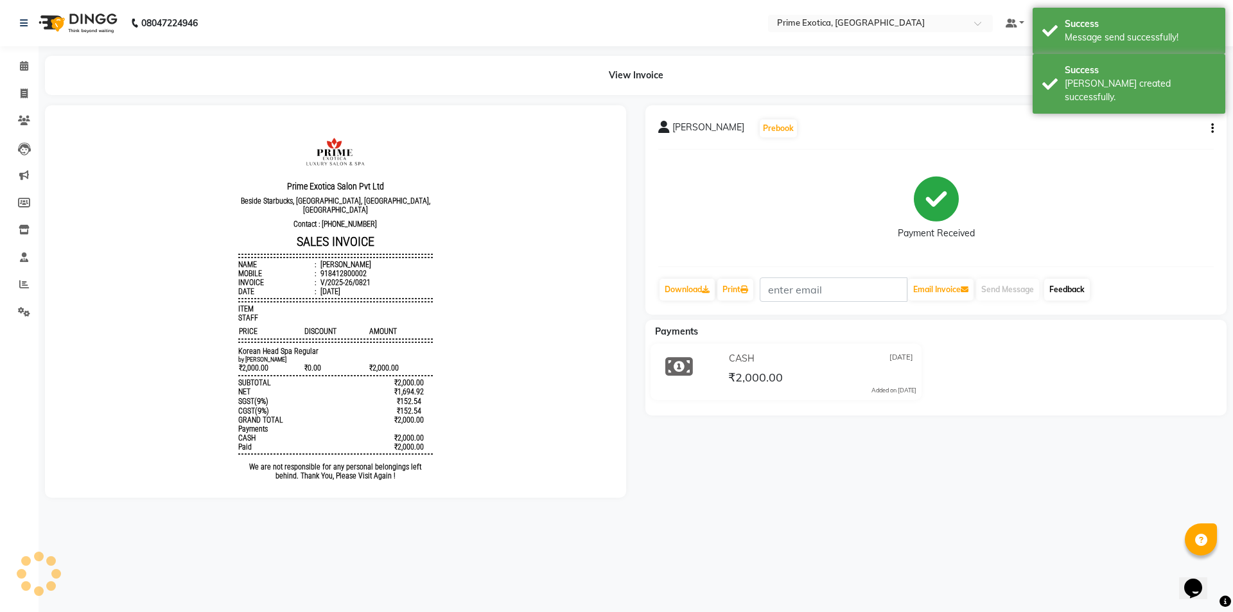
click at [1089, 293] on link "Feedback" at bounding box center [1067, 290] width 46 height 22
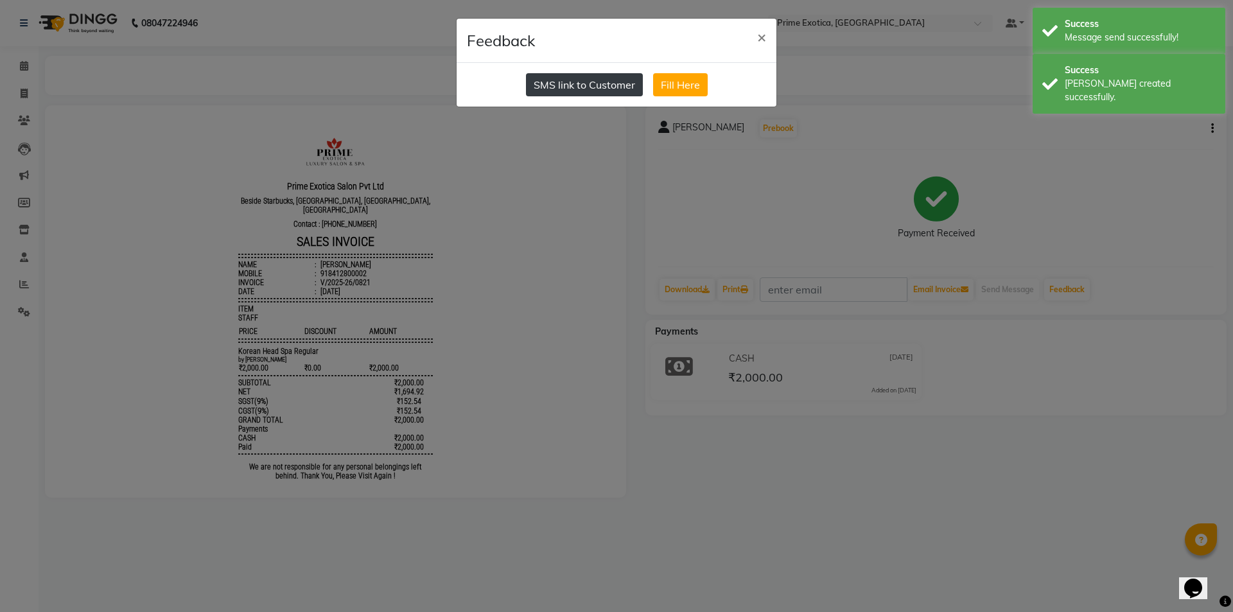
click at [591, 82] on button "SMS link to Customer" at bounding box center [584, 84] width 117 height 23
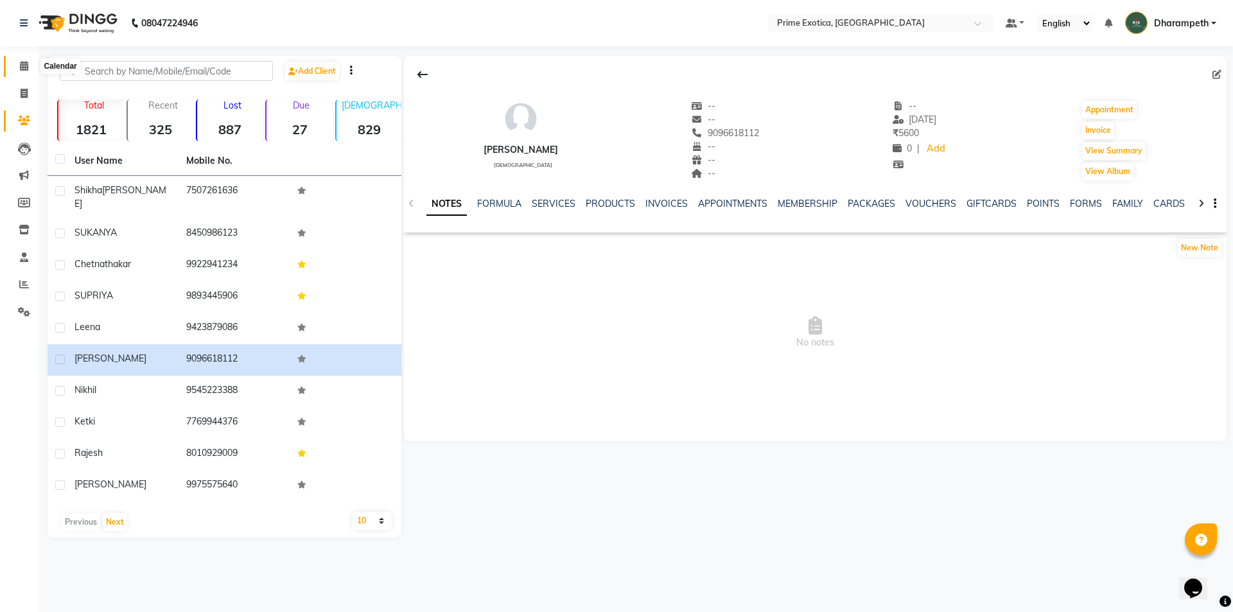
click at [27, 65] on icon at bounding box center [24, 66] width 8 height 10
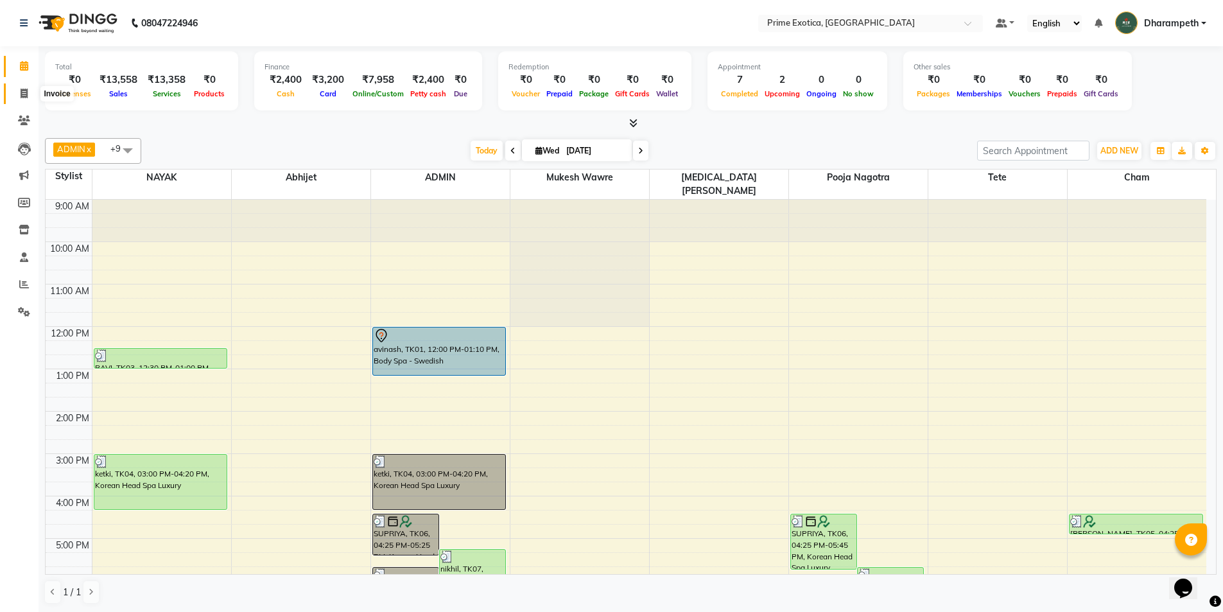
drag, startPoint x: 24, startPoint y: 91, endPoint x: 26, endPoint y: 73, distance: 18.1
click at [25, 89] on icon at bounding box center [24, 94] width 7 height 10
select select "service"
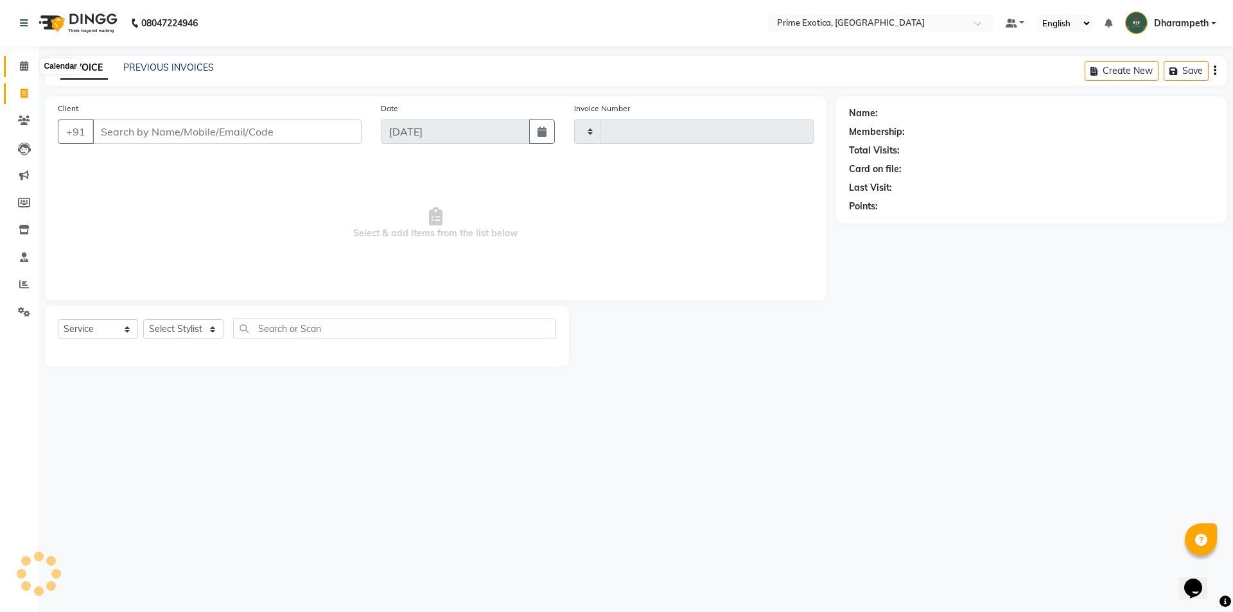
type input "0822"
select select "5380"
click at [23, 58] on link "Calendar" at bounding box center [19, 66] width 31 height 21
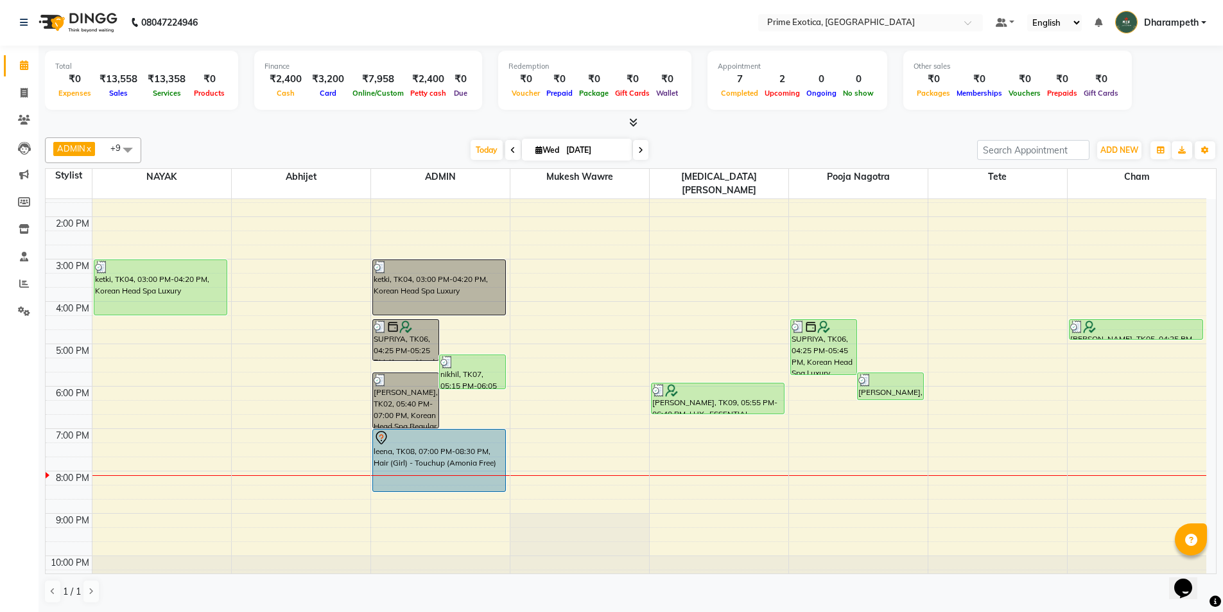
scroll to position [205, 0]
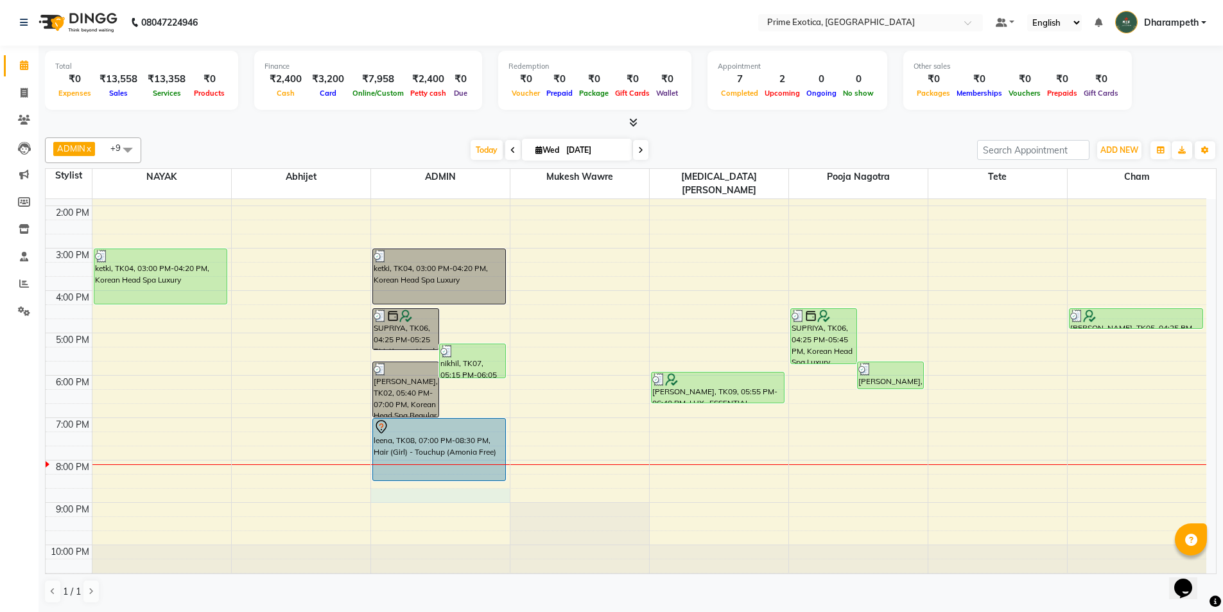
click at [384, 481] on div "9:00 AM 10:00 AM 11:00 AM 12:00 PM 1:00 PM 2:00 PM 3:00 PM 4:00 PM 5:00 PM 6:00…" at bounding box center [626, 290] width 1161 height 593
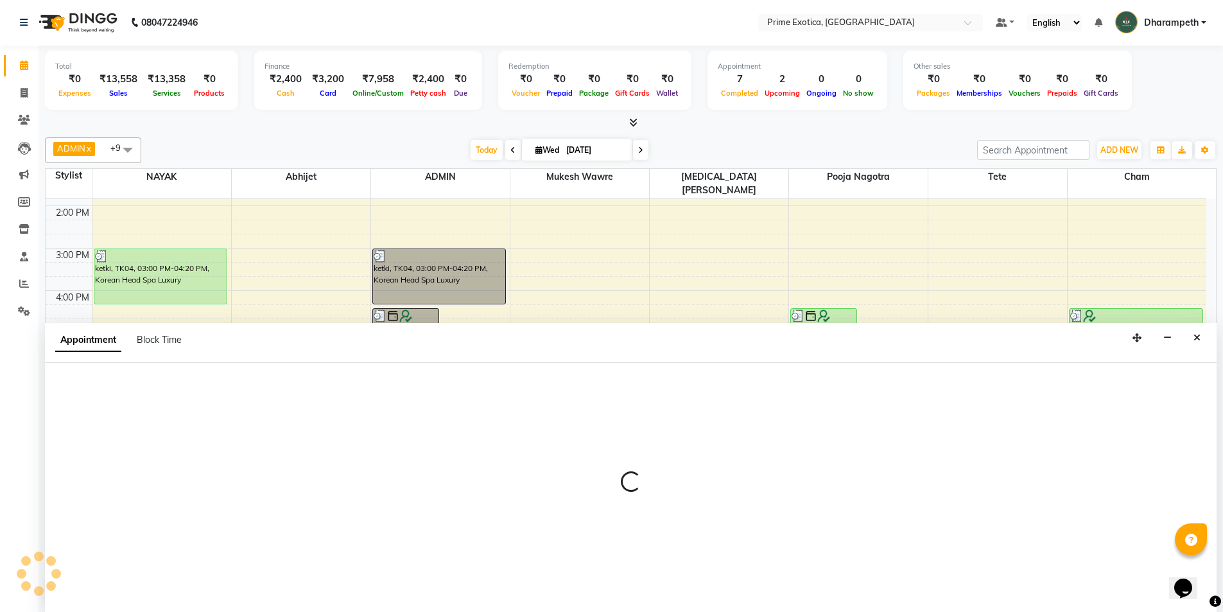
select select "37067"
select select "1245"
select select "tentative"
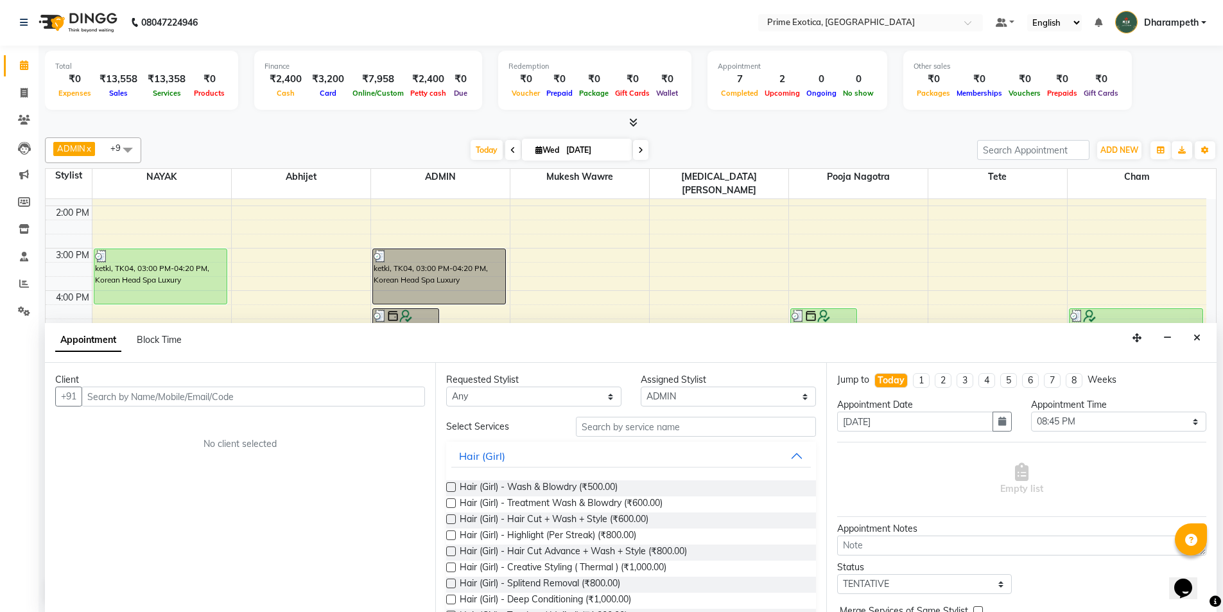
click at [135, 401] on input "text" at bounding box center [254, 397] width 344 height 20
type input "9004350887"
click at [392, 395] on span "Add Client" at bounding box center [398, 396] width 43 height 12
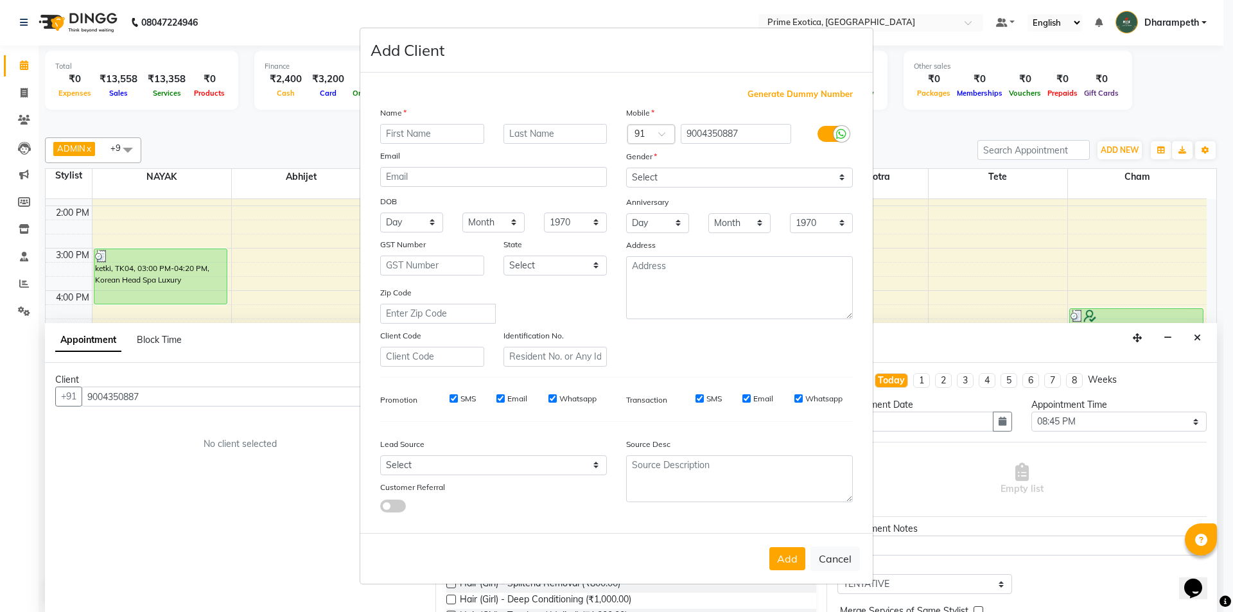
click at [449, 139] on input "text" at bounding box center [432, 134] width 104 height 20
type input "renuka"
click at [739, 173] on select "Select Male Female Other Prefer Not To Say" at bounding box center [739, 178] width 227 height 20
select select "female"
click at [626, 168] on select "Select Male Female Other Prefer Not To Say" at bounding box center [739, 178] width 227 height 20
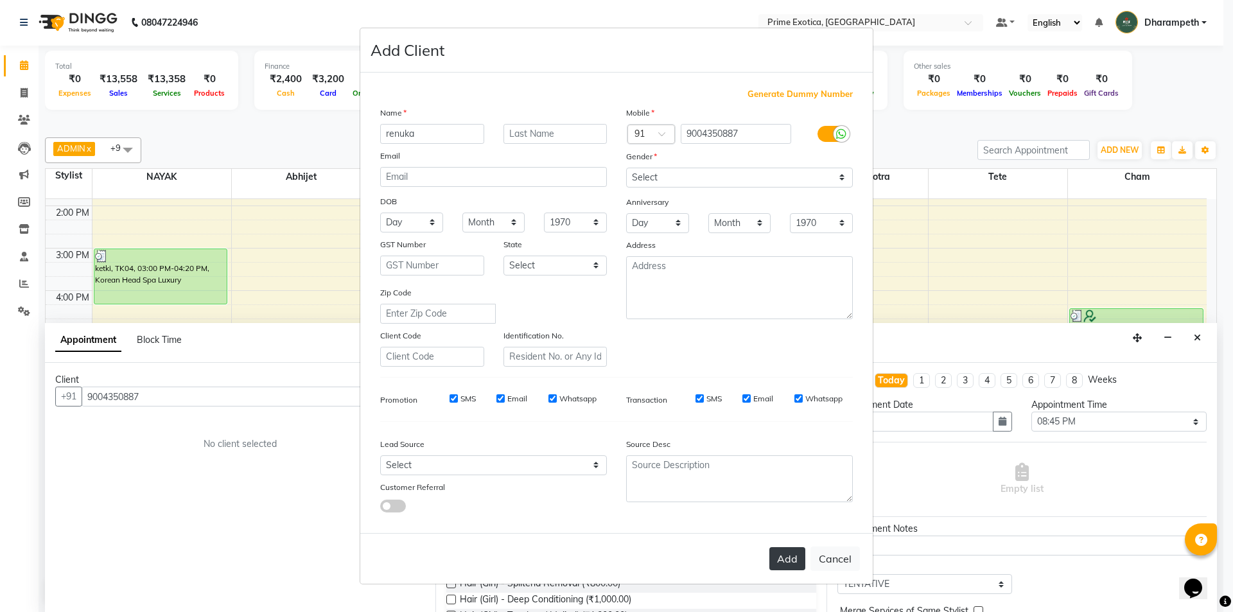
click at [784, 556] on button "Add" at bounding box center [787, 558] width 36 height 23
select select
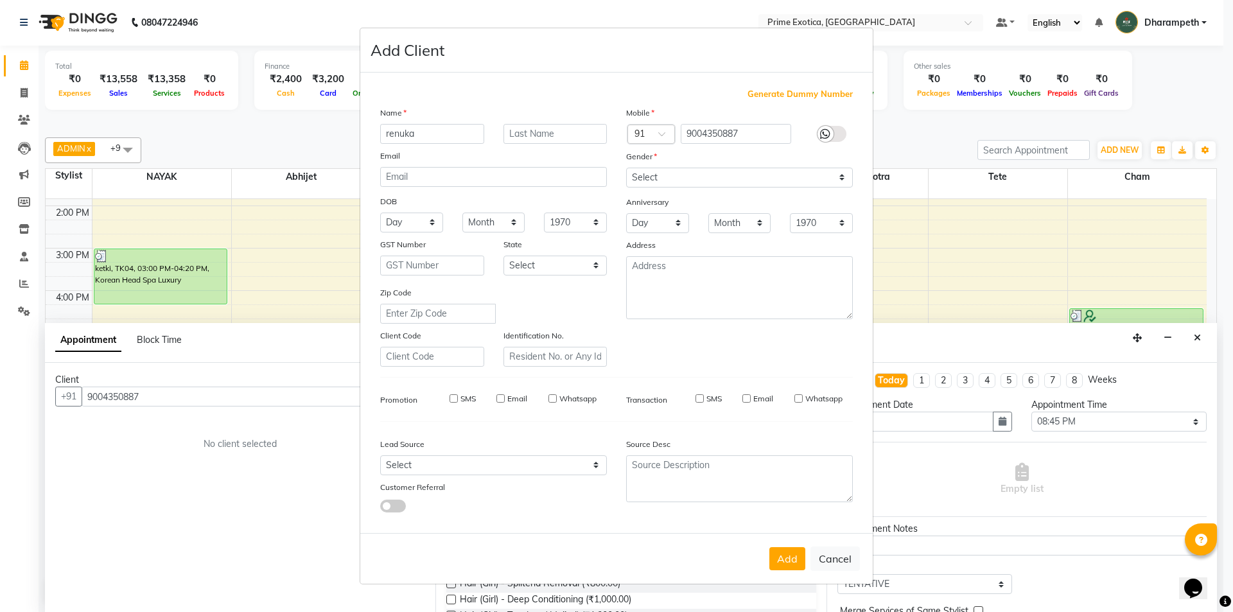
select select
checkbox input "false"
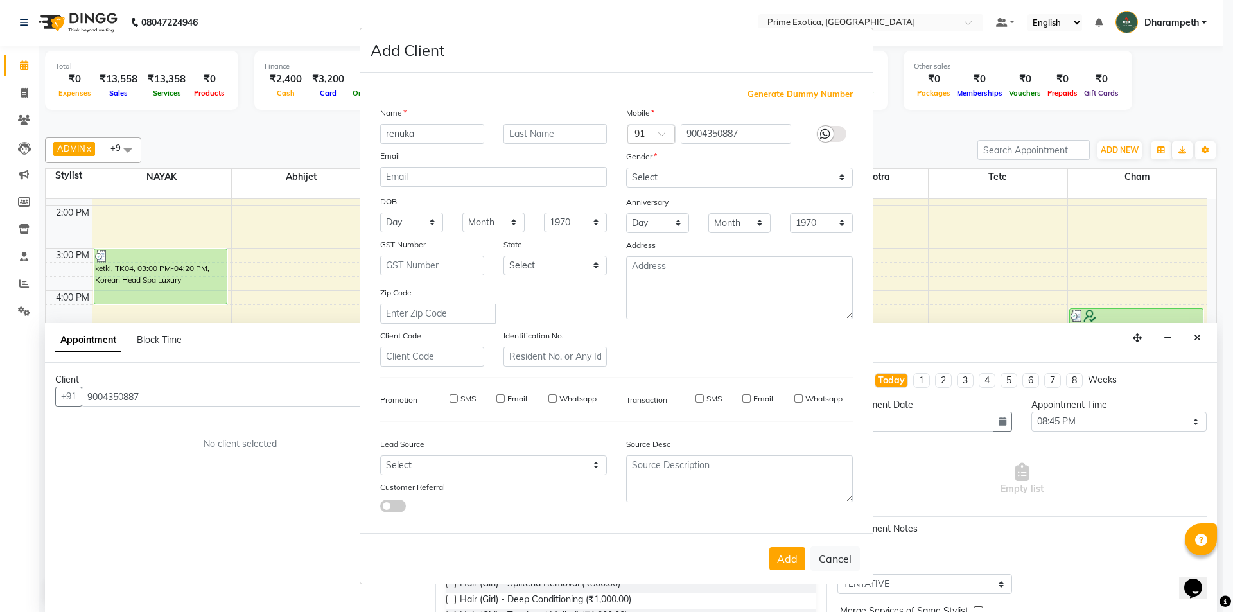
checkbox input "false"
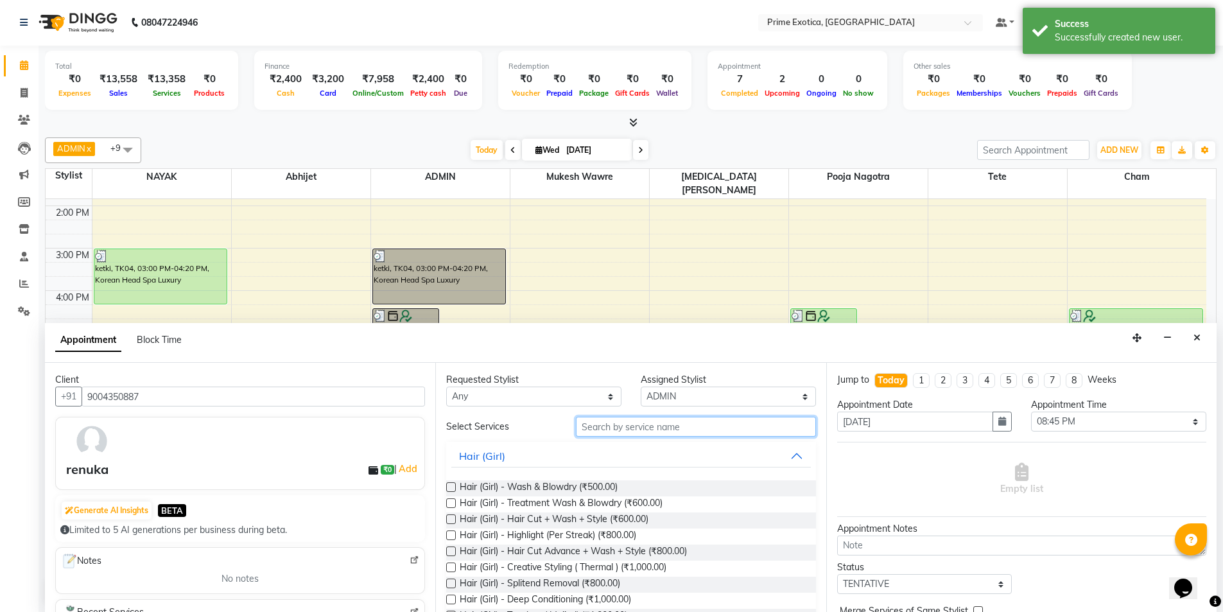
click at [593, 426] on input "text" at bounding box center [696, 427] width 240 height 20
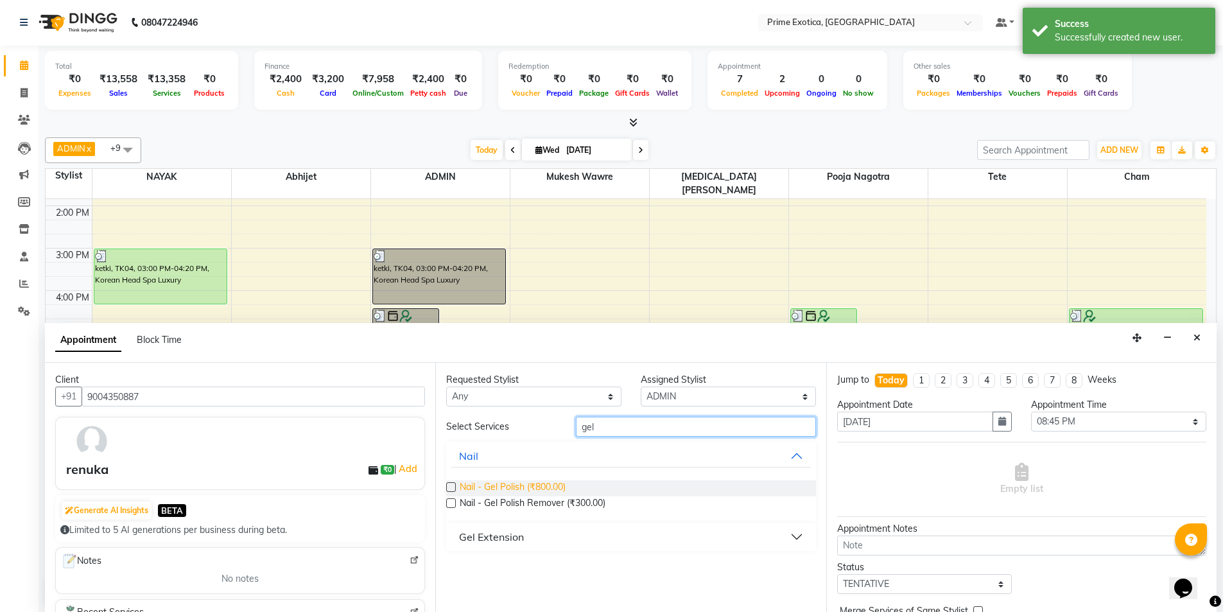
type input "gel"
click at [555, 487] on span "Nail - Gel Polish (₹800.00)" at bounding box center [513, 488] width 106 height 16
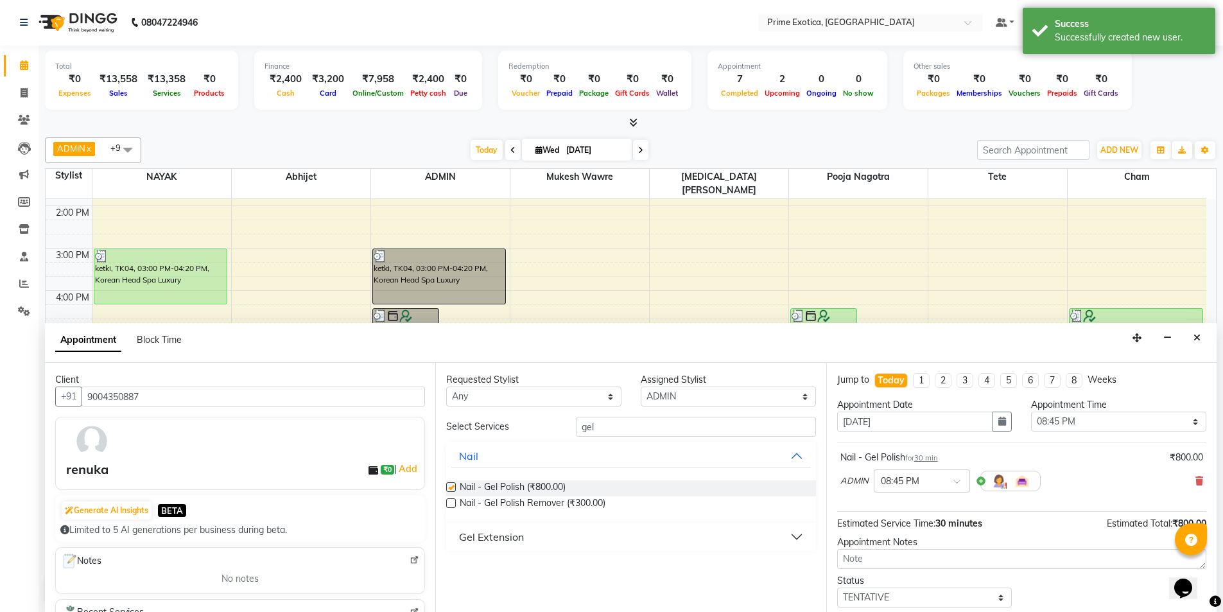
checkbox input "false"
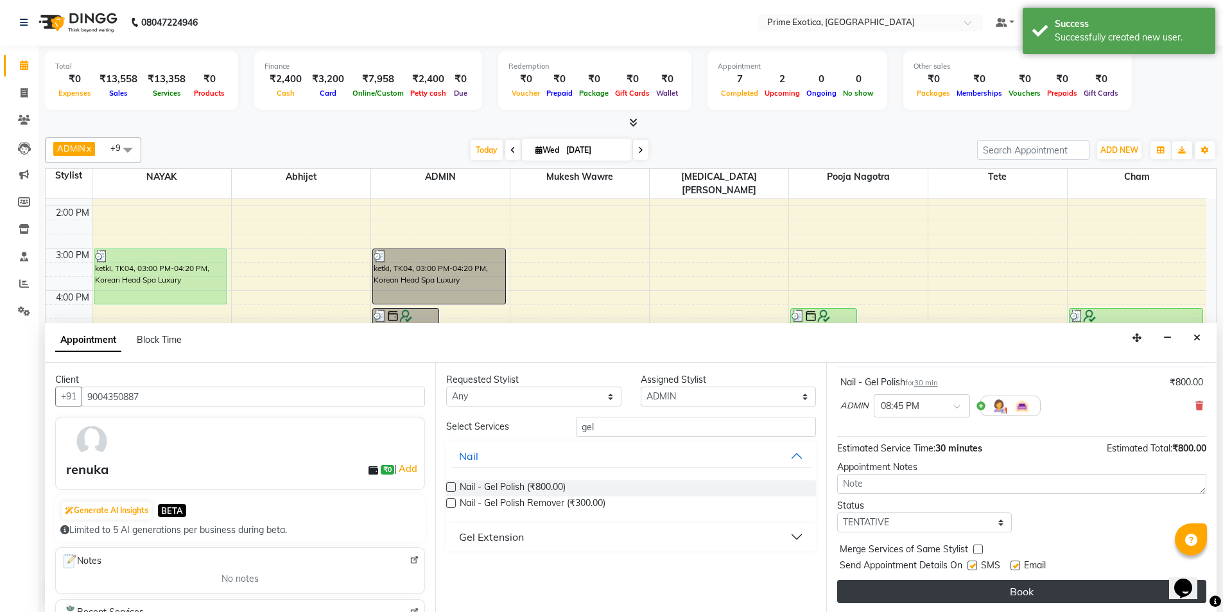
scroll to position [76, 0]
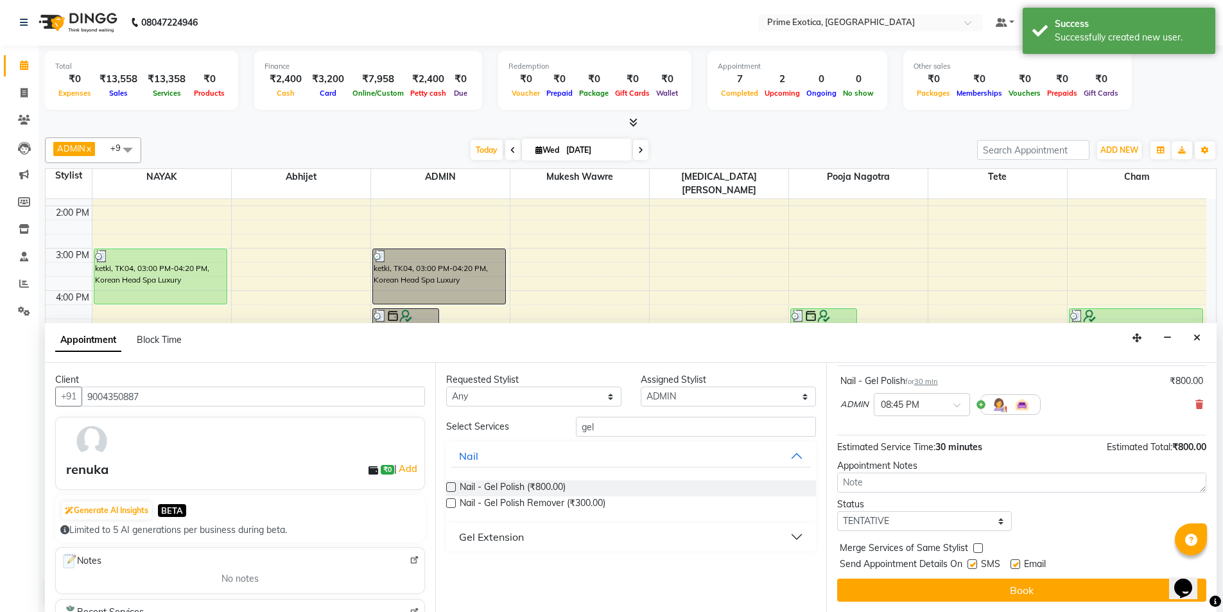
click at [1004, 584] on button "Book" at bounding box center [1021, 589] width 369 height 23
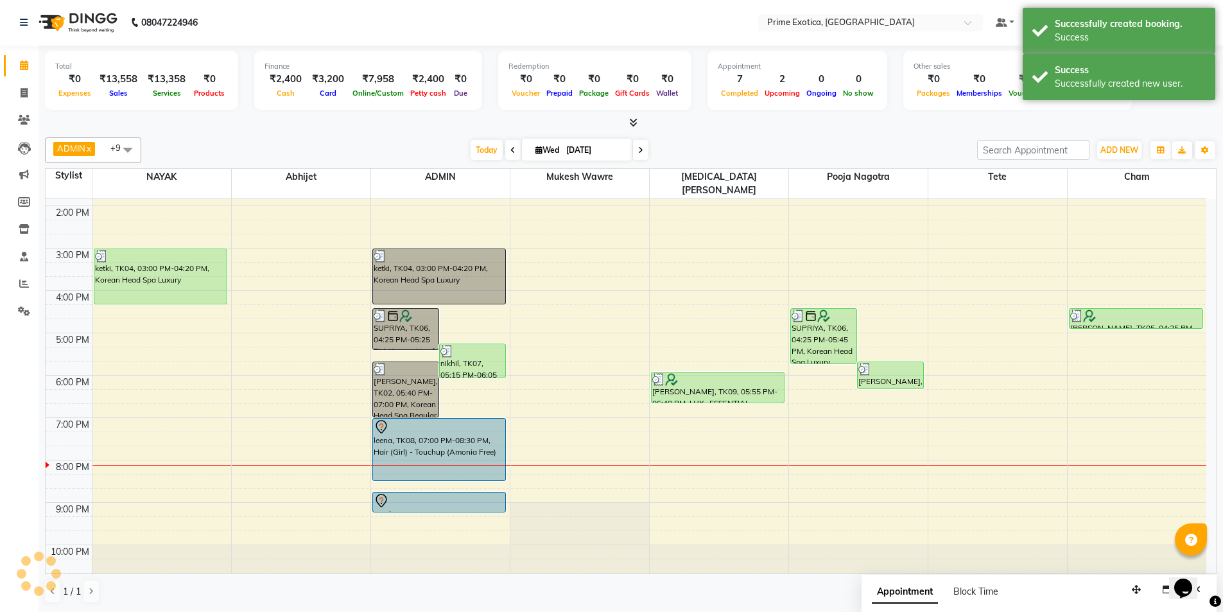
scroll to position [0, 0]
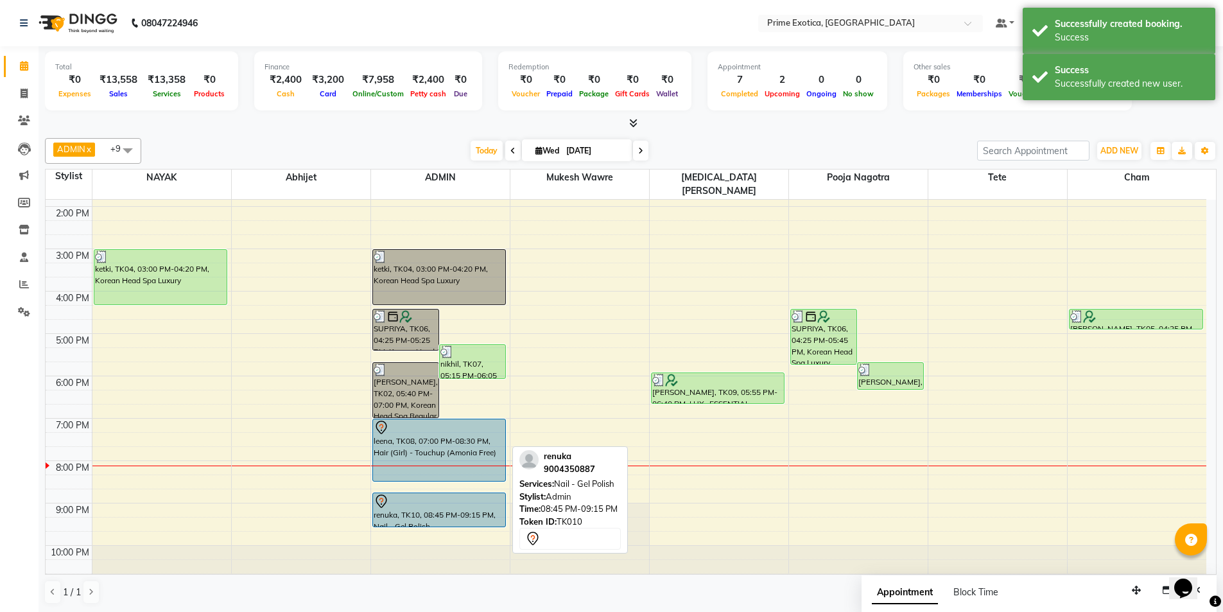
drag, startPoint x: 465, startPoint y: 496, endPoint x: 465, endPoint y: 505, distance: 9.0
click at [465, 513] on div "SUPRIYA, TK06, 04:25 PM-05:25 PM, Korean Head Spa Advance nikhil, TK07, 05:15 P…" at bounding box center [440, 291] width 139 height 593
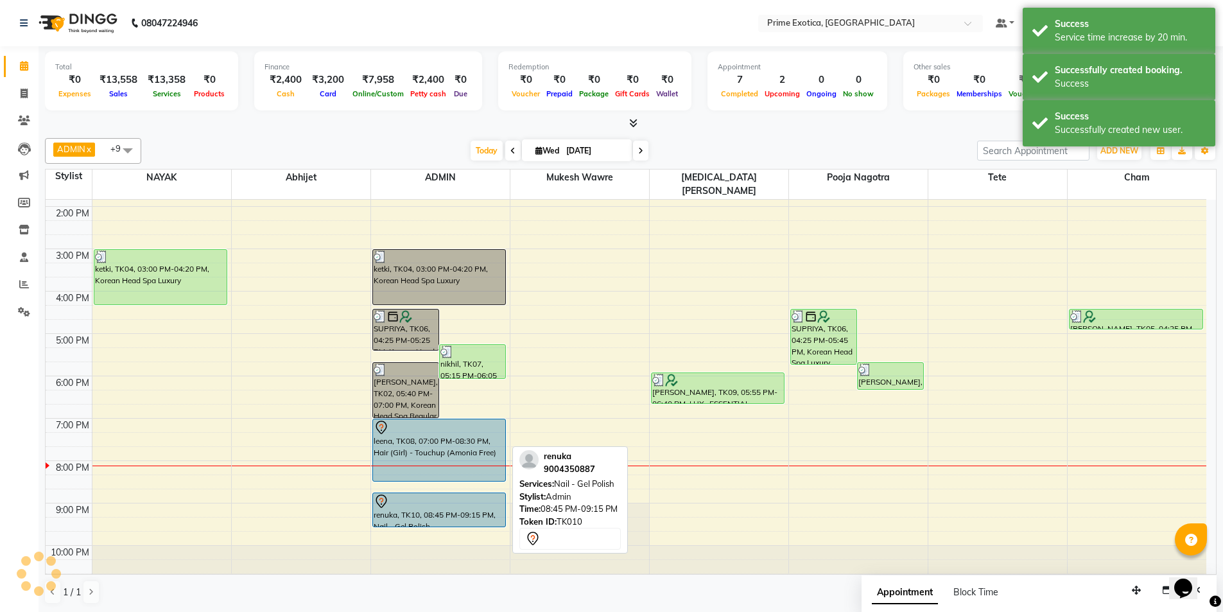
click at [467, 500] on div "renuka, TK10, 08:45 PM-09:15 PM, Nail - Gel Polish" at bounding box center [439, 509] width 133 height 33
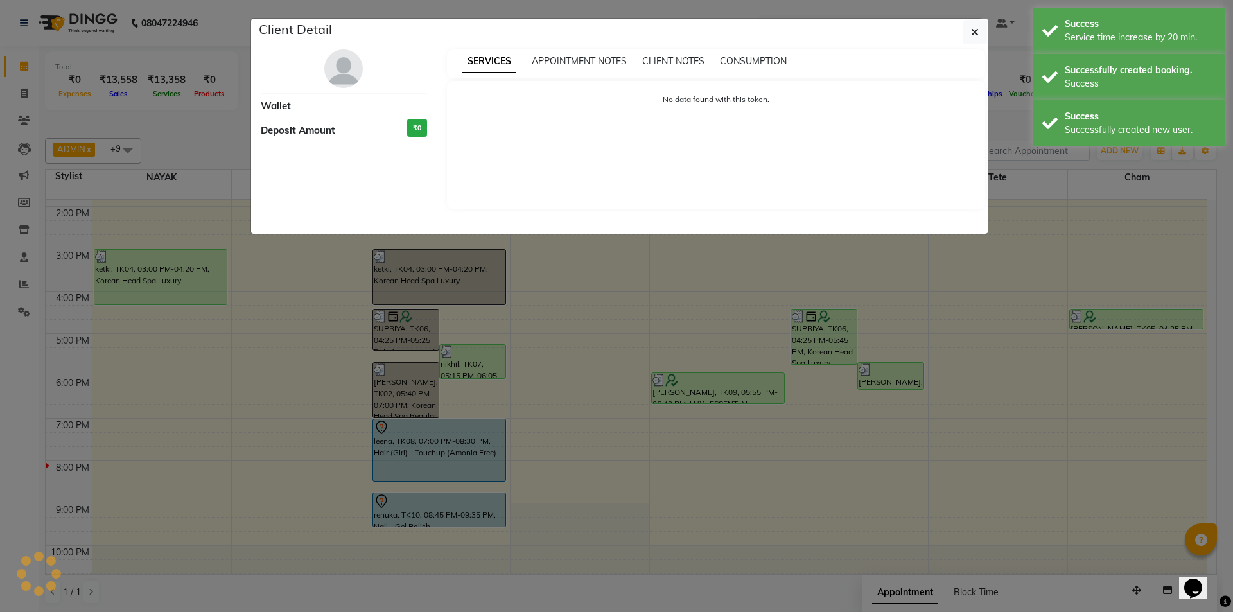
select select "7"
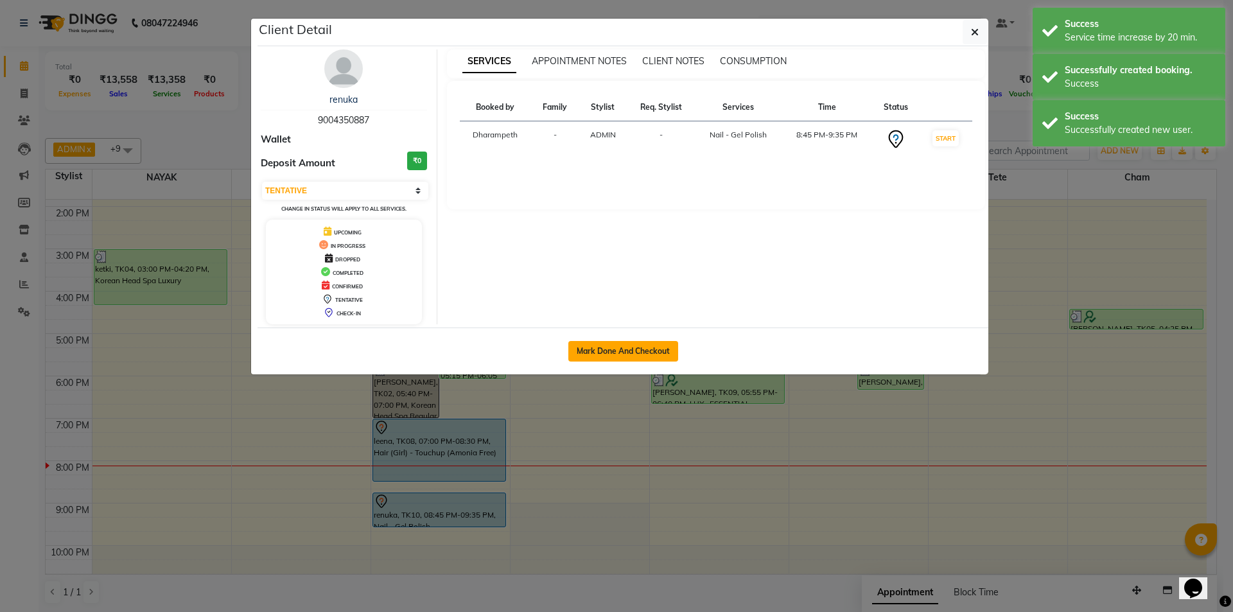
click at [619, 358] on button "Mark Done And Checkout" at bounding box center [623, 351] width 110 height 21
select select "5380"
select select "service"
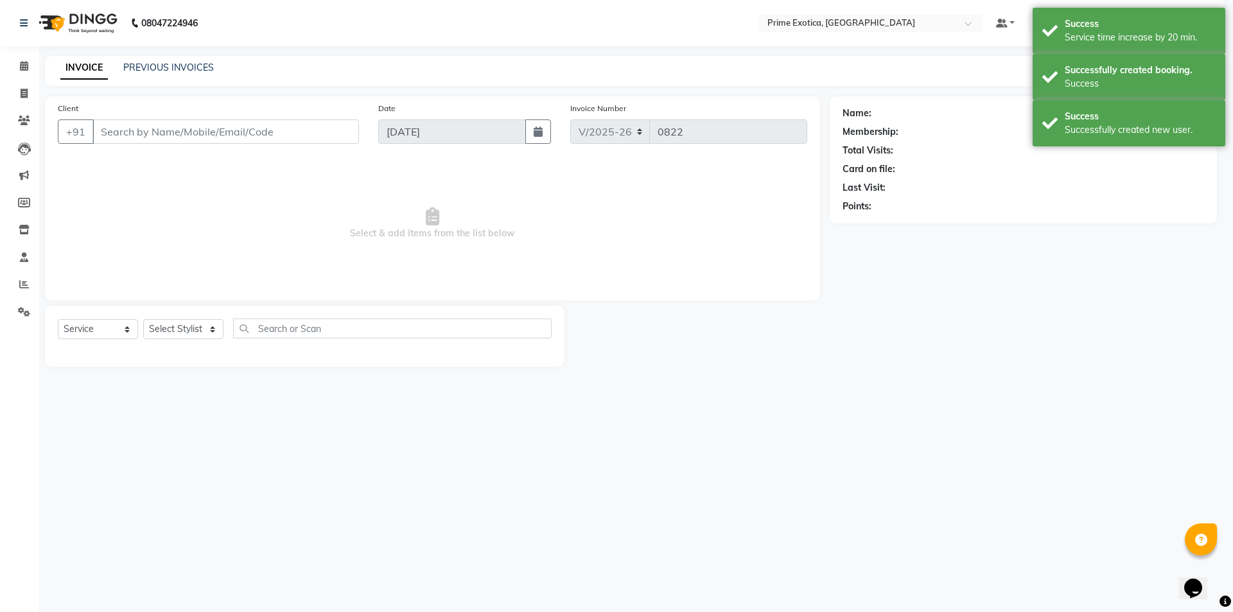
select select "3"
type input "9004350887"
select select "37067"
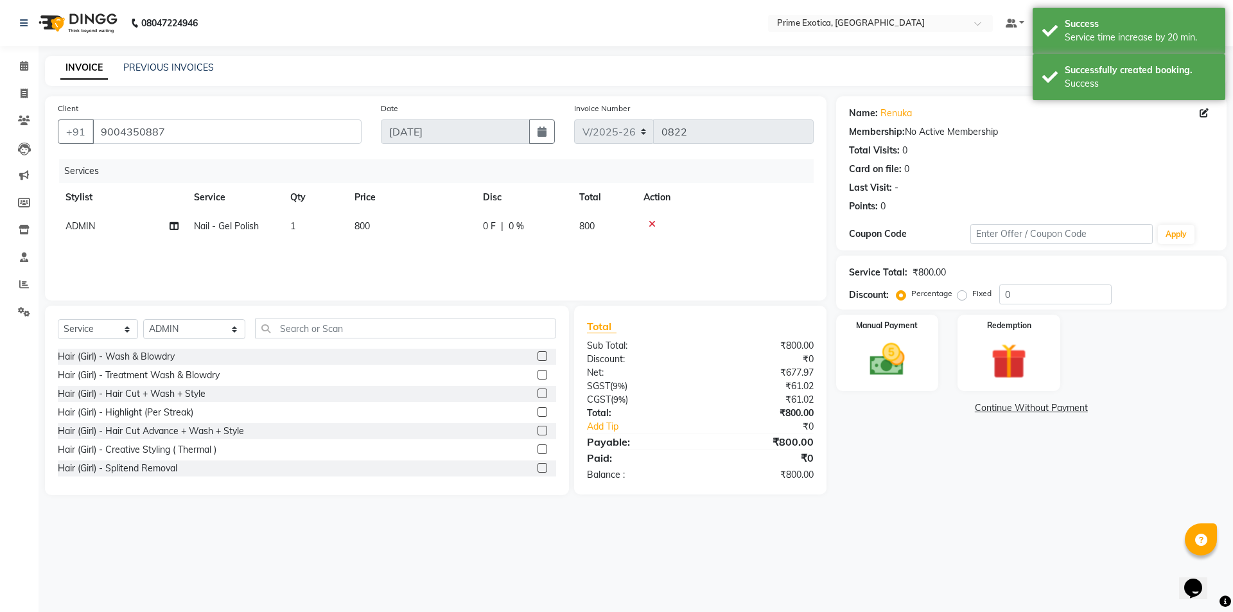
click at [265, 247] on div "Services Stylist Service Qty Price Disc Total Action ADMIN Nail - Gel Polish 1 …" at bounding box center [436, 223] width 756 height 128
click at [112, 225] on td "ADMIN" at bounding box center [122, 226] width 128 height 29
select select "37067"
click at [123, 224] on select "[PERSON_NAME] ADMIN [PERSON_NAME] S [PERSON_NAME] Darshan [PERSON_NAME] [PERSON…" at bounding box center [121, 230] width 113 height 20
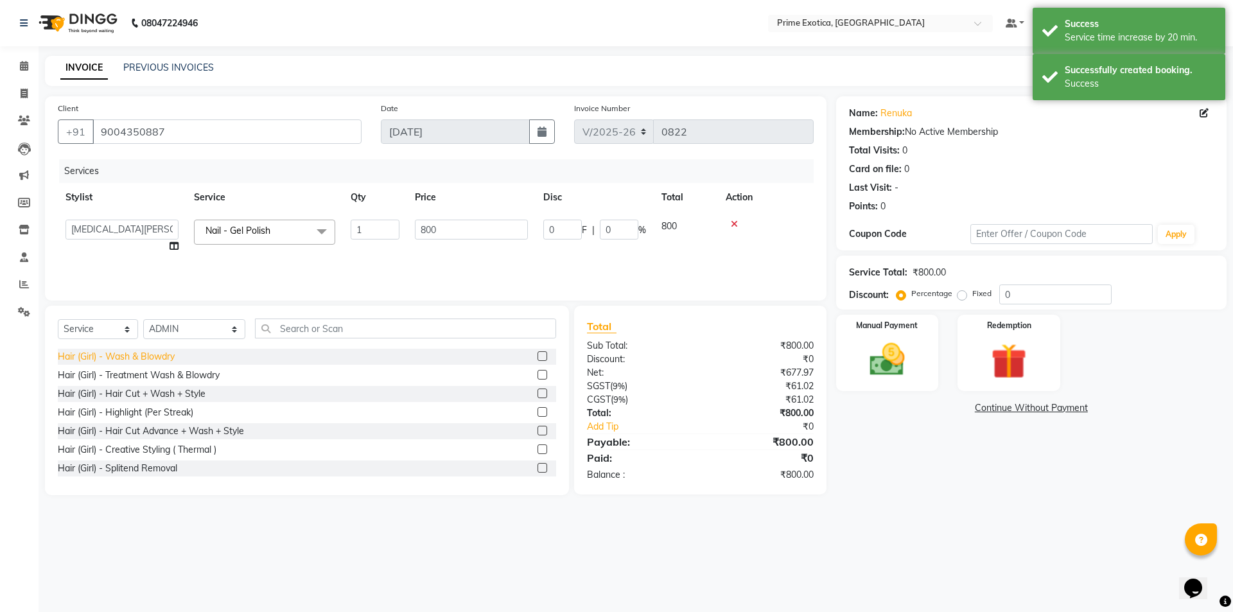
select select "80928"
click at [351, 250] on td "1" at bounding box center [375, 236] width 64 height 49
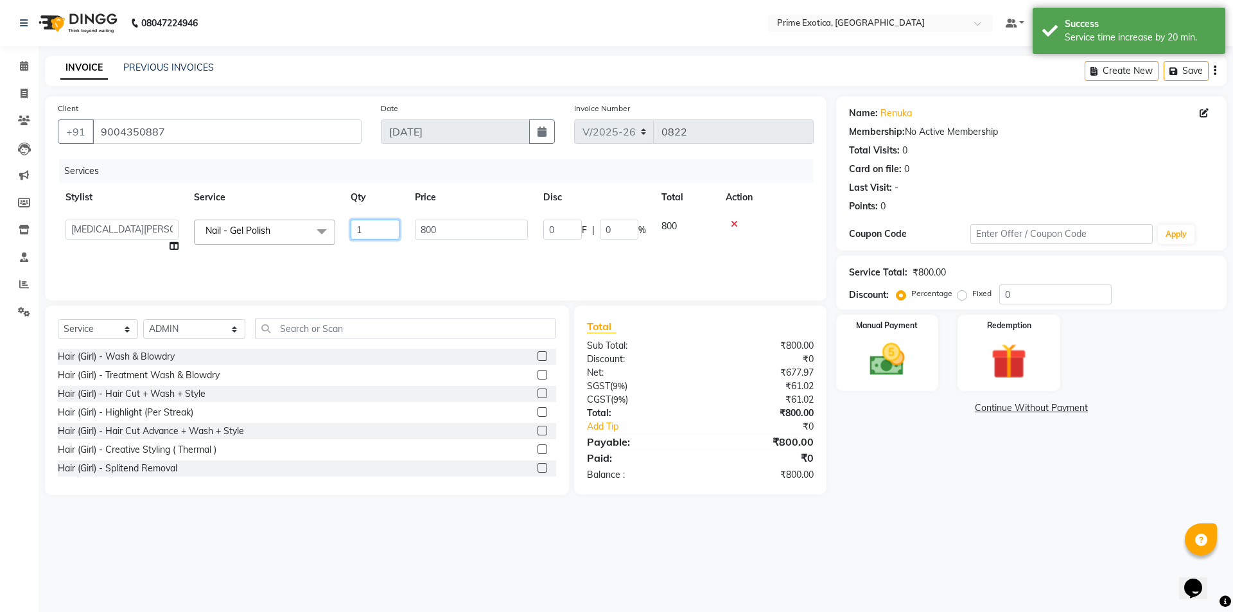
click at [374, 230] on input "1" at bounding box center [375, 230] width 49 height 20
type input "2"
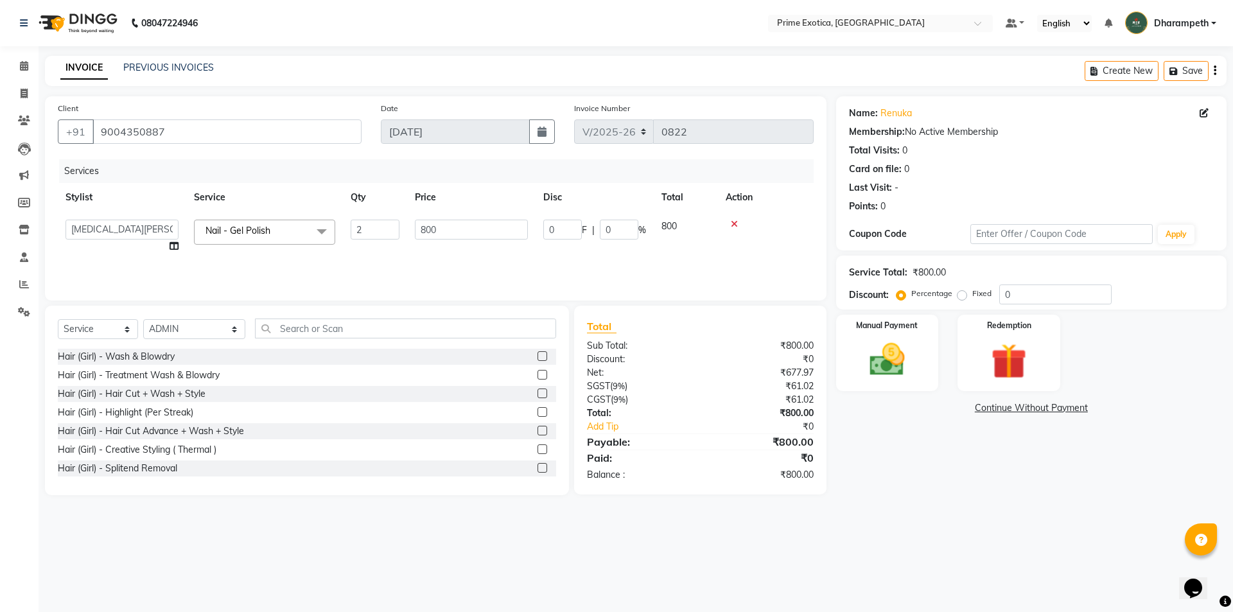
click at [401, 257] on div "Services Stylist Service Qty Price Disc Total Action Abhijet ADMIN ANGELA S JOH…" at bounding box center [436, 223] width 756 height 128
click at [440, 271] on div "Services Stylist Service Qty Price Disc Total Action nikita meshram Nail - Gel …" at bounding box center [436, 223] width 756 height 128
click at [440, 253] on div "Services Stylist Service Qty Price Disc Total Action nikita meshram Nail - Gel …" at bounding box center [436, 223] width 756 height 128
click at [390, 225] on td "800" at bounding box center [411, 233] width 128 height 42
select select "80928"
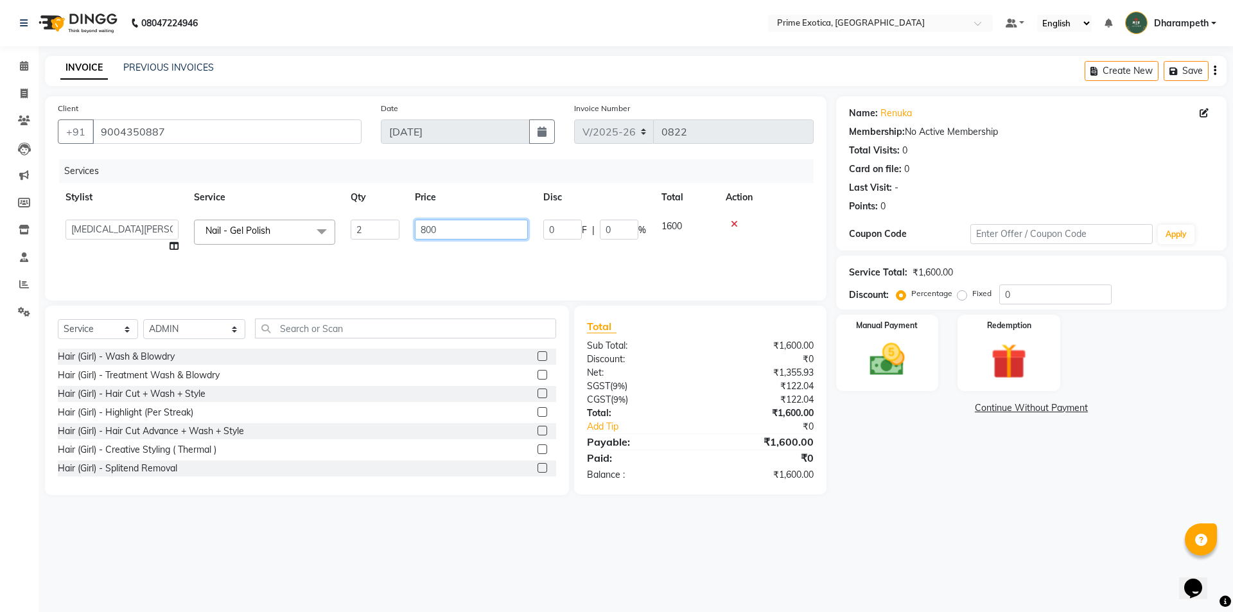
click at [442, 226] on input "800" at bounding box center [471, 230] width 113 height 20
type input "8"
type input "900"
click at [459, 252] on div "Services Stylist Service Qty Price Disc Total Action Abhijet ADMIN ANGELA S JOH…" at bounding box center [436, 223] width 756 height 128
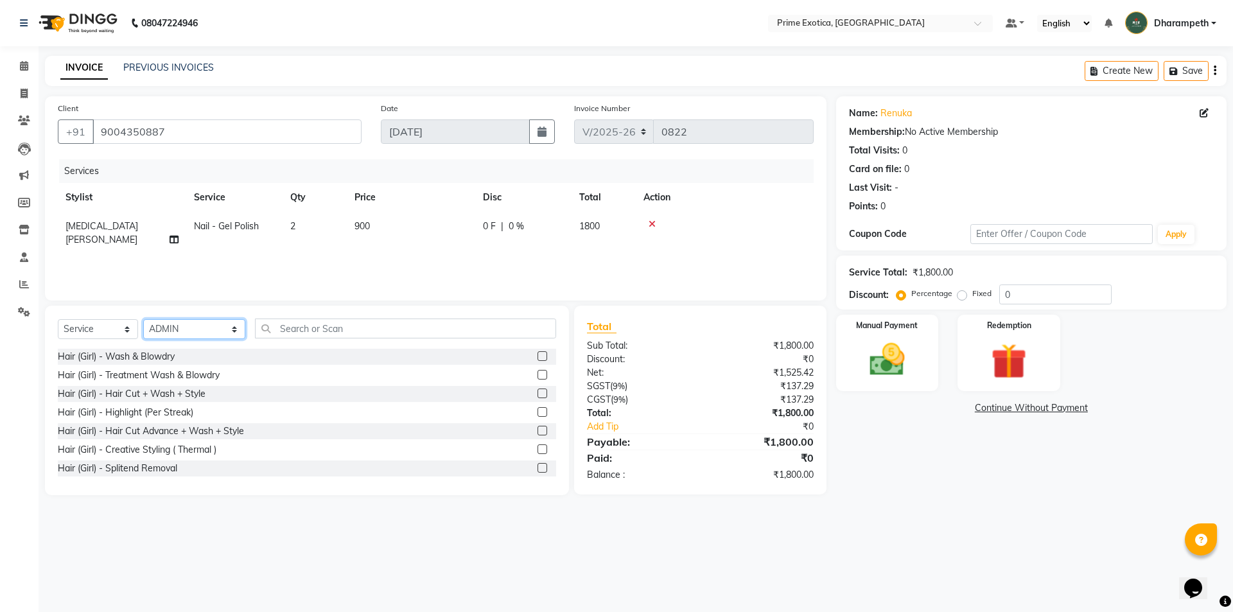
click at [184, 331] on select "Select Stylist Abhijet ADMIN [PERSON_NAME] S [PERSON_NAME] [PERSON_NAME] Kashis…" at bounding box center [194, 329] width 102 height 20
click at [143, 319] on select "Select Stylist Abhijet ADMIN [PERSON_NAME] S [PERSON_NAME] [PERSON_NAME] Kashis…" at bounding box center [194, 329] width 102 height 20
click at [277, 324] on input "text" at bounding box center [405, 328] width 301 height 20
click at [169, 329] on select "Select Stylist Abhijet ADMIN [PERSON_NAME] S [PERSON_NAME] [PERSON_NAME] Kashis…" at bounding box center [194, 329] width 102 height 20
select select "38194"
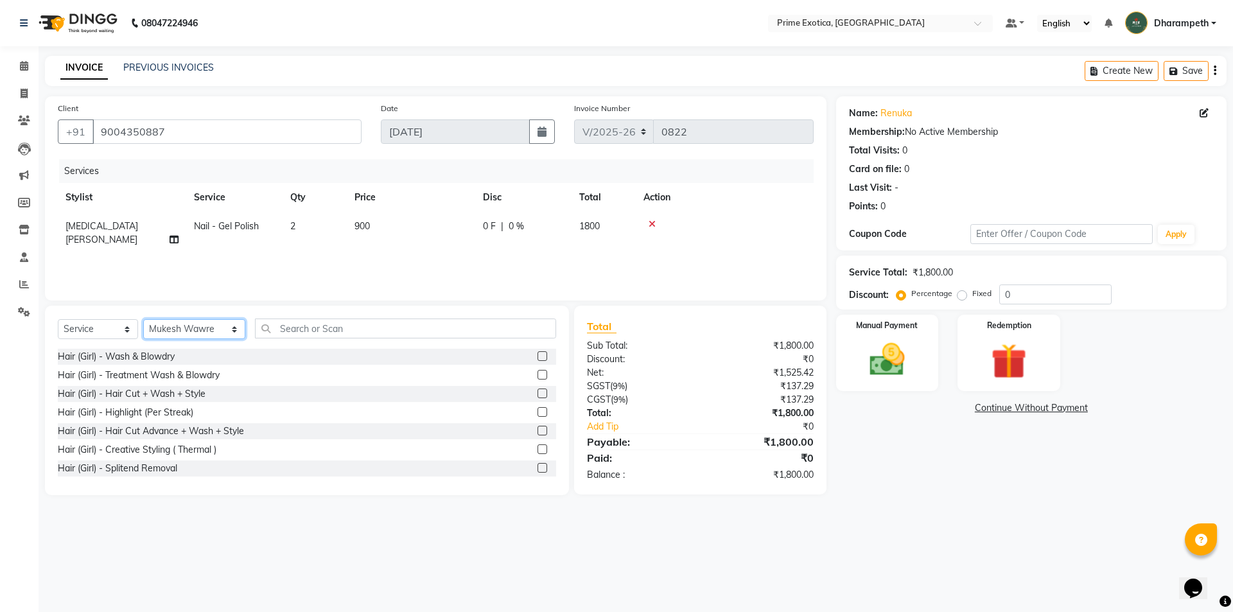
click at [143, 319] on select "Select Stylist Abhijet ADMIN [PERSON_NAME] S [PERSON_NAME] [PERSON_NAME] Kashis…" at bounding box center [194, 329] width 102 height 20
click at [290, 327] on input "text" at bounding box center [405, 328] width 301 height 20
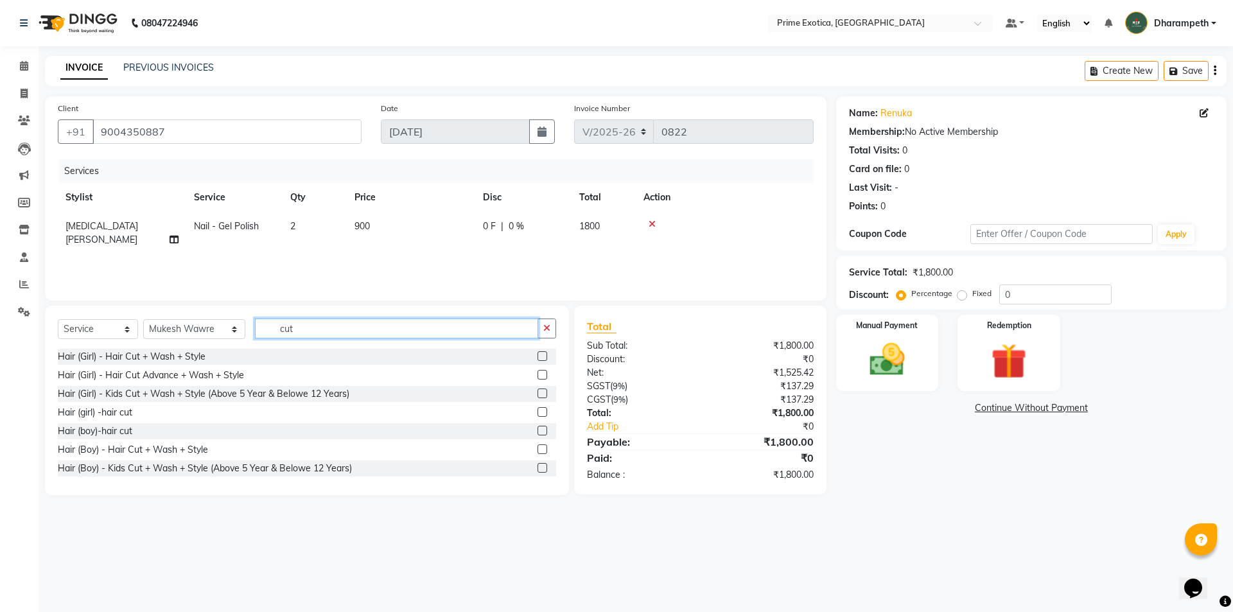
type input "cut"
click at [537, 376] on label at bounding box center [542, 375] width 10 height 10
click at [537, 376] on input "checkbox" at bounding box center [541, 375] width 8 height 8
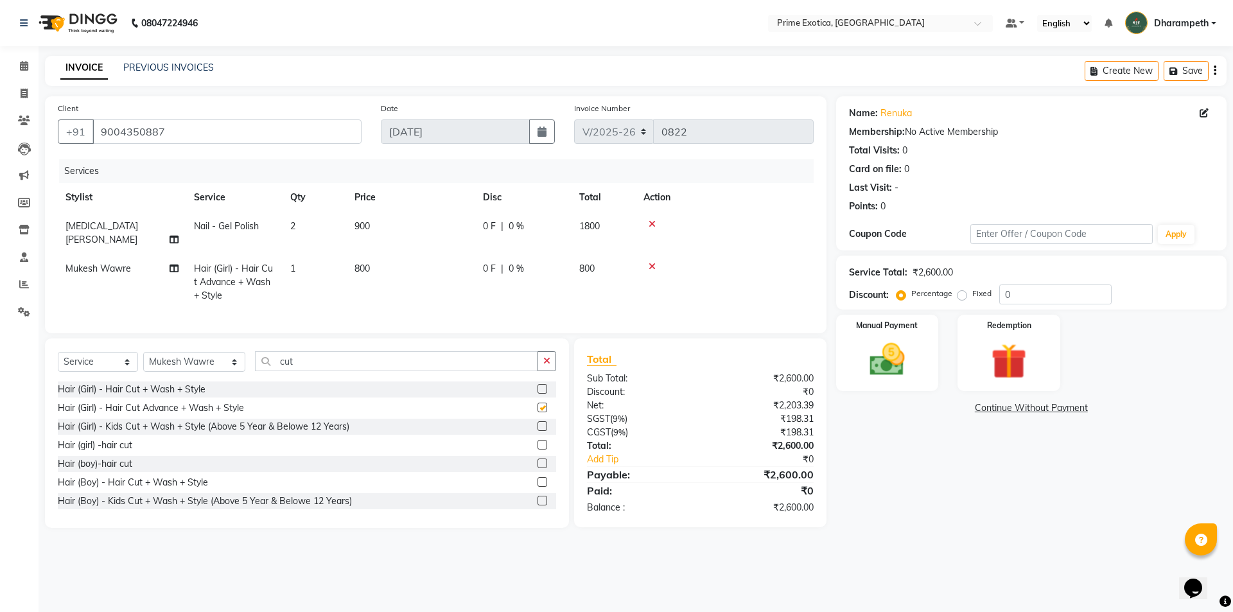
checkbox input "false"
click at [727, 281] on td at bounding box center [725, 282] width 178 height 56
click at [1020, 530] on main "INVOICE PREVIOUS INVOICES Create New Save Client +91 9004350887 Date 03-09-2025…" at bounding box center [636, 301] width 1194 height 491
click at [98, 353] on select "Select Service Product Membership Package Voucher Prepaid Gift Card" at bounding box center [98, 362] width 80 height 20
click at [58, 352] on select "Select Service Product Membership Package Voucher Prepaid Gift Card" at bounding box center [98, 362] width 80 height 20
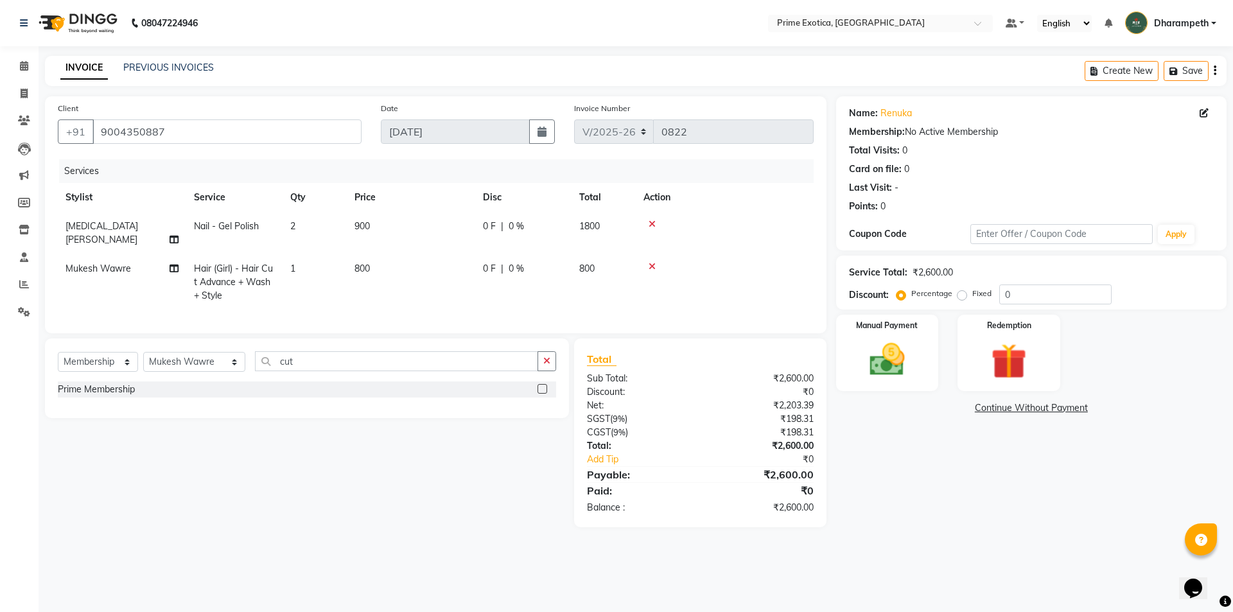
click at [544, 387] on div at bounding box center [541, 390] width 8 height 13
click at [537, 387] on label at bounding box center [542, 389] width 10 height 10
click at [537, 387] on input "checkbox" at bounding box center [541, 389] width 8 height 8
select select "select"
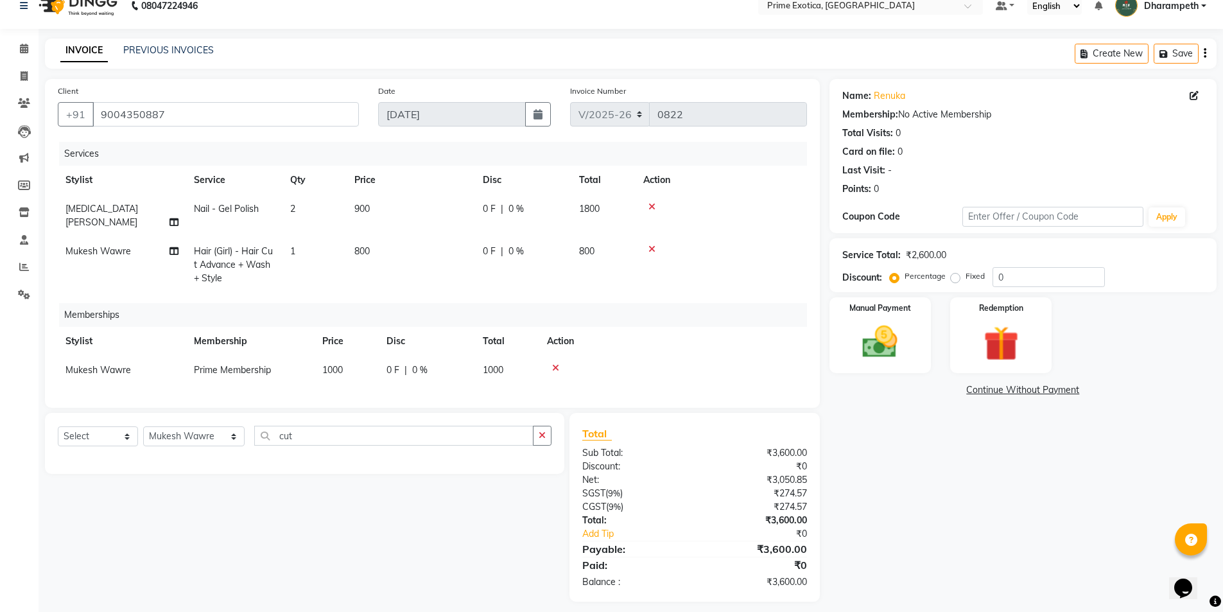
scroll to position [22, 0]
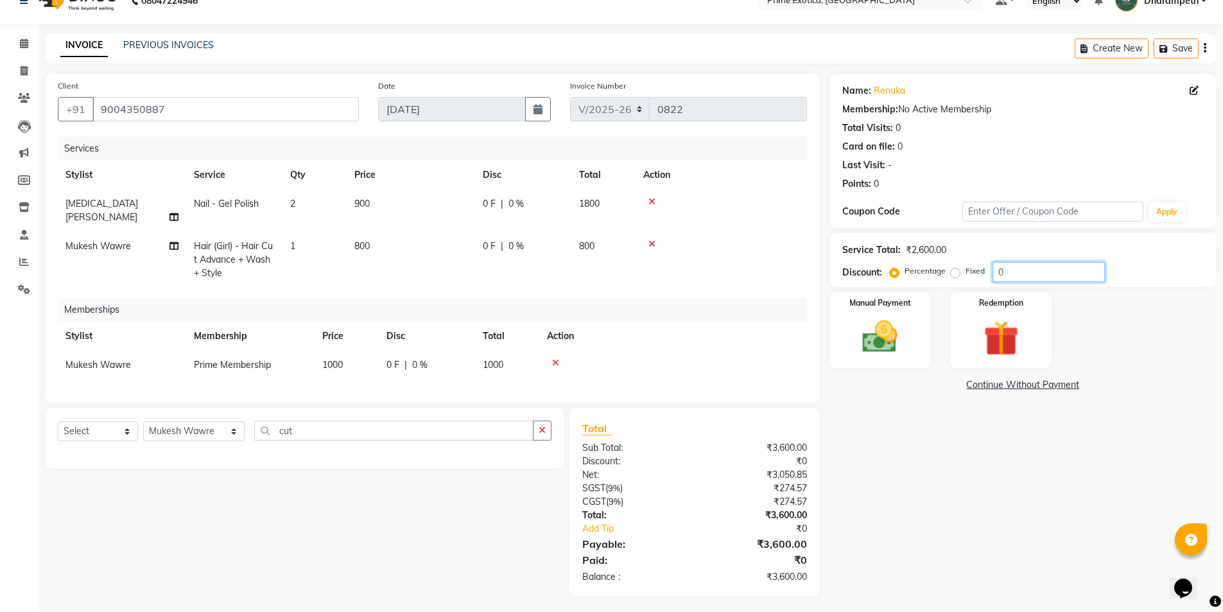
click at [1062, 268] on input "0" at bounding box center [1049, 272] width 112 height 20
type input "15"
click at [1018, 426] on div "Name: Renuka Membership: No Active Membership Total Visits: 0 Card on file: 0 L…" at bounding box center [1028, 335] width 397 height 523
click at [111, 359] on span "Mukesh Wawre" at bounding box center [101, 365] width 72 height 12
select select "38194"
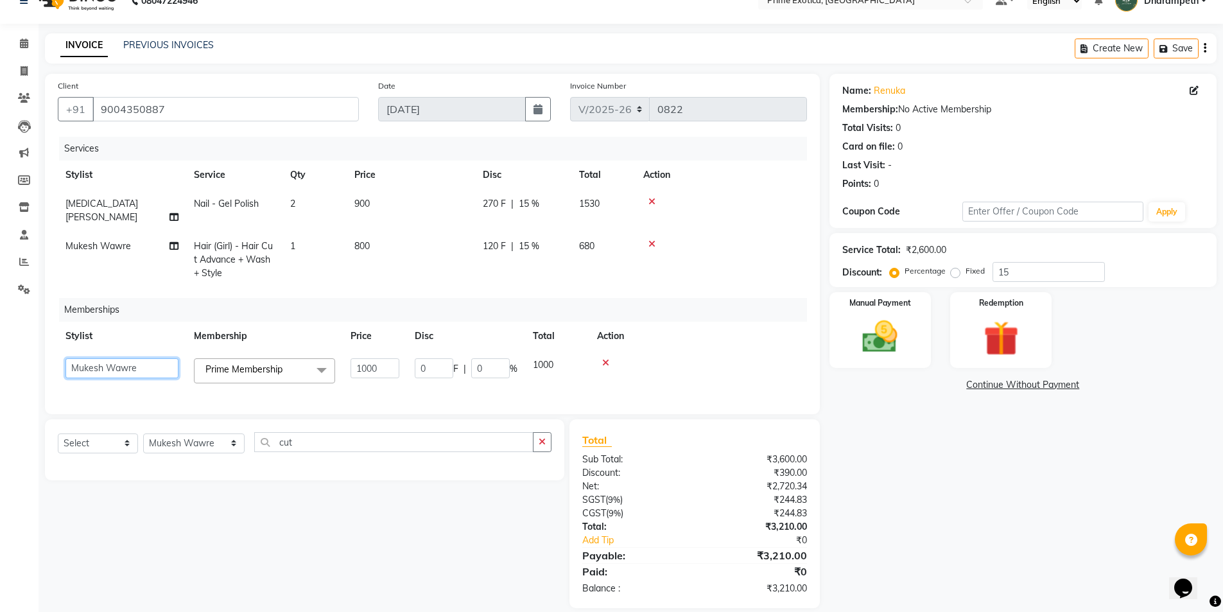
click at [146, 358] on select "Abhijet ADMIN ANGELA S JOHN cham Darshan Gaikwad Kashish Mukesh Wawre NAYAK nik…" at bounding box center [121, 368] width 113 height 20
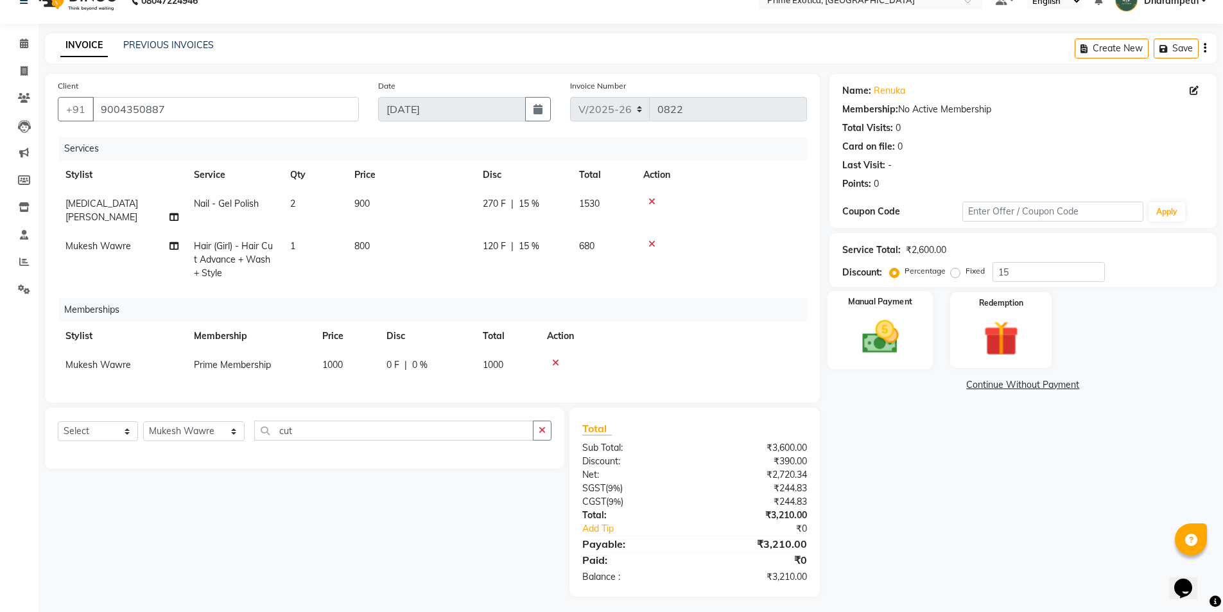
click at [887, 329] on img at bounding box center [880, 337] width 59 height 42
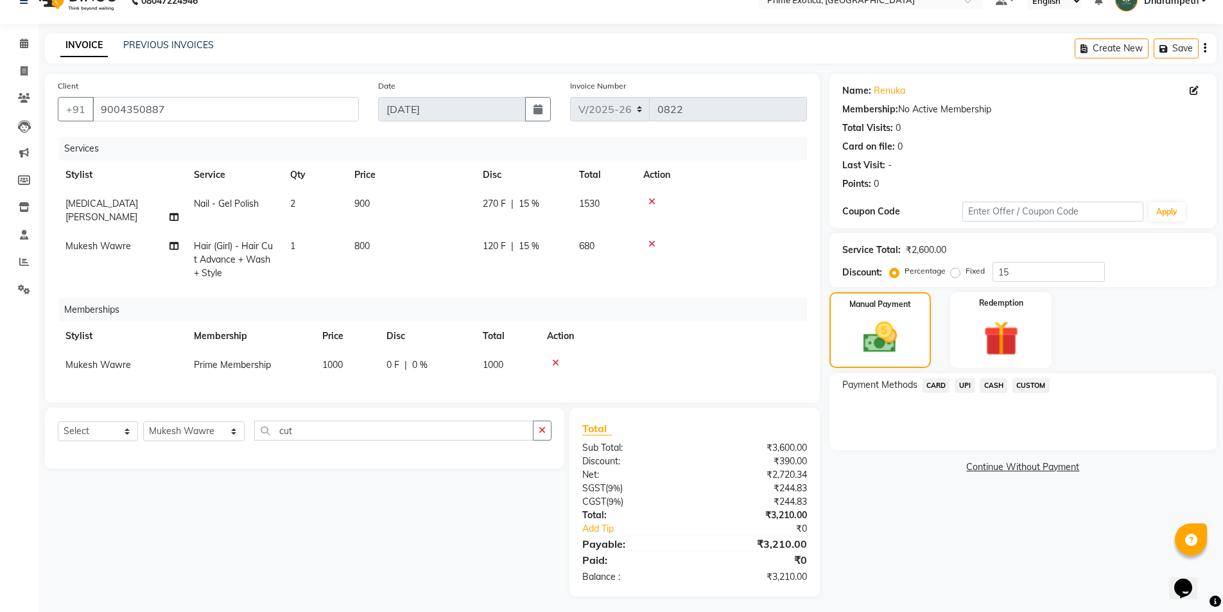
click at [962, 385] on span "UPI" at bounding box center [965, 385] width 20 height 15
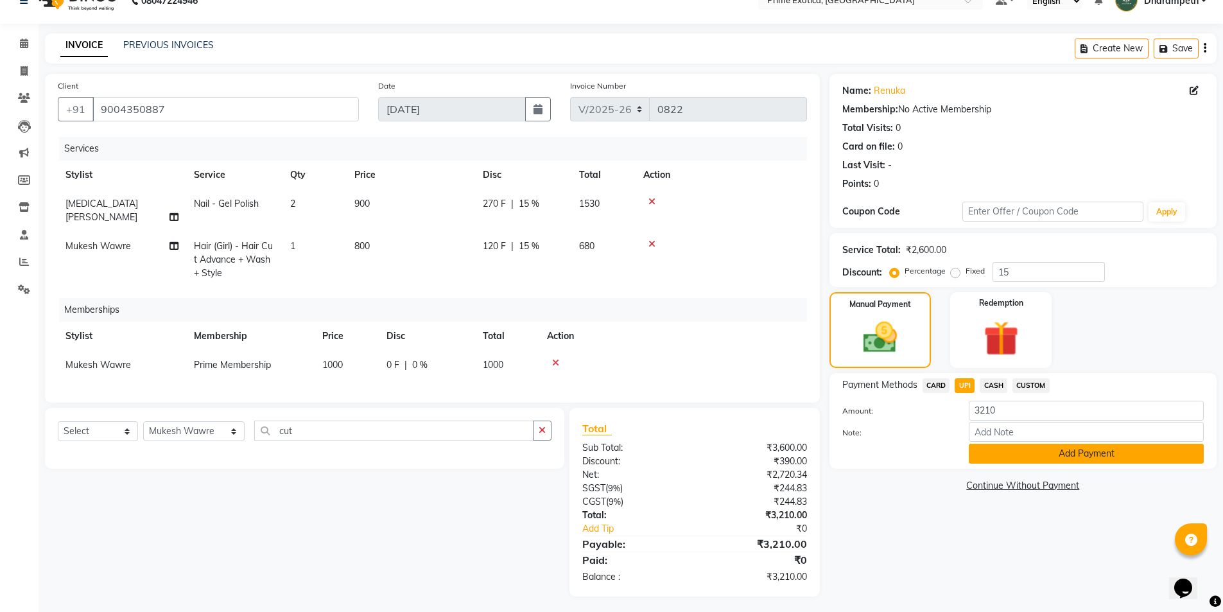
click at [1016, 458] on button "Add Payment" at bounding box center [1086, 454] width 235 height 20
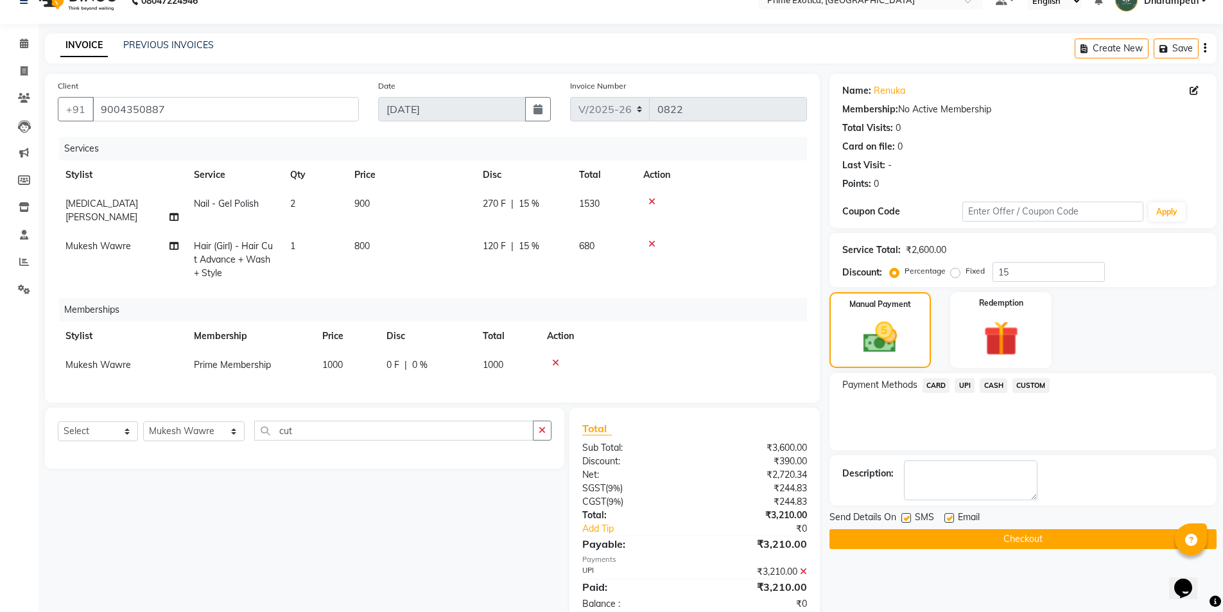
scroll to position [49, 0]
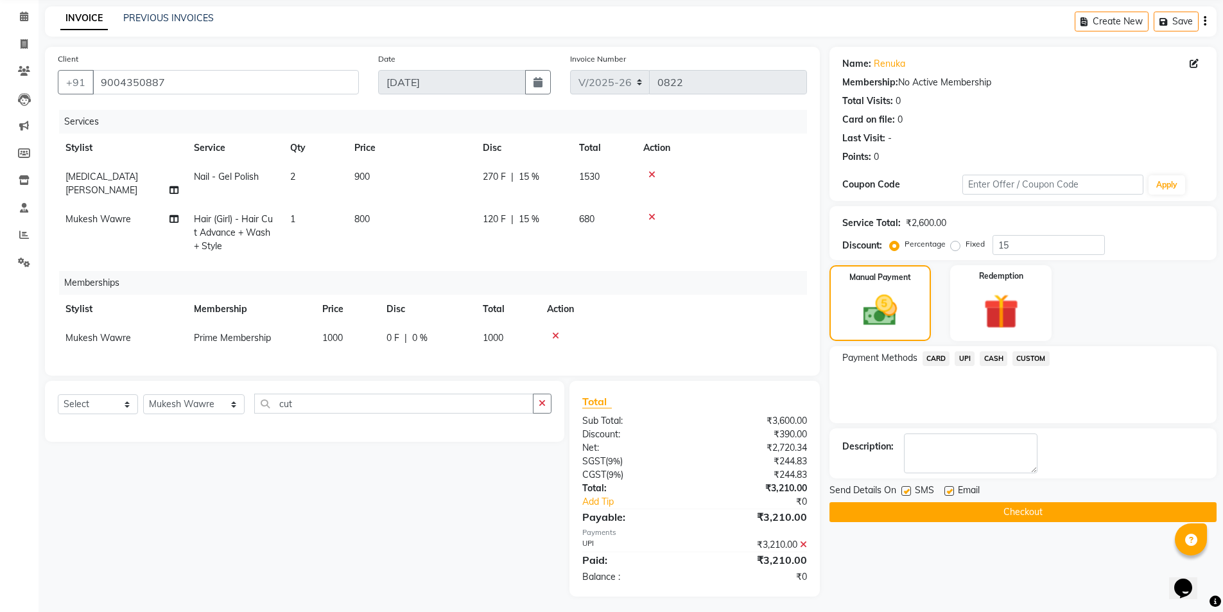
click at [1039, 514] on button "Checkout" at bounding box center [1023, 512] width 387 height 20
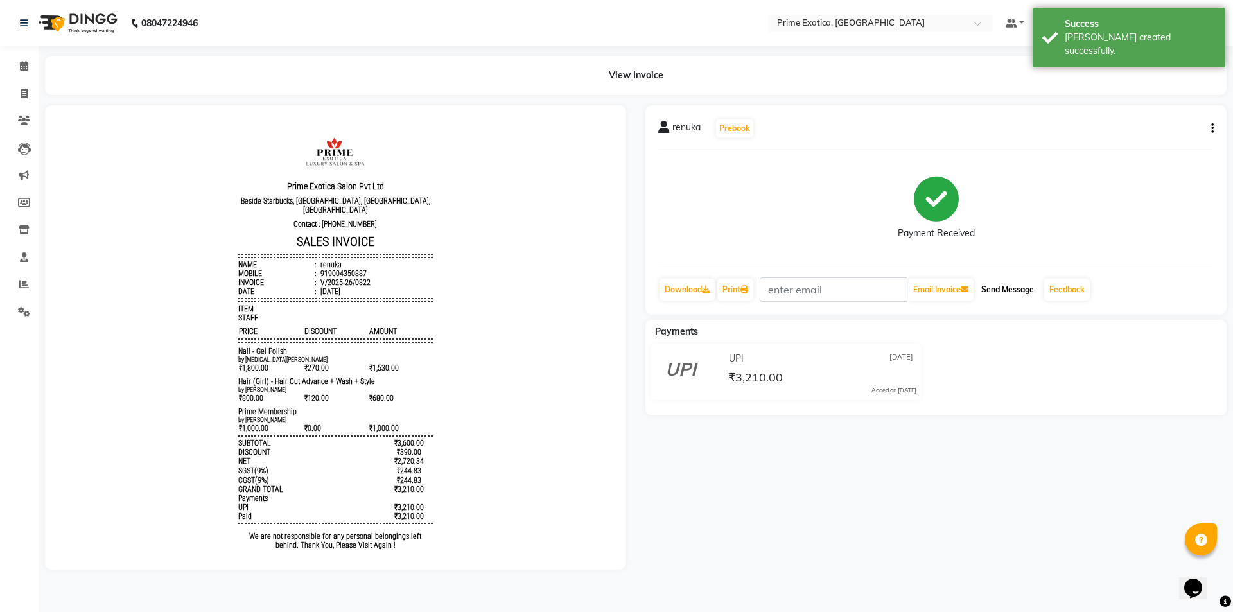
click at [998, 287] on button "Send Message" at bounding box center [1007, 290] width 63 height 22
click at [1060, 292] on link "Feedback" at bounding box center [1067, 290] width 46 height 22
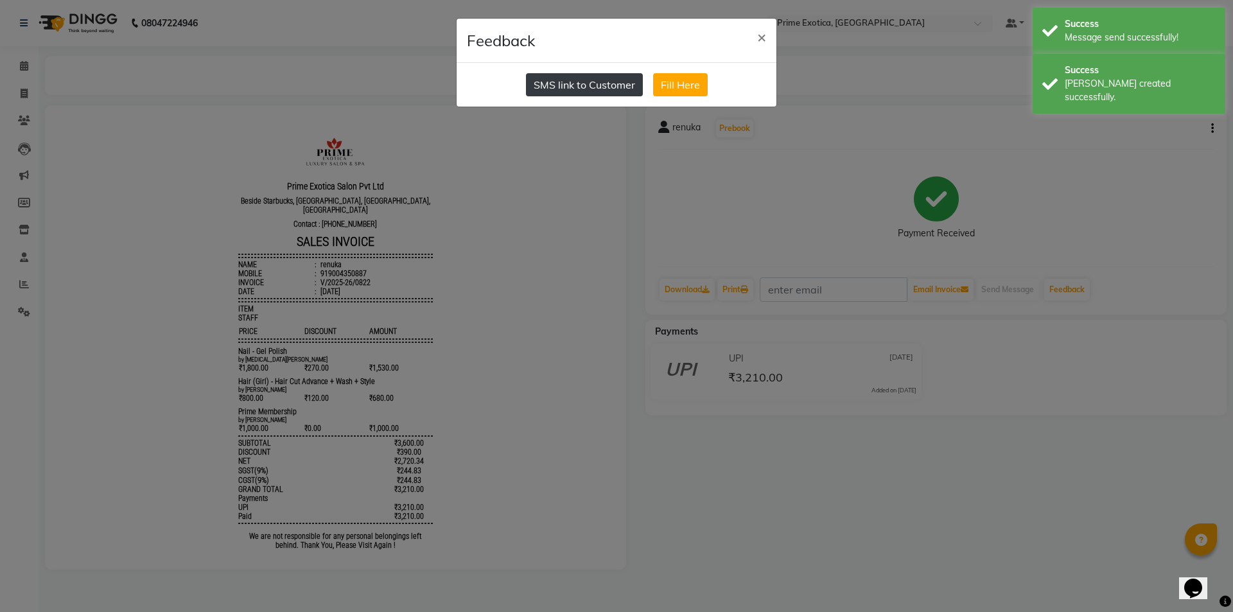
click at [609, 91] on button "SMS link to Customer" at bounding box center [584, 84] width 117 height 23
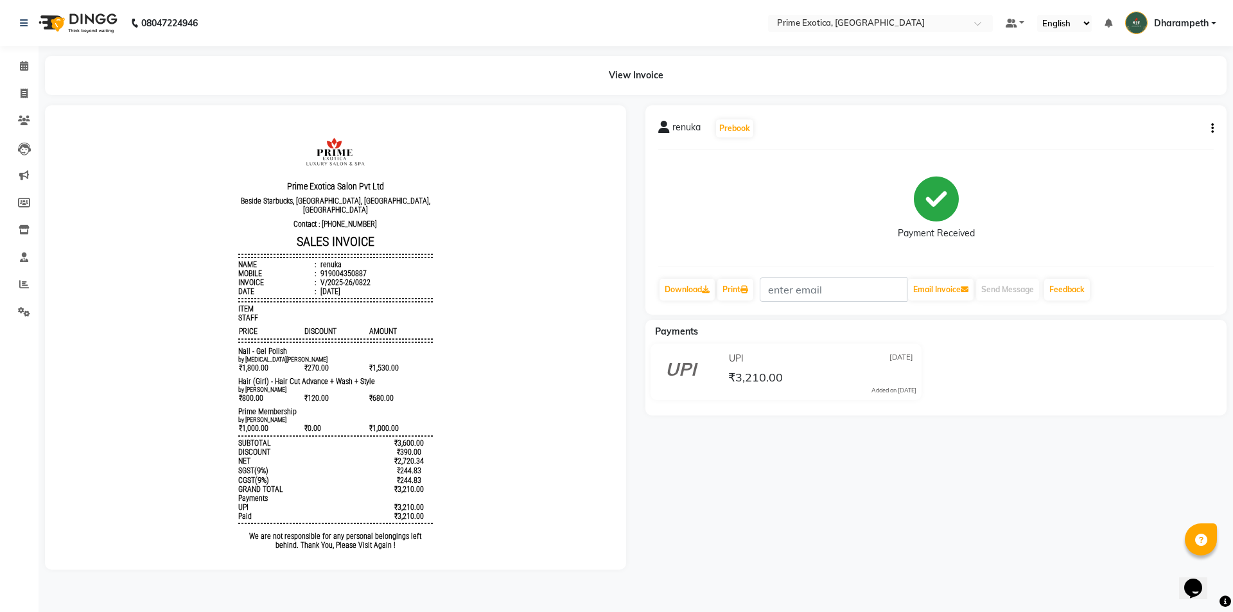
click at [1217, 132] on div "renuka Prebook Payment Received Download Print Email Invoice Send Message Feedb…" at bounding box center [935, 209] width 581 height 209
click at [1207, 126] on button "button" at bounding box center [1210, 128] width 8 height 13
click at [1142, 123] on div "Split Service Amount" at bounding box center [1148, 120] width 88 height 16
select select "80928"
select select "38194"
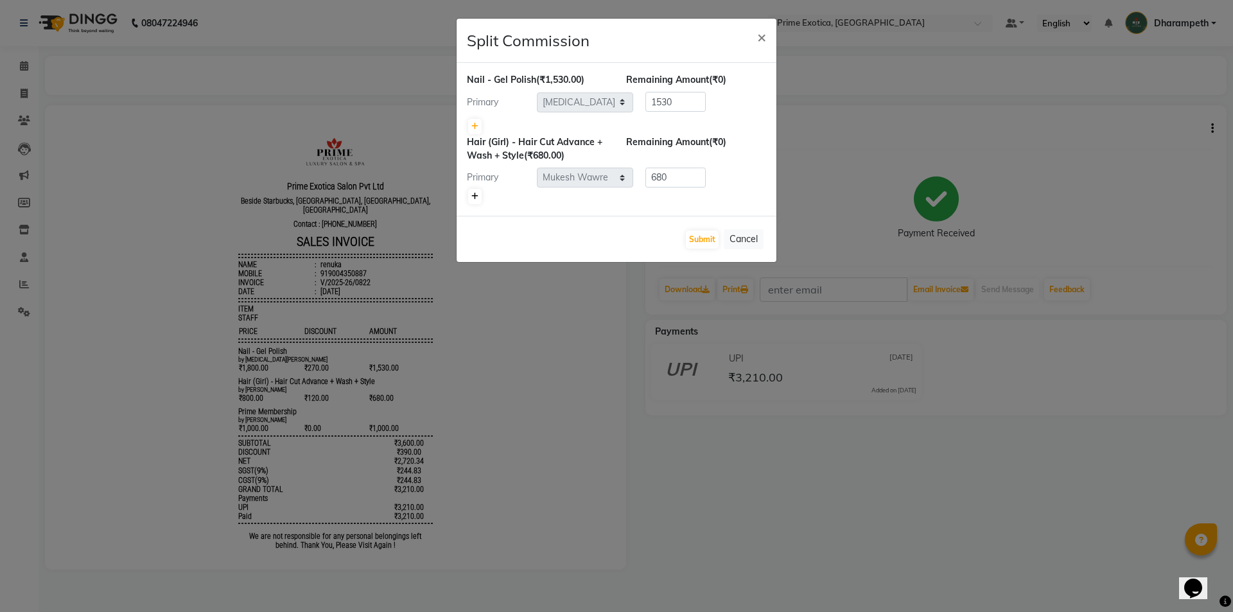
click at [472, 195] on icon at bounding box center [474, 197] width 7 height 8
type input "340"
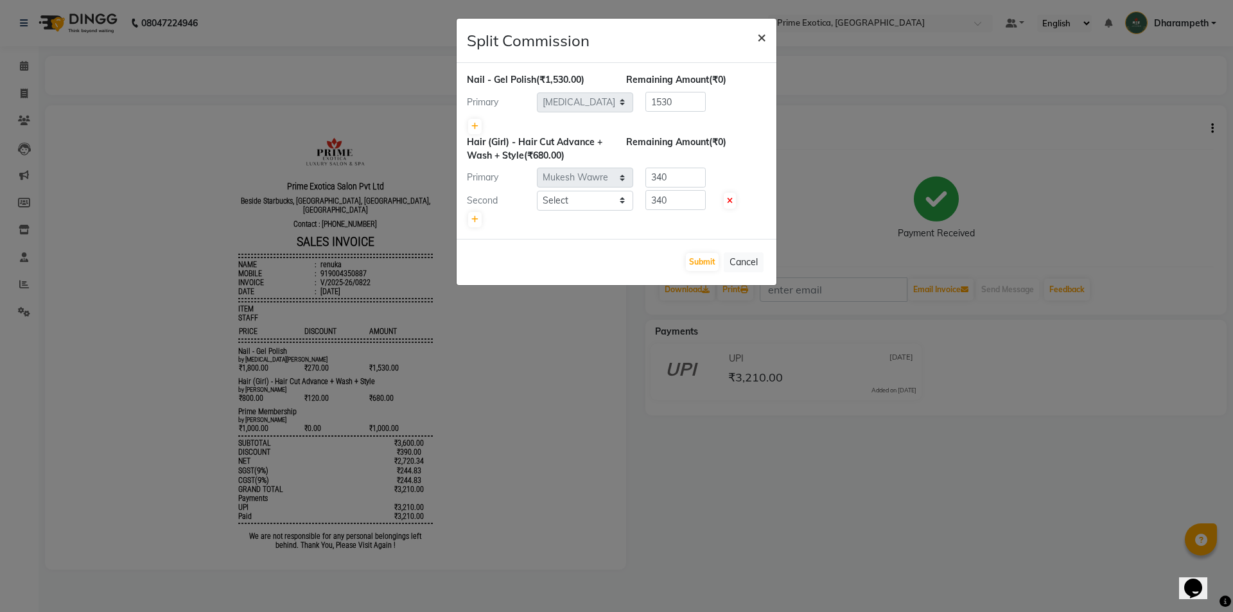
click at [767, 43] on button "×" at bounding box center [762, 37] width 30 height 36
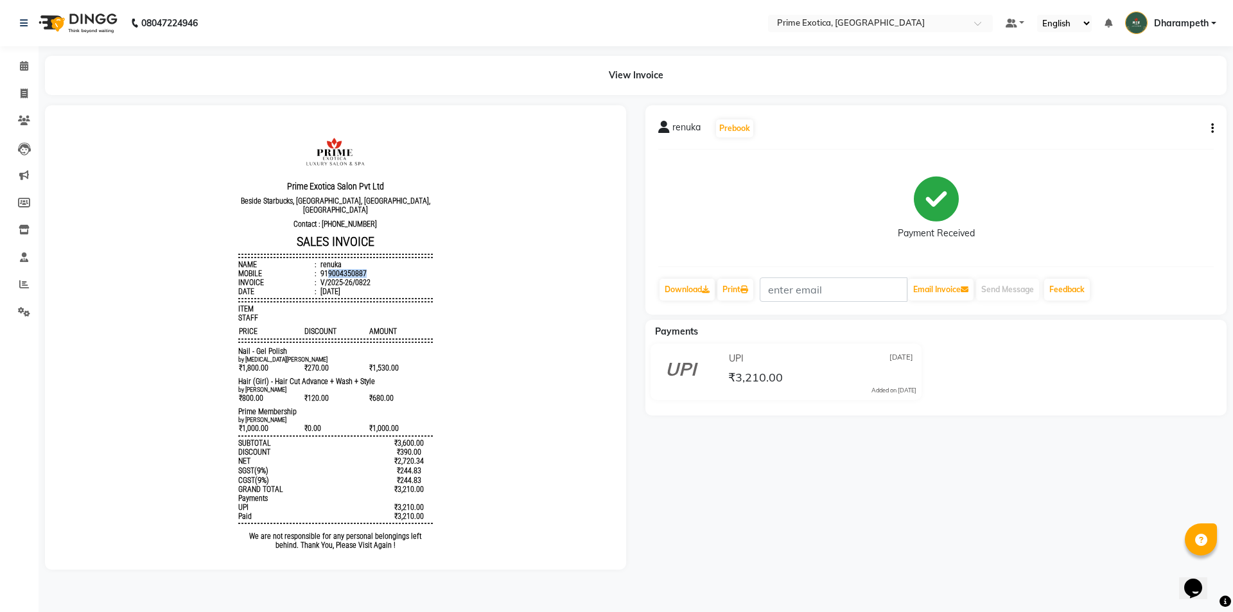
copy div "9004350887"
drag, startPoint x: 320, startPoint y: 264, endPoint x: 363, endPoint y: 265, distance: 43.0
click at [363, 269] on li "Mobile : 919004350887" at bounding box center [335, 273] width 194 height 9
click at [17, 85] on link "Invoice" at bounding box center [19, 93] width 31 height 21
select select "service"
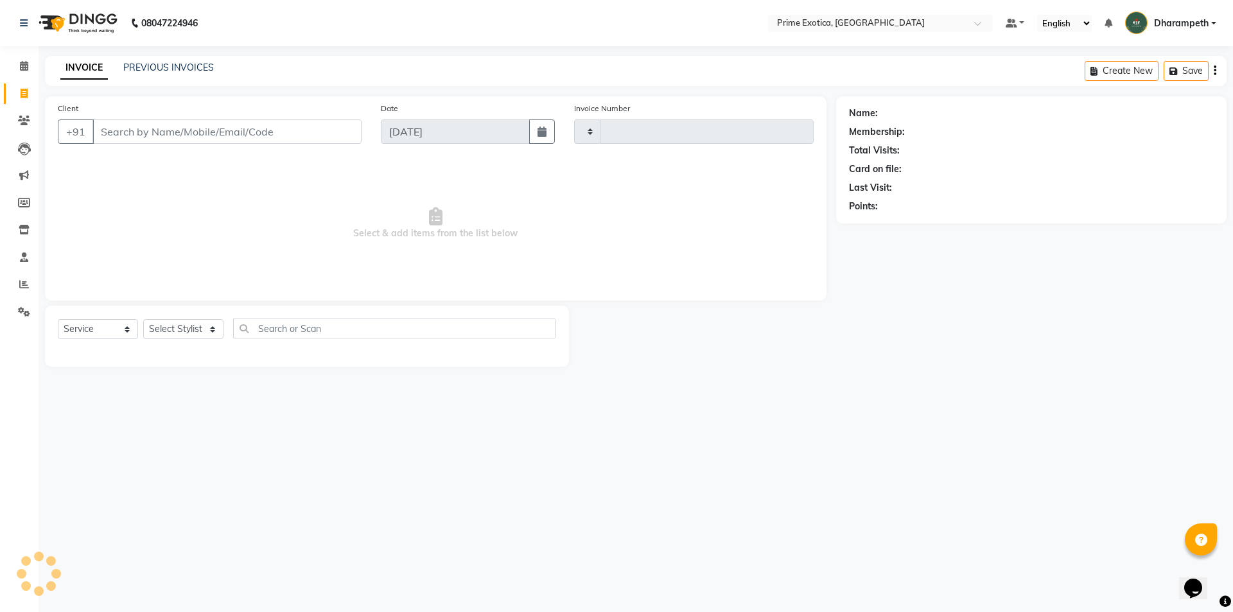
type input "0823"
select select "5380"
click at [126, 128] on input "Client" at bounding box center [226, 131] width 269 height 24
type input "9004350887"
select select "1: Object"
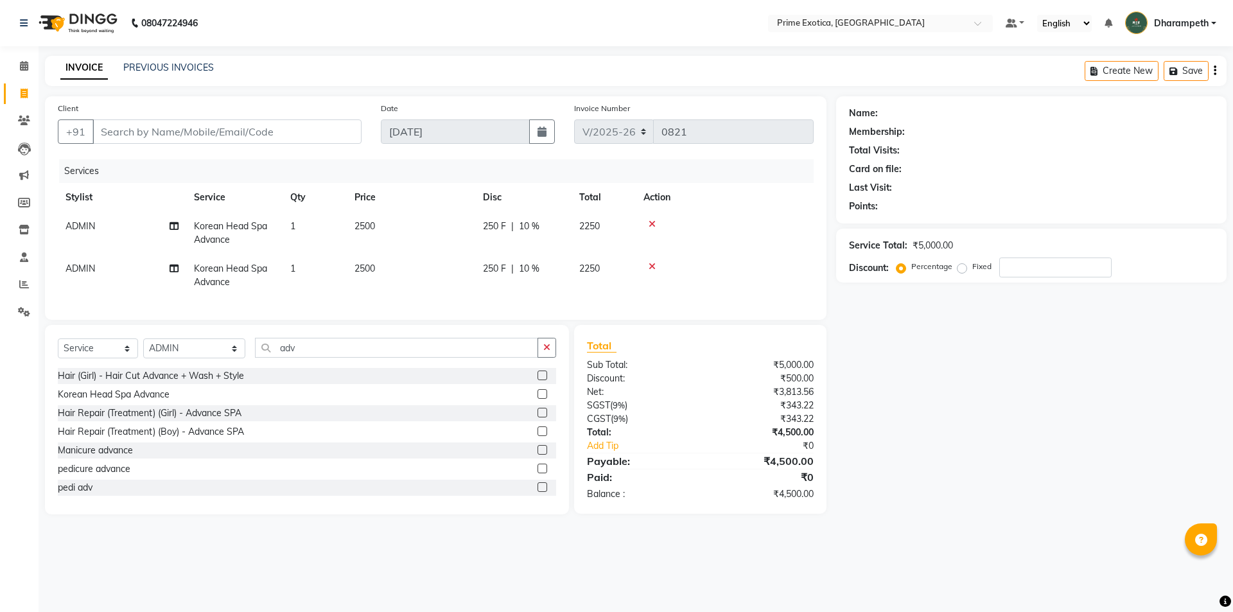
select select "5380"
select select "service"
select select "37067"
click at [351, 277] on td "2500" at bounding box center [411, 275] width 128 height 42
select select "37067"
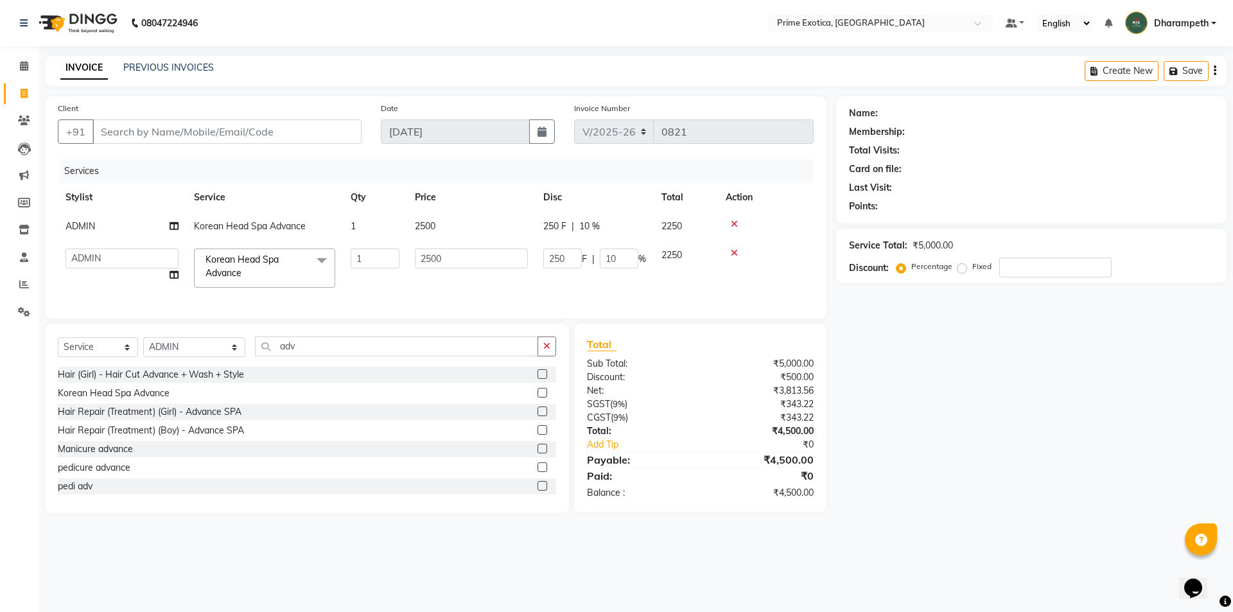
click at [734, 252] on icon at bounding box center [734, 252] width 7 height 9
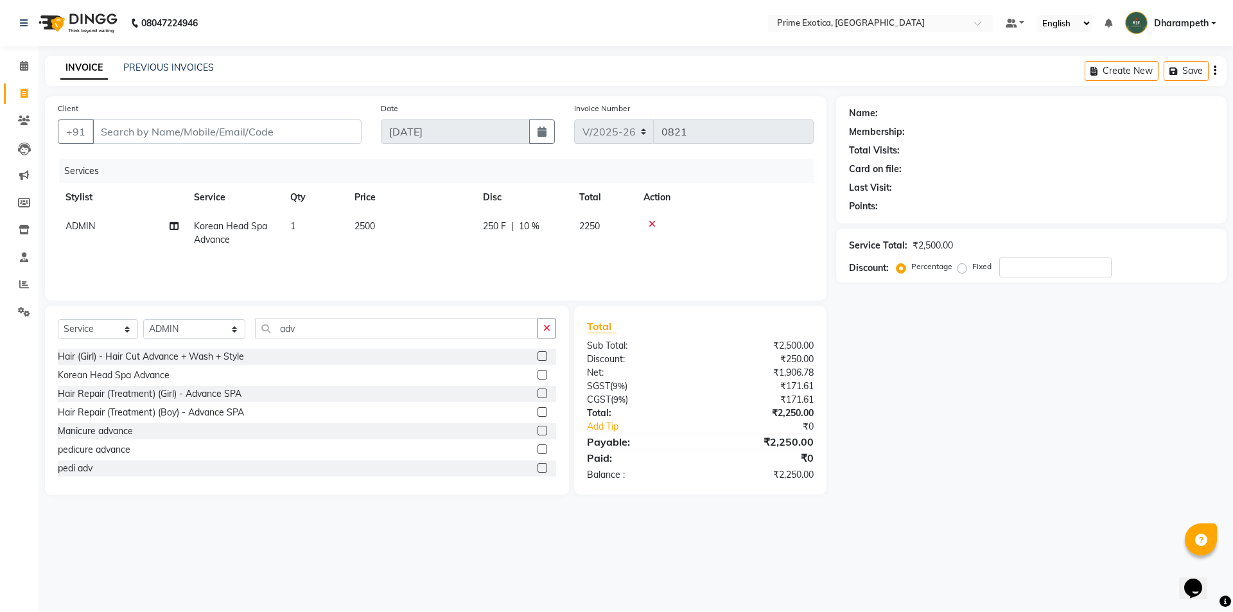
click at [650, 225] on icon at bounding box center [651, 224] width 7 height 9
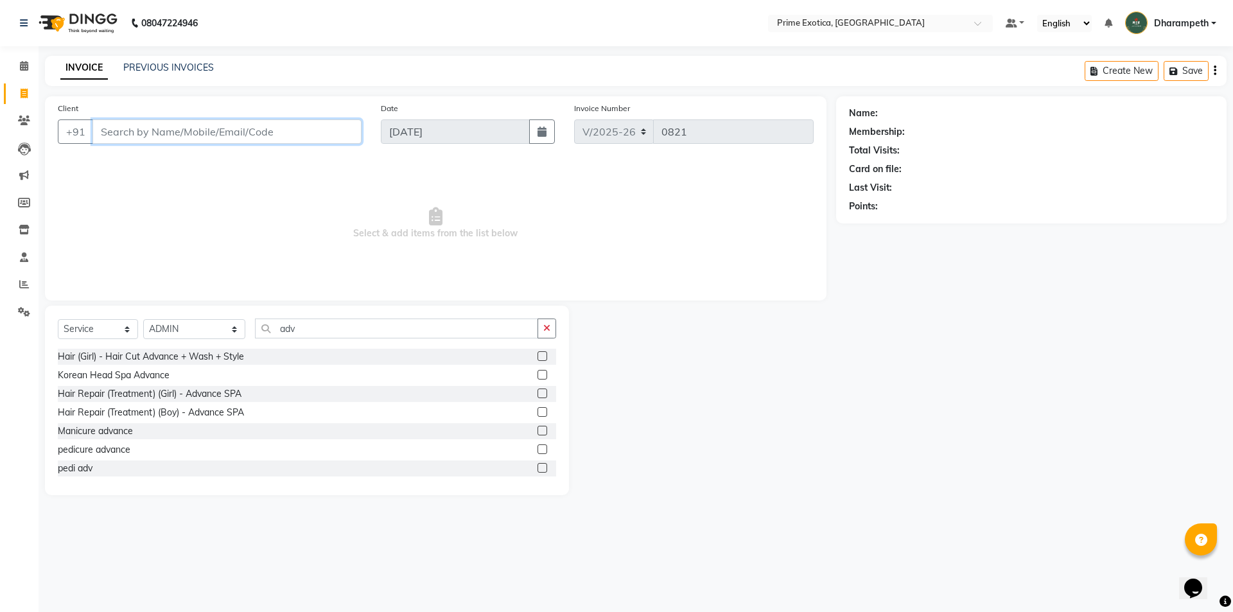
click at [152, 143] on input "Client" at bounding box center [226, 131] width 269 height 24
click at [179, 132] on input "Client" at bounding box center [226, 131] width 269 height 24
type input "9423879086"
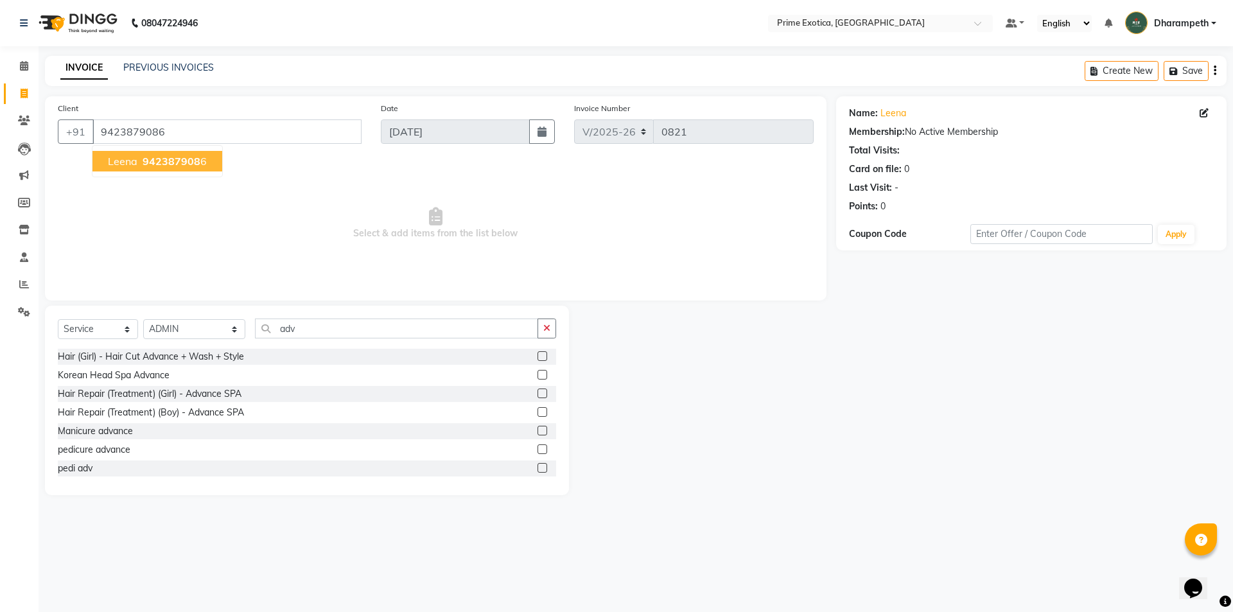
click at [195, 156] on span "942387908" at bounding box center [172, 161] width 58 height 13
drag, startPoint x: 195, startPoint y: 325, endPoint x: 204, endPoint y: 336, distance: 15.0
click at [195, 326] on select "Select Stylist [PERSON_NAME] ADMIN [PERSON_NAME] S [PERSON_NAME] Darshan [PERSO…" at bounding box center [194, 329] width 102 height 20
select select "84212"
click at [143, 319] on select "Select Stylist [PERSON_NAME] ADMIN [PERSON_NAME] S [PERSON_NAME] Darshan [PERSO…" at bounding box center [194, 329] width 102 height 20
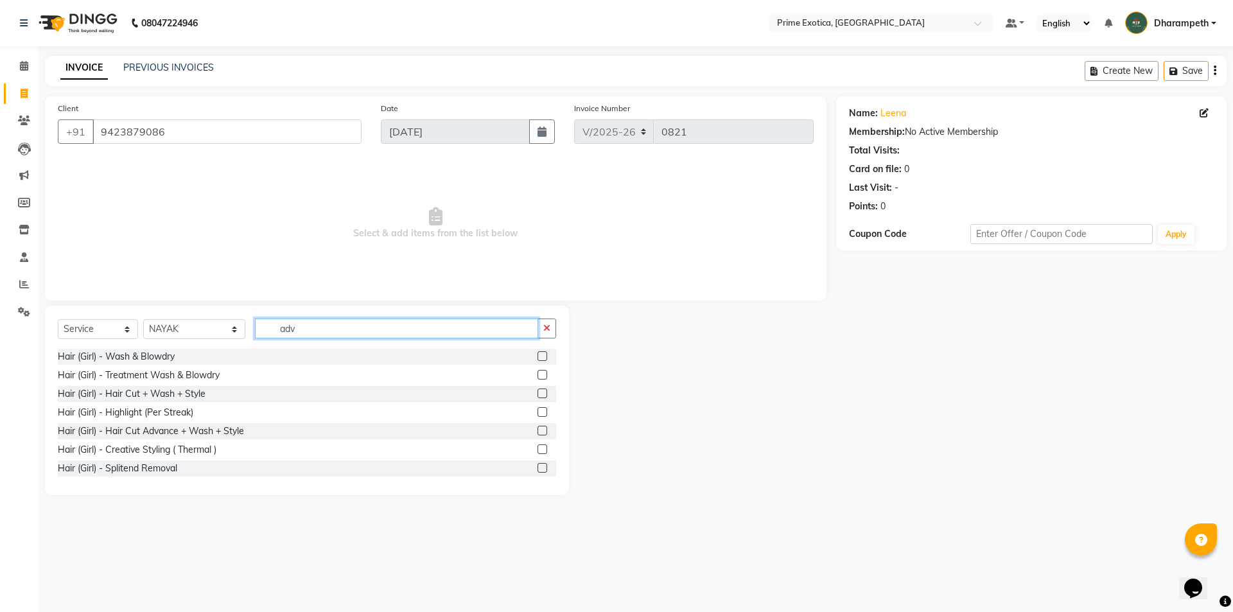
click at [294, 324] on input "adv" at bounding box center [396, 328] width 283 height 20
type input "a"
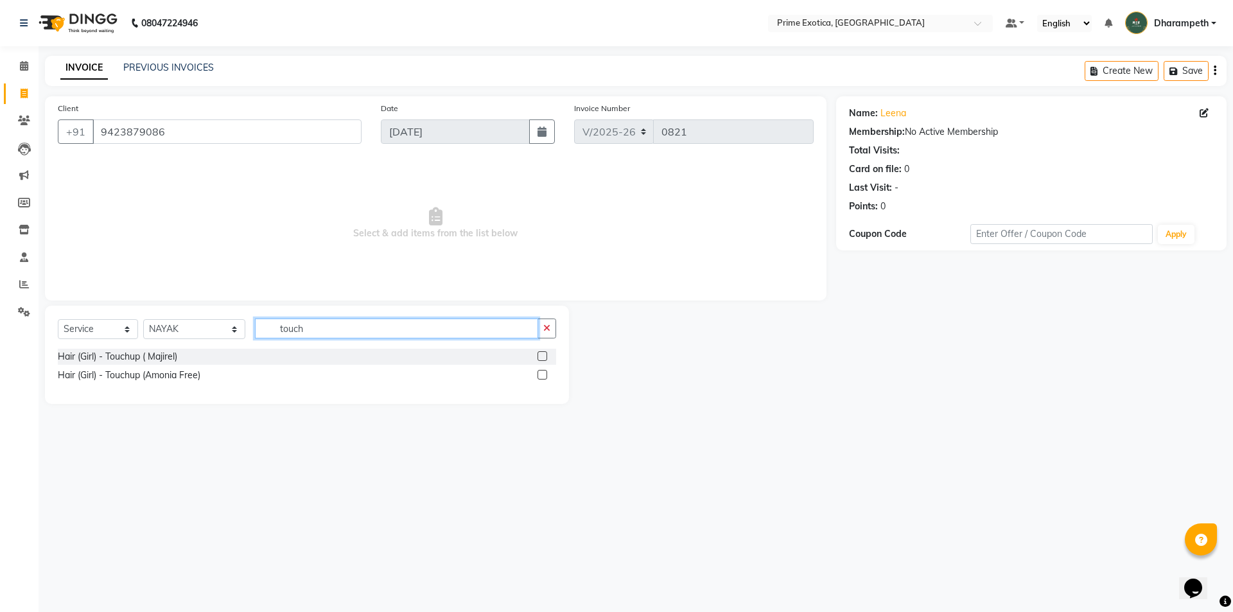
type input "touch"
click at [543, 374] on label at bounding box center [542, 375] width 10 height 10
click at [543, 374] on input "checkbox" at bounding box center [541, 375] width 8 height 8
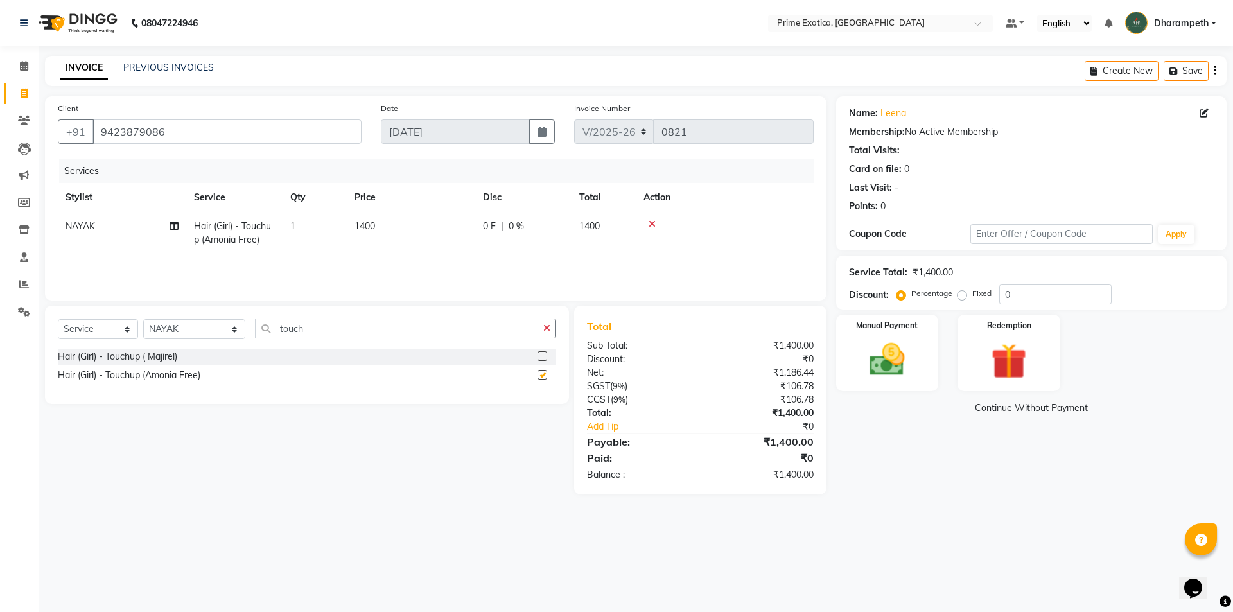
click at [372, 224] on span "1400" at bounding box center [364, 226] width 21 height 12
checkbox input "false"
select select "84212"
click at [443, 228] on input "1400" at bounding box center [471, 230] width 113 height 20
type input "1800"
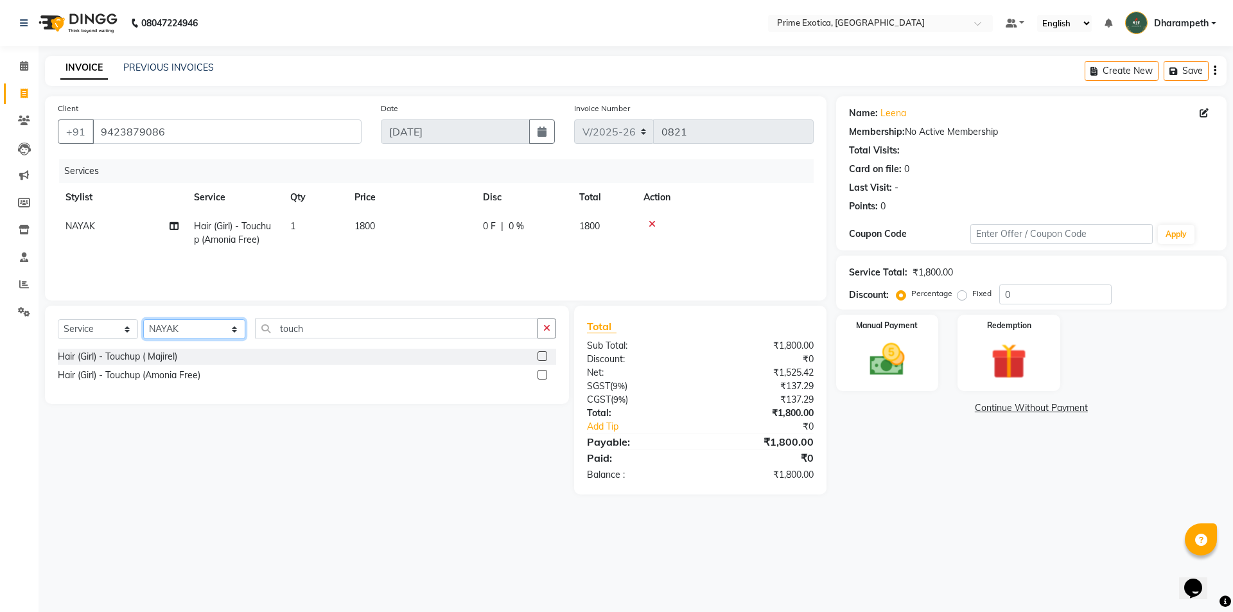
click at [164, 324] on select "Select Stylist [PERSON_NAME] ADMIN [PERSON_NAME] S [PERSON_NAME] Darshan [PERSO…" at bounding box center [194, 329] width 102 height 20
click at [296, 327] on input "touch" at bounding box center [396, 328] width 283 height 20
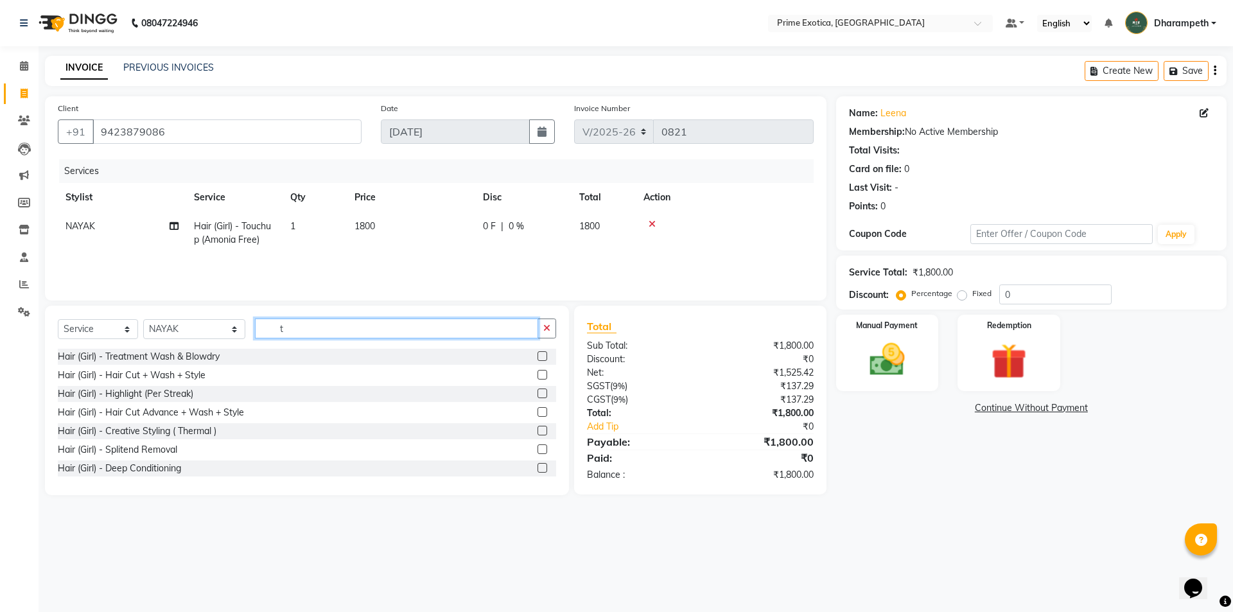
click at [293, 326] on input "t" at bounding box center [396, 328] width 283 height 20
type input "t"
drag, startPoint x: 64, startPoint y: 326, endPoint x: 76, endPoint y: 338, distance: 16.8
click at [65, 326] on select "Select Service Product Membership Package Voucher Prepaid Gift Card" at bounding box center [98, 329] width 80 height 20
click at [58, 319] on select "Select Service Product Membership Package Voucher Prepaid Gift Card" at bounding box center [98, 329] width 80 height 20
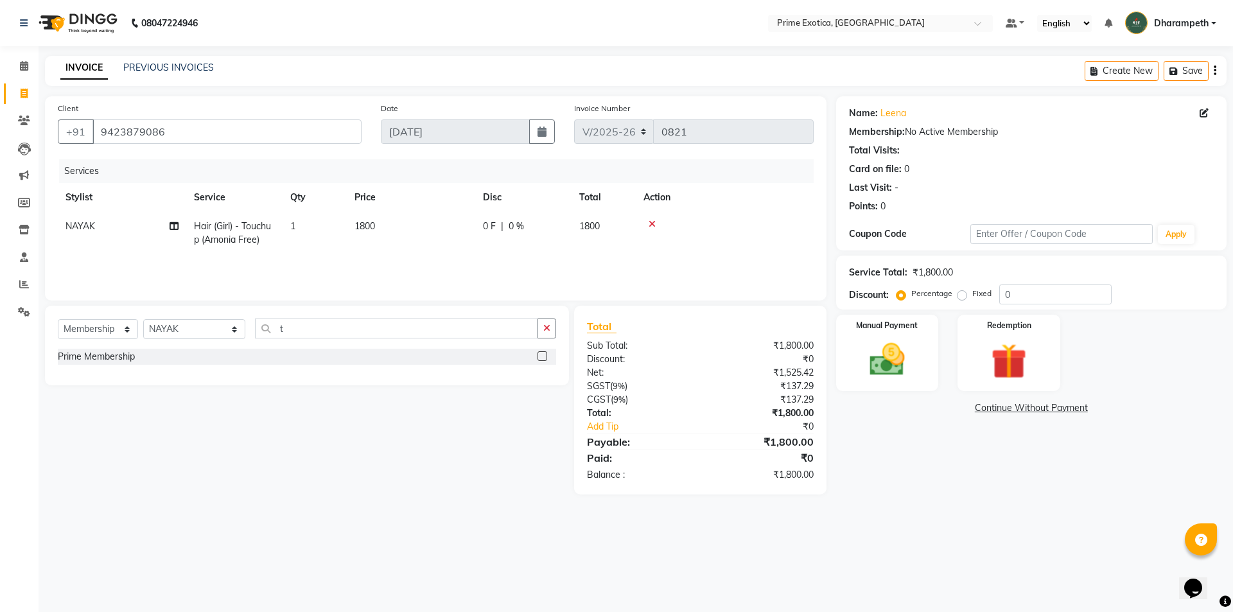
click at [543, 357] on label at bounding box center [542, 356] width 10 height 10
click at [543, 357] on input "checkbox" at bounding box center [541, 356] width 8 height 8
select select "select"
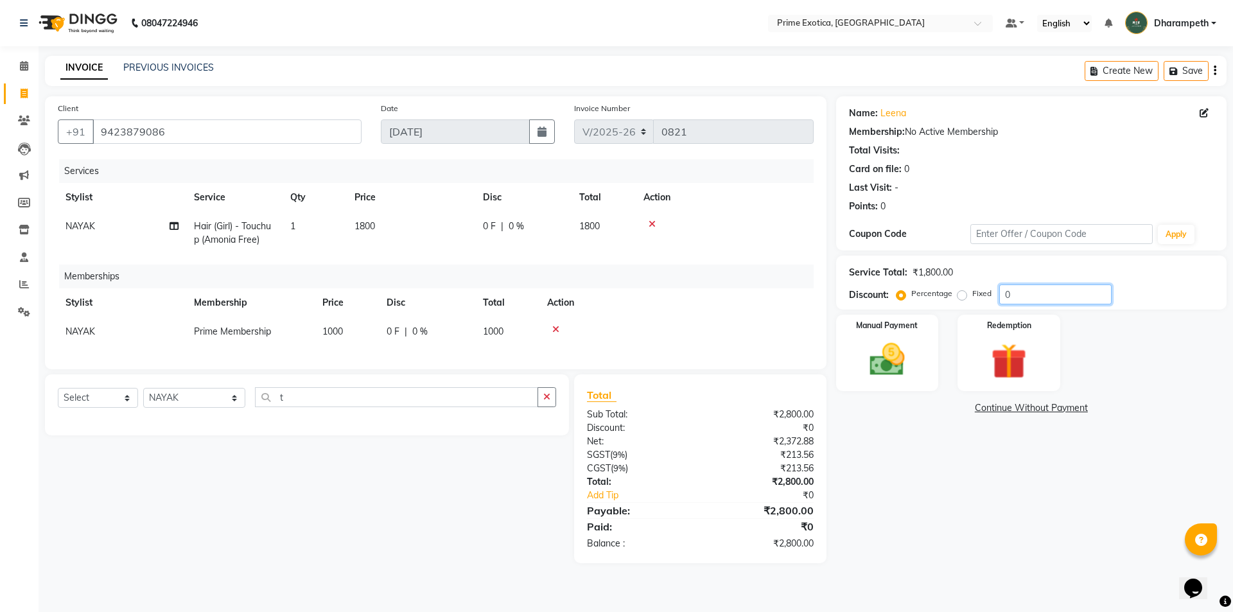
click at [1037, 291] on input "0" at bounding box center [1055, 294] width 112 height 20
type input "15"
click at [1008, 465] on div "Name: [PERSON_NAME] Membership: No Active Membership Total Visits: Card on file…" at bounding box center [1036, 329] width 400 height 467
click at [925, 371] on div "Manual Payment" at bounding box center [886, 352] width 107 height 79
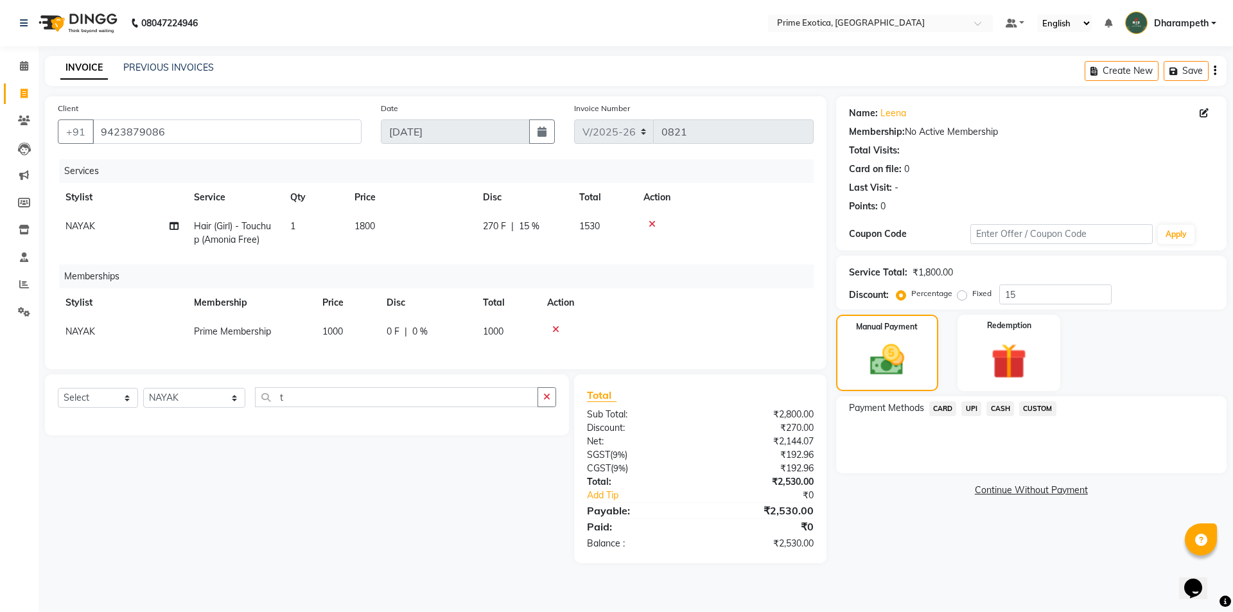
click at [1000, 406] on span "CASH" at bounding box center [1000, 408] width 28 height 15
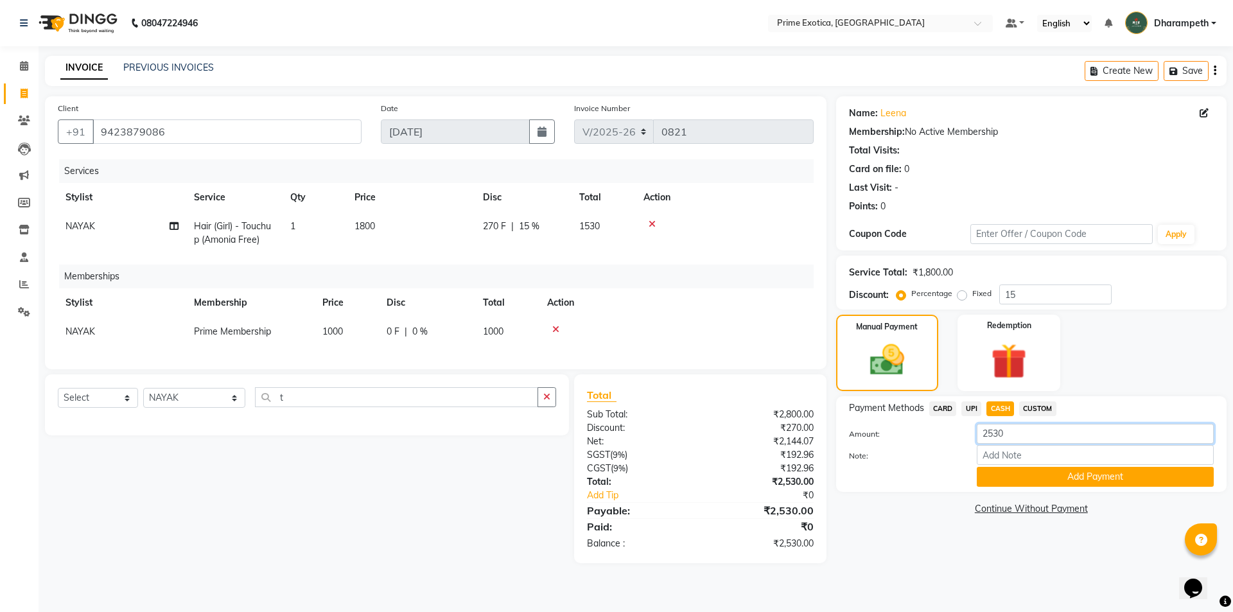
click at [1016, 435] on input "2530" at bounding box center [1095, 434] width 237 height 20
type input "2"
type input "1000"
click at [1031, 473] on button "Add Payment" at bounding box center [1095, 477] width 237 height 20
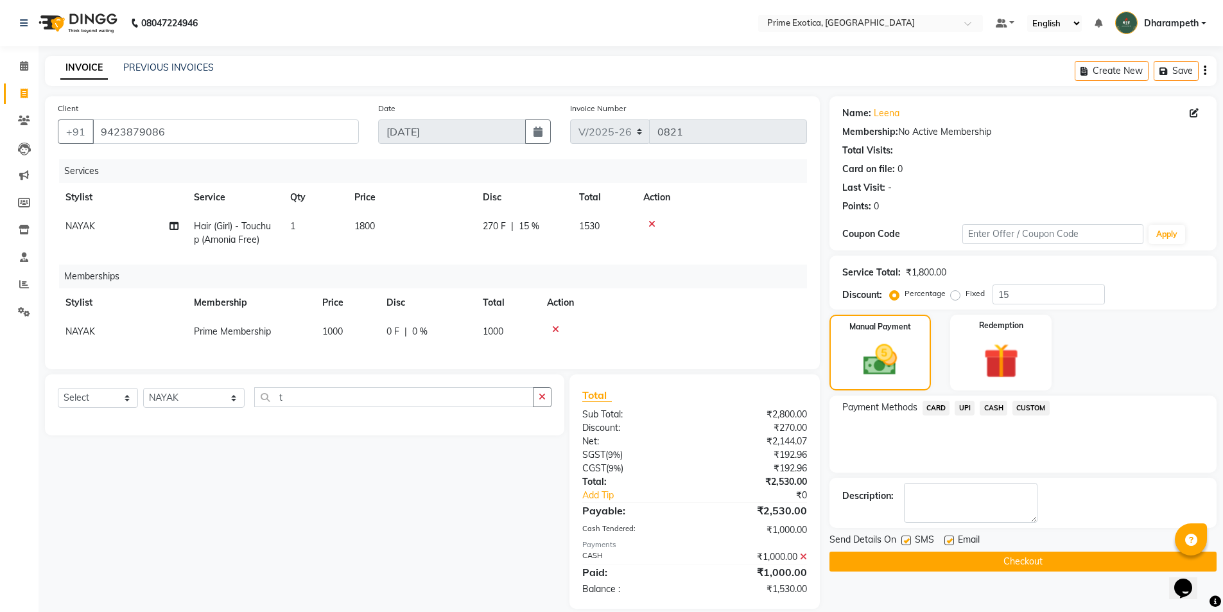
scroll to position [26, 0]
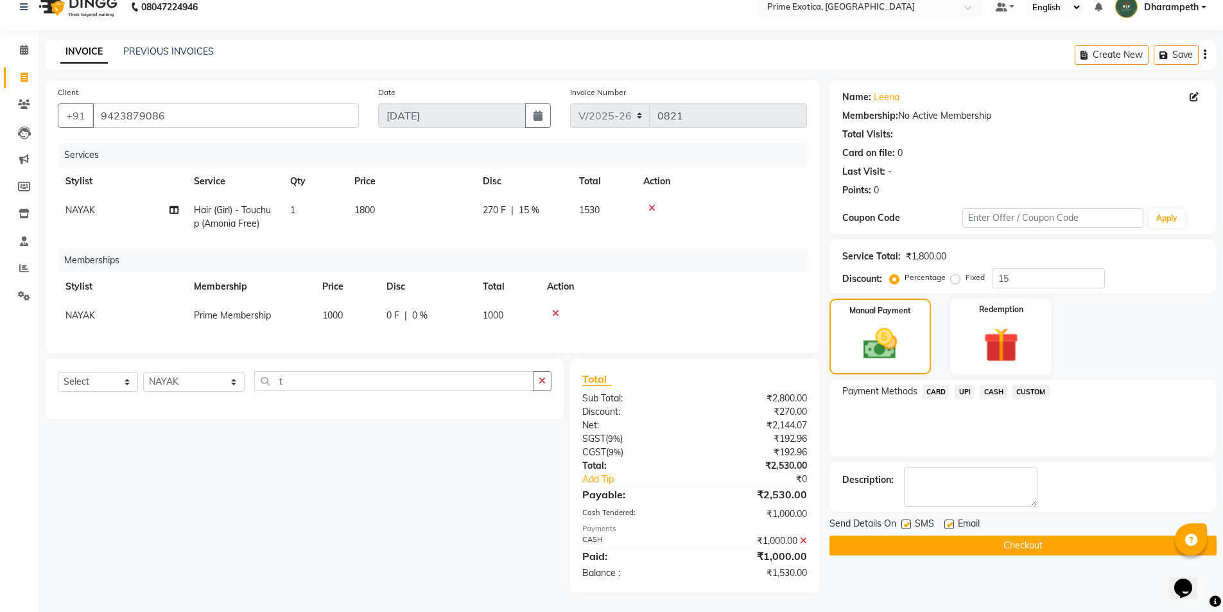
click at [636, 226] on td at bounding box center [721, 217] width 171 height 42
click at [801, 542] on icon at bounding box center [803, 540] width 7 height 9
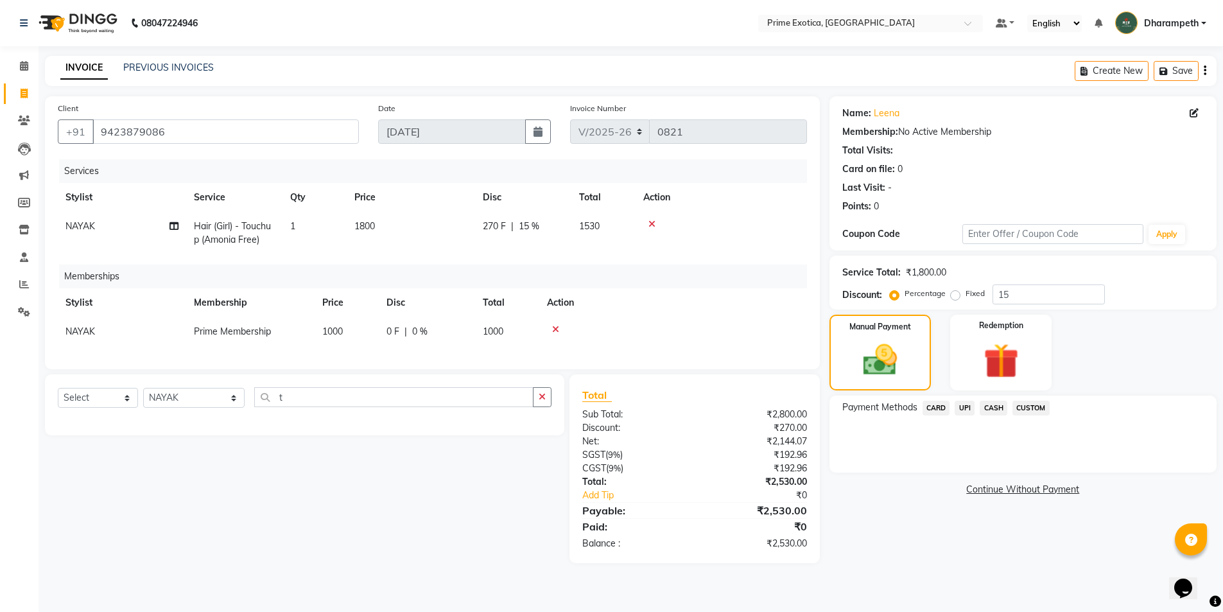
scroll to position [0, 0]
click at [1006, 404] on span "CASH" at bounding box center [1000, 408] width 28 height 15
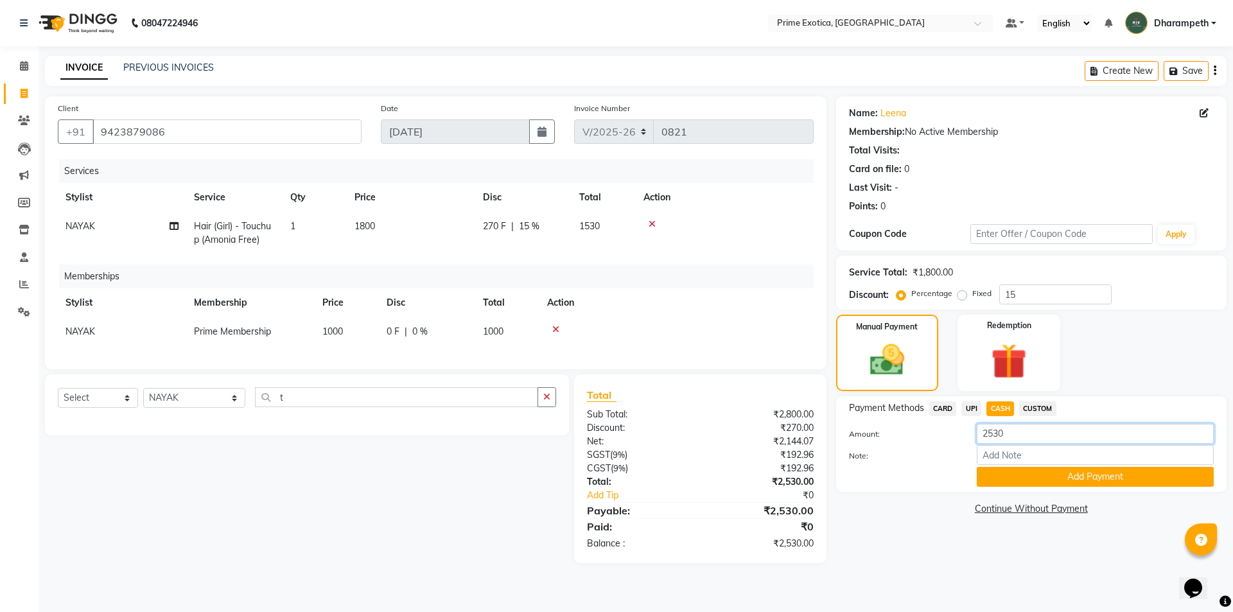
drag, startPoint x: 1015, startPoint y: 439, endPoint x: 967, endPoint y: 445, distance: 48.5
click at [967, 445] on div "Amount: 2530 Note: Add Payment" at bounding box center [1031, 455] width 365 height 63
type input "2730"
click at [1046, 482] on button "Add Payment" at bounding box center [1095, 477] width 237 height 20
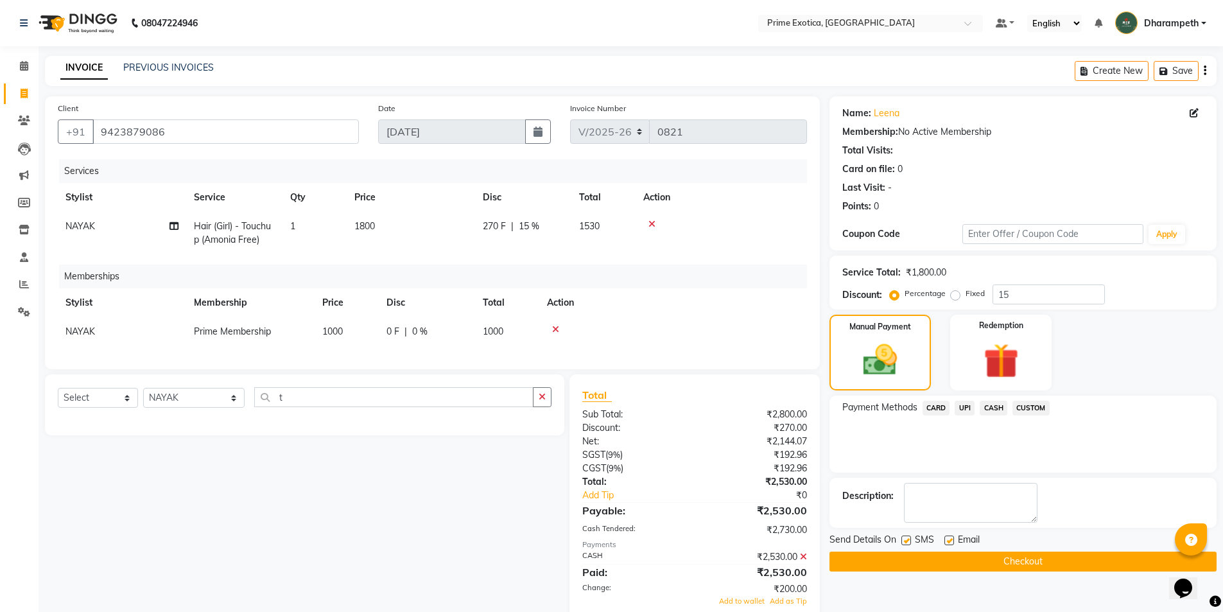
scroll to position [53, 0]
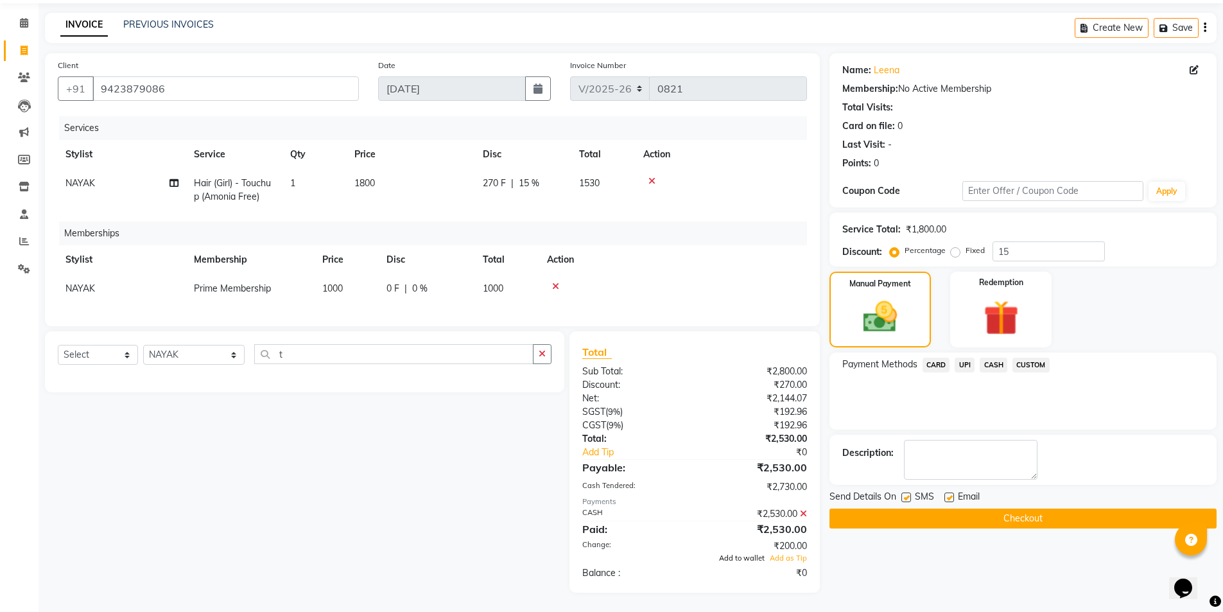
click at [750, 561] on span "Add to wallet" at bounding box center [742, 557] width 46 height 9
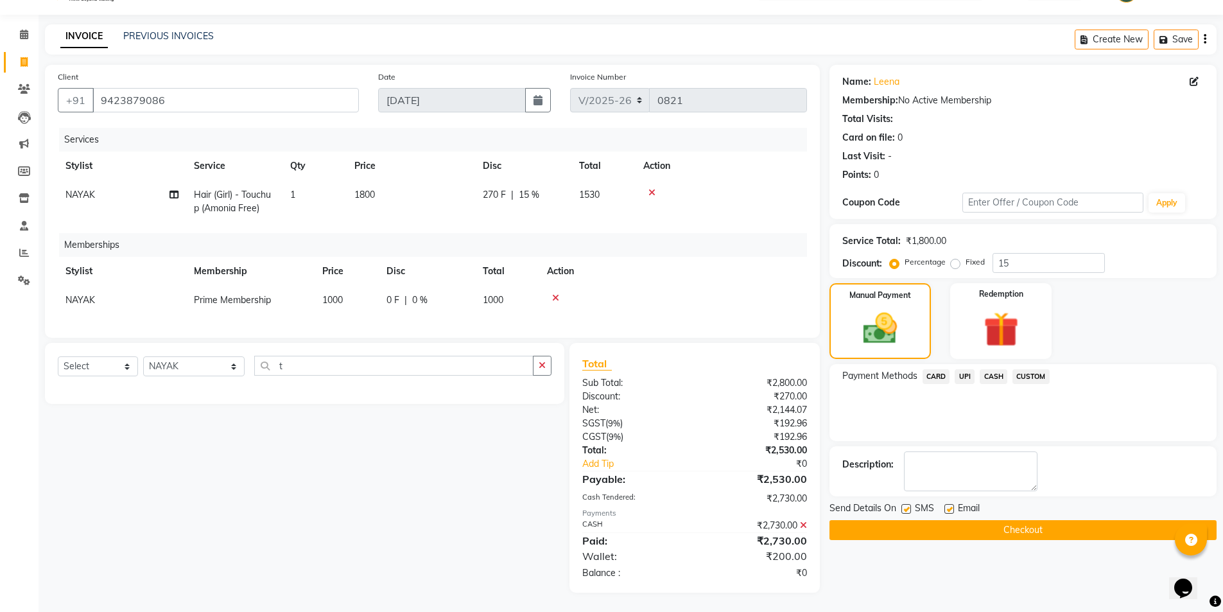
scroll to position [41, 0]
click at [803, 525] on icon at bounding box center [803, 525] width 7 height 9
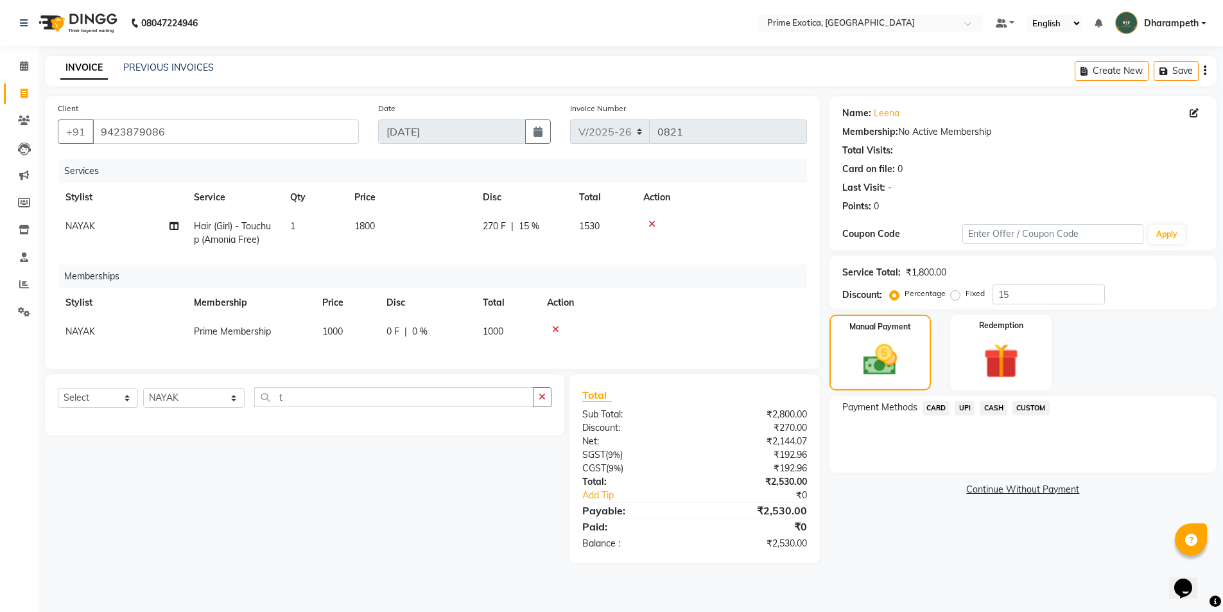
scroll to position [0, 0]
click at [852, 548] on div "Name: [PERSON_NAME] Membership: No Active Membership Total Visits: Card on file…" at bounding box center [1036, 329] width 400 height 467
click at [79, 333] on span "NAYAK" at bounding box center [80, 332] width 30 height 12
select select "84212"
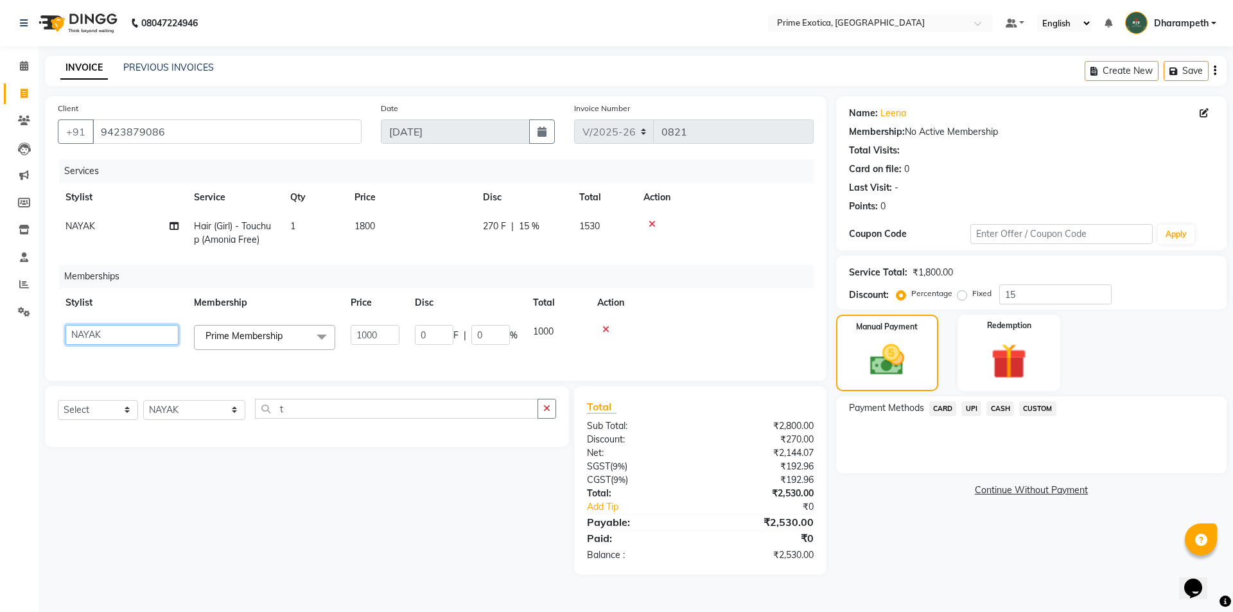
click at [110, 341] on select "[PERSON_NAME] ADMIN [PERSON_NAME] S [PERSON_NAME] Darshan [PERSON_NAME] [PERSON…" at bounding box center [121, 335] width 113 height 20
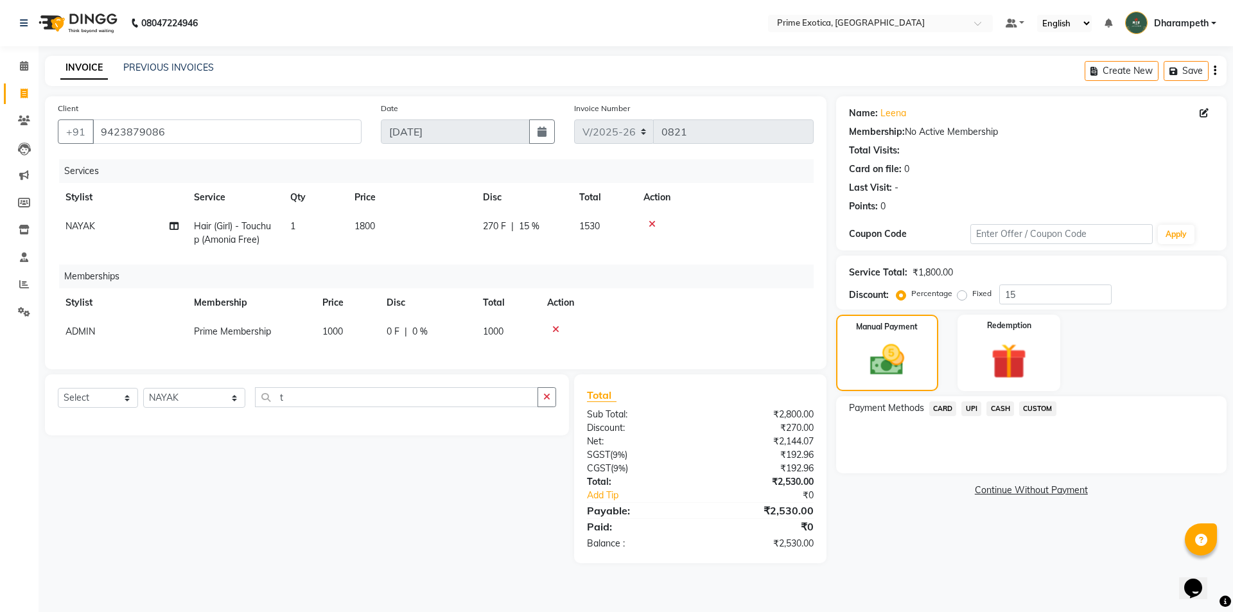
click at [762, 314] on th "Action" at bounding box center [676, 302] width 274 height 29
click at [979, 407] on span "UPI" at bounding box center [971, 408] width 20 height 15
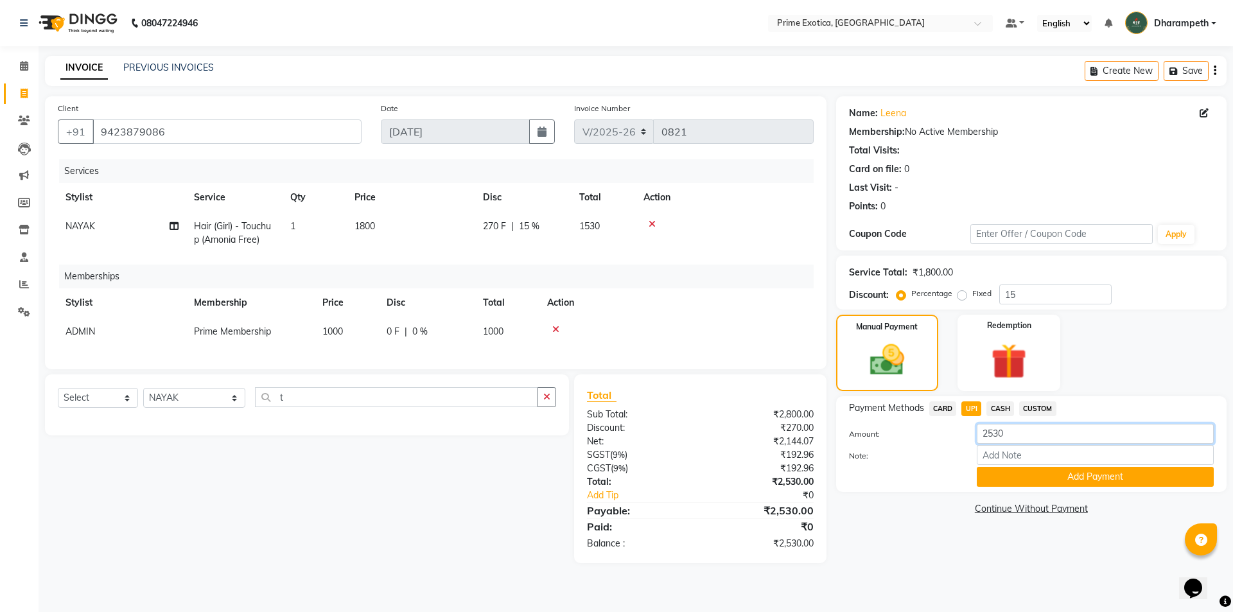
drag, startPoint x: 1014, startPoint y: 429, endPoint x: 963, endPoint y: 435, distance: 51.1
click at [963, 435] on div "Amount: 2530" at bounding box center [1031, 435] width 384 height 22
type input "30"
click at [1039, 485] on button "Add Payment" at bounding box center [1095, 477] width 237 height 20
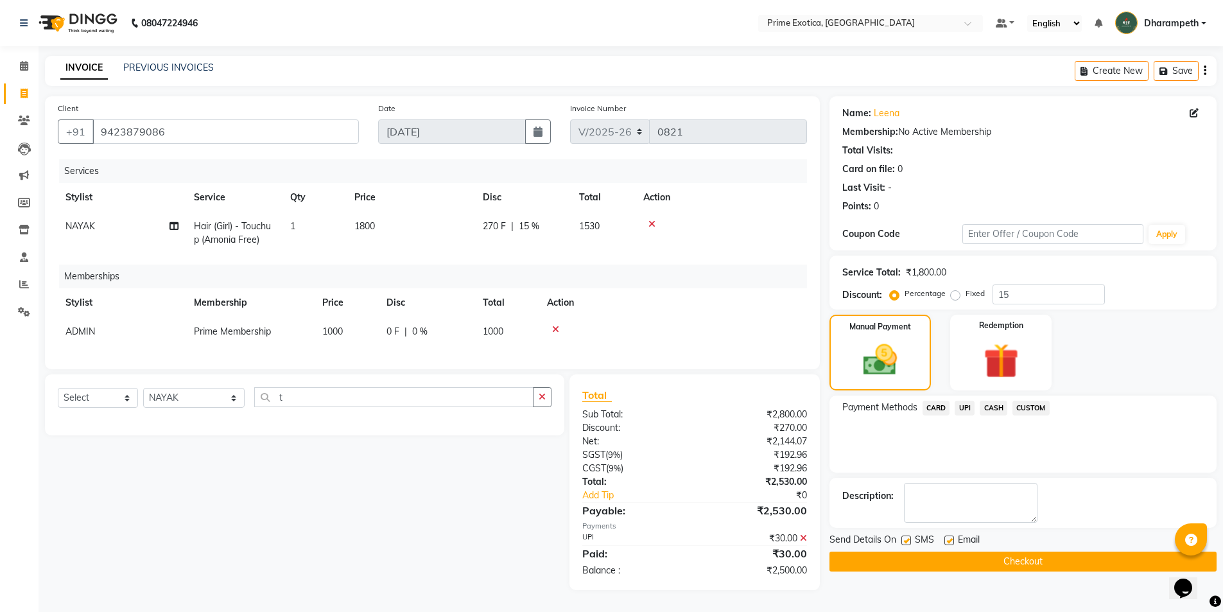
click at [996, 405] on span "CASH" at bounding box center [994, 408] width 28 height 15
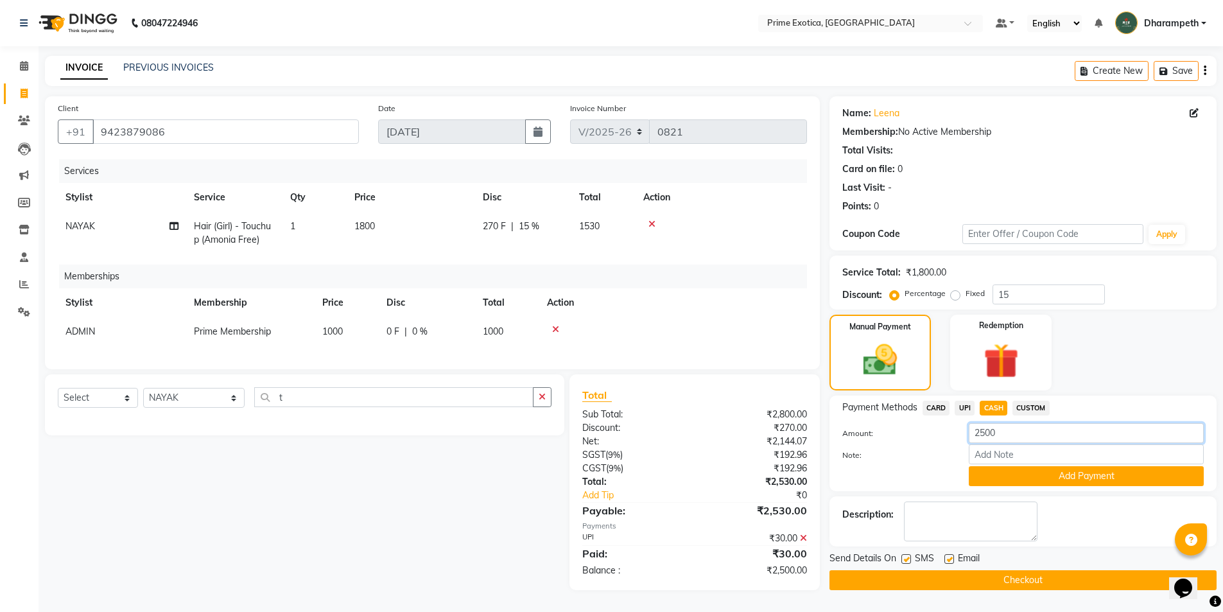
click at [1007, 437] on input "2500" at bounding box center [1086, 433] width 235 height 20
type input "2700"
click at [1100, 474] on button "Add Payment" at bounding box center [1086, 476] width 235 height 20
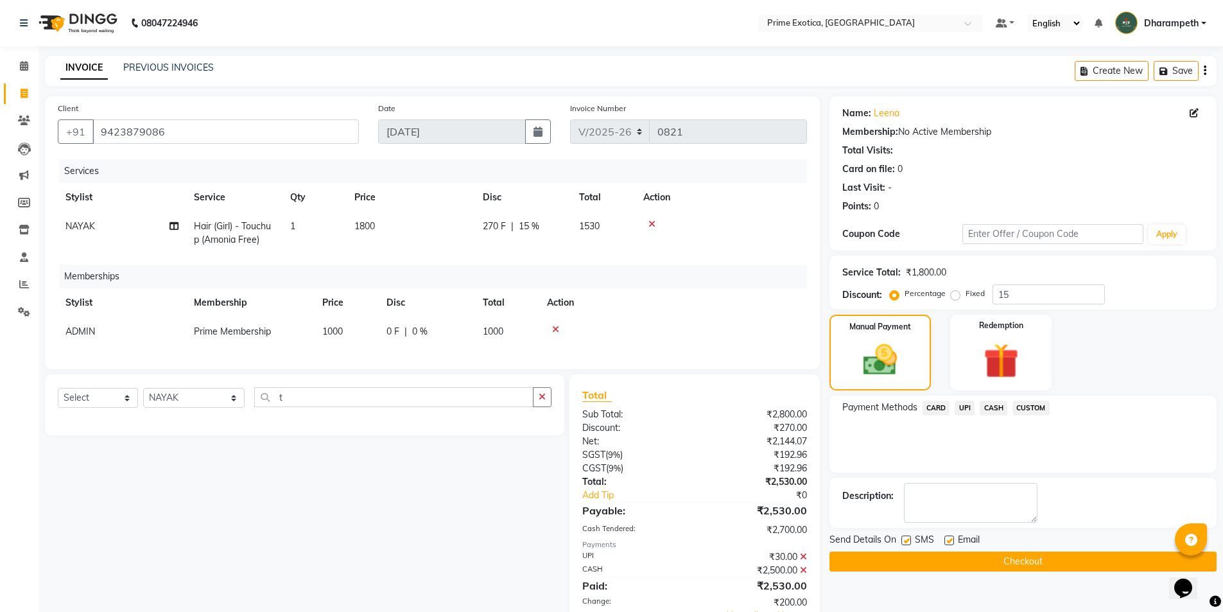
scroll to position [66, 0]
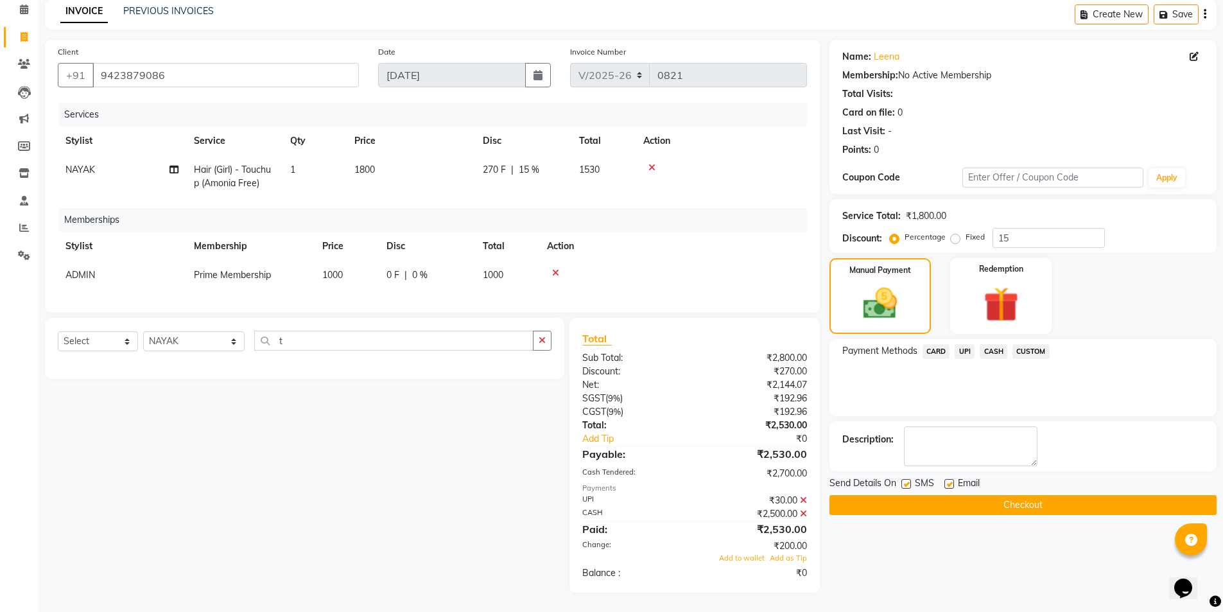
click at [105, 266] on td "ADMIN" at bounding box center [122, 275] width 128 height 29
select select "37067"
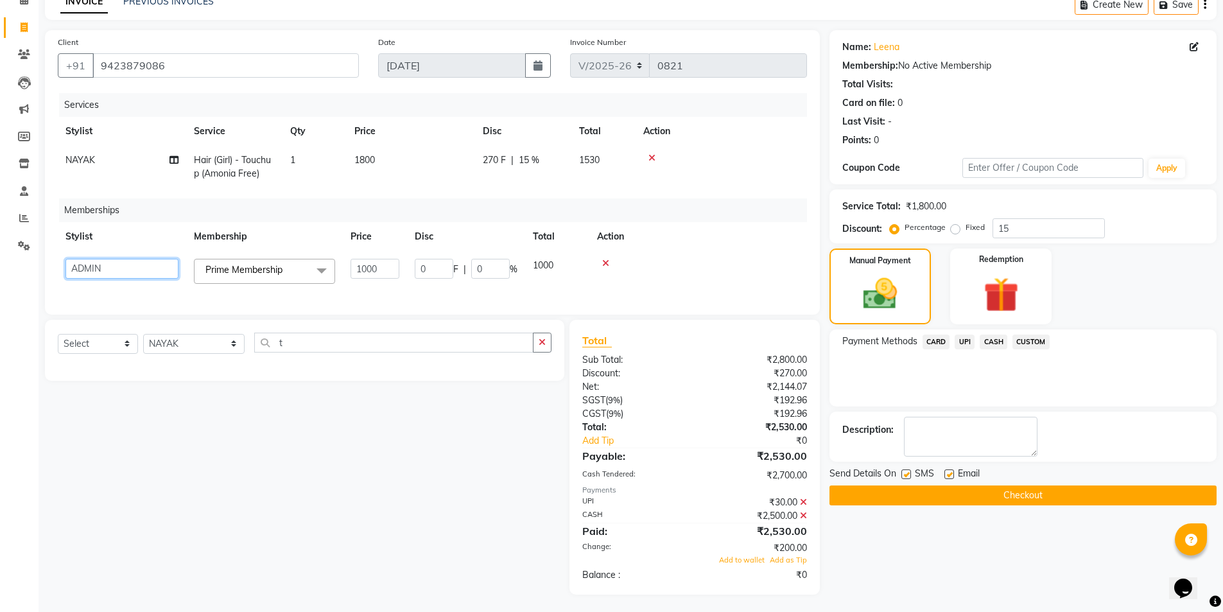
drag, startPoint x: 105, startPoint y: 266, endPoint x: 108, endPoint y: 277, distance: 10.8
click at [105, 266] on select "[PERSON_NAME] ADMIN [PERSON_NAME] S [PERSON_NAME] Darshan [PERSON_NAME] [PERSON…" at bounding box center [121, 269] width 113 height 20
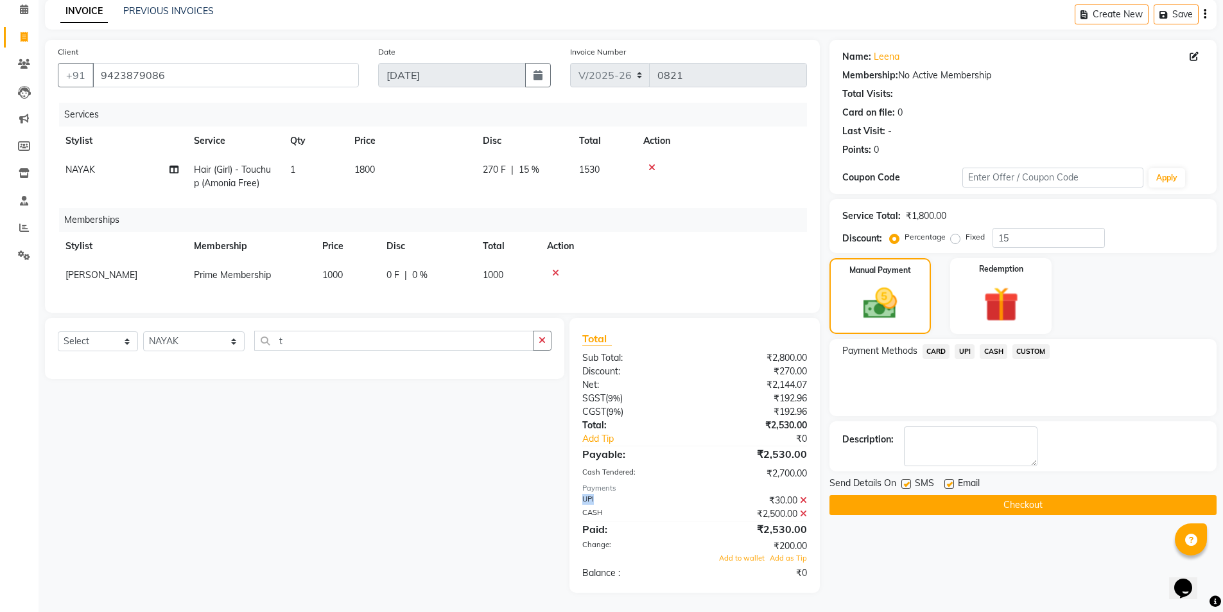
drag, startPoint x: 584, startPoint y: 498, endPoint x: 596, endPoint y: 498, distance: 12.2
click at [596, 498] on div "UPI" at bounding box center [634, 500] width 122 height 13
click at [983, 433] on textarea at bounding box center [971, 446] width 134 height 40
type textarea "200 adv hairspa"
click at [745, 561] on span "Add to wallet" at bounding box center [742, 557] width 46 height 9
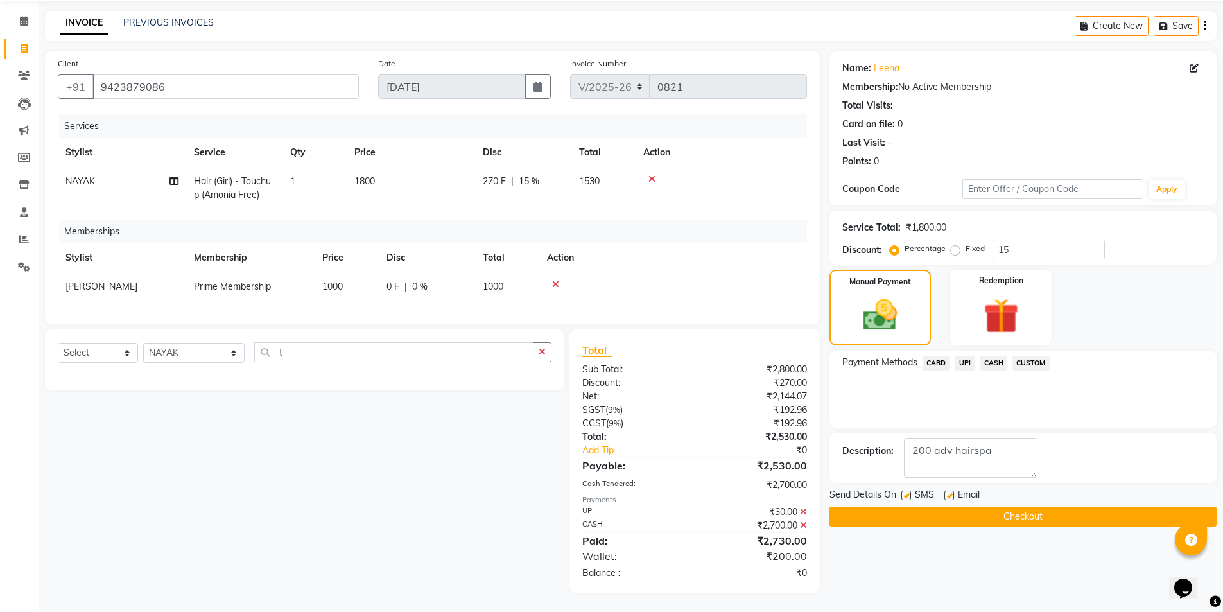
scroll to position [55, 0]
click at [1032, 516] on button "Checkout" at bounding box center [1023, 517] width 387 height 20
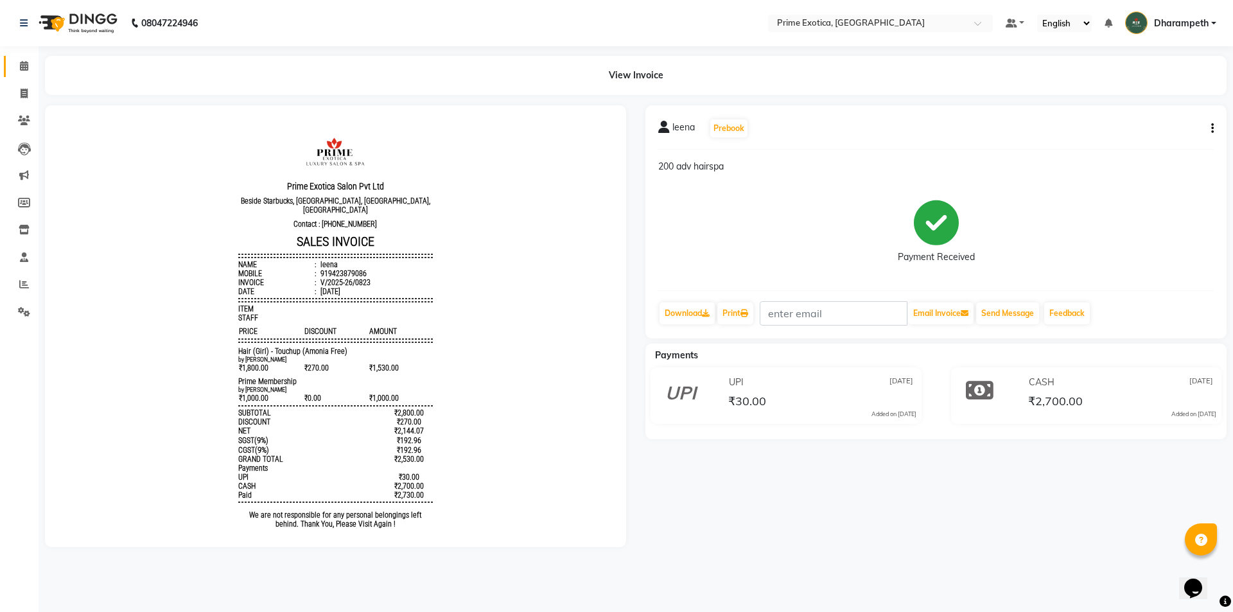
click at [27, 58] on link "Calendar" at bounding box center [19, 66] width 31 height 21
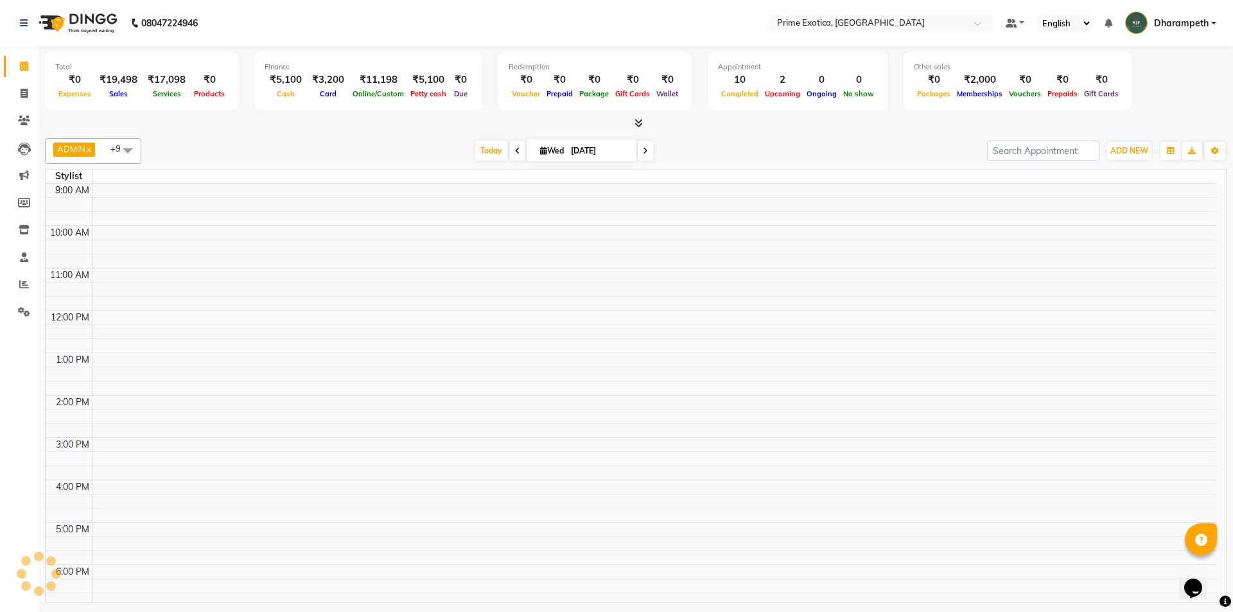
click at [303, 134] on div "ADMIN x cham x [PERSON_NAME] x pooja nagotra x Tete x [MEDICAL_DATA][PERSON_NAM…" at bounding box center [635, 368] width 1181 height 470
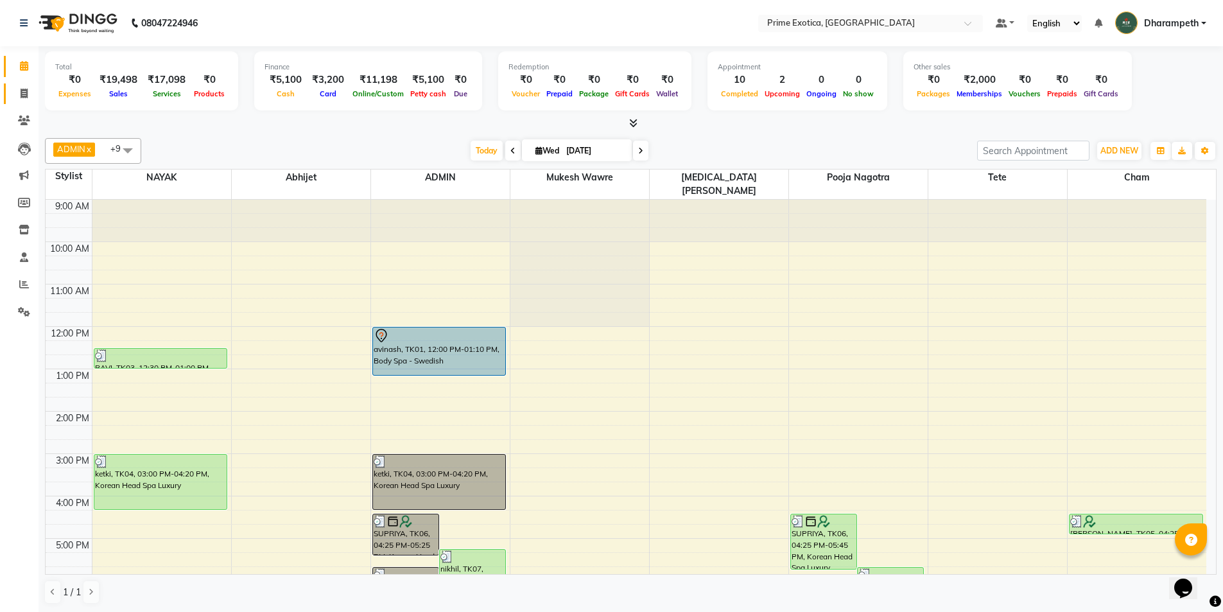
click at [16, 101] on link "Invoice" at bounding box center [19, 93] width 31 height 21
select select "service"
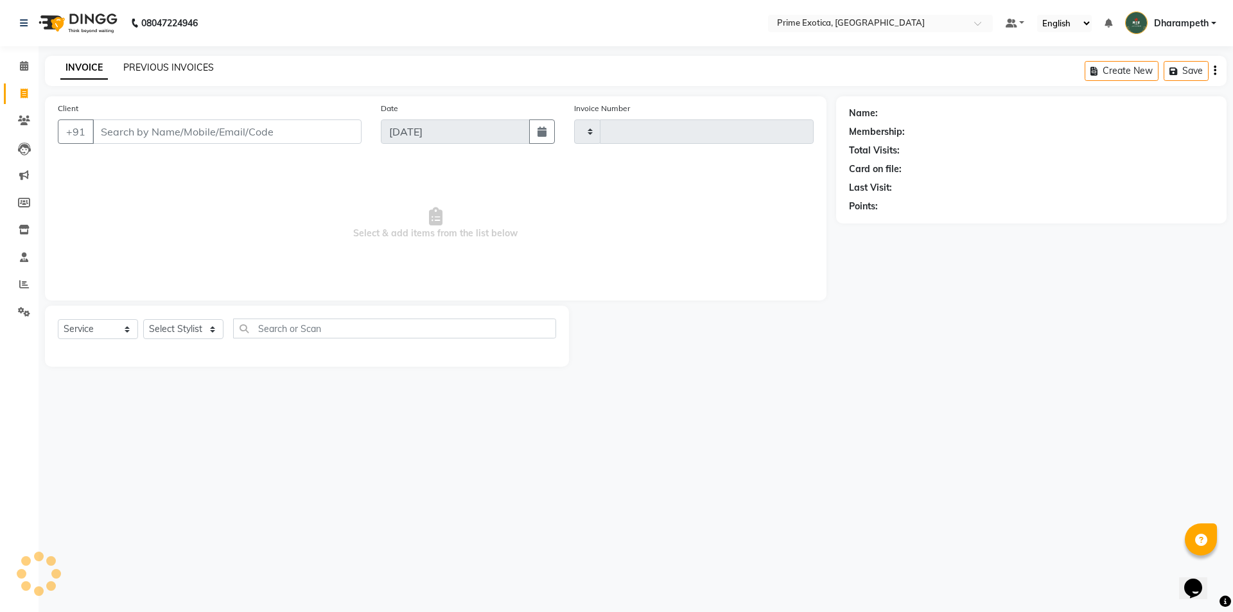
click at [170, 62] on link "PREVIOUS INVOICES" at bounding box center [168, 68] width 91 height 12
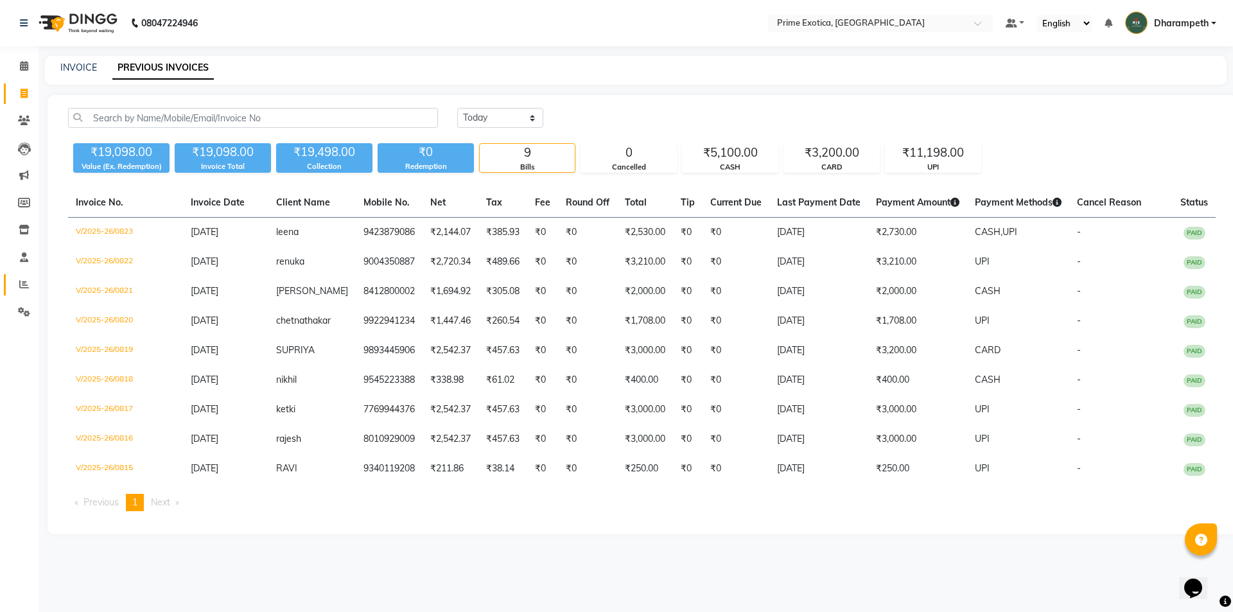
click at [18, 277] on span at bounding box center [24, 284] width 22 height 15
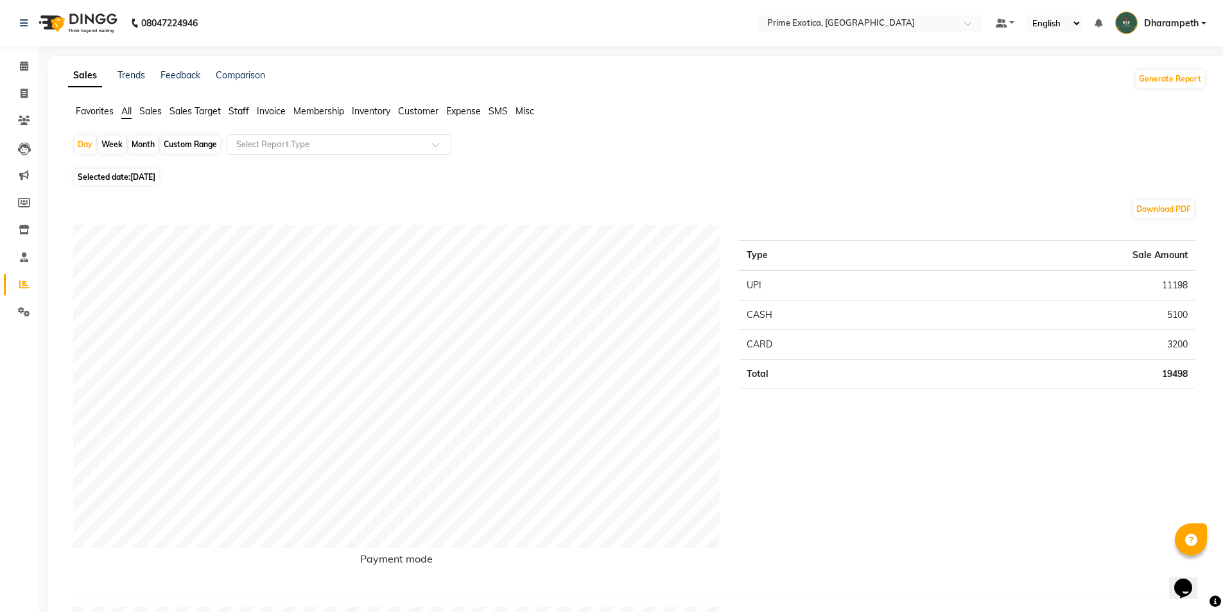
click at [143, 144] on div "Month" at bounding box center [143, 144] width 30 height 18
select select "9"
select select "2025"
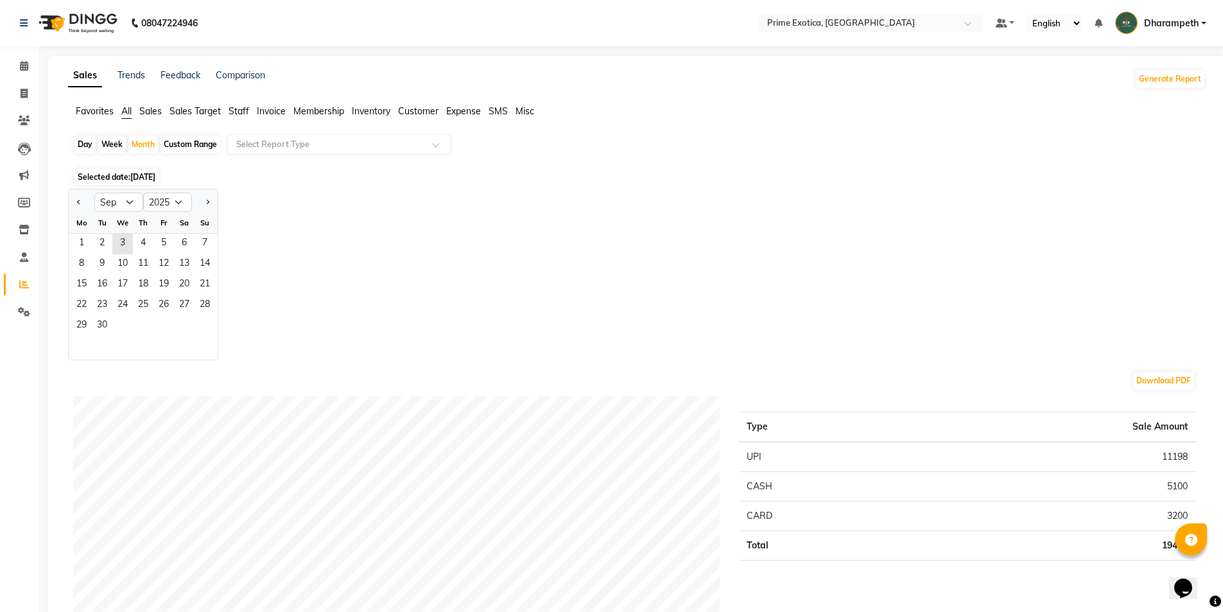
click at [77, 147] on div "Day" at bounding box center [84, 144] width 21 height 18
select select "9"
select select "2025"
click at [122, 248] on span "3" at bounding box center [122, 244] width 21 height 21
click at [241, 117] on li "Staff" at bounding box center [239, 111] width 21 height 13
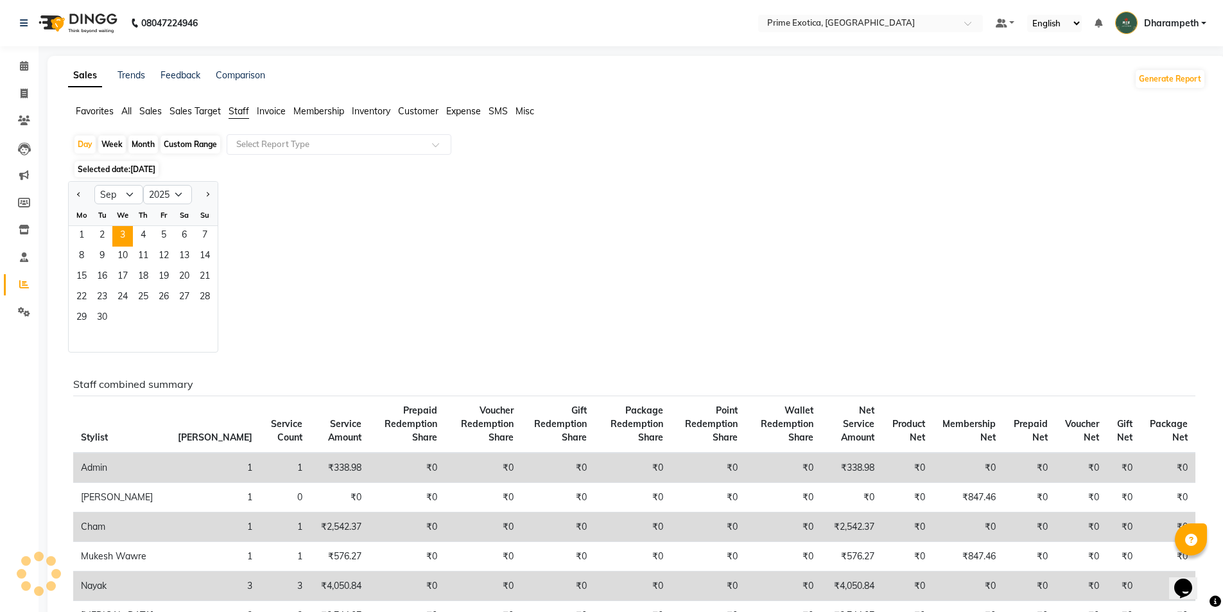
click at [249, 113] on span "Staff" at bounding box center [239, 111] width 21 height 12
click at [286, 144] on input "text" at bounding box center [326, 144] width 185 height 13
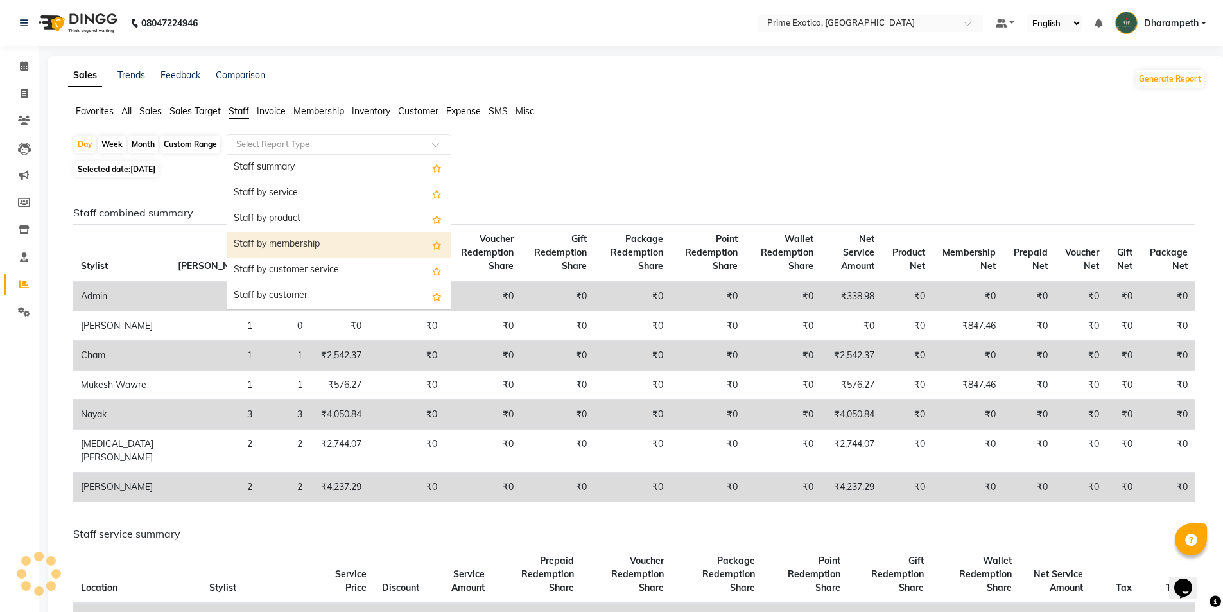
click at [292, 241] on div "Staff by membership" at bounding box center [338, 245] width 223 height 26
select select "filtered_report"
select select "pdf"
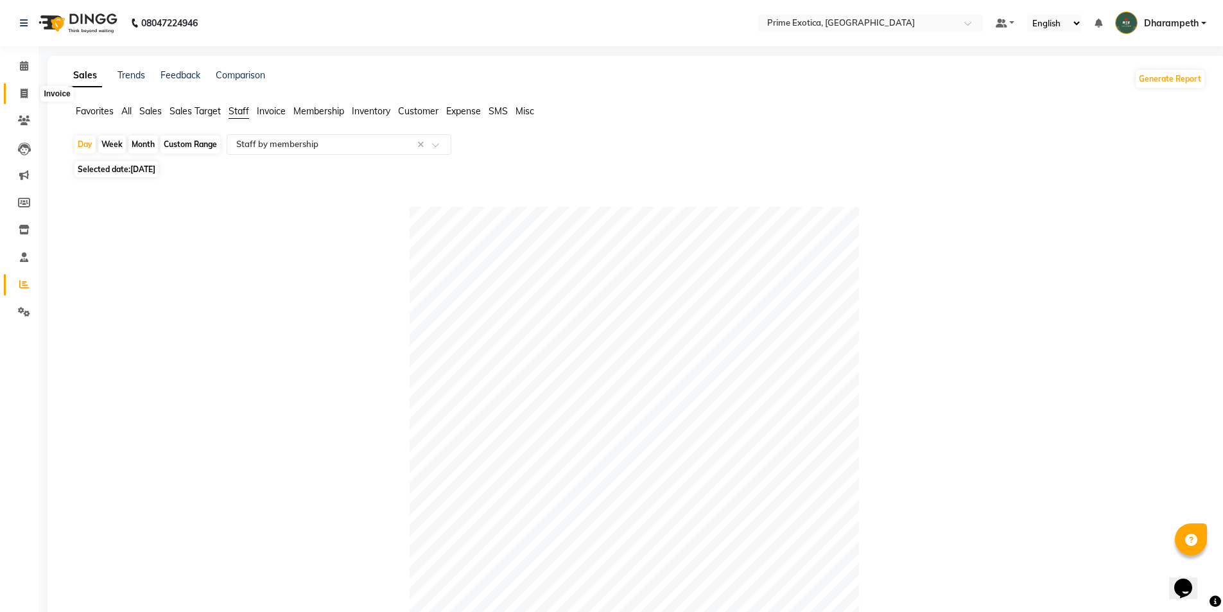
click at [13, 90] on span at bounding box center [24, 94] width 22 height 15
select select "5380"
select select "service"
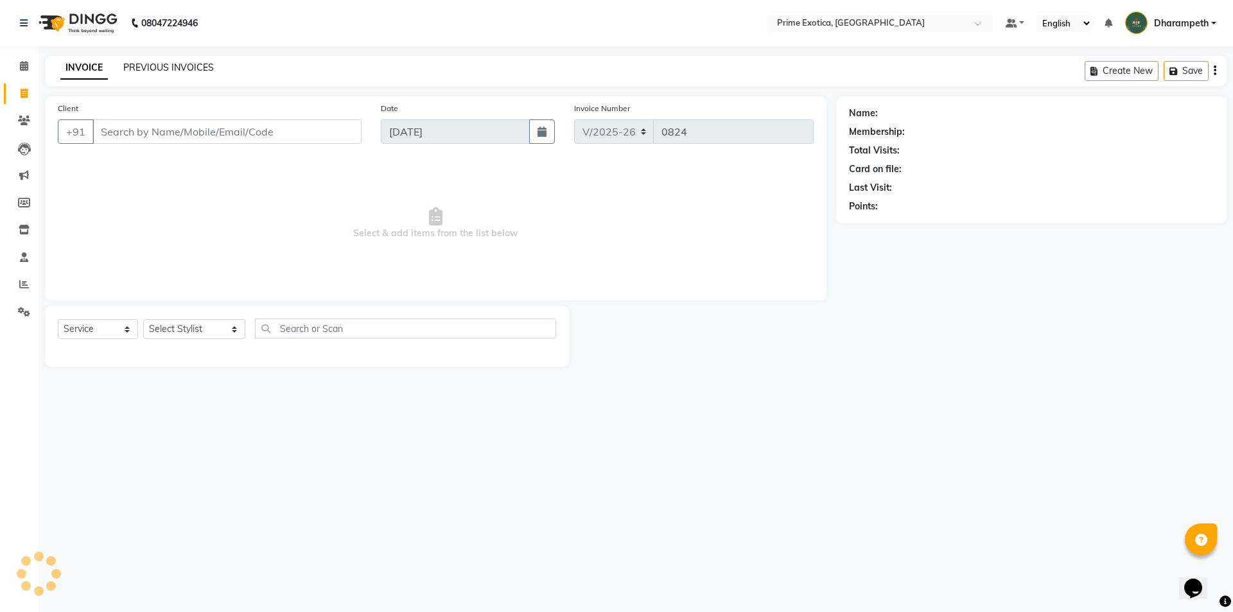
click at [173, 69] on link "PREVIOUS INVOICES" at bounding box center [168, 68] width 91 height 12
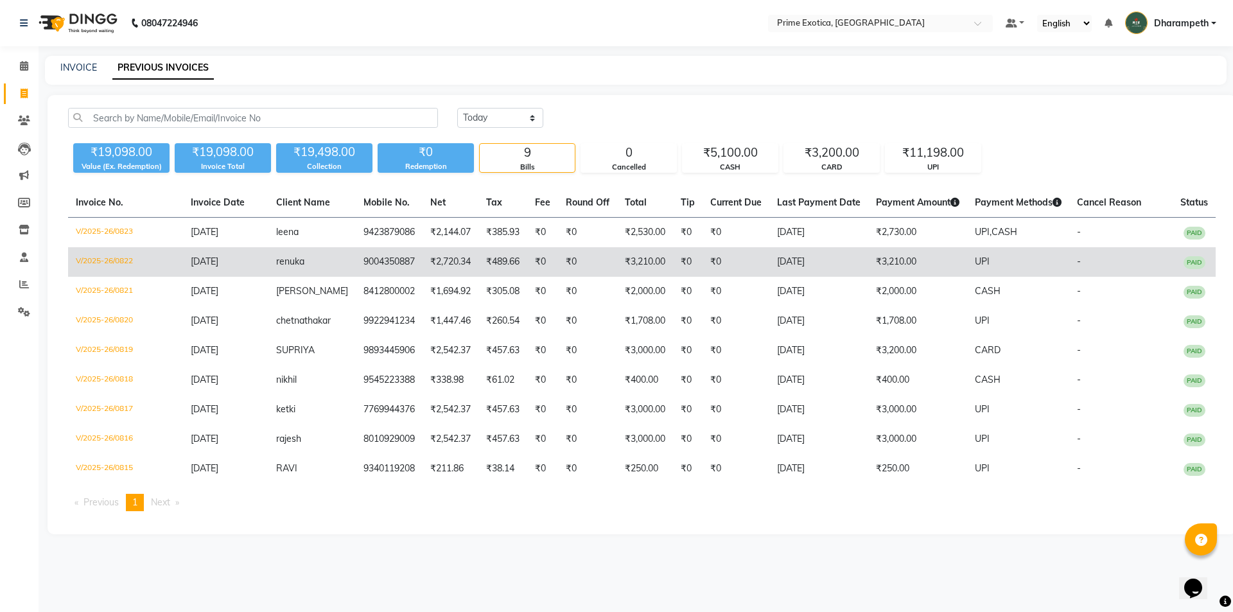
click at [314, 262] on td "renuka" at bounding box center [311, 262] width 87 height 30
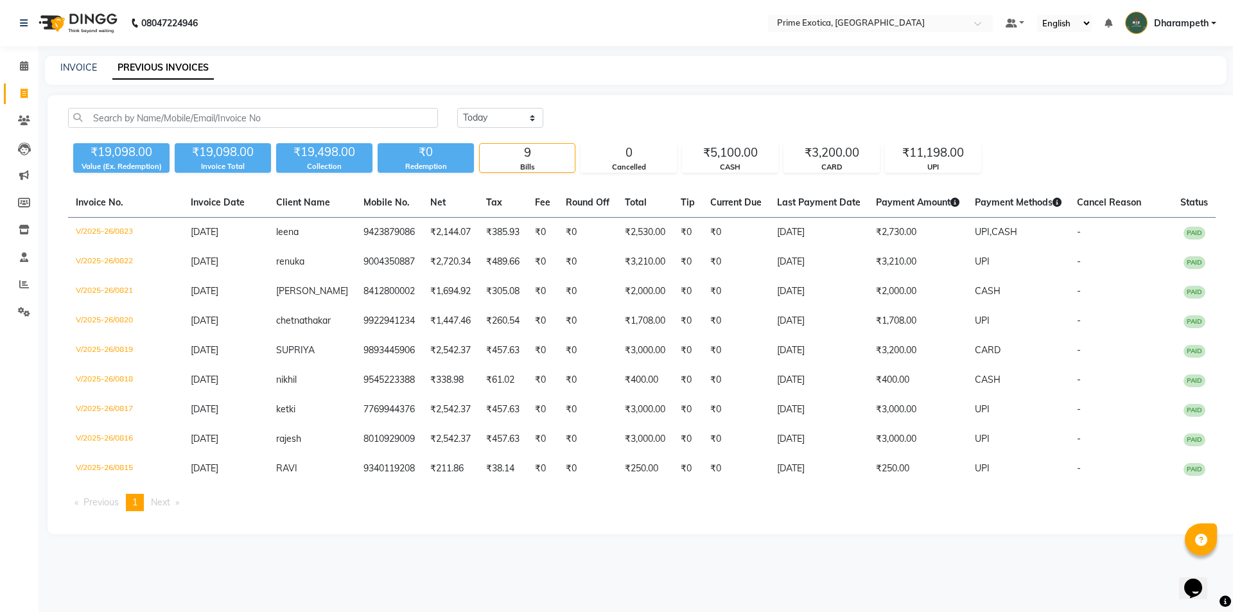
click at [75, 75] on div "INVOICE PREVIOUS INVOICES" at bounding box center [635, 70] width 1181 height 29
click at [82, 64] on link "INVOICE" at bounding box center [78, 68] width 37 height 12
select select "5380"
select select "service"
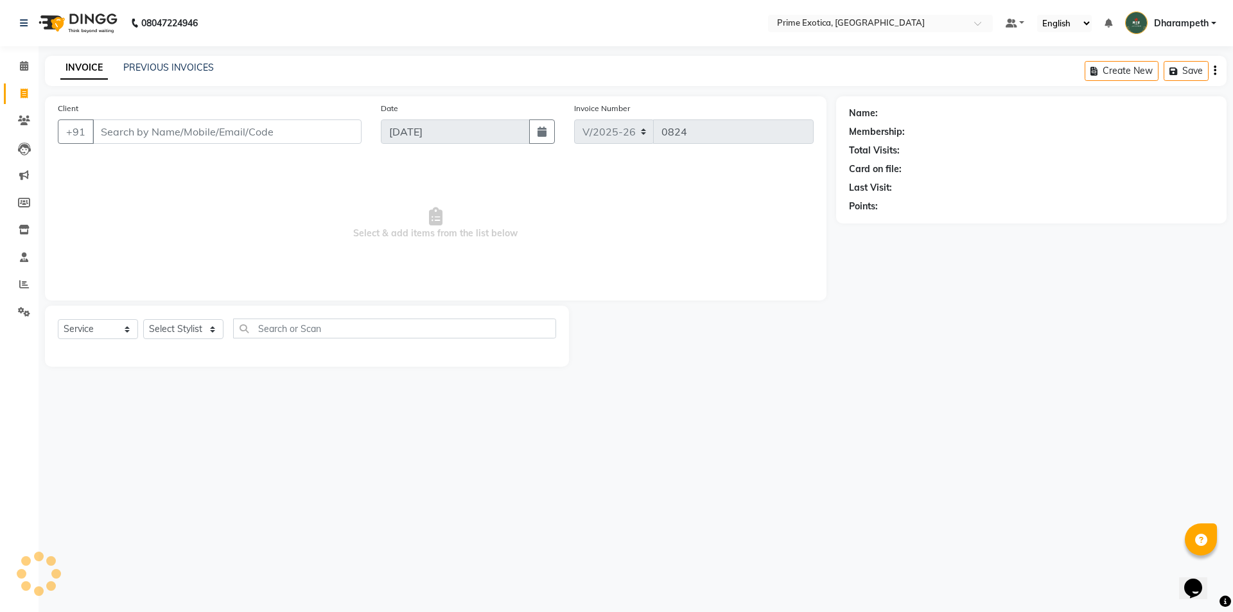
click at [181, 129] on input "Client" at bounding box center [226, 131] width 269 height 24
type input "9922941234"
select select "1: Object"
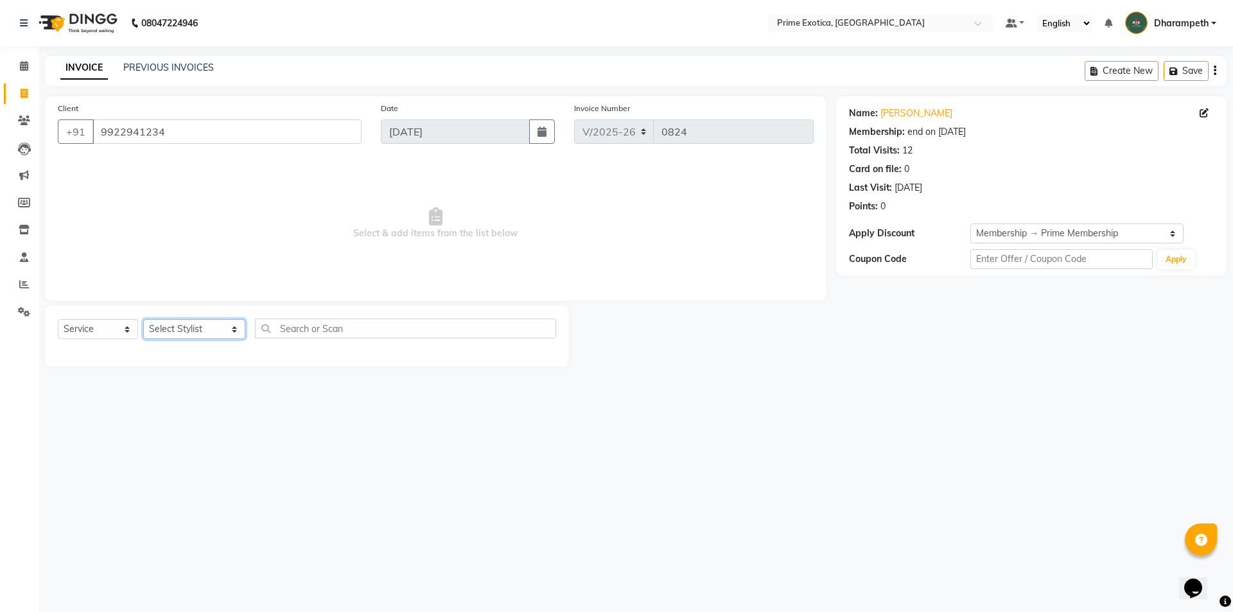
click at [196, 331] on select "Select Stylist [PERSON_NAME] ADMIN [PERSON_NAME] S [PERSON_NAME] Darshan [PERSO…" at bounding box center [194, 329] width 102 height 20
select select "38194"
click at [143, 319] on select "Select Stylist [PERSON_NAME] ADMIN [PERSON_NAME] S [PERSON_NAME] Darshan [PERSO…" at bounding box center [194, 329] width 102 height 20
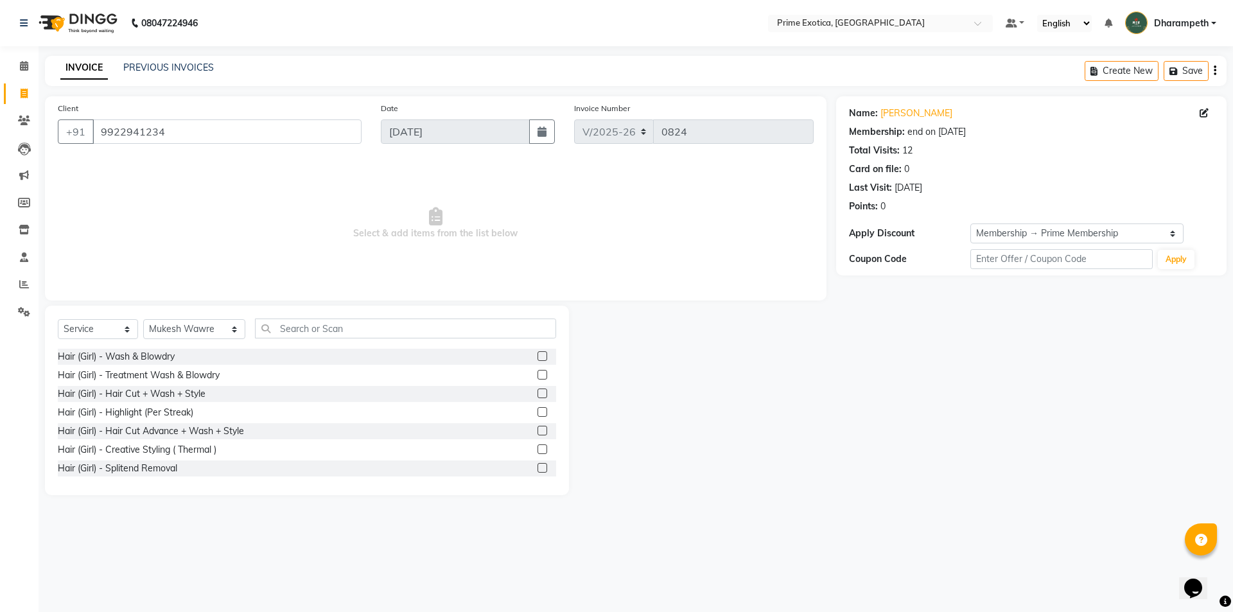
click at [537, 433] on label at bounding box center [542, 431] width 10 height 10
click at [537, 433] on input "checkbox" at bounding box center [541, 431] width 8 height 8
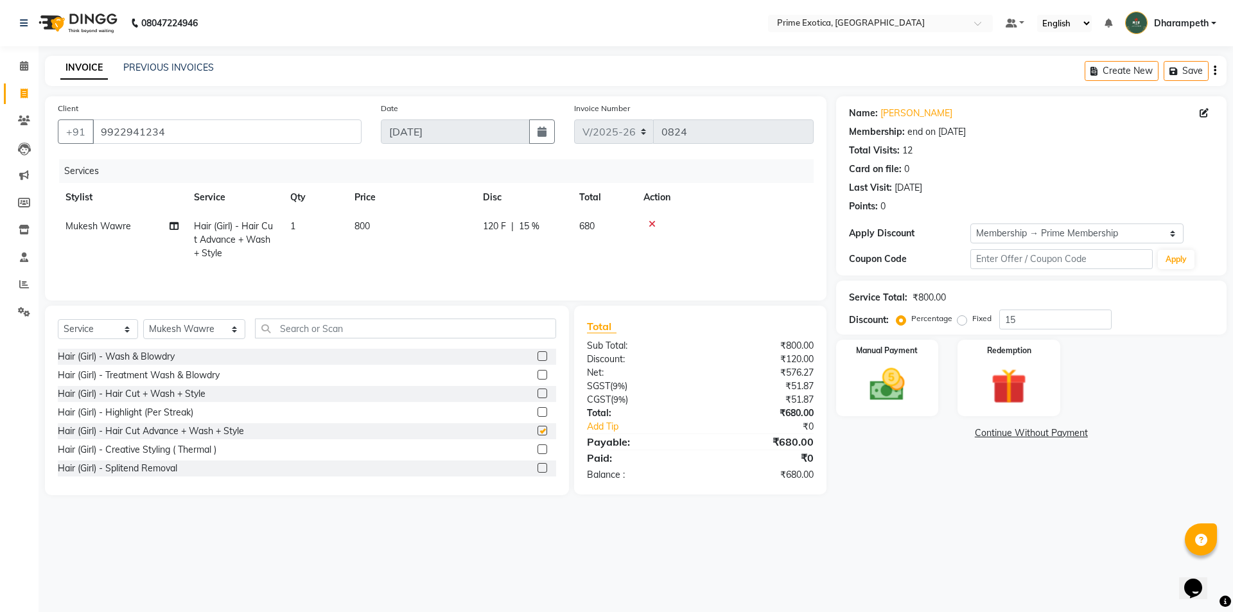
checkbox input "false"
click at [492, 253] on td "120 F | 15 %" at bounding box center [523, 240] width 96 height 56
select select "38194"
click at [746, 257] on td at bounding box center [766, 246] width 96 height 68
click at [857, 374] on div "Manual Payment" at bounding box center [886, 377] width 107 height 79
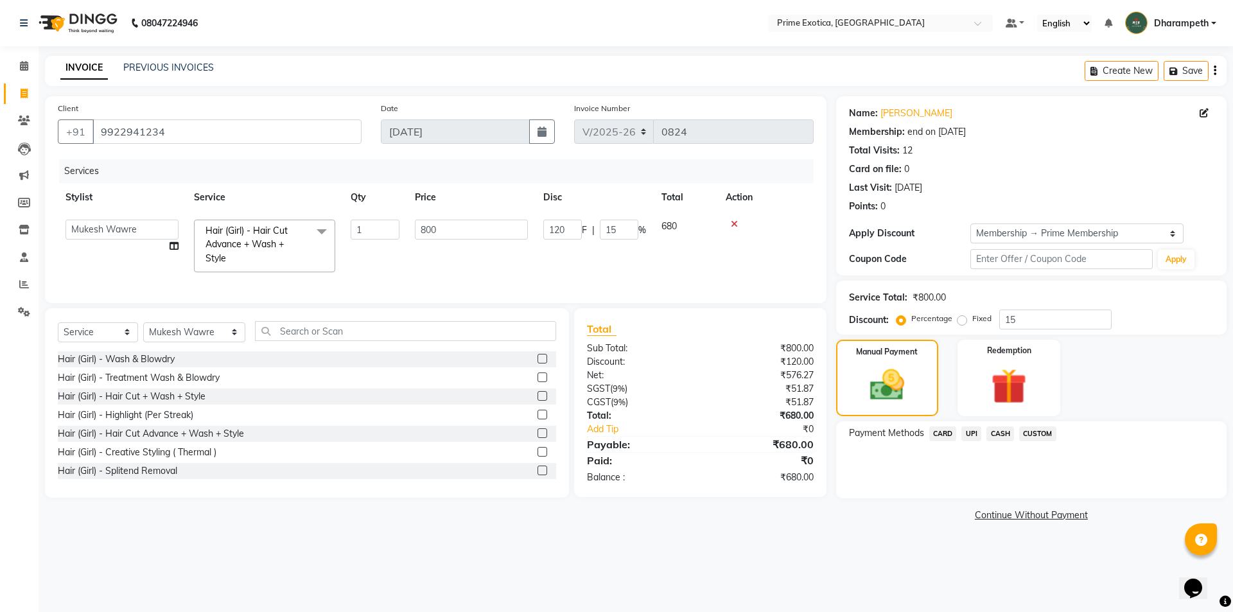
click at [485, 275] on td "800" at bounding box center [471, 246] width 128 height 68
click at [973, 433] on span "UPI" at bounding box center [971, 433] width 20 height 15
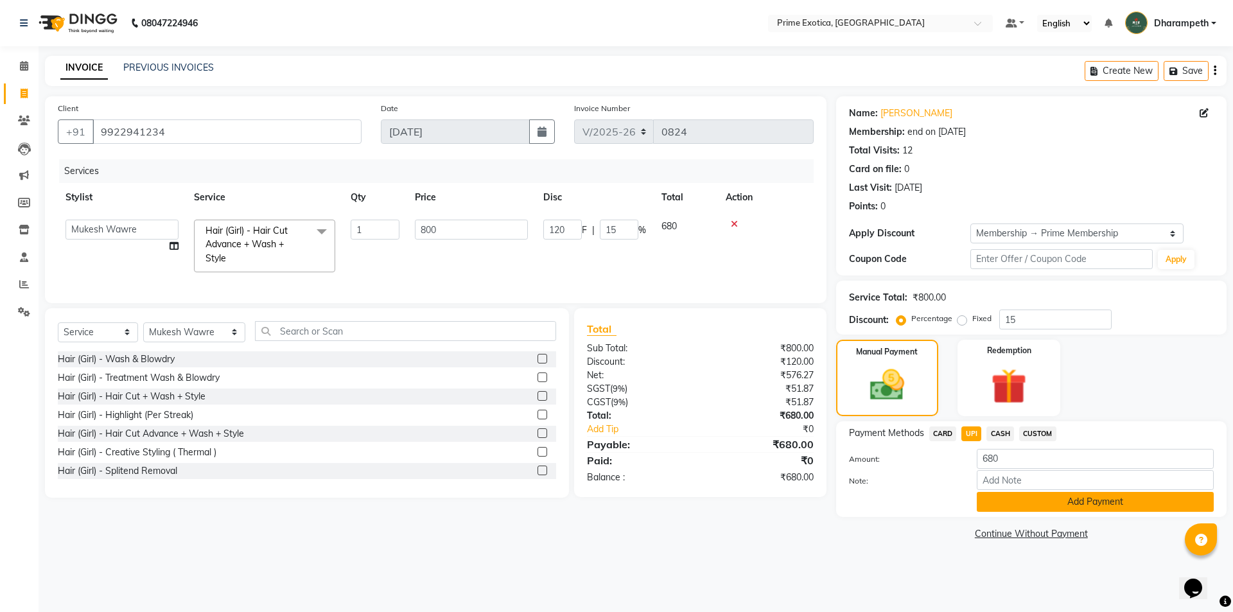
click at [1023, 509] on button "Add Payment" at bounding box center [1095, 502] width 237 height 20
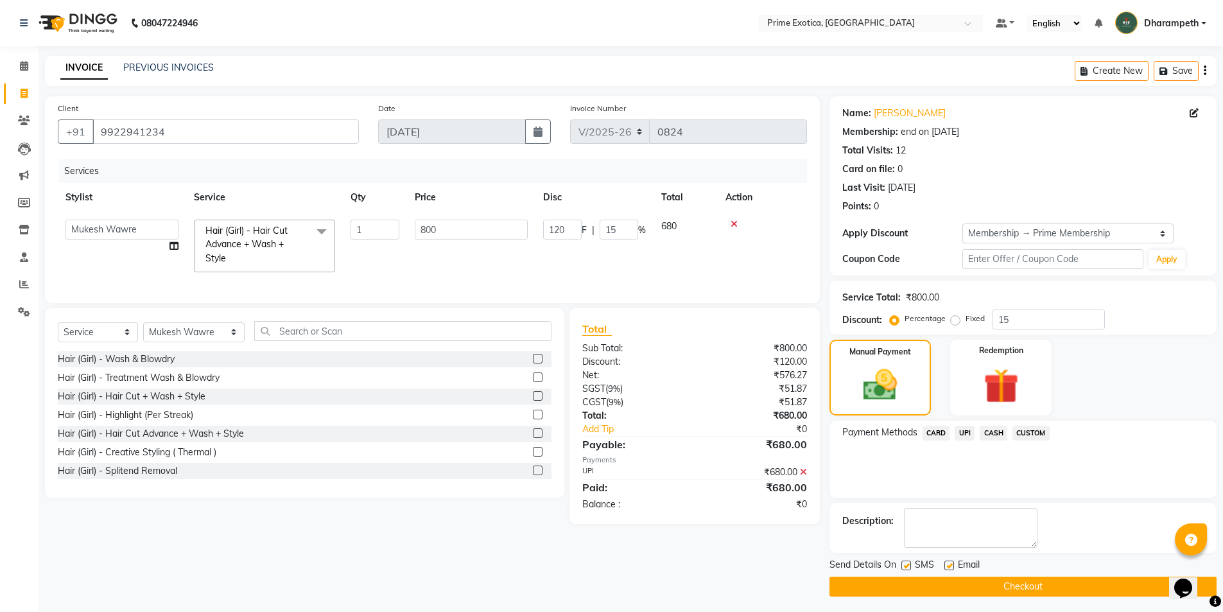
click at [1032, 587] on button "Checkout" at bounding box center [1023, 587] width 387 height 20
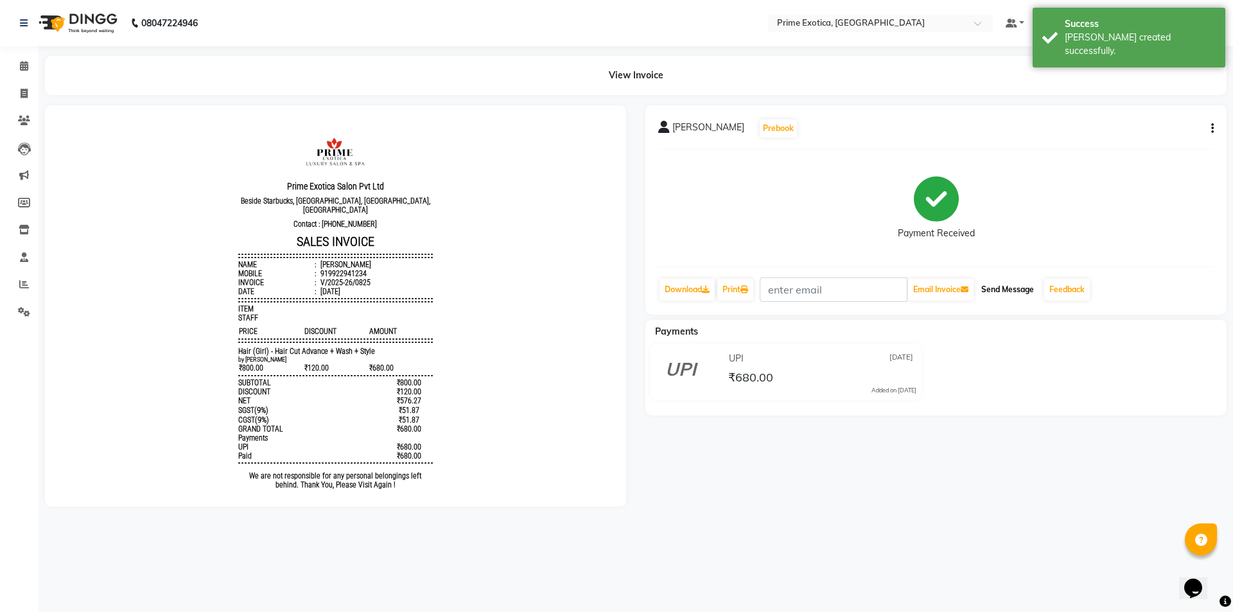
drag, startPoint x: 1029, startPoint y: 289, endPoint x: 1039, endPoint y: 290, distance: 10.9
click at [1029, 289] on button "Send Message" at bounding box center [1007, 290] width 63 height 22
click at [1056, 290] on link "Feedback" at bounding box center [1067, 290] width 46 height 22
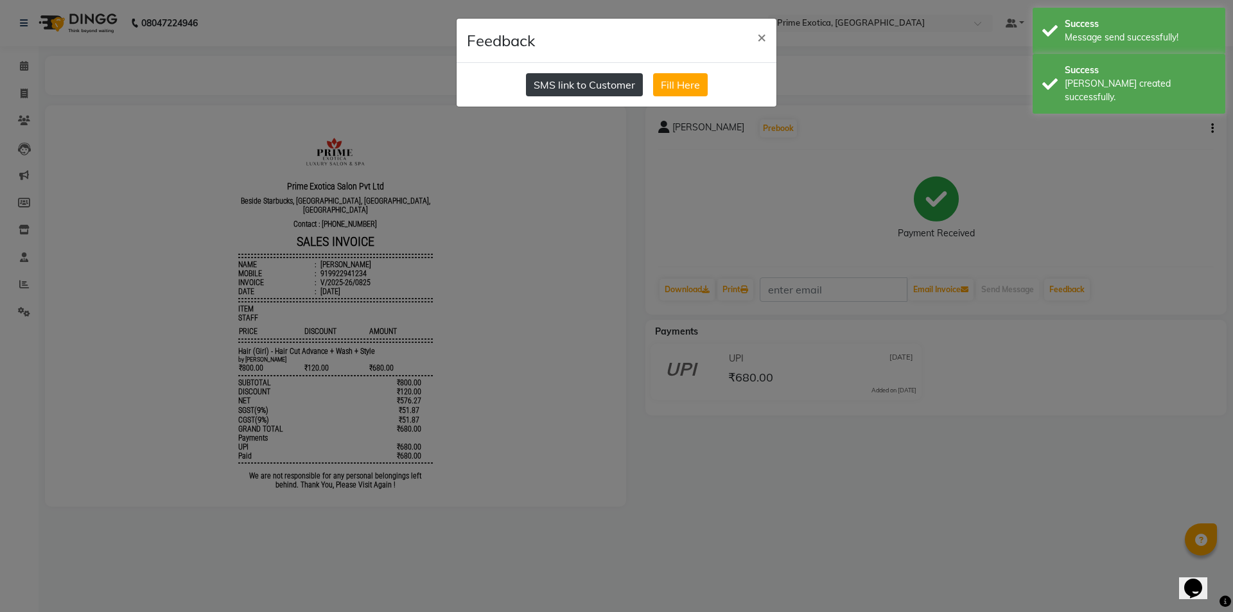
click at [598, 94] on button "SMS link to Customer" at bounding box center [584, 84] width 117 height 23
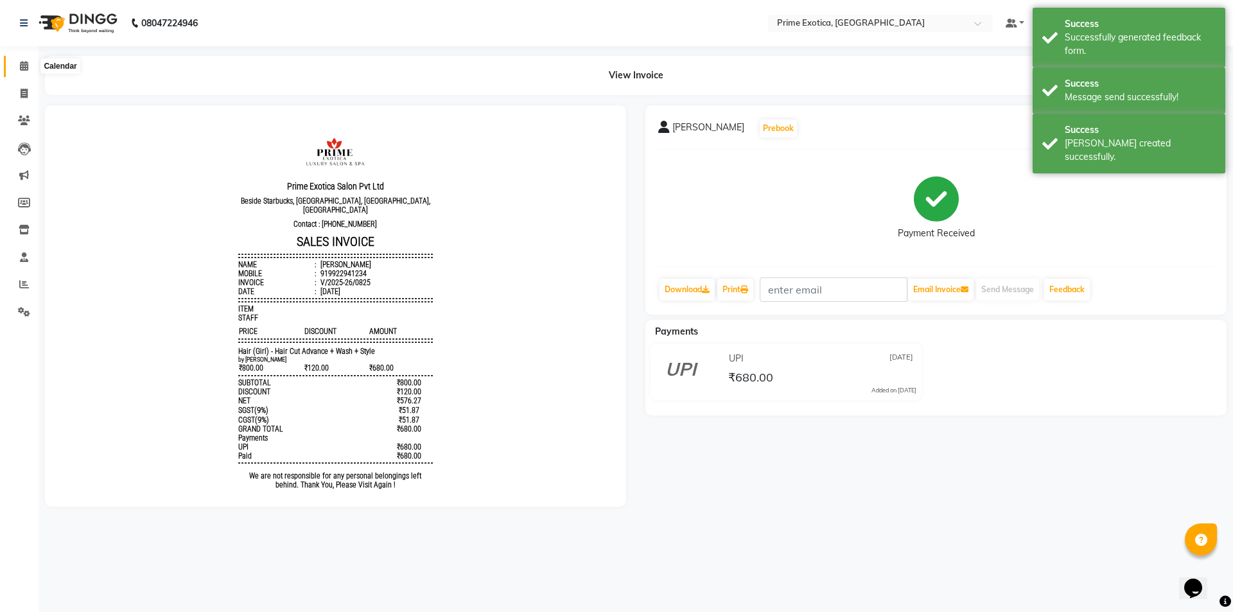
click at [19, 63] on span at bounding box center [24, 66] width 22 height 15
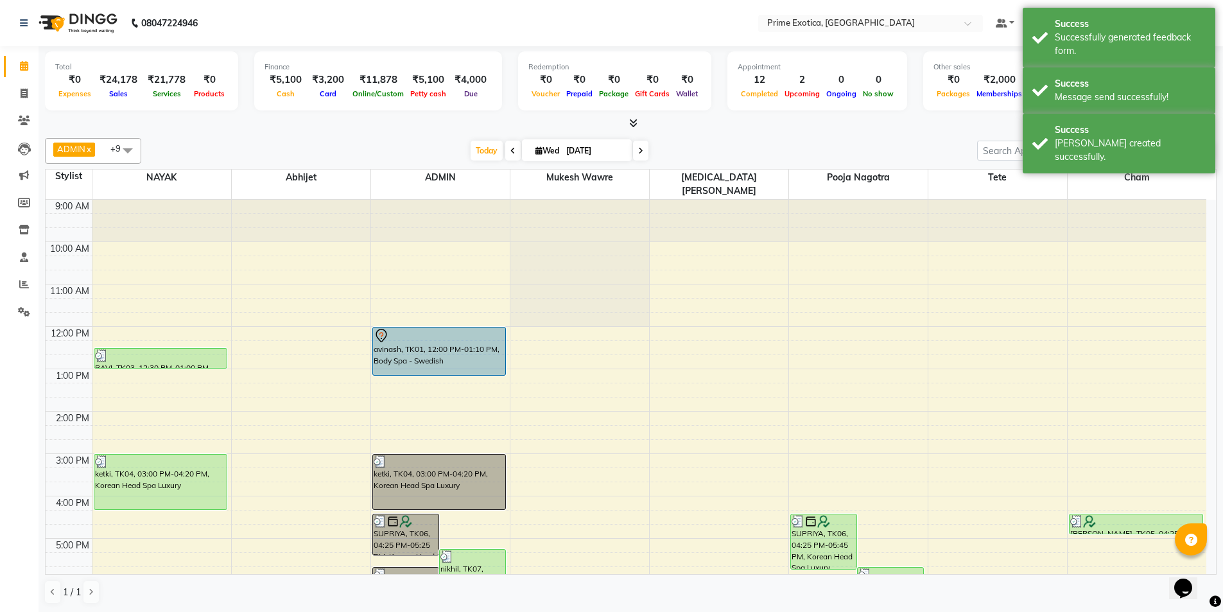
click at [412, 112] on div "Total ₹0 Expenses ₹24,178 Sales ₹21,778 Services ₹0 Products Finance ₹5,100 Cas…" at bounding box center [631, 82] width 1172 height 63
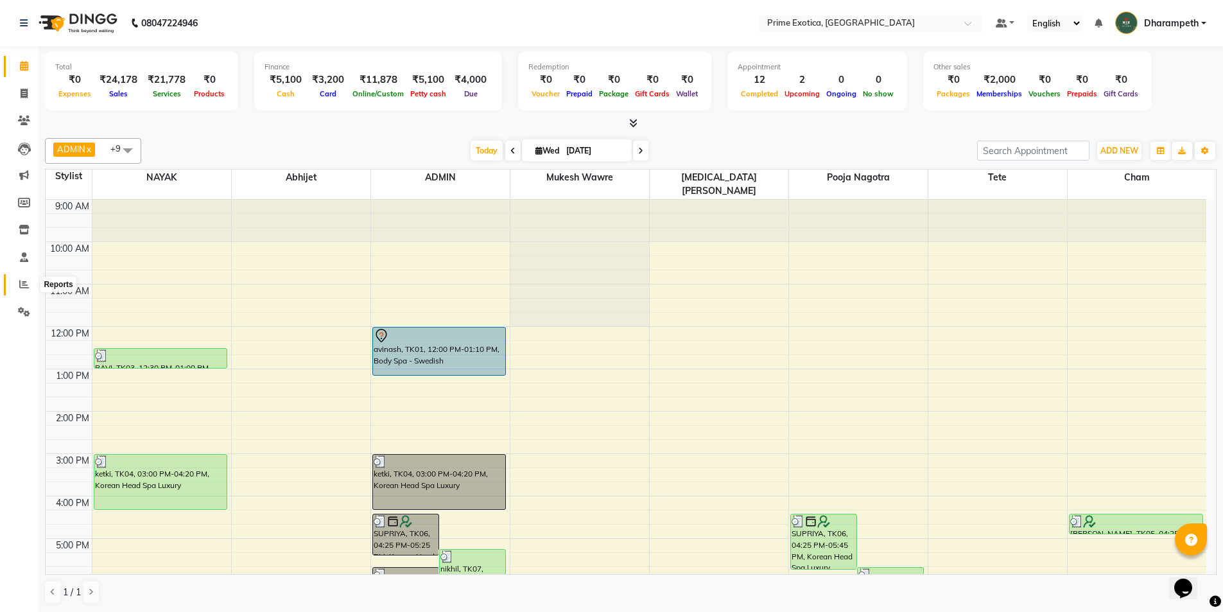
click at [24, 284] on icon at bounding box center [24, 284] width 10 height 10
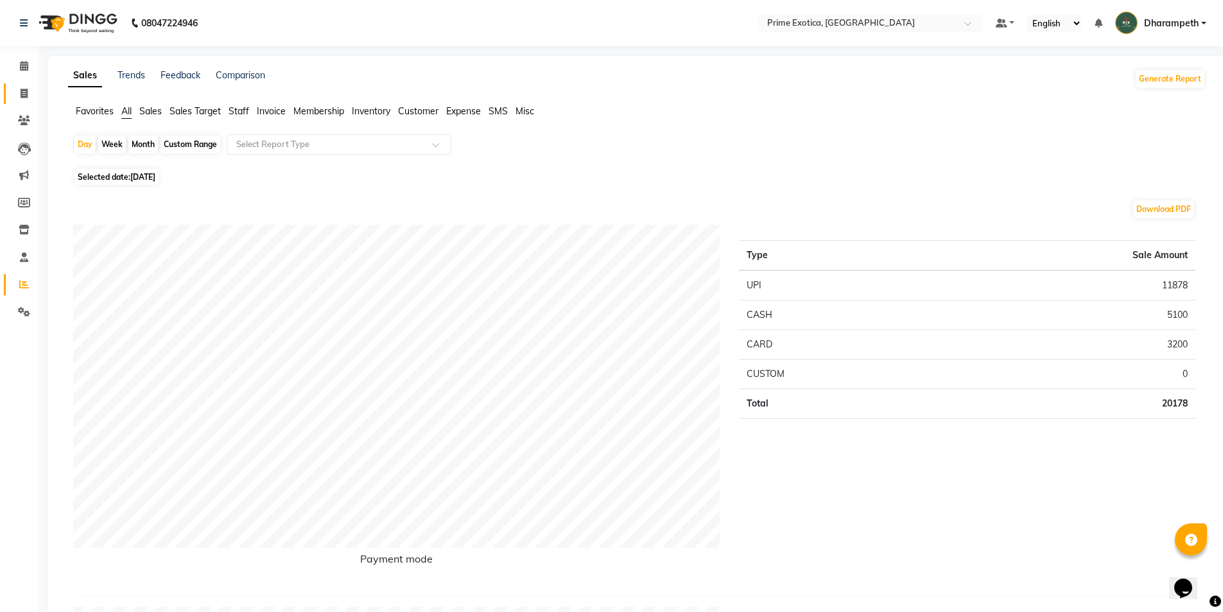
click at [22, 98] on span at bounding box center [24, 94] width 22 height 15
select select "service"
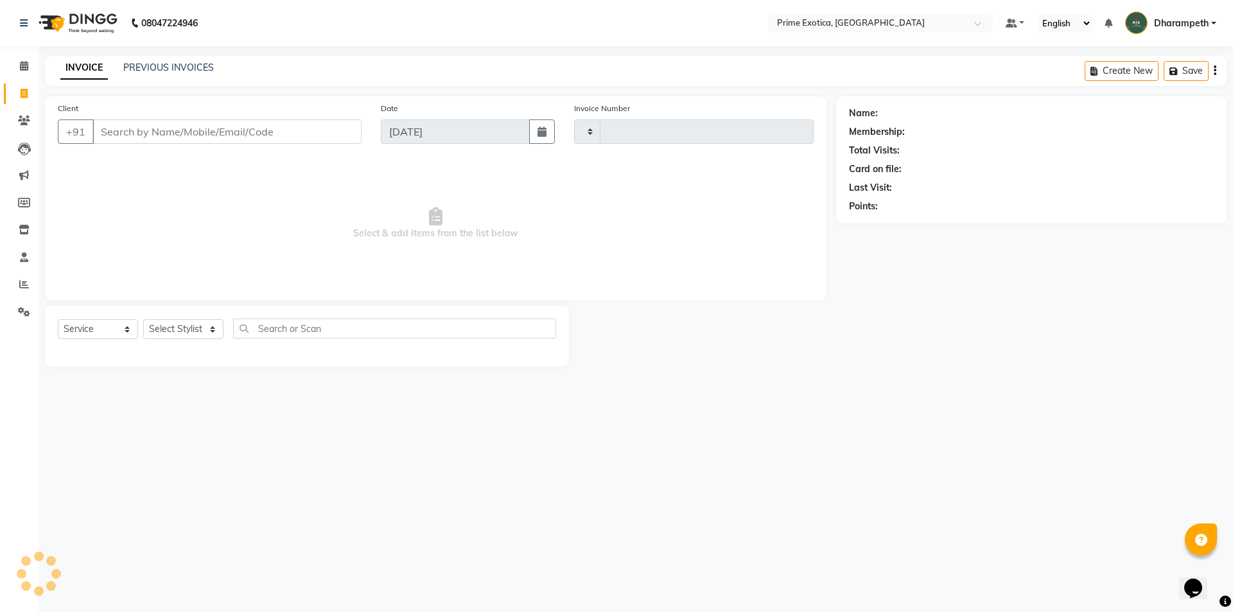
type input "0826"
select select "5380"
click at [25, 68] on icon at bounding box center [24, 66] width 8 height 10
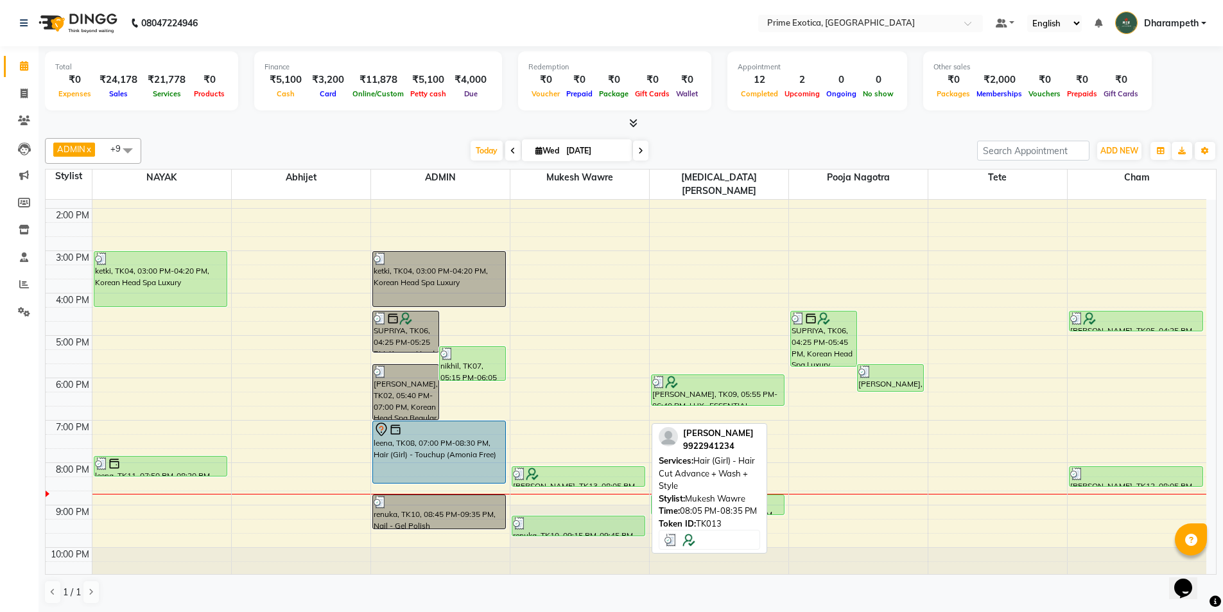
scroll to position [205, 0]
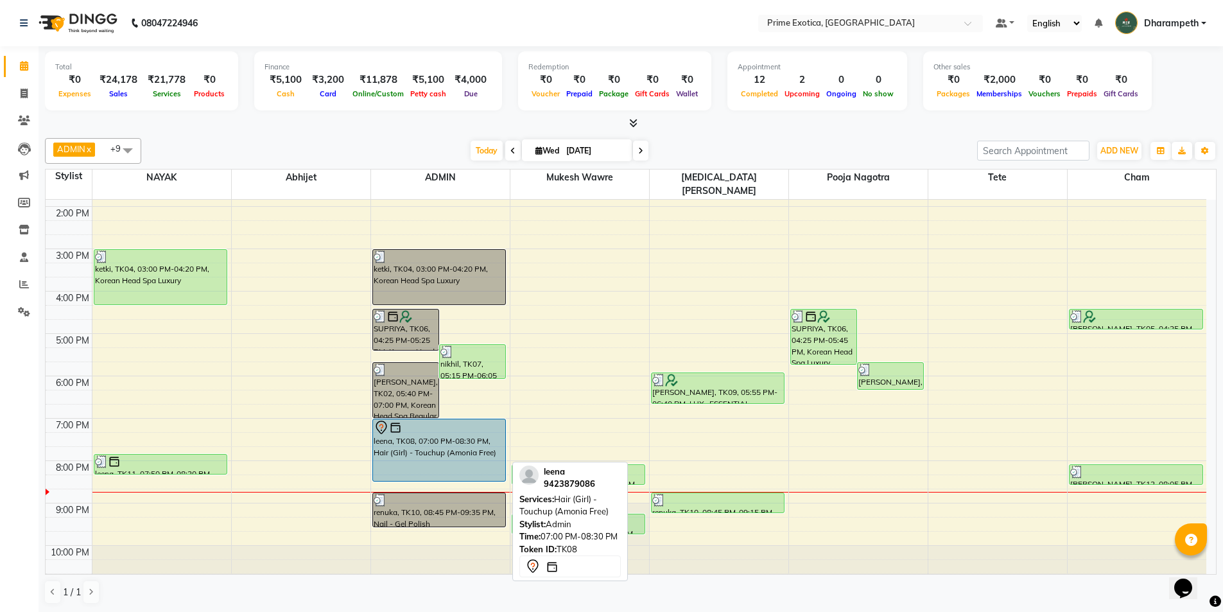
click at [446, 435] on div "leena, TK08, 07:00 PM-08:30 PM, Hair (Girl) - Touchup (Amonia Free)" at bounding box center [439, 450] width 133 height 62
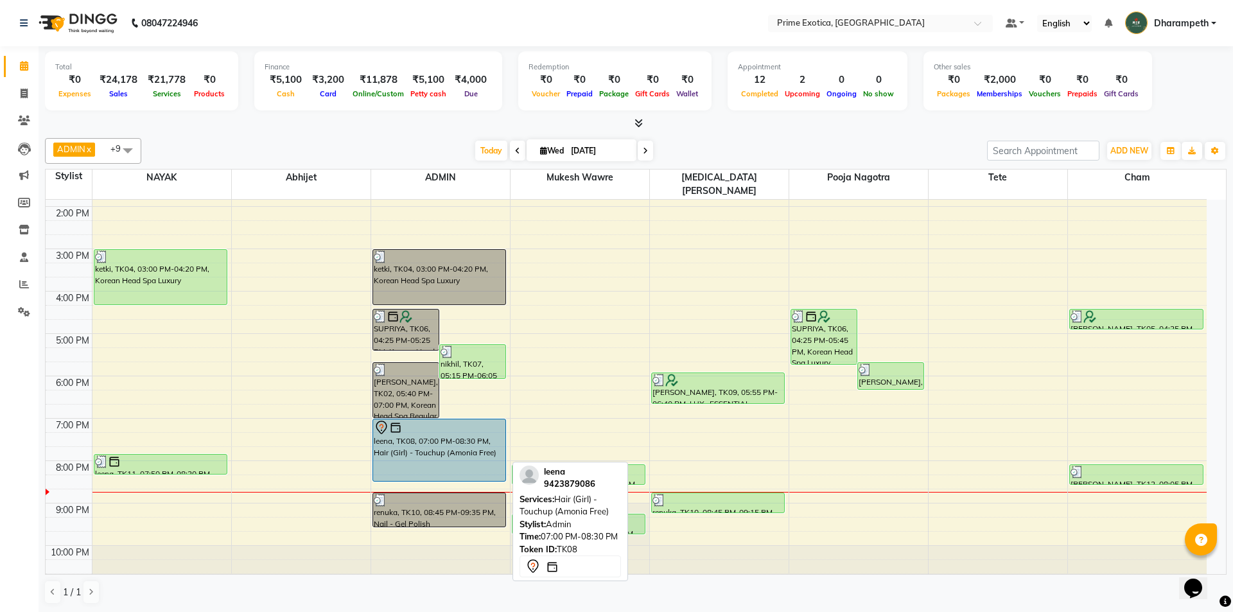
select select "7"
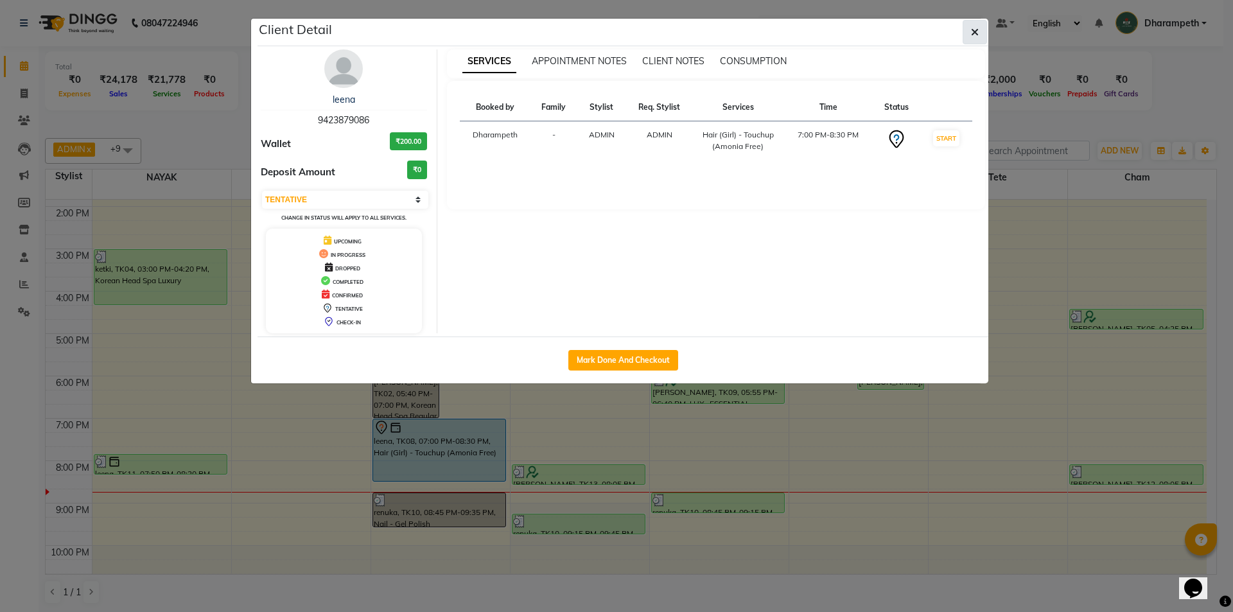
click at [970, 31] on button "button" at bounding box center [974, 32] width 24 height 24
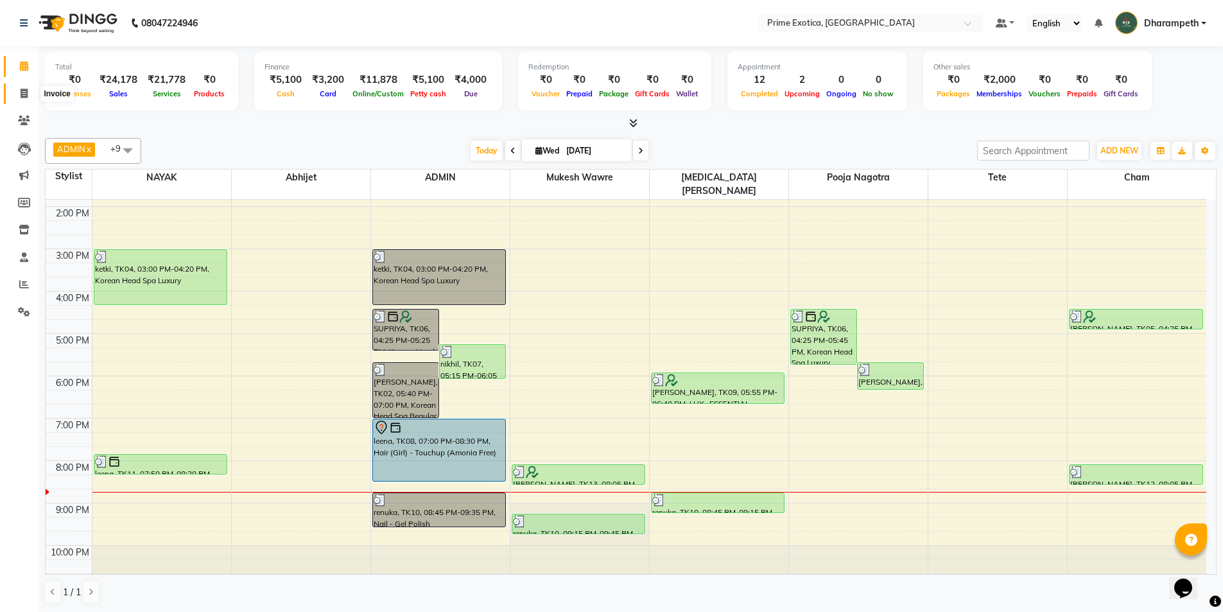
click at [23, 98] on span at bounding box center [24, 94] width 22 height 15
select select "service"
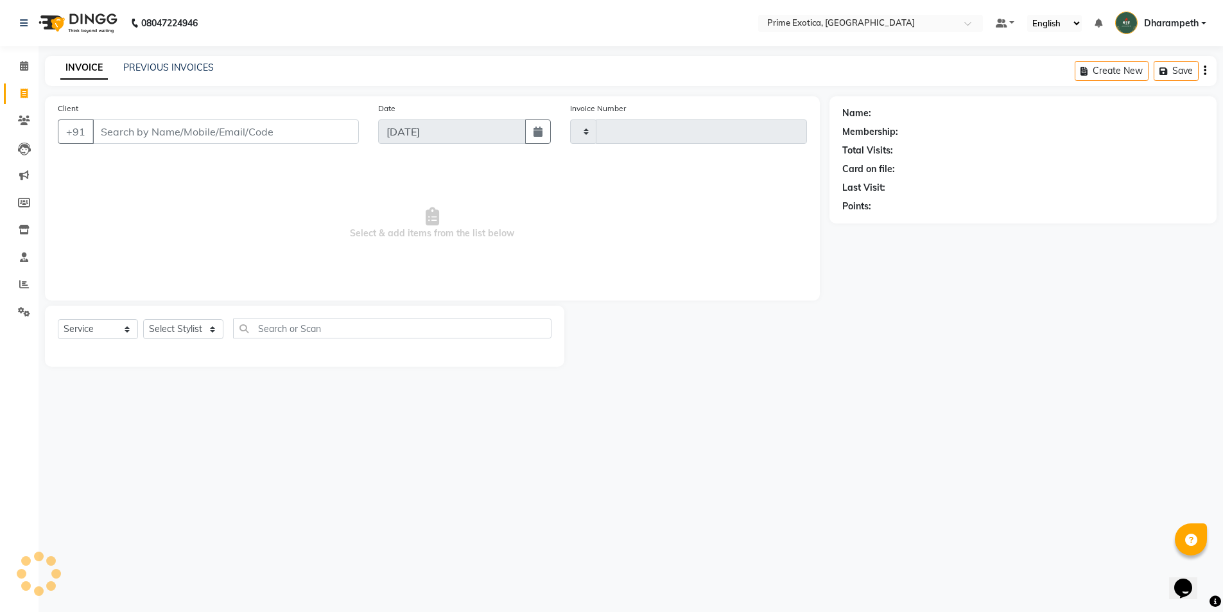
type input "0826"
select select "5380"
click at [204, 73] on div "PREVIOUS INVOICES" at bounding box center [168, 67] width 91 height 13
click at [170, 80] on div "INVOICE PREVIOUS INVOICES Create New Save" at bounding box center [635, 71] width 1181 height 30
click at [170, 73] on link "PREVIOUS INVOICES" at bounding box center [168, 68] width 91 height 12
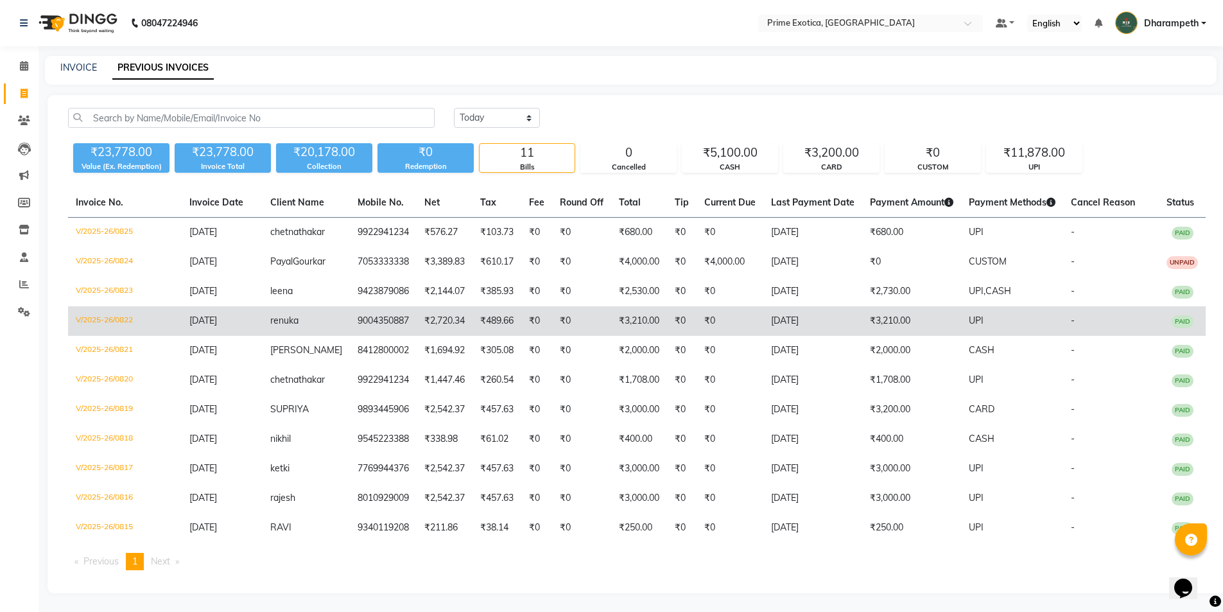
click at [247, 334] on td "[DATE]" at bounding box center [222, 334] width 80 height 30
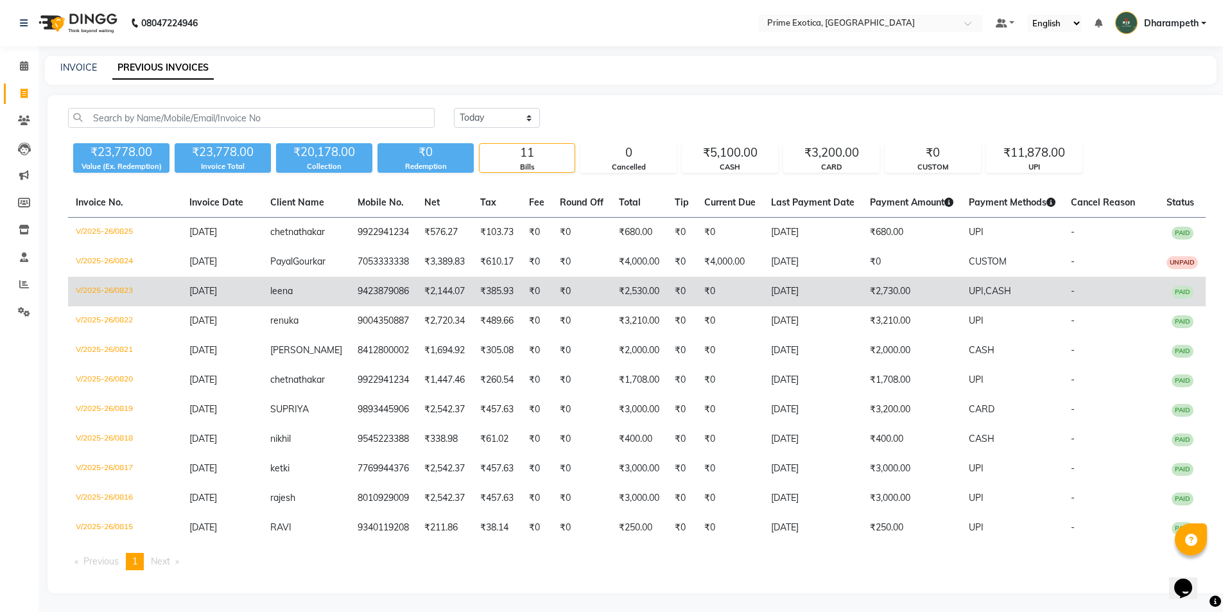
click at [419, 319] on td "₹2,144.07" at bounding box center [445, 305] width 56 height 30
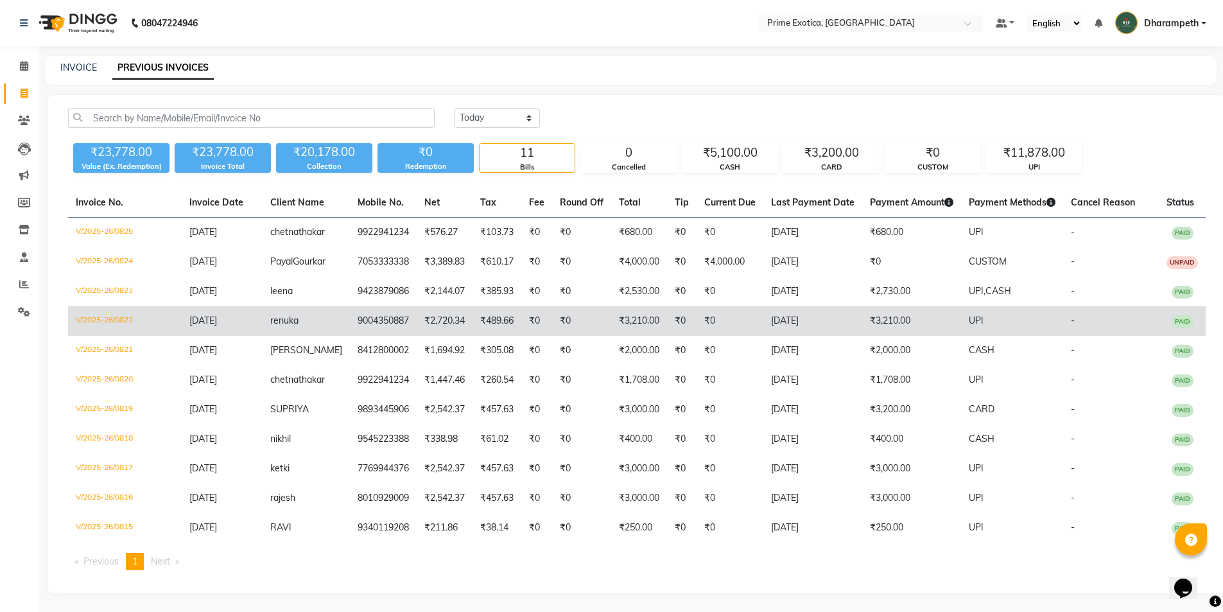
click at [350, 345] on td "9004350887" at bounding box center [383, 334] width 67 height 30
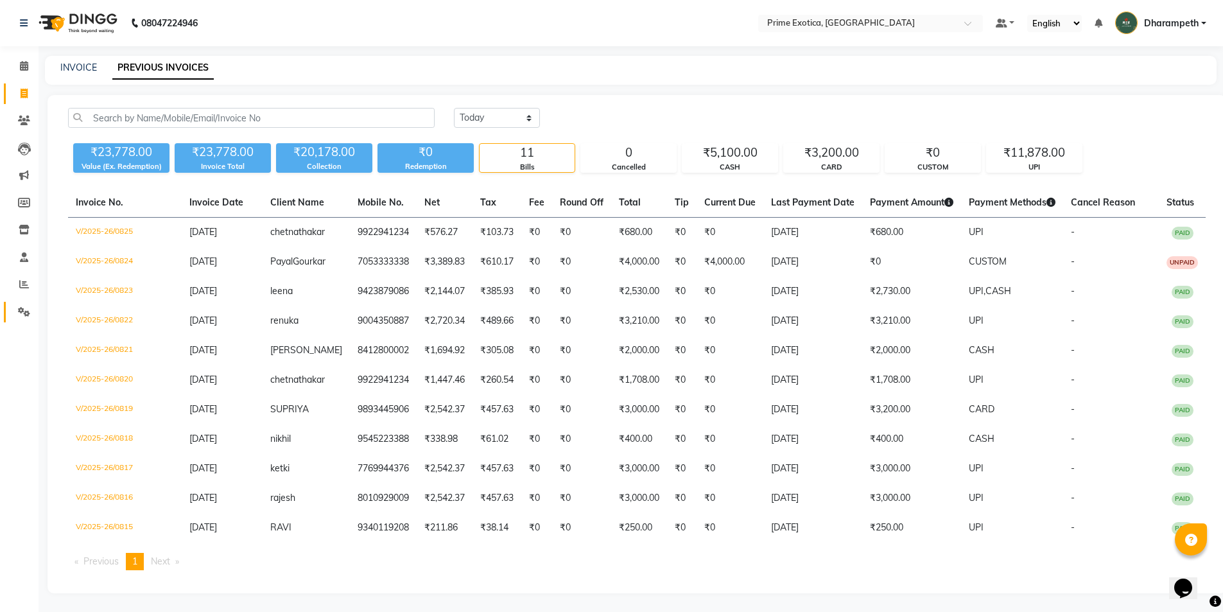
click at [21, 315] on icon at bounding box center [24, 312] width 12 height 10
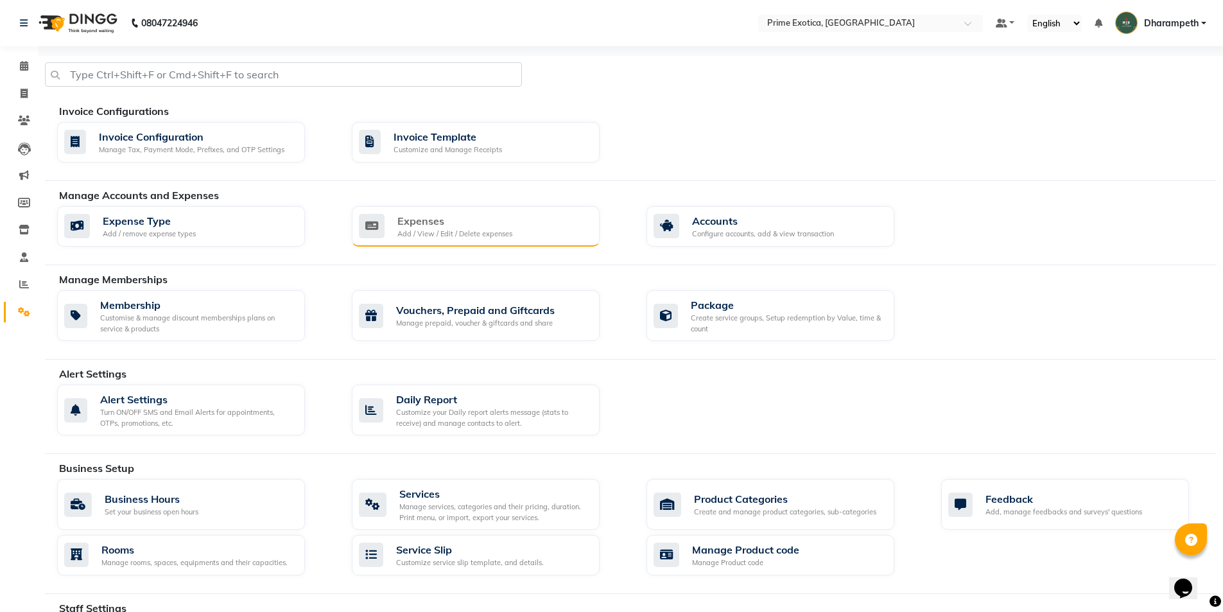
click at [426, 238] on div "Add / View / Edit / Delete expenses" at bounding box center [454, 234] width 115 height 11
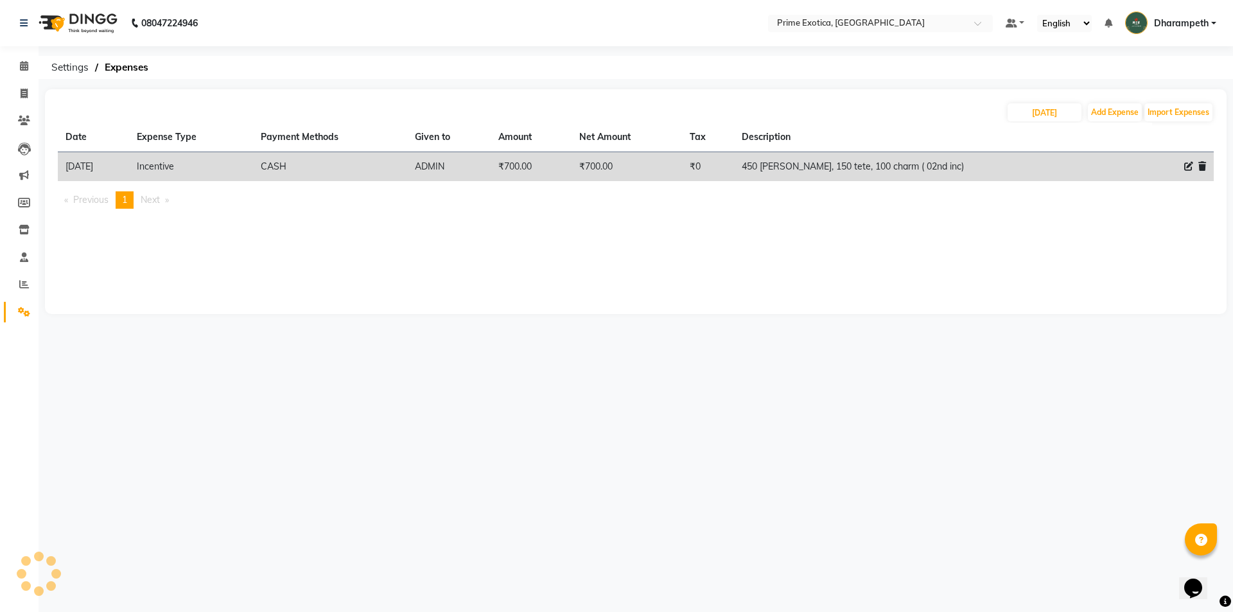
click at [28, 55] on li "Calendar" at bounding box center [19, 67] width 39 height 28
click at [24, 60] on span at bounding box center [24, 66] width 22 height 15
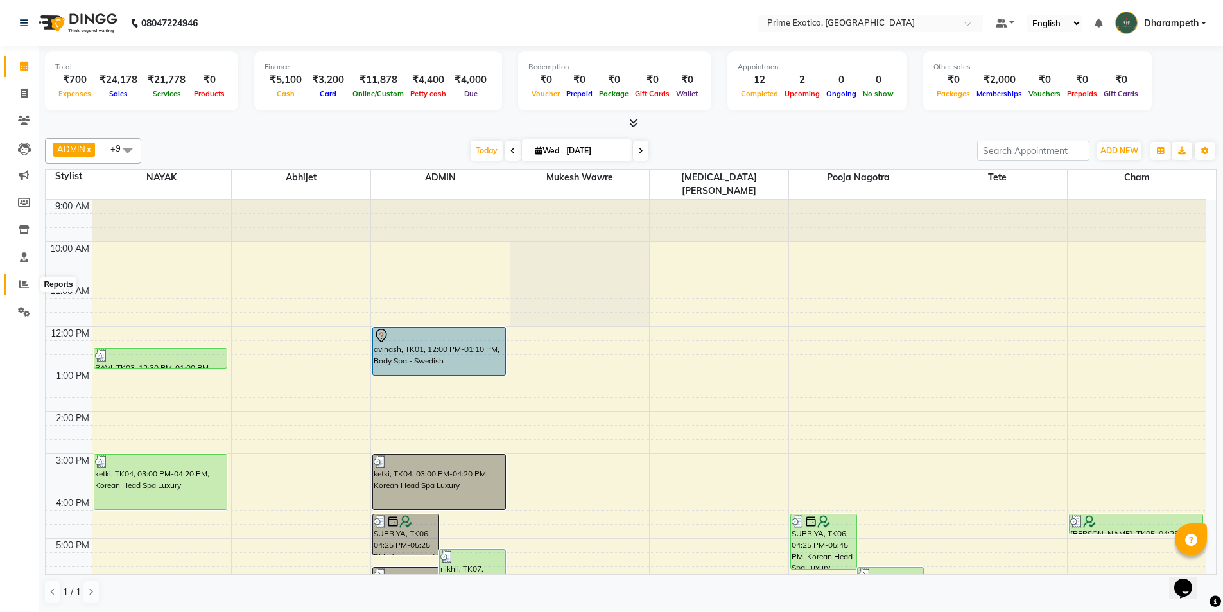
click at [28, 290] on span at bounding box center [24, 284] width 22 height 15
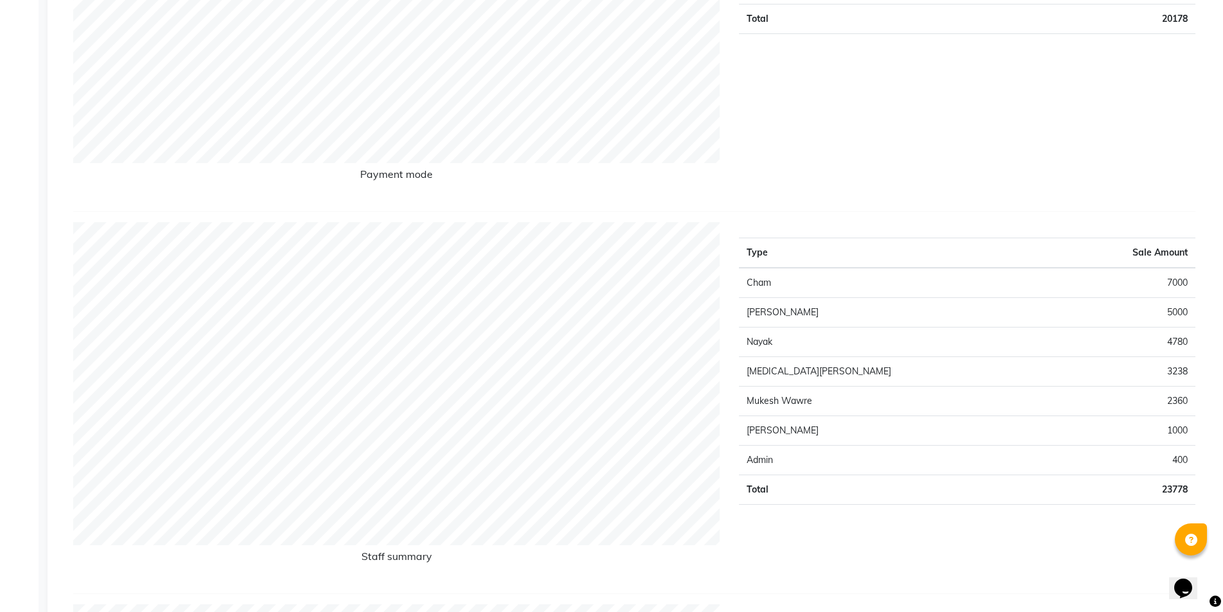
scroll to position [385, 0]
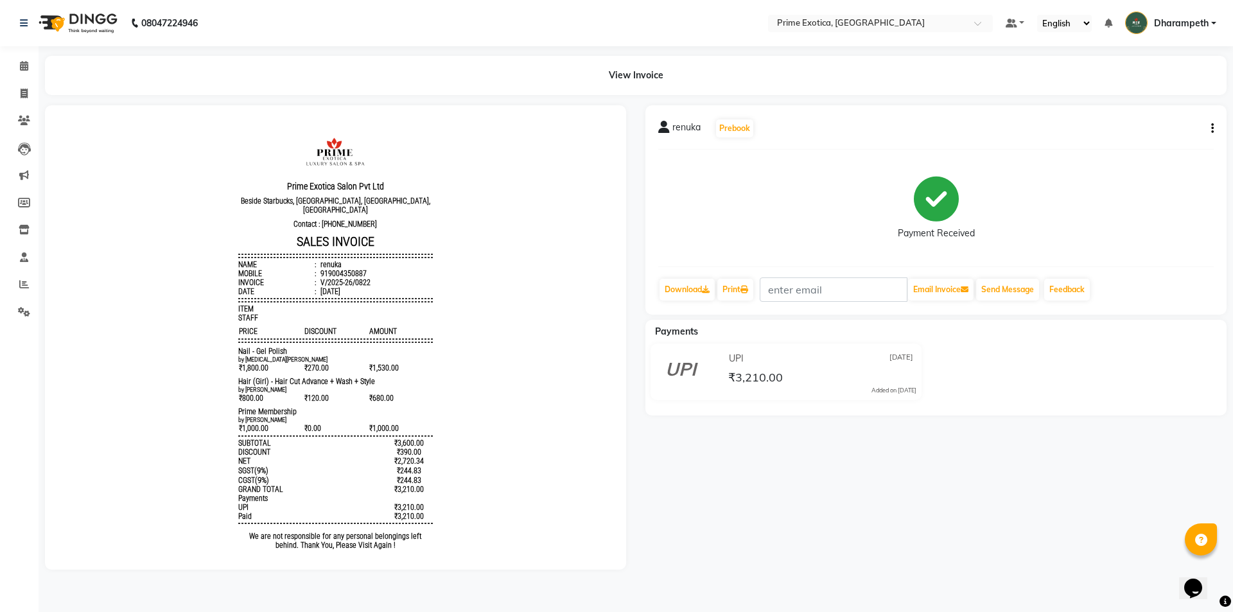
click at [1208, 123] on button "button" at bounding box center [1210, 128] width 8 height 13
click at [1145, 124] on div "Split Service Amount" at bounding box center [1148, 120] width 88 height 16
select select "80928"
select select "38194"
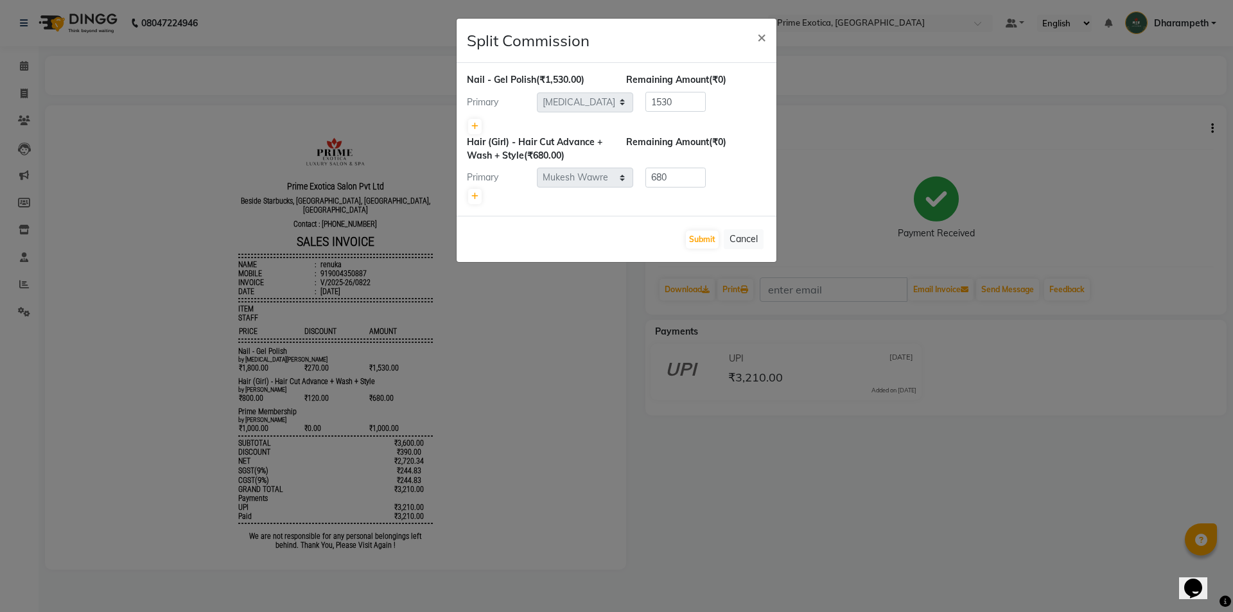
click at [480, 181] on div "Primary" at bounding box center [497, 177] width 80 height 13
click at [474, 200] on link at bounding box center [474, 196] width 13 height 15
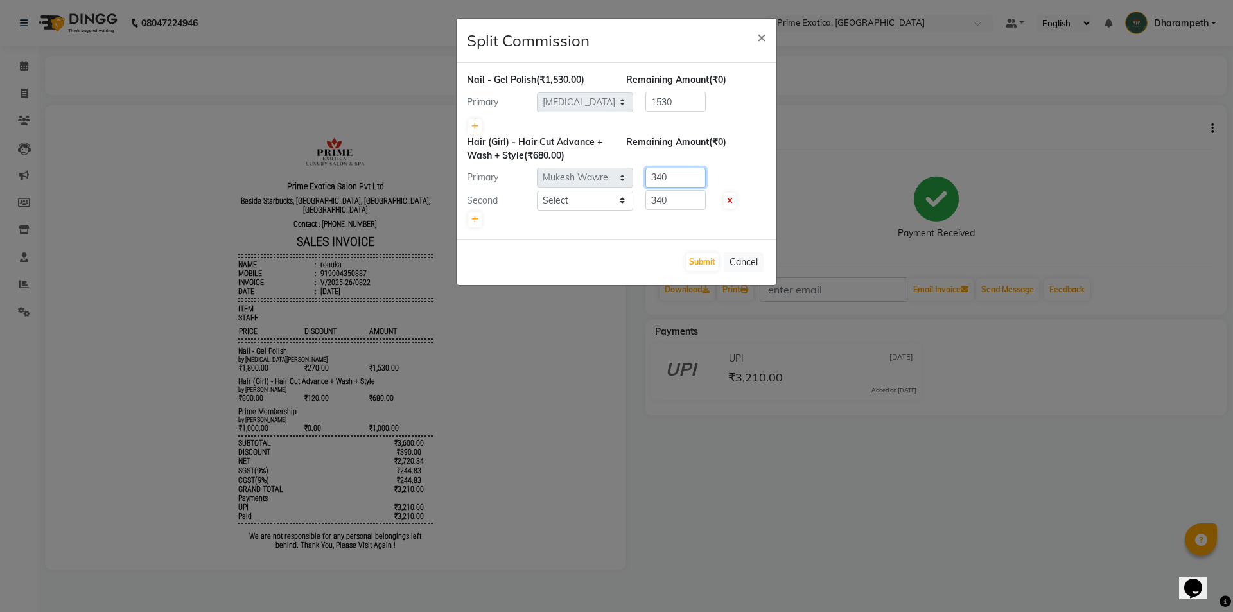
drag, startPoint x: 694, startPoint y: 178, endPoint x: 651, endPoint y: 184, distance: 43.4
click at [651, 184] on input "340" at bounding box center [675, 178] width 60 height 20
click at [726, 201] on span at bounding box center [730, 201] width 12 height 16
type input "680"
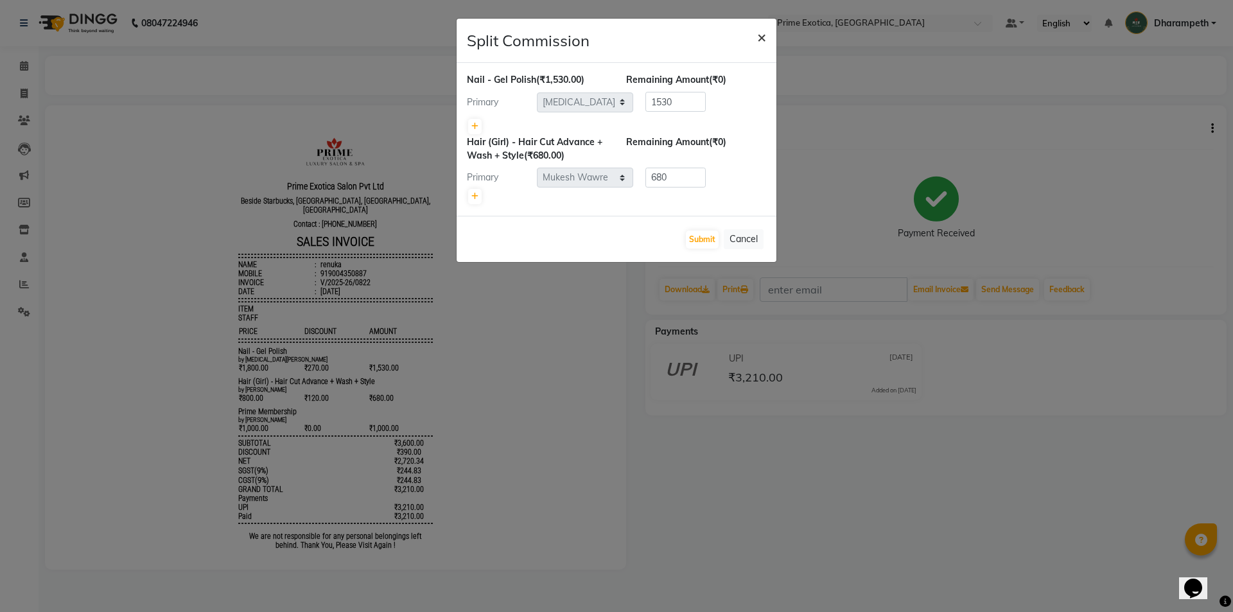
click at [758, 37] on span "×" at bounding box center [761, 36] width 9 height 19
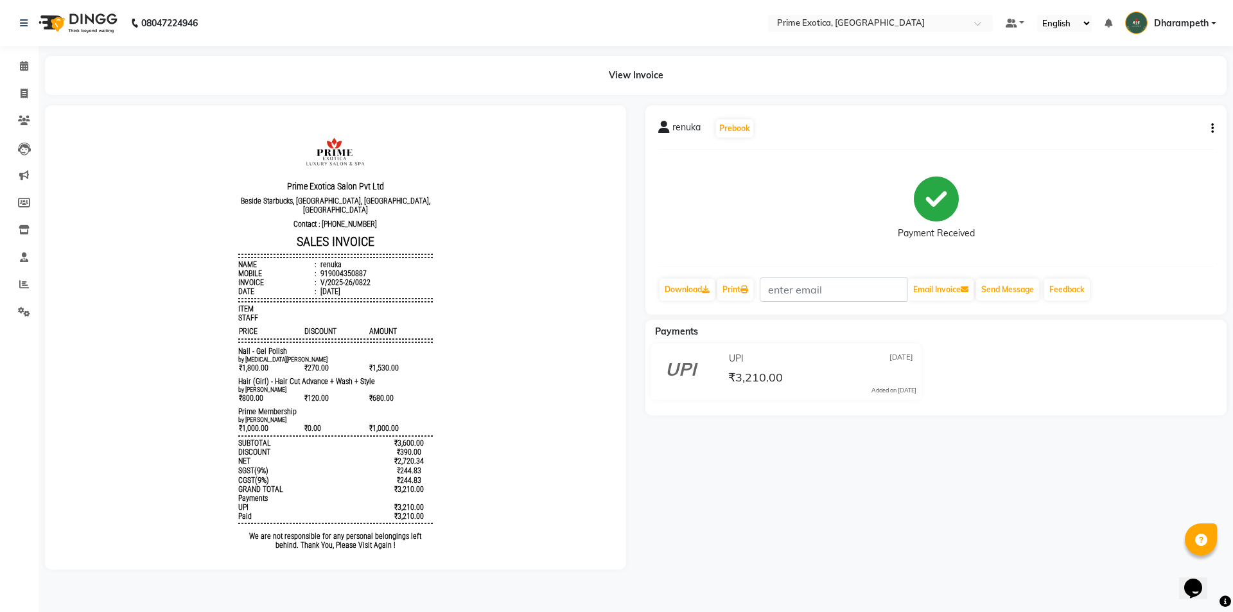
click at [1215, 125] on div "renuka Prebook Payment Received Download Print Email Invoice Send Message Feedb…" at bounding box center [935, 209] width 581 height 209
click at [1210, 129] on button "button" at bounding box center [1210, 128] width 8 height 13
click at [1158, 124] on div "Split Service Amount" at bounding box center [1148, 120] width 88 height 16
select select "80928"
select select "38194"
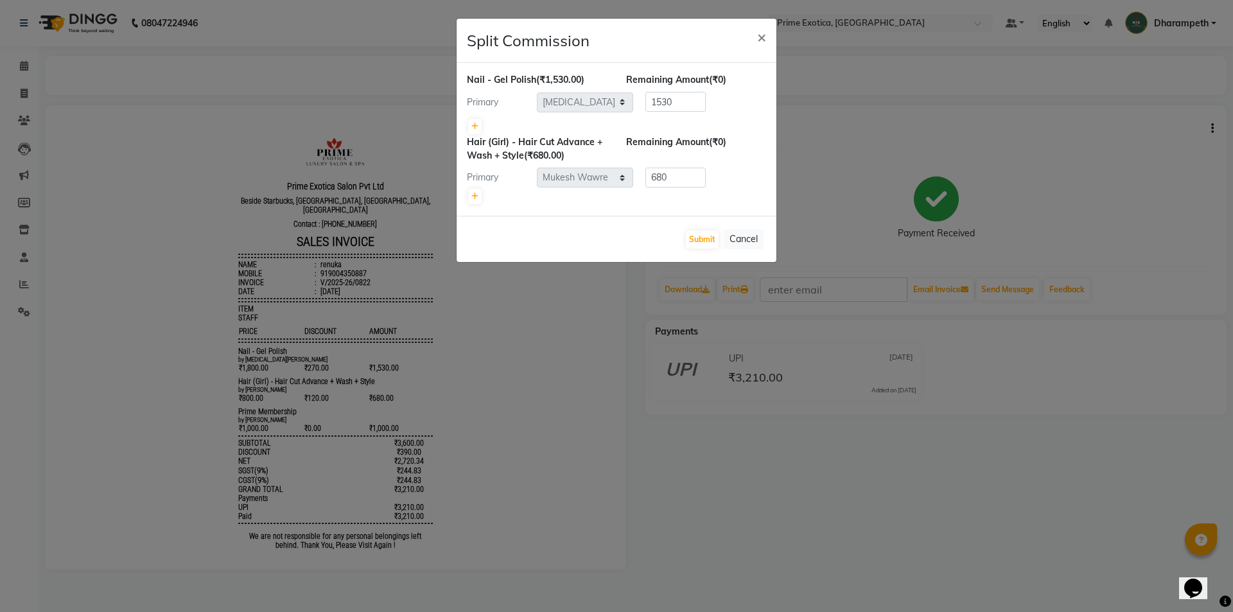
drag, startPoint x: 762, startPoint y: 35, endPoint x: 742, endPoint y: 58, distance: 30.9
click at [763, 35] on span "×" at bounding box center [761, 36] width 9 height 19
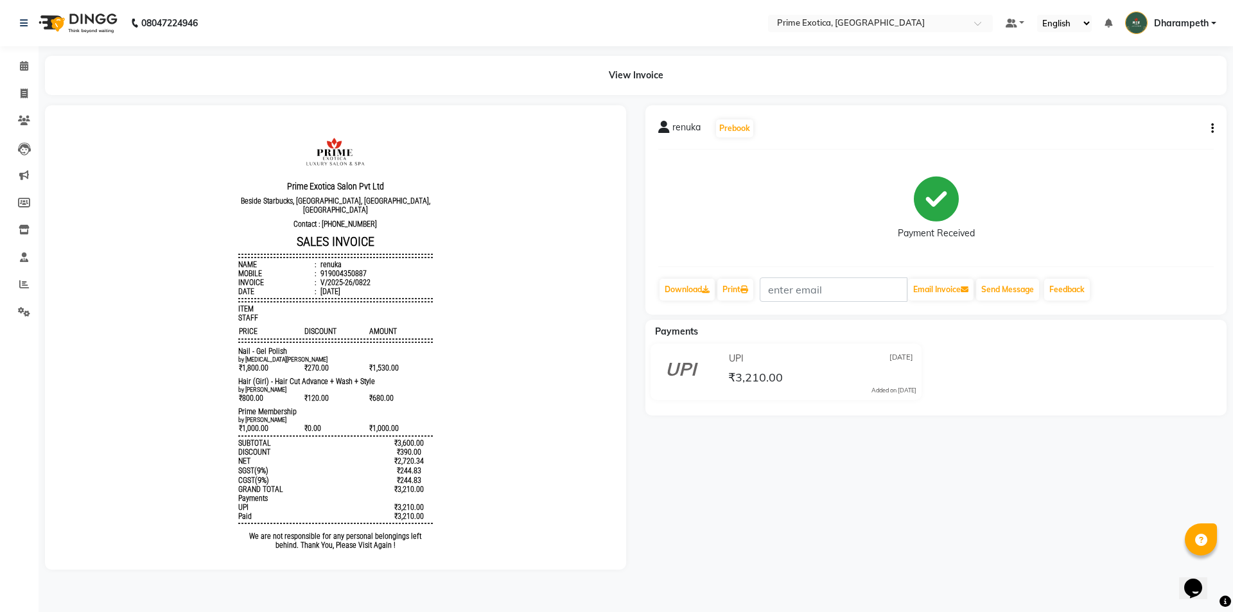
click at [275, 416] on div "by [PERSON_NAME]" at bounding box center [335, 419] width 194 height 7
drag, startPoint x: 250, startPoint y: 417, endPoint x: 291, endPoint y: 417, distance: 40.4
click at [291, 417] on div "by [PERSON_NAME]" at bounding box center [335, 419] width 194 height 7
click at [781, 406] on div "Payments UPI 03-09-2025 ₹3,210.00 Added on 03-09-2025" at bounding box center [935, 368] width 581 height 96
click at [21, 94] on icon at bounding box center [24, 94] width 7 height 10
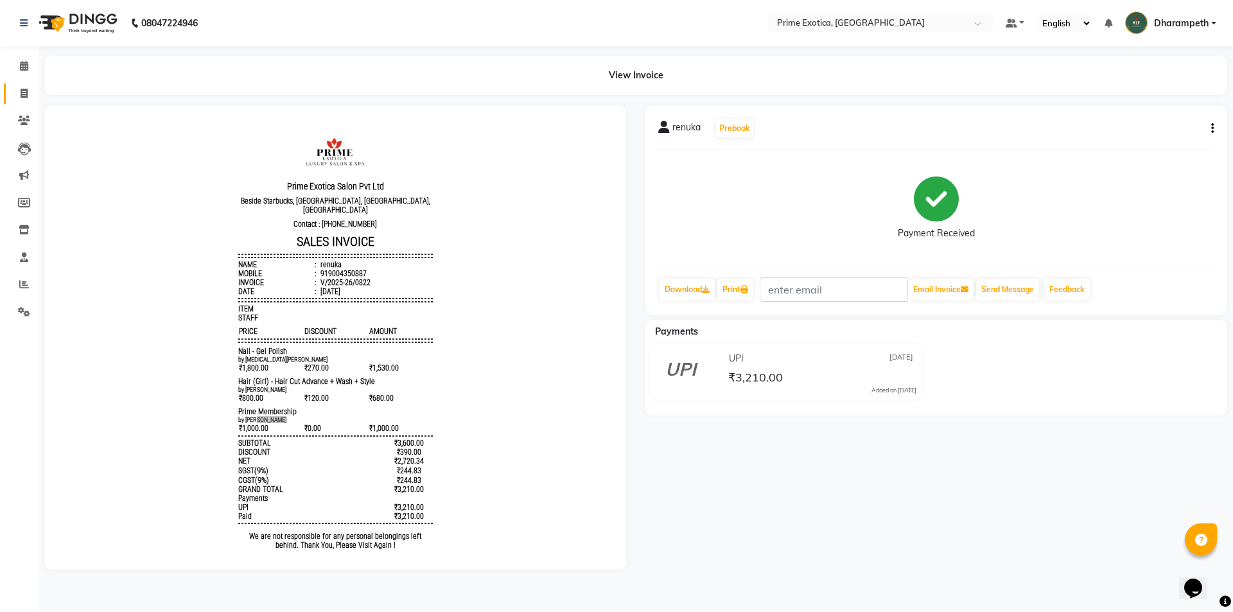
select select "service"
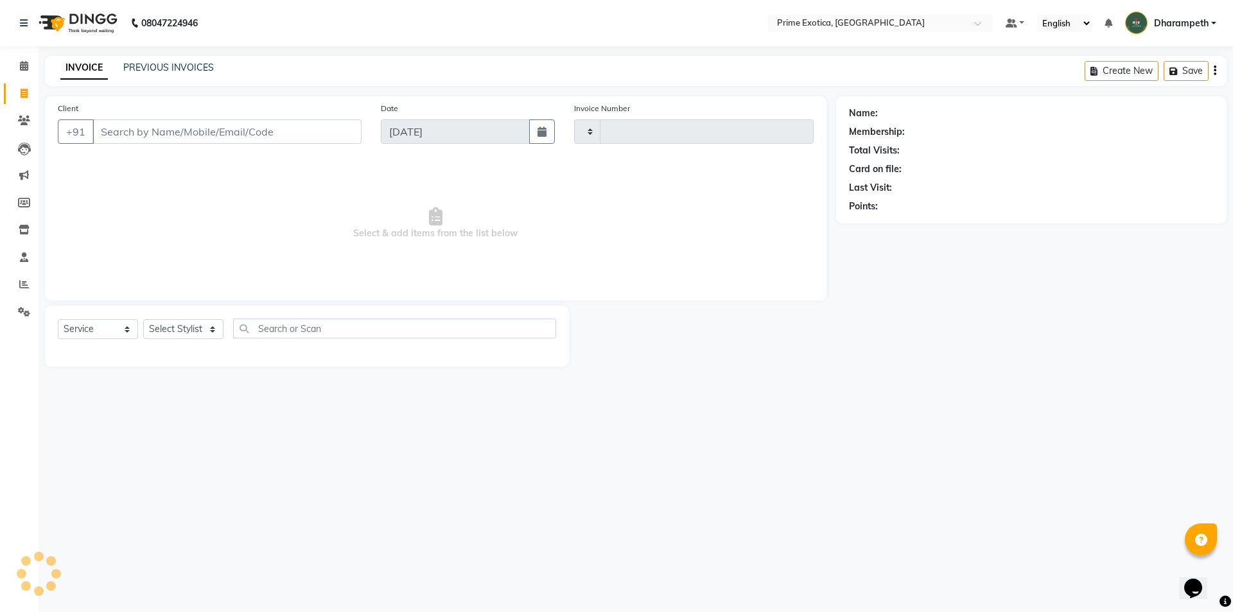
type input "0824"
select select "5380"
click at [192, 71] on link "PREVIOUS INVOICES" at bounding box center [168, 68] width 91 height 12
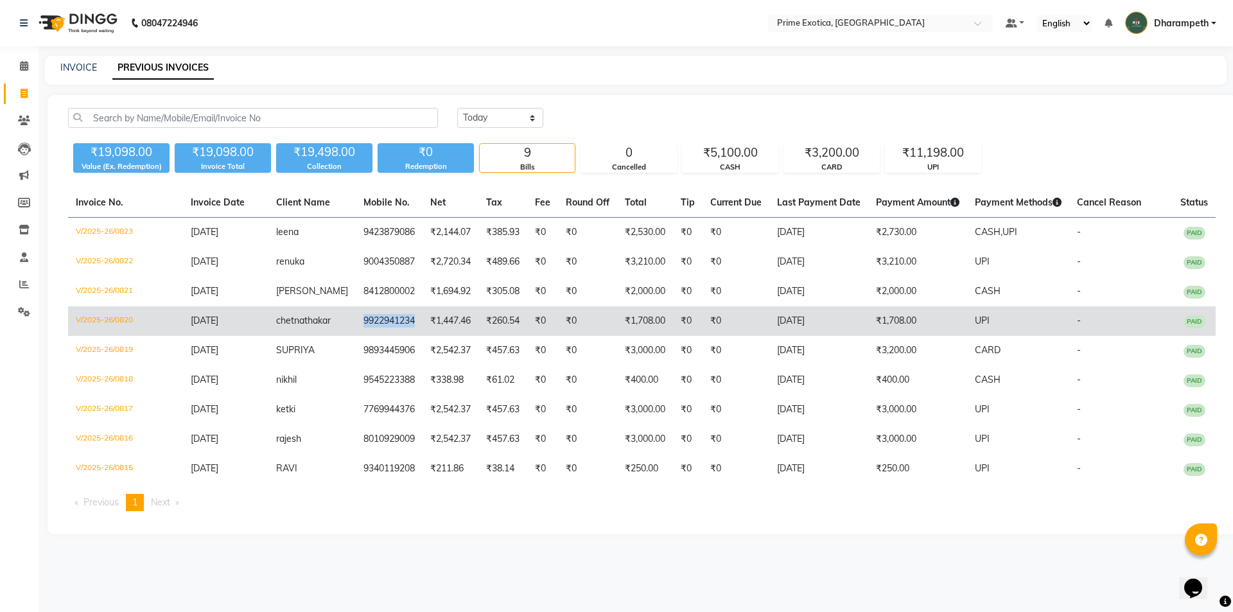
copy td "9922941234"
drag, startPoint x: 345, startPoint y: 313, endPoint x: 406, endPoint y: 333, distance: 64.8
click at [406, 333] on td "9922941234" at bounding box center [389, 321] width 67 height 30
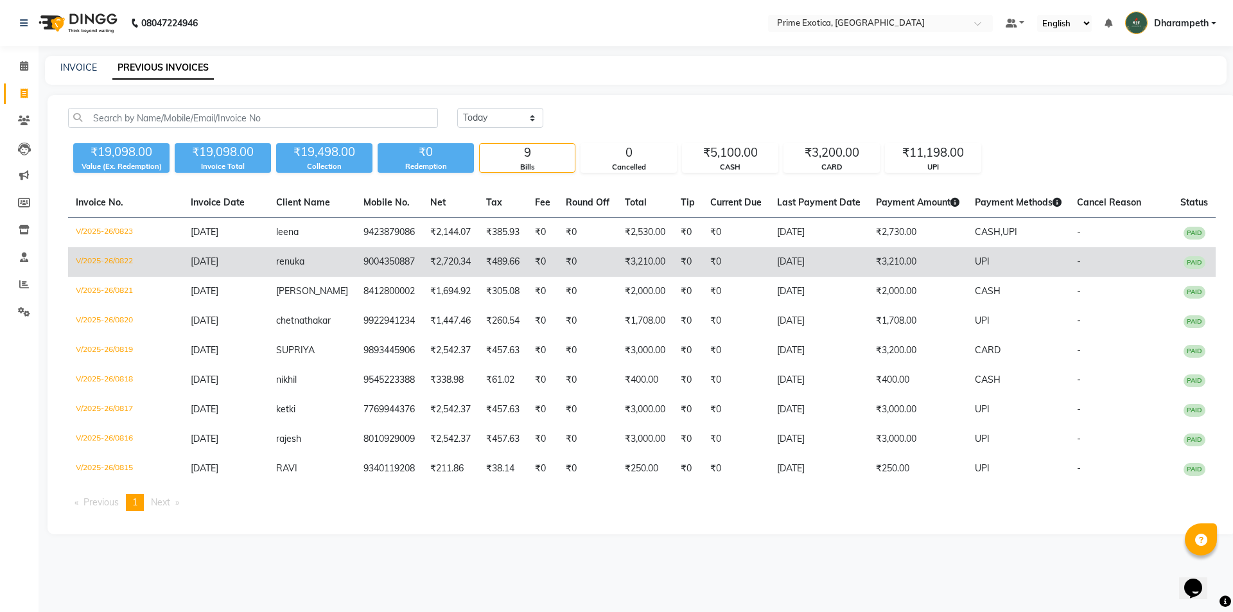
click at [310, 263] on td "renuka" at bounding box center [311, 262] width 87 height 30
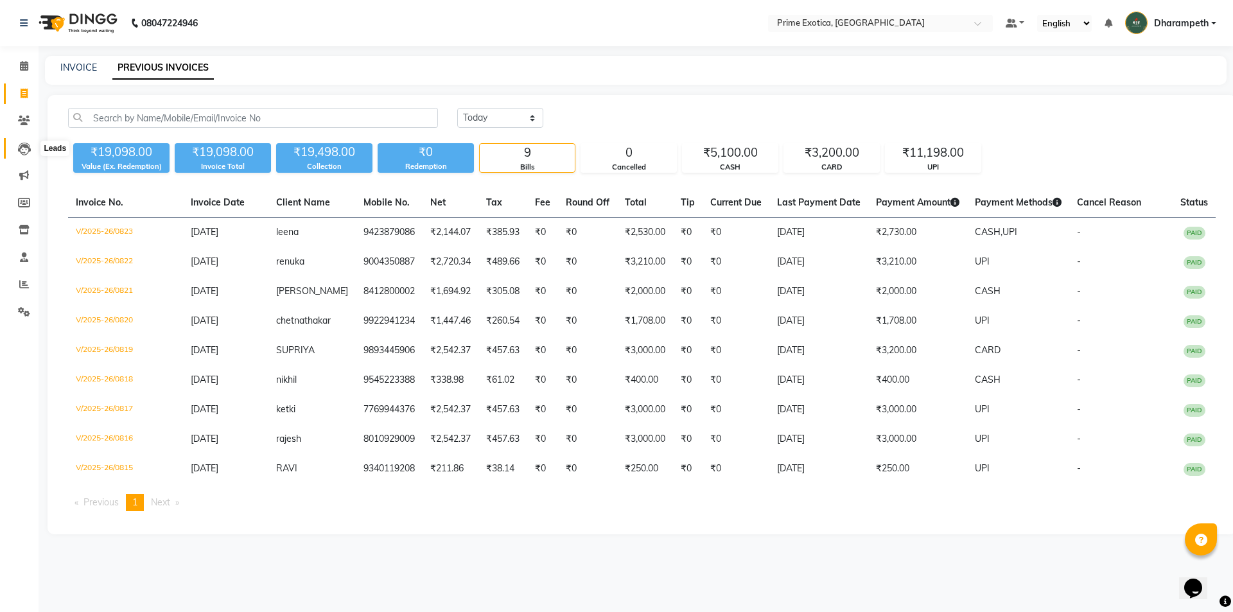
click at [16, 148] on span at bounding box center [24, 148] width 22 height 15
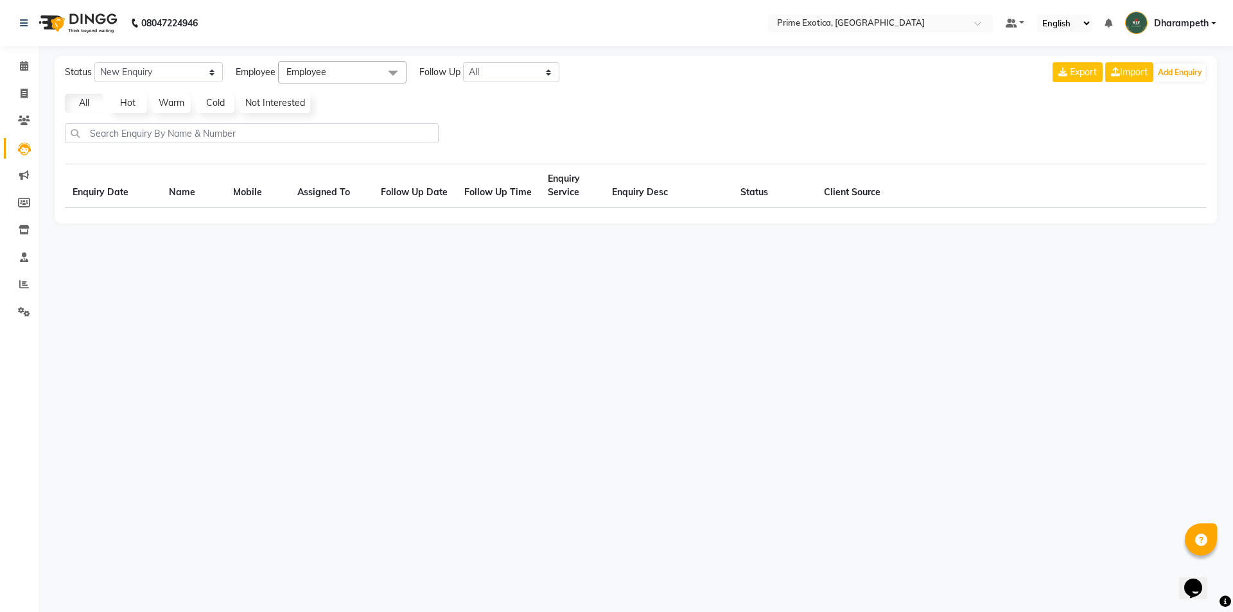
select select "10"
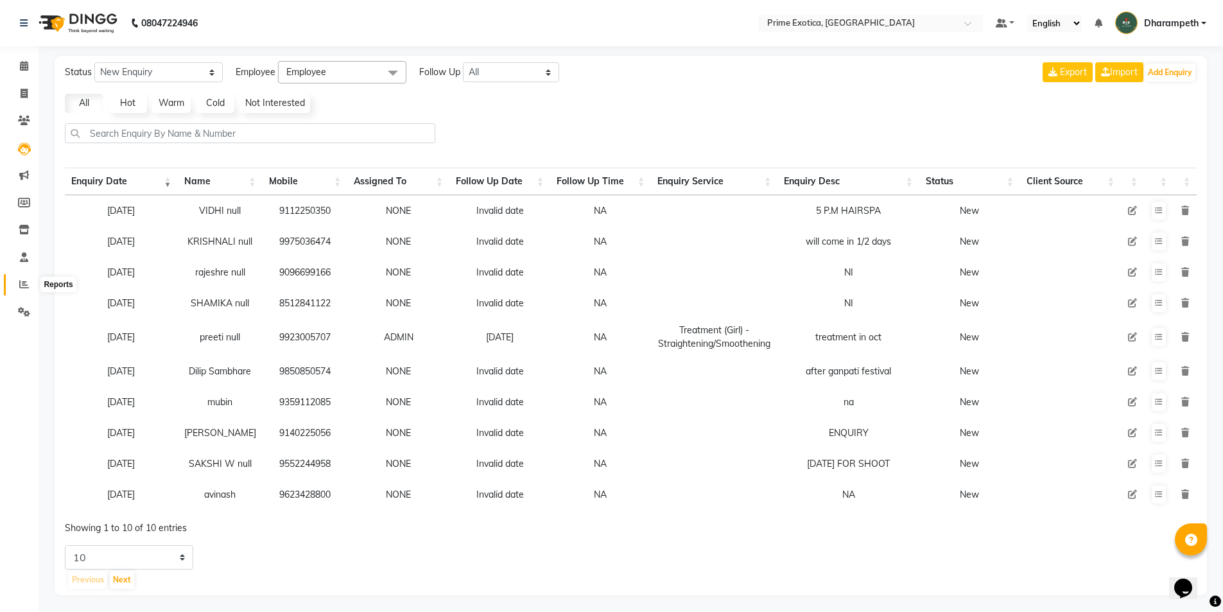
click at [19, 279] on span at bounding box center [24, 284] width 22 height 15
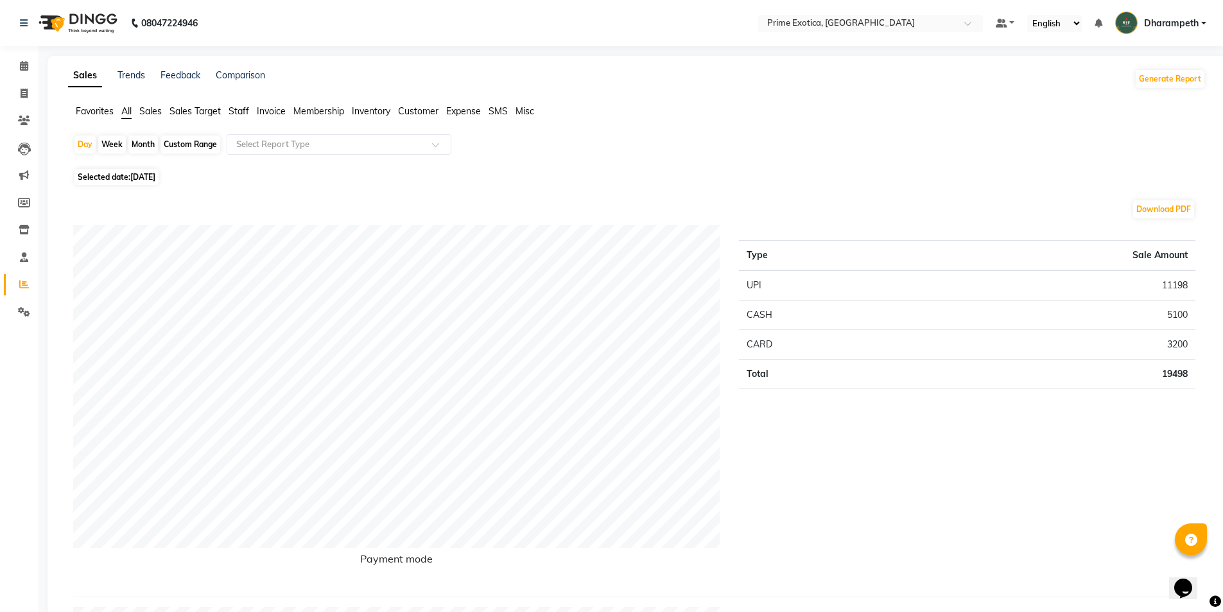
click at [239, 115] on span "Staff" at bounding box center [239, 111] width 21 height 12
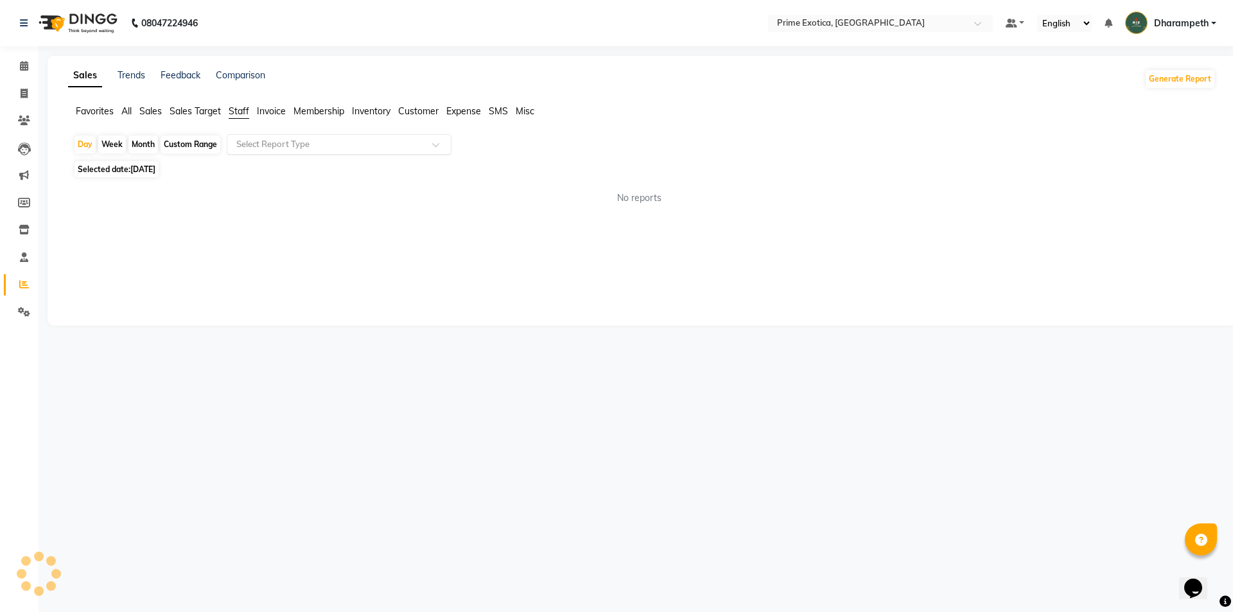
click at [271, 150] on input "text" at bounding box center [326, 144] width 185 height 13
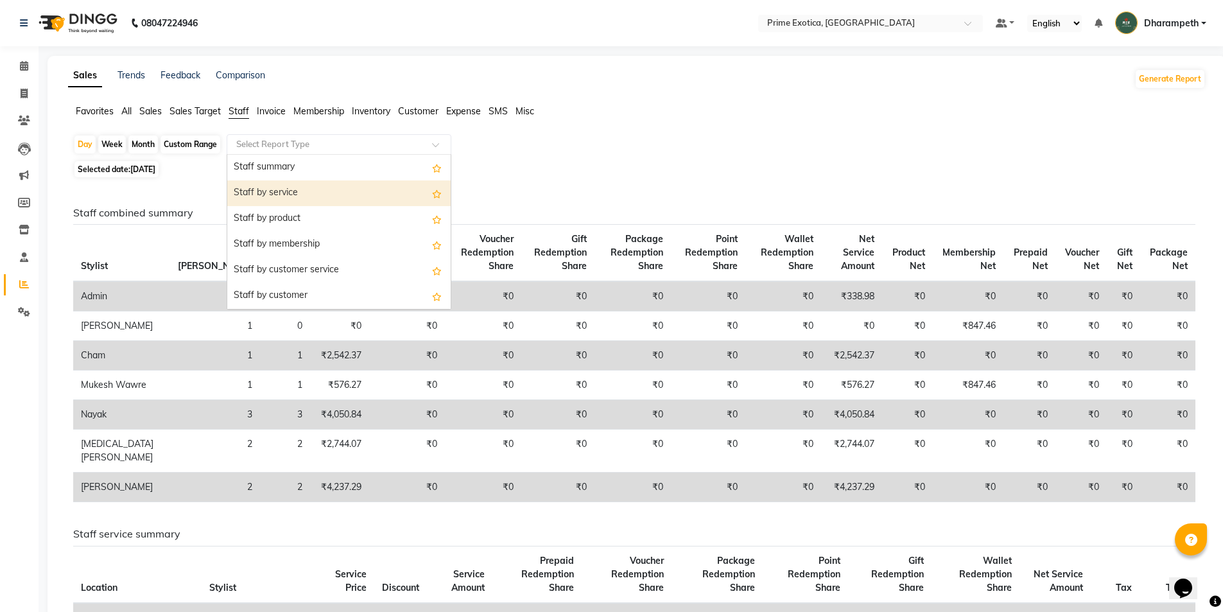
click at [282, 197] on div "Staff by service" at bounding box center [338, 193] width 223 height 26
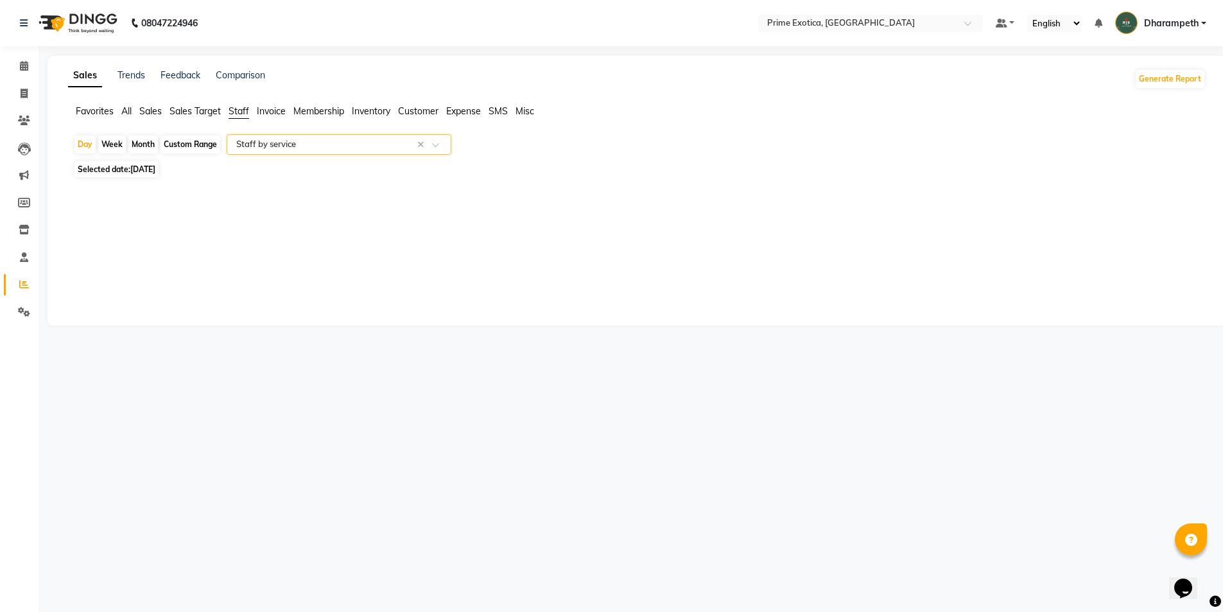
select select "filtered_report"
select select "pdf"
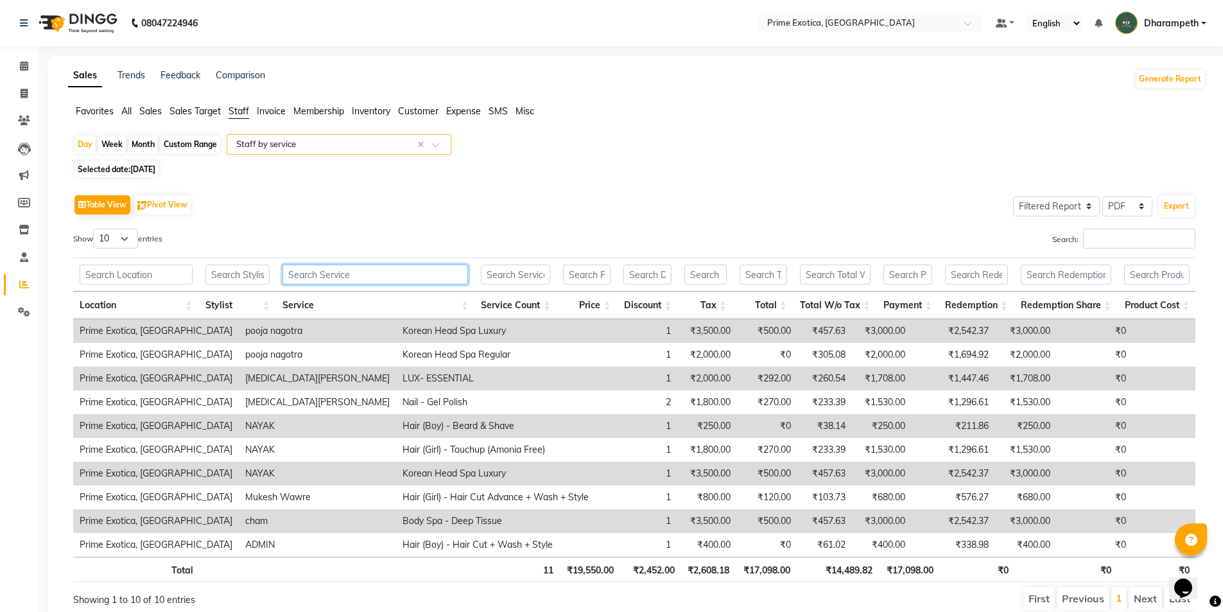
click at [316, 277] on input "text" at bounding box center [376, 275] width 186 height 20
click at [411, 256] on div "Location Stylist Service Service Count Price Discount Tax Total Total W/o Tax P…" at bounding box center [634, 286] width 1122 height 65
click at [401, 277] on input "text" at bounding box center [376, 275] width 186 height 20
click at [239, 270] on input "text" at bounding box center [237, 275] width 65 height 20
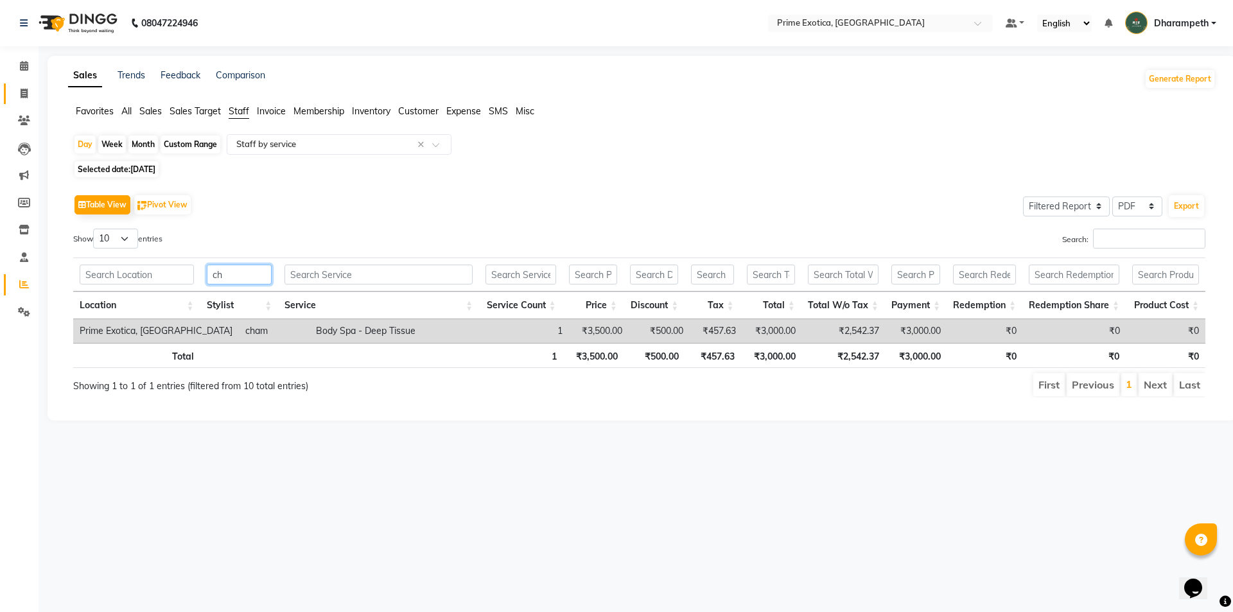
type input "ch"
click at [27, 101] on link "Invoice" at bounding box center [19, 93] width 31 height 21
select select "5380"
select select "service"
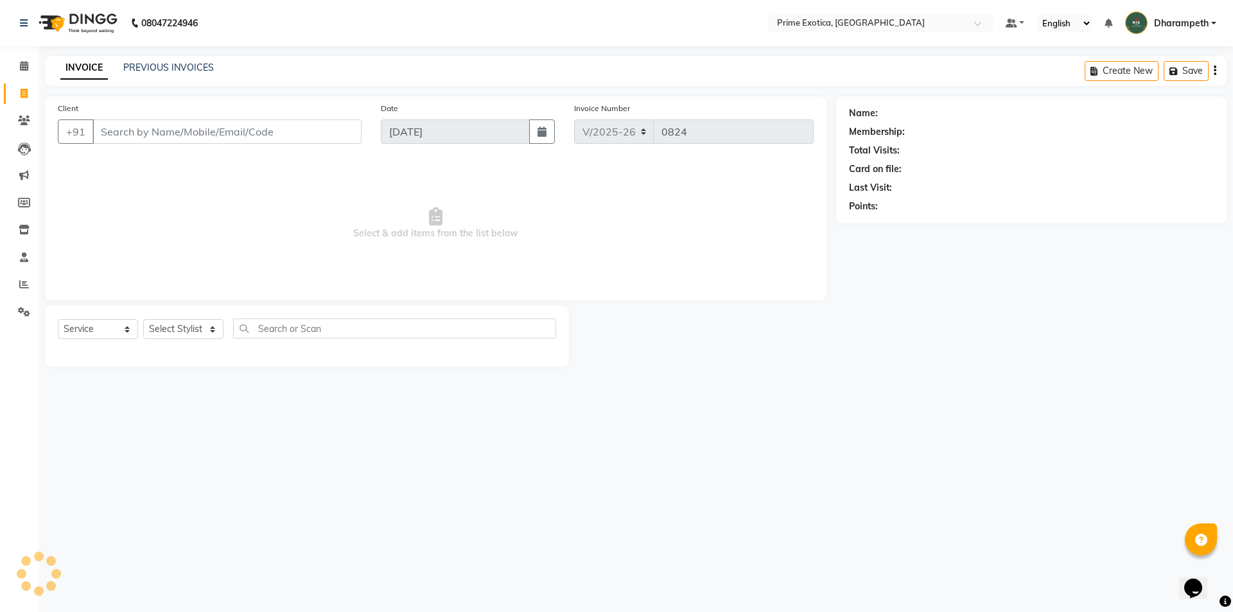
click at [185, 138] on input "Client" at bounding box center [226, 131] width 269 height 24
type input "p"
click at [107, 139] on input "p" at bounding box center [226, 131] width 269 height 24
click at [207, 143] on input "Client" at bounding box center [226, 131] width 269 height 24
click at [207, 128] on input "Client" at bounding box center [226, 131] width 269 height 24
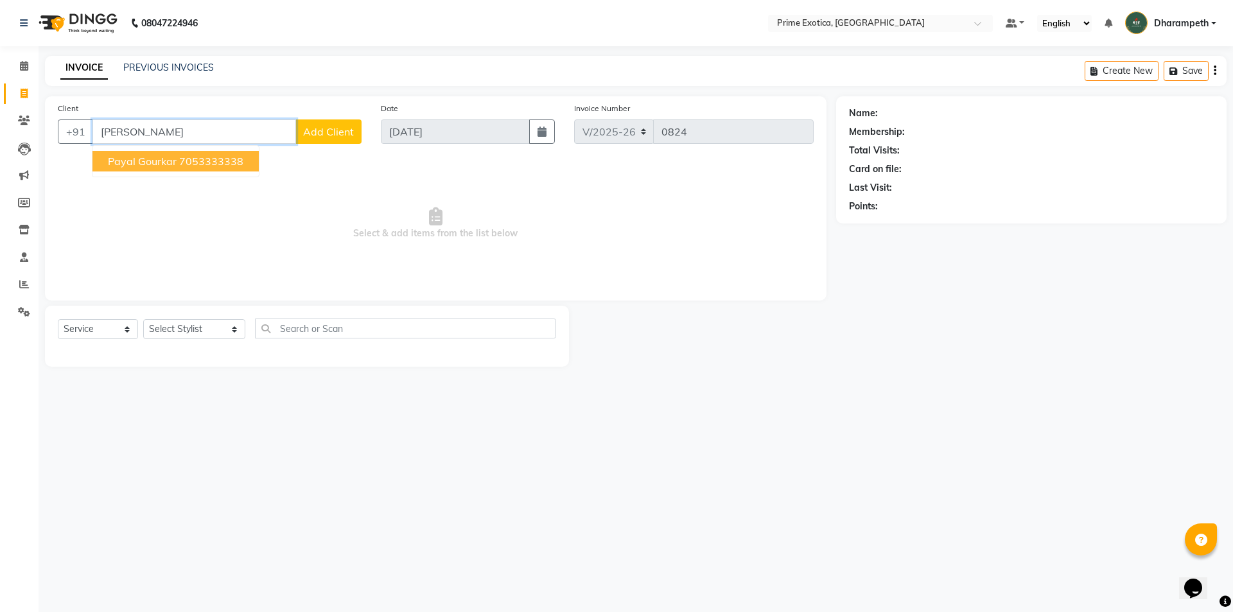
click at [183, 168] on button "Payal Gourkar 7053333338" at bounding box center [175, 161] width 166 height 21
type input "7053333338"
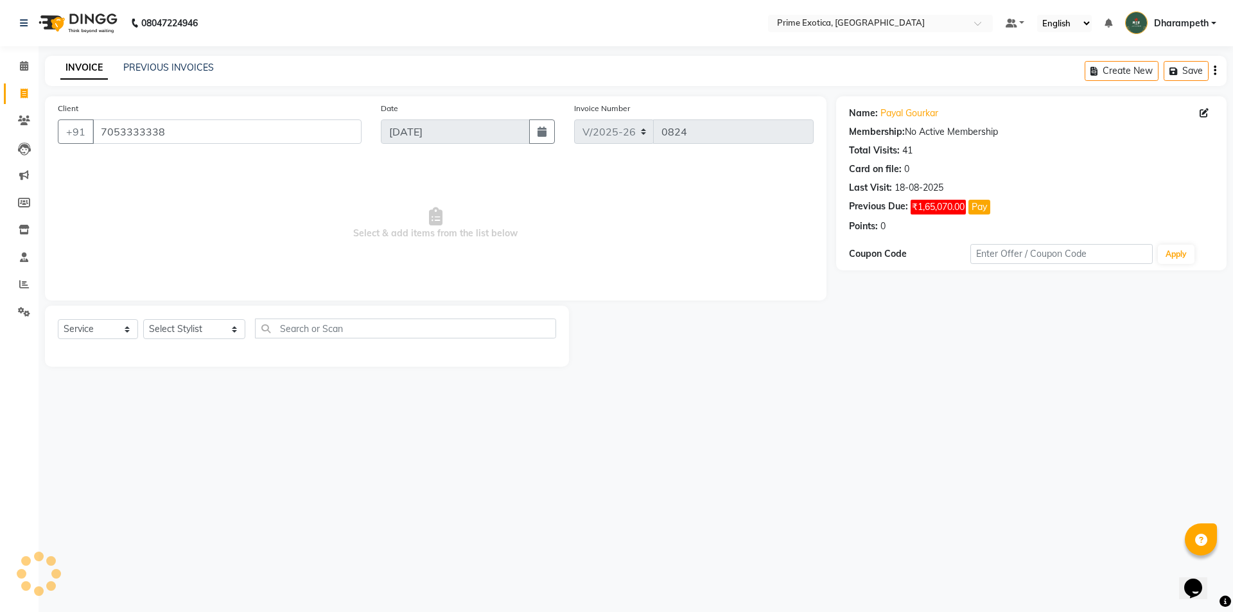
click at [214, 315] on div "Select Service Product Membership Package Voucher Prepaid Gift Card Select Styl…" at bounding box center [307, 336] width 524 height 61
click at [207, 325] on select "Select Stylist Abhijet ADMIN ANGELA S JOHN cham Darshan Gaikwad Kashish Mukesh …" at bounding box center [194, 329] width 102 height 20
select select "88020"
click at [143, 319] on select "Select Stylist Abhijet ADMIN ANGELA S JOHN cham Darshan Gaikwad Kashish Mukesh …" at bounding box center [194, 329] width 102 height 20
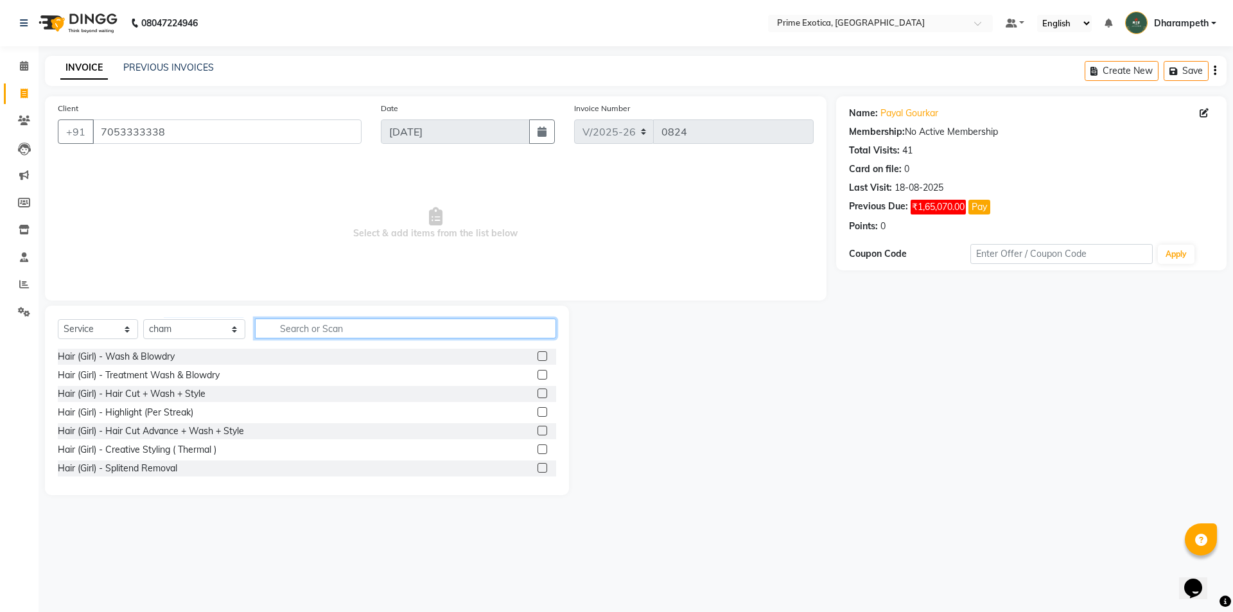
click at [277, 326] on input "text" at bounding box center [405, 328] width 301 height 20
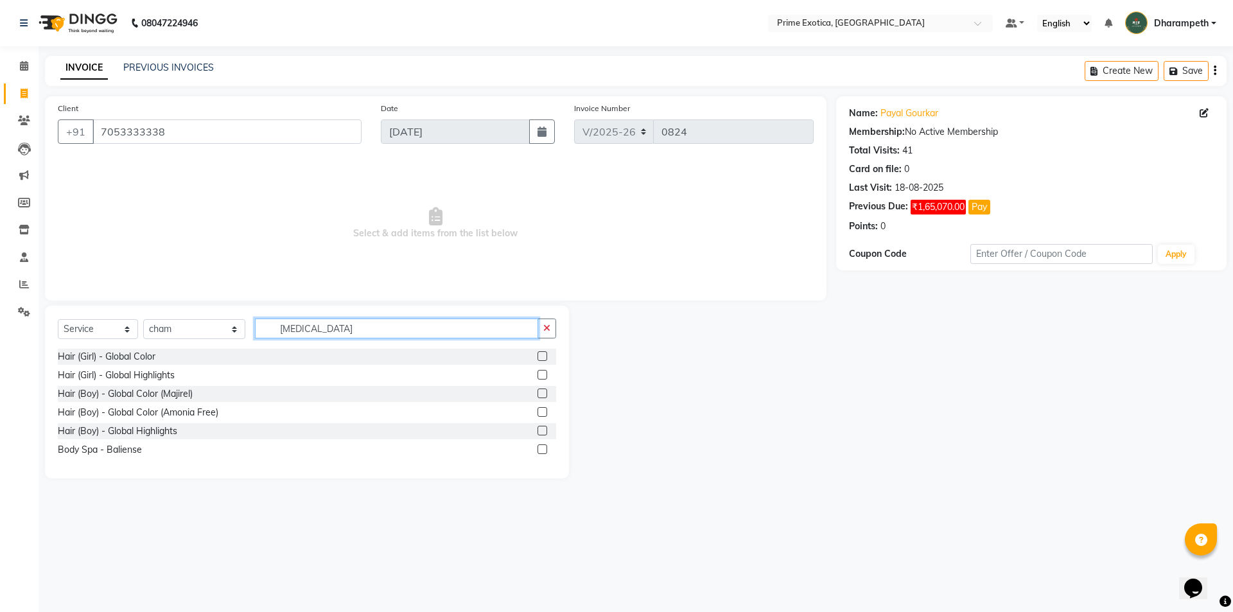
type input "bal"
click at [541, 451] on label at bounding box center [542, 449] width 10 height 10
click at [541, 451] on input "checkbox" at bounding box center [541, 450] width 8 height 8
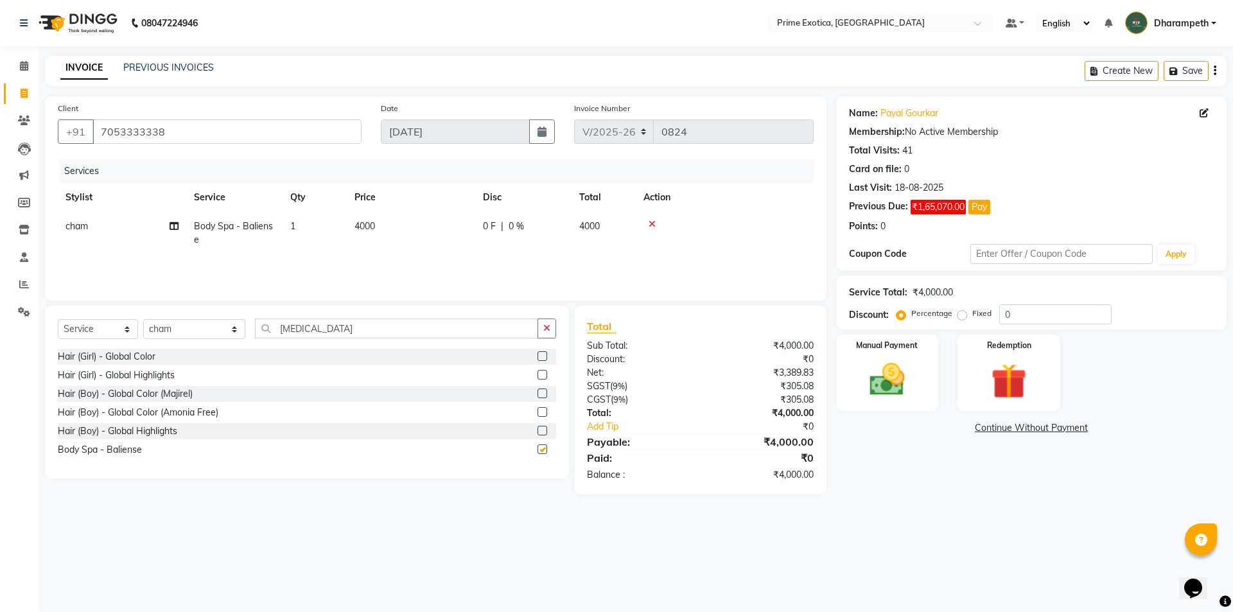
checkbox input "false"
click at [487, 268] on div "Services Stylist Service Qty Price Disc Total Action cham Body Spa - Baliense 1…" at bounding box center [436, 223] width 756 height 128
click at [869, 374] on img at bounding box center [887, 379] width 60 height 42
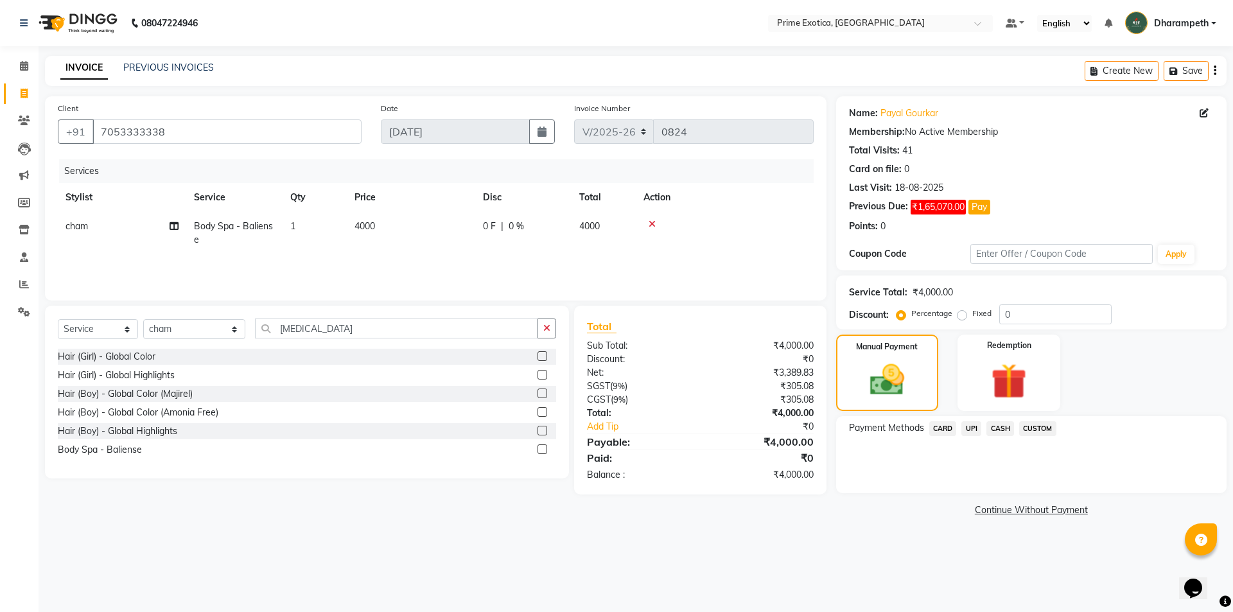
click at [1042, 424] on span "CUSTOM" at bounding box center [1037, 428] width 37 height 15
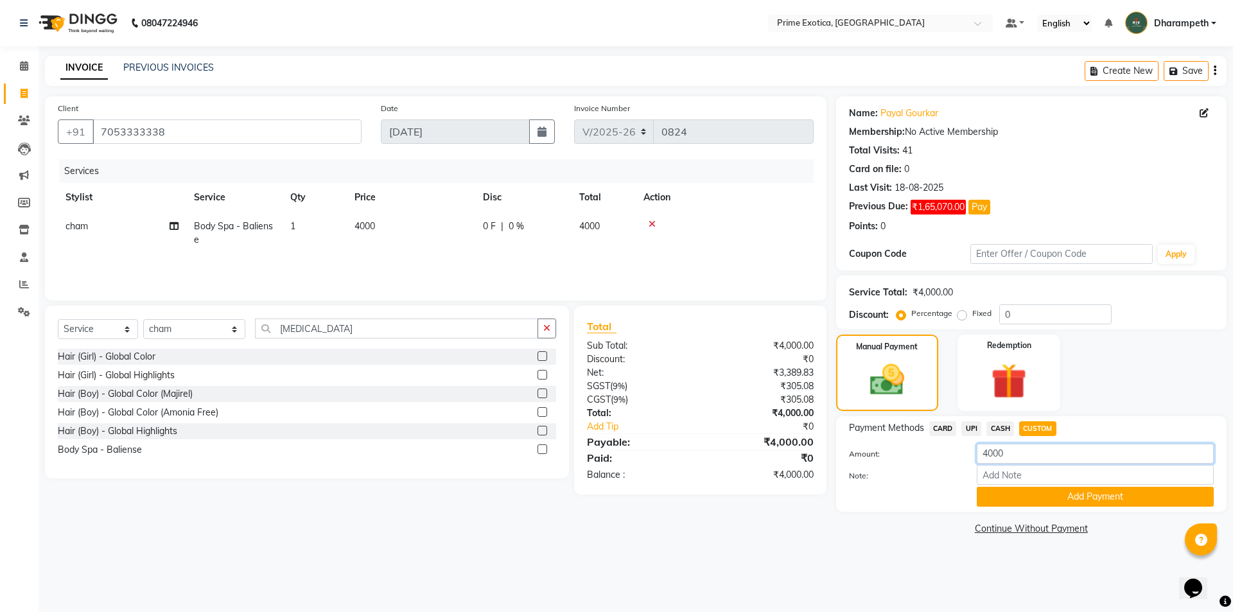
drag, startPoint x: 1045, startPoint y: 452, endPoint x: 937, endPoint y: 460, distance: 108.1
click at [937, 460] on div "Amount: 4000" at bounding box center [1031, 455] width 384 height 22
type input "0"
click at [1051, 503] on button "Add Payment" at bounding box center [1095, 497] width 237 height 20
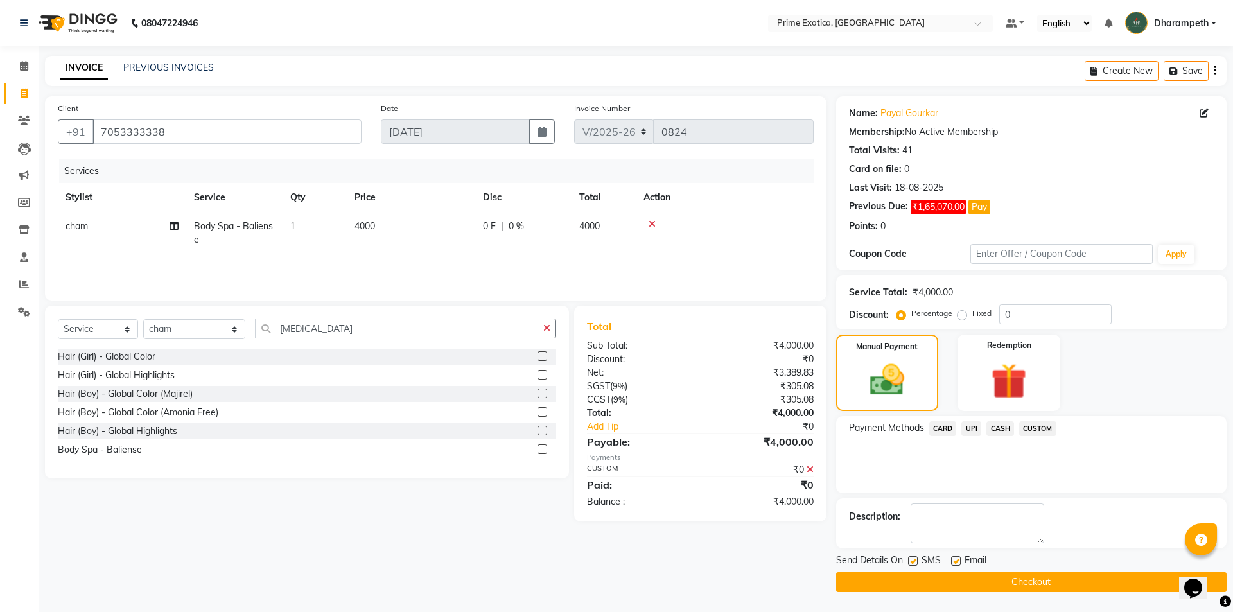
click at [1013, 586] on button "Checkout" at bounding box center [1031, 582] width 390 height 20
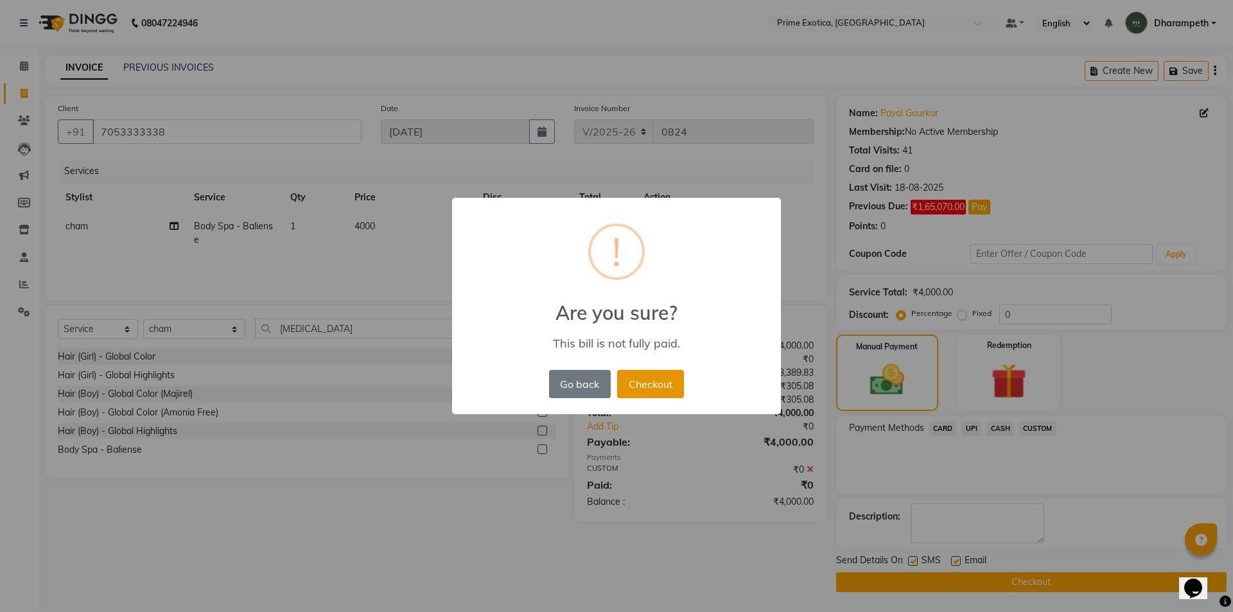
click at [677, 387] on button "Checkout" at bounding box center [650, 384] width 67 height 28
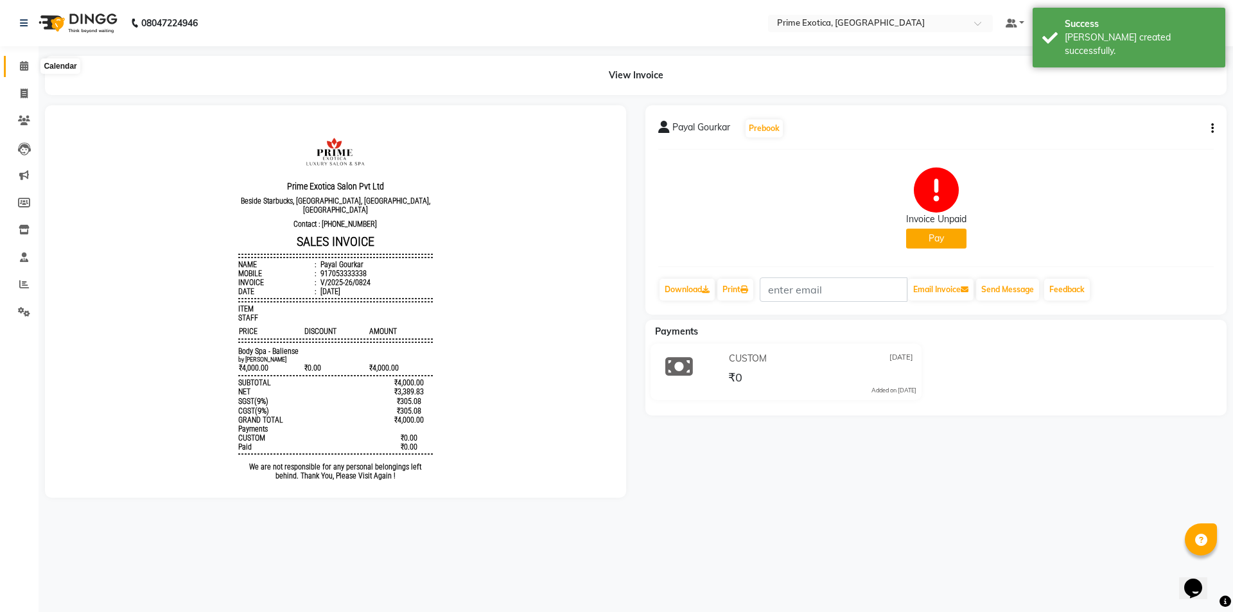
click at [23, 68] on icon at bounding box center [24, 66] width 8 height 10
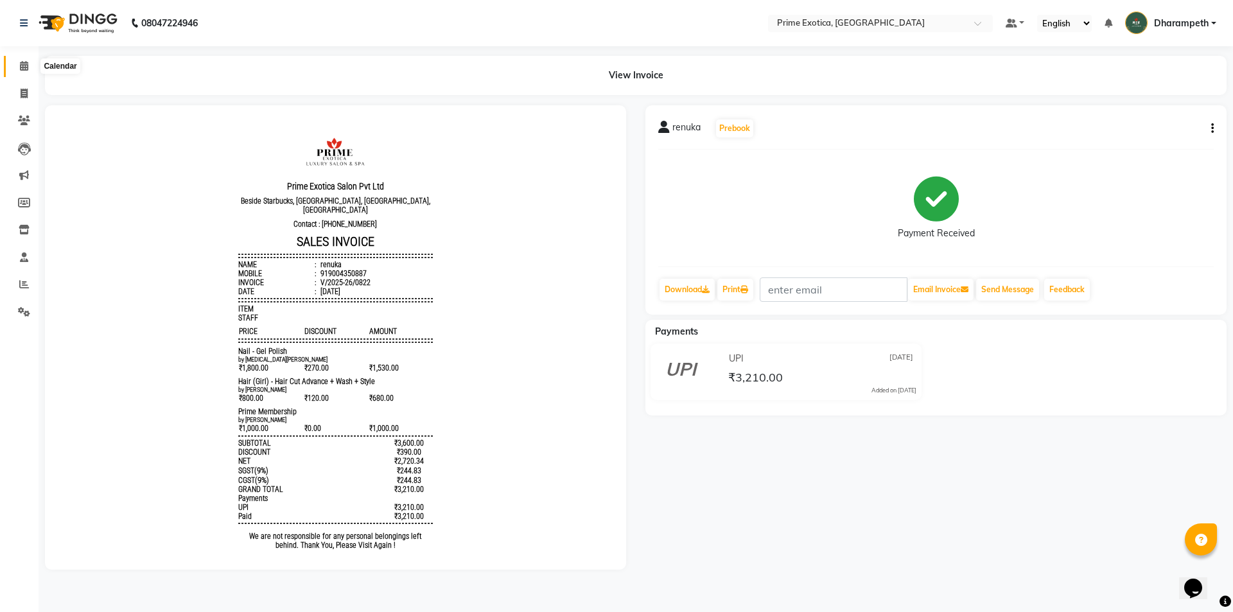
drag, startPoint x: 30, startPoint y: 61, endPoint x: 35, endPoint y: 101, distance: 40.9
click at [30, 61] on span at bounding box center [24, 66] width 22 height 15
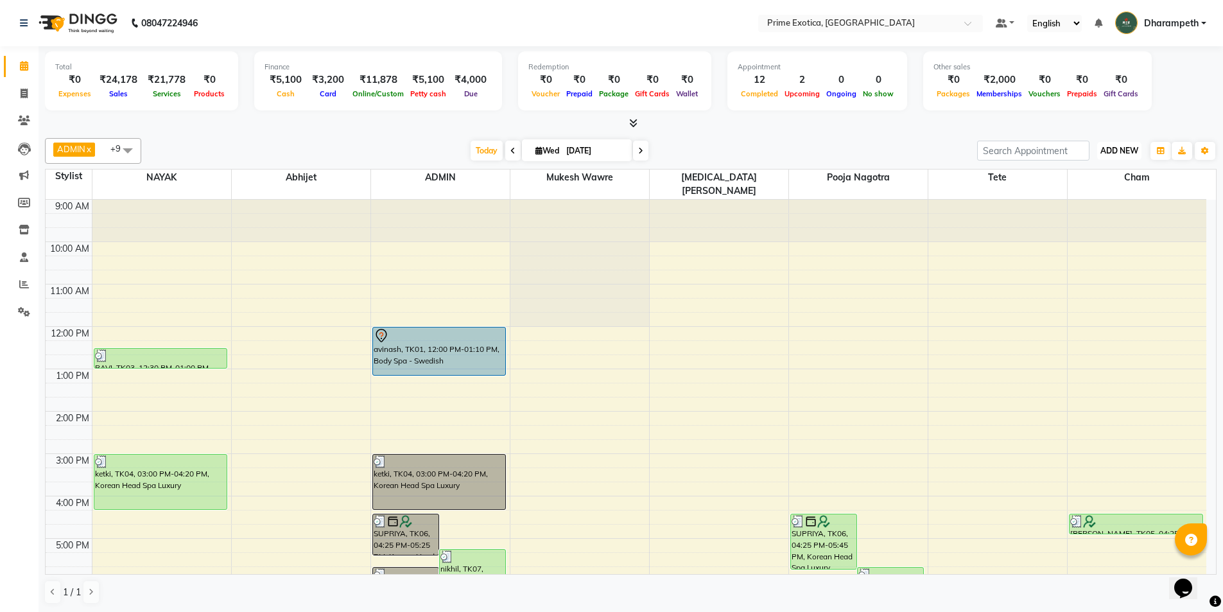
click at [1108, 144] on button "ADD NEW Toggle Dropdown" at bounding box center [1119, 151] width 44 height 18
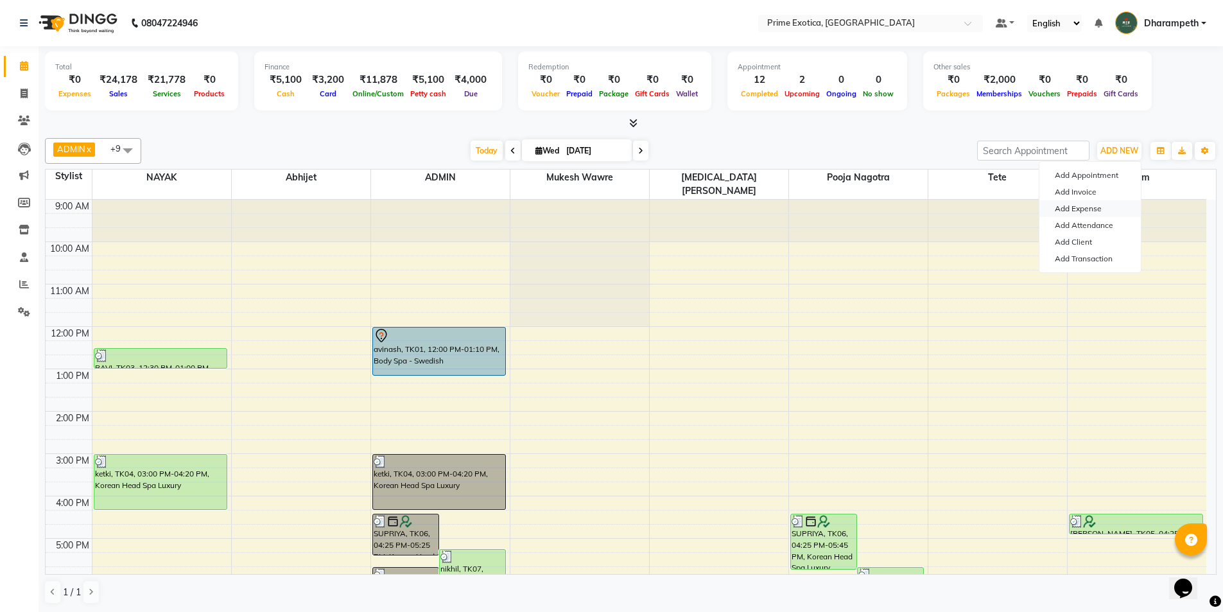
click at [1106, 206] on link "Add Expense" at bounding box center [1089, 208] width 101 height 17
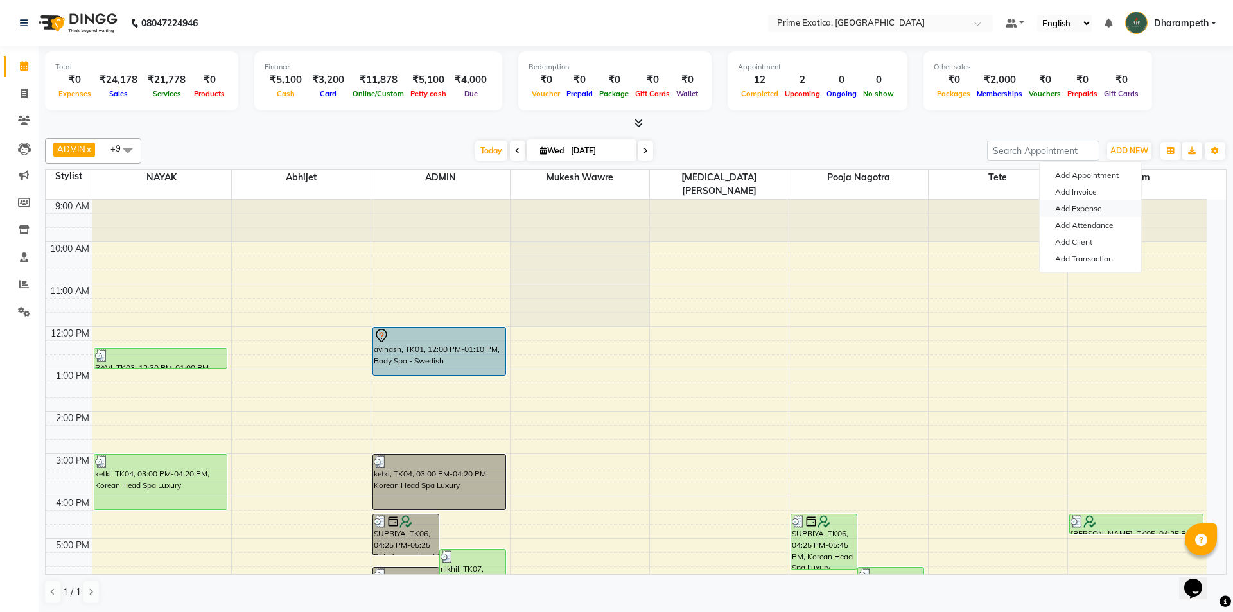
select select "1"
select select "4307"
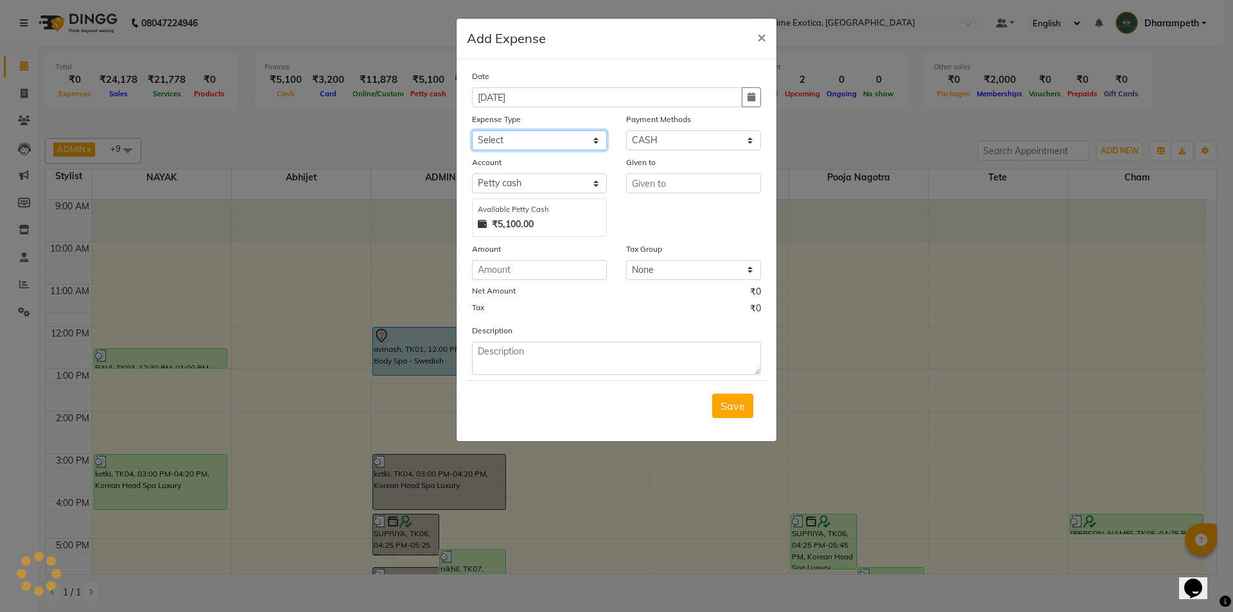
click at [573, 135] on select "Select ABC Advance Salary Bank charges Car maintenance Cash transfer to bank Ca…" at bounding box center [539, 140] width 135 height 20
select select "11917"
click at [472, 130] on select "Select ABC Advance Salary Bank charges Car maintenance Cash transfer to bank Ca…" at bounding box center [539, 140] width 135 height 20
click at [650, 192] on div "Given to" at bounding box center [693, 196] width 154 height 82
click at [653, 190] on input "text" at bounding box center [693, 183] width 135 height 20
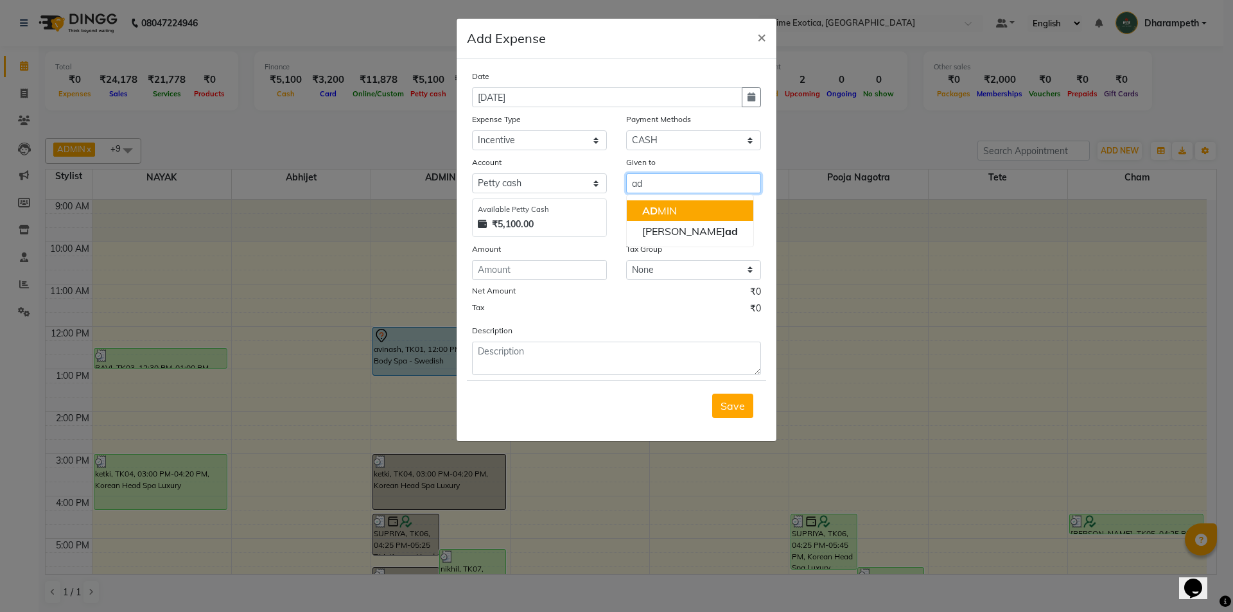
click at [666, 205] on ngb-highlight "AD MIN" at bounding box center [659, 210] width 35 height 13
type input "ADMIN"
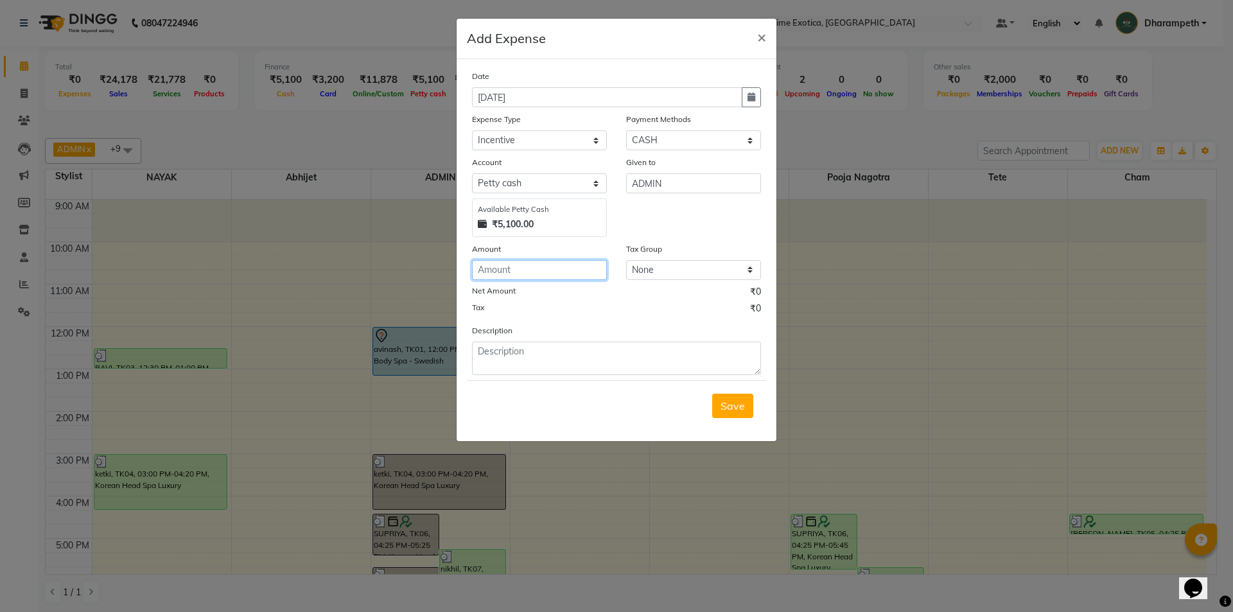
click at [528, 275] on input "number" at bounding box center [539, 270] width 135 height 20
type input "700"
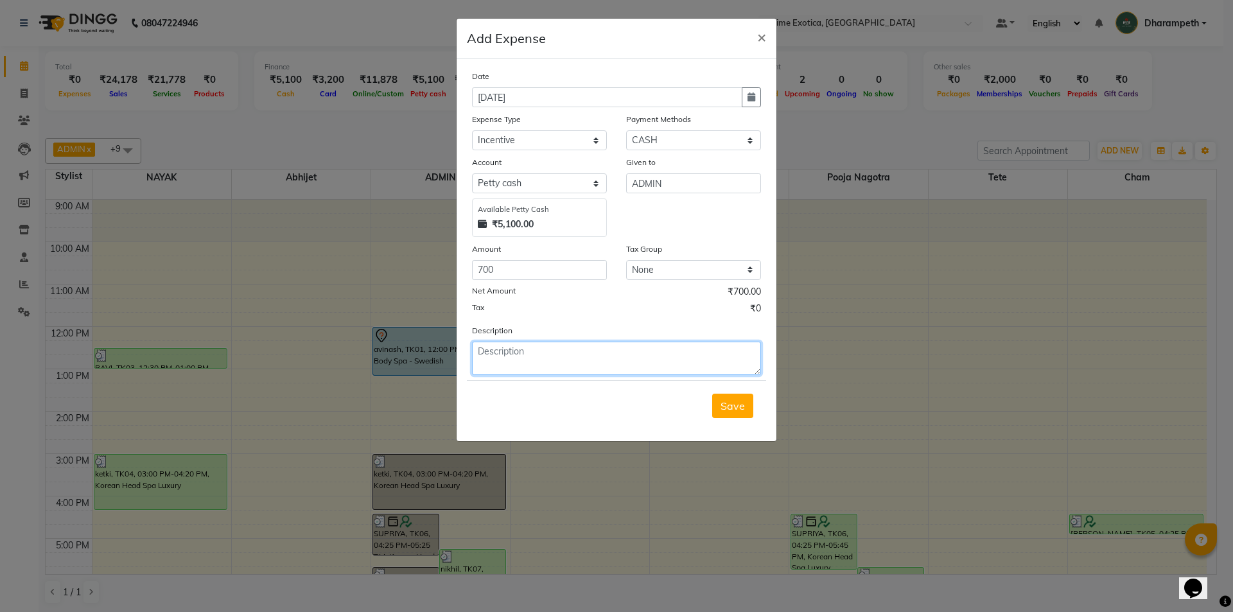
click at [494, 342] on textarea at bounding box center [616, 358] width 289 height 33
type textarea "1"
type textarea "450 angela, 150 tete, 100 charm ( 02nd inc)"
click at [731, 409] on span "Save" at bounding box center [732, 405] width 24 height 13
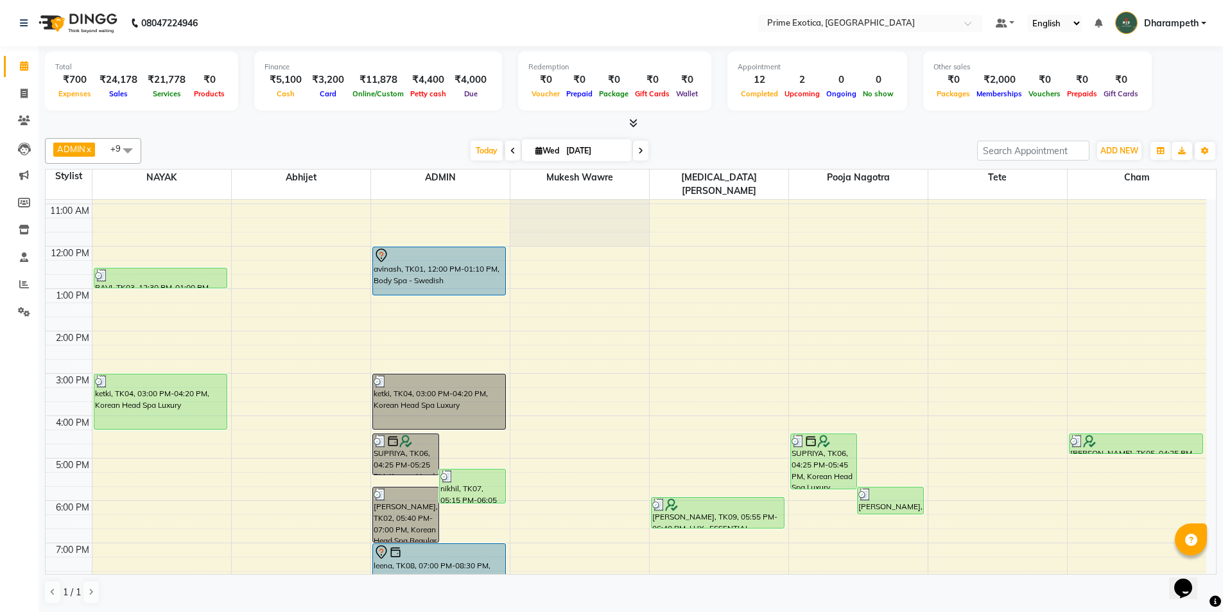
scroll to position [193, 0]
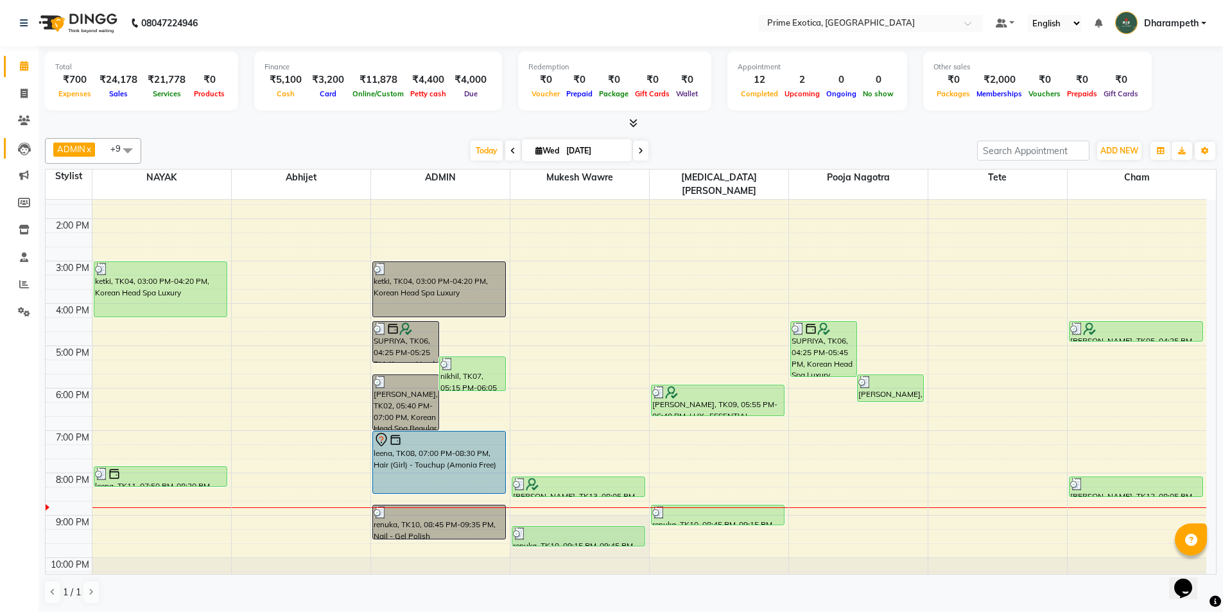
click at [24, 141] on span at bounding box center [24, 148] width 22 height 15
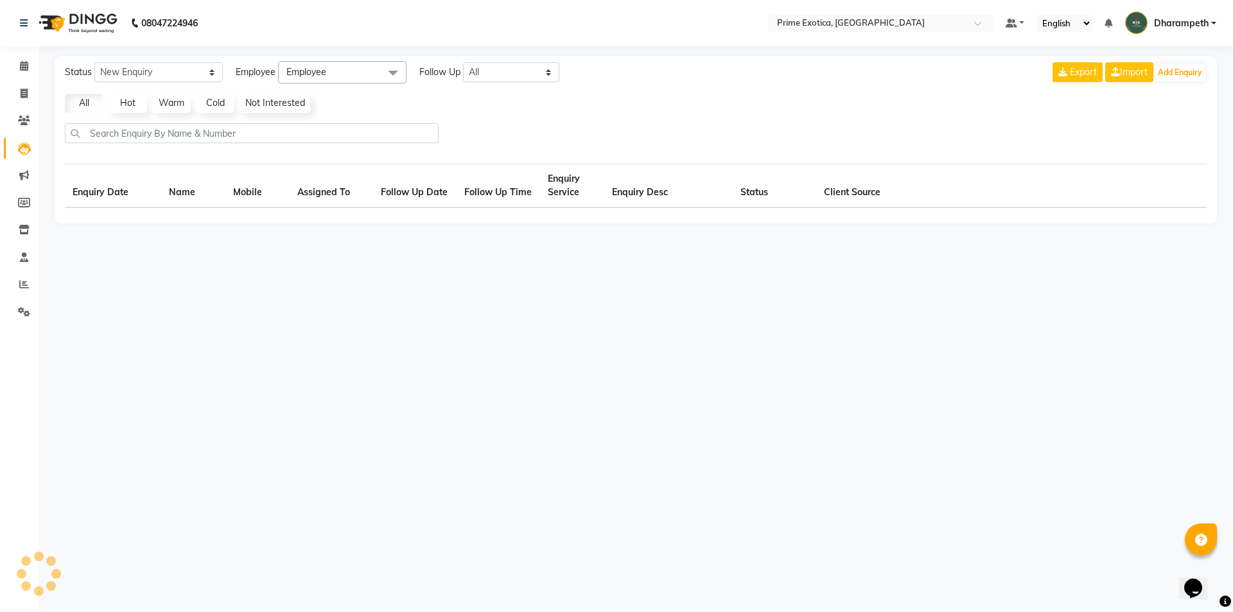
select select "10"
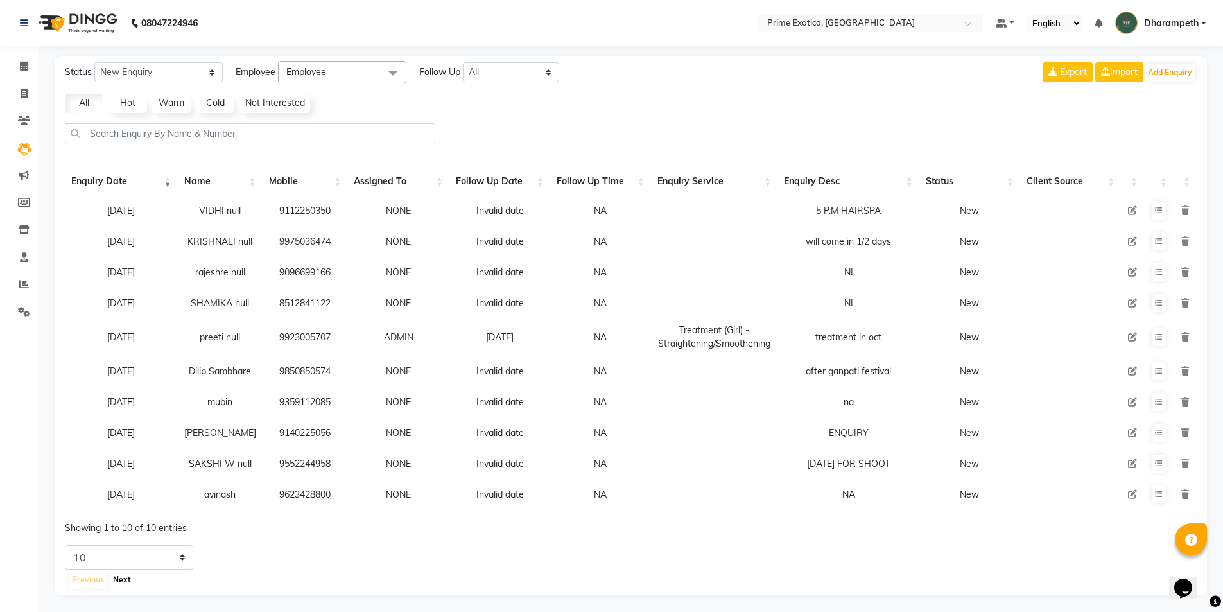
click at [128, 589] on button "Next" at bounding box center [122, 580] width 24 height 18
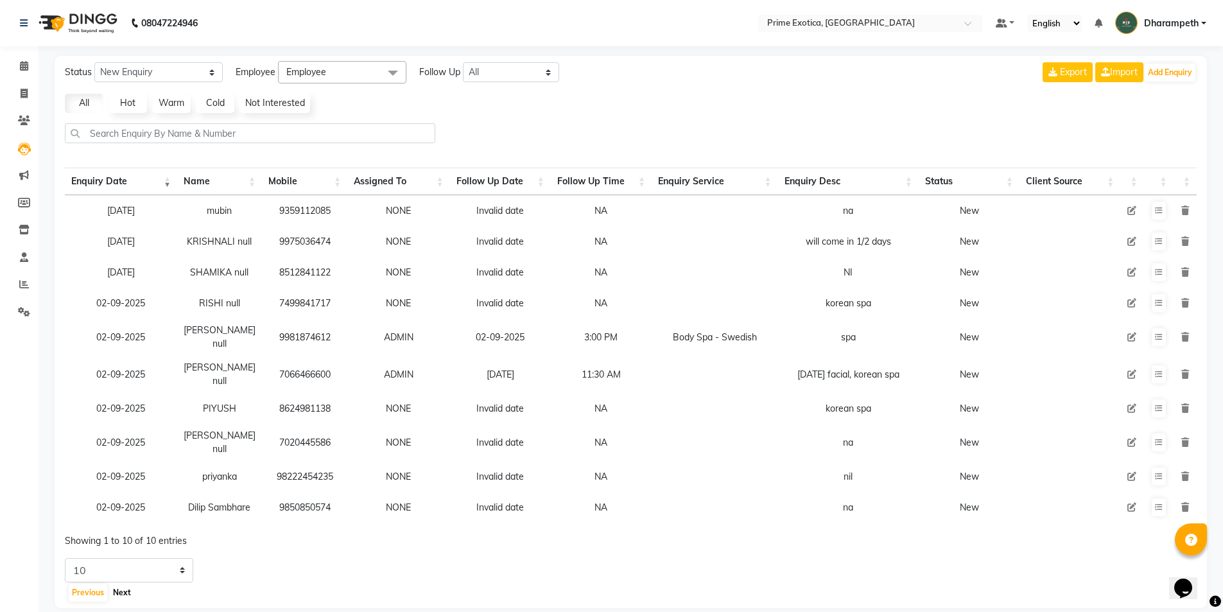
click at [115, 592] on button "Next" at bounding box center [122, 593] width 24 height 18
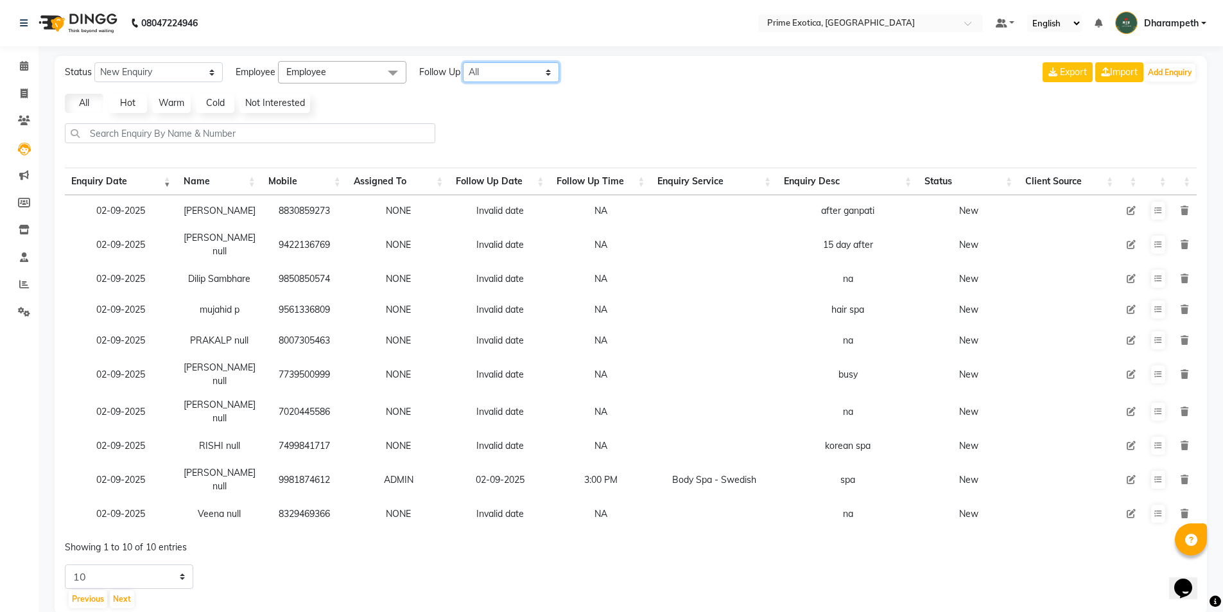
click at [541, 71] on select "All Today Tomorrow This Week This Month Custom" at bounding box center [511, 72] width 96 height 20
select select "today"
click at [464, 62] on select "All Today Tomorrow This Week This Month Custom" at bounding box center [511, 72] width 96 height 20
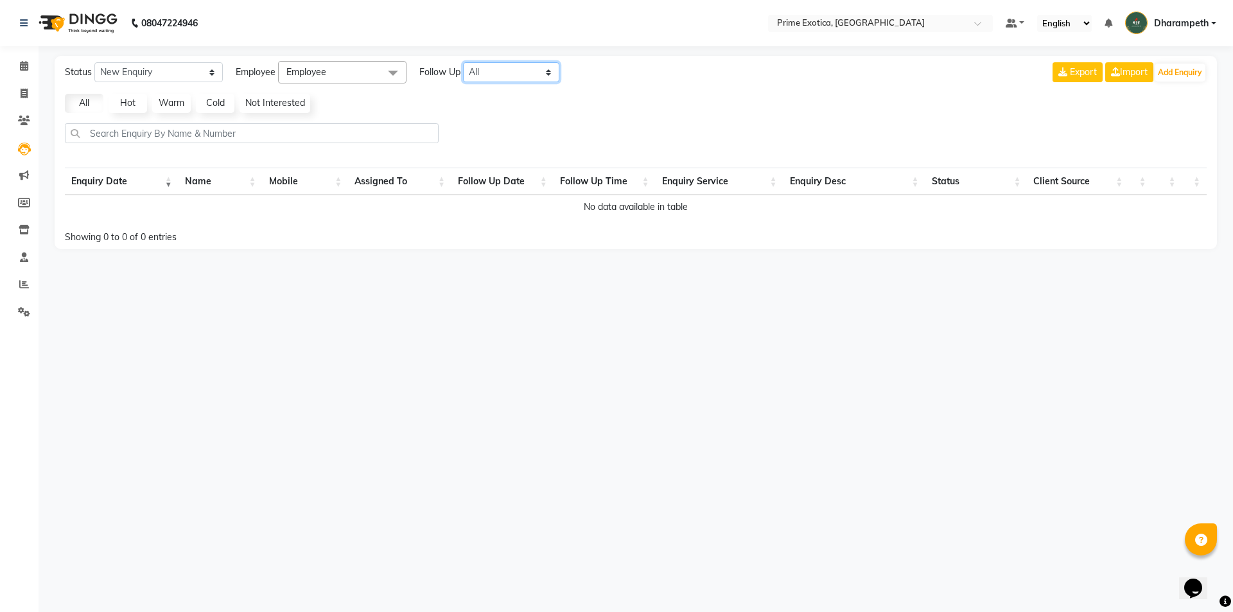
click at [520, 62] on select "All Today Tomorrow This Week This Month Custom" at bounding box center [511, 72] width 96 height 20
click at [24, 83] on link "Invoice" at bounding box center [19, 93] width 31 height 21
select select "5380"
select select "service"
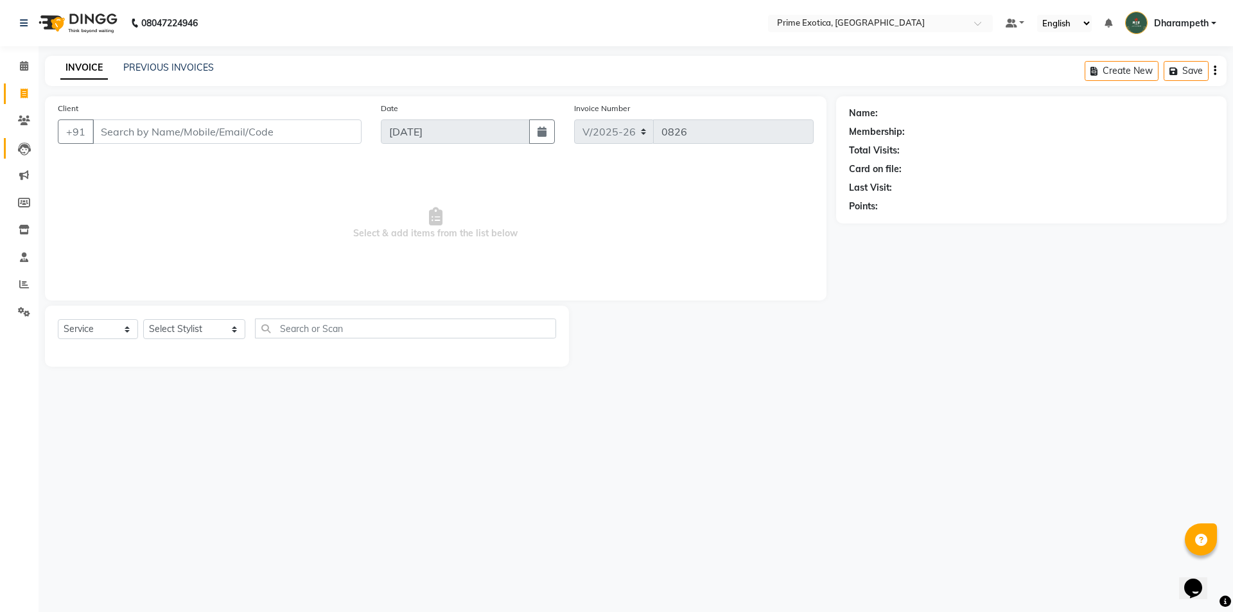
click at [24, 155] on link "Leads" at bounding box center [19, 148] width 31 height 21
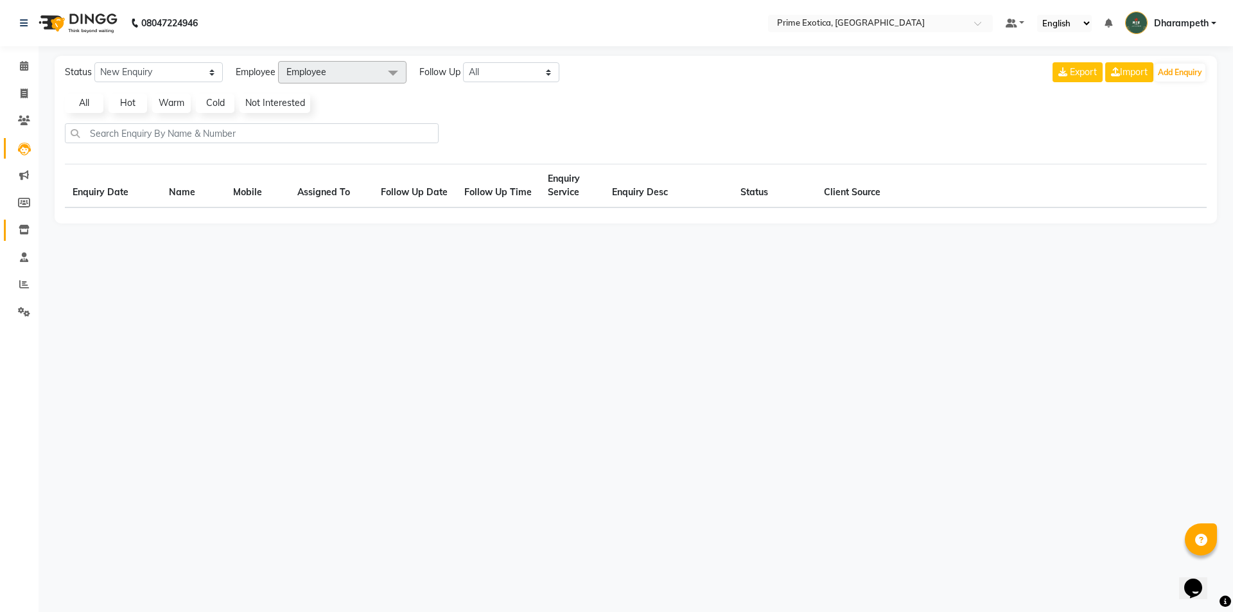
select select "10"
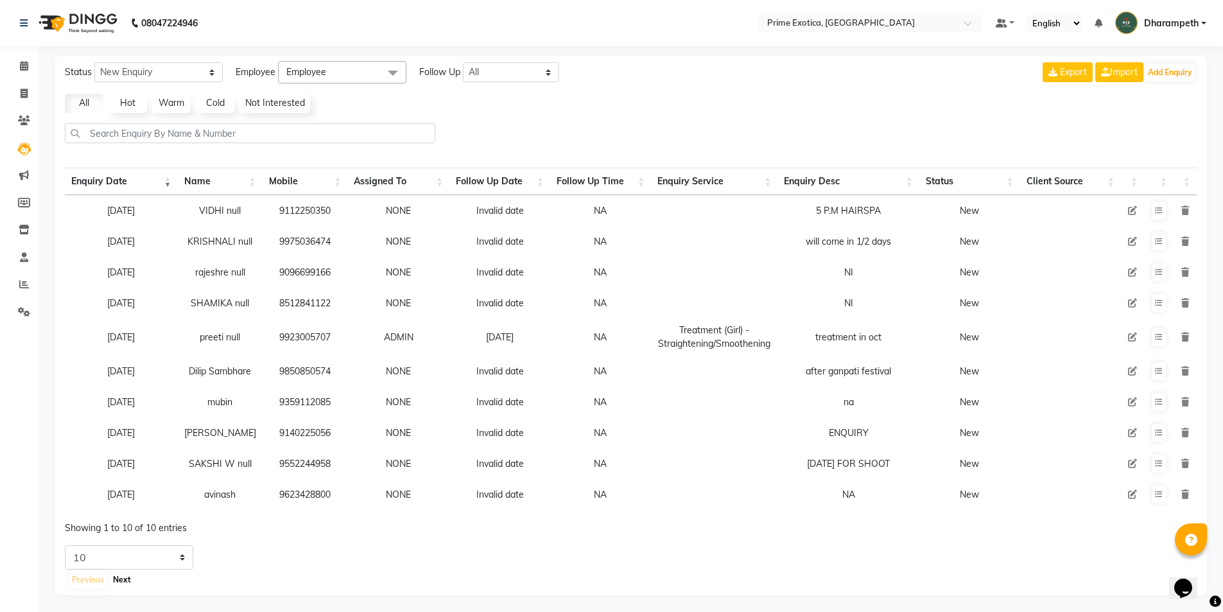
click at [125, 589] on button "Next" at bounding box center [122, 580] width 24 height 18
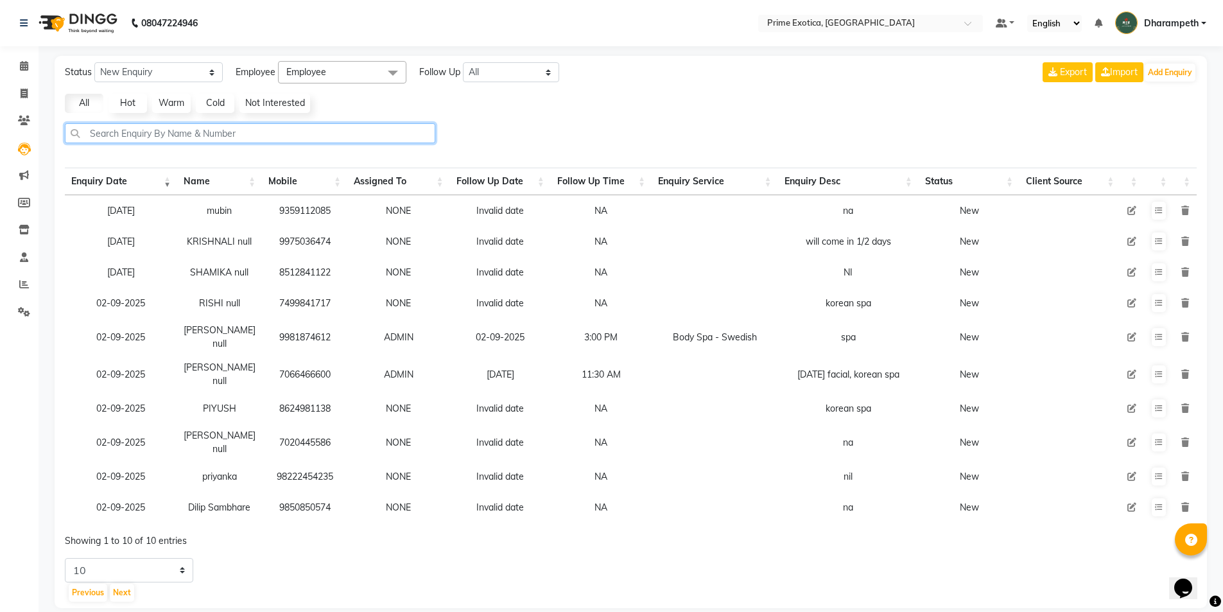
click at [247, 128] on input "text" at bounding box center [250, 133] width 370 height 20
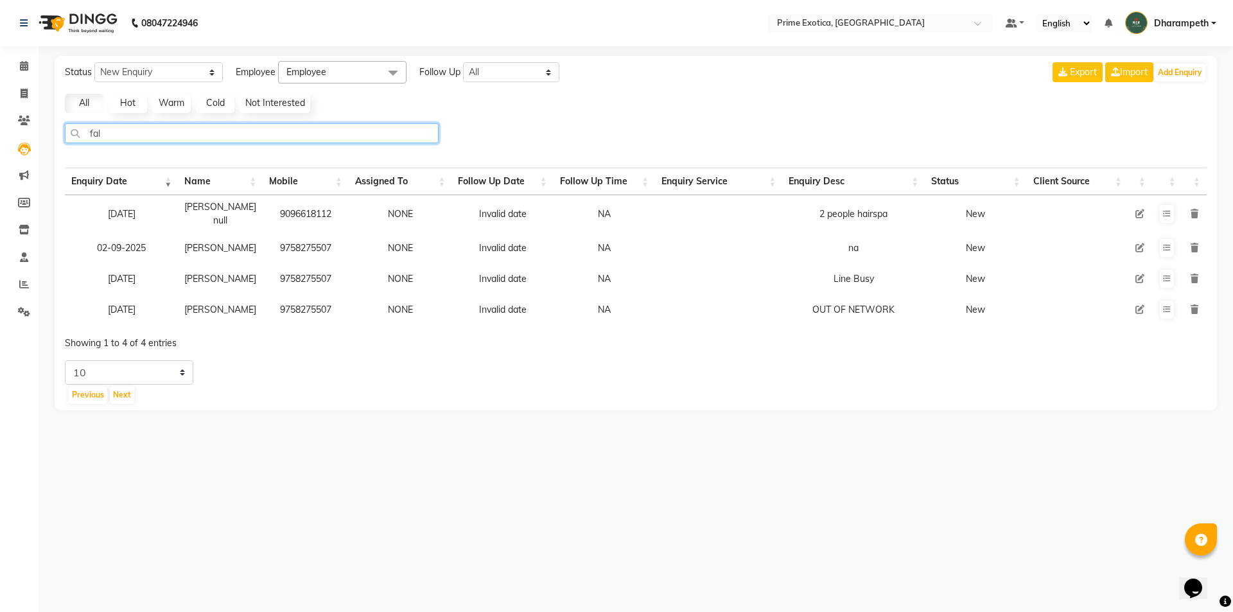
type input "fal"
drag, startPoint x: 275, startPoint y: 210, endPoint x: 334, endPoint y: 219, distance: 59.7
click at [334, 219] on td "9096618112" at bounding box center [306, 213] width 86 height 37
copy td "9096618112"
click at [8, 86] on link "Invoice" at bounding box center [19, 93] width 31 height 21
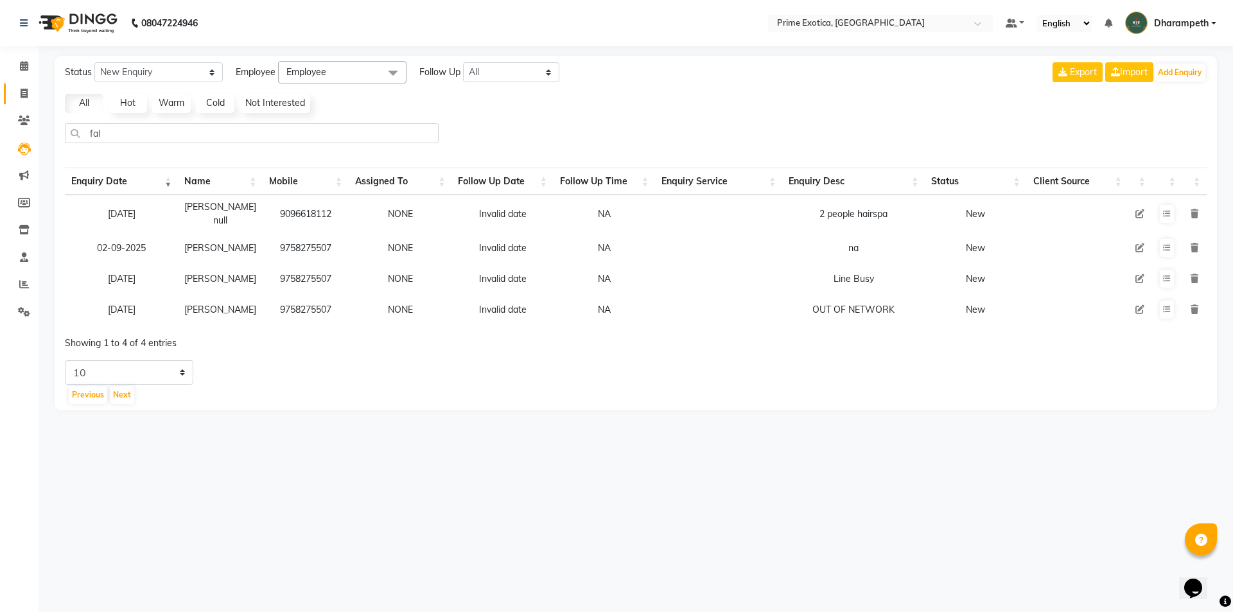
select select "5380"
select select "service"
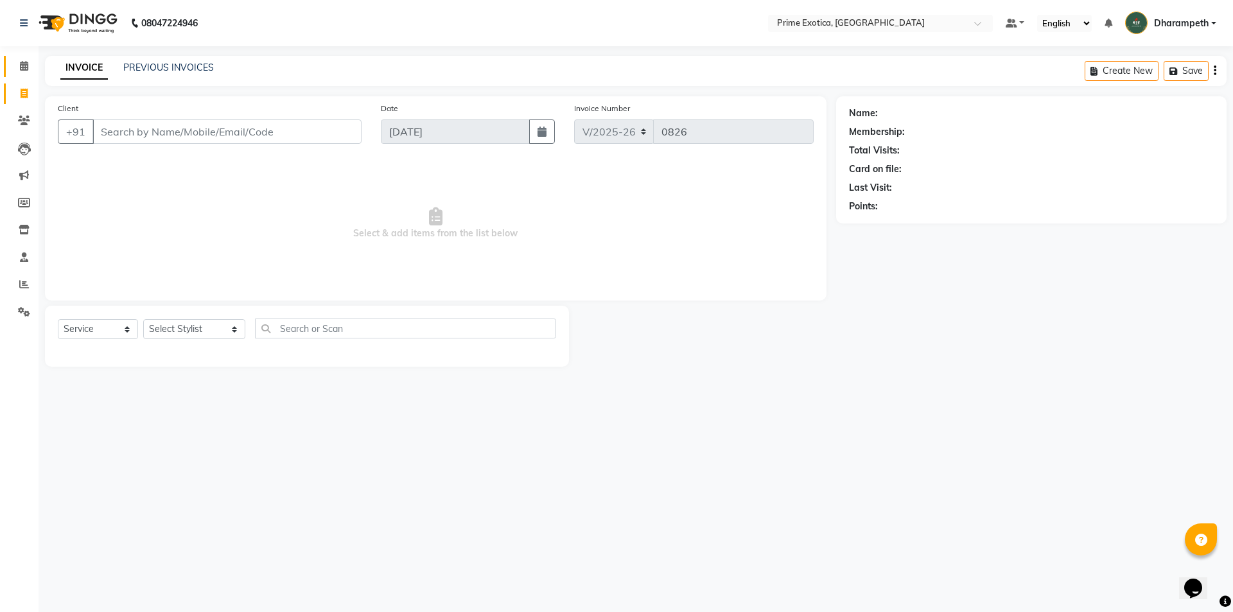
click at [21, 58] on link "Calendar" at bounding box center [19, 66] width 31 height 21
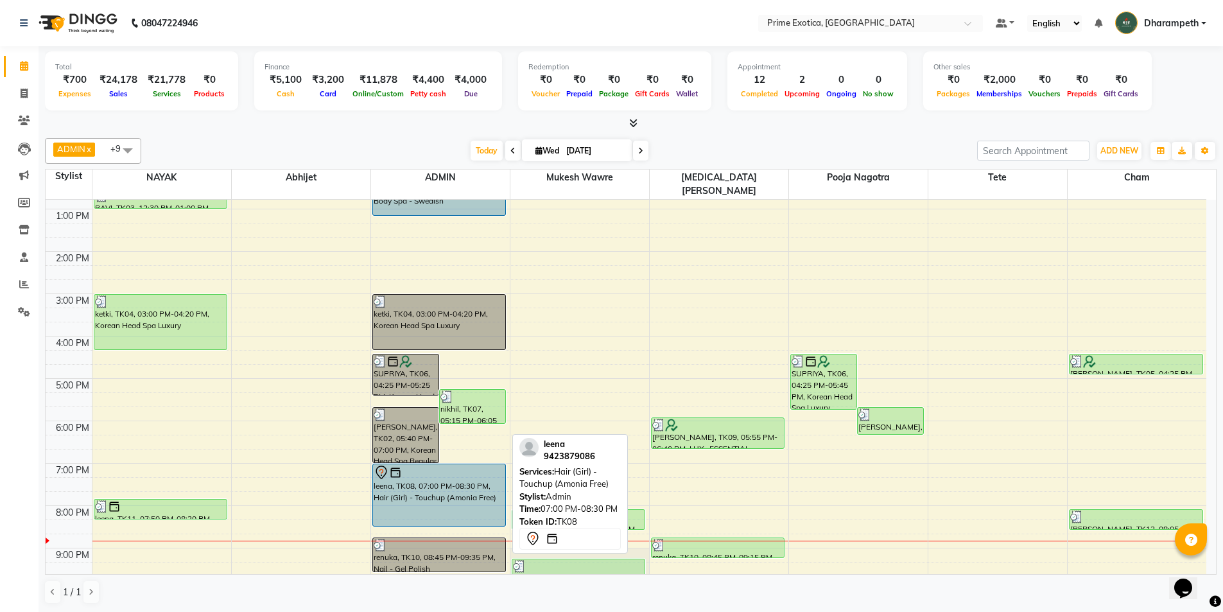
scroll to position [205, 0]
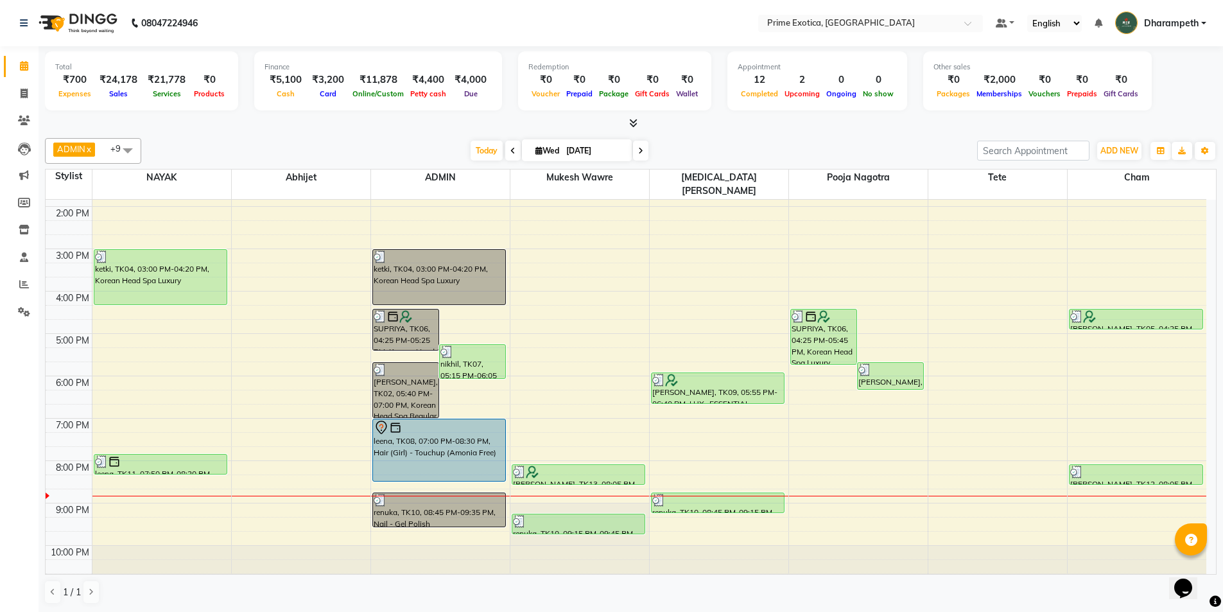
click at [13, 82] on li "Invoice" at bounding box center [19, 94] width 39 height 28
click at [21, 98] on icon at bounding box center [24, 94] width 7 height 10
select select "service"
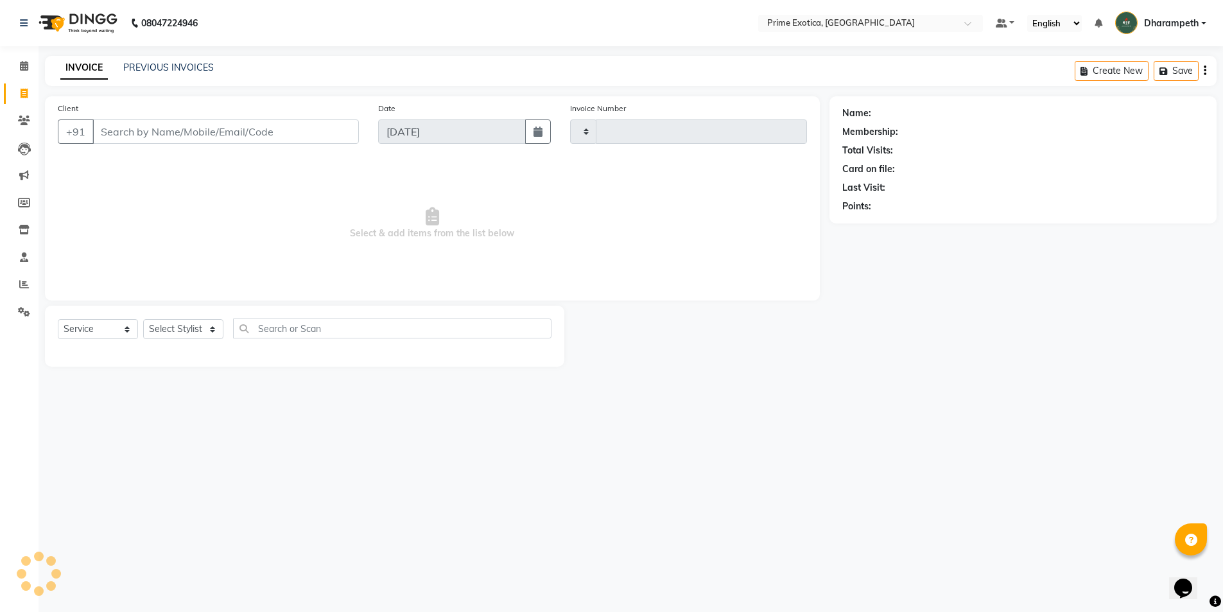
type input "0826"
select select "5380"
click at [177, 129] on input "Client" at bounding box center [226, 131] width 269 height 24
type input "9096618112"
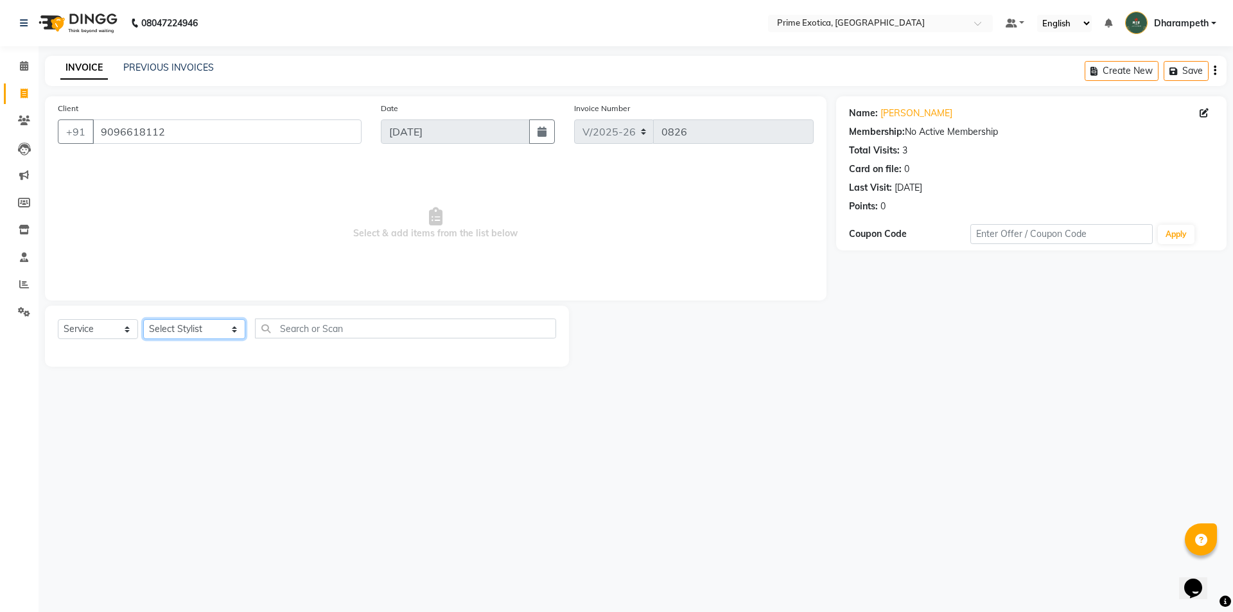
click at [205, 324] on select "Select Stylist Abhijet ADMIN ANGELA S JOHN cham Darshan Gaikwad Kashish Mukesh …" at bounding box center [194, 329] width 102 height 20
select select "84212"
click at [143, 319] on select "Select Stylist Abhijet ADMIN ANGELA S JOHN cham Darshan Gaikwad Kashish Mukesh …" at bounding box center [194, 329] width 102 height 20
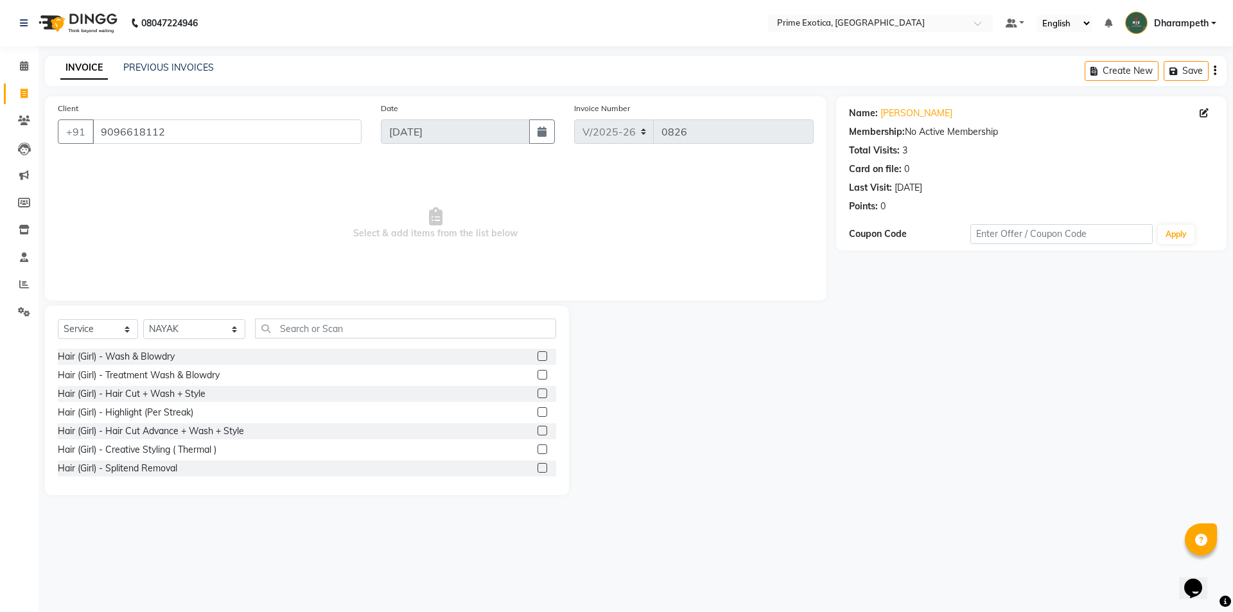
click at [300, 338] on div "Select Service Product Membership Package Voucher Prepaid Gift Card Select Styl…" at bounding box center [307, 333] width 498 height 30
click at [304, 326] on input "text" at bounding box center [405, 328] width 301 height 20
type input "spa"
click at [537, 376] on label at bounding box center [542, 375] width 10 height 10
click at [537, 376] on input "checkbox" at bounding box center [541, 375] width 8 height 8
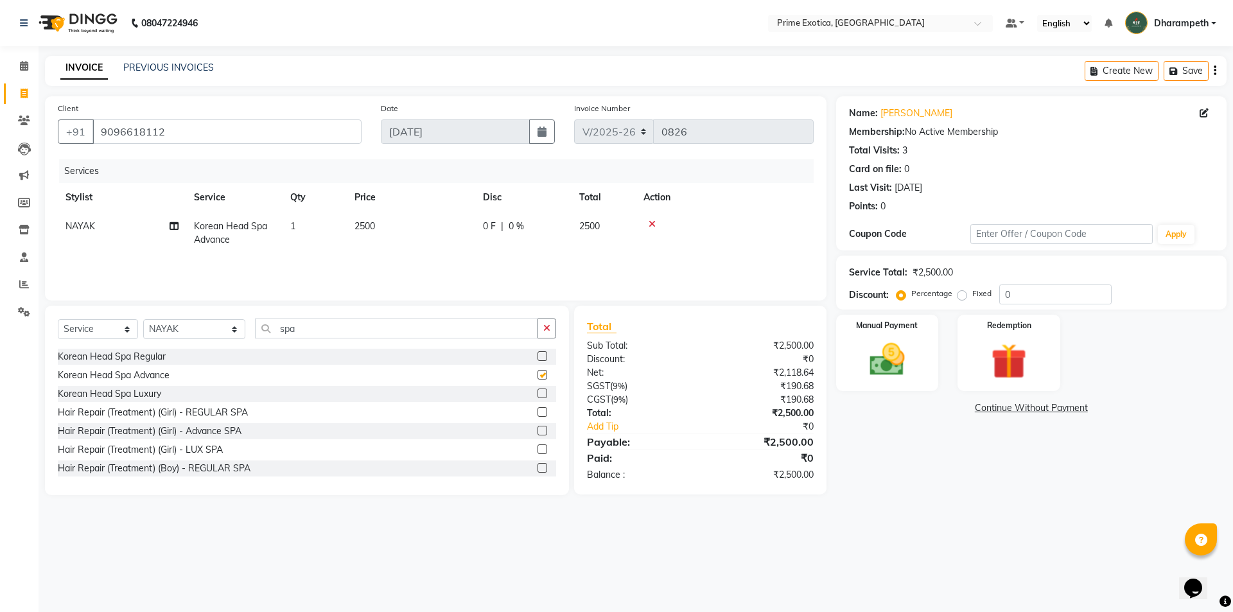
checkbox input "false"
click at [489, 239] on td "0 F | 0 %" at bounding box center [523, 233] width 96 height 42
select select "84212"
click at [559, 232] on input "0" at bounding box center [562, 230] width 39 height 20
type input "500"
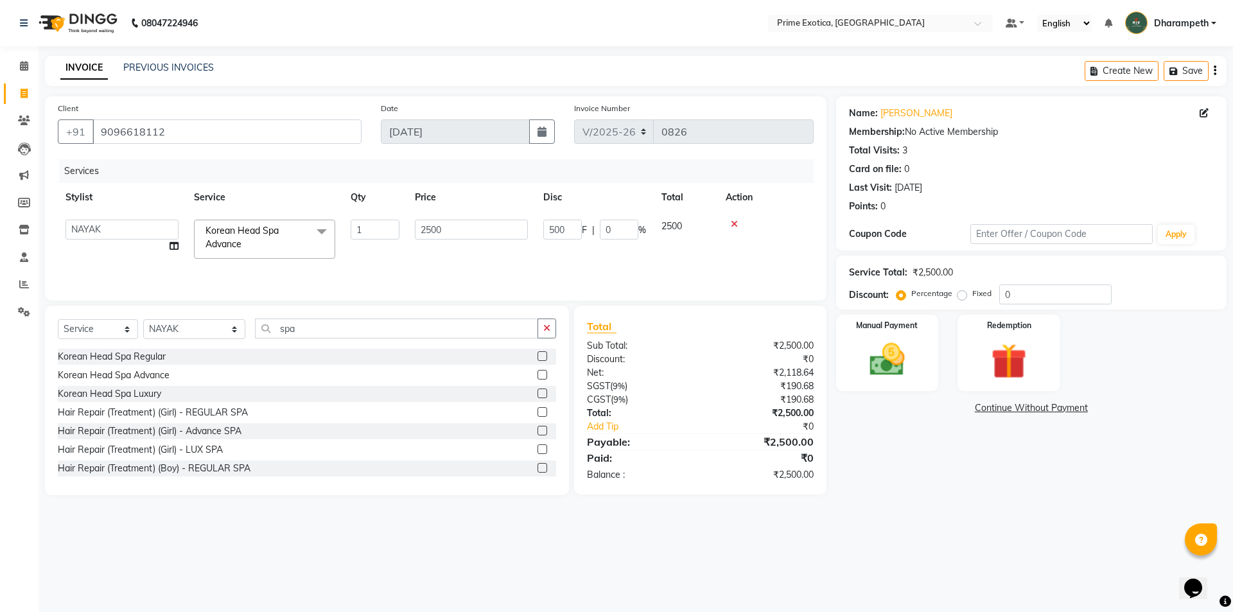
click at [548, 270] on div "Services Stylist Service Qty Price Disc Total Action Abhijet ADMIN ANGELA S JOH…" at bounding box center [436, 223] width 756 height 128
click at [204, 325] on select "Select Stylist Abhijet ADMIN ANGELA S JOHN cham Darshan Gaikwad Kashish Mukesh …" at bounding box center [194, 329] width 102 height 20
select select "80927"
click at [143, 319] on select "Select Stylist Abhijet ADMIN ANGELA S JOHN cham Darshan Gaikwad Kashish Mukesh …" at bounding box center [194, 329] width 102 height 20
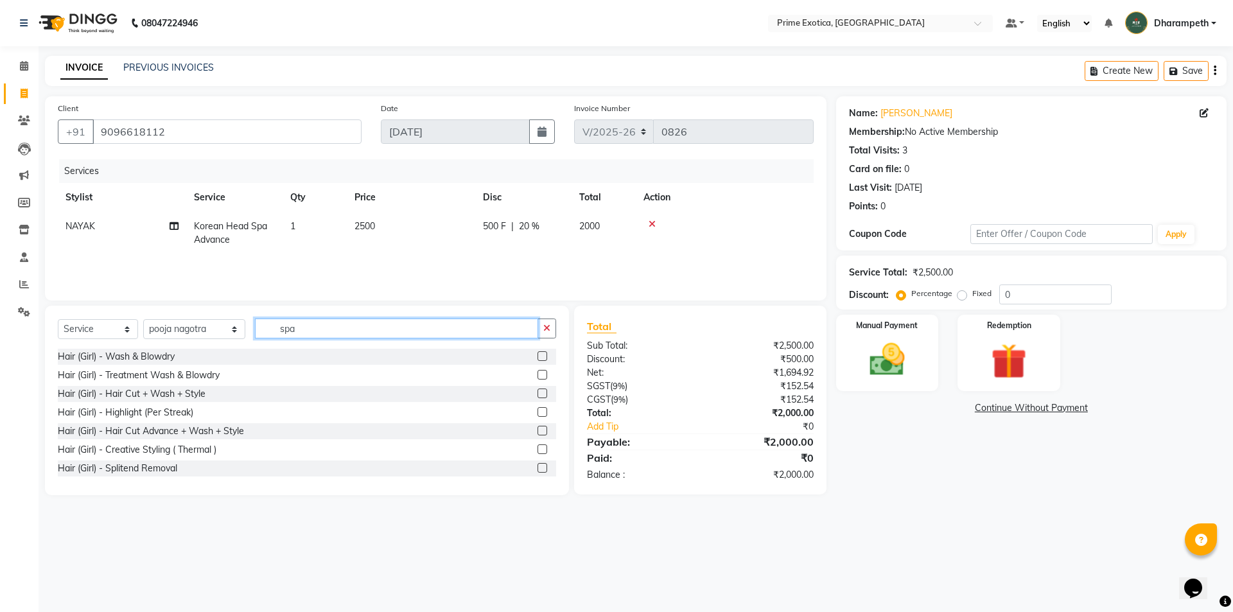
click at [289, 331] on input "spa" at bounding box center [396, 328] width 283 height 20
type input "s"
type input "spa"
click at [537, 446] on label at bounding box center [542, 449] width 10 height 10
click at [537, 446] on input "checkbox" at bounding box center [541, 450] width 8 height 8
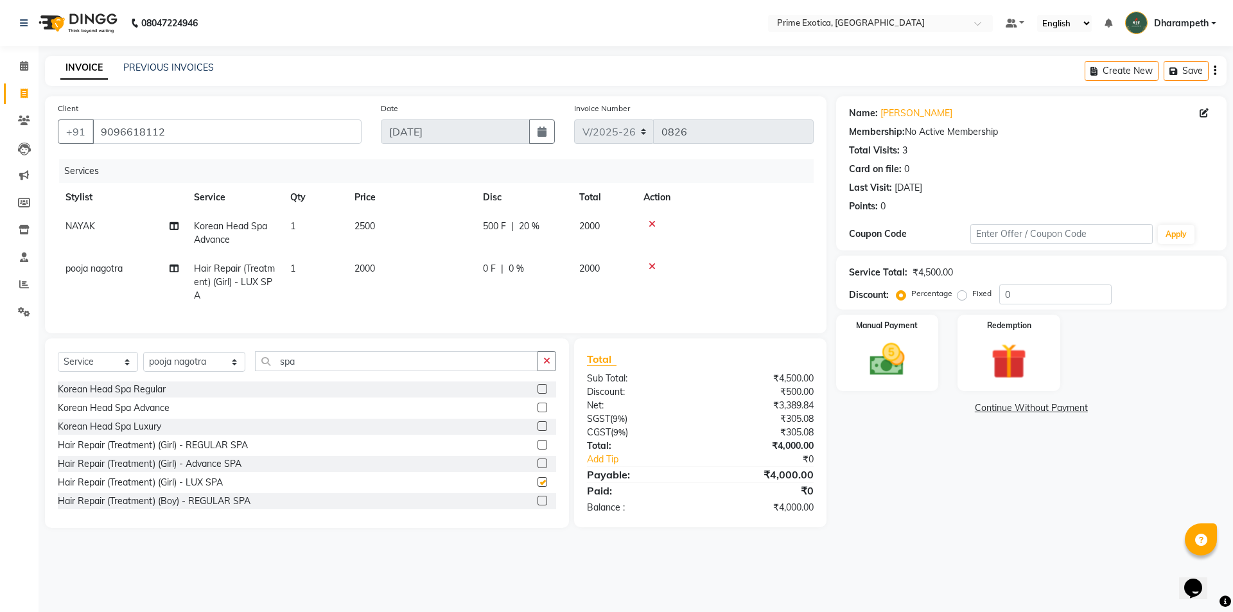
checkbox input "false"
click at [433, 300] on td "2000" at bounding box center [411, 282] width 128 height 56
select select "80927"
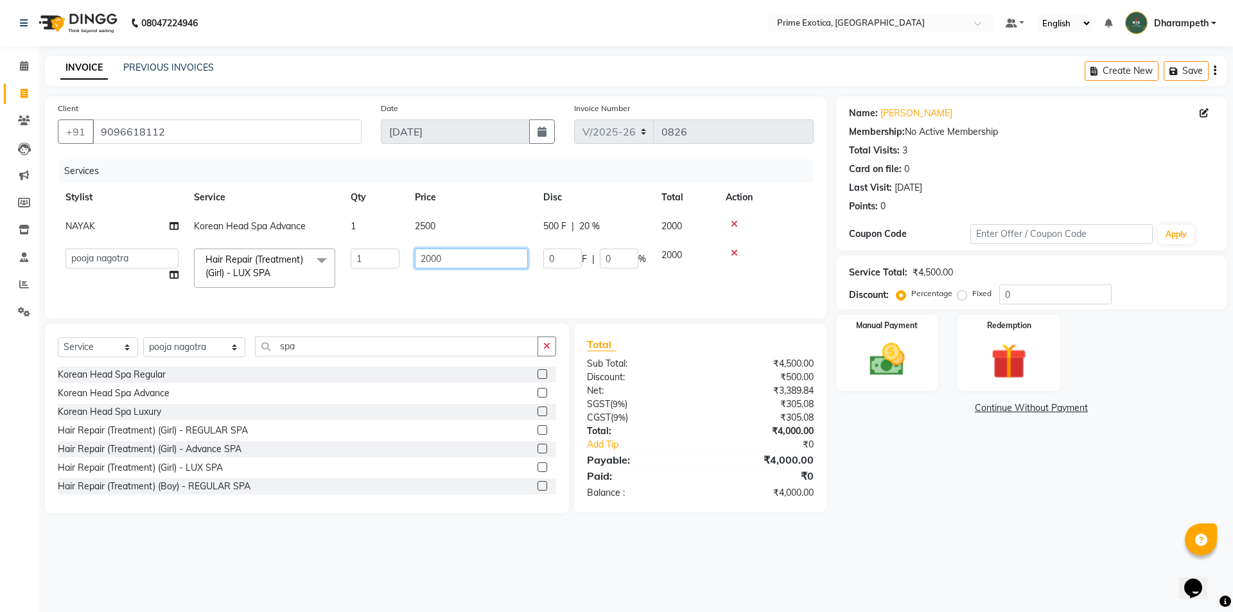
click at [452, 266] on input "2000" at bounding box center [471, 258] width 113 height 20
type input "2"
type input "4000"
drag, startPoint x: 466, startPoint y: 297, endPoint x: 504, endPoint y: 279, distance: 41.9
click at [467, 297] on div "Services Stylist Service Qty Price Disc Total Action NAYAK Korean Head Spa Adva…" at bounding box center [436, 232] width 756 height 146
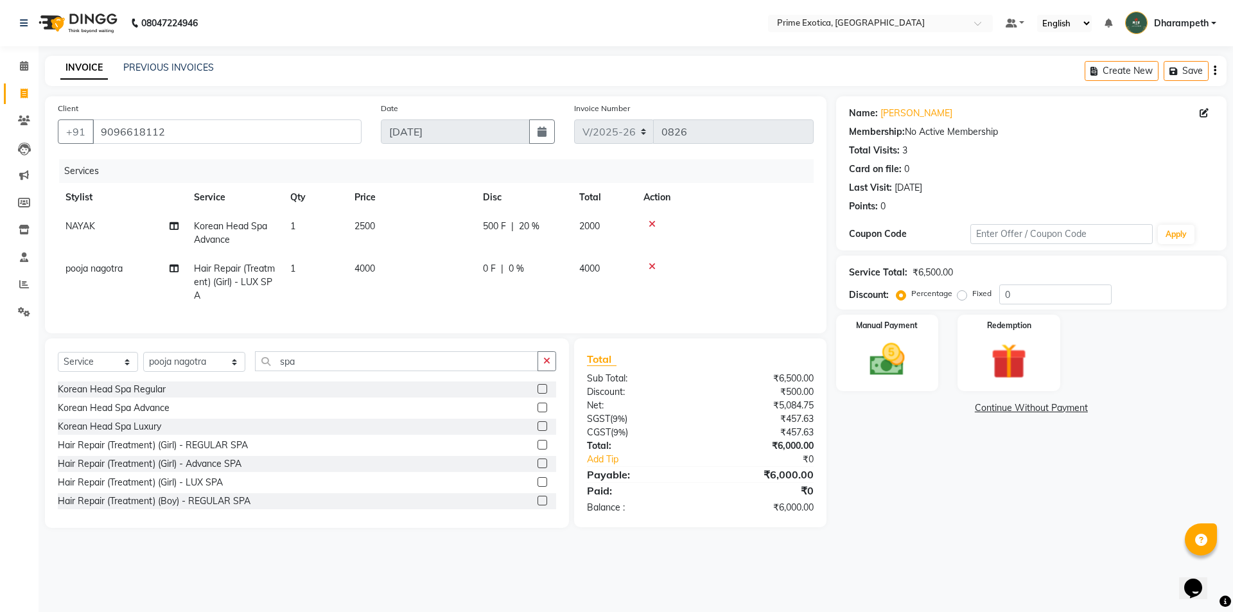
click at [515, 268] on span "0 %" at bounding box center [516, 268] width 15 height 13
select select "80927"
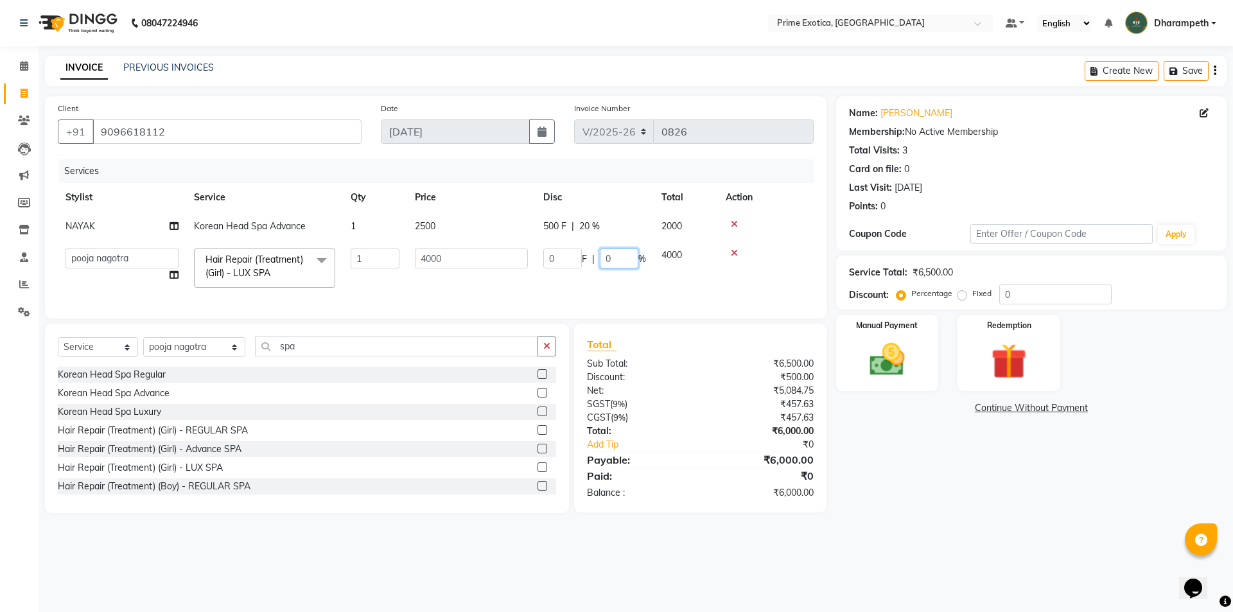
click at [613, 253] on input "0" at bounding box center [619, 258] width 39 height 20
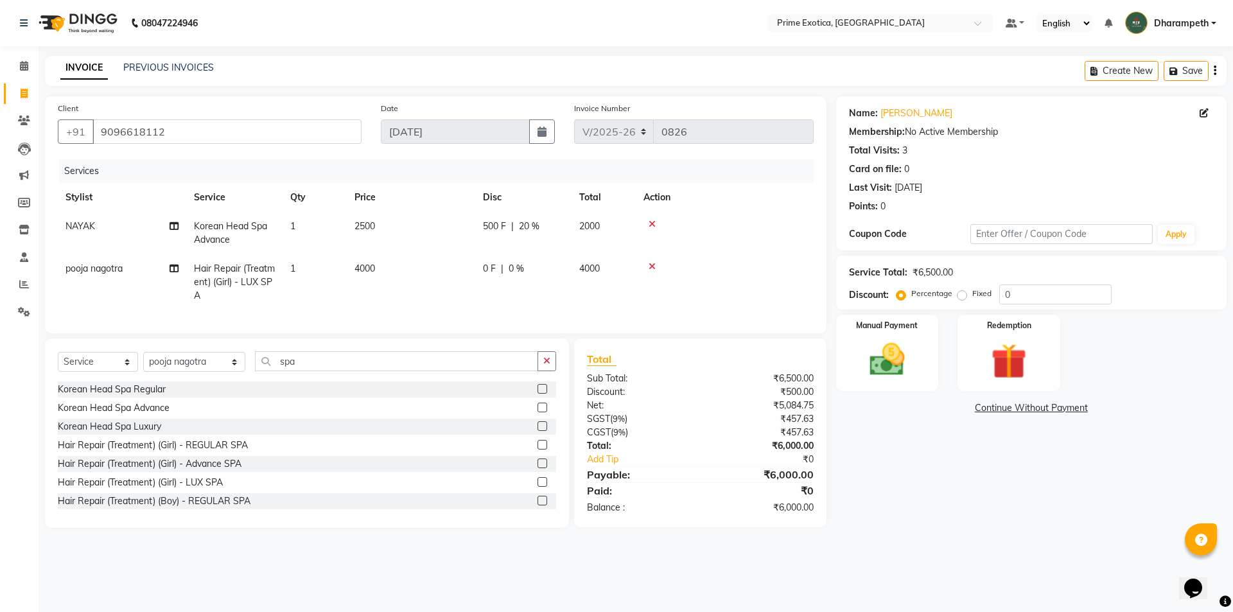
click at [541, 315] on div "Services Stylist Service Qty Price Disc Total Action NAYAK Korean Head Spa Adva…" at bounding box center [436, 239] width 756 height 161
click at [507, 274] on div "0 F | 0 %" at bounding box center [523, 268] width 81 height 13
select select "80927"
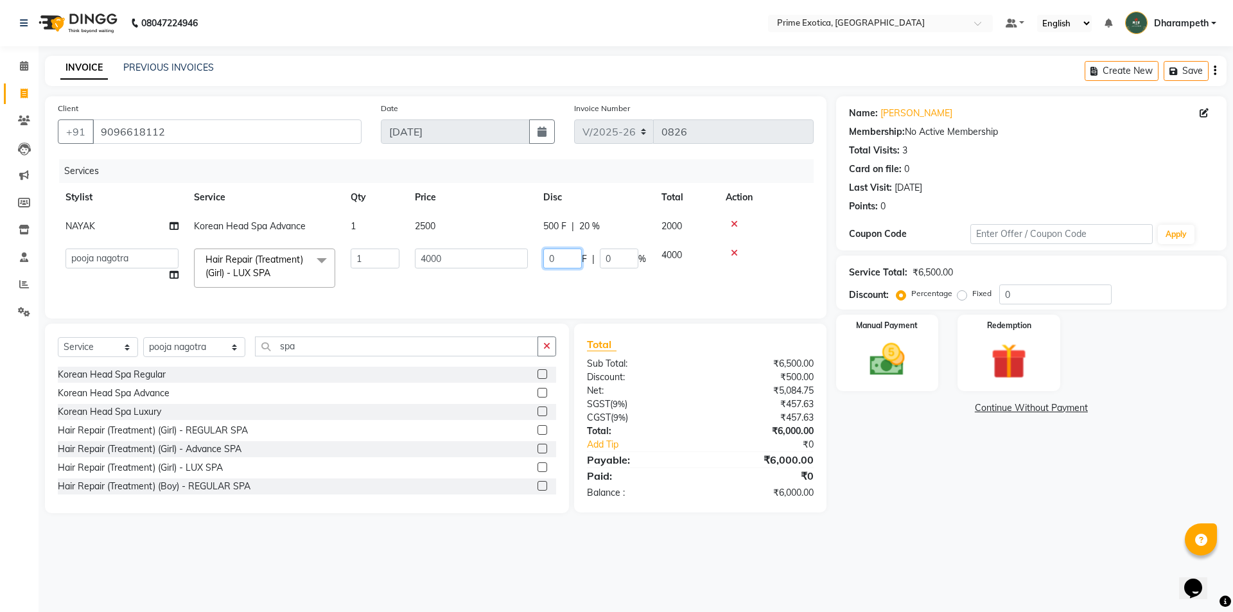
click at [573, 257] on input "0" at bounding box center [562, 258] width 39 height 20
type input "1000"
click at [580, 278] on tr "Abhijet ADMIN ANGELA S JOHN cham Darshan Gaikwad Kashish Mukesh Wawre NAYAK nik…" at bounding box center [436, 268] width 756 height 55
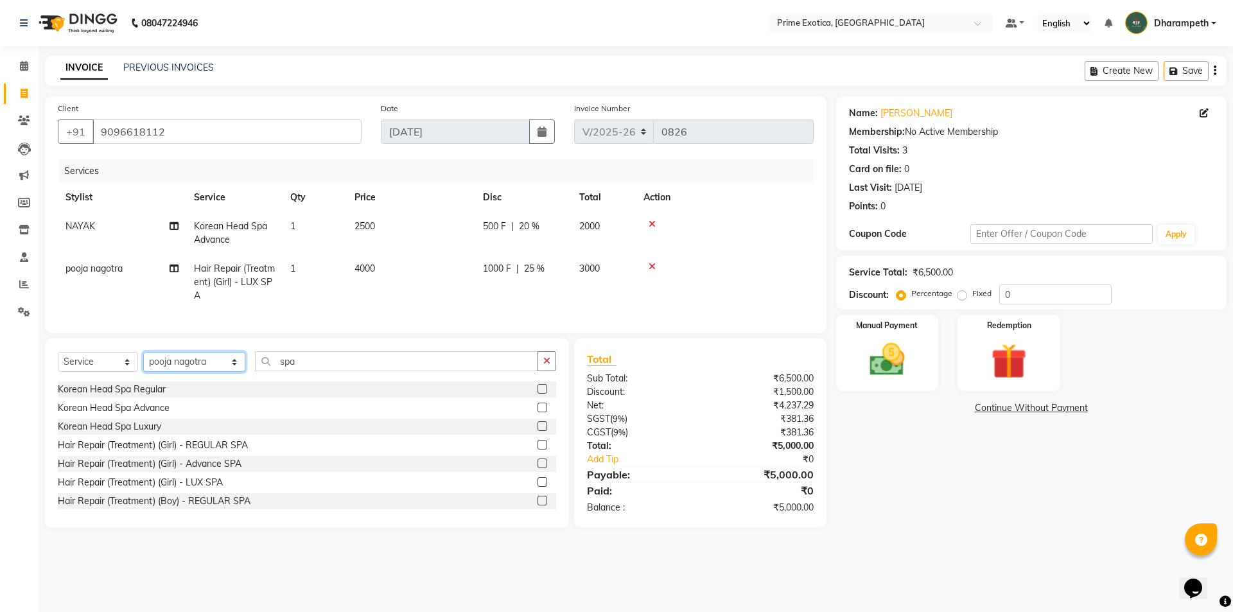
click at [186, 372] on select "Select Stylist Abhijet ADMIN ANGELA S JOHN cham Darshan Gaikwad Kashish Mukesh …" at bounding box center [194, 362] width 102 height 20
select select "62128"
click at [143, 361] on select "Select Stylist Abhijet ADMIN ANGELA S JOHN cham Darshan Gaikwad Kashish Mukesh …" at bounding box center [194, 362] width 102 height 20
click at [126, 367] on select "Select Service Product Membership Package Voucher Prepaid Gift Card" at bounding box center [98, 362] width 80 height 20
select select "membership"
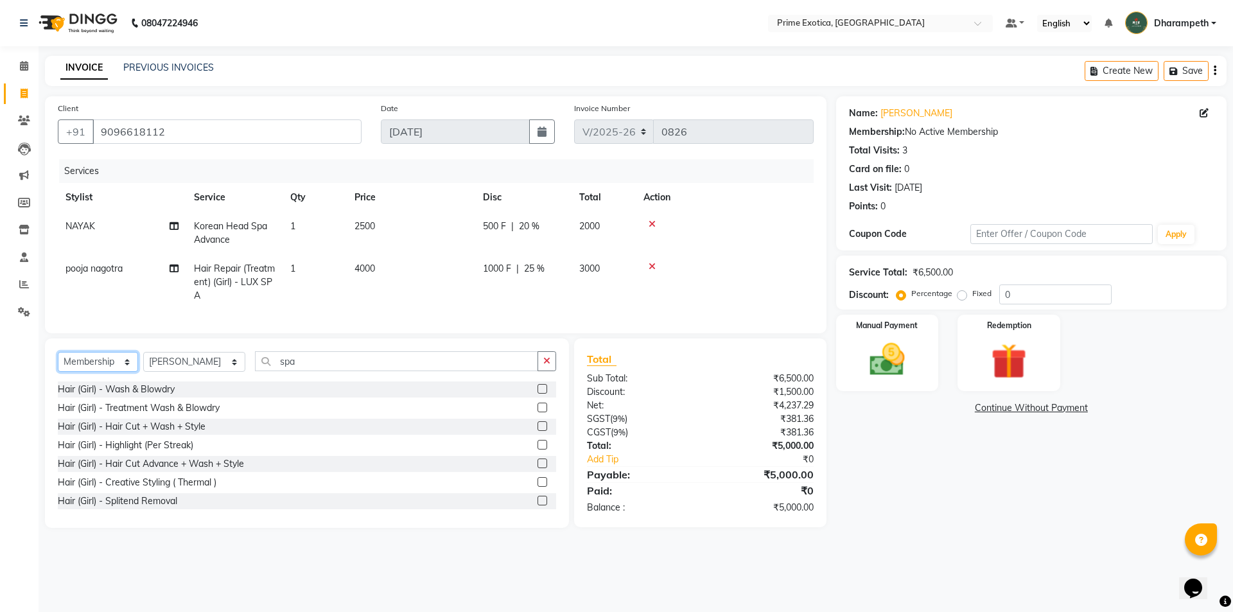
click at [58, 361] on select "Select Service Product Membership Package Voucher Prepaid Gift Card" at bounding box center [98, 362] width 80 height 20
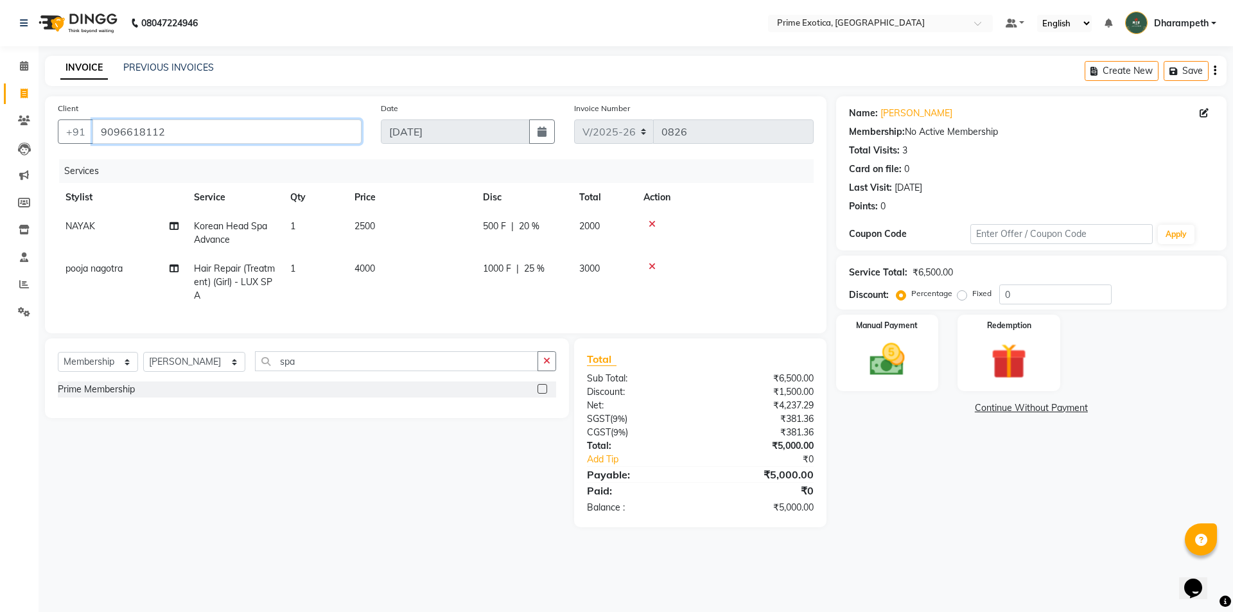
click at [199, 139] on input "9096618112" at bounding box center [226, 131] width 269 height 24
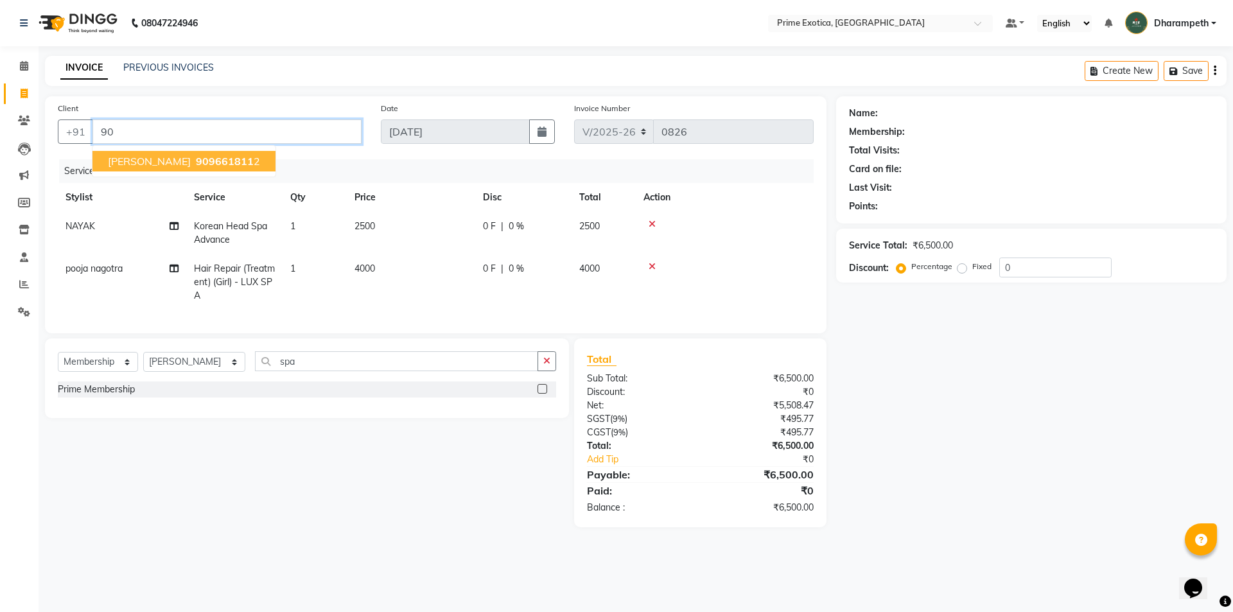
type input "9"
click at [204, 164] on button "VIDHI 9112250 350" at bounding box center [183, 161] width 183 height 21
type input "9112250350"
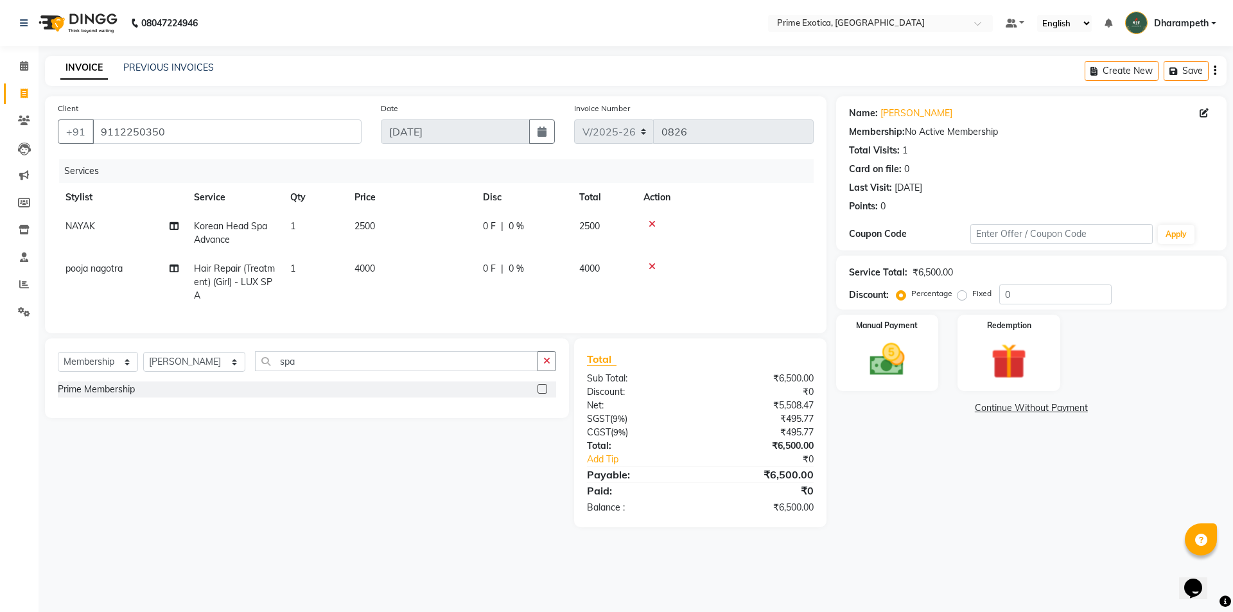
click at [942, 485] on div "Name: Vidhi Membership: No Active Membership Total Visits: 1 Card on file: 0 La…" at bounding box center [1036, 311] width 400 height 431
click at [632, 315] on div "Services Stylist Service Qty Price Disc Total Action NAYAK Korean Head Spa Adva…" at bounding box center [436, 239] width 756 height 161
click at [518, 302] on td "0 F | 0 %" at bounding box center [523, 282] width 96 height 56
select select "80927"
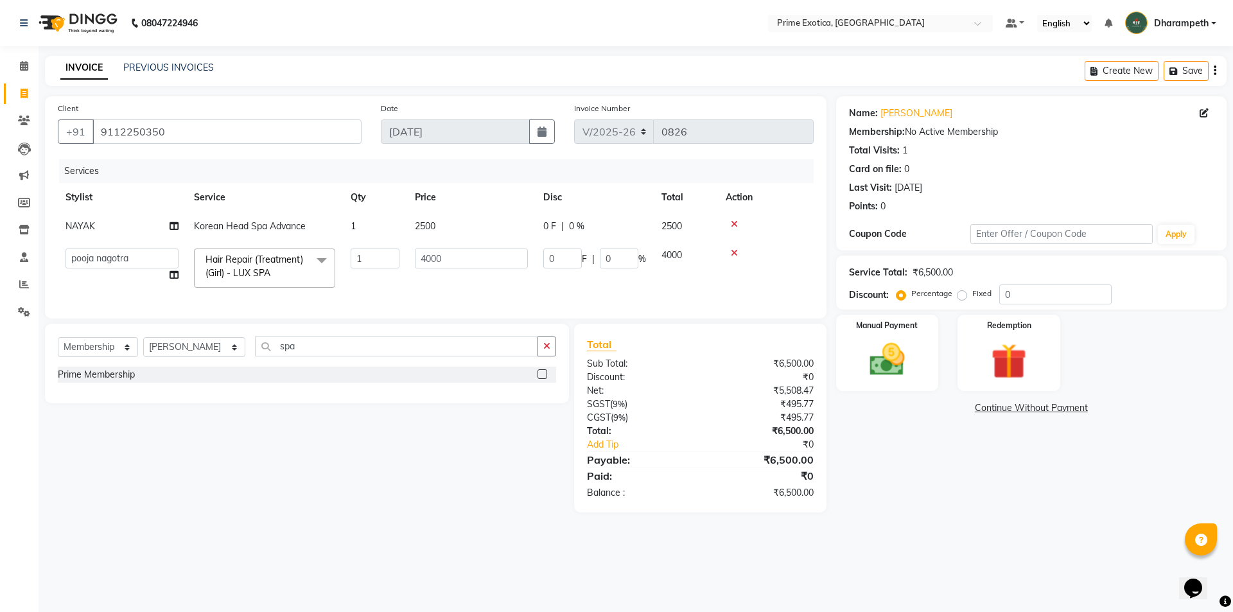
click at [553, 231] on span "0 F" at bounding box center [549, 226] width 13 height 13
select select "84212"
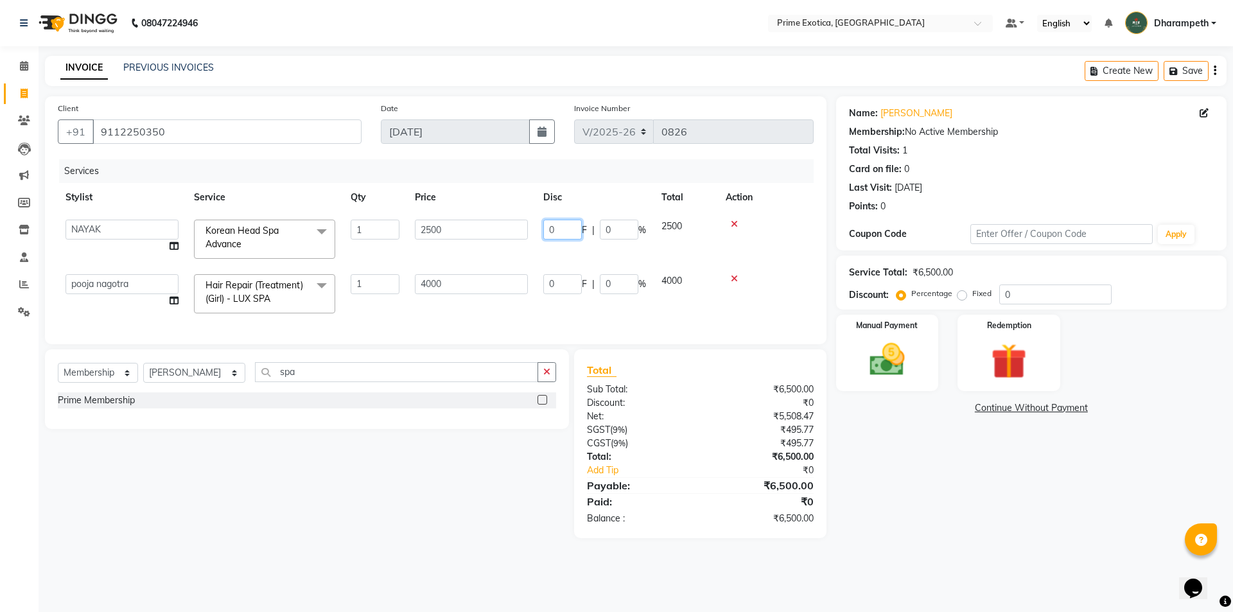
click at [558, 231] on input "0" at bounding box center [562, 230] width 39 height 20
type input "500"
click at [573, 304] on div "Services Stylist Service Qty Price Disc Total Action Abhijet ADMIN ANGELA S JOH…" at bounding box center [436, 245] width 756 height 172
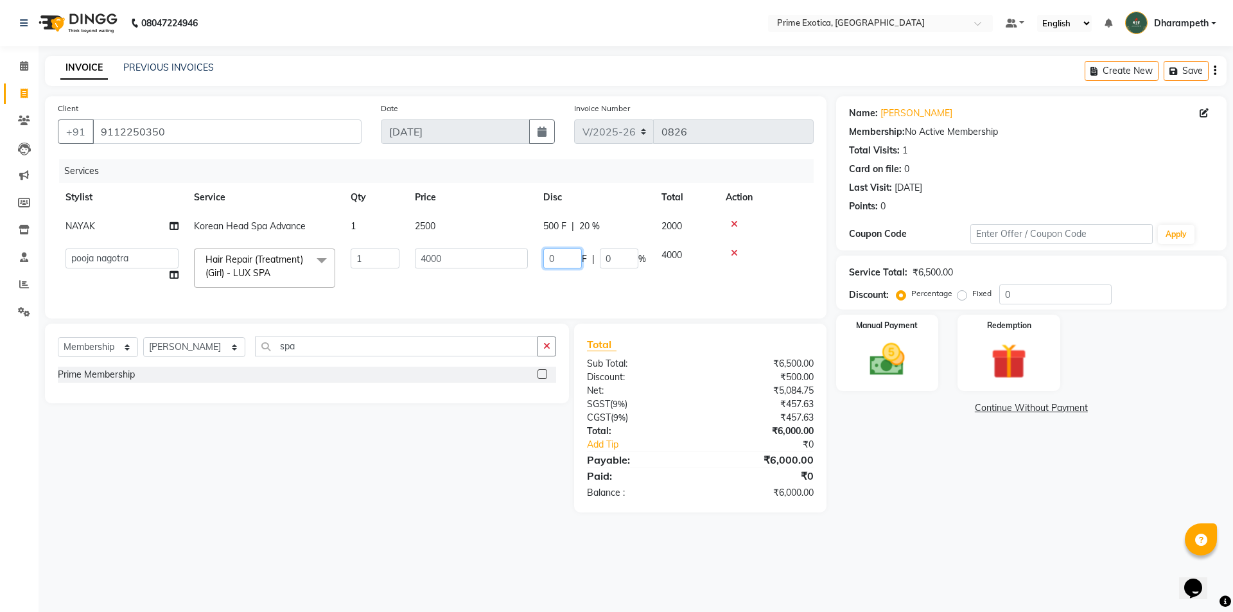
click at [557, 263] on input "0" at bounding box center [562, 258] width 39 height 20
type input "1000"
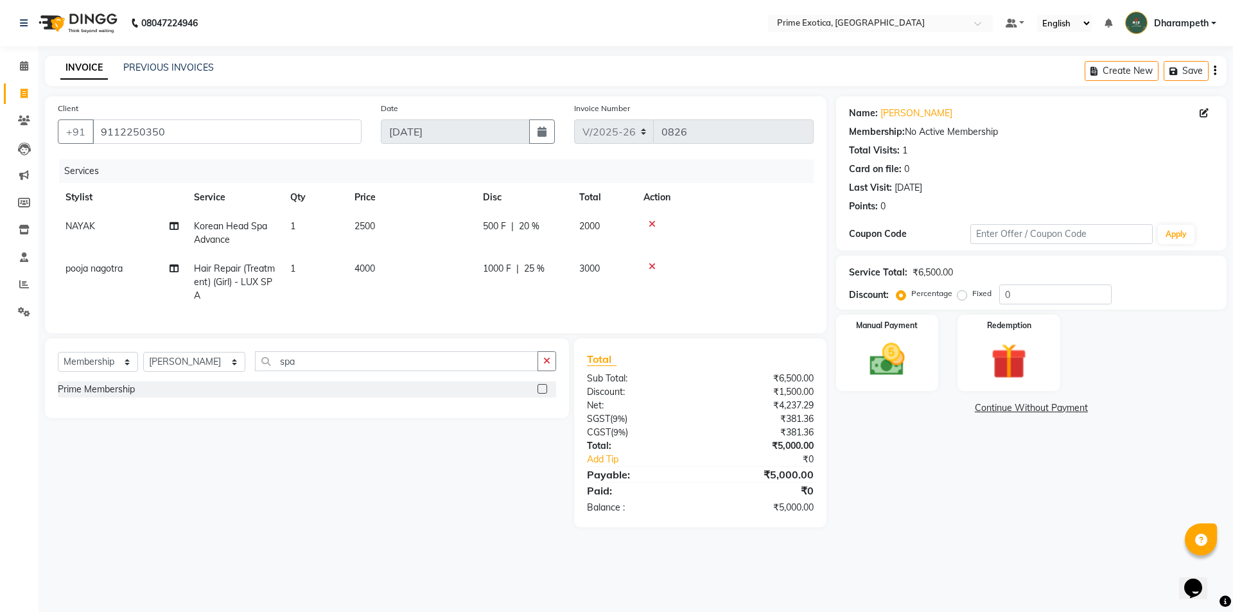
click at [608, 299] on div "Services Stylist Service Qty Price Disc Total Action NAYAK Korean Head Spa Adva…" at bounding box center [436, 239] width 756 height 161
click at [540, 394] on label at bounding box center [542, 389] width 10 height 10
click at [540, 394] on input "checkbox" at bounding box center [541, 389] width 8 height 8
select select "select"
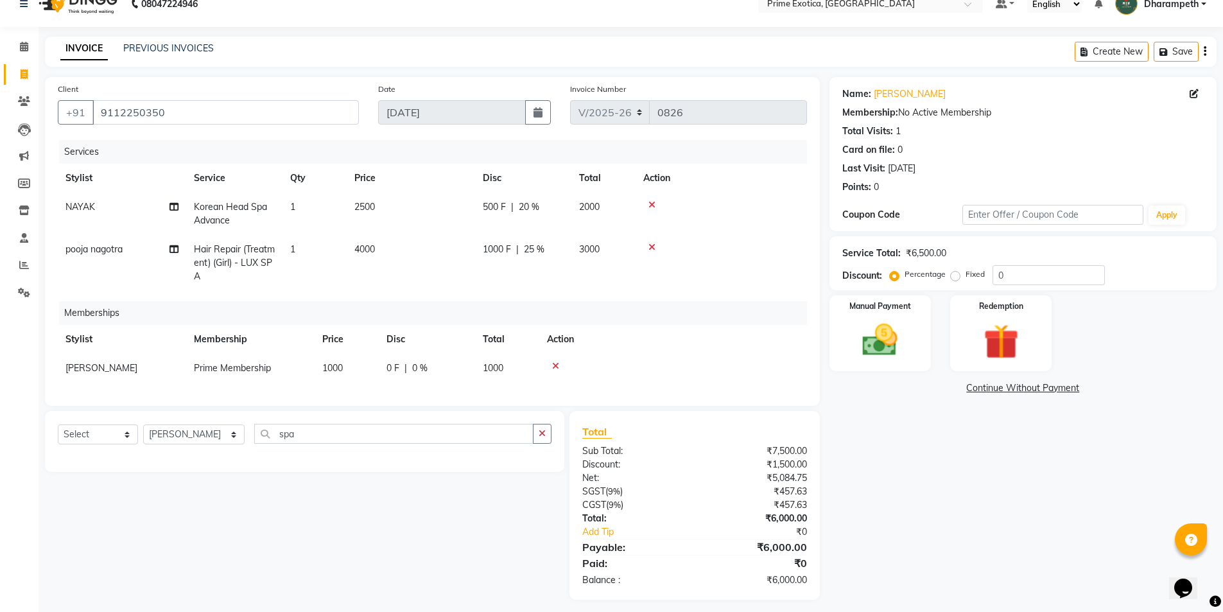
scroll to position [36, 0]
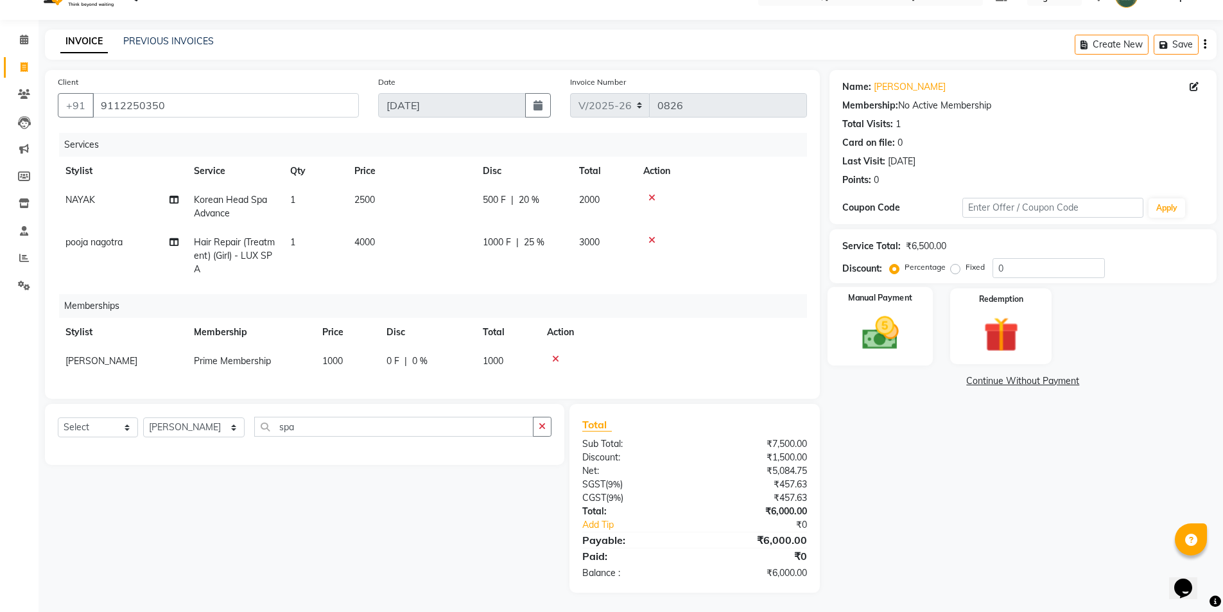
drag, startPoint x: 857, startPoint y: 304, endPoint x: 885, endPoint y: 356, distance: 58.9
click at [857, 312] on img at bounding box center [880, 333] width 59 height 42
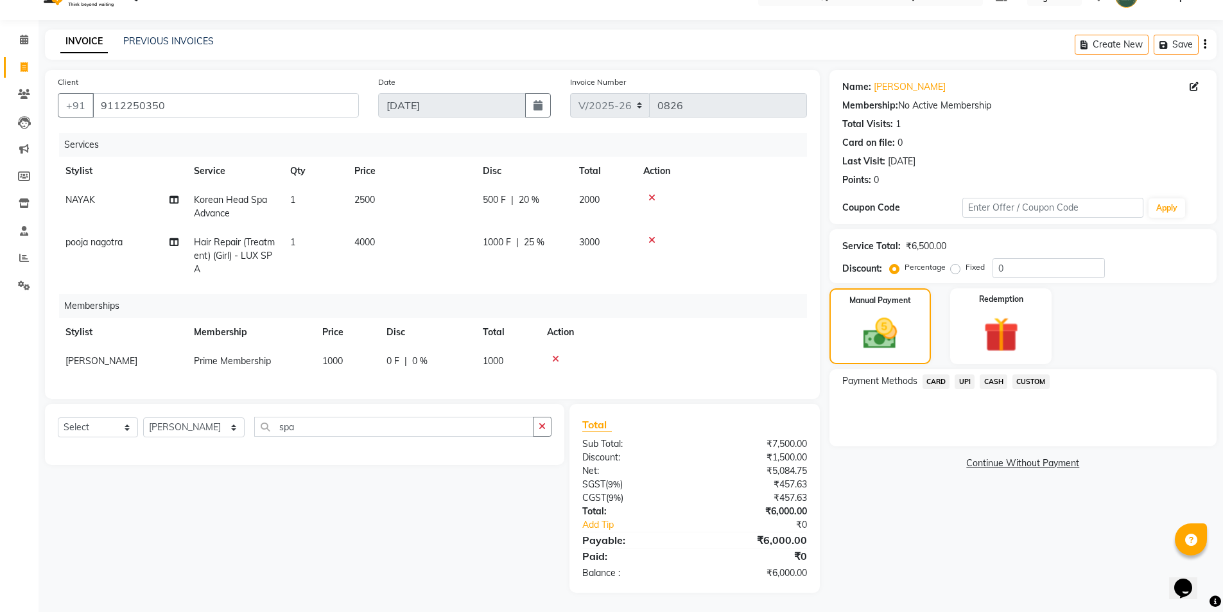
click at [994, 374] on span "CASH" at bounding box center [994, 381] width 28 height 15
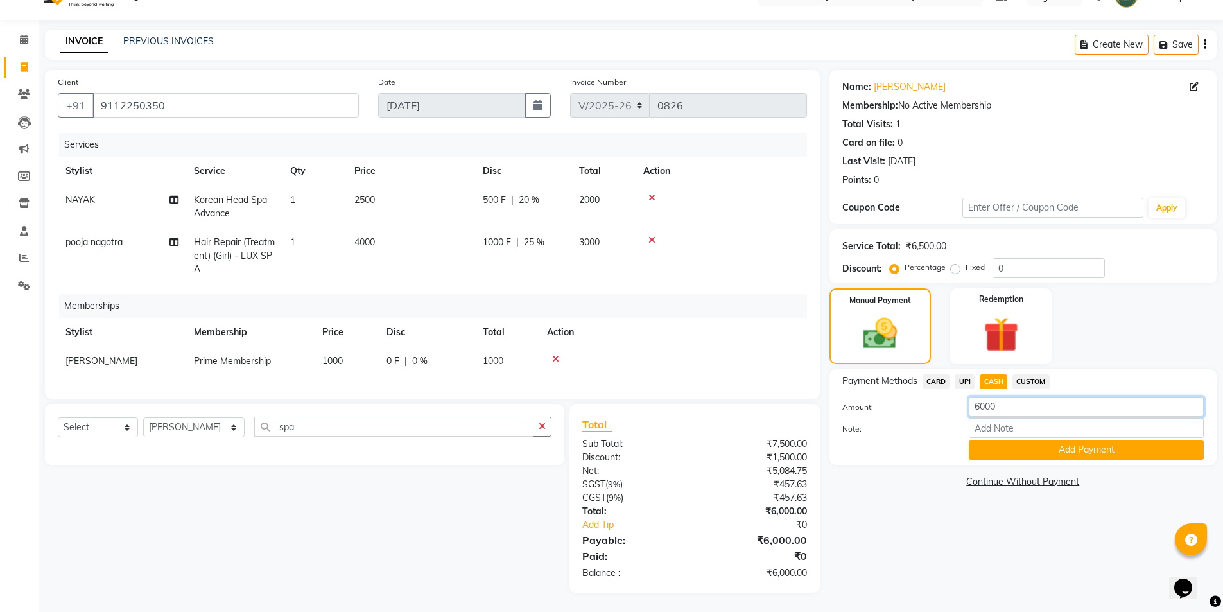
click at [1014, 399] on input "6000" at bounding box center [1086, 407] width 235 height 20
type input "6"
type input "3000"
click at [1036, 440] on button "Add Payment" at bounding box center [1086, 450] width 235 height 20
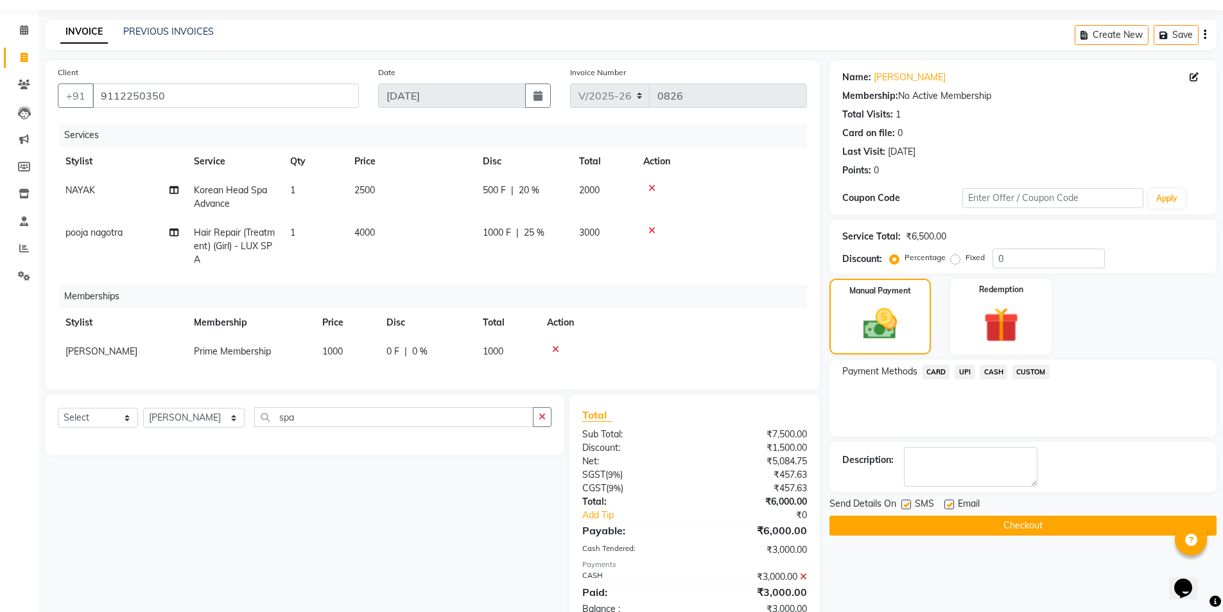
click at [969, 367] on span "UPI" at bounding box center [965, 372] width 20 height 15
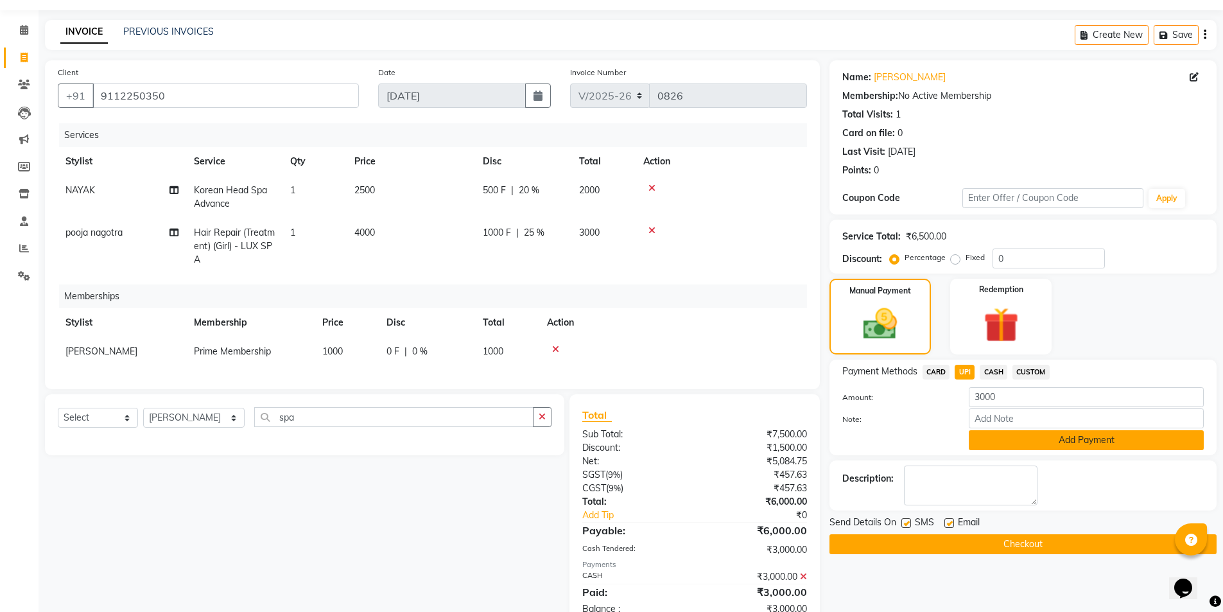
click at [1063, 437] on button "Add Payment" at bounding box center [1086, 440] width 235 height 20
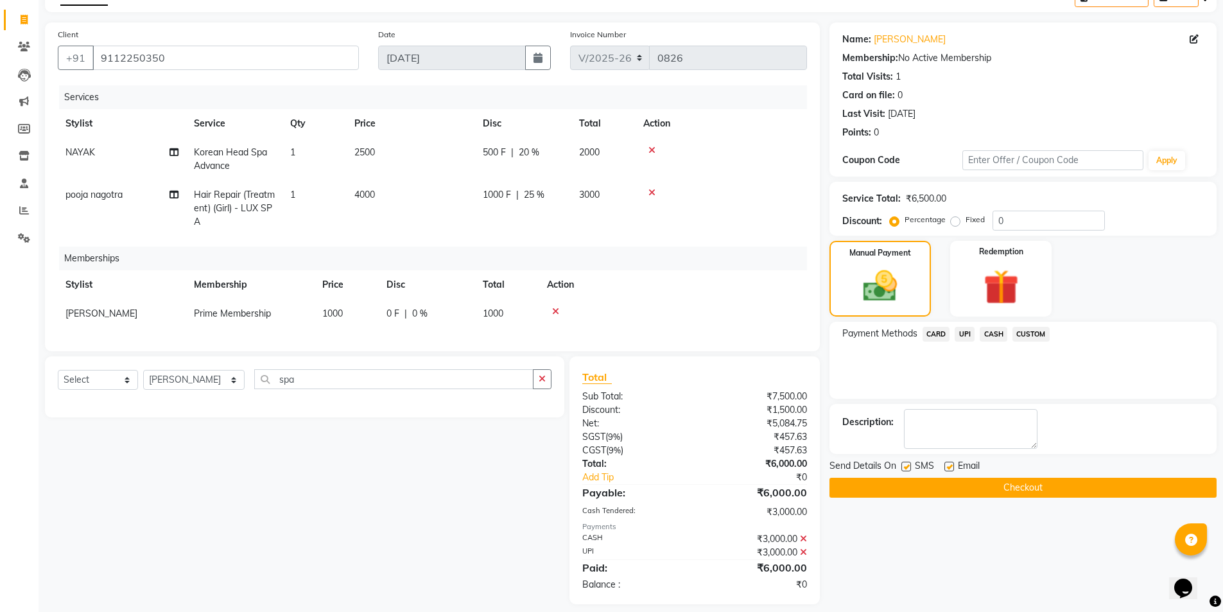
scroll to position [95, 0]
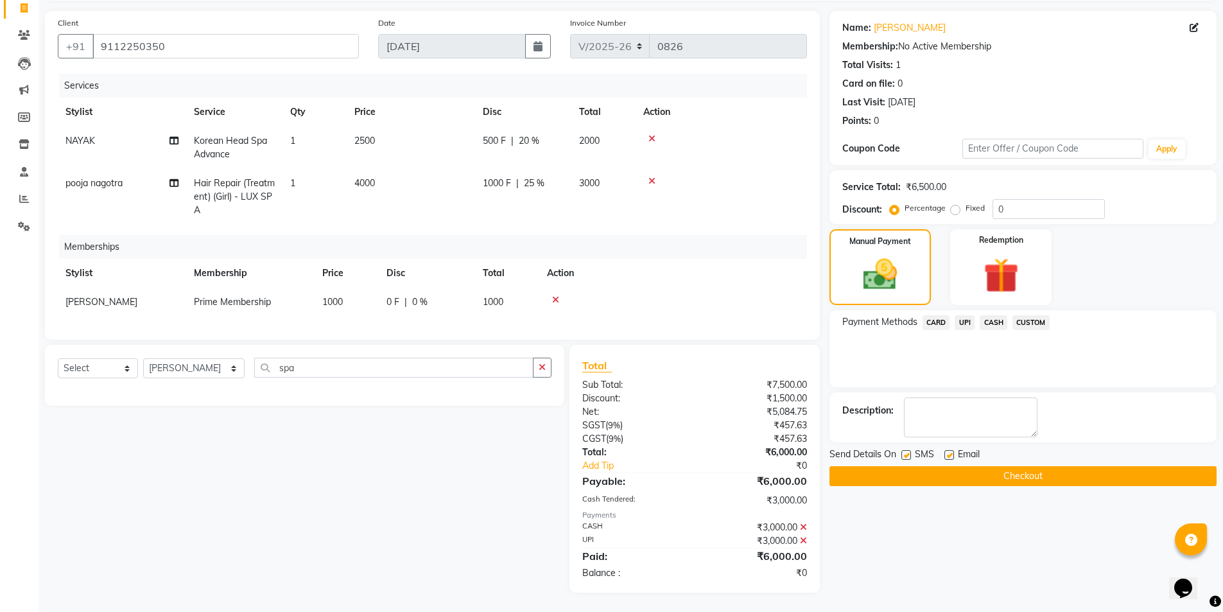
click at [1043, 467] on button "Checkout" at bounding box center [1023, 476] width 387 height 20
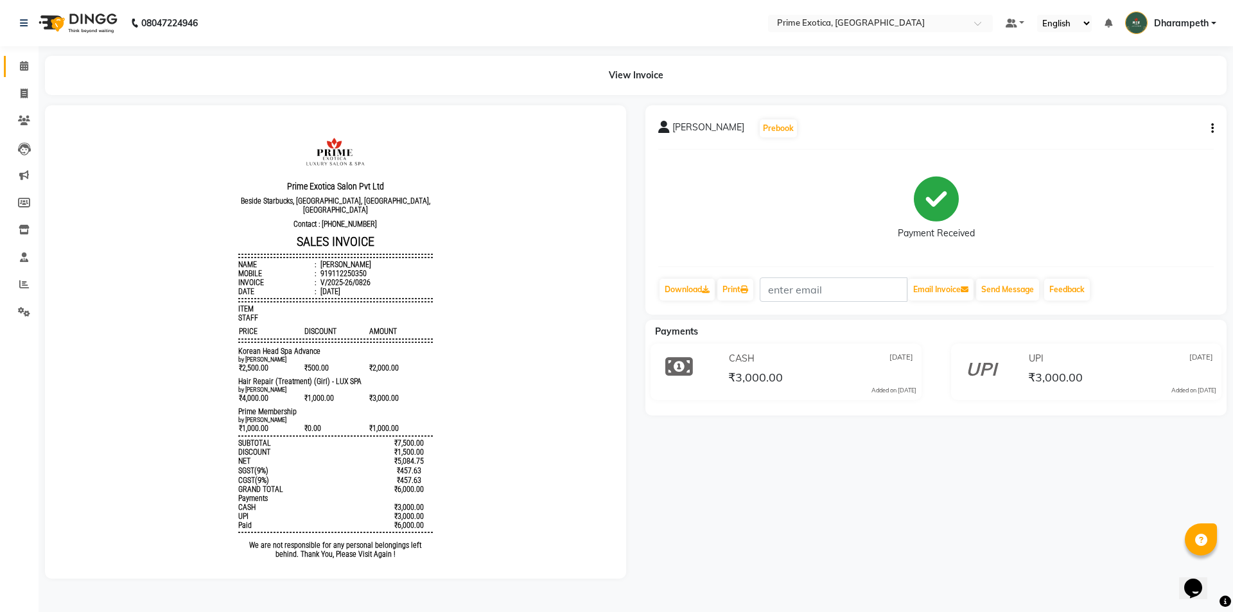
click at [13, 72] on link "Calendar" at bounding box center [19, 66] width 31 height 21
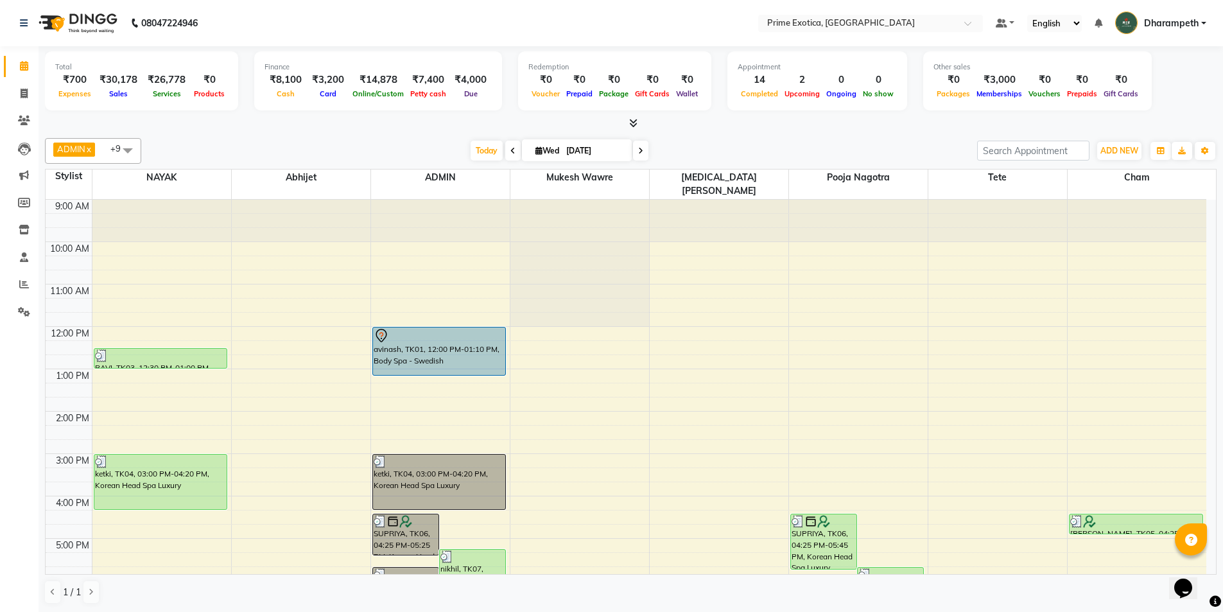
click at [744, 128] on div at bounding box center [631, 123] width 1172 height 13
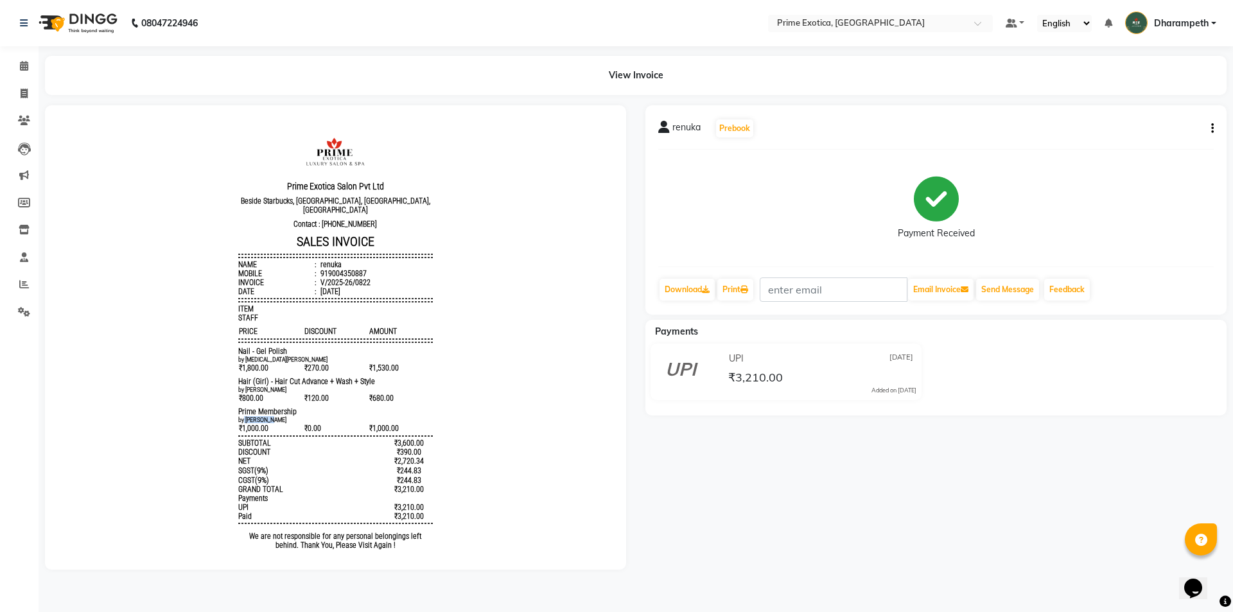
drag, startPoint x: 234, startPoint y: 415, endPoint x: 264, endPoint y: 417, distance: 30.2
click at [264, 417] on small "by [PERSON_NAME]" at bounding box center [262, 419] width 48 height 7
click at [326, 423] on span "₹0.00" at bounding box center [336, 428] width 64 height 10
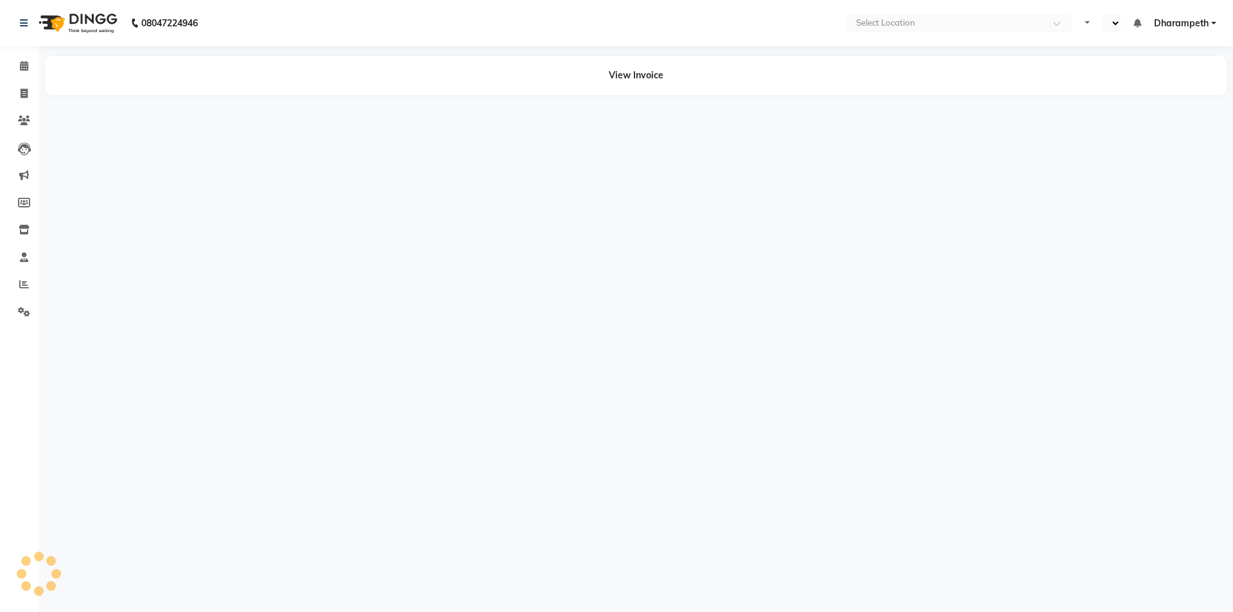
select select "en"
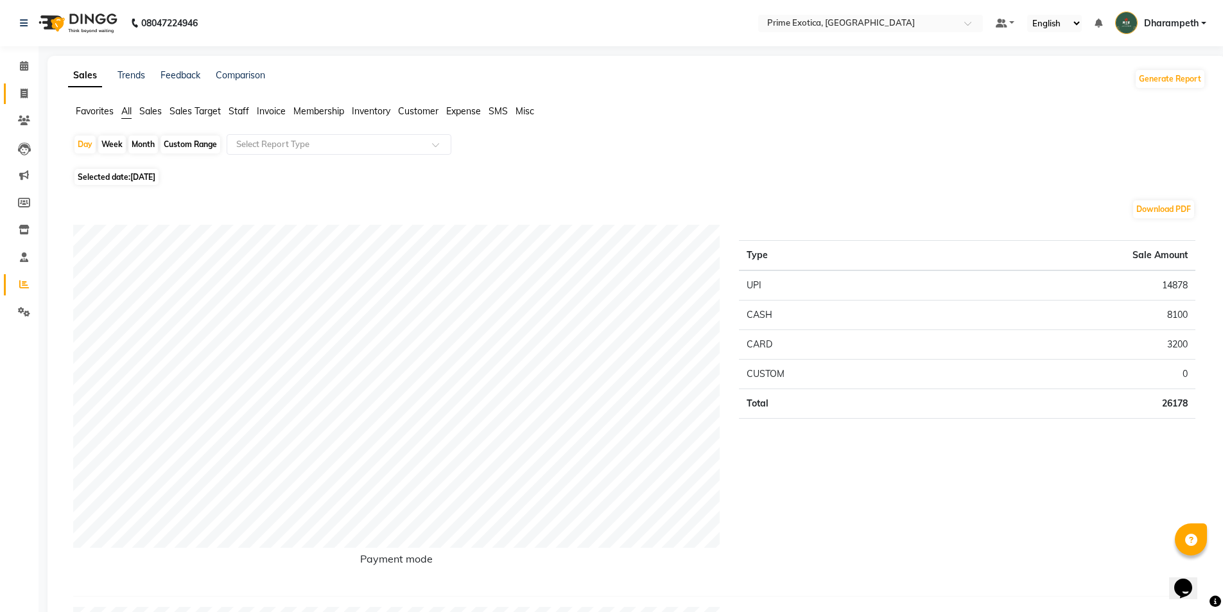
click at [21, 92] on icon at bounding box center [24, 94] width 7 height 10
select select "service"
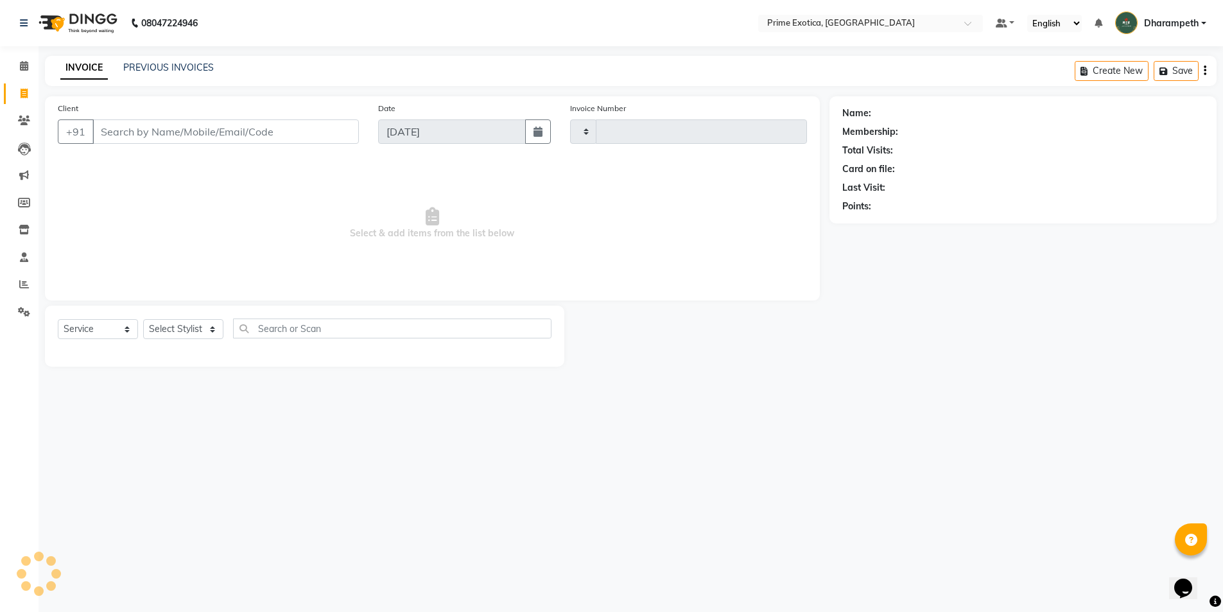
type input "0827"
select select "5380"
click at [173, 67] on link "PREVIOUS INVOICES" at bounding box center [168, 68] width 91 height 12
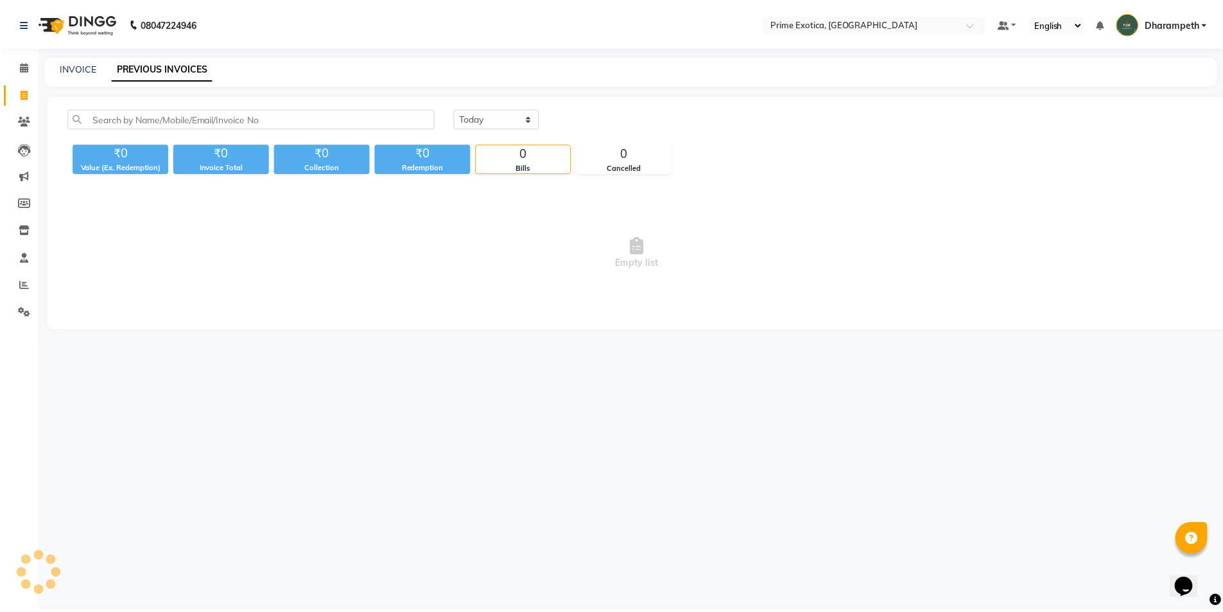
scroll to position [69, 0]
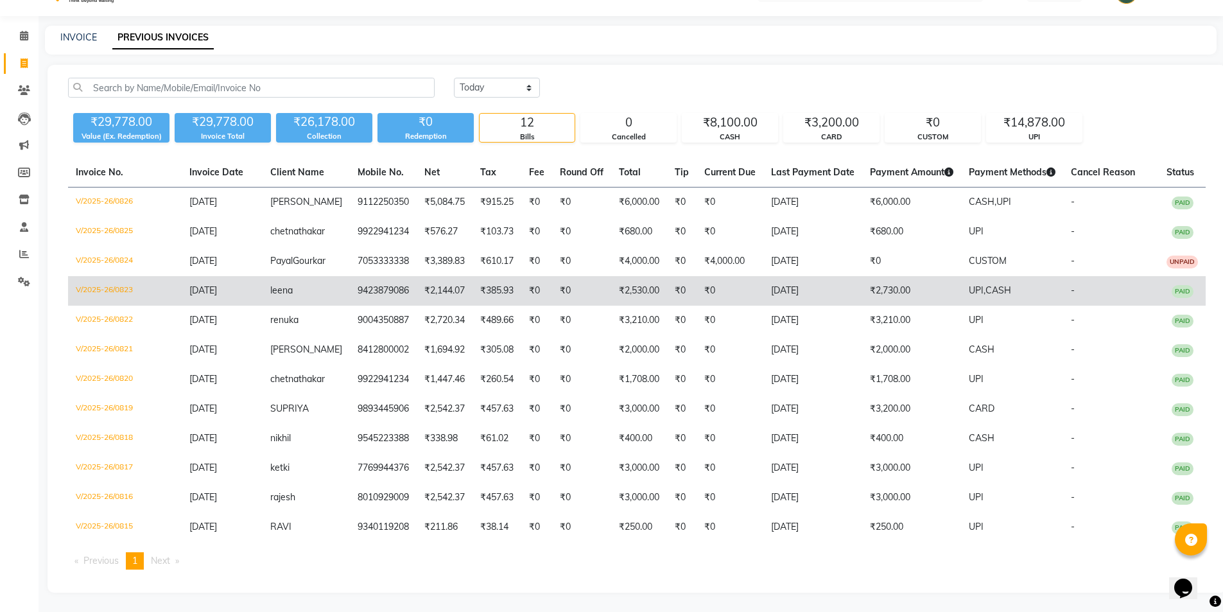
click at [319, 285] on td "leena" at bounding box center [306, 291] width 87 height 30
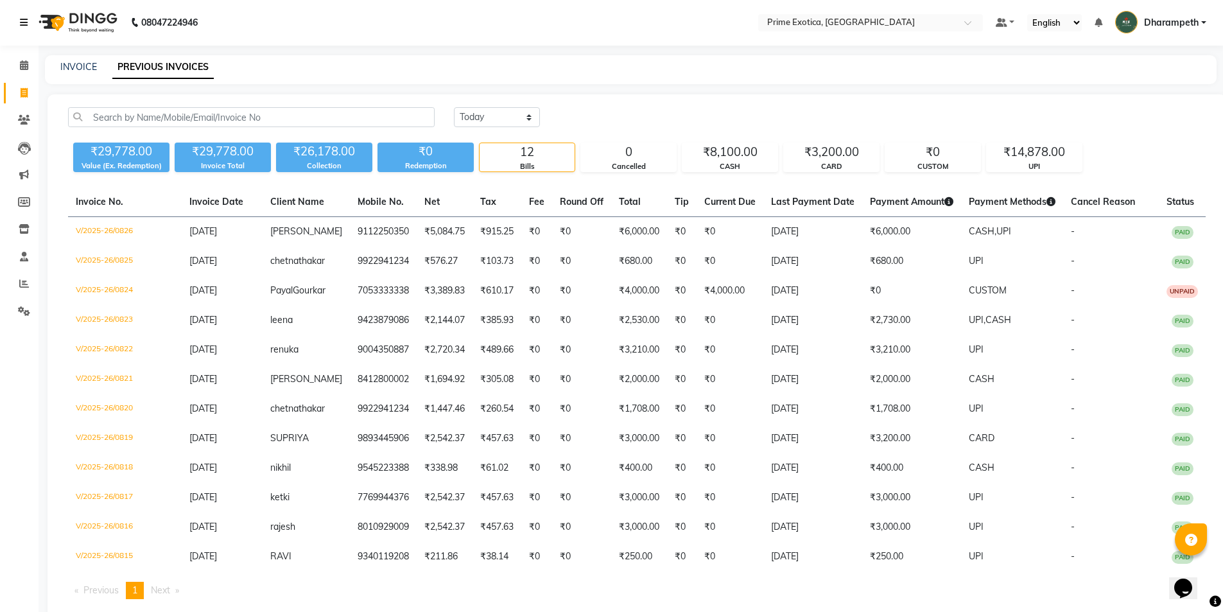
scroll to position [0, 0]
click at [22, 57] on link "Calendar" at bounding box center [19, 66] width 31 height 21
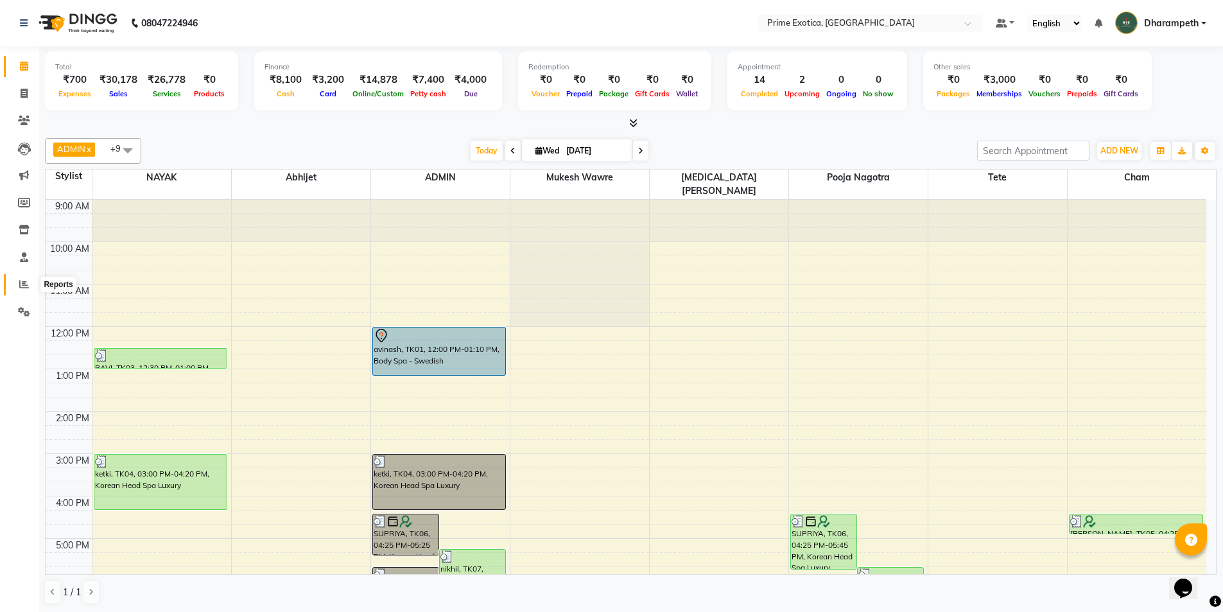
click at [16, 283] on span at bounding box center [24, 284] width 22 height 15
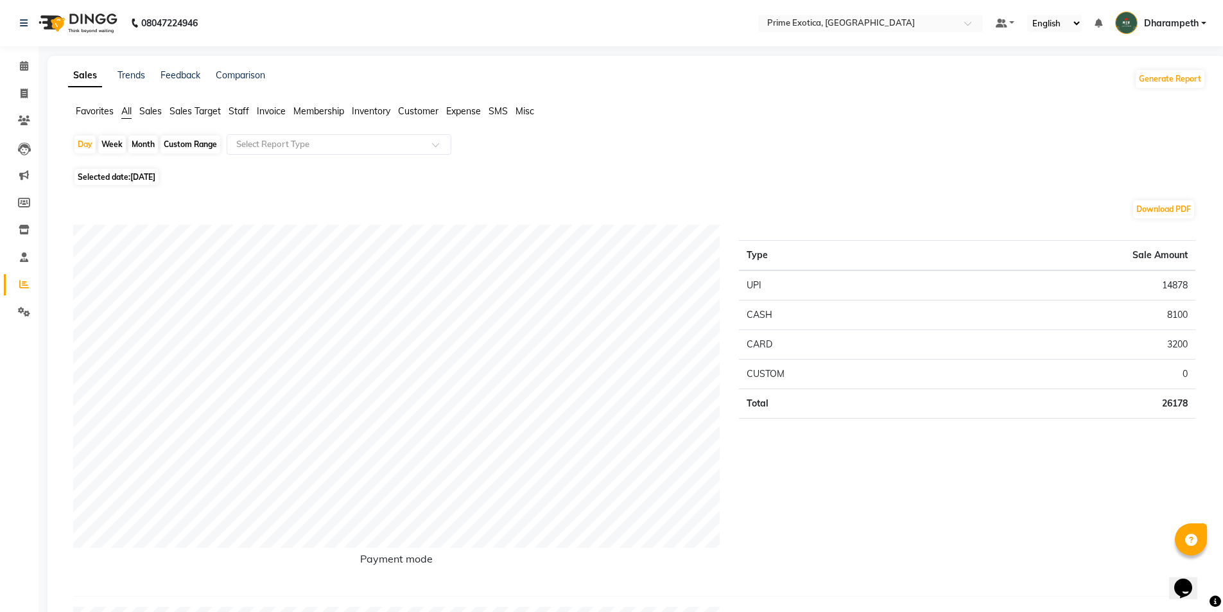
click at [8, 82] on li "Invoice" at bounding box center [19, 94] width 39 height 28
click at [14, 88] on span at bounding box center [24, 94] width 22 height 15
select select "service"
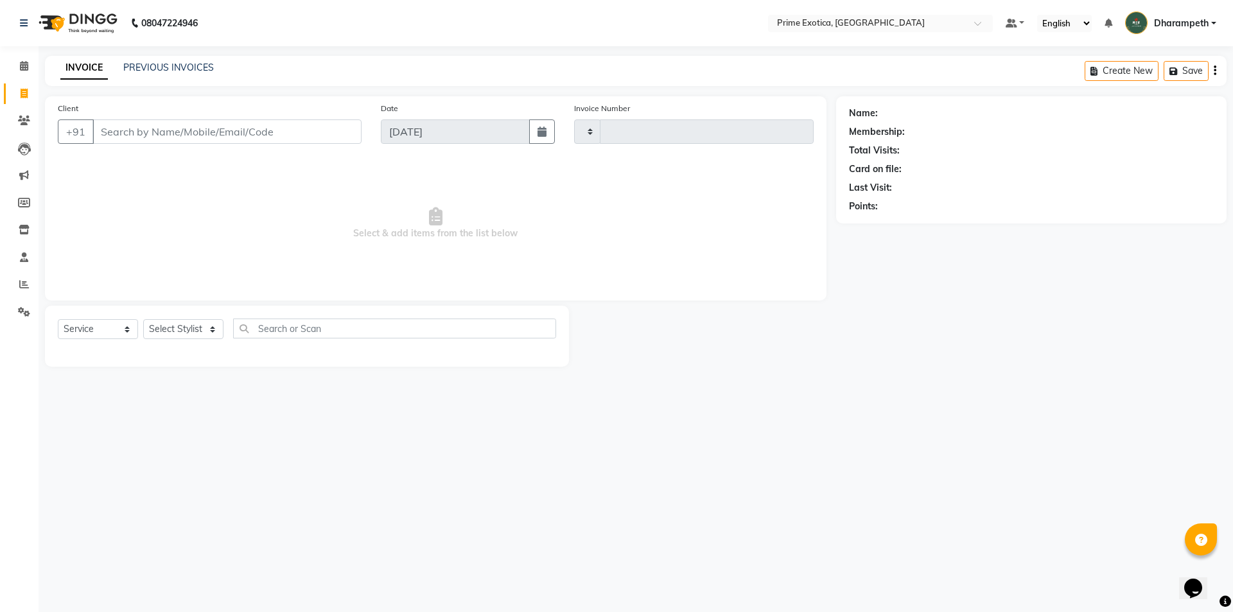
type input "0827"
select select "5380"
click at [154, 66] on link "PREVIOUS INVOICES" at bounding box center [168, 68] width 91 height 12
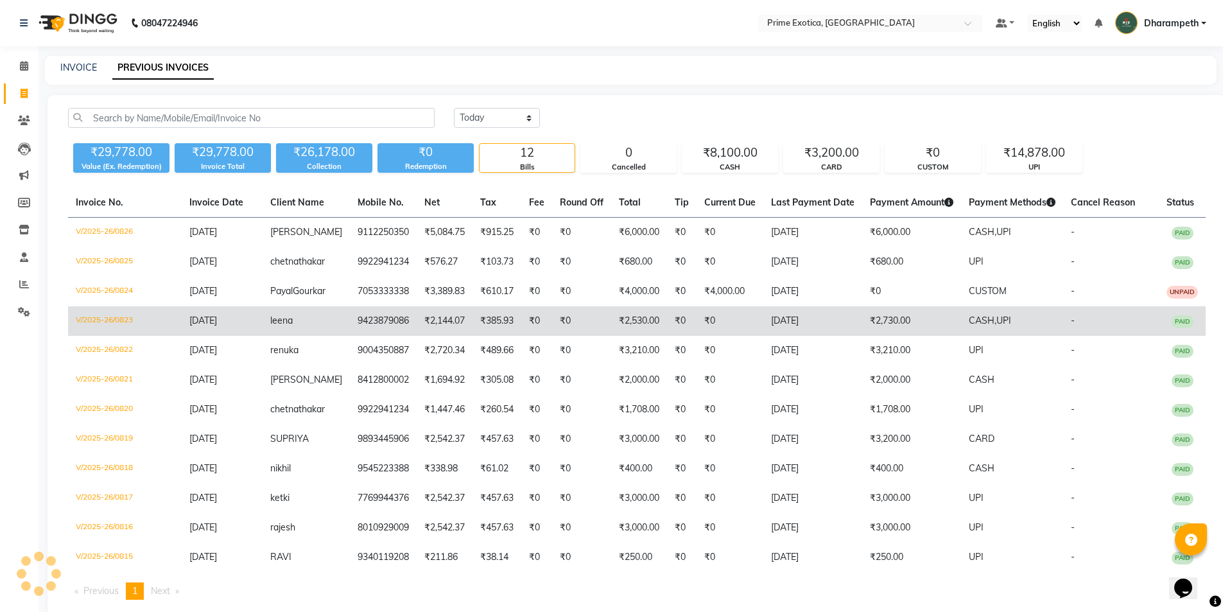
scroll to position [69, 0]
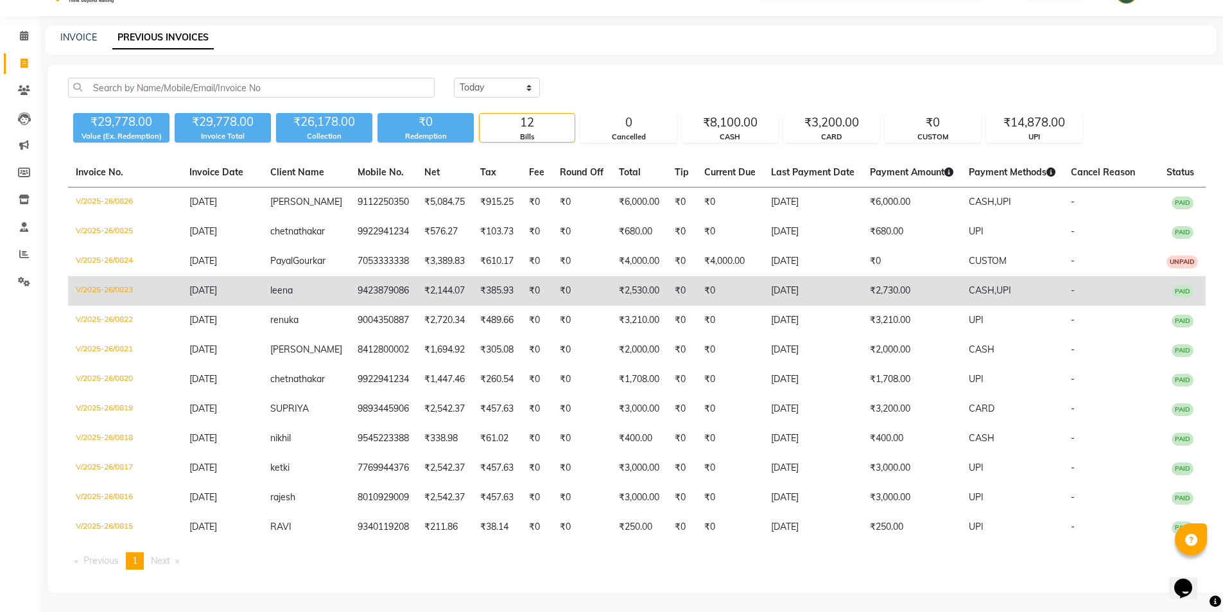
click at [915, 279] on td "₹2,730.00" at bounding box center [911, 291] width 99 height 30
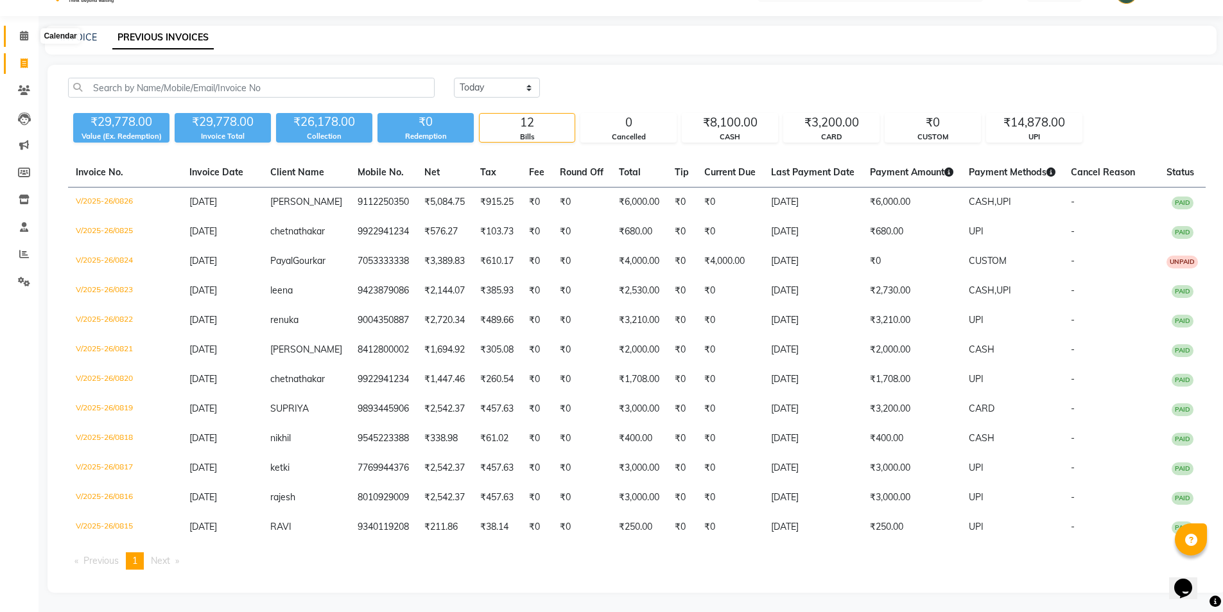
click at [19, 29] on span at bounding box center [24, 36] width 22 height 15
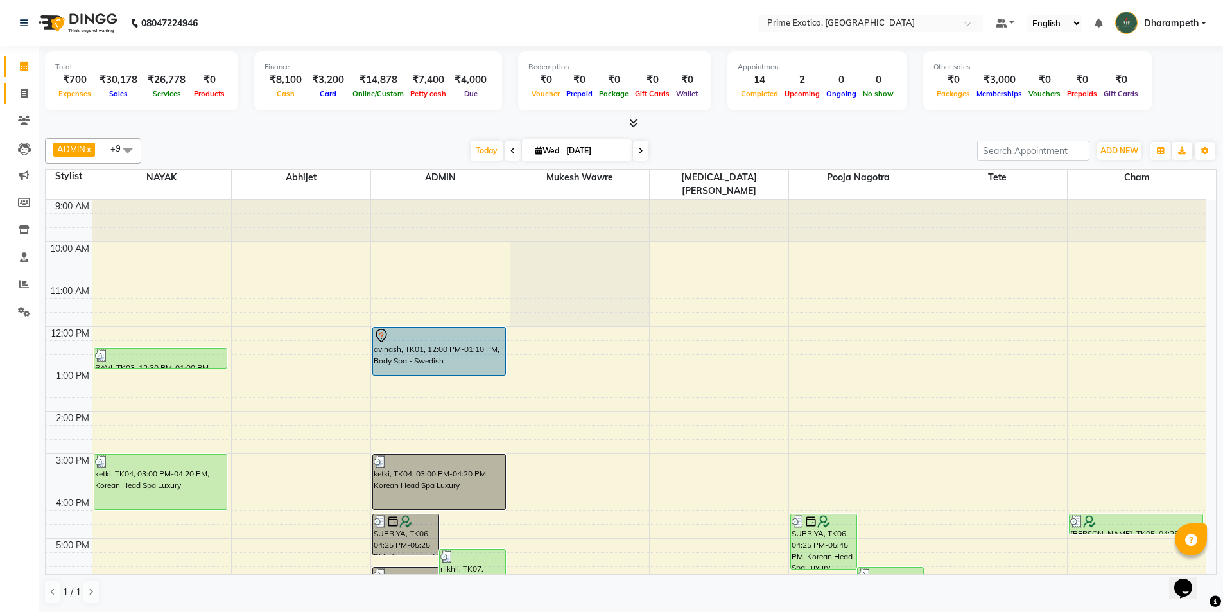
click at [17, 96] on span at bounding box center [24, 94] width 22 height 15
select select "service"
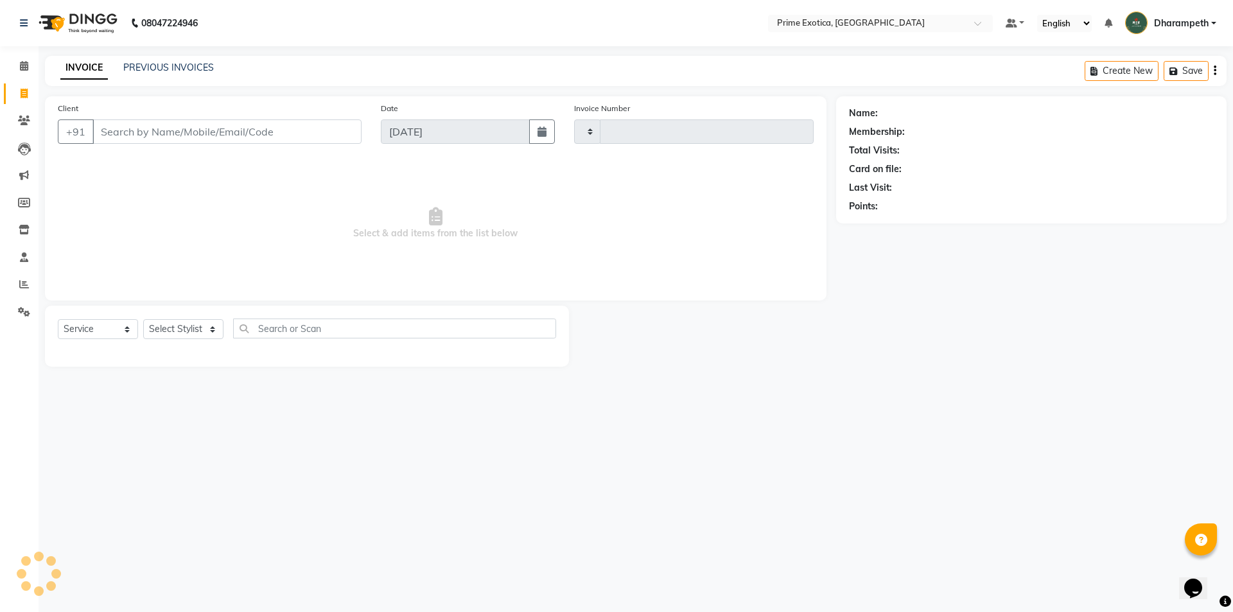
type input "0827"
select select "5380"
click at [204, 65] on link "PREVIOUS INVOICES" at bounding box center [168, 68] width 91 height 12
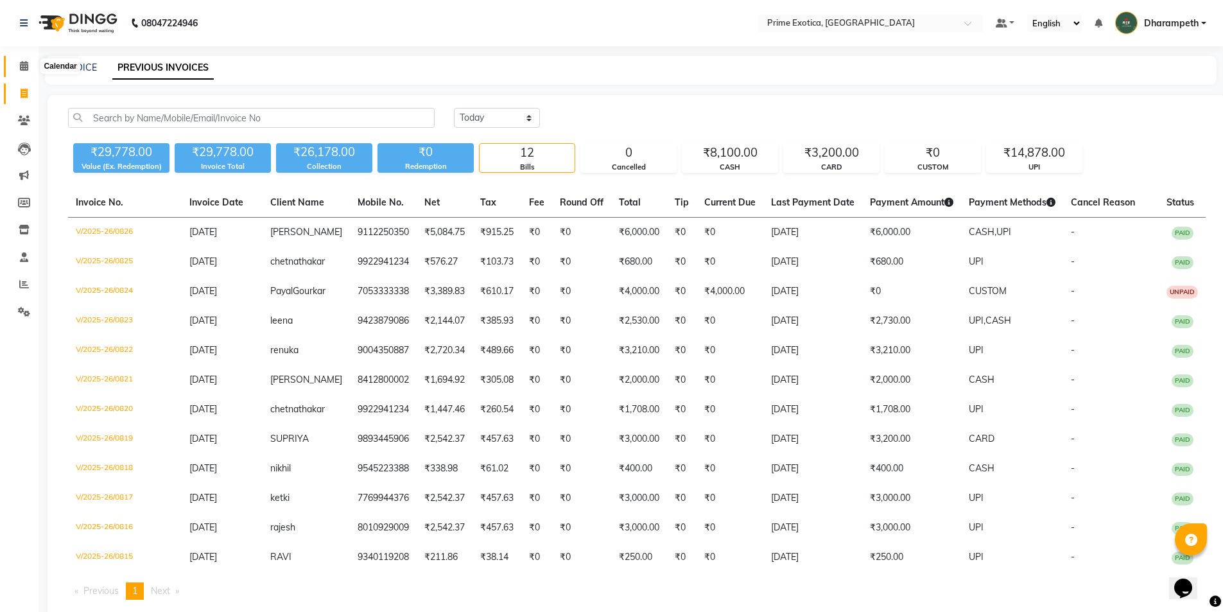
click at [17, 71] on span at bounding box center [24, 66] width 22 height 15
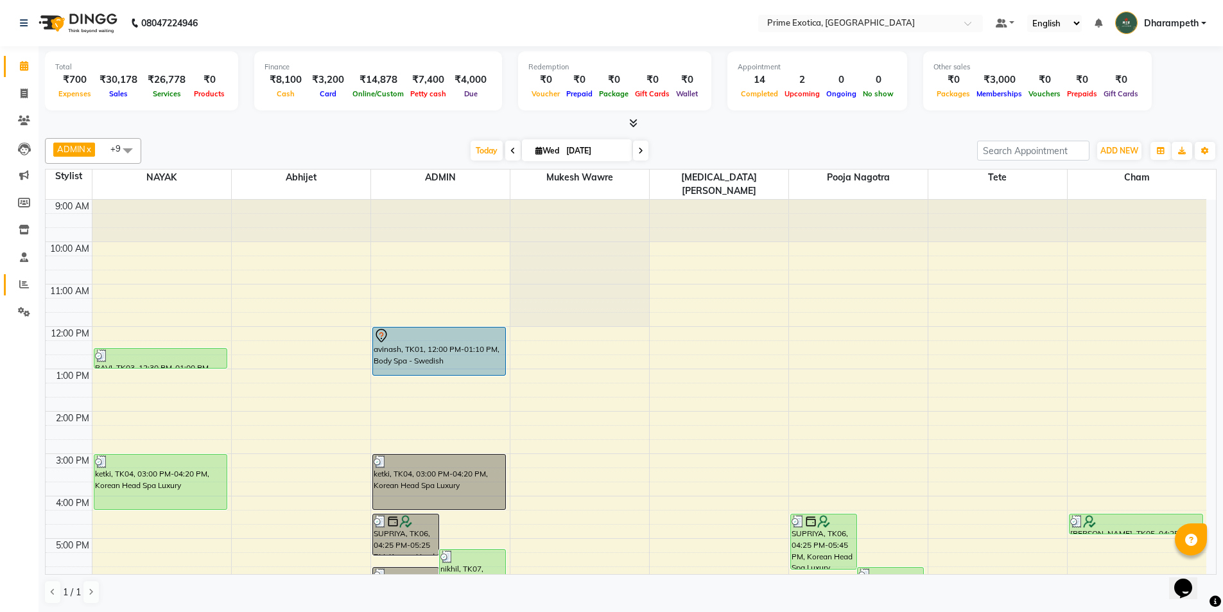
click at [20, 277] on link "Reports" at bounding box center [19, 284] width 31 height 21
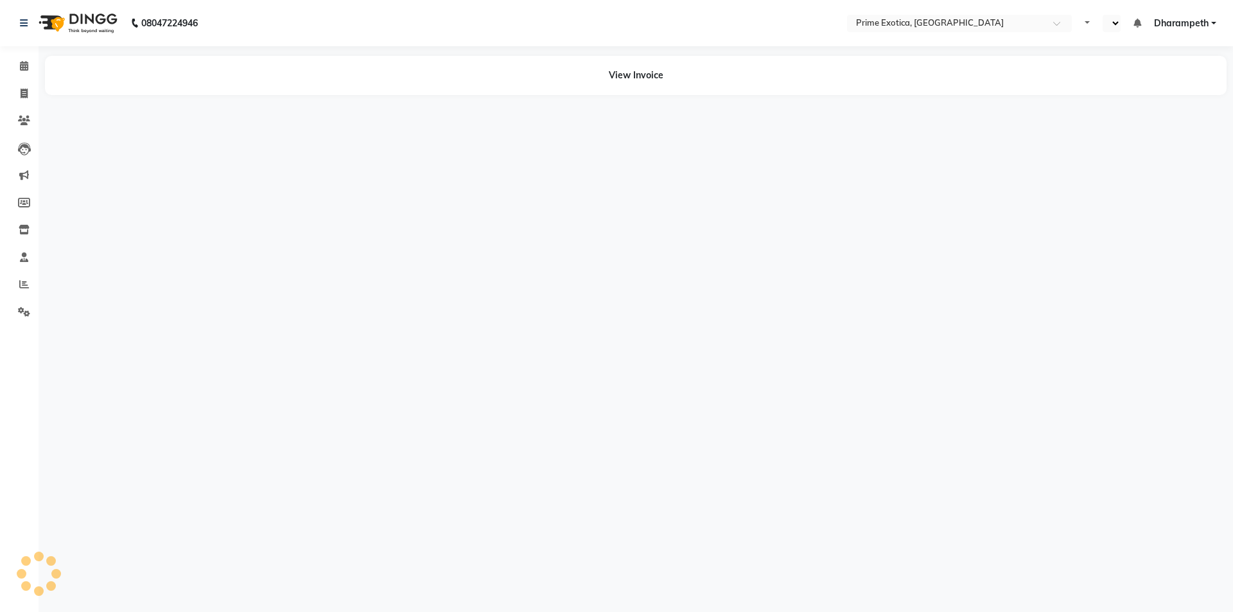
select select "en"
